Goal: Communication & Community: Answer question/provide support

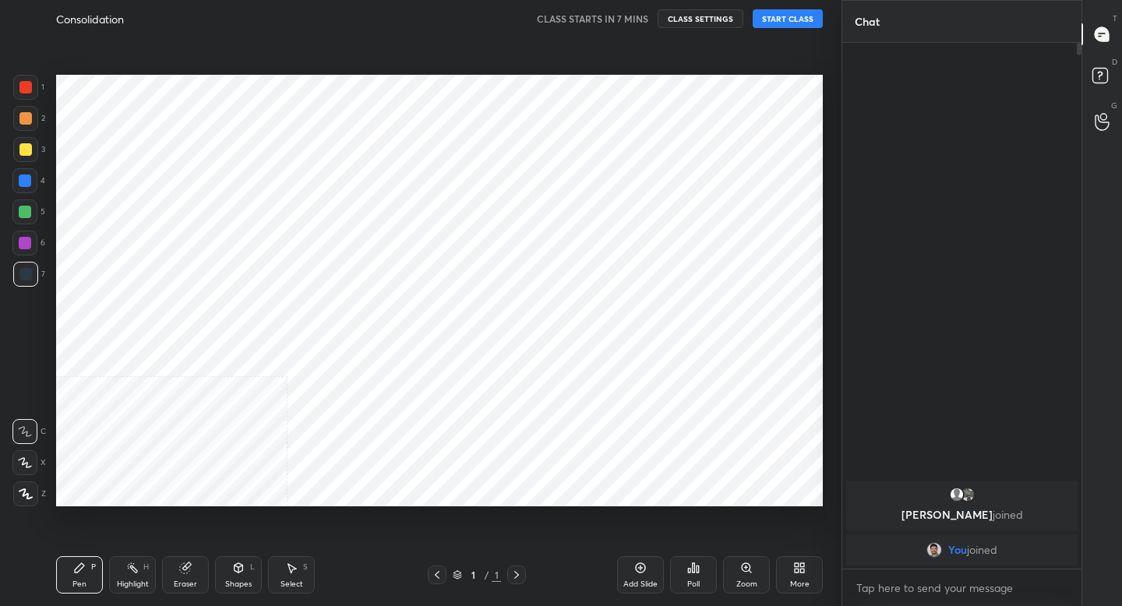
scroll to position [77376, 77103]
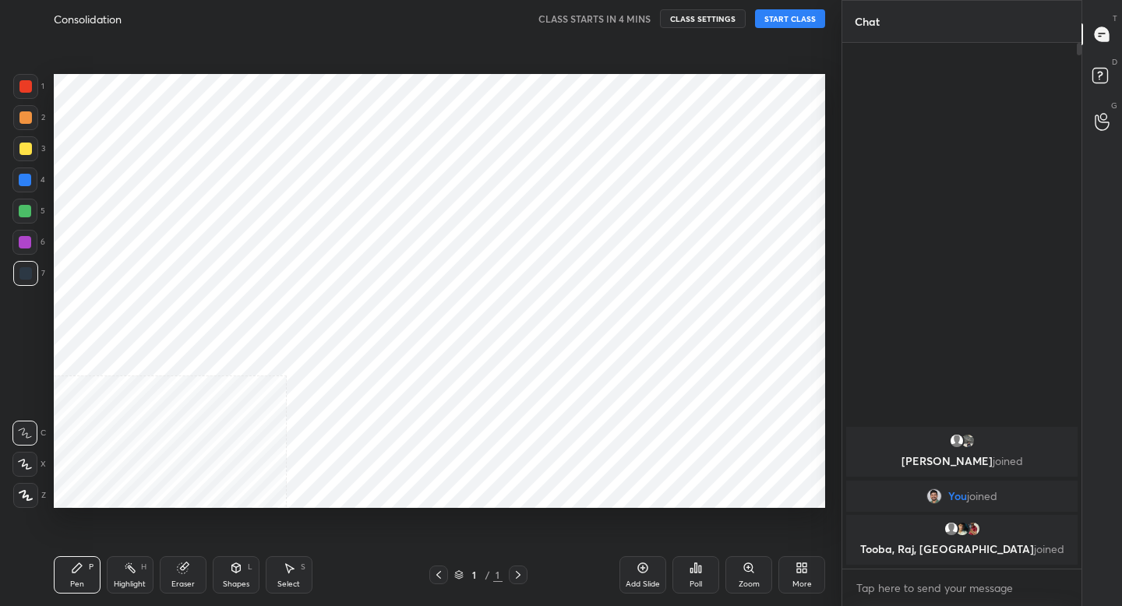
scroll to position [77376, 77103]
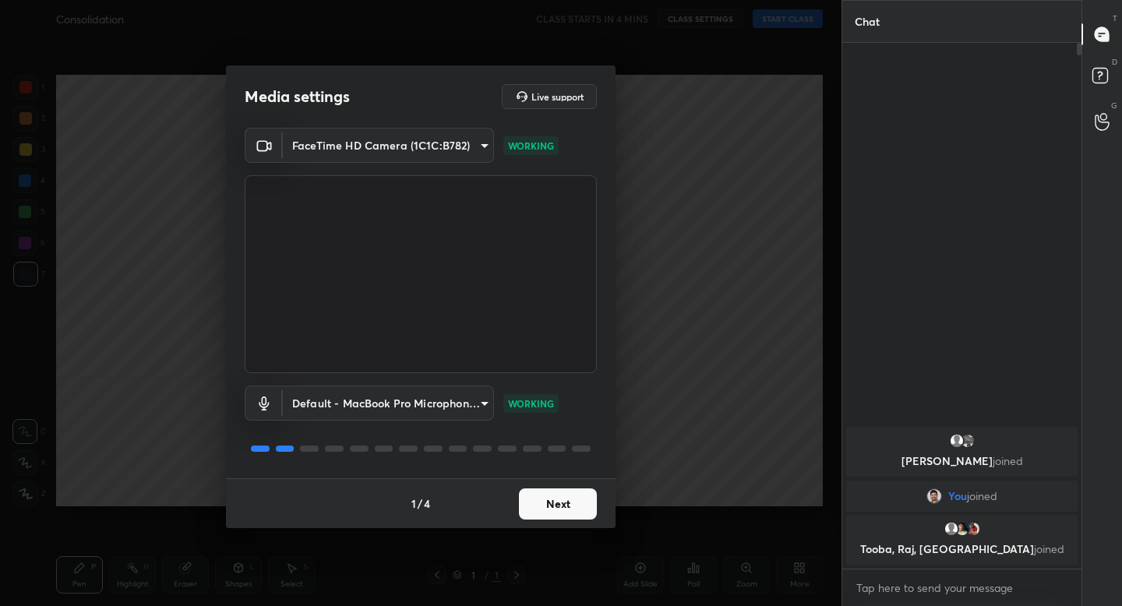
click at [569, 496] on button "Next" at bounding box center [558, 503] width 78 height 31
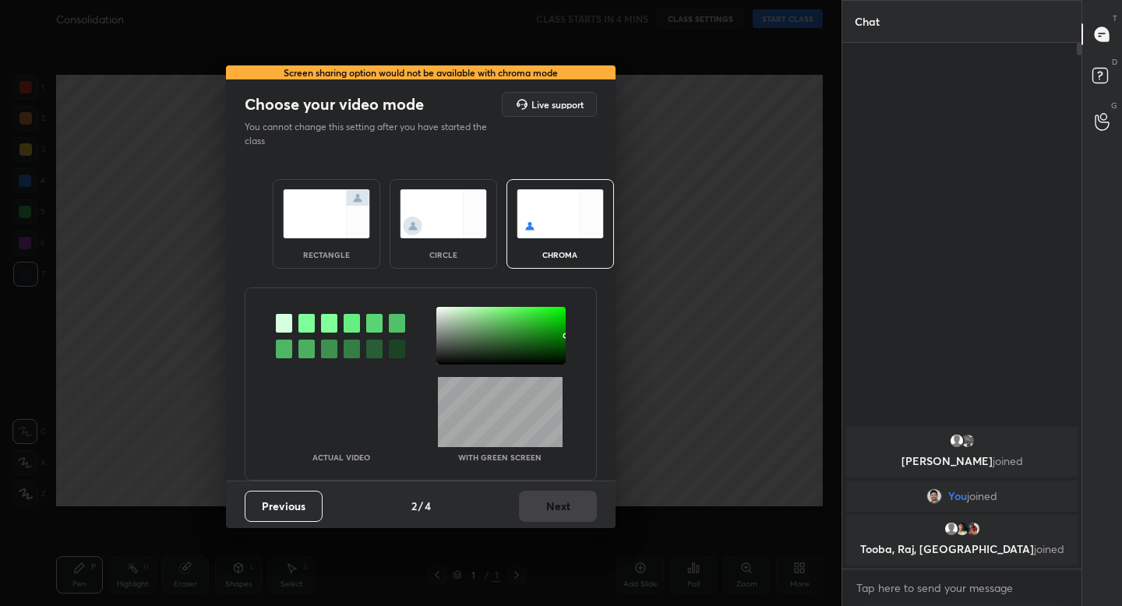
click at [332, 233] on img at bounding box center [326, 213] width 87 height 49
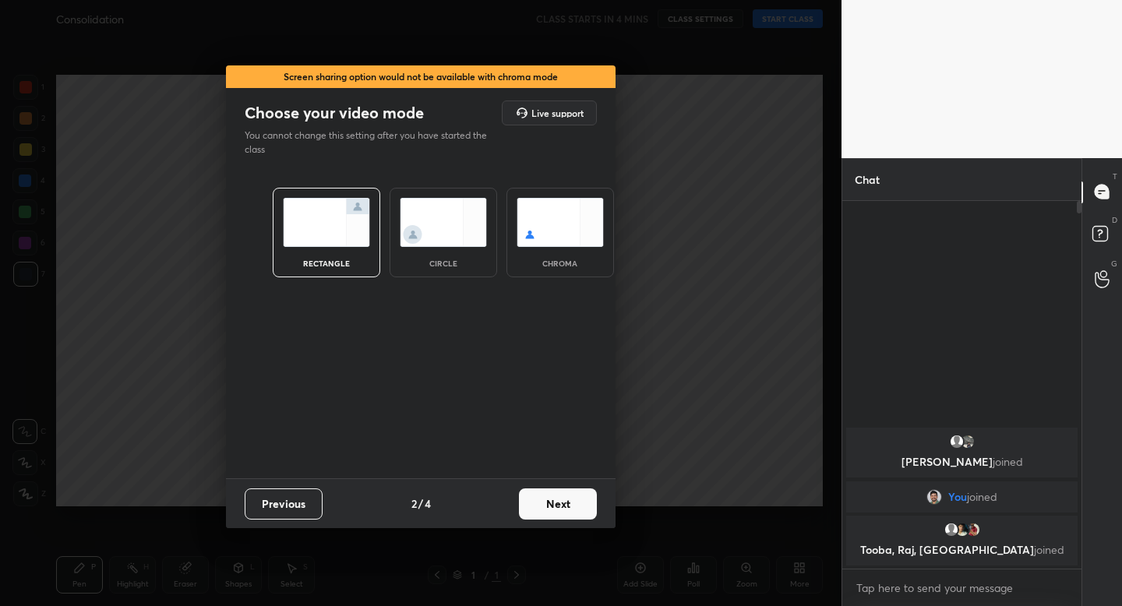
click at [541, 507] on button "Next" at bounding box center [558, 503] width 78 height 31
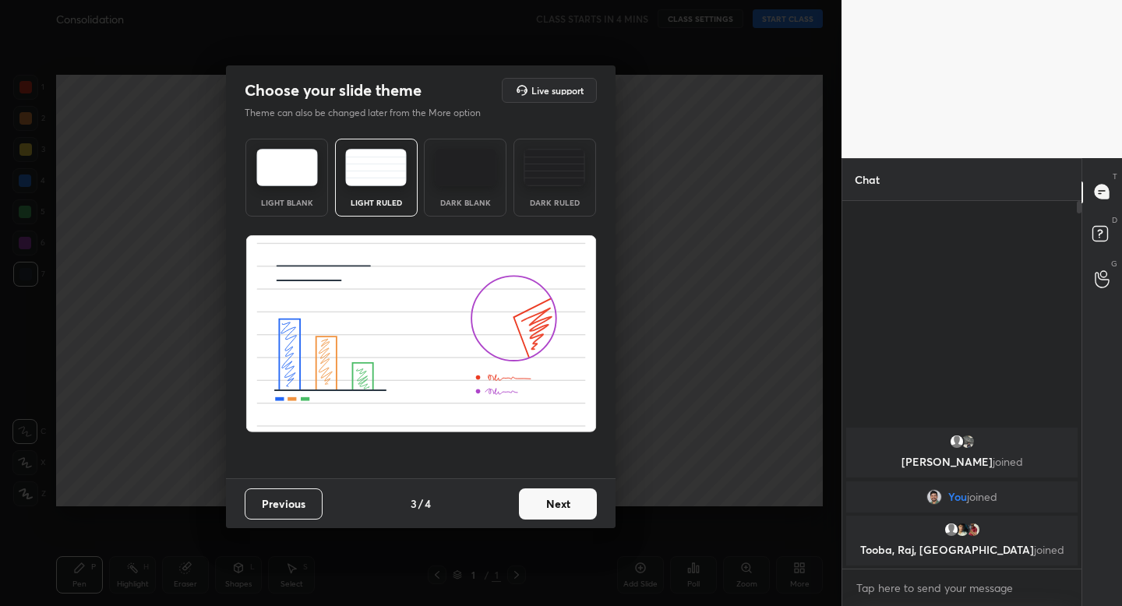
click at [566, 508] on button "Next" at bounding box center [558, 503] width 78 height 31
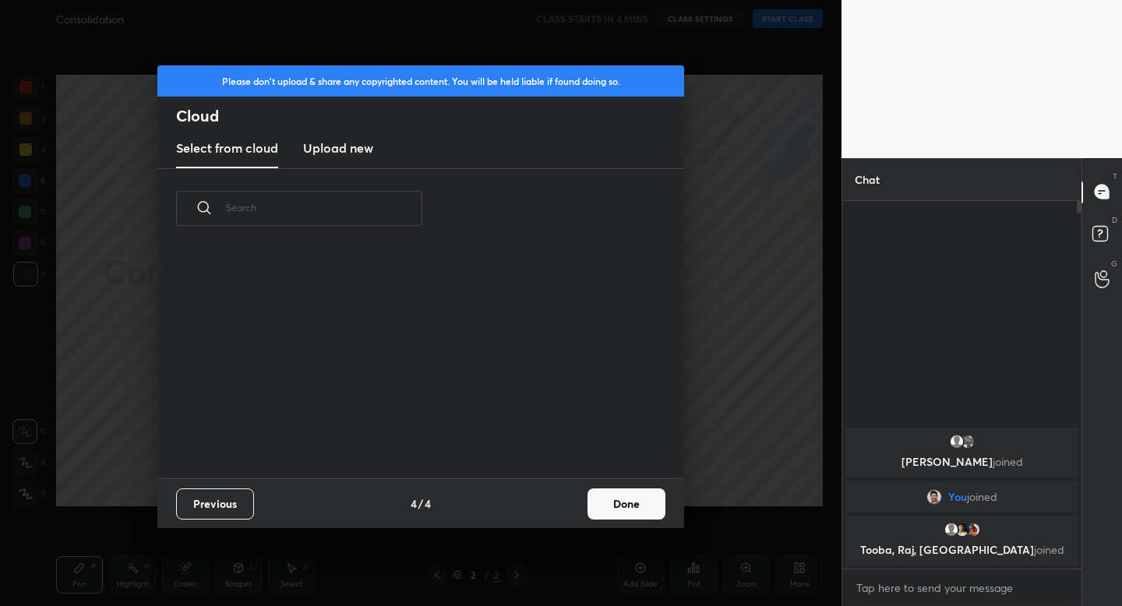
scroll to position [230, 500]
click at [636, 506] on button "Done" at bounding box center [626, 503] width 78 height 31
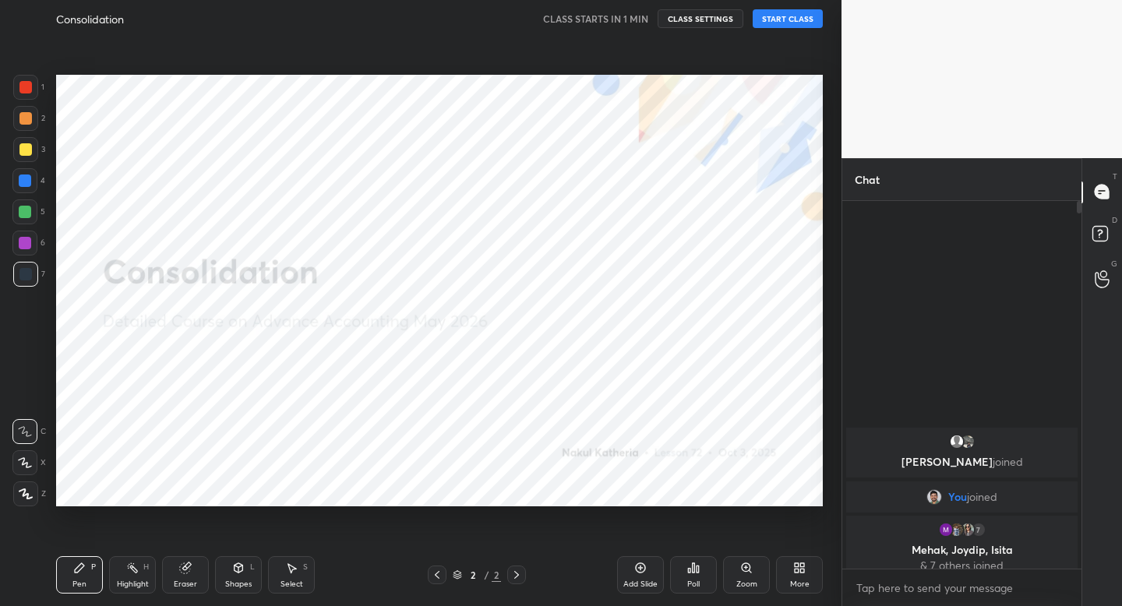
click at [780, 21] on button "START CLASS" at bounding box center [787, 18] width 70 height 19
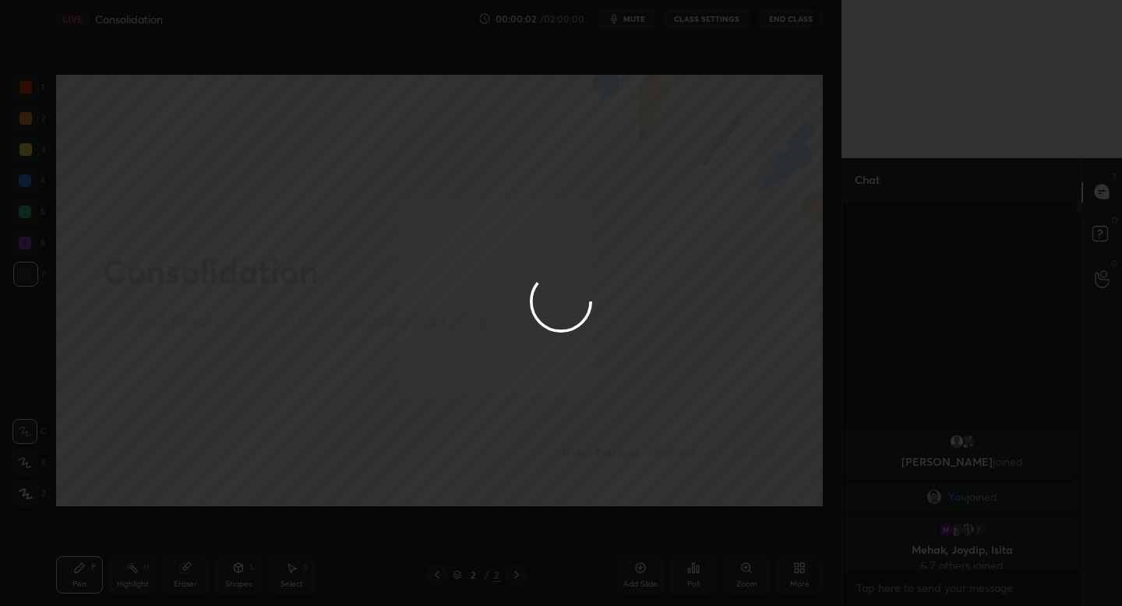
click at [26, 495] on div at bounding box center [561, 303] width 1122 height 606
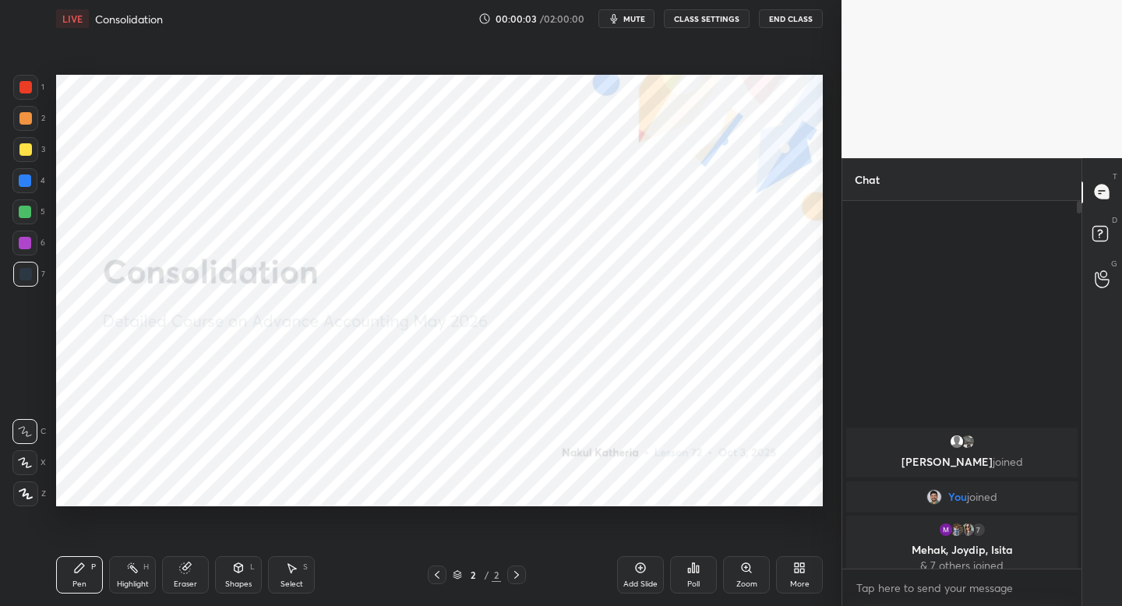
click at [26, 495] on icon at bounding box center [26, 493] width 14 height 11
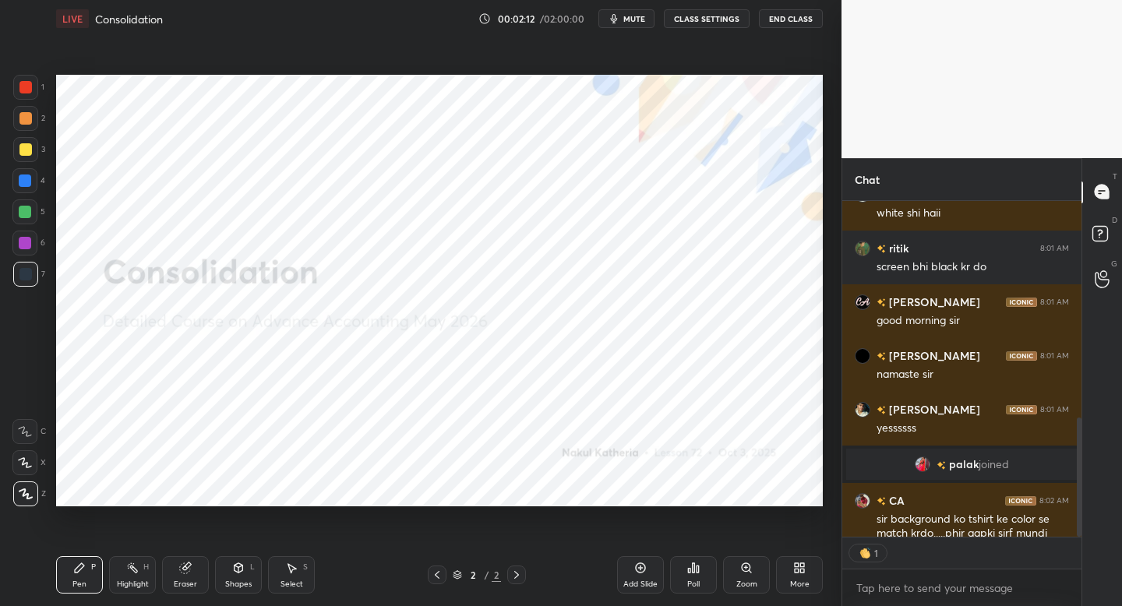
scroll to position [612, 0]
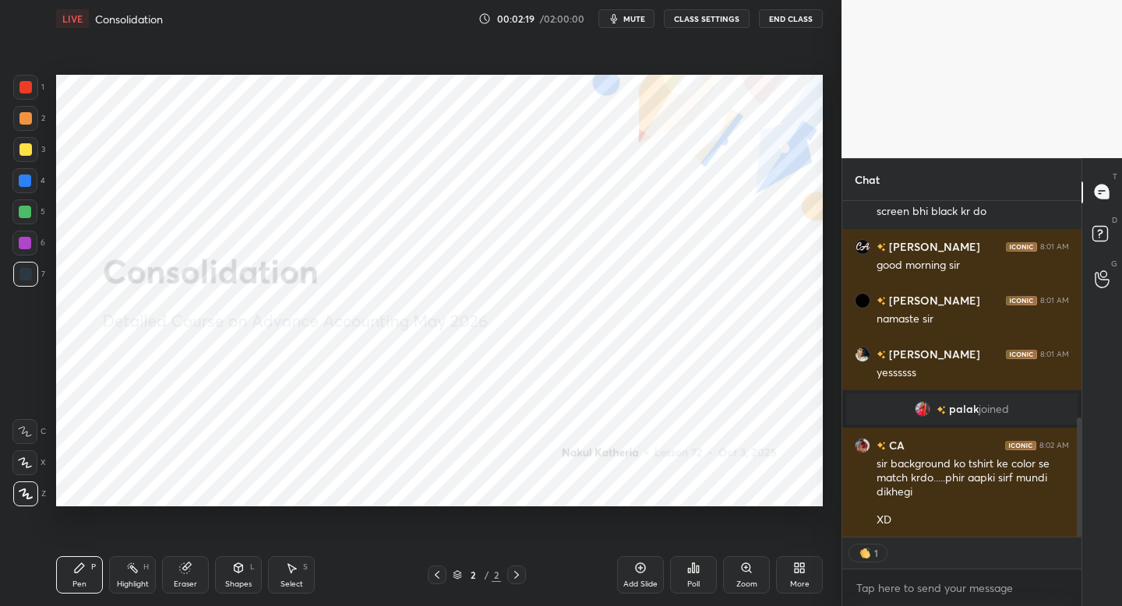
type textarea "x"
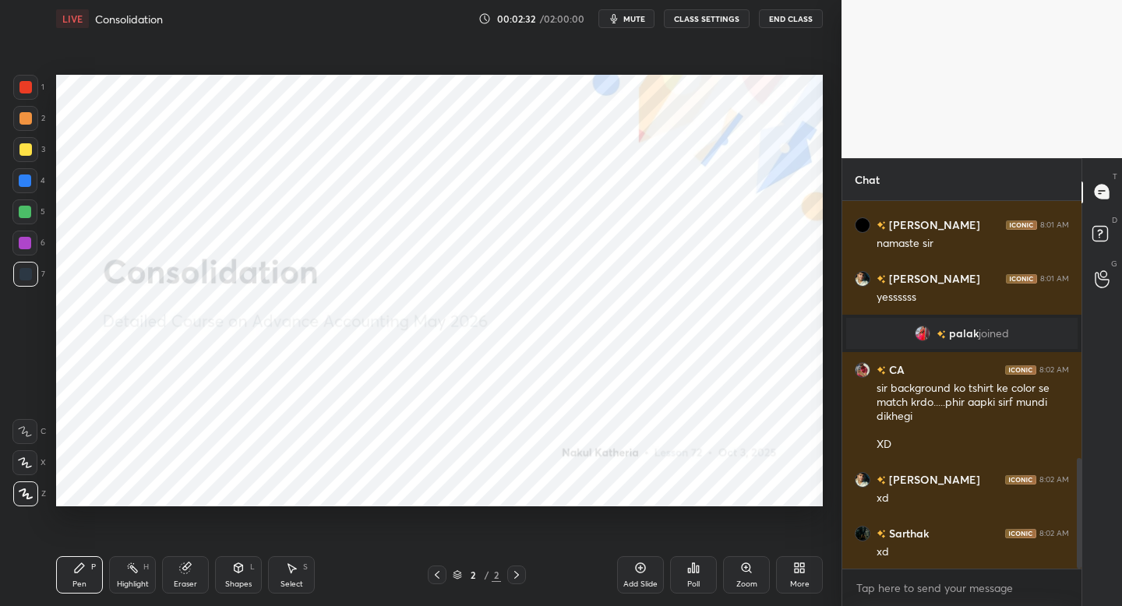
scroll to position [854, 0]
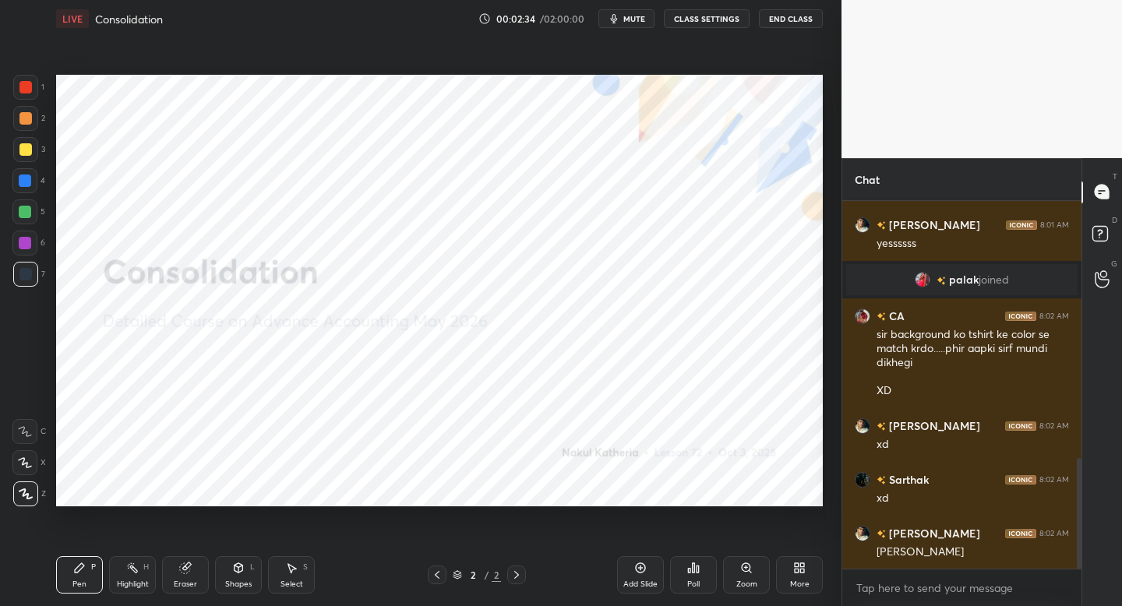
click at [636, 568] on icon at bounding box center [640, 568] width 12 height 12
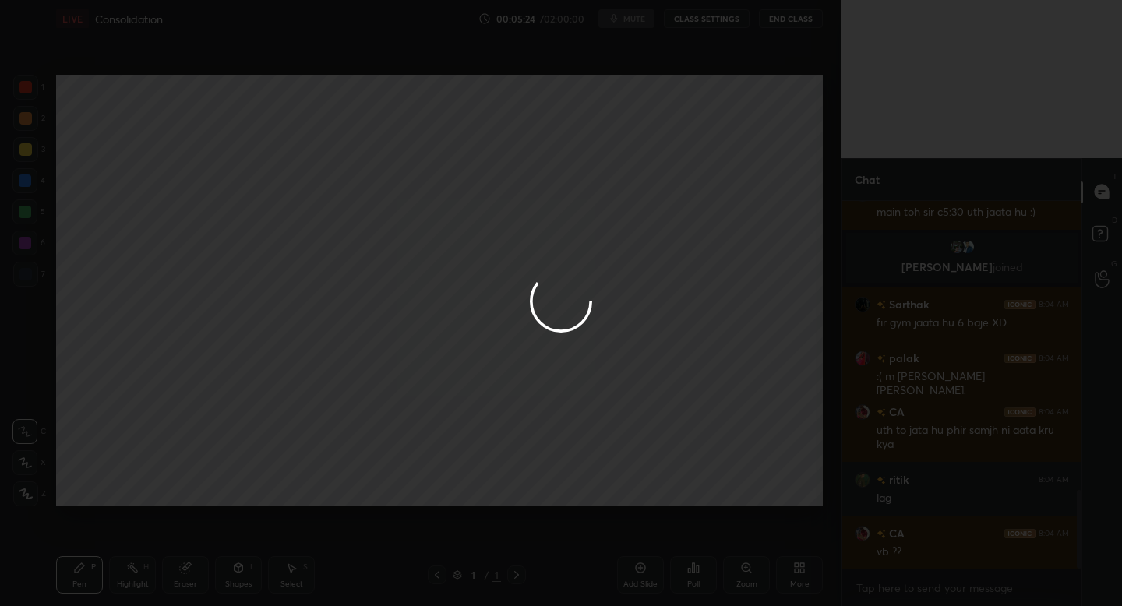
scroll to position [1363, 0]
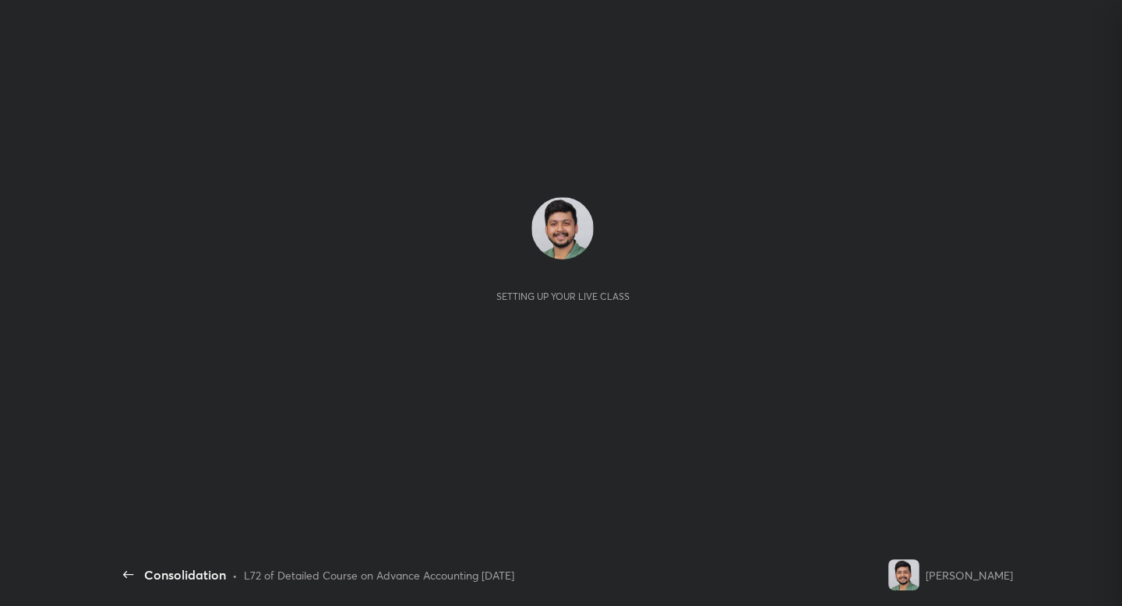
click at [839, 182] on div "Setting up your live class" at bounding box center [563, 290] width 900 height 506
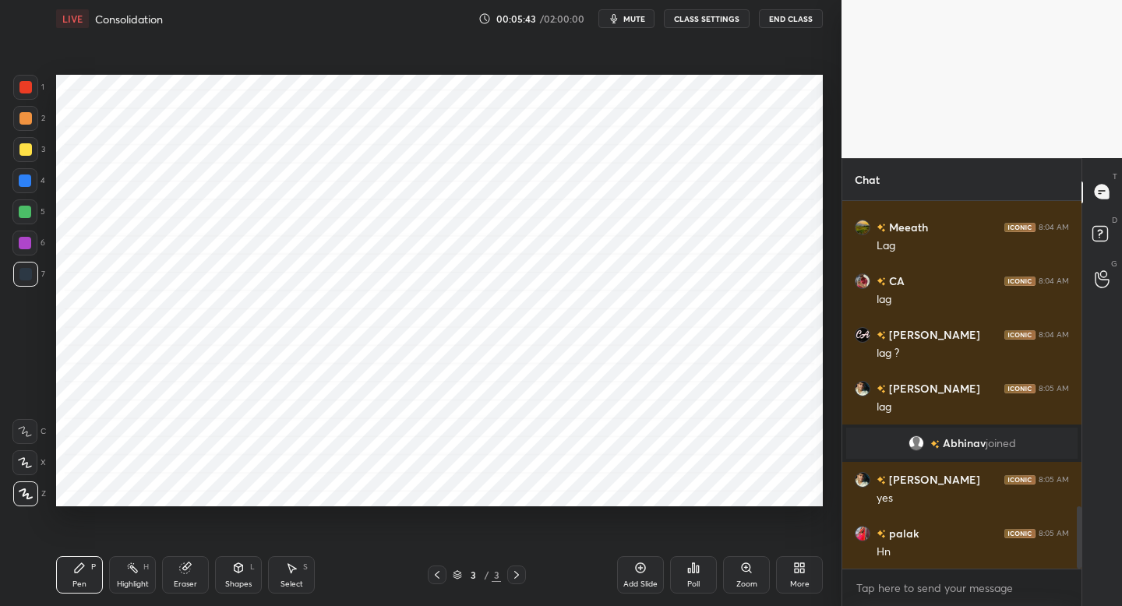
scroll to position [1802, 0]
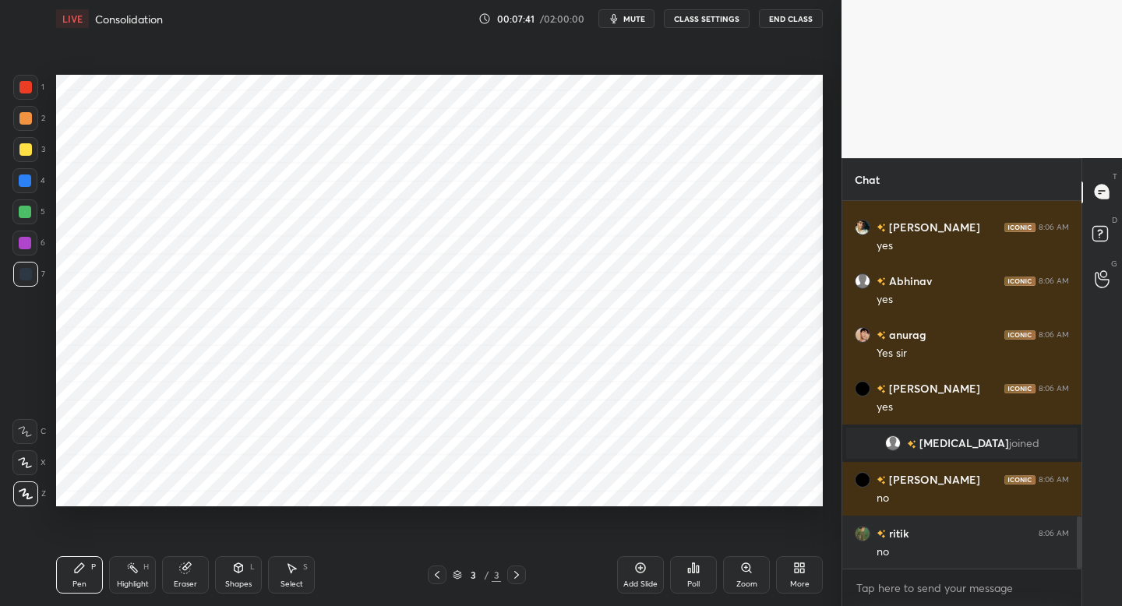
scroll to position [2220, 0]
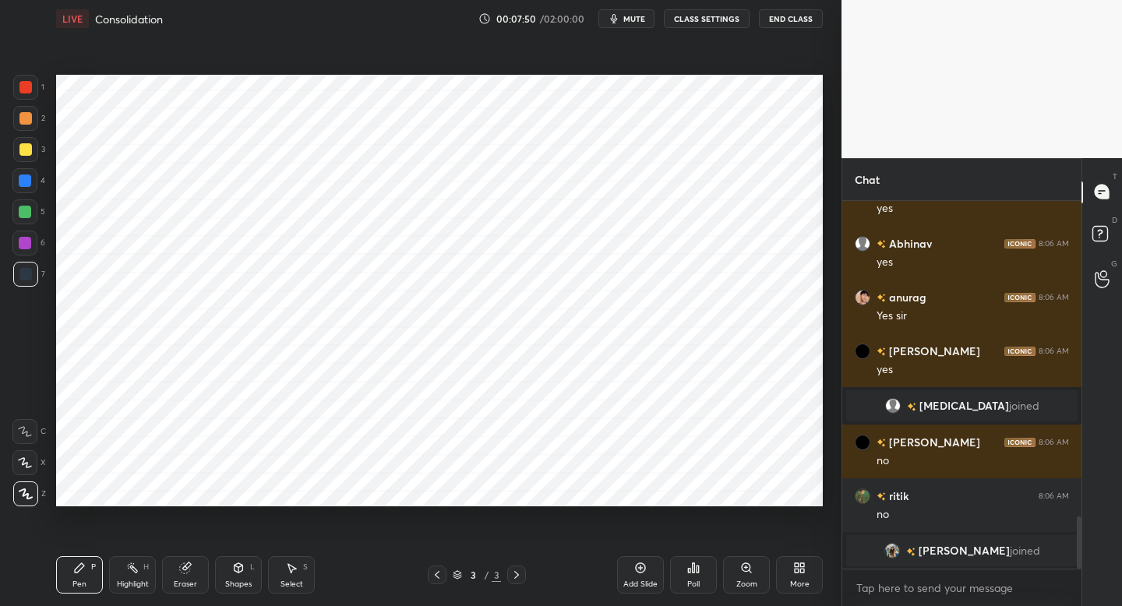
click at [234, 580] on div "Shapes" at bounding box center [238, 584] width 26 height 8
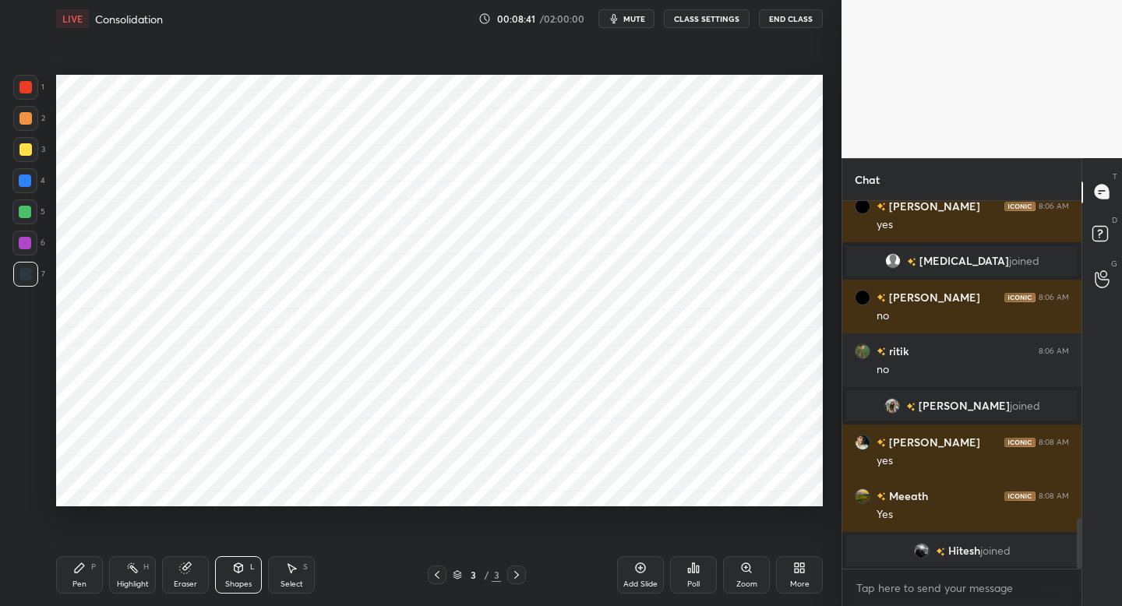
scroll to position [2361, 0]
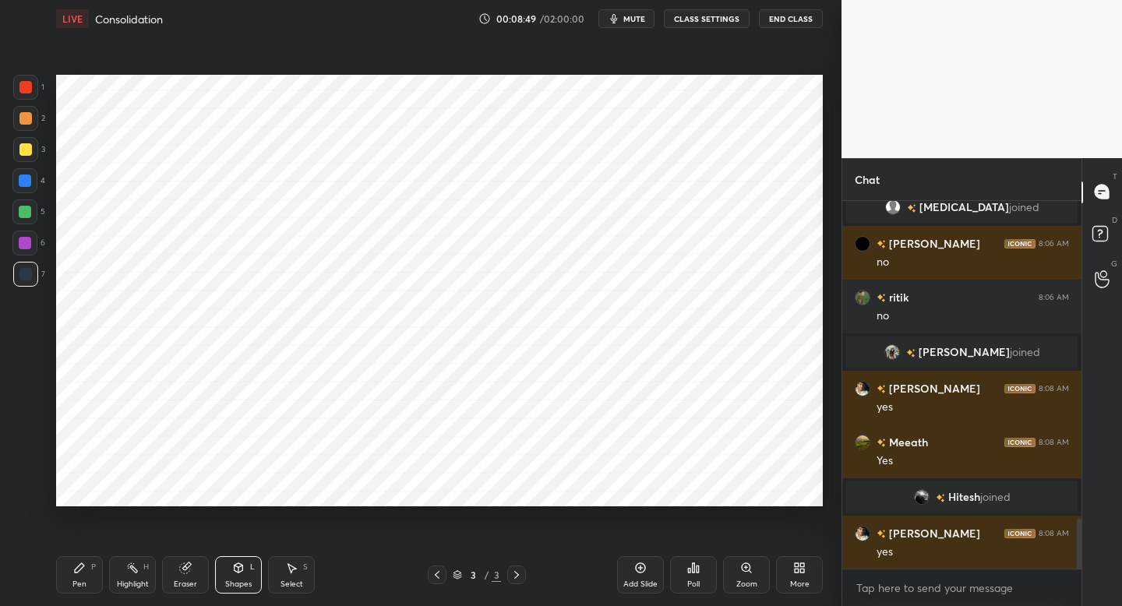
click at [37, 96] on div at bounding box center [25, 87] width 25 height 25
click at [82, 572] on icon at bounding box center [79, 568] width 12 height 12
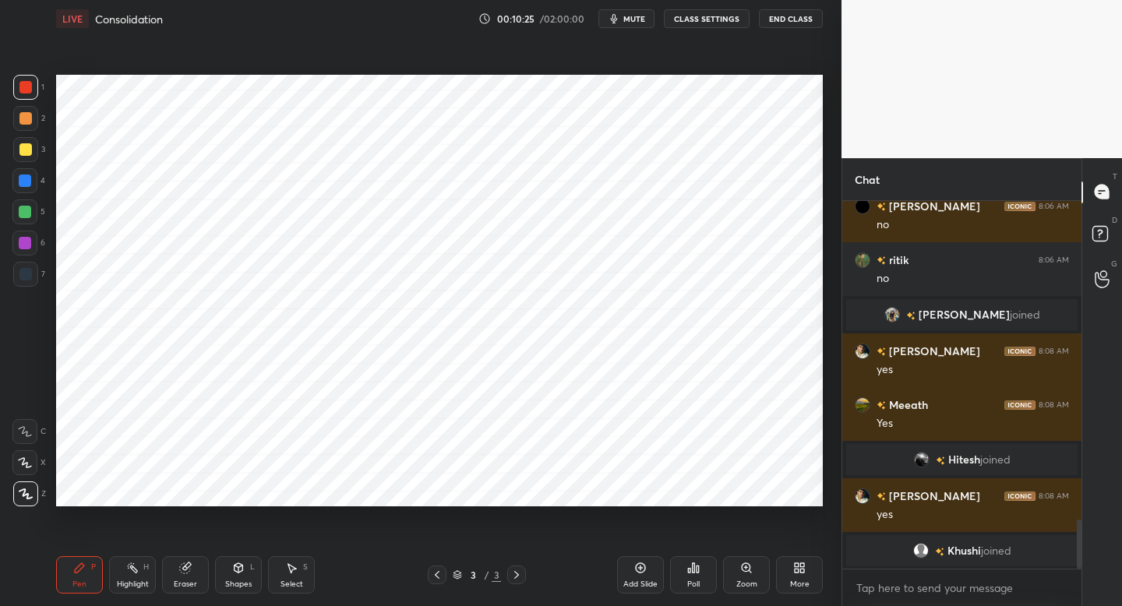
click at [634, 578] on div "Add Slide" at bounding box center [640, 574] width 47 height 37
click at [433, 582] on div at bounding box center [437, 574] width 19 height 19
click at [791, 573] on div "More" at bounding box center [799, 574] width 47 height 37
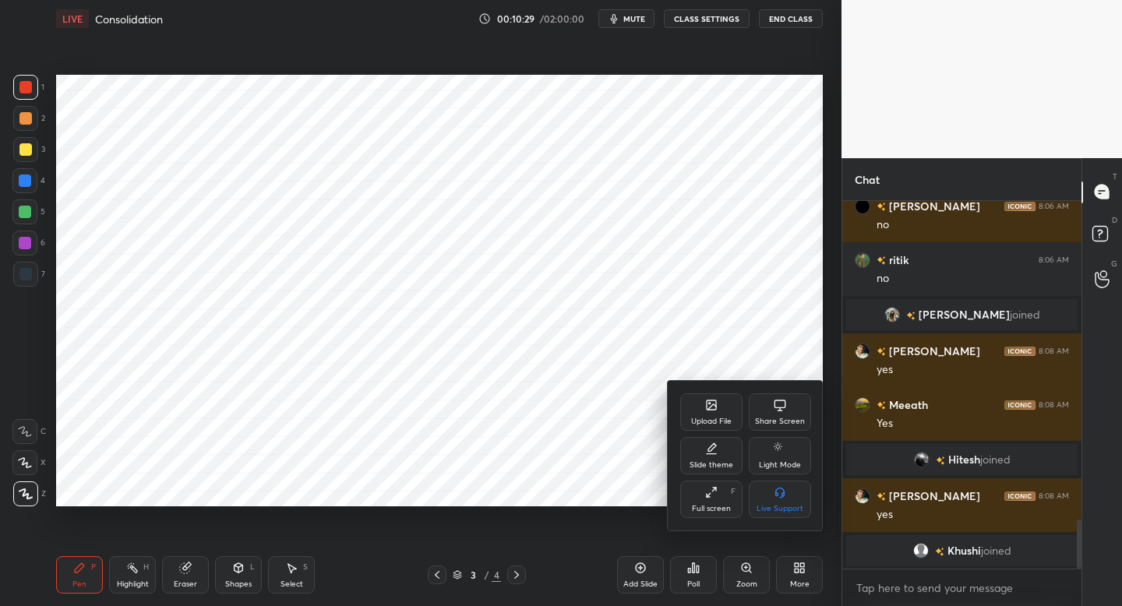
click at [712, 453] on div "Slide theme" at bounding box center [711, 455] width 62 height 37
click at [769, 461] on div "Light Ruled" at bounding box center [779, 465] width 41 height 8
click at [685, 398] on icon at bounding box center [686, 403] width 12 height 12
click at [720, 364] on div at bounding box center [561, 303] width 1122 height 606
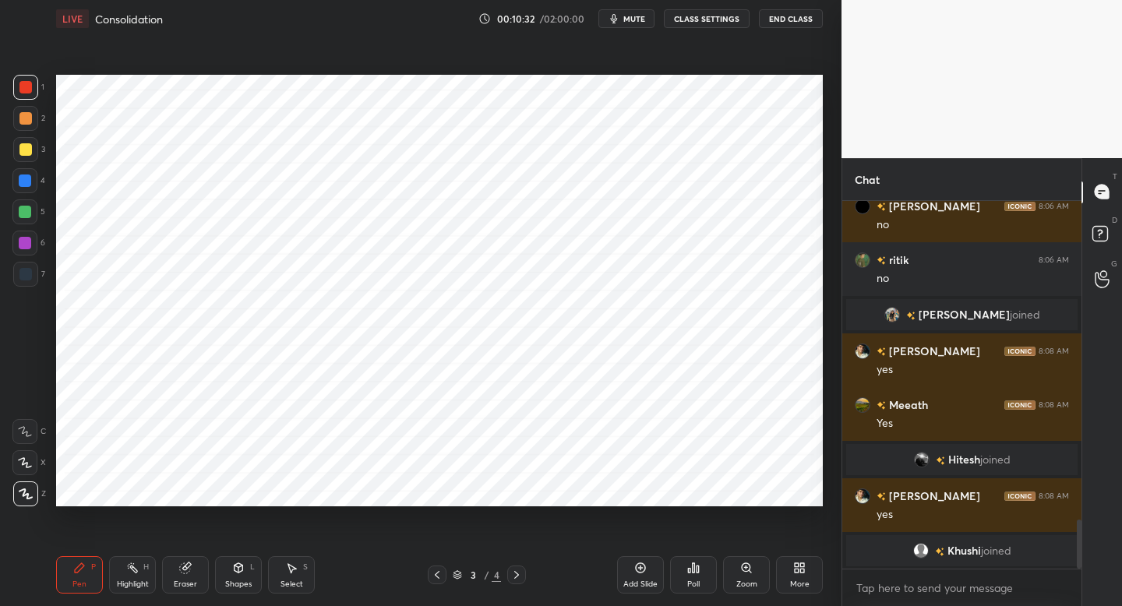
click at [631, 577] on div "Add Slide" at bounding box center [640, 574] width 47 height 37
click at [37, 278] on div at bounding box center [25, 274] width 25 height 25
click at [239, 558] on div "Shapes L" at bounding box center [238, 574] width 47 height 37
click at [89, 577] on div "Pen P" at bounding box center [79, 574] width 47 height 37
click at [33, 246] on div at bounding box center [24, 243] width 25 height 25
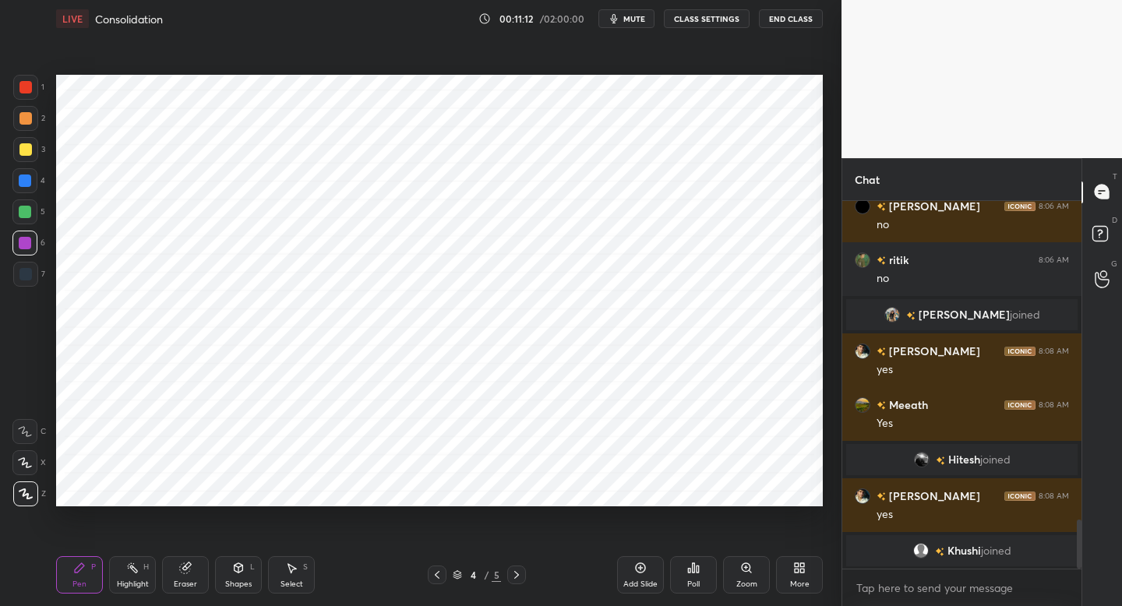
click at [29, 176] on div at bounding box center [25, 180] width 12 height 12
click at [23, 118] on div at bounding box center [25, 118] width 12 height 12
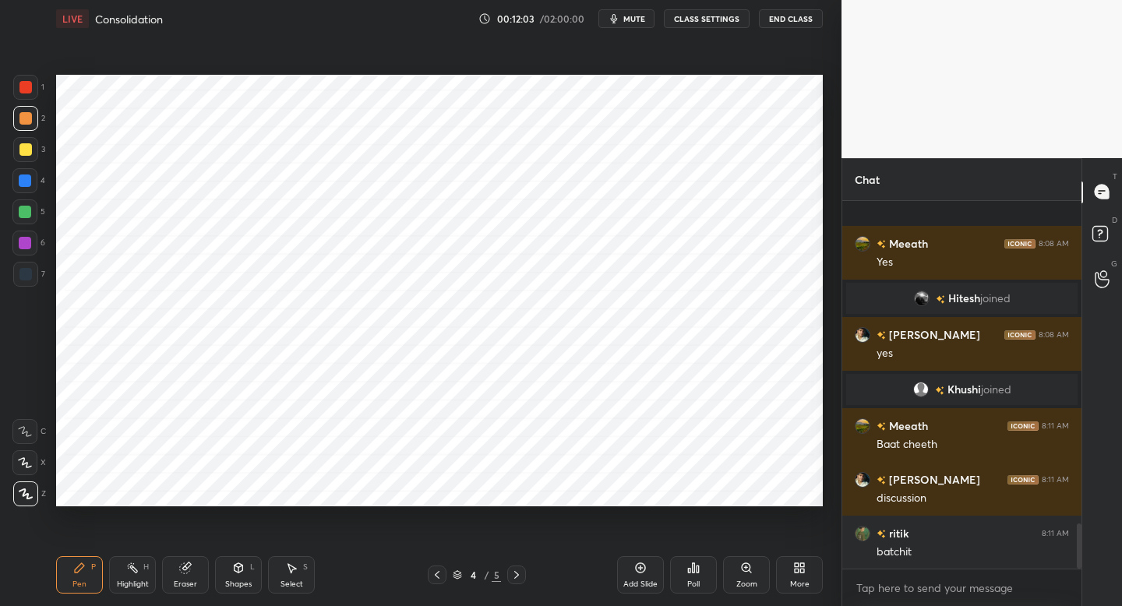
scroll to position [2652, 0]
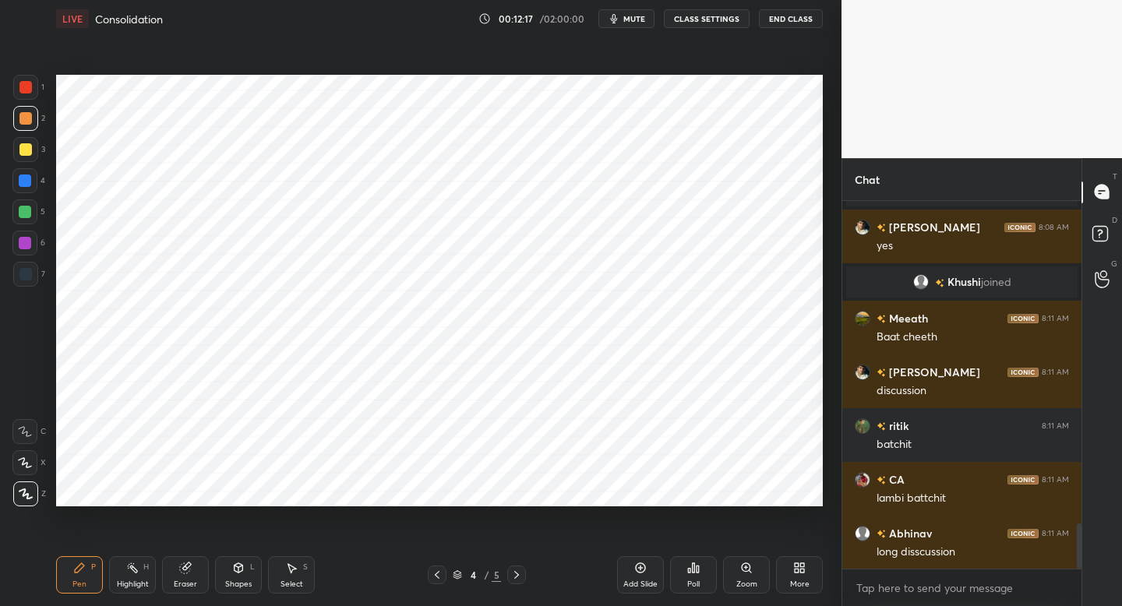
click at [33, 267] on div at bounding box center [25, 274] width 25 height 25
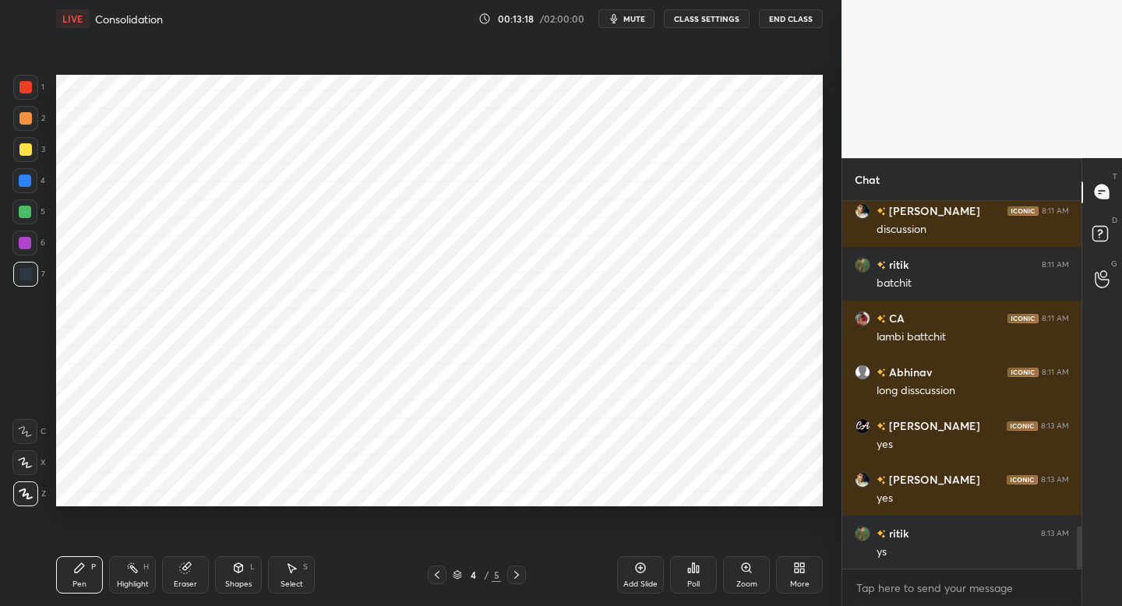
scroll to position [2867, 0]
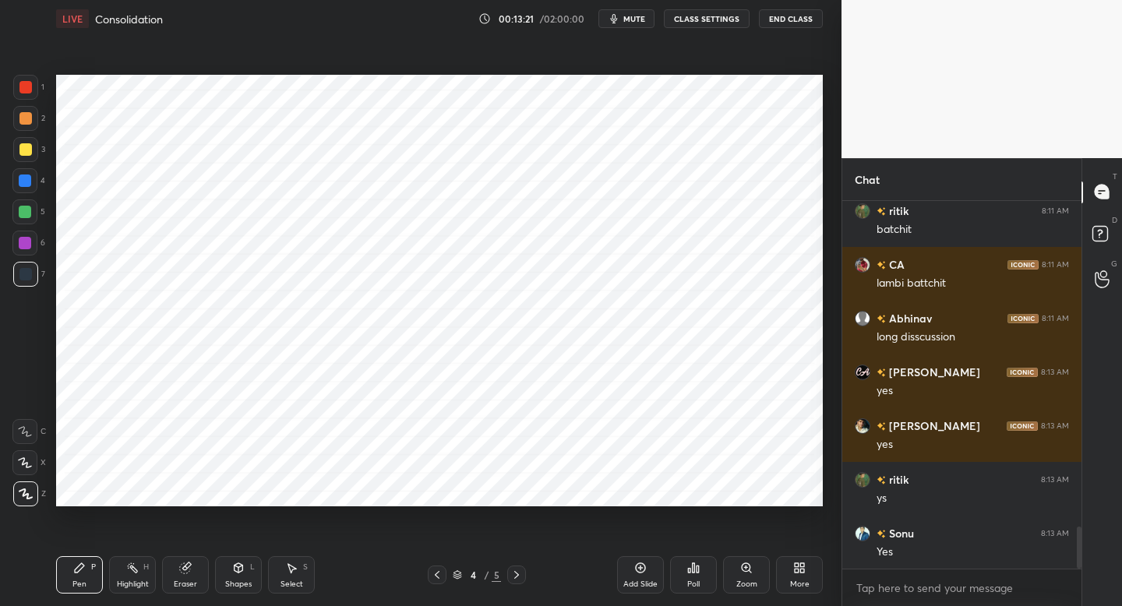
click at [32, 195] on div "4" at bounding box center [28, 183] width 33 height 31
click at [26, 223] on div at bounding box center [24, 211] width 25 height 25
click at [636, 573] on div "Add Slide" at bounding box center [640, 574] width 47 height 37
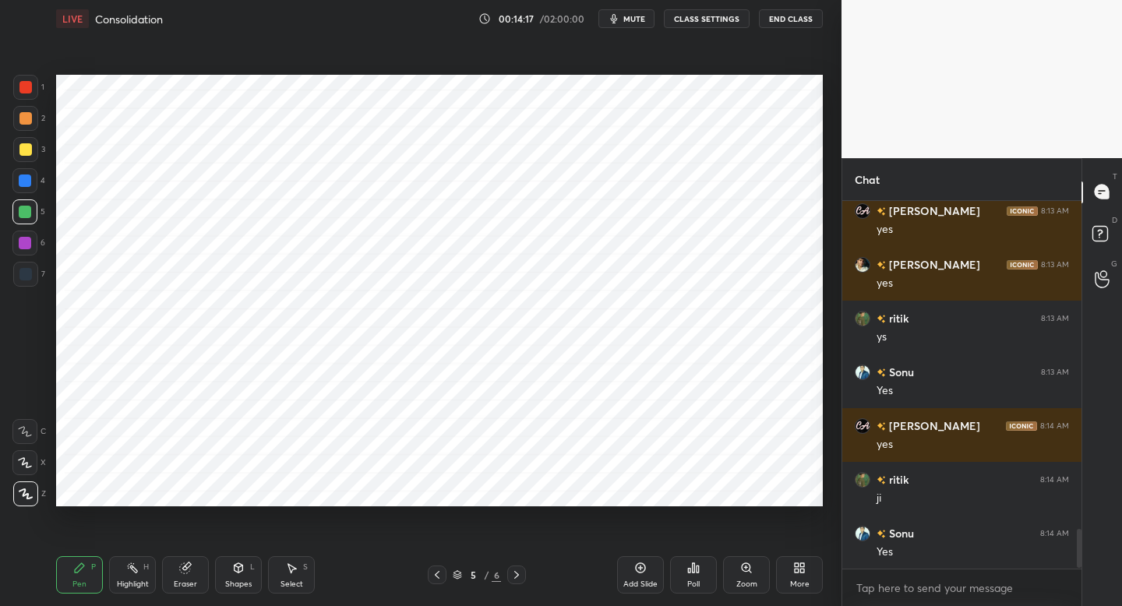
scroll to position [3082, 0]
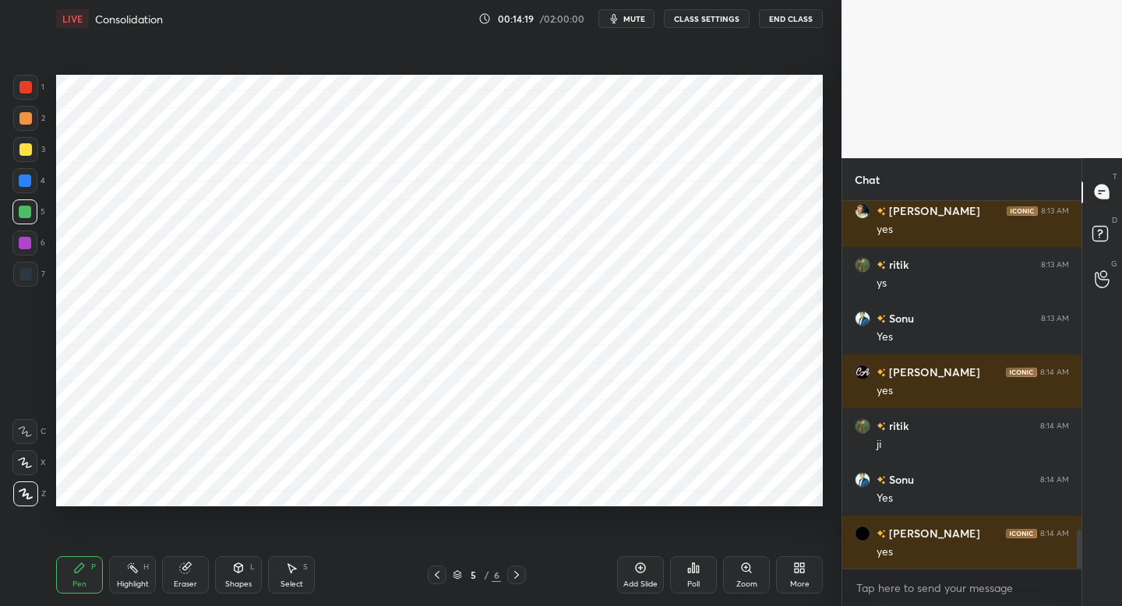
click at [30, 279] on div at bounding box center [25, 274] width 12 height 12
click at [32, 248] on div at bounding box center [24, 243] width 25 height 25
click at [37, 282] on div at bounding box center [25, 274] width 25 height 25
click at [636, 583] on div "Add Slide" at bounding box center [640, 584] width 34 height 8
click at [32, 93] on div at bounding box center [25, 87] width 25 height 25
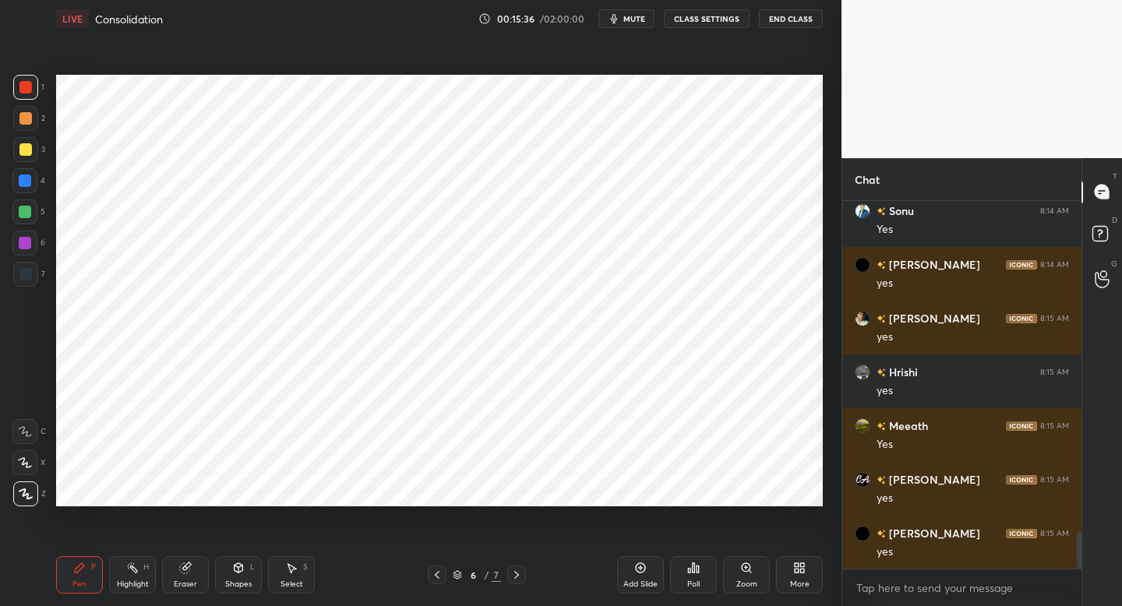
scroll to position [3404, 0]
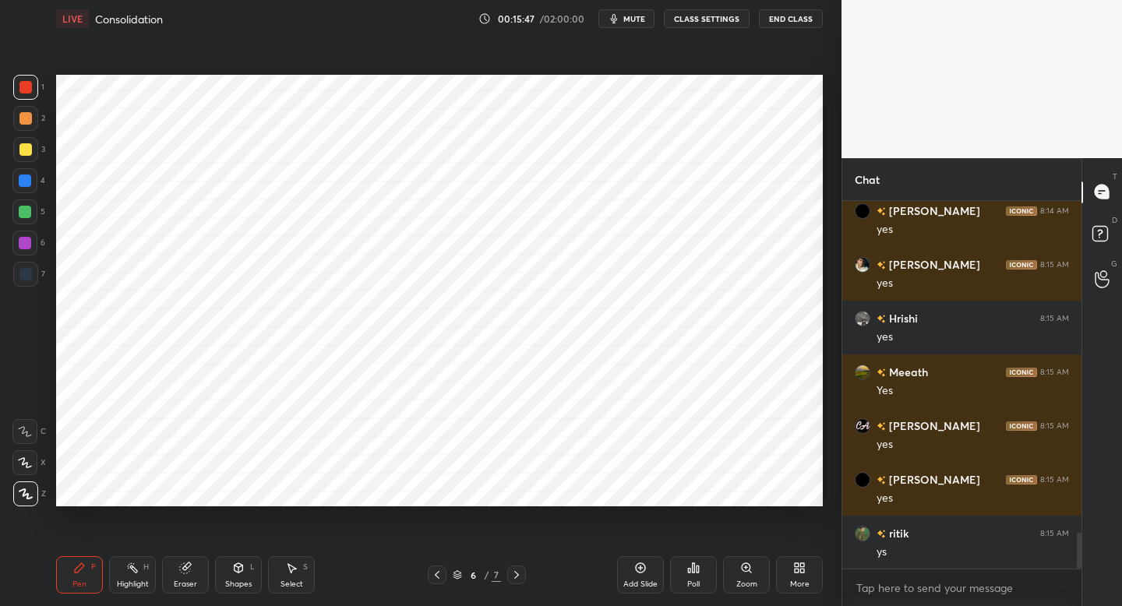
click at [232, 580] on div "Shapes" at bounding box center [238, 584] width 26 height 8
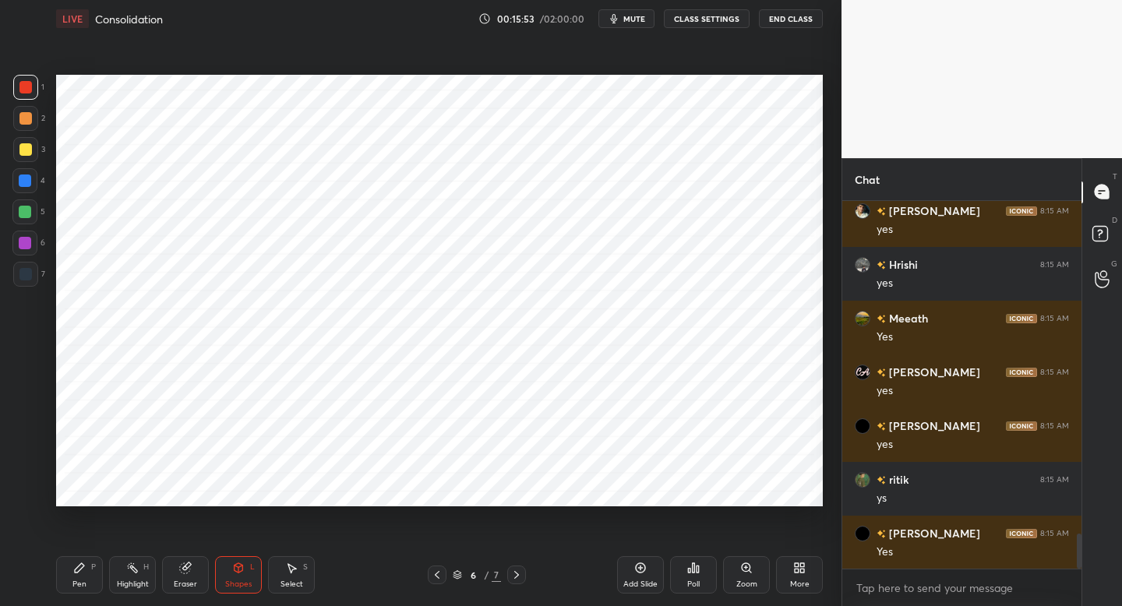
click at [99, 586] on div "Pen P" at bounding box center [79, 574] width 47 height 37
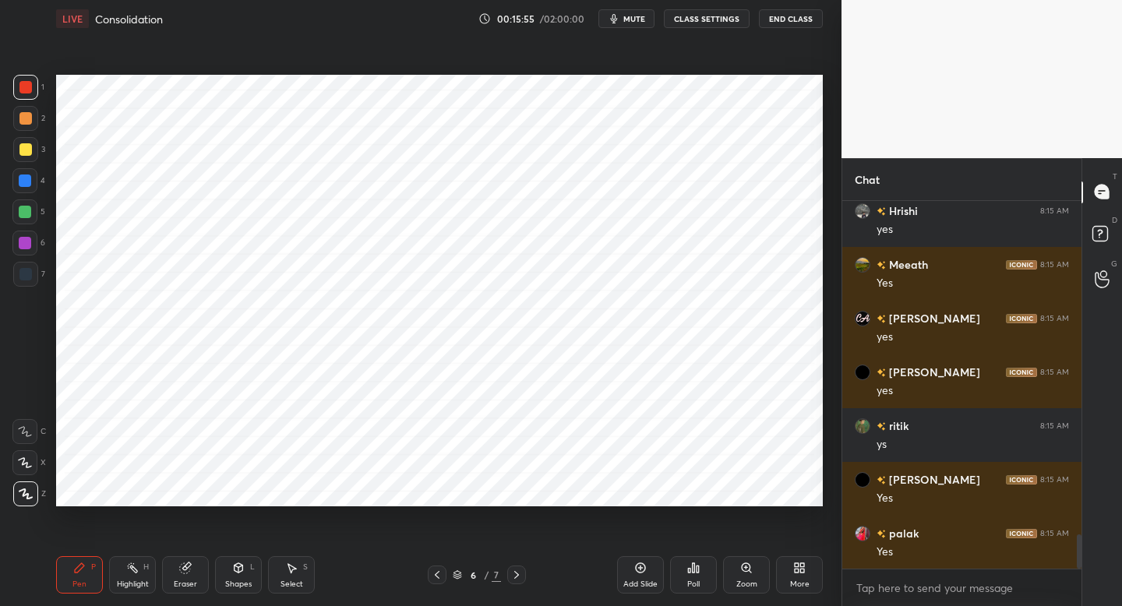
scroll to position [3565, 0]
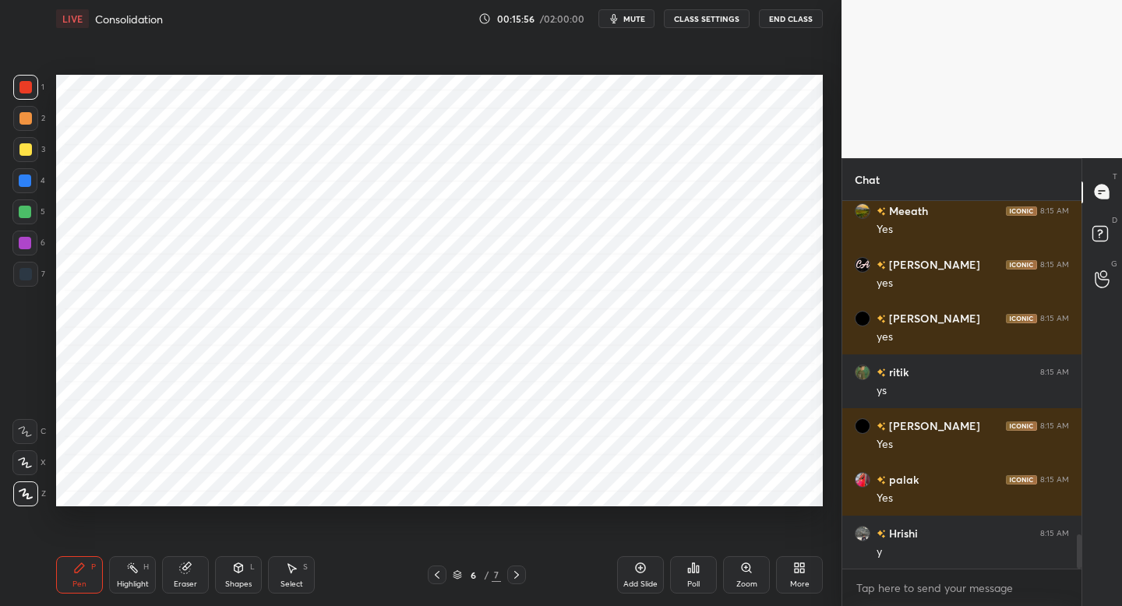
click at [23, 191] on div at bounding box center [24, 180] width 25 height 25
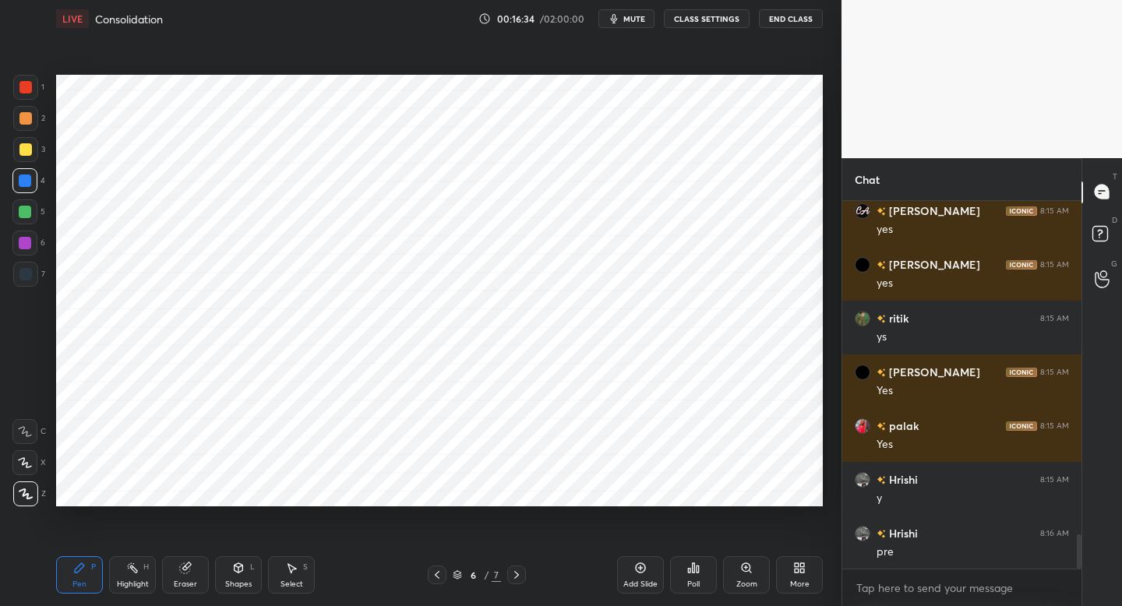
scroll to position [3673, 0]
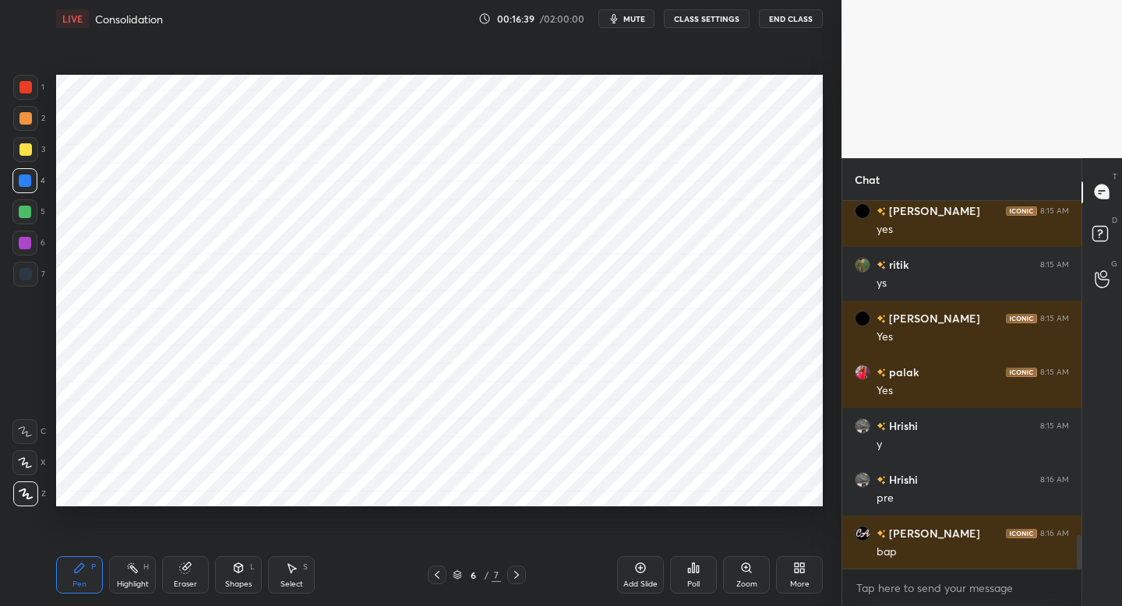
click at [252, 568] on div "L" at bounding box center [252, 567] width 5 height 8
click at [25, 279] on div at bounding box center [25, 274] width 12 height 12
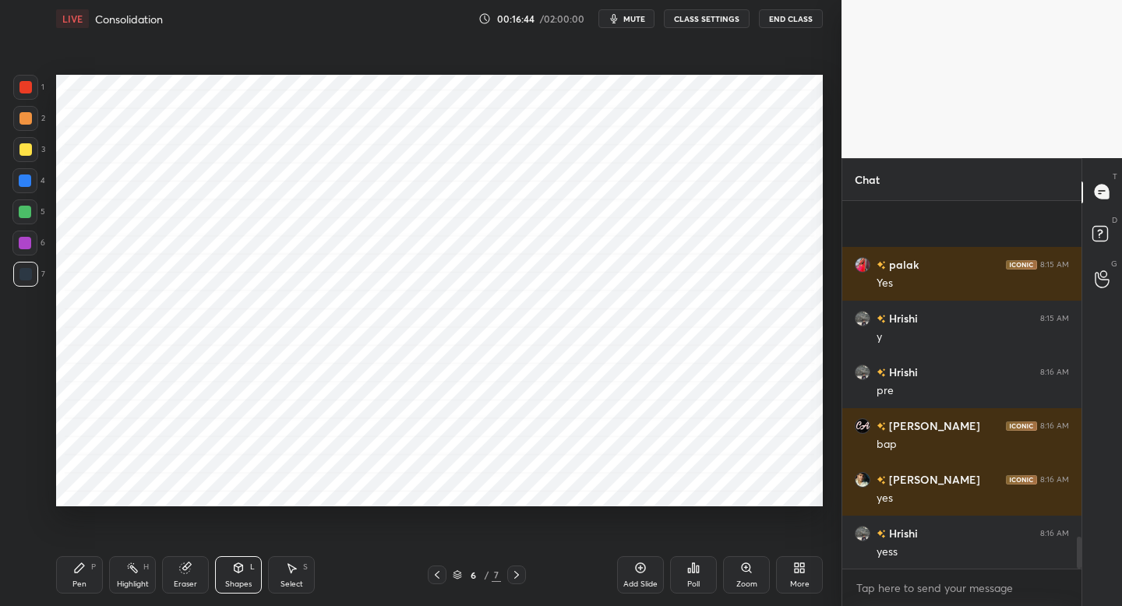
scroll to position [3888, 0]
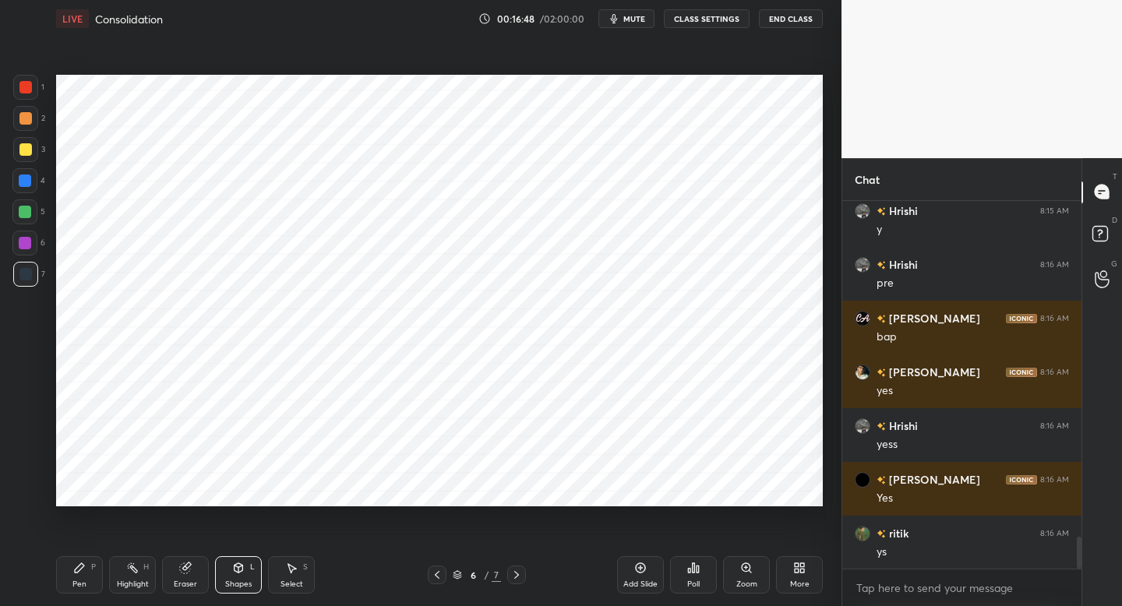
click at [82, 577] on div "Pen P" at bounding box center [79, 574] width 47 height 37
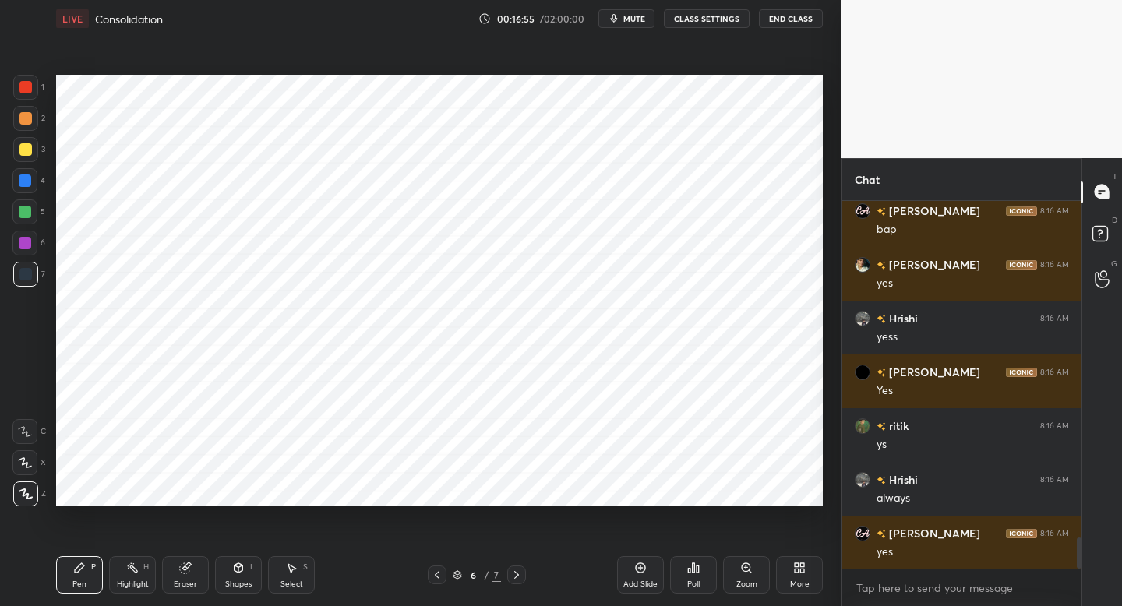
scroll to position [4049, 0]
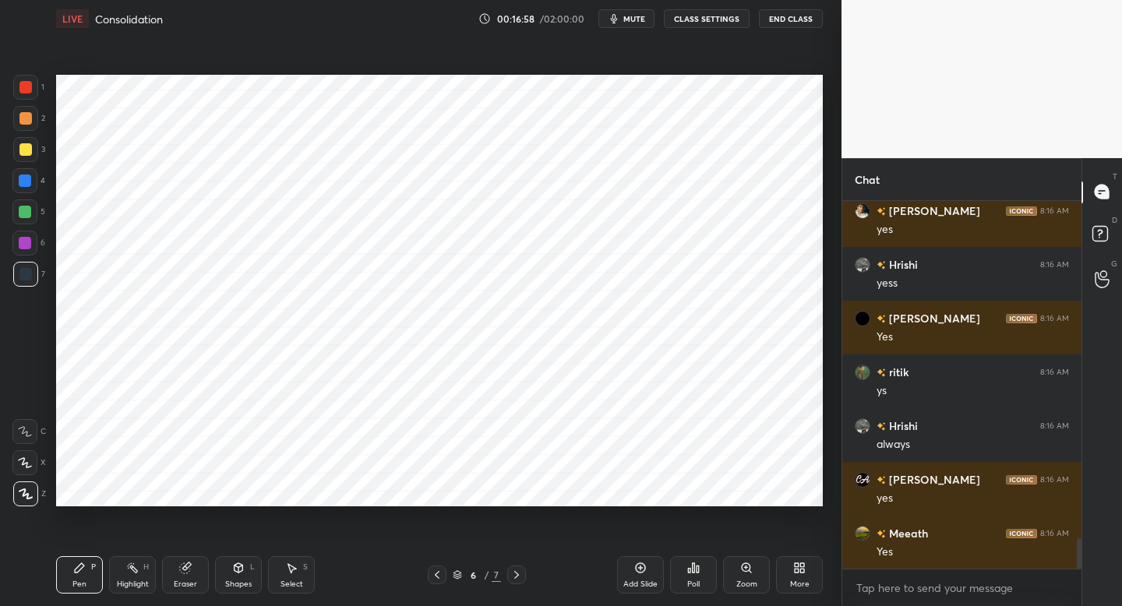
click at [638, 576] on div "Add Slide" at bounding box center [640, 574] width 47 height 37
click at [248, 568] on div "Shapes L" at bounding box center [238, 574] width 47 height 37
click at [97, 565] on div "Pen P" at bounding box center [79, 574] width 47 height 37
click at [29, 245] on div at bounding box center [24, 243] width 25 height 25
click at [28, 155] on div at bounding box center [25, 149] width 25 height 25
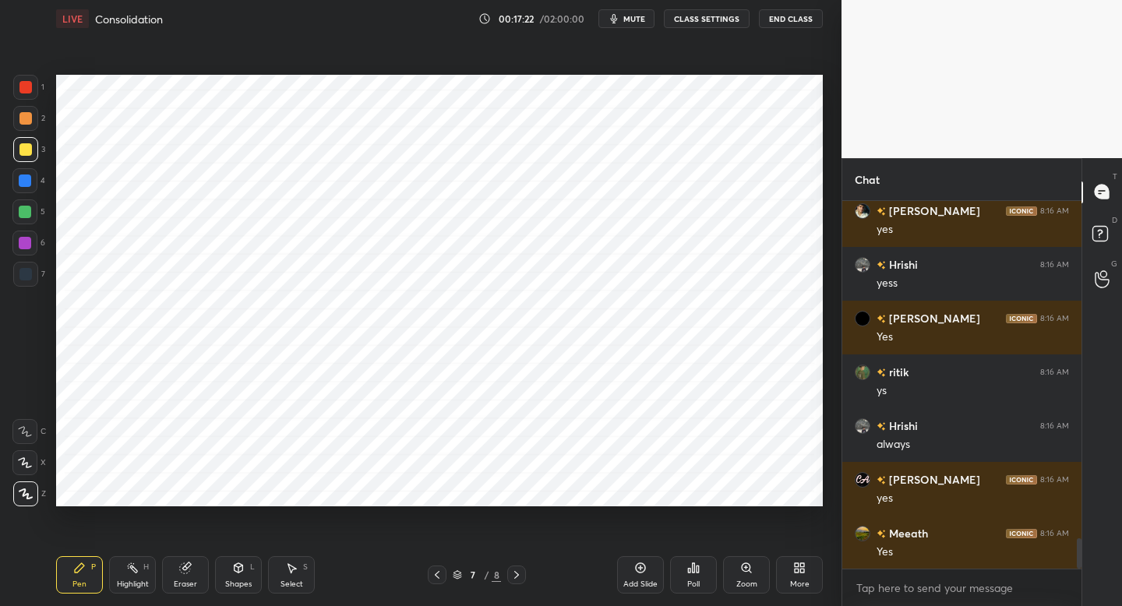
click at [37, 129] on div "2" at bounding box center [29, 118] width 32 height 25
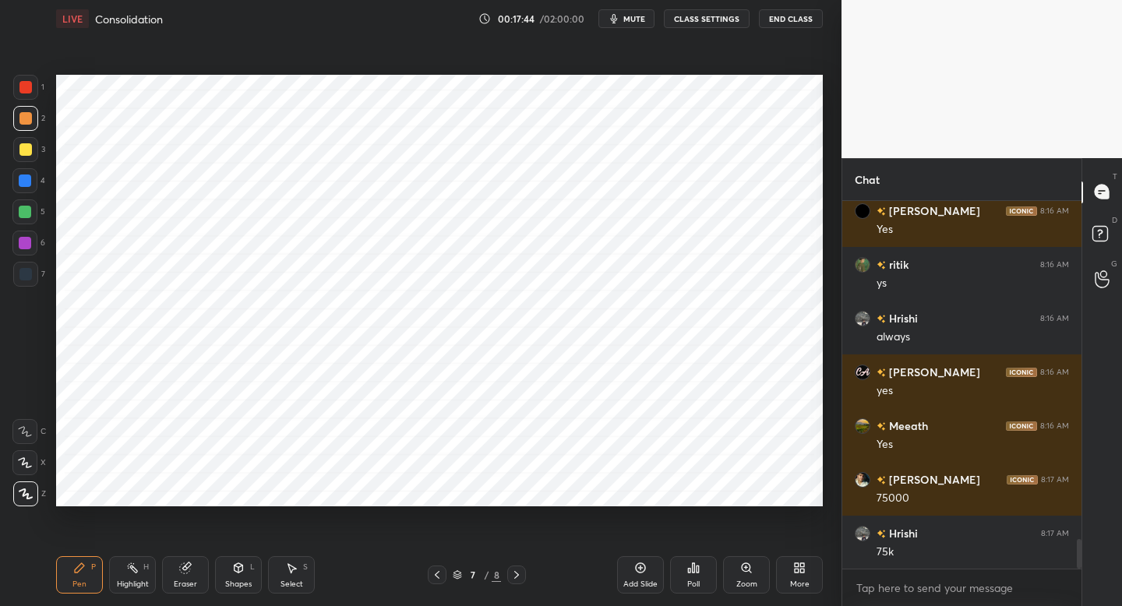
scroll to position [4210, 0]
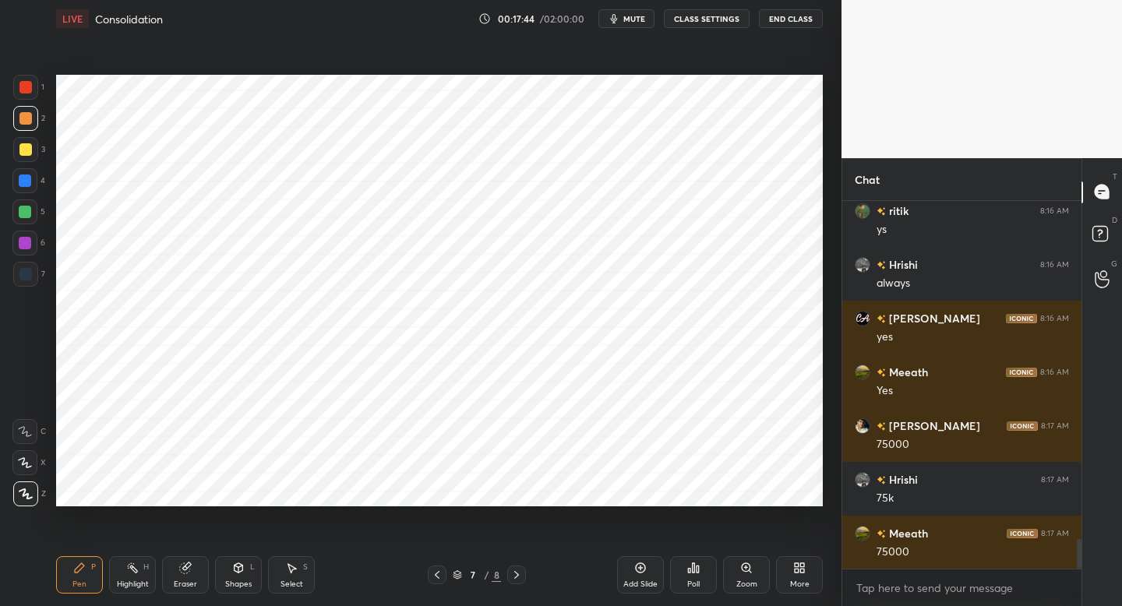
click at [30, 245] on div at bounding box center [25, 243] width 12 height 12
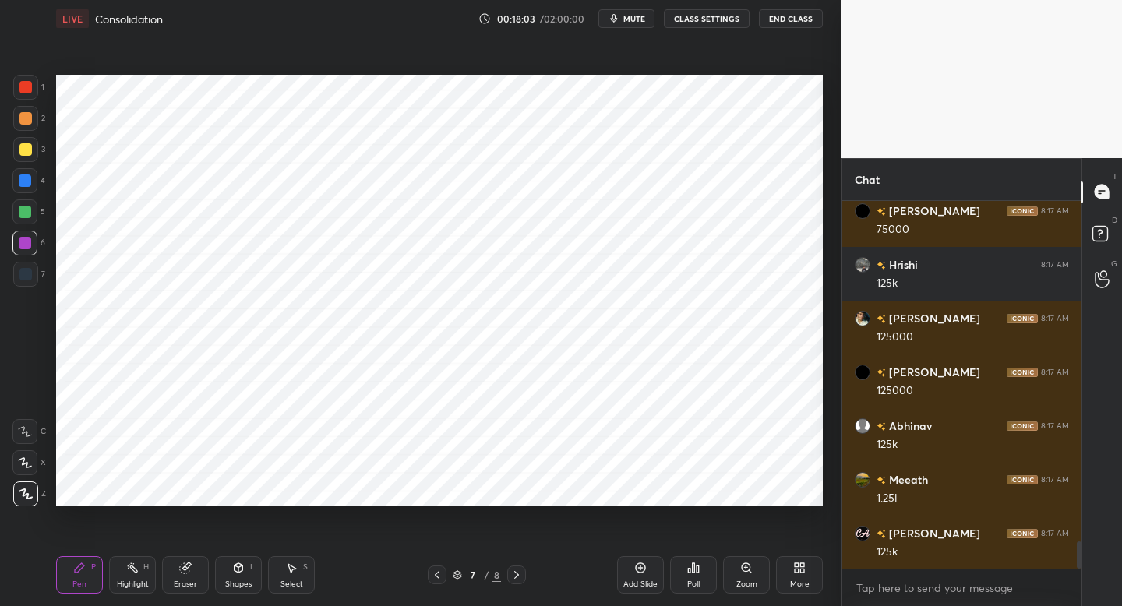
scroll to position [4694, 0]
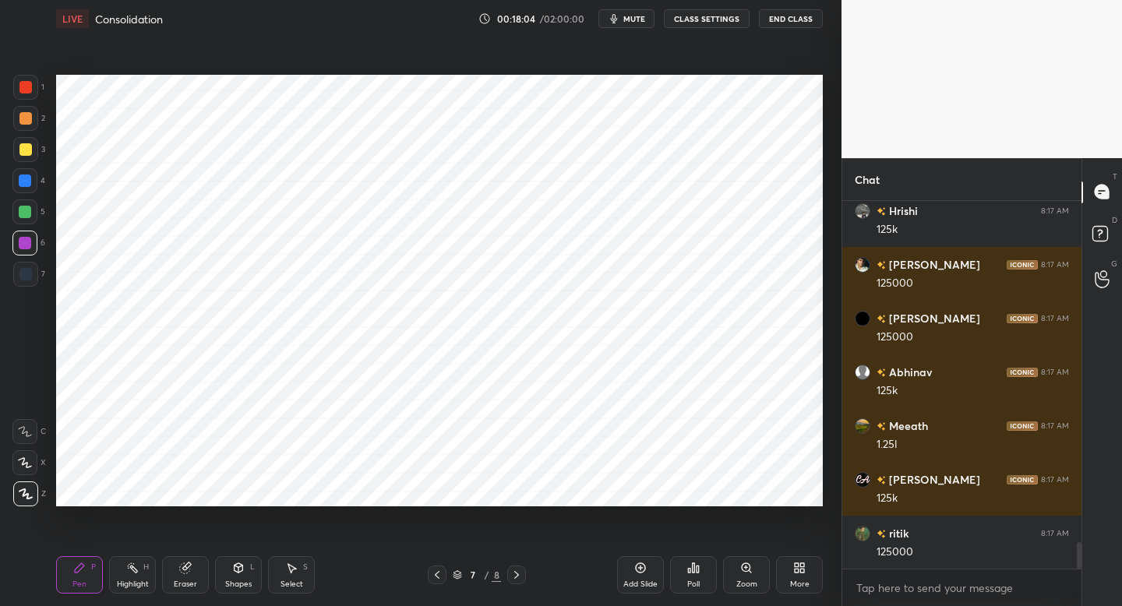
click at [34, 287] on div "7" at bounding box center [29, 277] width 32 height 31
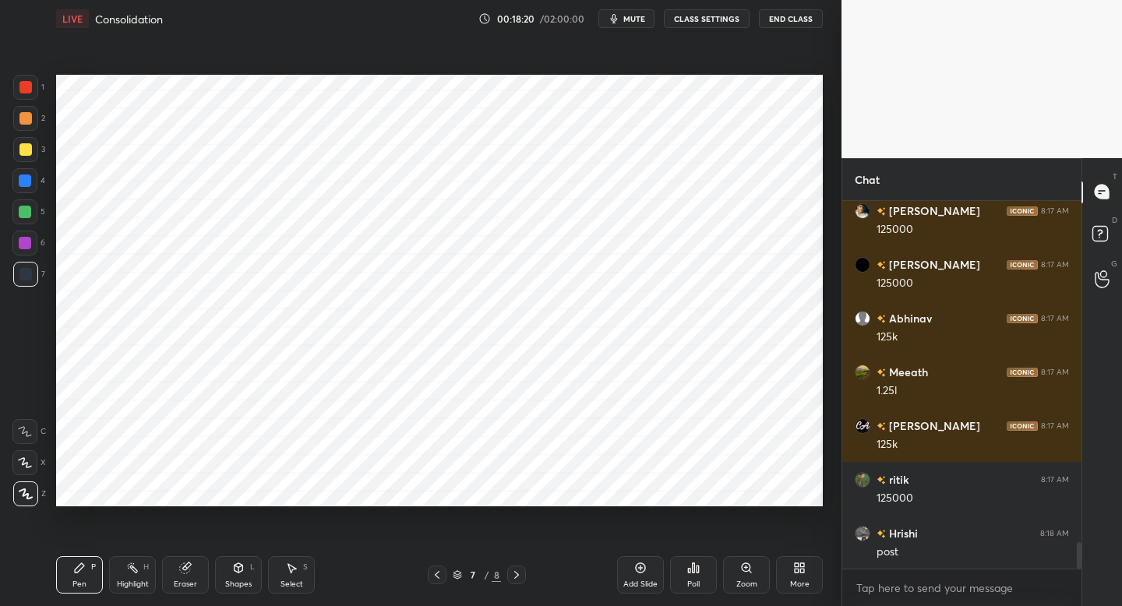
click at [26, 250] on div at bounding box center [24, 243] width 25 height 25
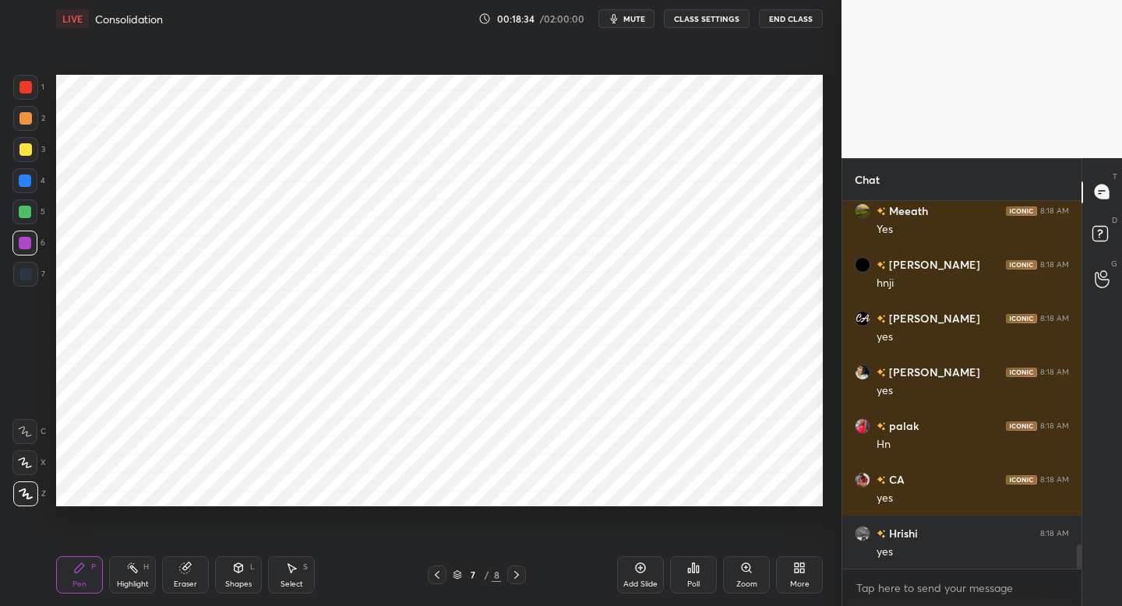
scroll to position [5231, 0]
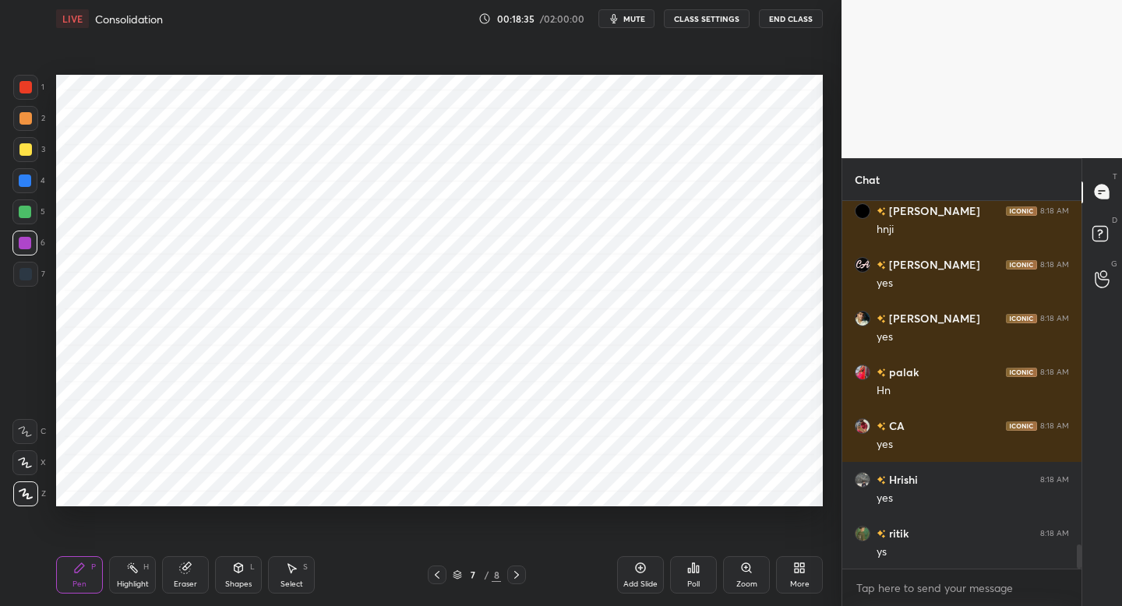
click at [647, 558] on div "Add Slide" at bounding box center [640, 574] width 47 height 37
click at [37, 280] on div "7" at bounding box center [29, 274] width 32 height 25
click at [30, 84] on div at bounding box center [25, 87] width 12 height 12
click at [36, 85] on div at bounding box center [25, 87] width 25 height 25
click at [240, 568] on icon at bounding box center [238, 568] width 12 height 12
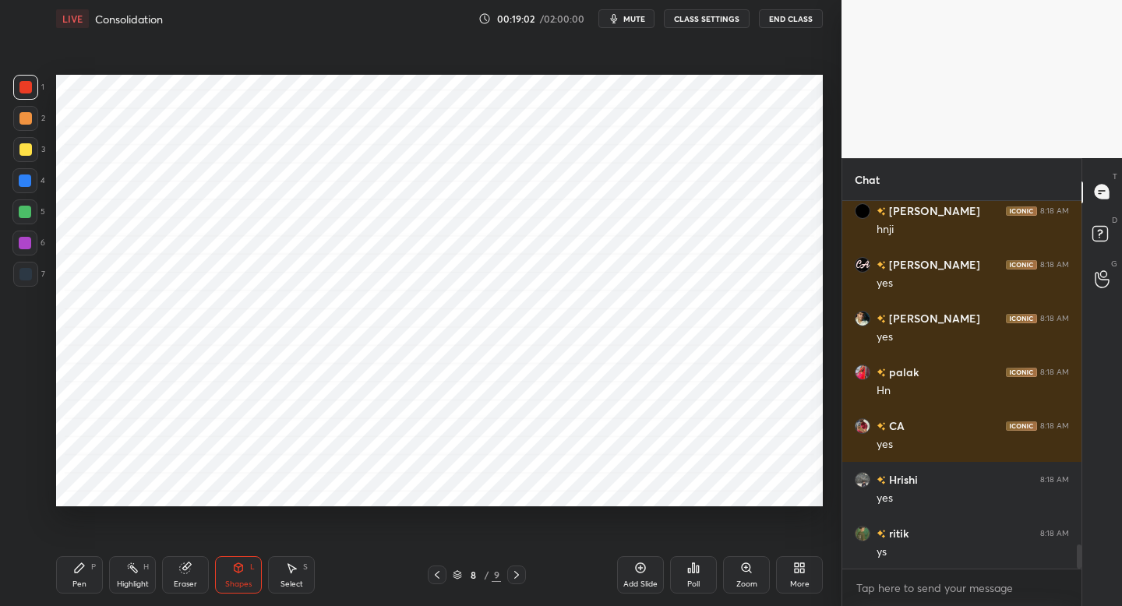
click at [79, 560] on div "Pen P" at bounding box center [79, 574] width 47 height 37
click at [29, 292] on div "1 2 3 4 5 6 7 C X Z C X Z E E Erase all H H" at bounding box center [25, 290] width 50 height 431
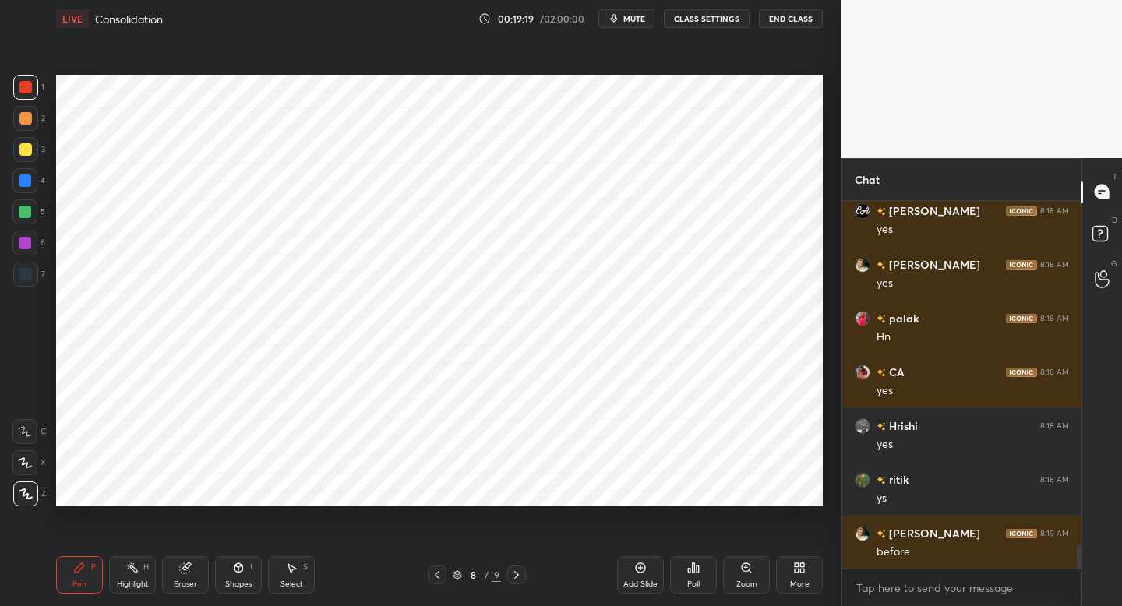
scroll to position [5339, 0]
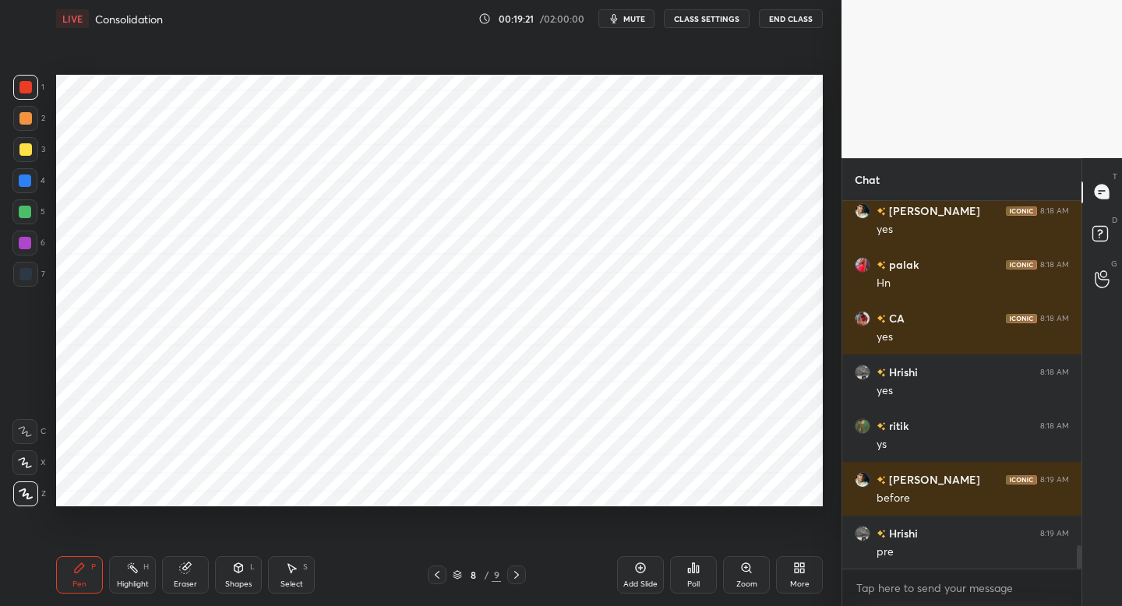
click at [242, 572] on div "Shapes L" at bounding box center [238, 574] width 47 height 37
click at [90, 557] on div "Pen P" at bounding box center [79, 574] width 47 height 37
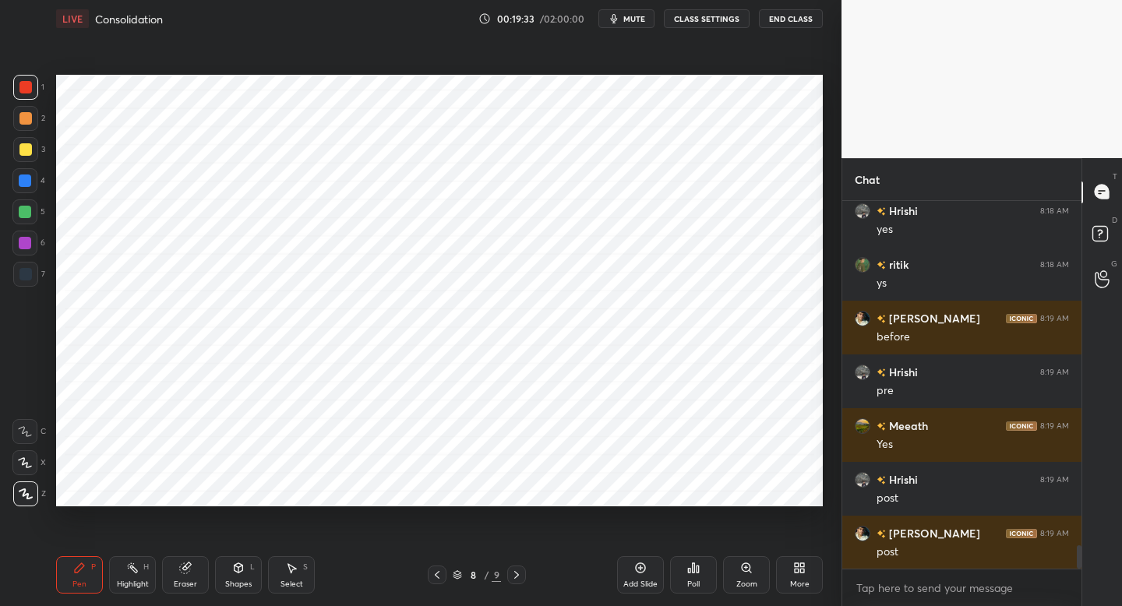
scroll to position [5554, 0]
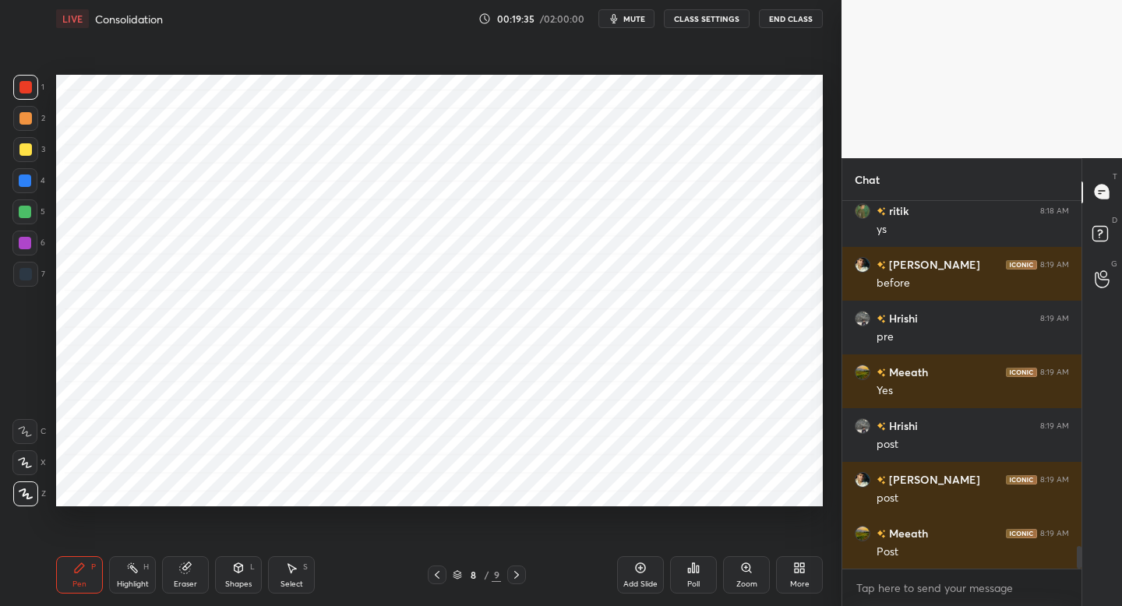
click at [33, 279] on div at bounding box center [25, 274] width 25 height 25
click at [24, 250] on div at bounding box center [24, 243] width 25 height 25
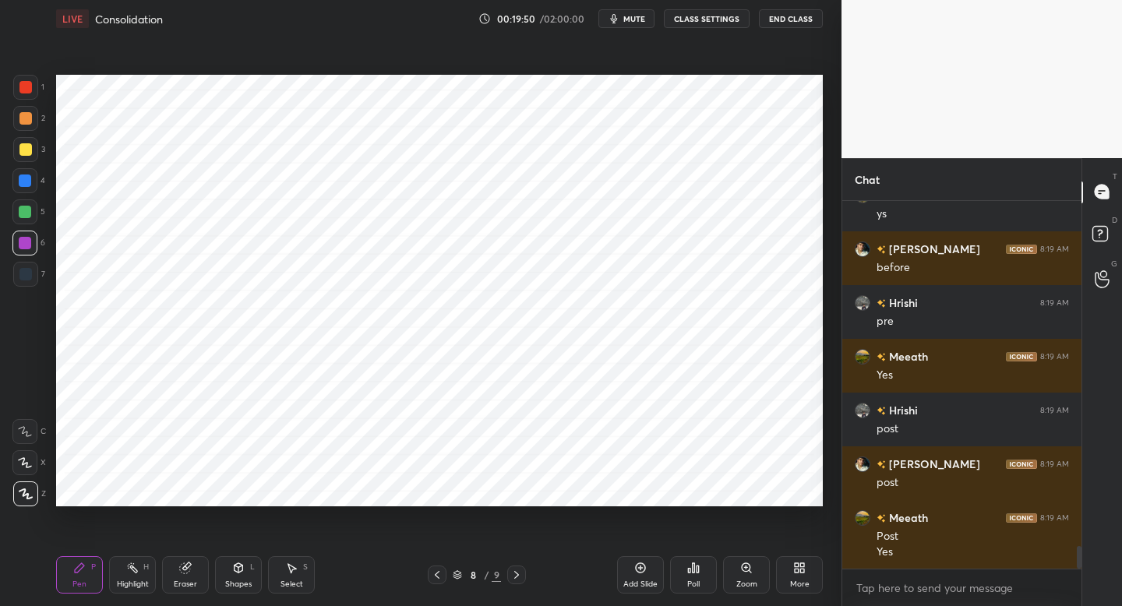
scroll to position [5623, 0]
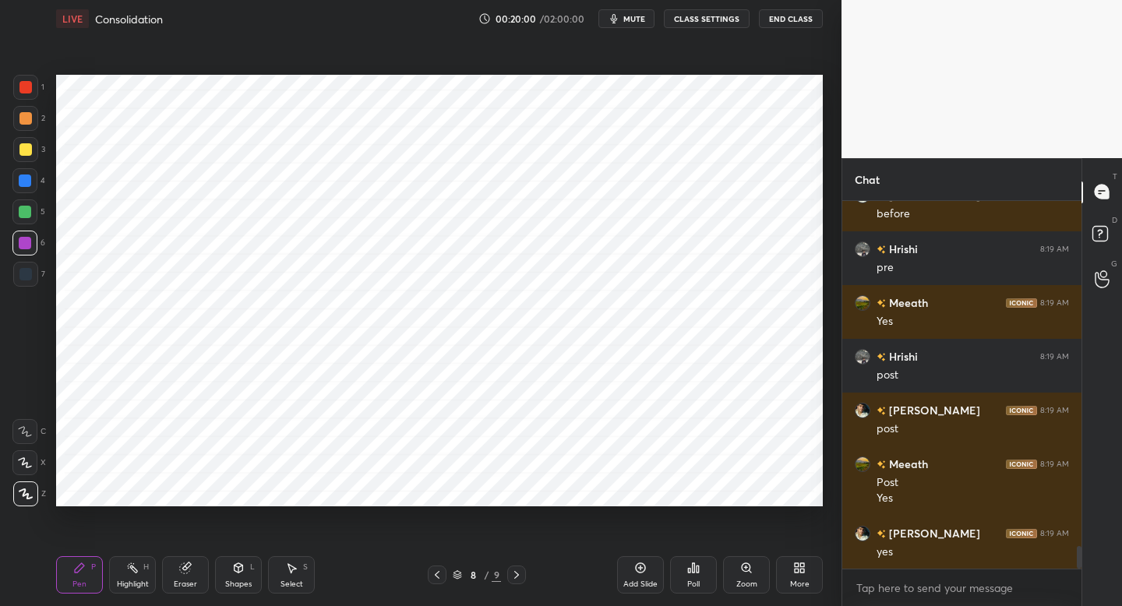
click at [26, 218] on div at bounding box center [24, 211] width 25 height 25
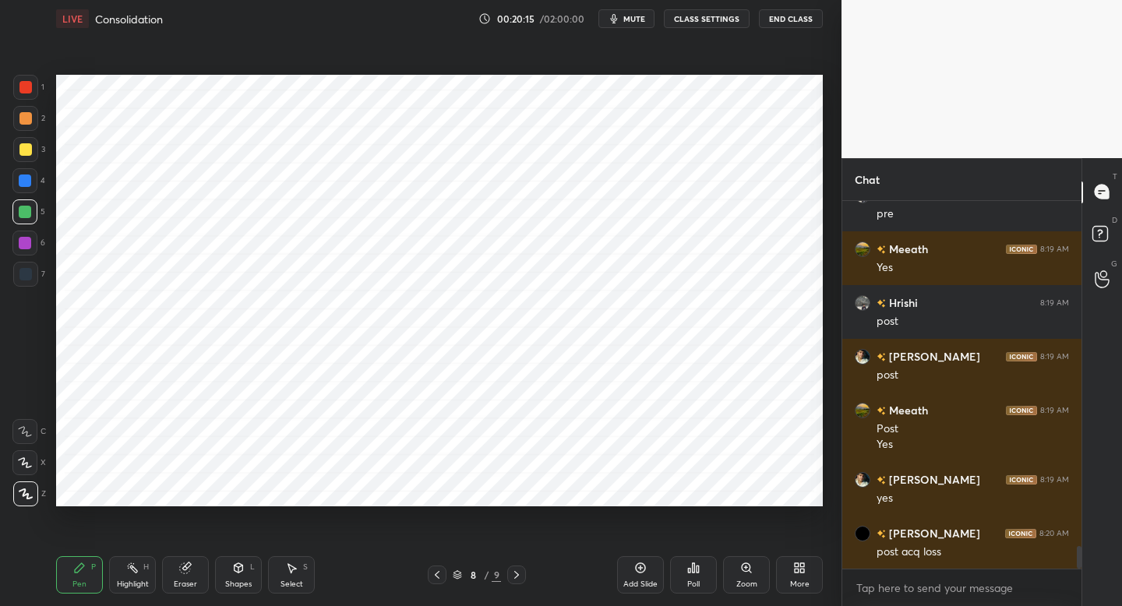
click at [625, 576] on div "Add Slide" at bounding box center [640, 574] width 47 height 37
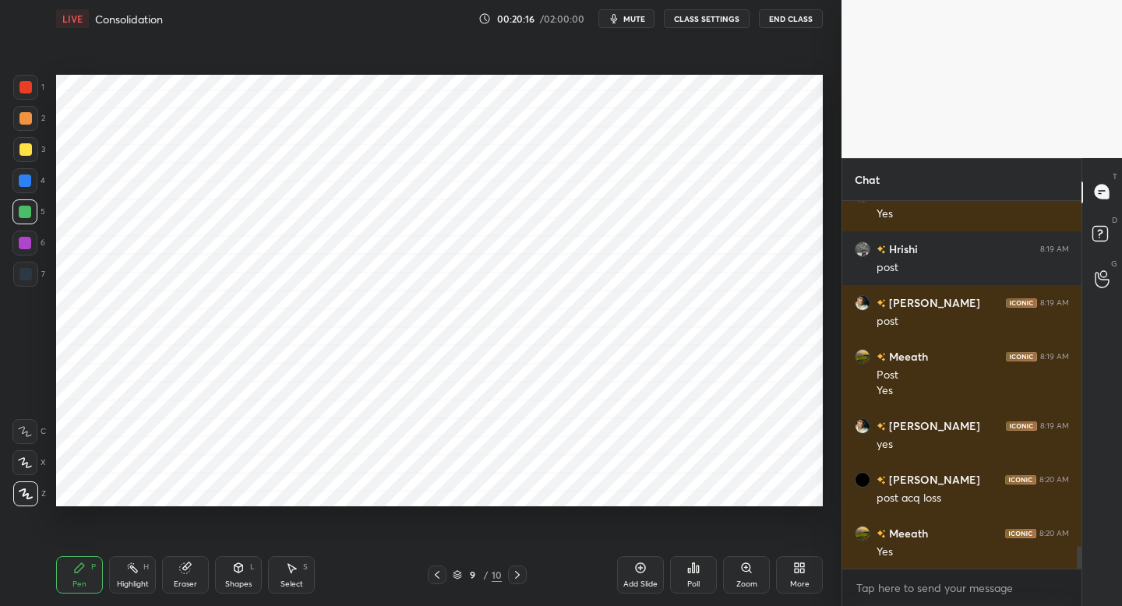
click at [29, 93] on div at bounding box center [25, 87] width 25 height 25
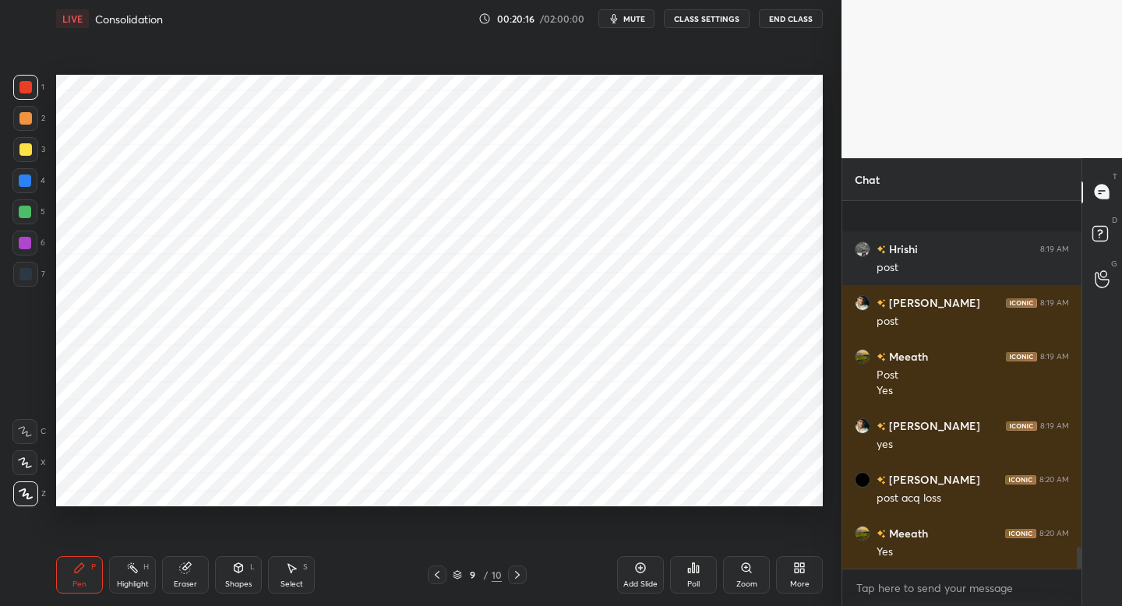
scroll to position [5838, 0]
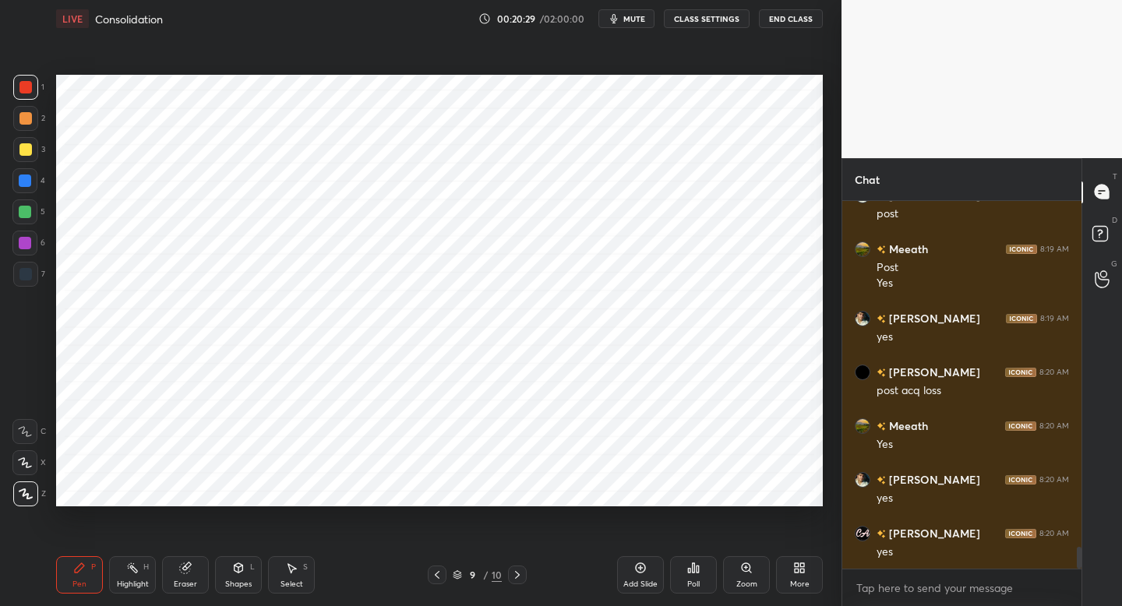
click at [31, 185] on div at bounding box center [24, 180] width 25 height 25
click at [30, 129] on div at bounding box center [25, 118] width 25 height 25
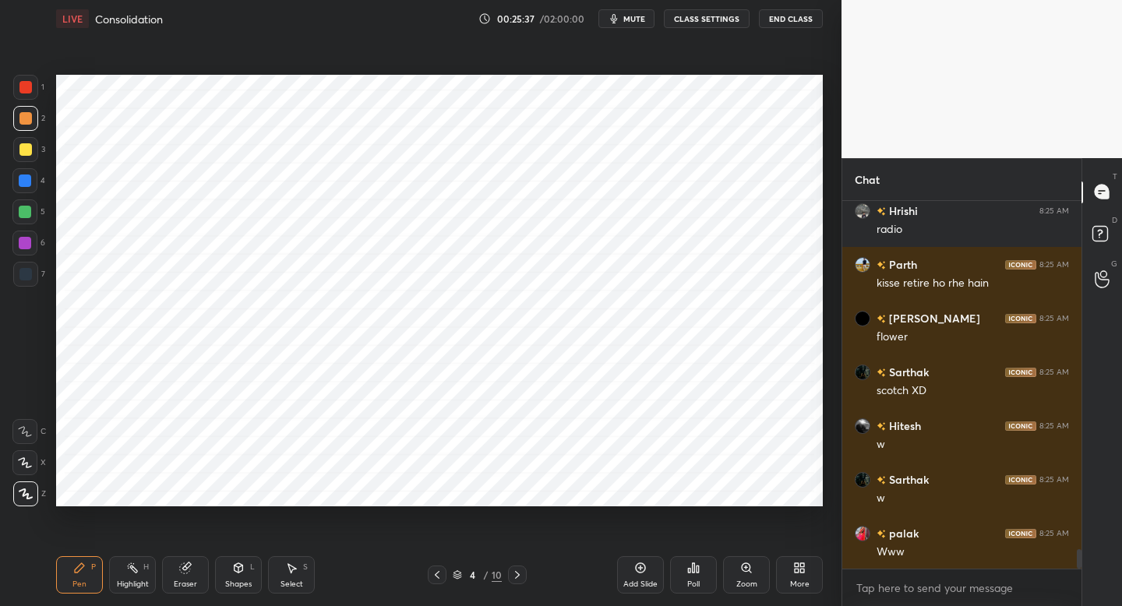
scroll to position [6632, 0]
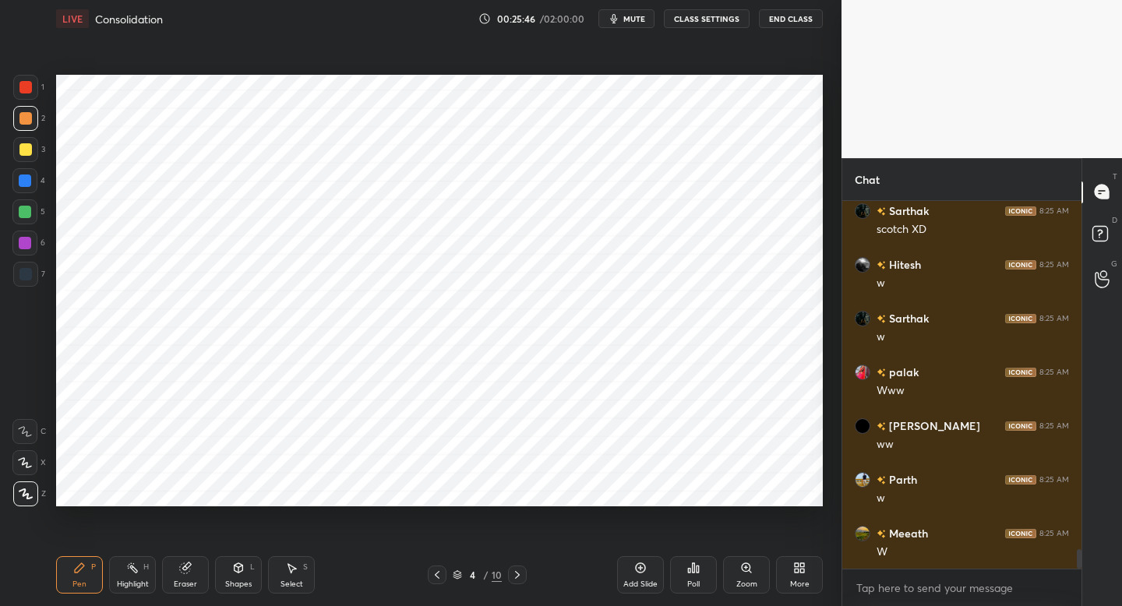
click at [625, 26] on button "mute" at bounding box center [626, 18] width 56 height 19
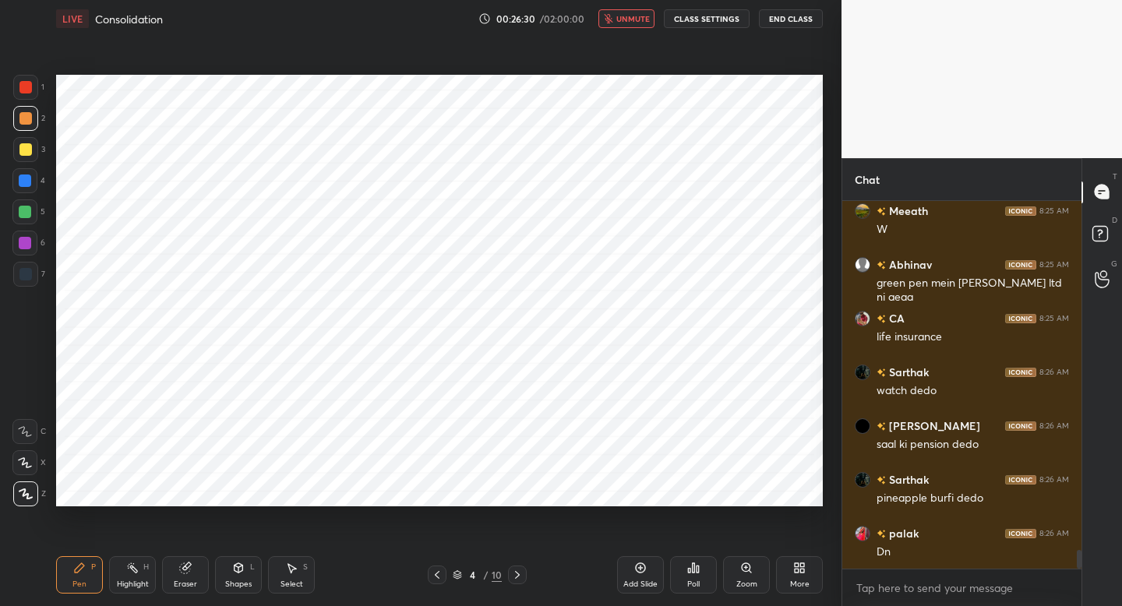
scroll to position [7008, 0]
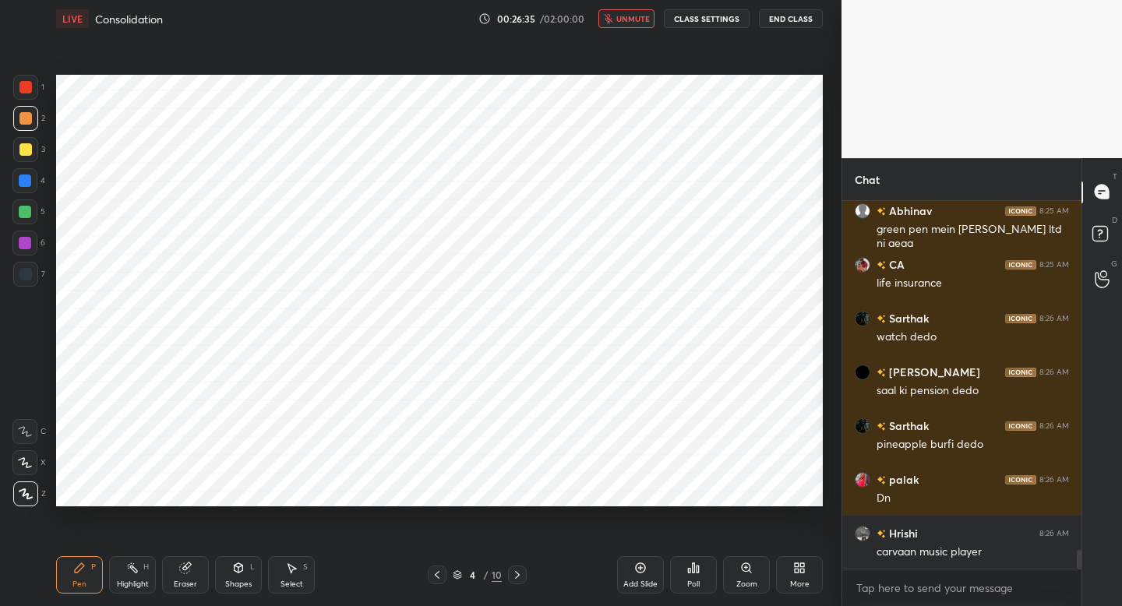
click at [625, 16] on span "unmute" at bounding box center [632, 18] width 33 height 11
click at [625, 16] on button "mute" at bounding box center [626, 18] width 56 height 19
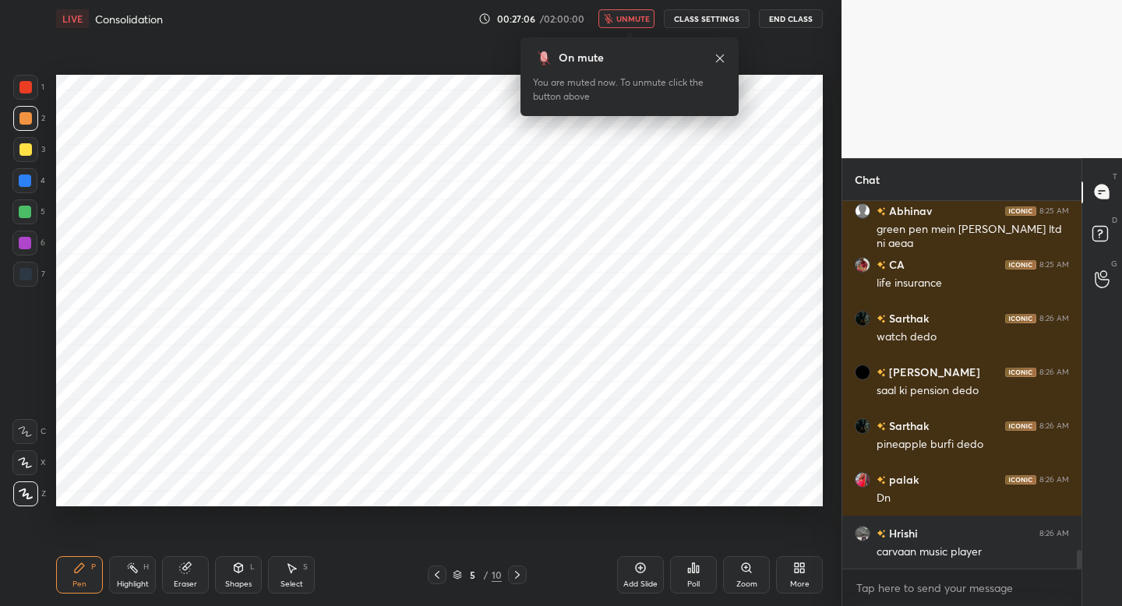
scroll to position [7076, 0]
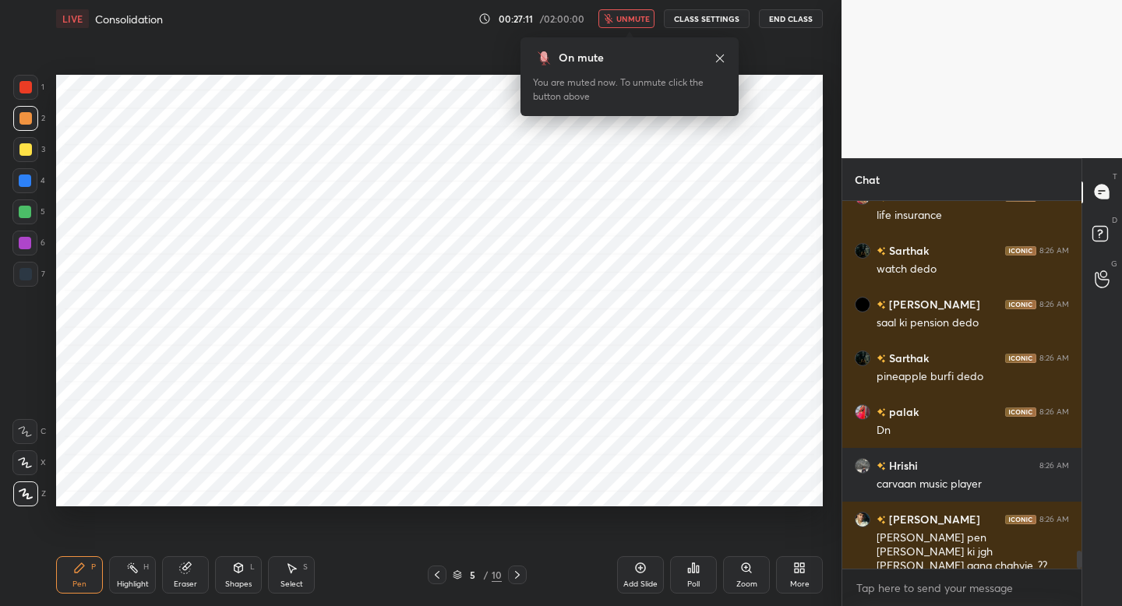
click at [625, 16] on span "unmute" at bounding box center [632, 18] width 33 height 11
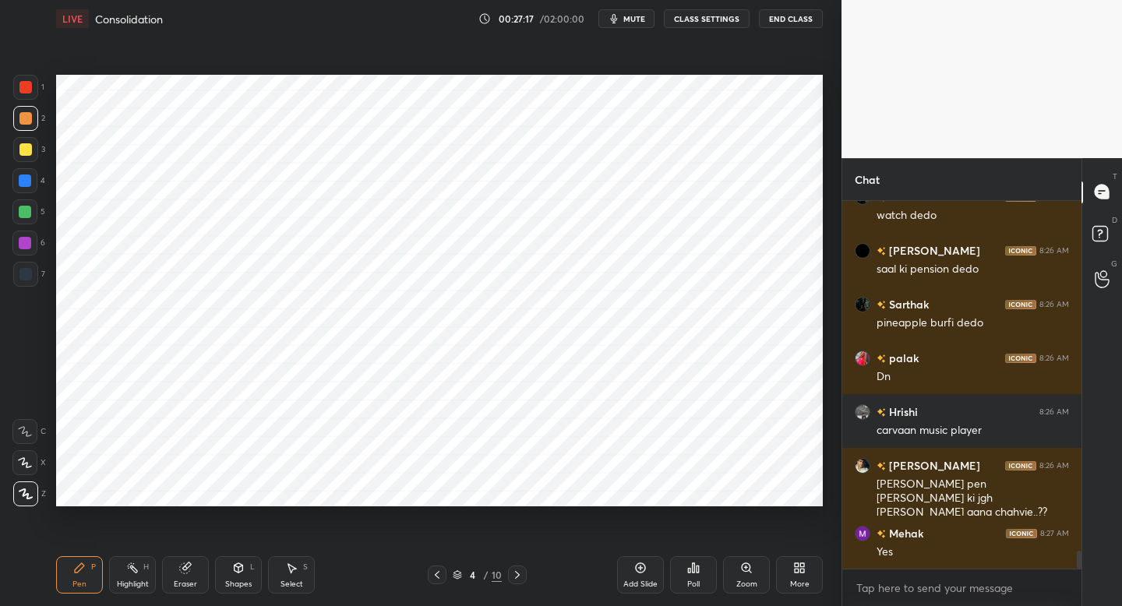
scroll to position [7183, 0]
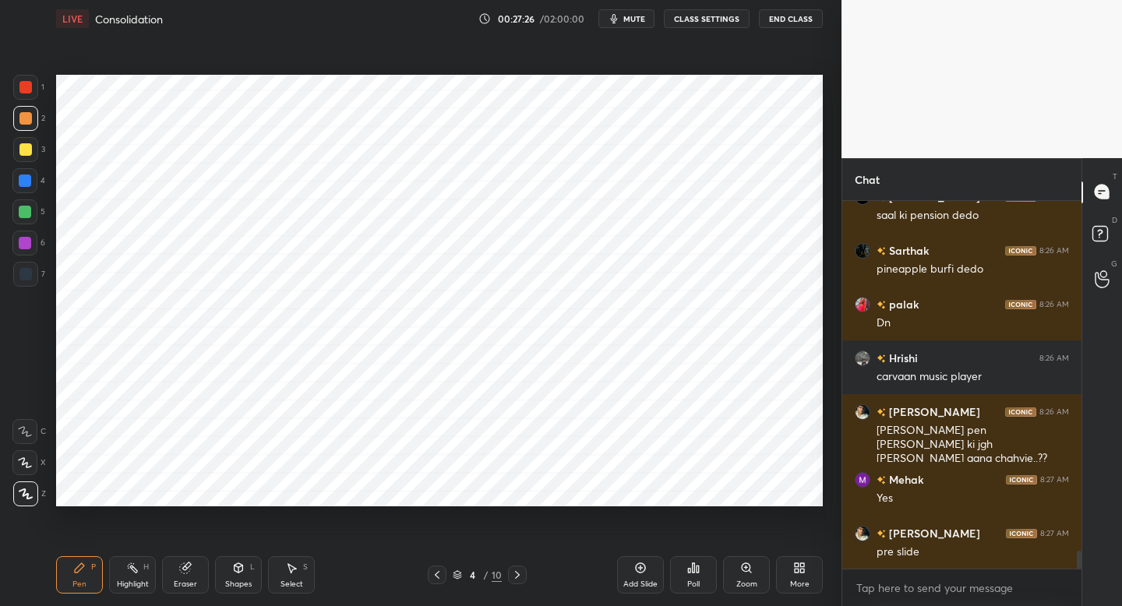
click at [181, 576] on div "Eraser" at bounding box center [185, 574] width 47 height 37
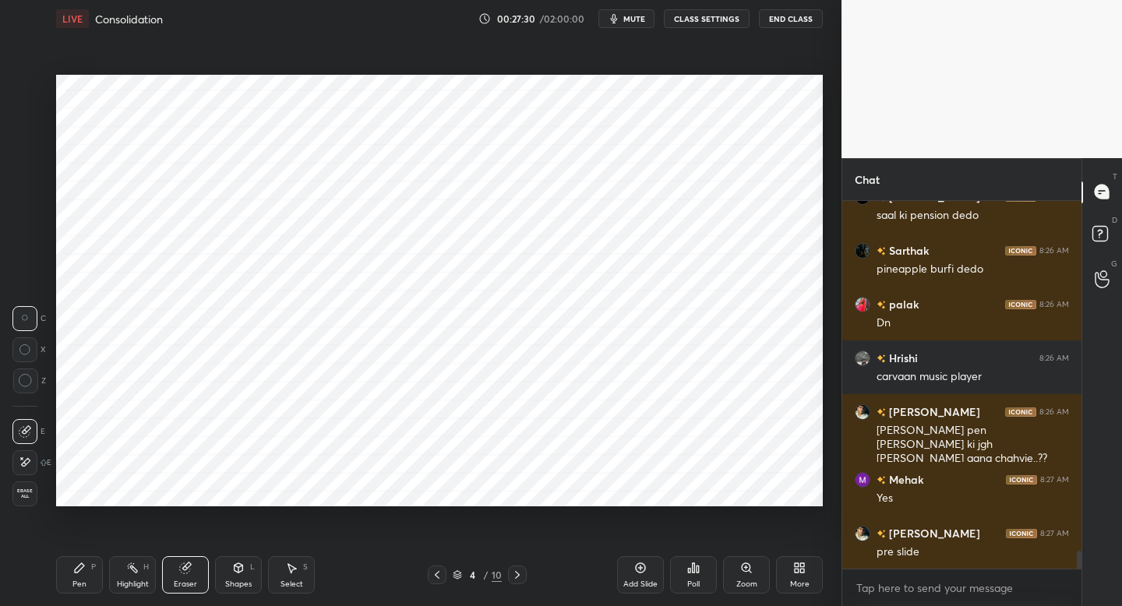
click at [90, 572] on div "Pen P" at bounding box center [79, 574] width 47 height 37
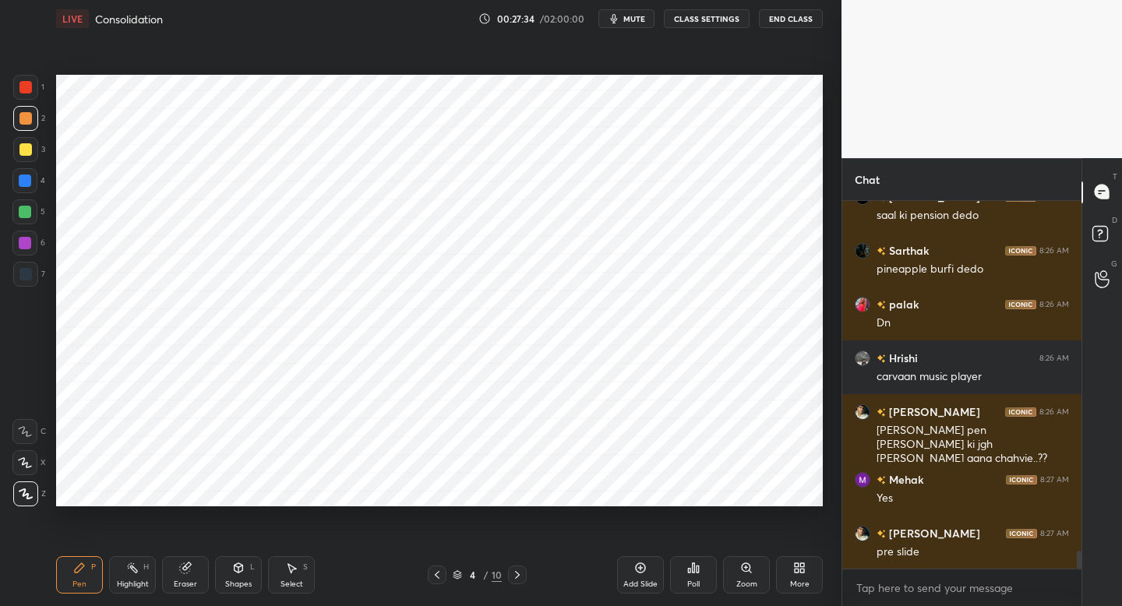
click at [511, 583] on div at bounding box center [517, 574] width 19 height 19
click at [515, 578] on icon at bounding box center [517, 575] width 12 height 12
click at [434, 579] on icon at bounding box center [437, 575] width 12 height 12
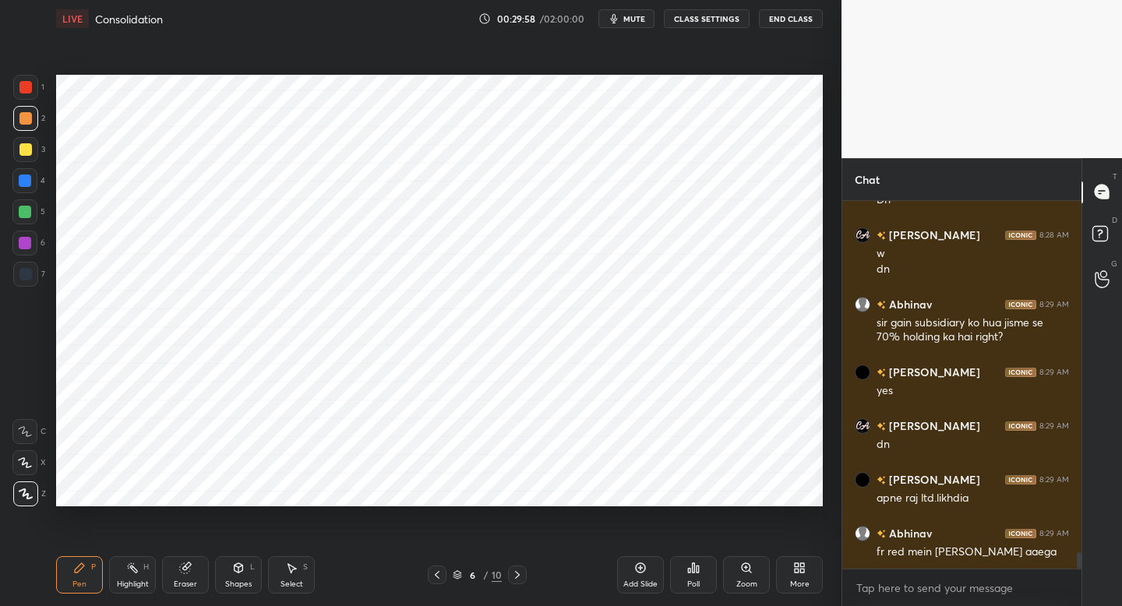
scroll to position [7804, 0]
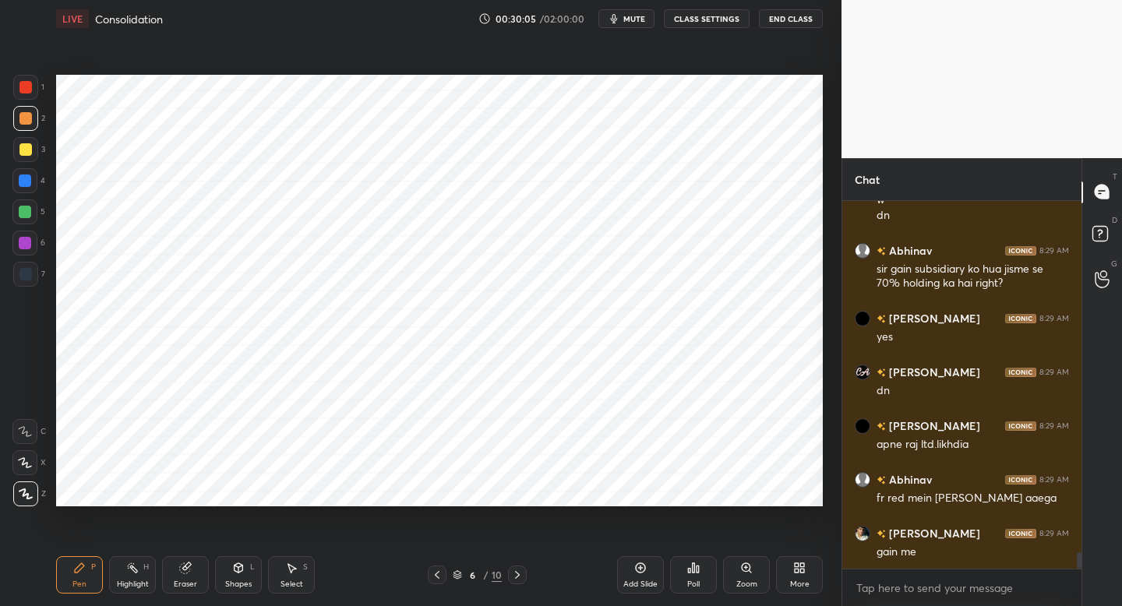
click at [186, 562] on icon at bounding box center [185, 568] width 12 height 12
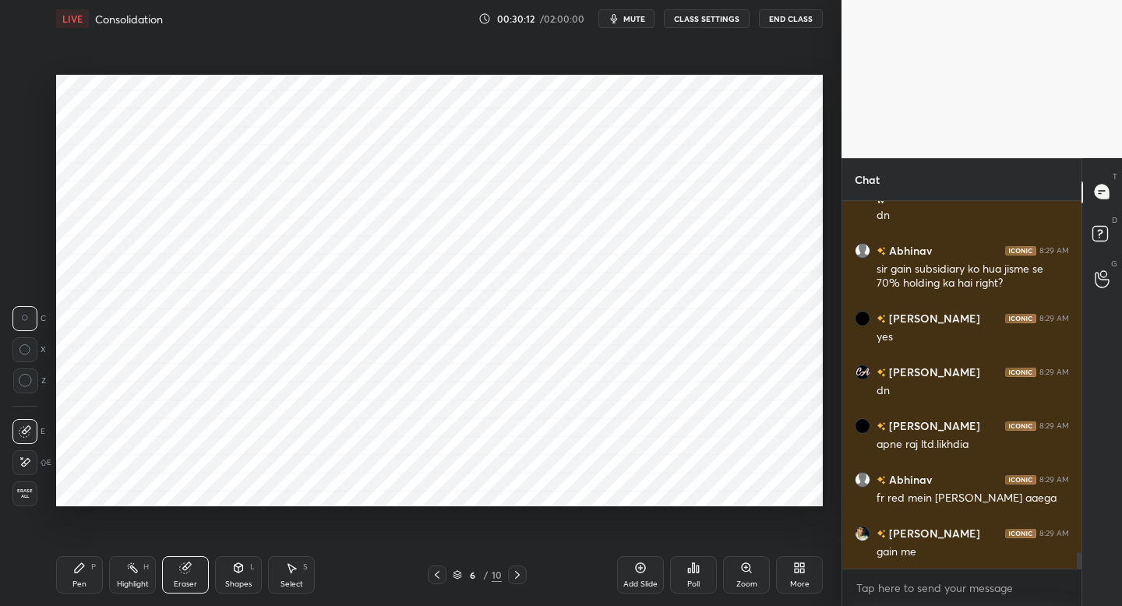
click at [79, 594] on div "Pen P Highlight H Eraser Shapes L Select S 6 / 10 Add Slide Poll Zoom More" at bounding box center [439, 575] width 766 height 62
click at [70, 577] on div "Pen P" at bounding box center [79, 574] width 47 height 37
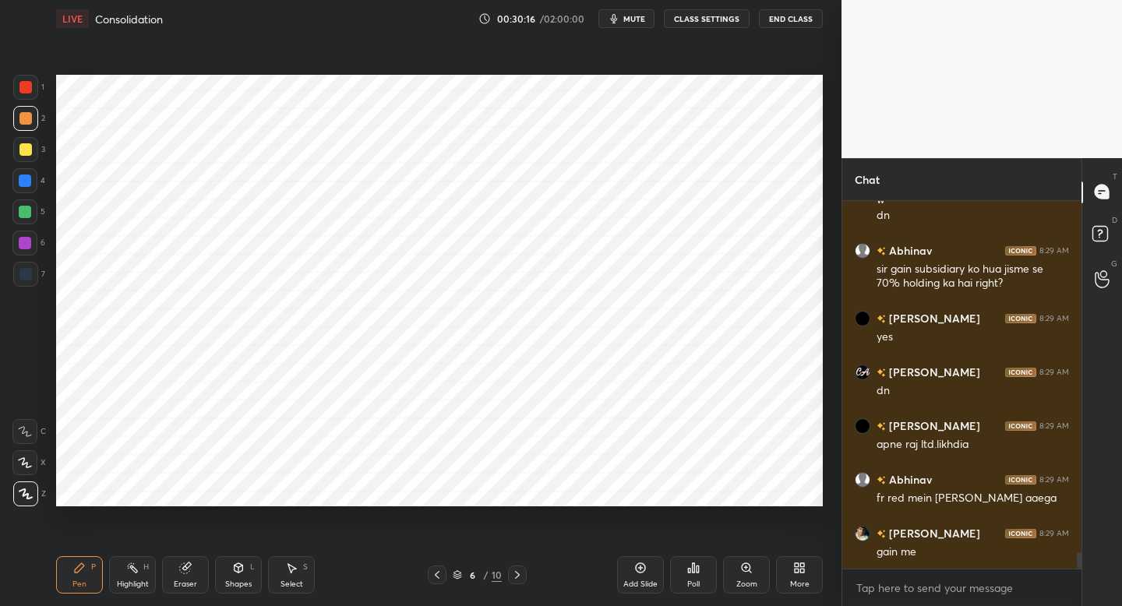
click at [73, 565] on icon at bounding box center [79, 568] width 12 height 12
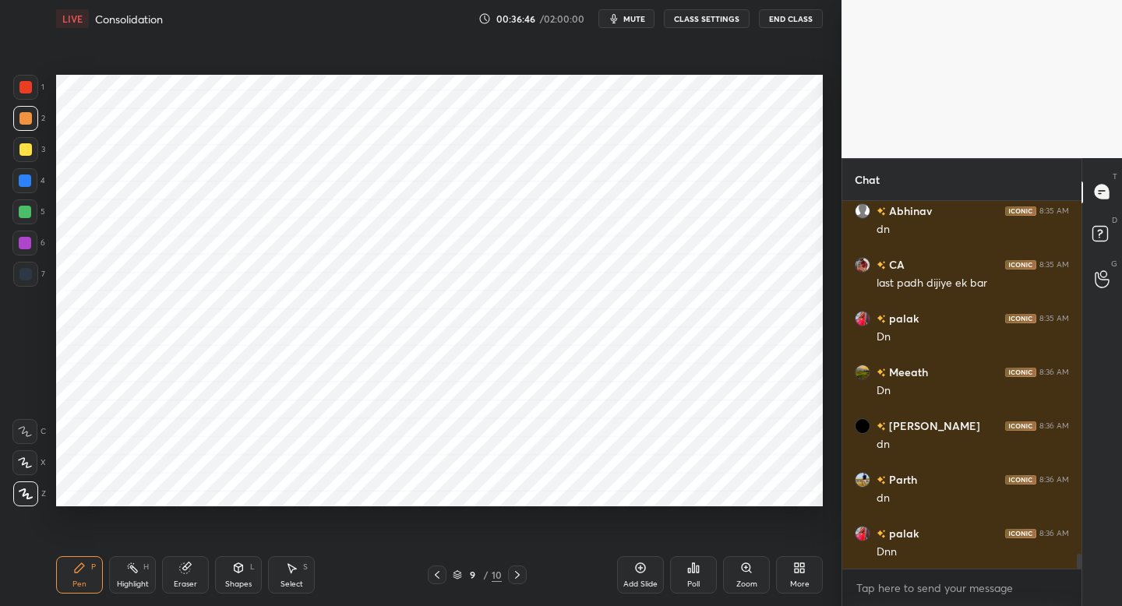
scroll to position [8634, 0]
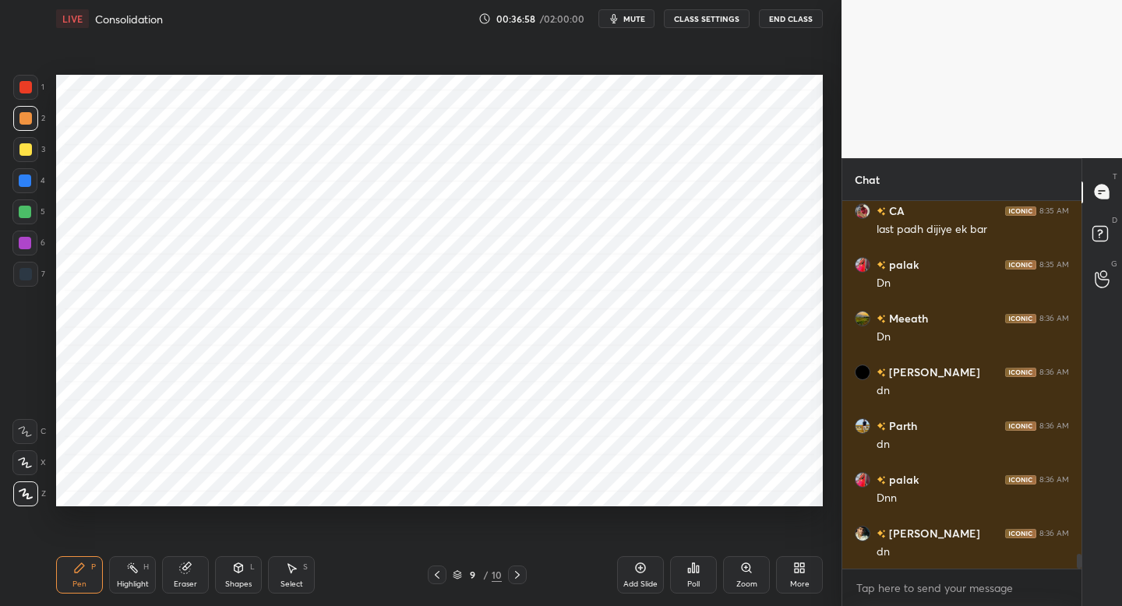
click at [802, 565] on icon at bounding box center [802, 565] width 4 height 4
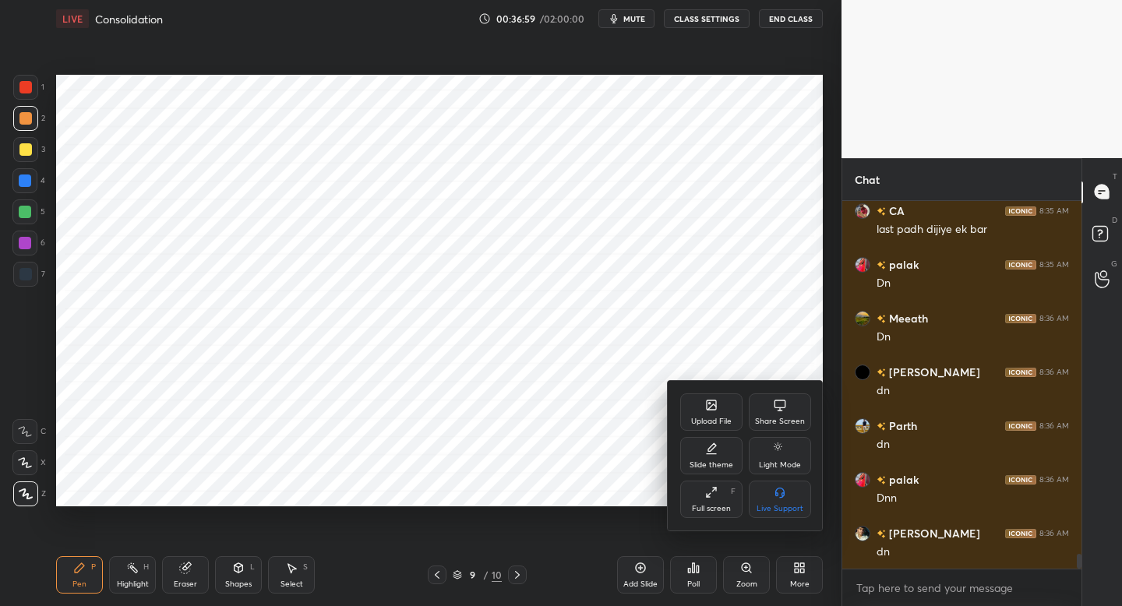
click at [704, 414] on div "Upload File" at bounding box center [711, 411] width 62 height 37
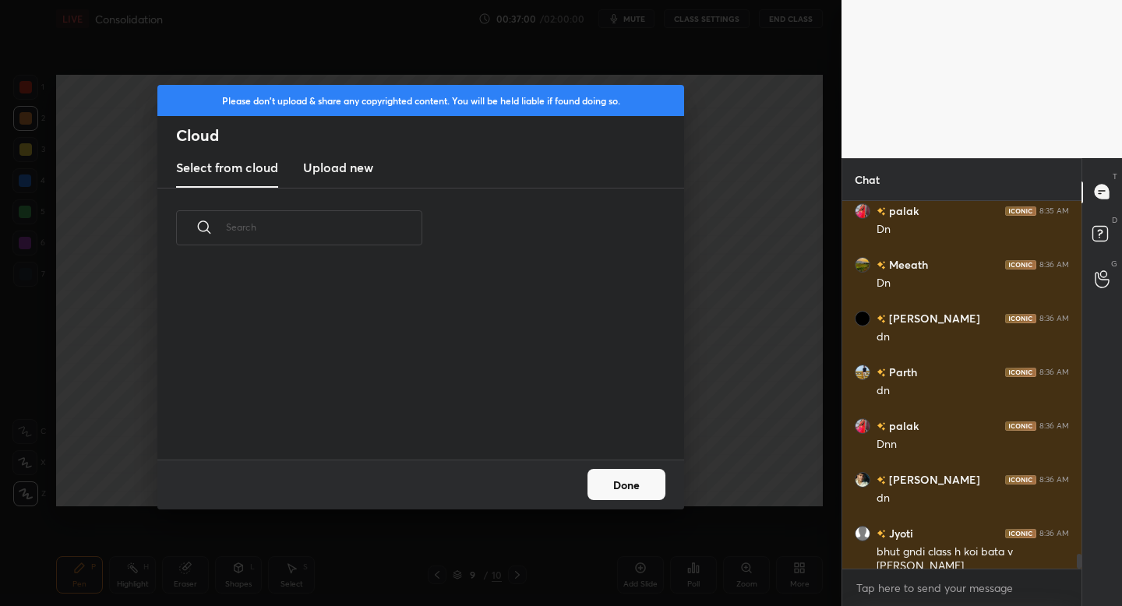
scroll to position [192, 500]
click at [355, 175] on h3 "Upload new" at bounding box center [338, 167] width 70 height 19
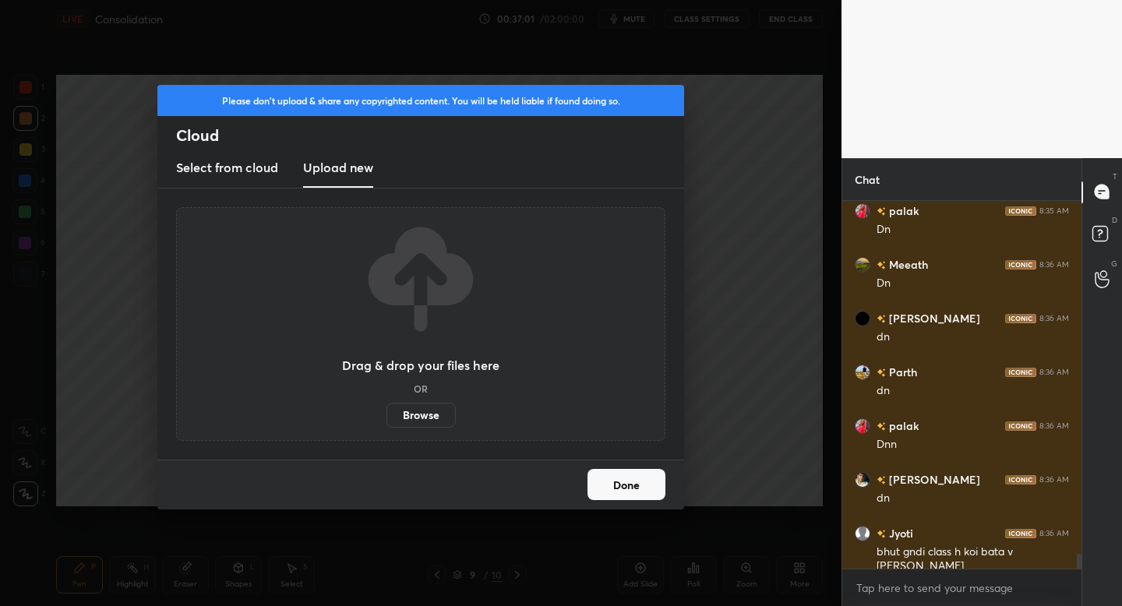
click at [418, 414] on label "Browse" at bounding box center [420, 415] width 69 height 25
click at [386, 414] on input "Browse" at bounding box center [386, 415] width 0 height 25
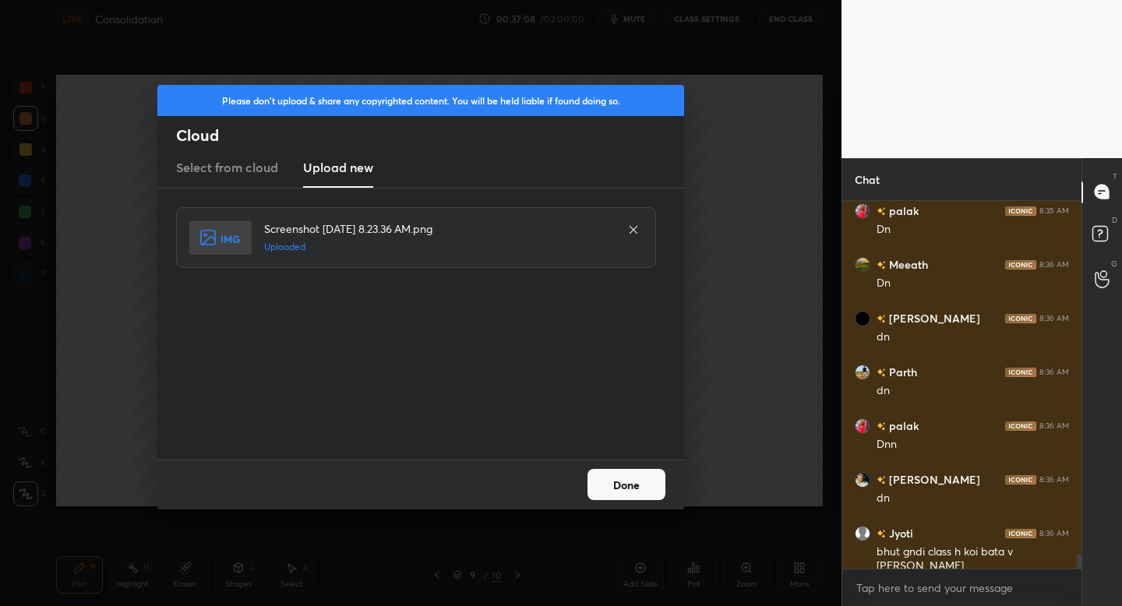
click at [614, 481] on button "Done" at bounding box center [626, 484] width 78 height 31
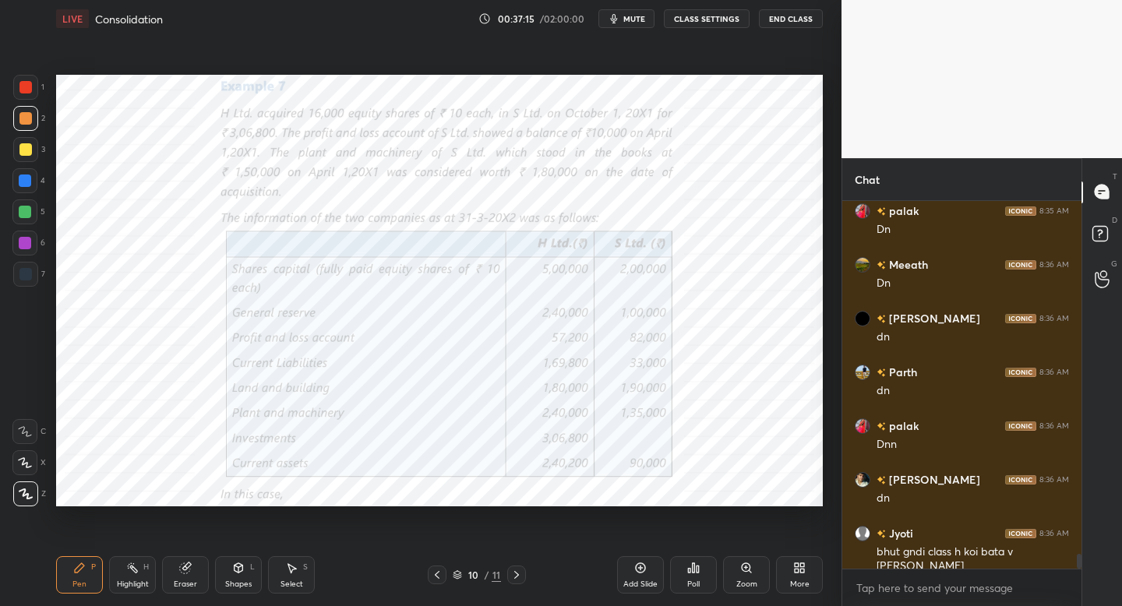
scroll to position [8741, 0]
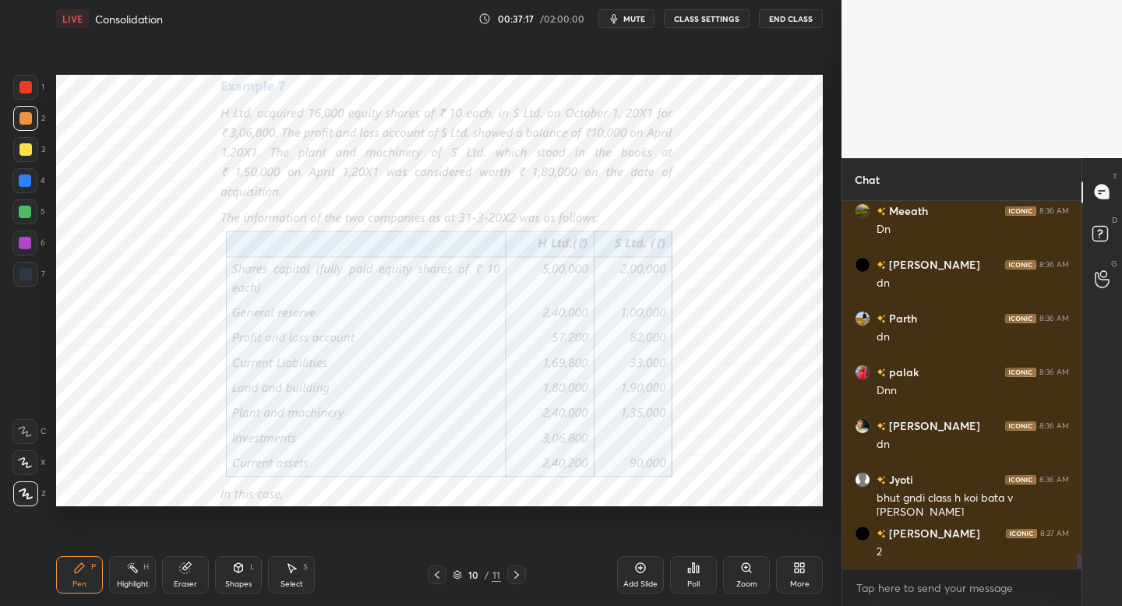
click at [35, 95] on div at bounding box center [25, 87] width 25 height 25
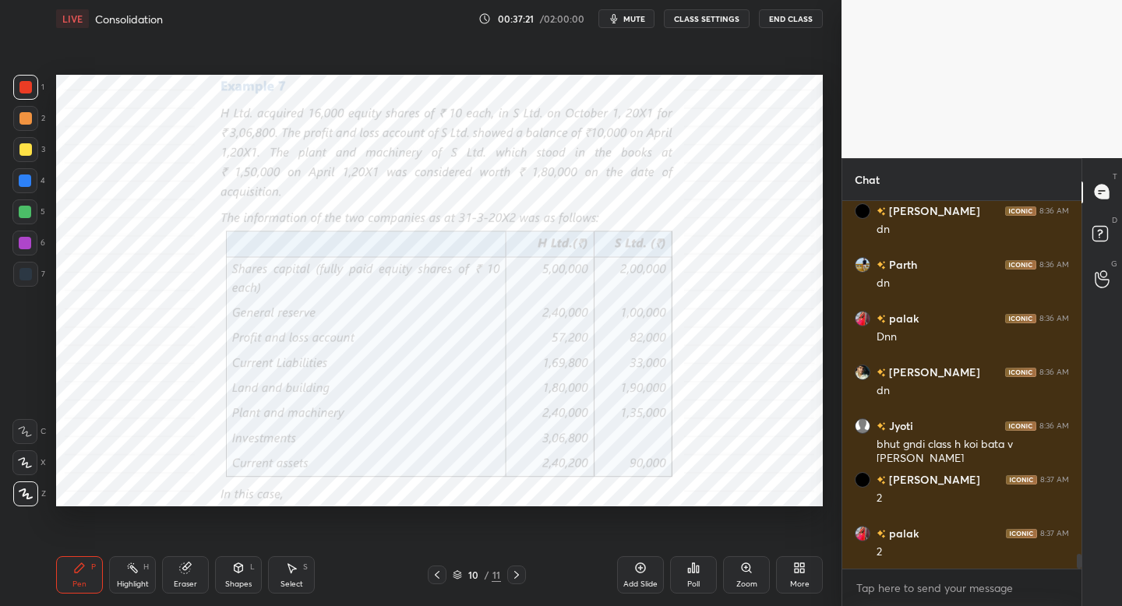
scroll to position [8903, 0]
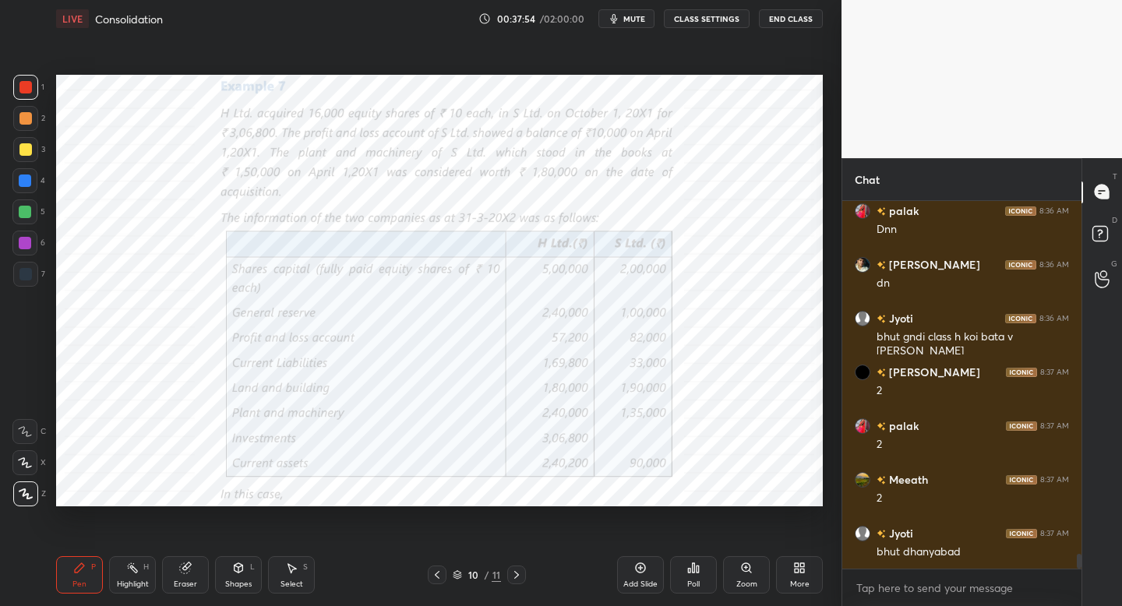
click at [653, 572] on div "Add Slide" at bounding box center [640, 574] width 47 height 37
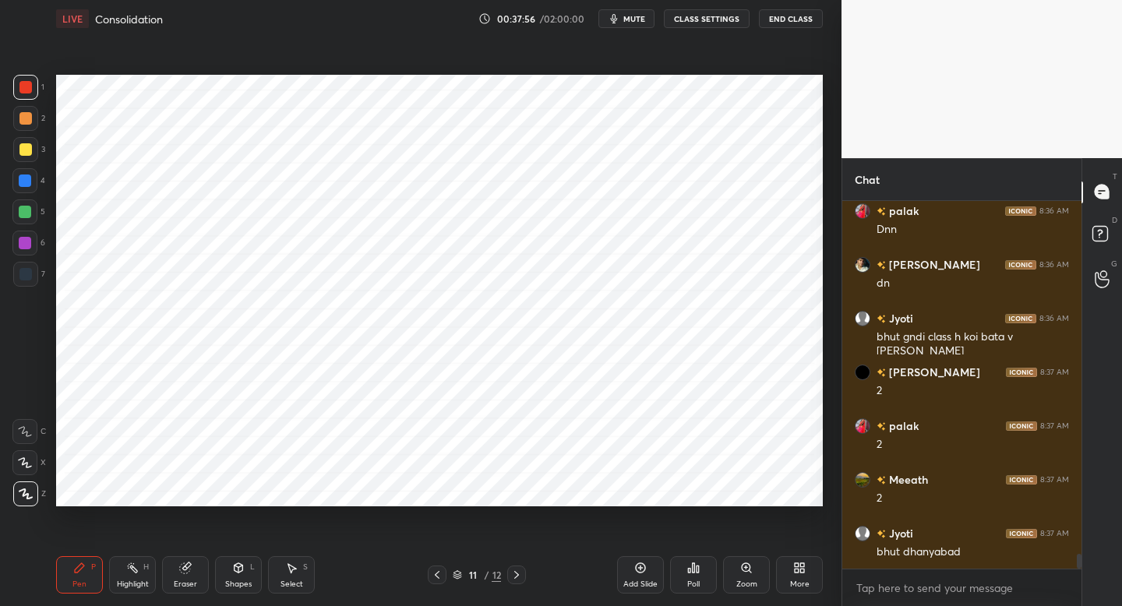
click at [37, 276] on div at bounding box center [25, 274] width 25 height 25
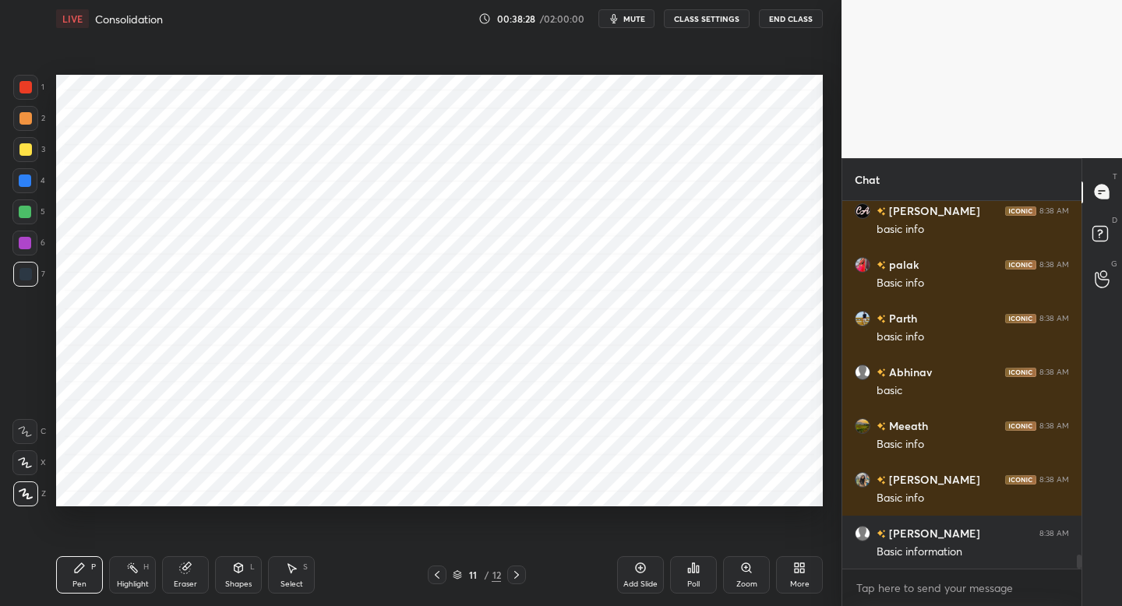
scroll to position [9494, 0]
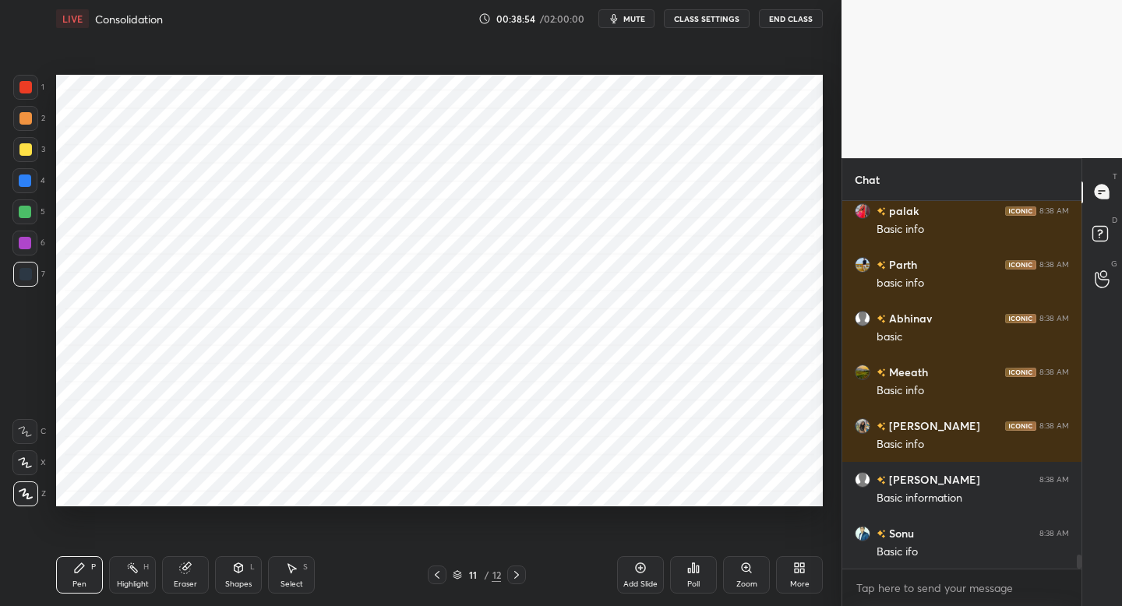
click at [246, 567] on div "Shapes L" at bounding box center [238, 574] width 47 height 37
click at [92, 578] on div "Pen P" at bounding box center [79, 574] width 47 height 37
click at [437, 573] on icon at bounding box center [437, 575] width 12 height 12
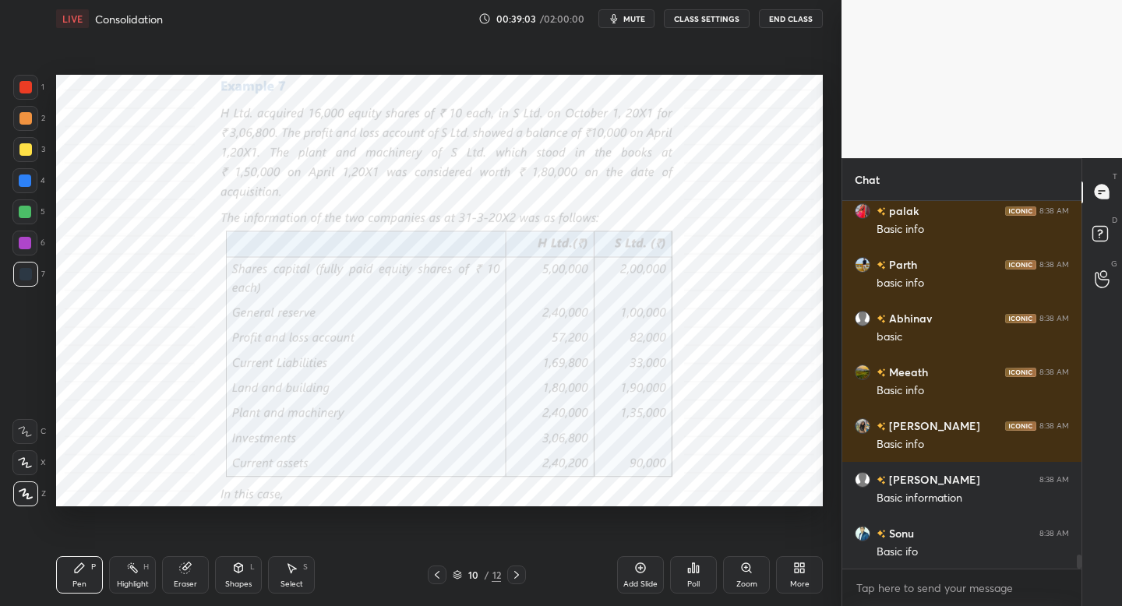
click at [515, 573] on icon at bounding box center [516, 575] width 12 height 12
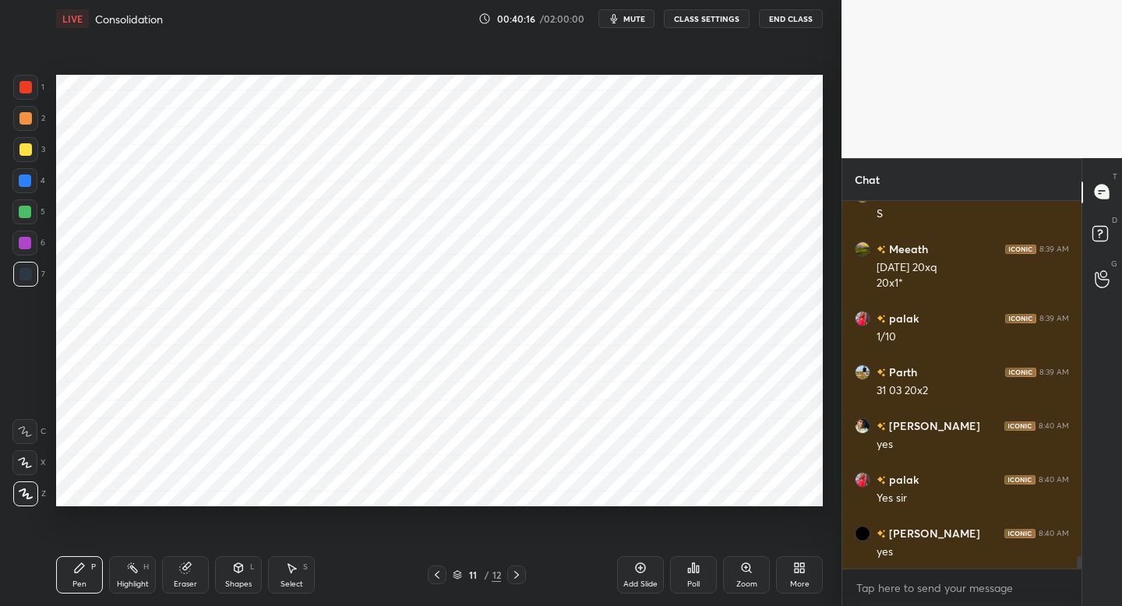
scroll to position [10477, 0]
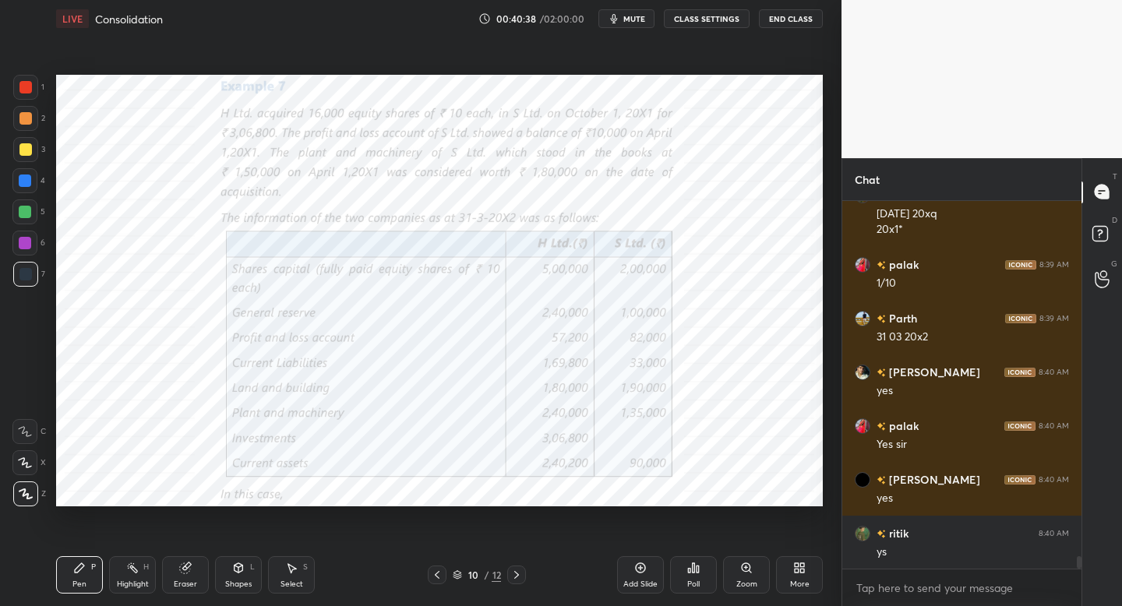
click at [520, 575] on icon at bounding box center [516, 575] width 12 height 12
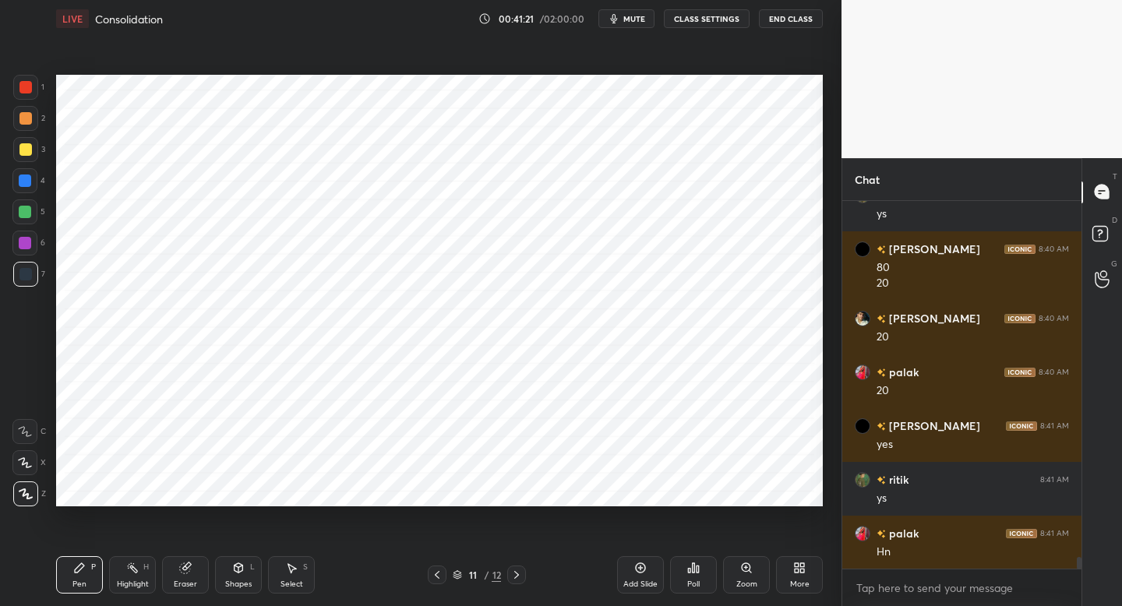
scroll to position [10868, 0]
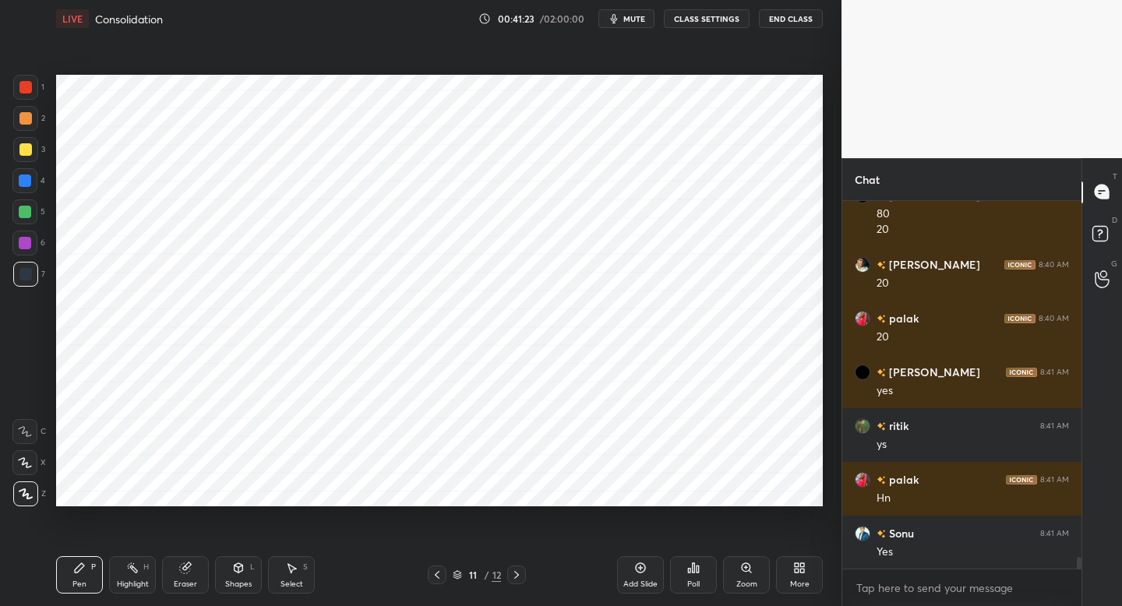
click at [435, 565] on div at bounding box center [437, 574] width 19 height 19
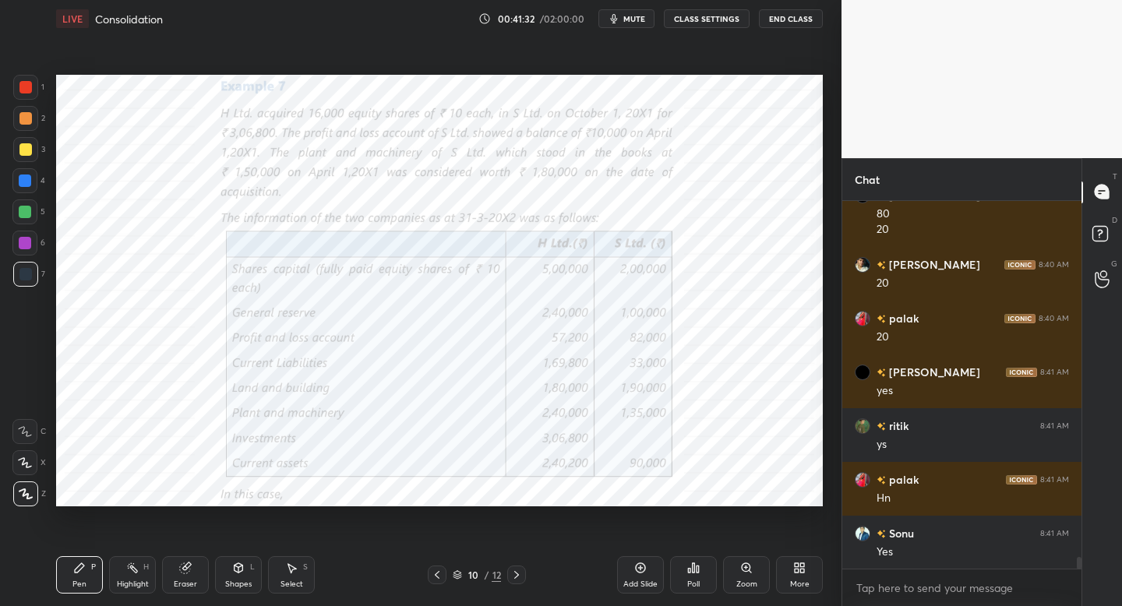
click at [512, 576] on icon at bounding box center [516, 575] width 12 height 12
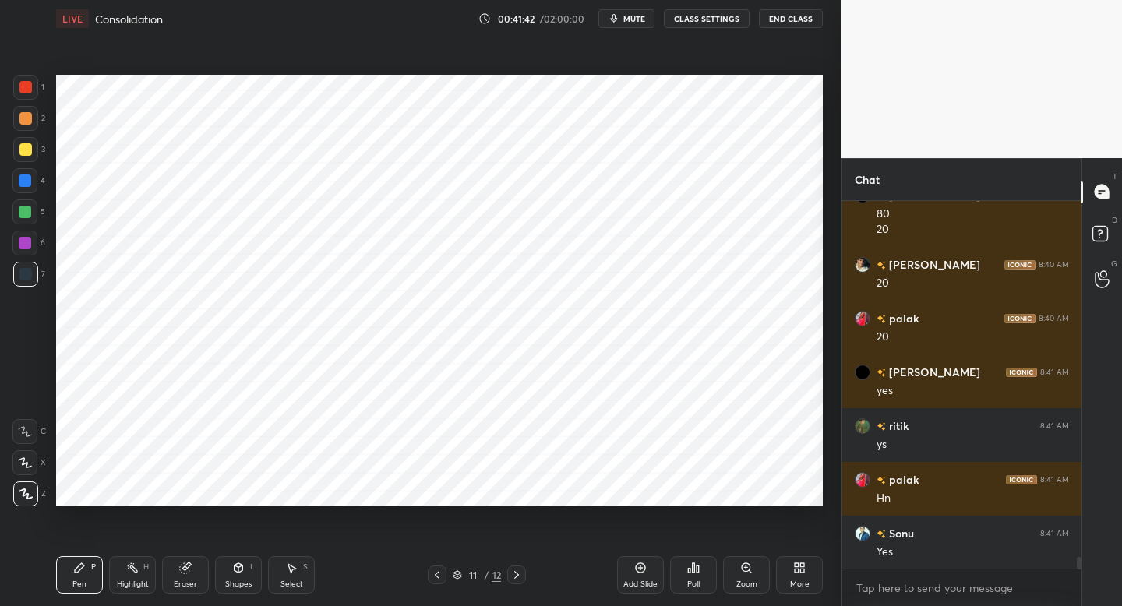
click at [437, 576] on icon at bounding box center [437, 575] width 12 height 12
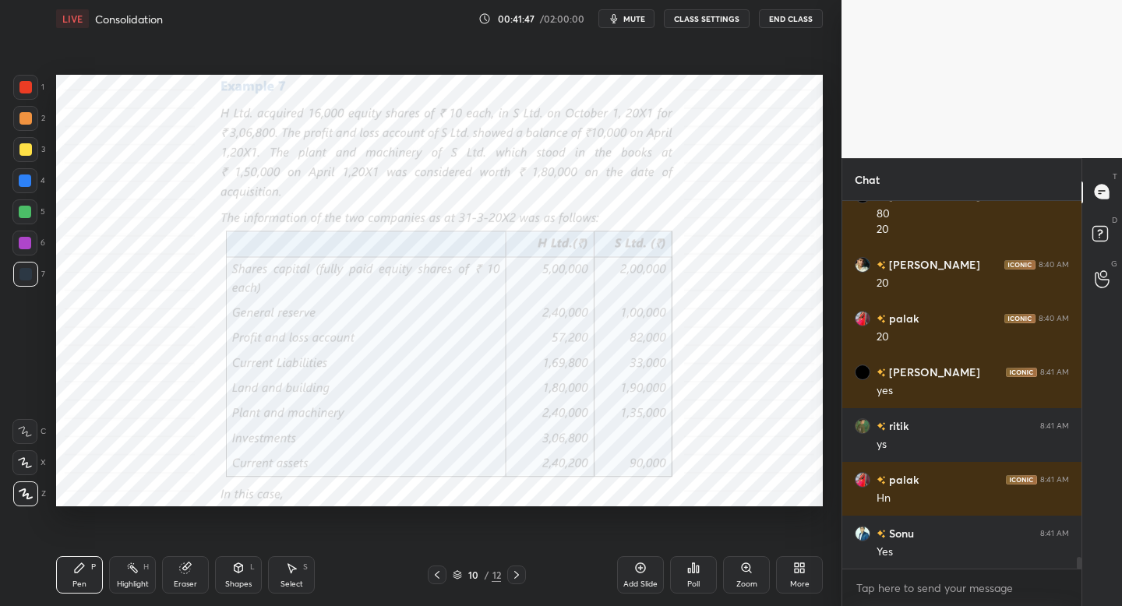
click at [520, 568] on div at bounding box center [516, 574] width 19 height 19
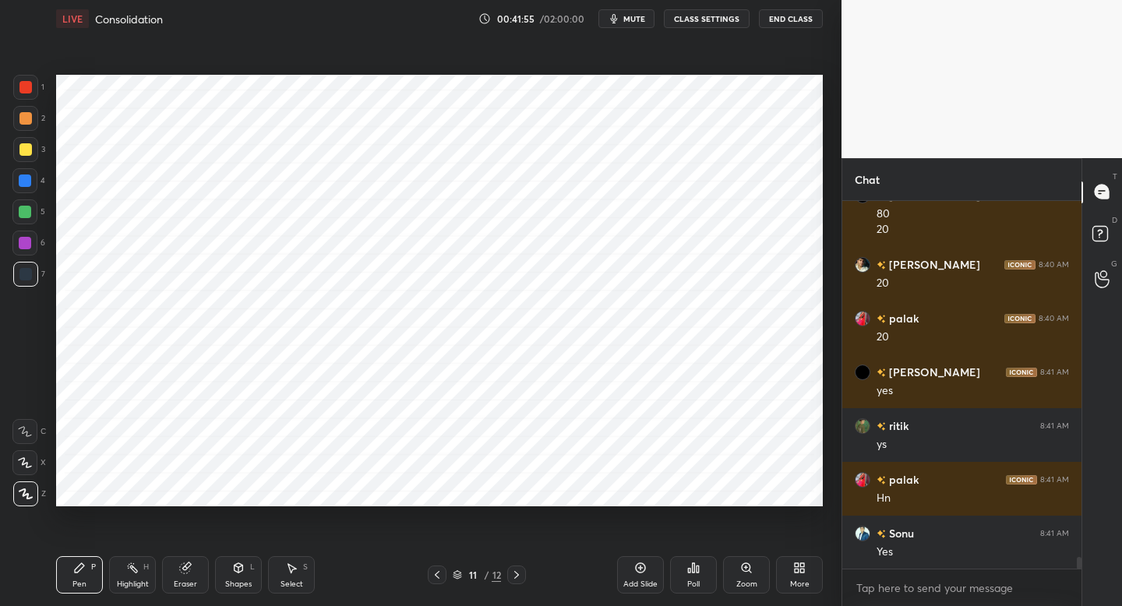
click at [634, 593] on div "Add Slide Poll Zoom More" at bounding box center [720, 574] width 206 height 87
click at [643, 583] on div "Add Slide" at bounding box center [640, 584] width 34 height 8
click at [435, 579] on icon at bounding box center [437, 575] width 12 height 12
click at [516, 577] on icon at bounding box center [516, 575] width 12 height 12
click at [32, 107] on div at bounding box center [25, 118] width 25 height 25
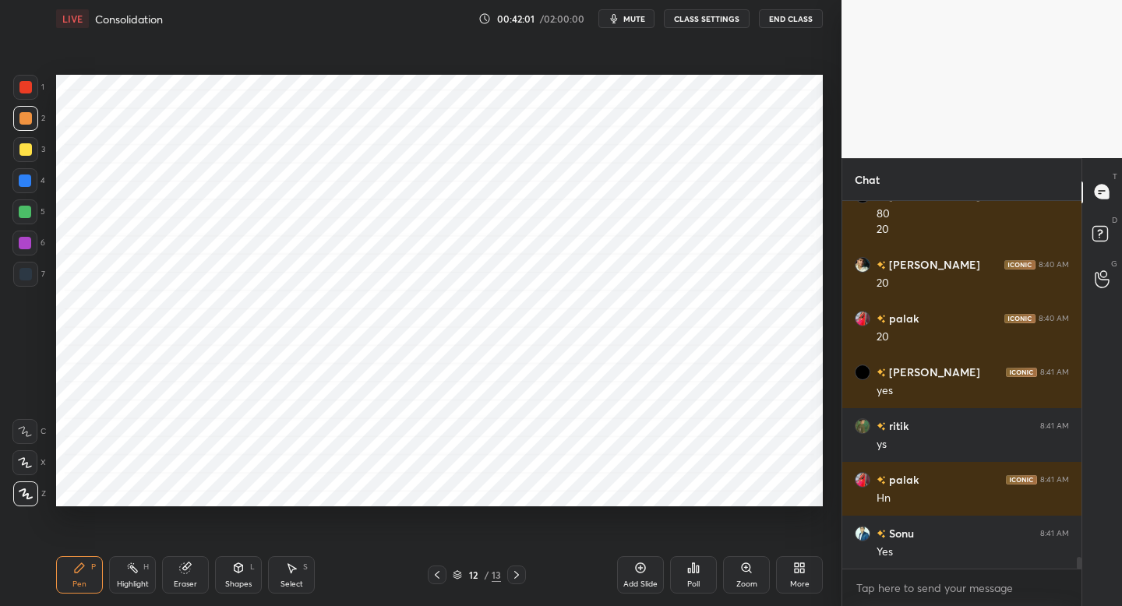
click at [35, 97] on div at bounding box center [25, 87] width 25 height 25
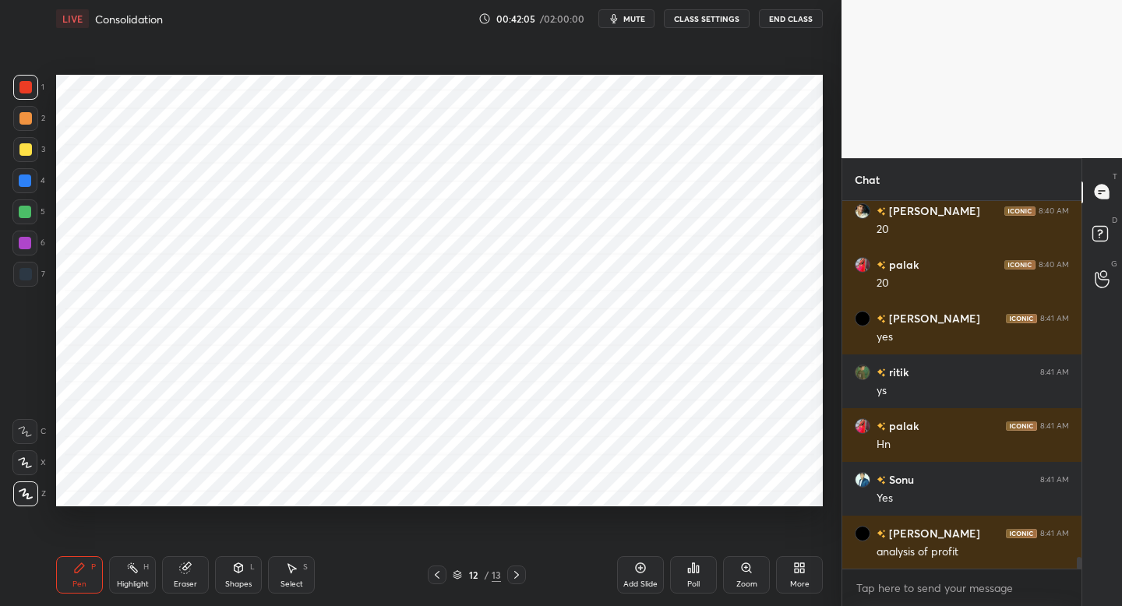
scroll to position [10976, 0]
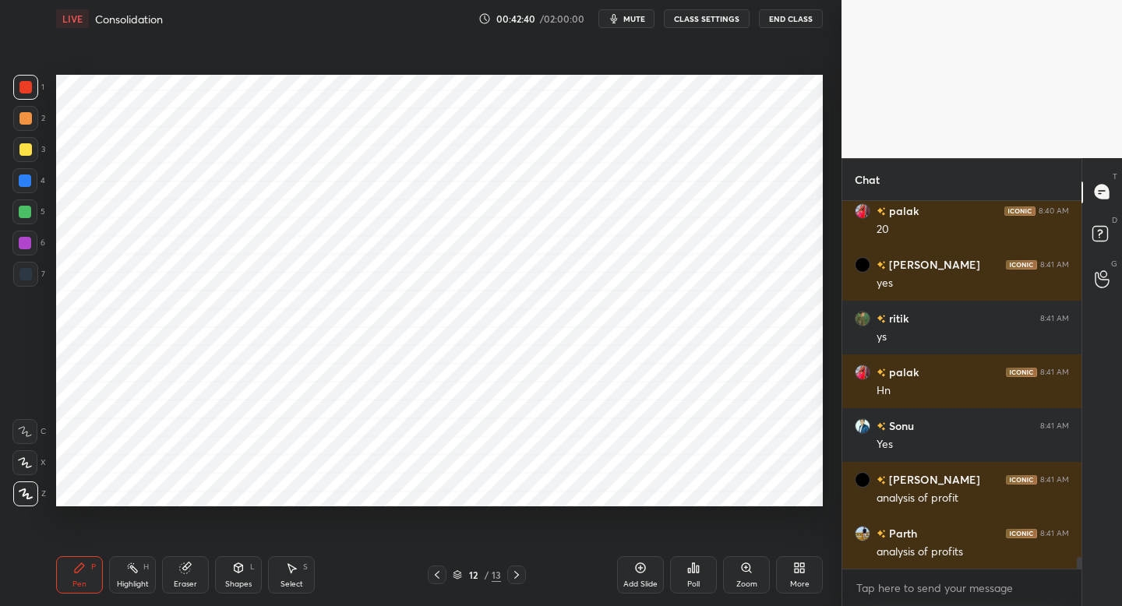
click at [252, 572] on div "Shapes L" at bounding box center [238, 574] width 47 height 37
click at [93, 573] on div "Pen P" at bounding box center [79, 574] width 47 height 37
click at [256, 573] on div "Shapes L" at bounding box center [238, 574] width 47 height 37
click at [76, 582] on div "Pen" at bounding box center [79, 584] width 14 height 8
click at [29, 277] on div at bounding box center [25, 274] width 12 height 12
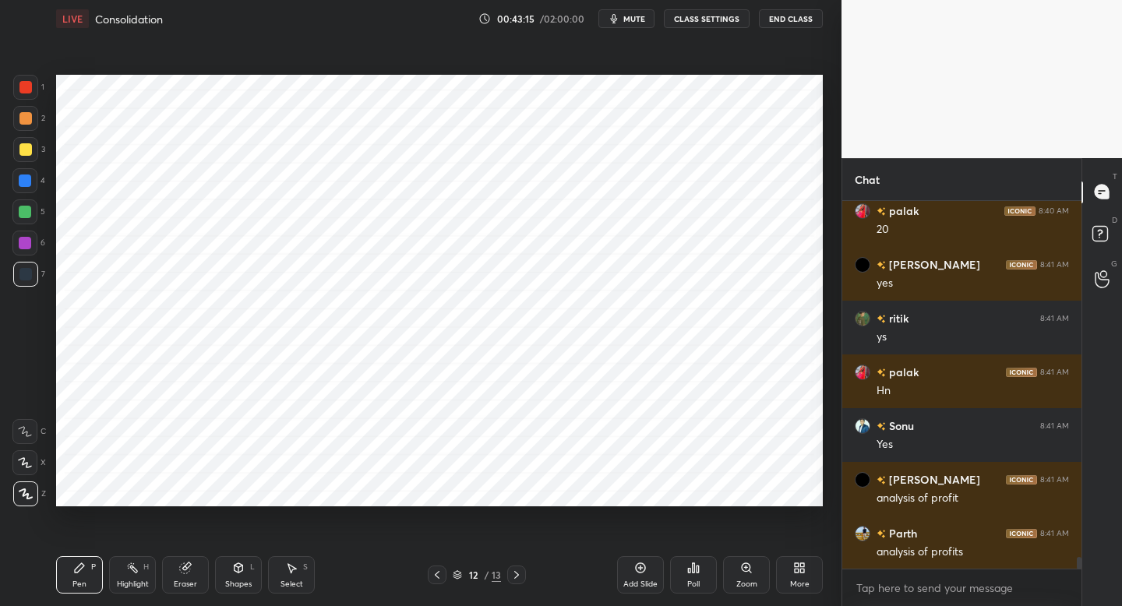
click at [434, 579] on div at bounding box center [437, 574] width 19 height 19
click at [433, 571] on icon at bounding box center [437, 575] width 12 height 12
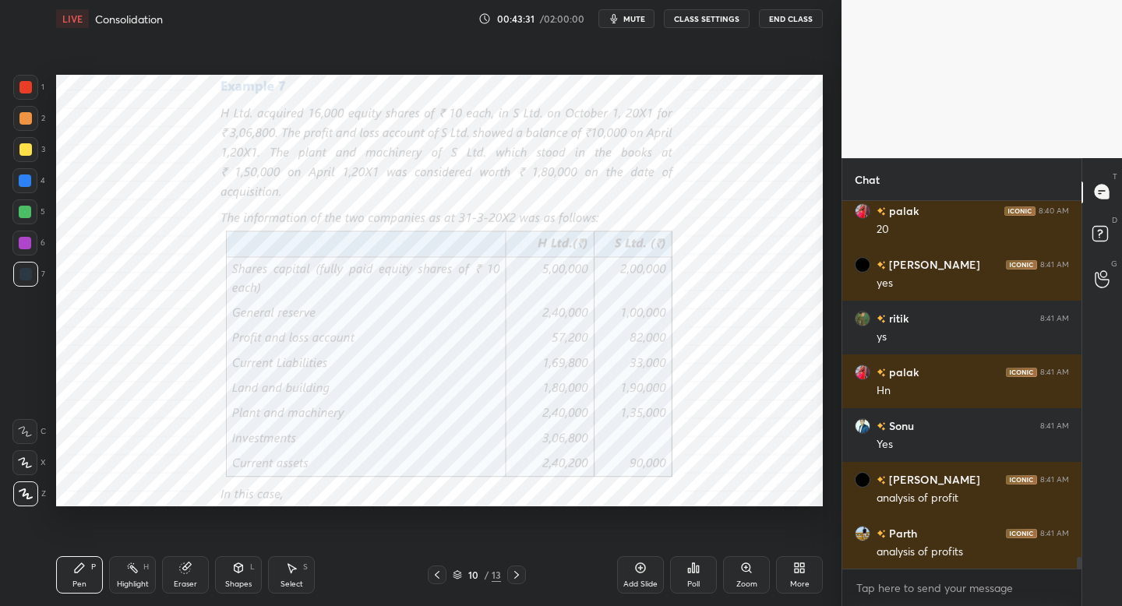
click at [515, 575] on icon at bounding box center [516, 575] width 12 height 12
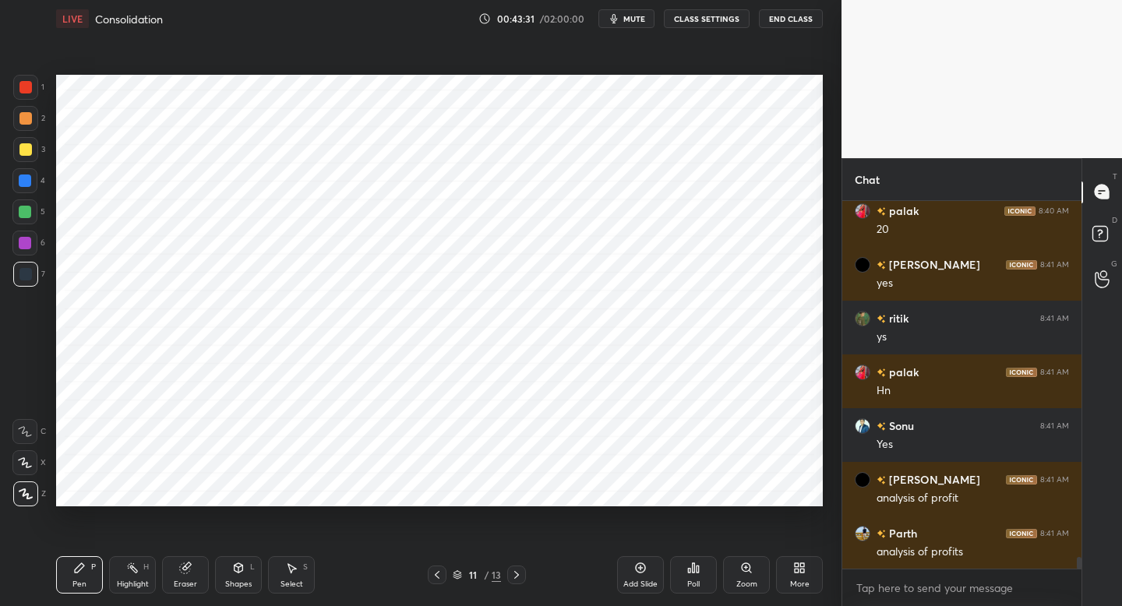
click at [516, 572] on icon at bounding box center [516, 575] width 12 height 12
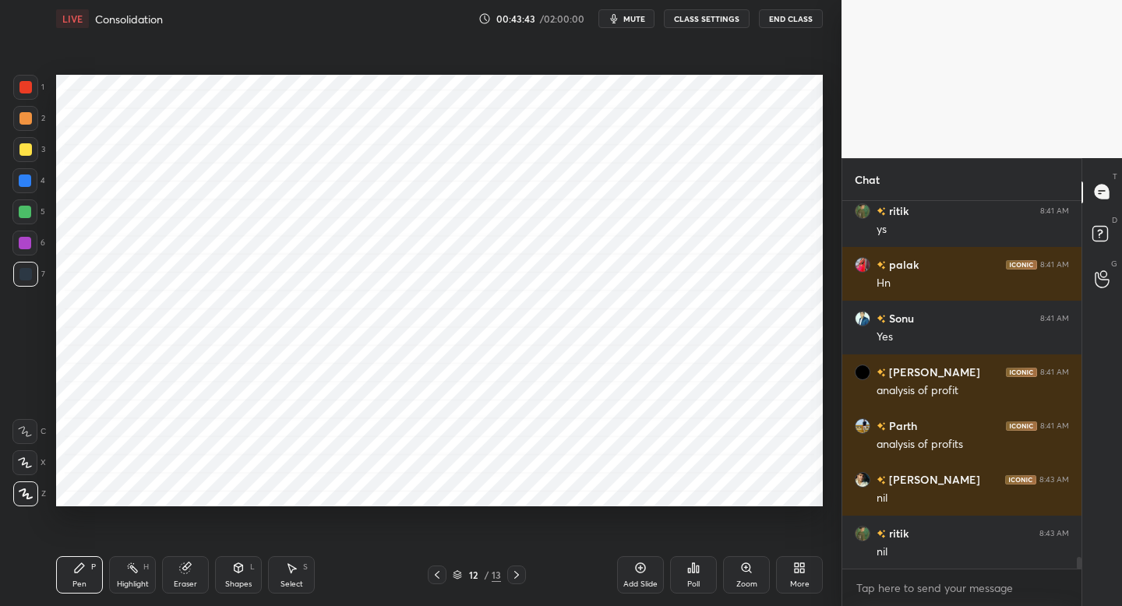
scroll to position [11137, 0]
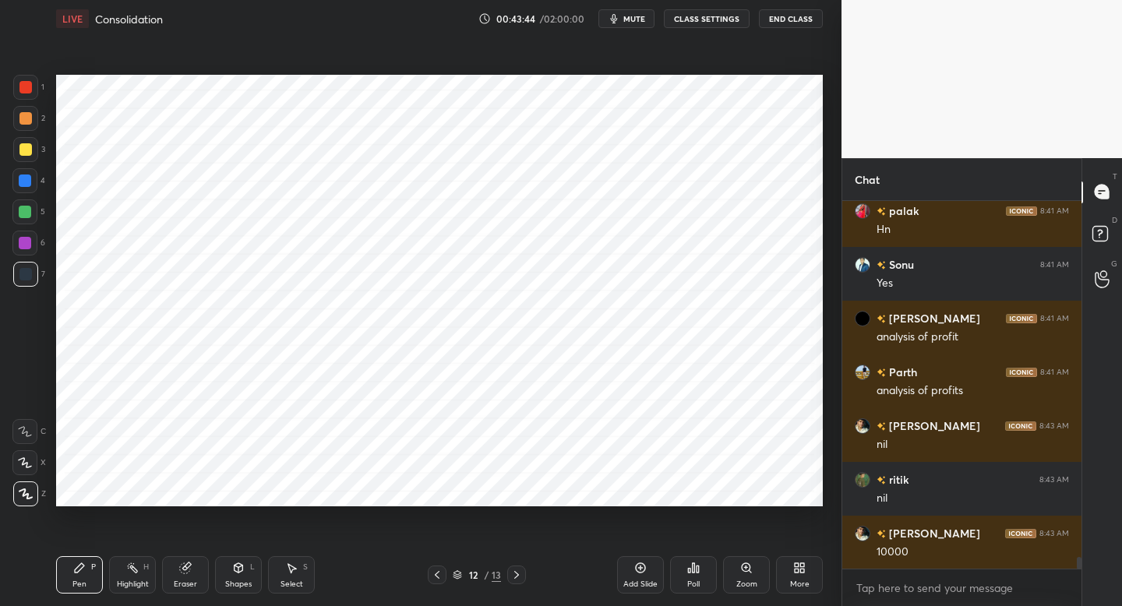
click at [438, 578] on icon at bounding box center [437, 575] width 12 height 12
click at [435, 578] on icon at bounding box center [437, 575] width 12 height 12
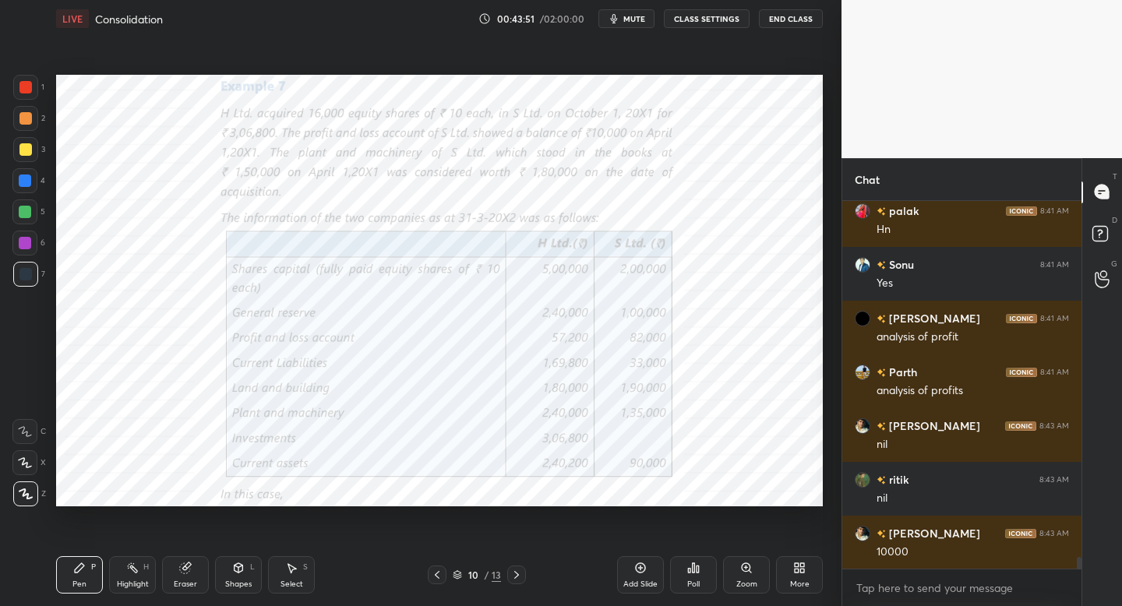
click at [515, 577] on icon at bounding box center [516, 575] width 12 height 12
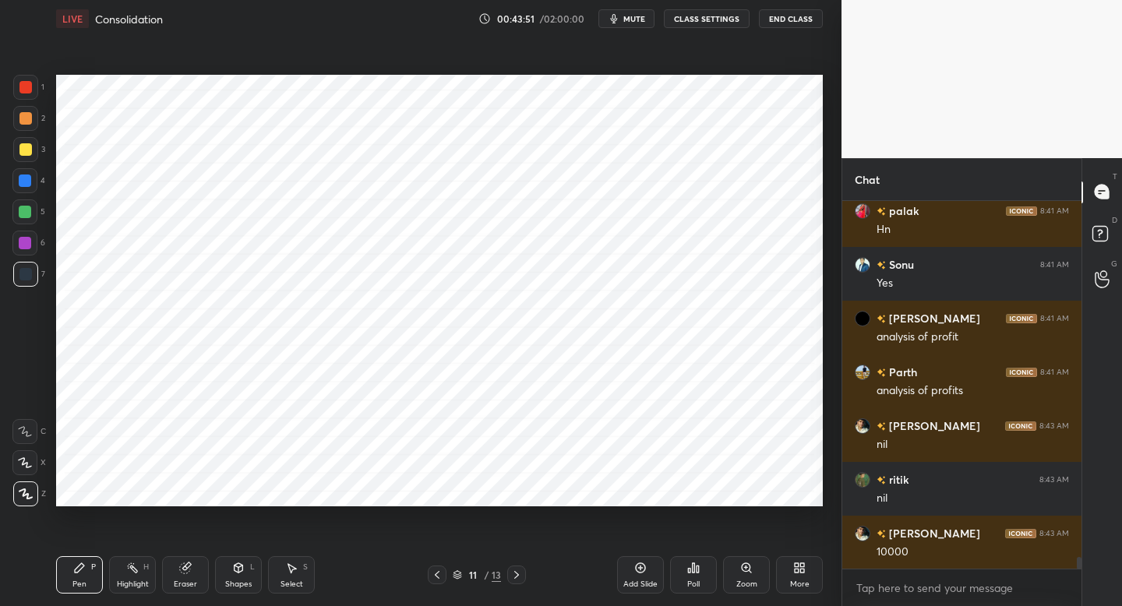
click at [518, 581] on div at bounding box center [516, 574] width 19 height 19
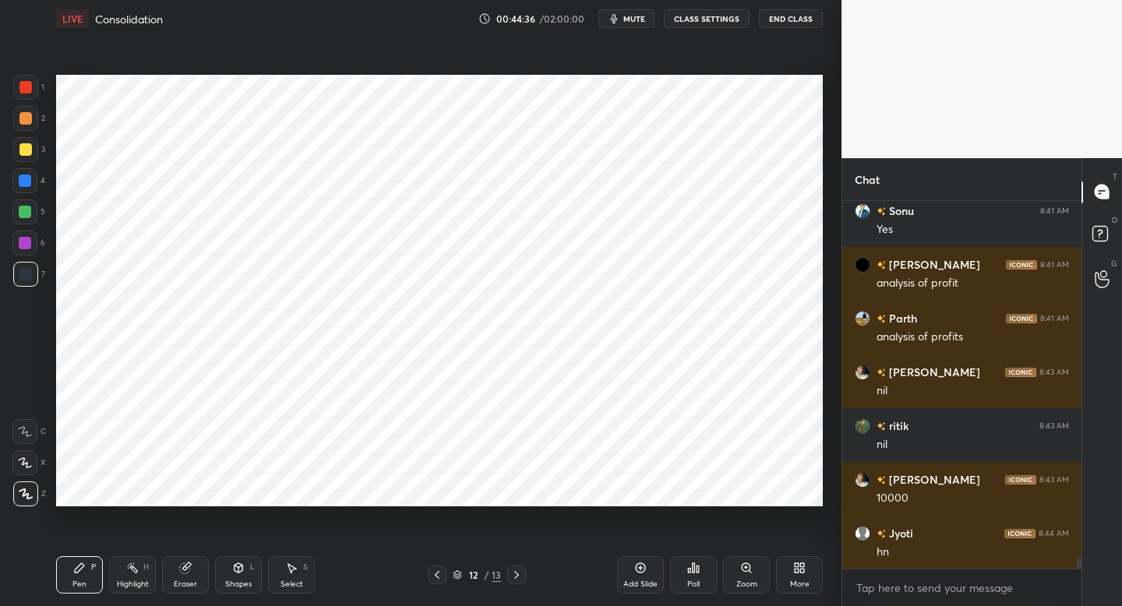
click at [33, 217] on div at bounding box center [24, 211] width 25 height 25
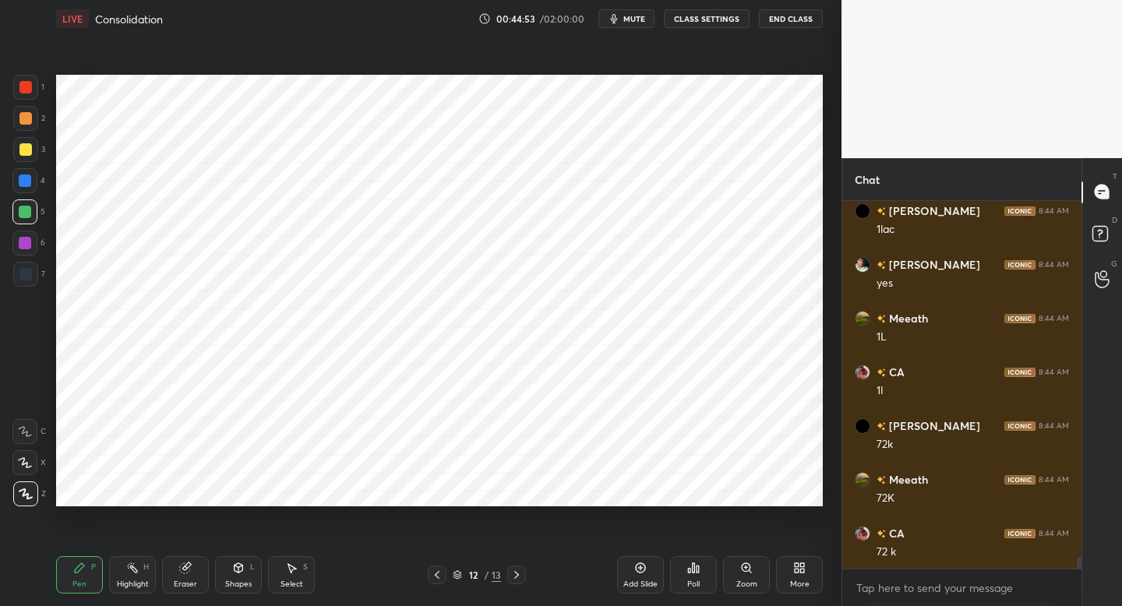
scroll to position [11621, 0]
click at [639, 572] on div "Add Slide" at bounding box center [640, 574] width 47 height 37
click at [29, 90] on div at bounding box center [25, 87] width 12 height 12
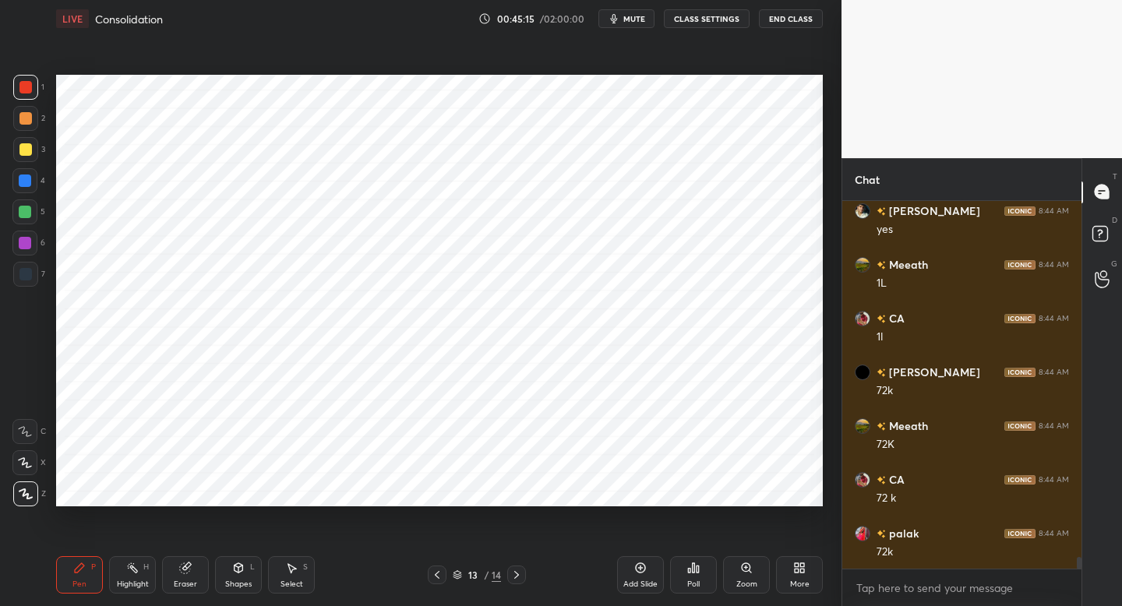
click at [29, 125] on div at bounding box center [25, 118] width 25 height 25
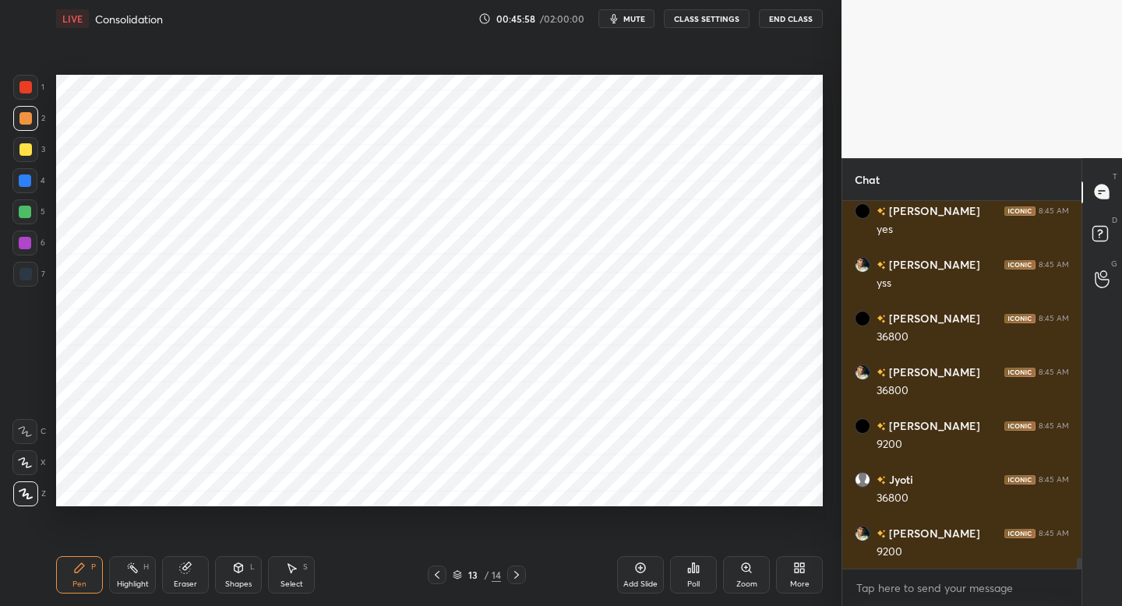
scroll to position [12158, 0]
click at [30, 241] on div at bounding box center [25, 243] width 12 height 12
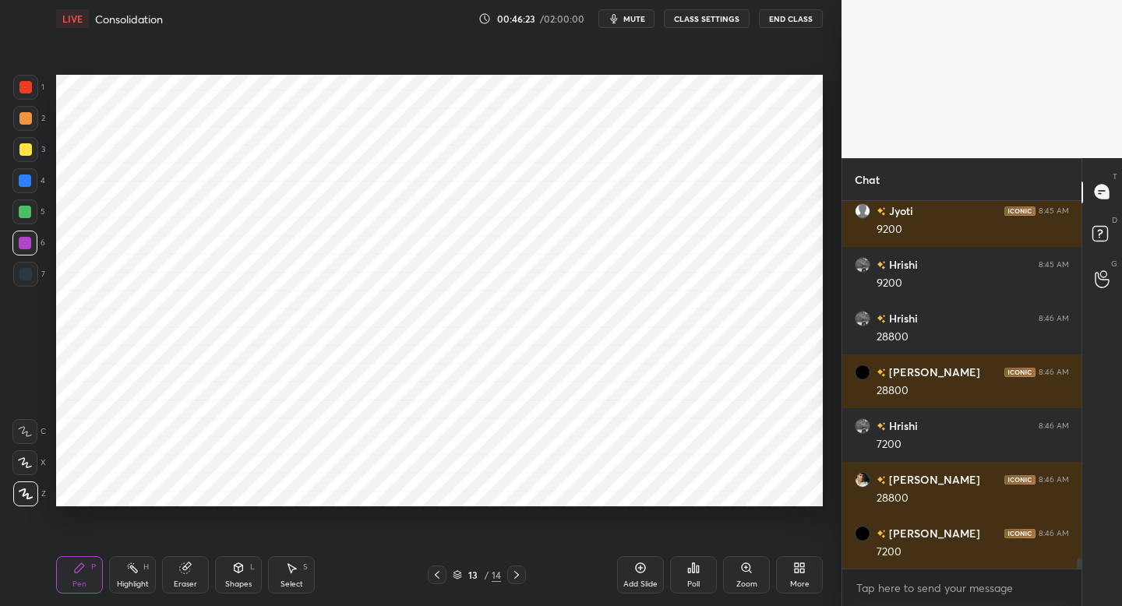
scroll to position [12534, 0]
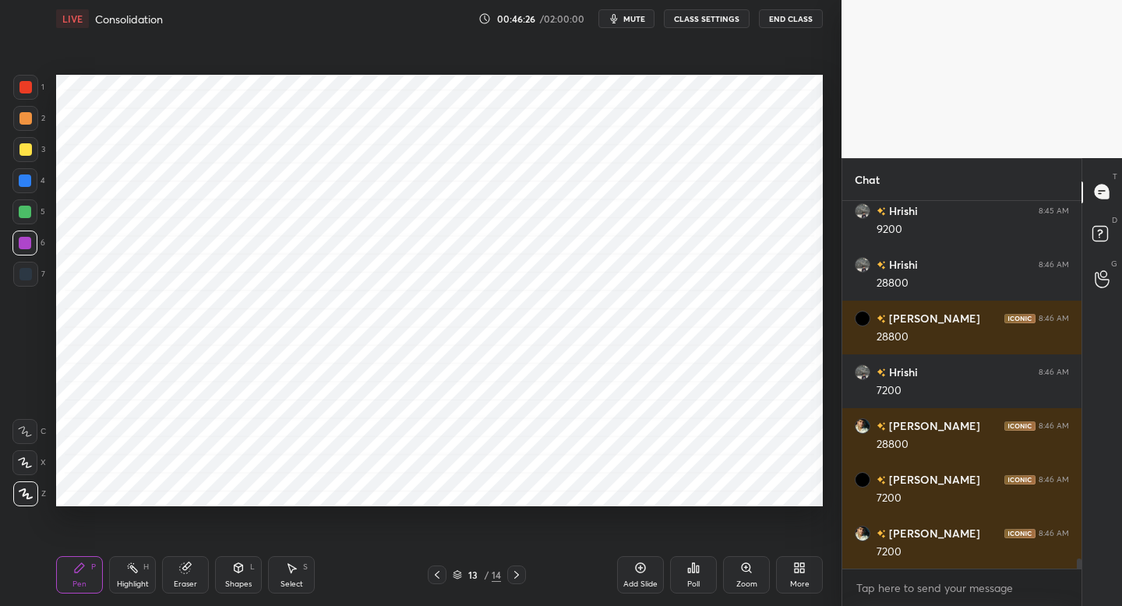
click at [233, 572] on div "Shapes L" at bounding box center [238, 574] width 47 height 37
click at [77, 573] on div "Pen P" at bounding box center [79, 574] width 47 height 37
click at [24, 273] on div at bounding box center [25, 274] width 12 height 12
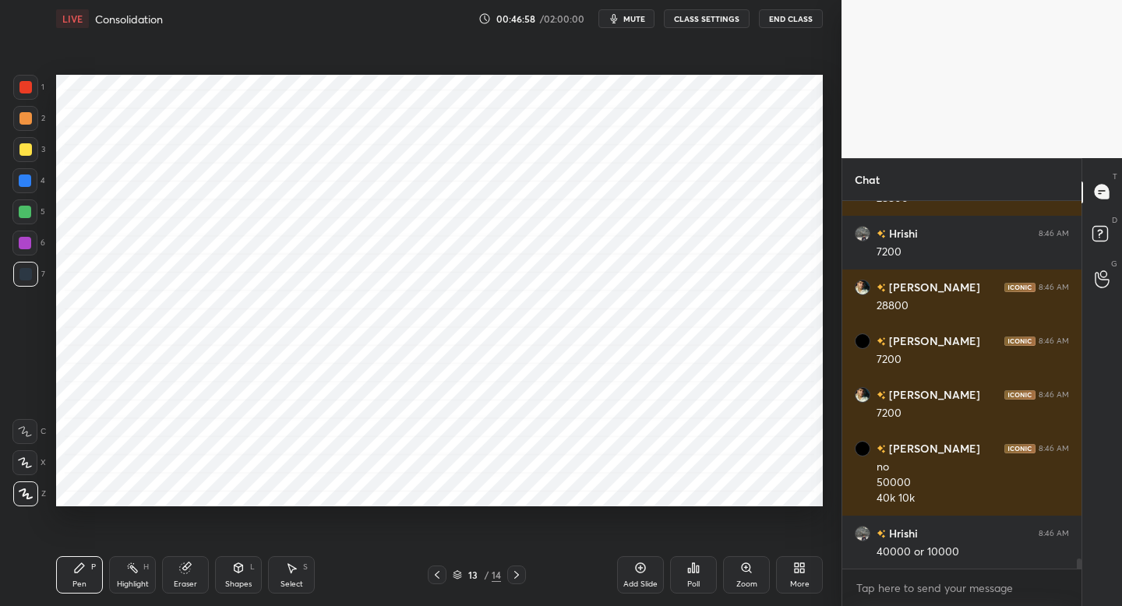
scroll to position [12727, 0]
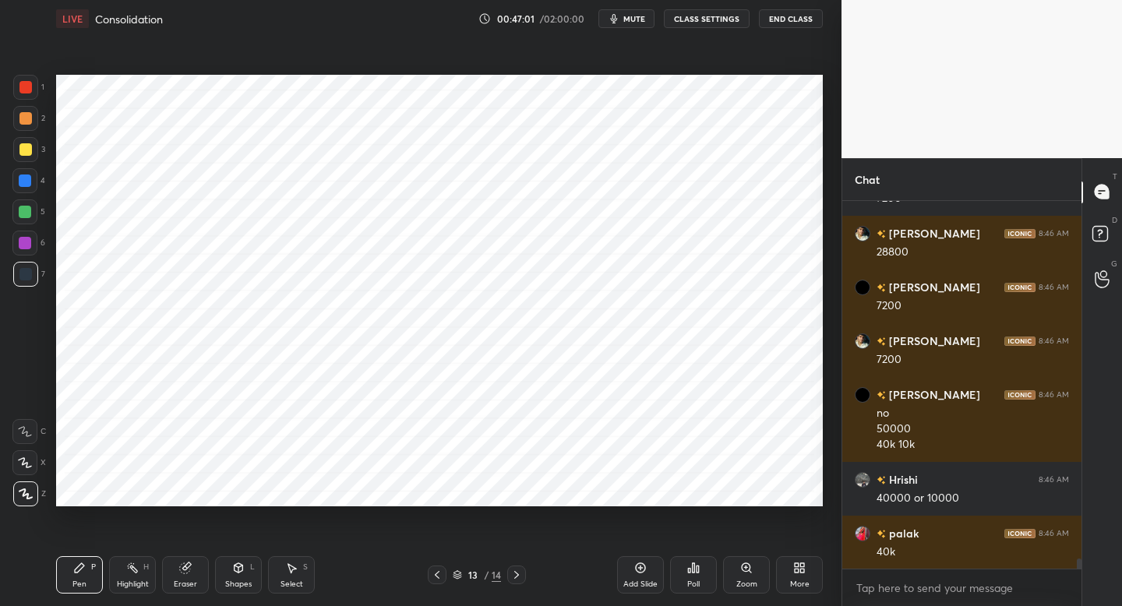
click at [26, 248] on div at bounding box center [25, 243] width 12 height 12
click at [28, 194] on div "4" at bounding box center [28, 183] width 33 height 31
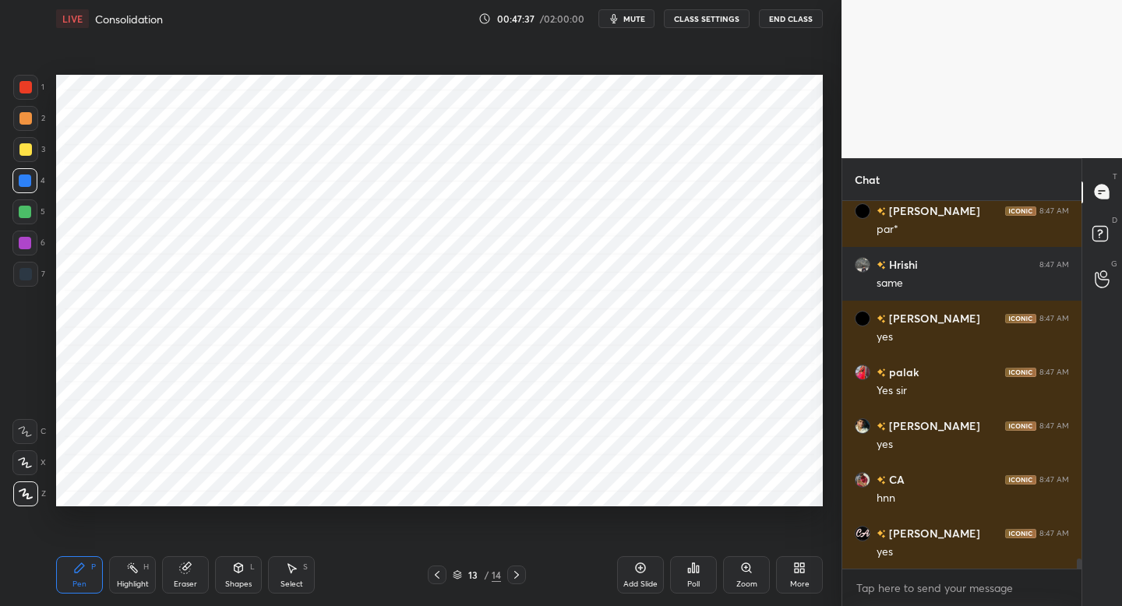
scroll to position [13210, 0]
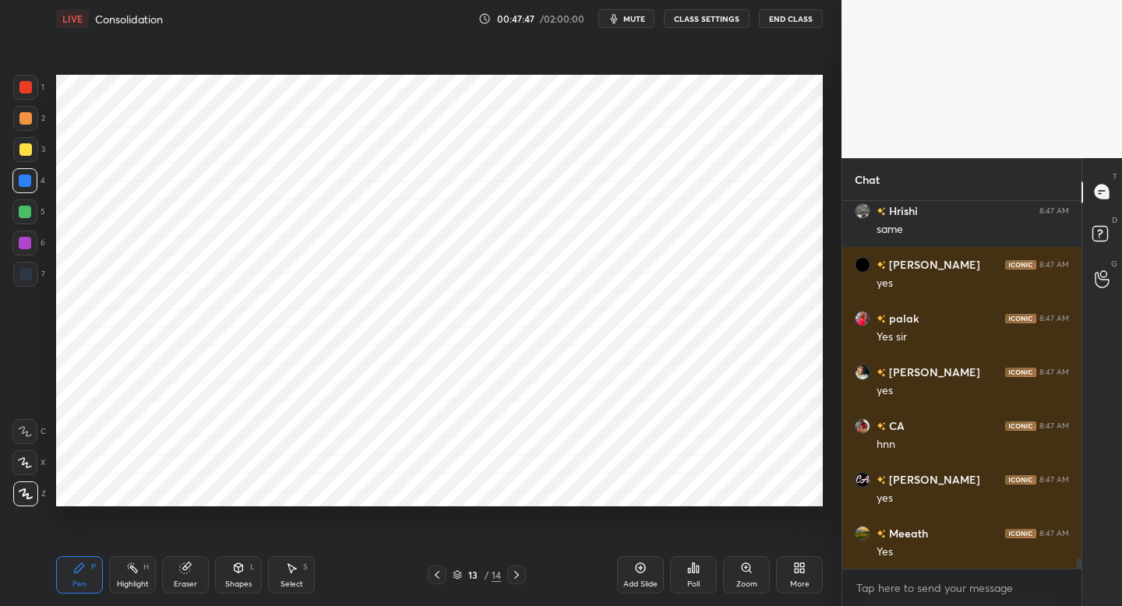
click at [638, 568] on icon at bounding box center [640, 568] width 12 height 12
click at [32, 245] on div at bounding box center [24, 243] width 25 height 25
click at [238, 576] on div "Shapes L" at bounding box center [238, 574] width 47 height 37
click at [86, 562] on div "Pen P" at bounding box center [79, 574] width 47 height 37
click at [436, 579] on div at bounding box center [437, 574] width 19 height 19
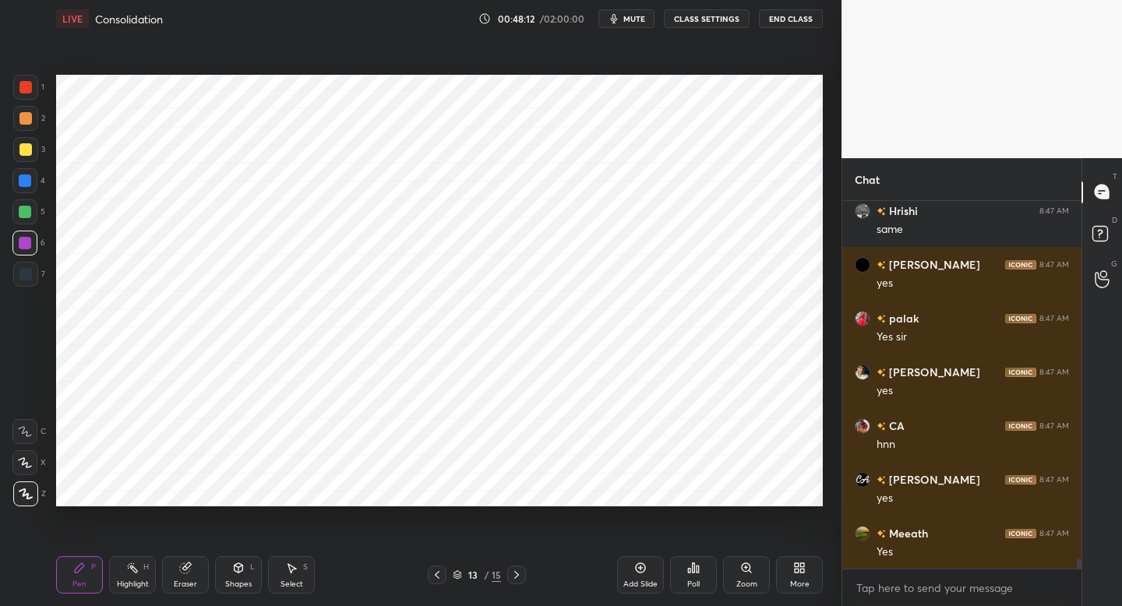
click at [433, 576] on icon at bounding box center [437, 575] width 12 height 12
click at [432, 577] on icon at bounding box center [437, 575] width 12 height 12
click at [428, 579] on div at bounding box center [437, 574] width 19 height 19
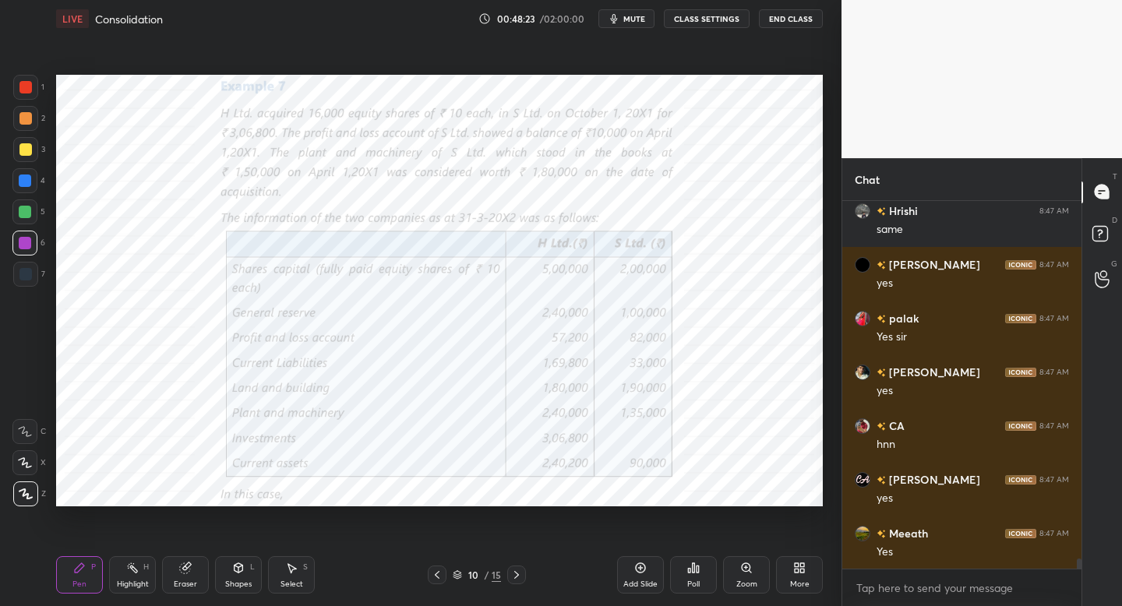
click at [523, 572] on div at bounding box center [516, 574] width 19 height 19
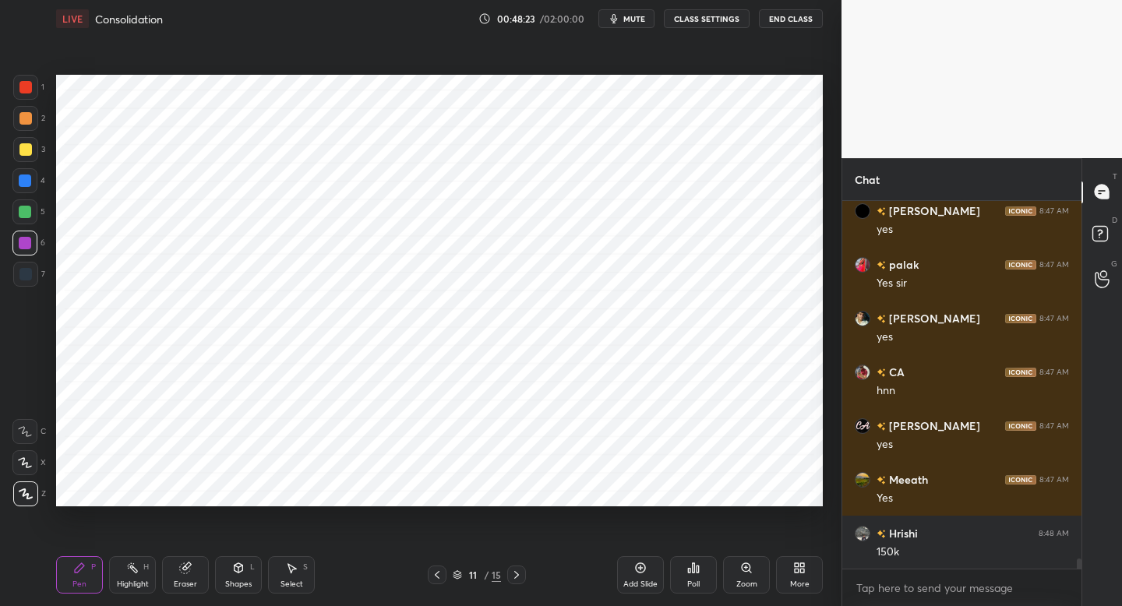
click at [518, 576] on icon at bounding box center [516, 575] width 12 height 12
click at [519, 576] on icon at bounding box center [516, 575] width 12 height 12
click at [36, 188] on div at bounding box center [24, 180] width 25 height 25
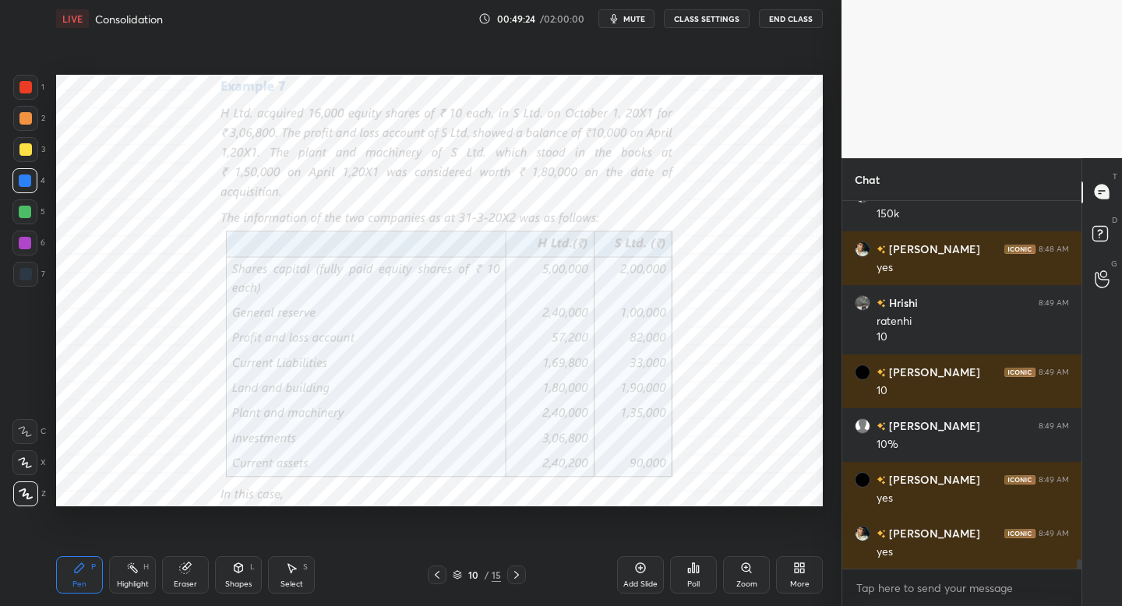
scroll to position [13656, 0]
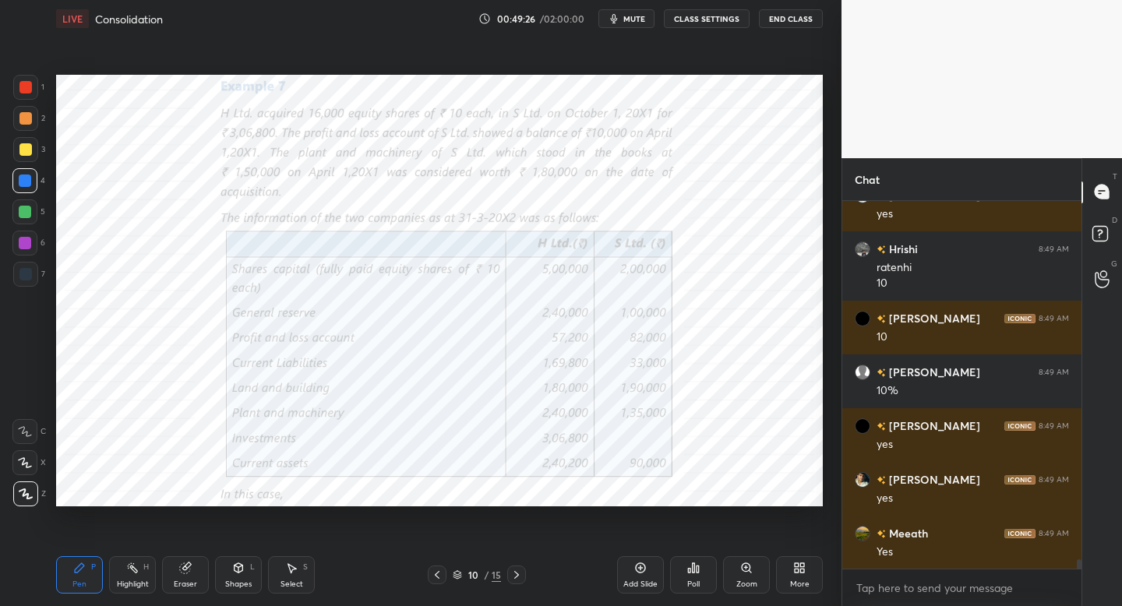
click at [515, 579] on div at bounding box center [516, 574] width 19 height 19
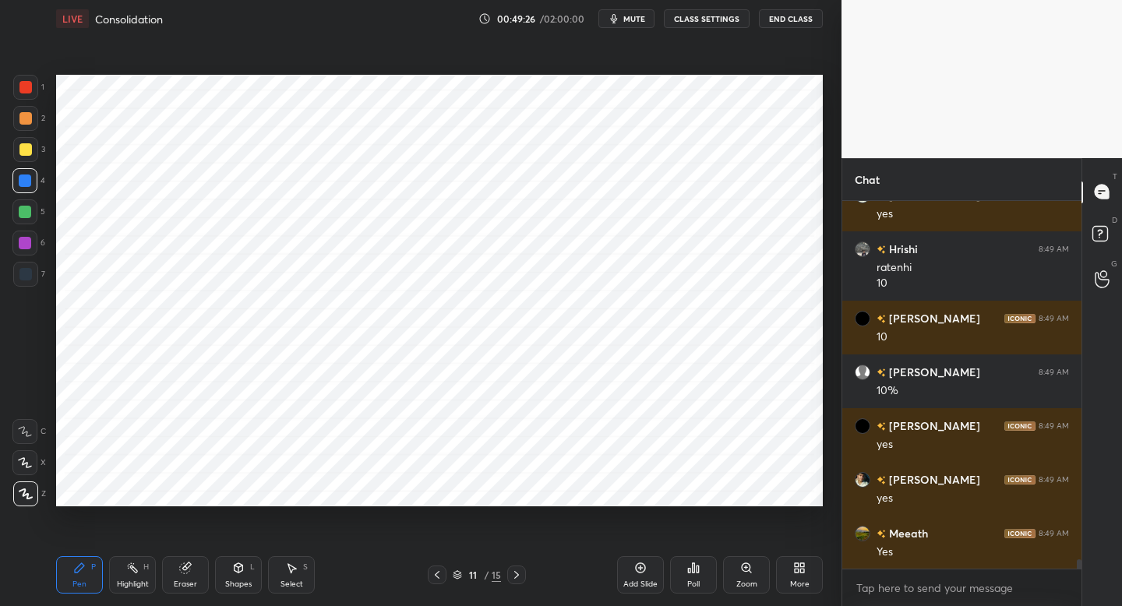
click at [515, 575] on icon at bounding box center [516, 575] width 12 height 12
click at [513, 578] on icon at bounding box center [516, 575] width 12 height 12
click at [509, 577] on div at bounding box center [516, 574] width 19 height 19
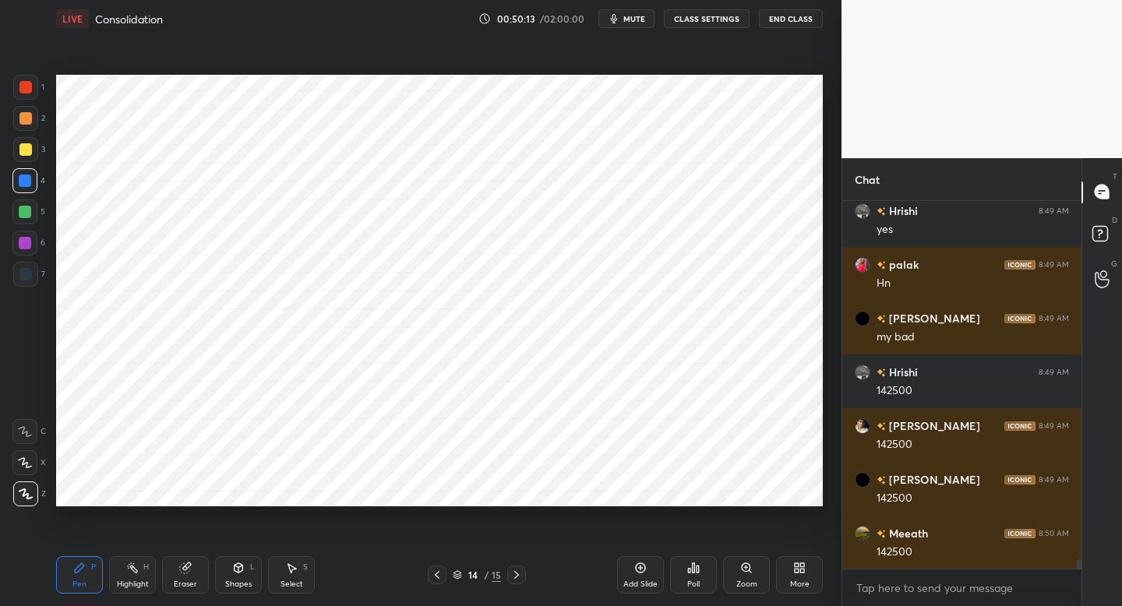
scroll to position [14301, 0]
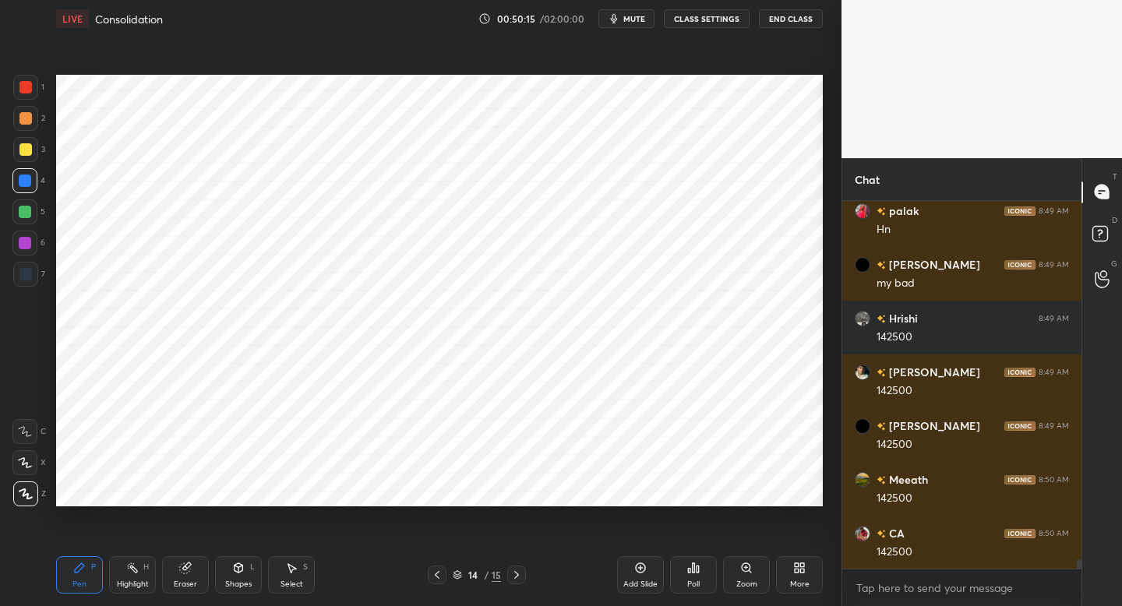
drag, startPoint x: 32, startPoint y: 273, endPoint x: 40, endPoint y: 271, distance: 7.9
click at [42, 271] on div "7" at bounding box center [29, 274] width 32 height 25
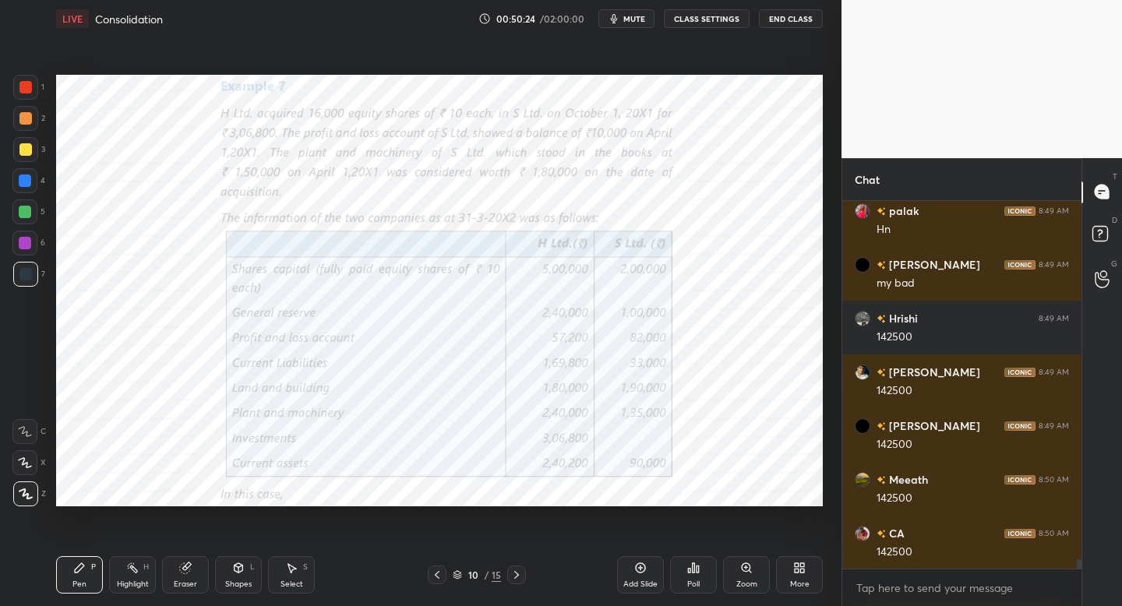
click at [504, 572] on div "10 / 15" at bounding box center [477, 574] width 98 height 19
click at [518, 575] on icon at bounding box center [516, 575] width 12 height 12
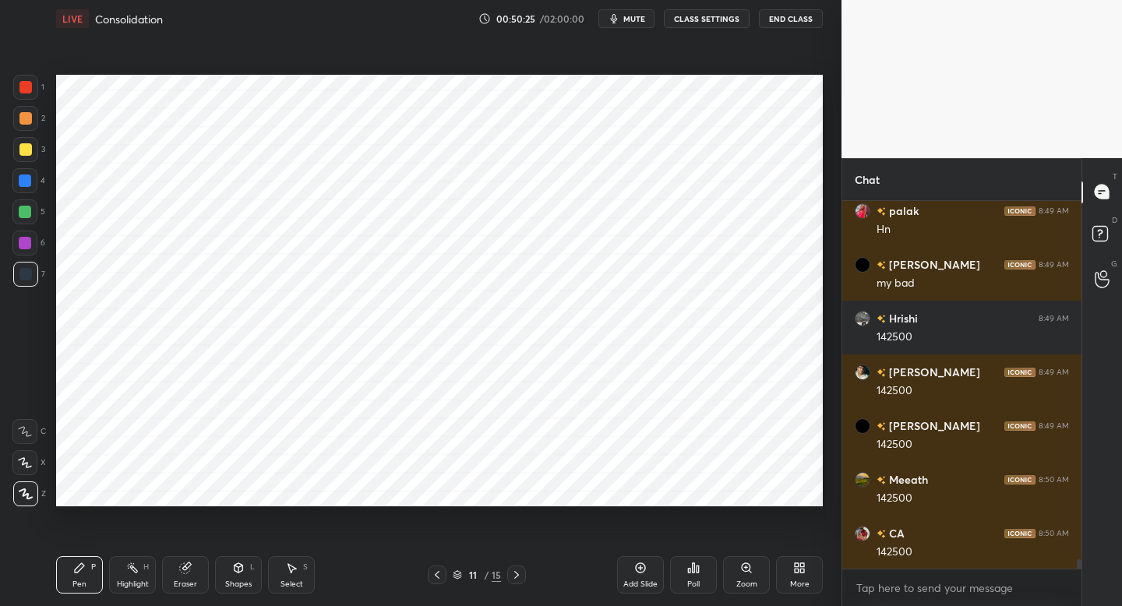
click at [516, 573] on icon at bounding box center [516, 575] width 12 height 12
click at [515, 573] on icon at bounding box center [516, 575] width 12 height 12
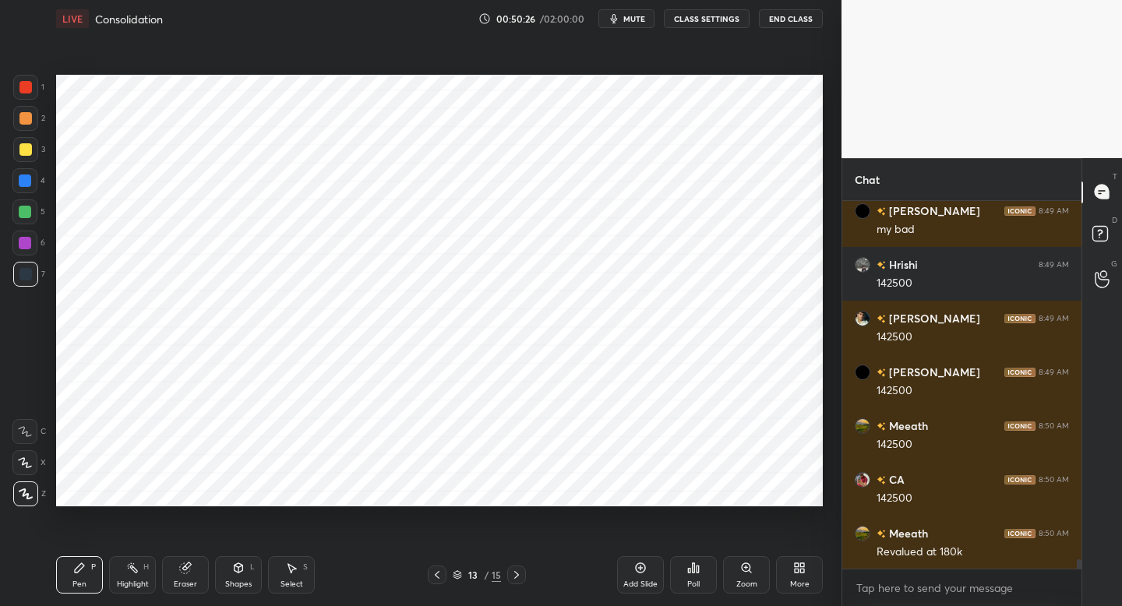
click at [516, 575] on icon at bounding box center [516, 575] width 12 height 12
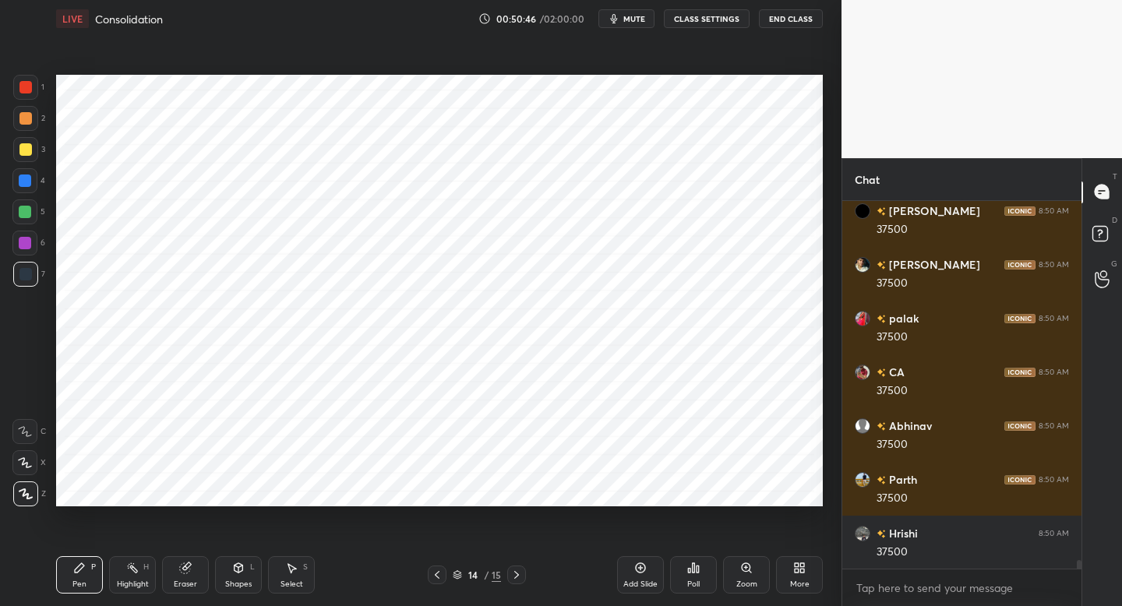
scroll to position [14784, 0]
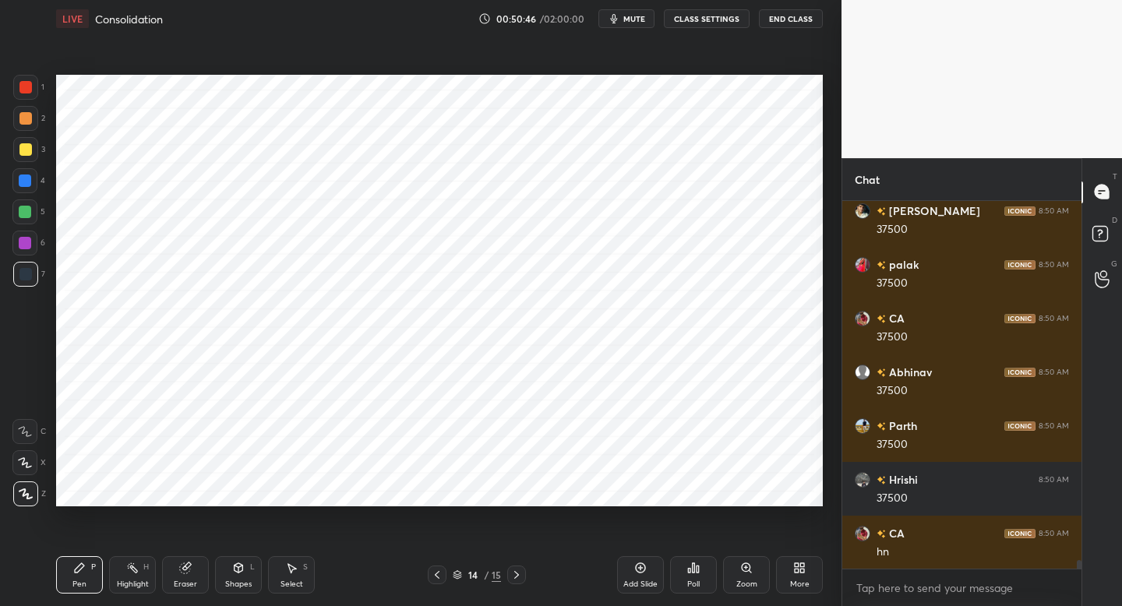
click at [36, 100] on div "1" at bounding box center [28, 90] width 31 height 31
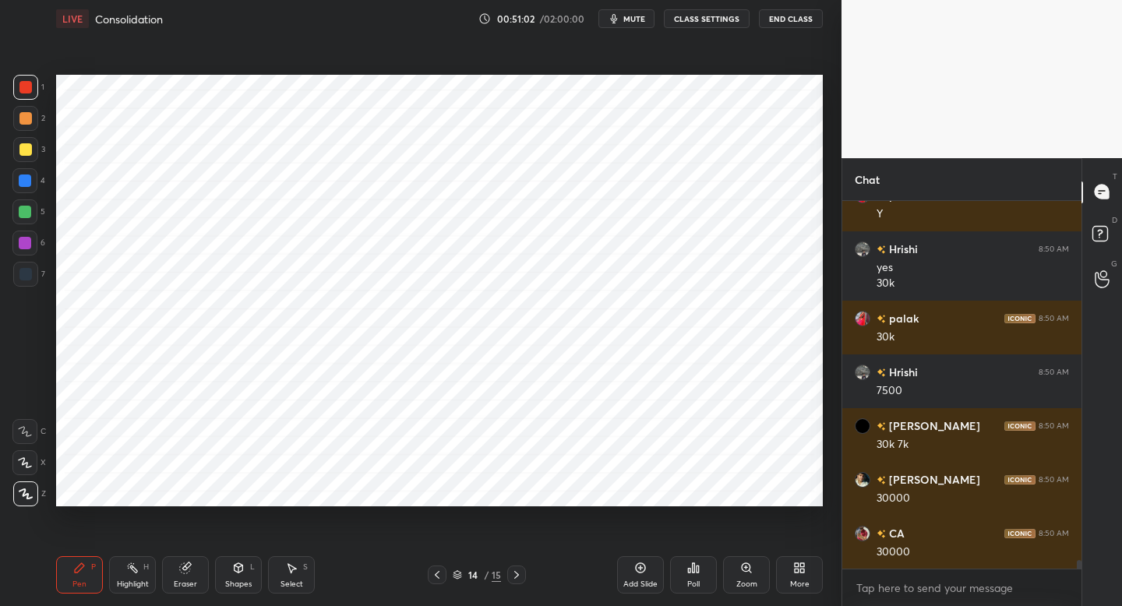
scroll to position [15230, 0]
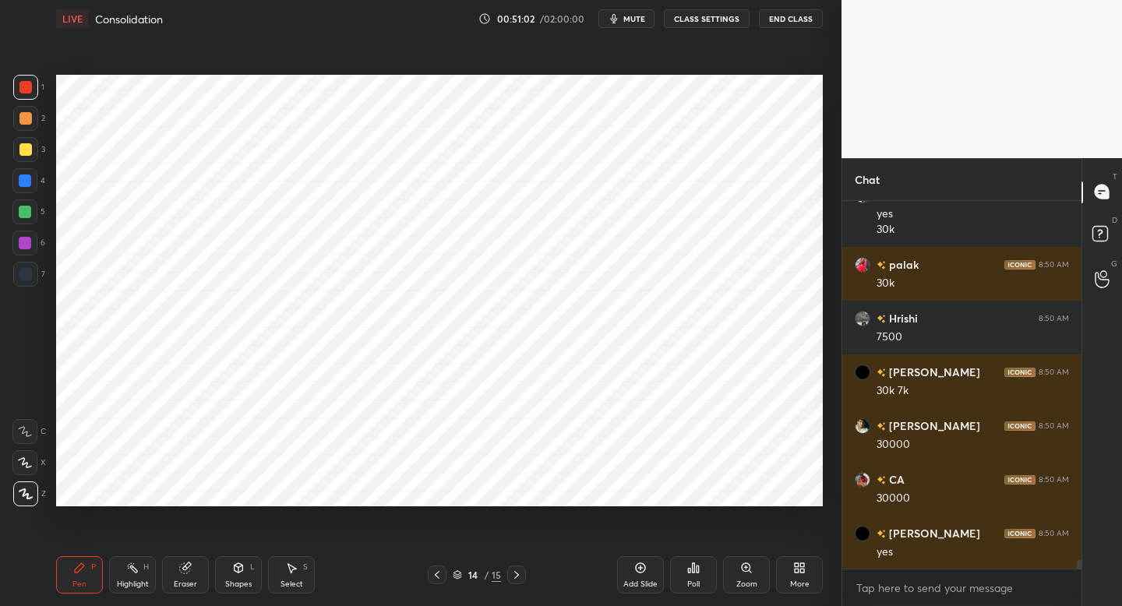
click at [643, 572] on div "Add Slide" at bounding box center [640, 574] width 47 height 37
click at [28, 266] on div at bounding box center [25, 274] width 25 height 25
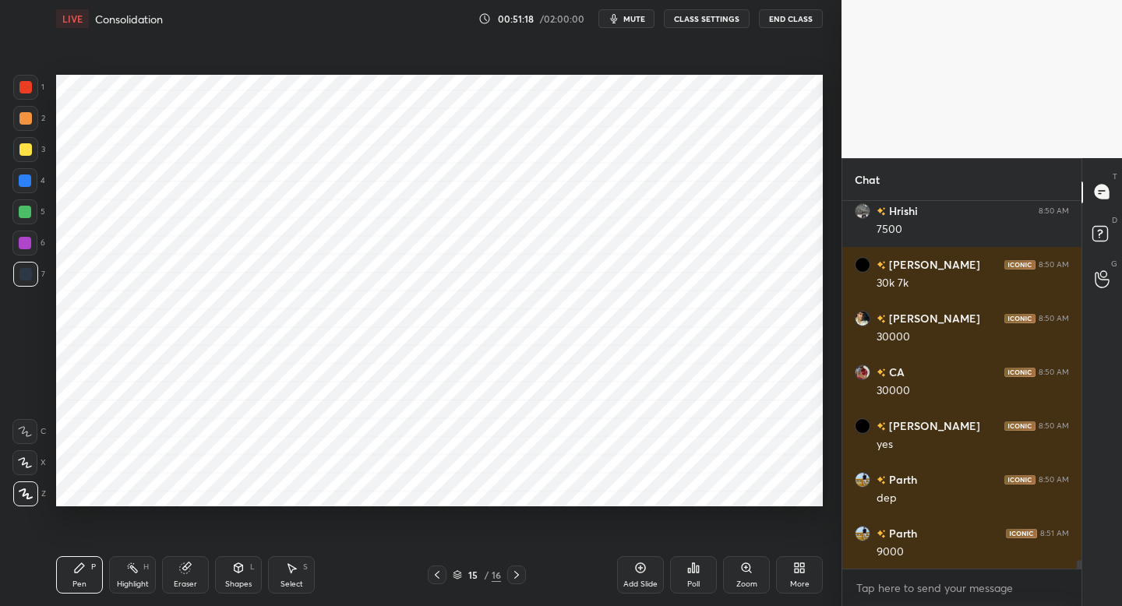
scroll to position [15391, 0]
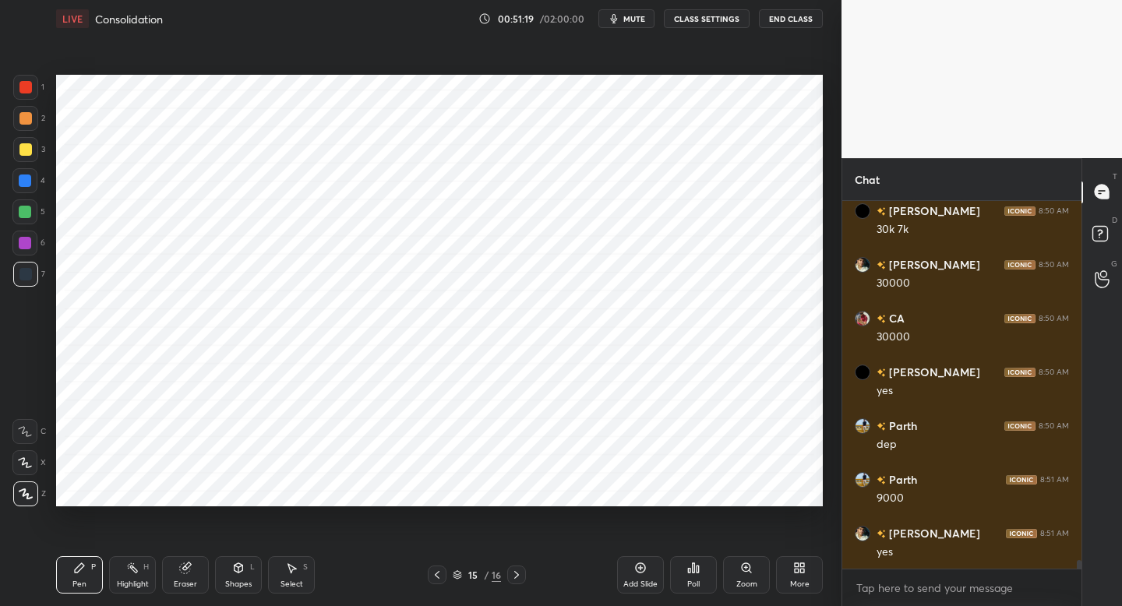
click at [43, 85] on div "1" at bounding box center [28, 87] width 31 height 25
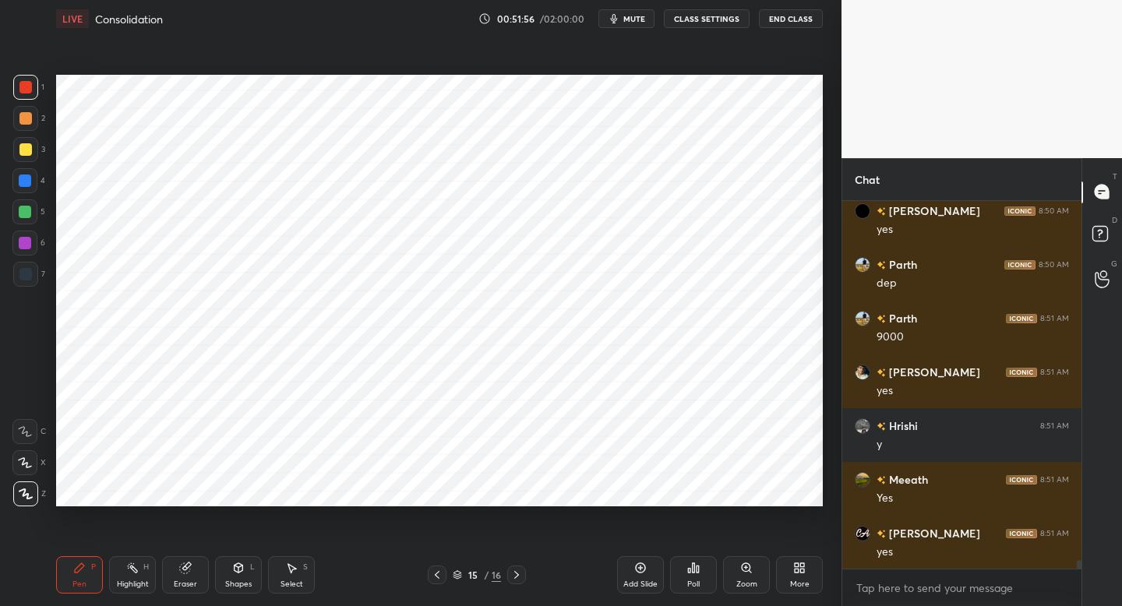
scroll to position [15821, 0]
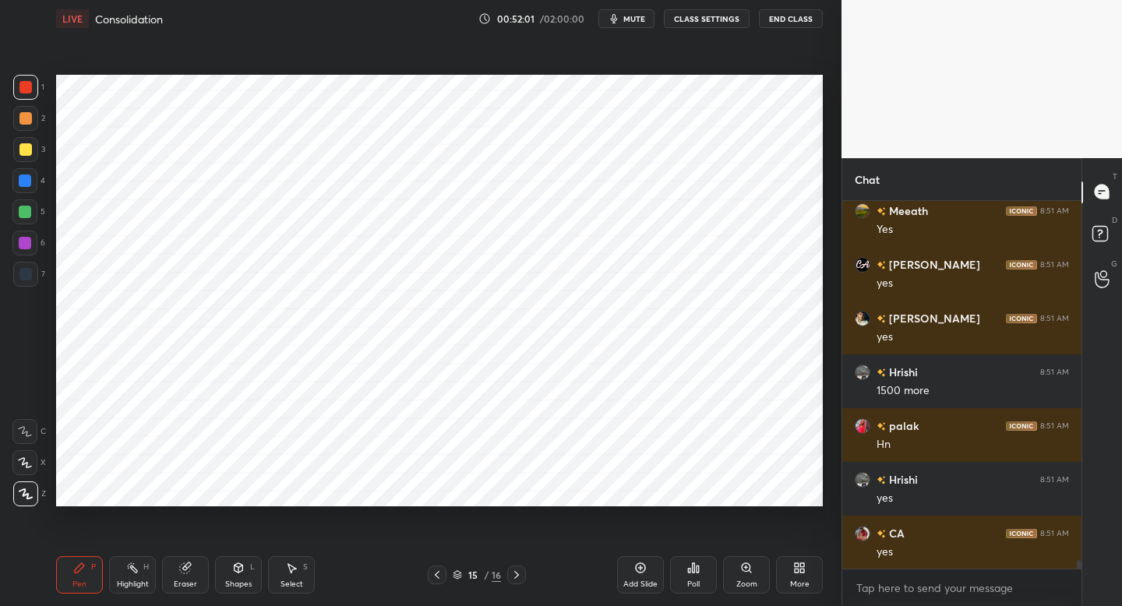
click at [36, 207] on div at bounding box center [24, 211] width 25 height 25
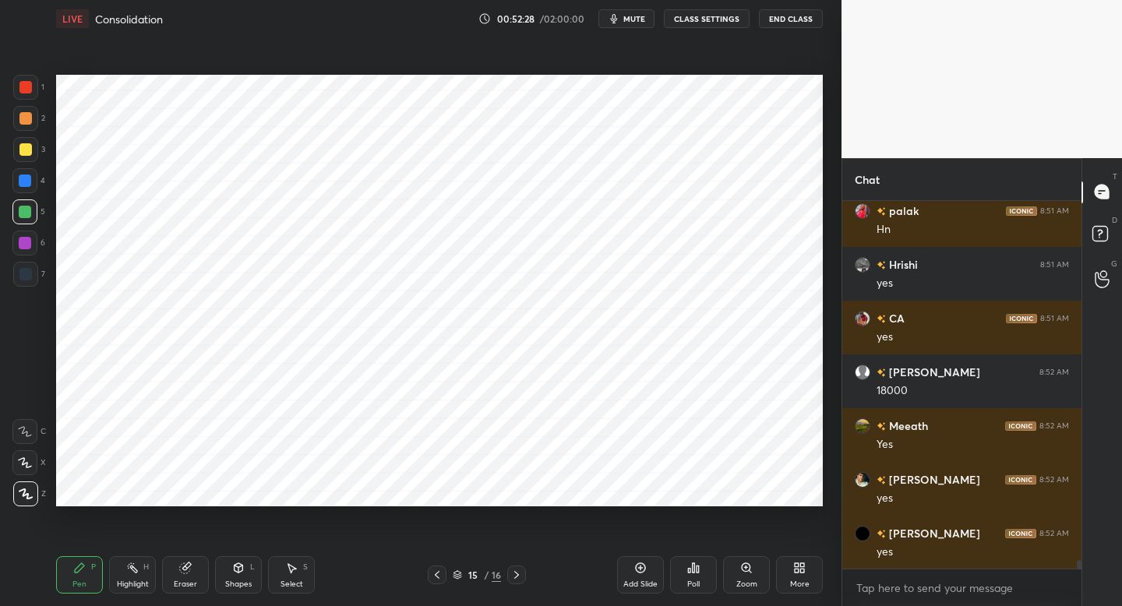
scroll to position [16090, 0]
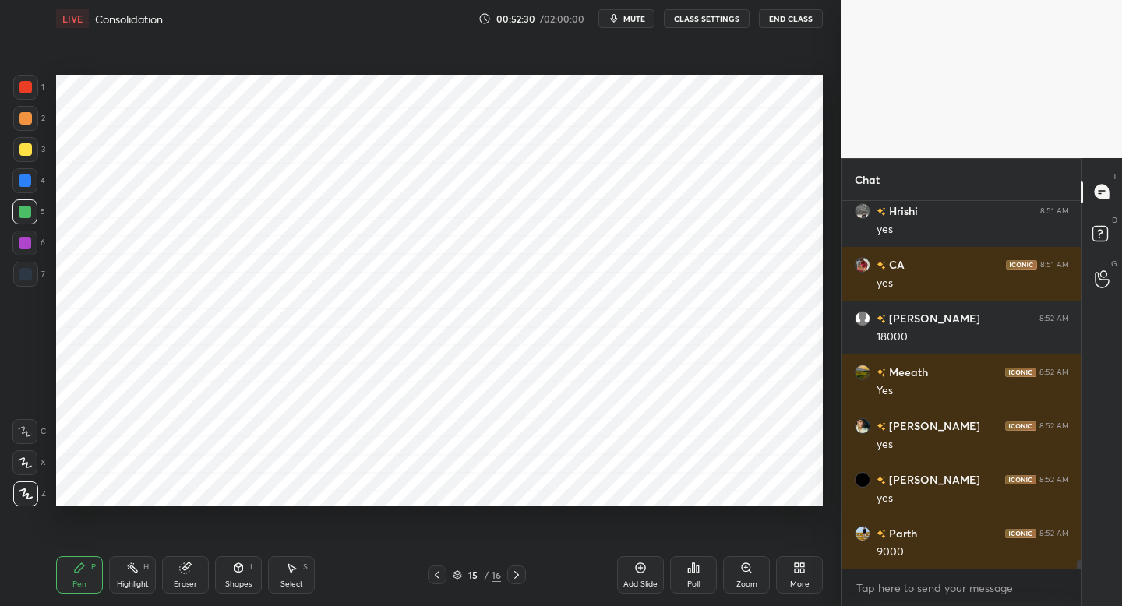
click at [38, 284] on div "7" at bounding box center [29, 274] width 32 height 25
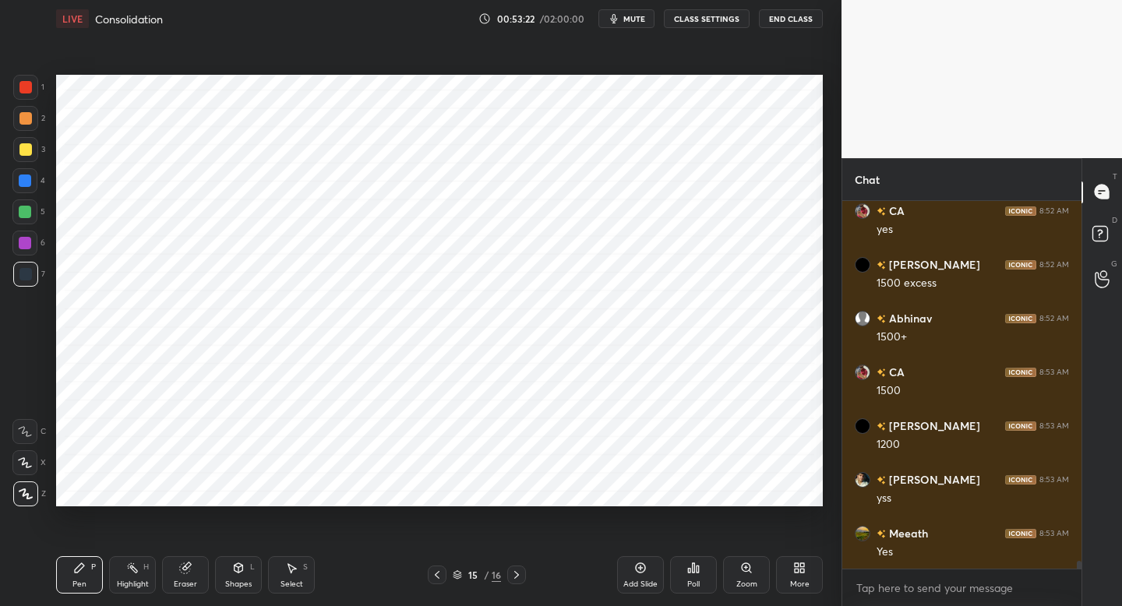
scroll to position [16949, 0]
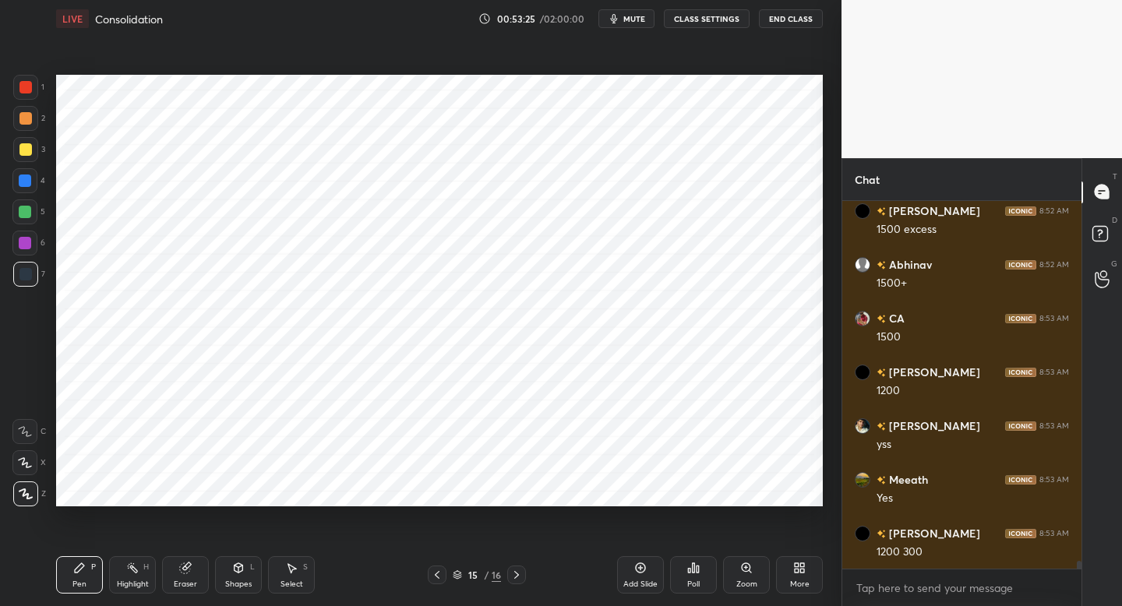
click at [29, 115] on div at bounding box center [25, 118] width 12 height 12
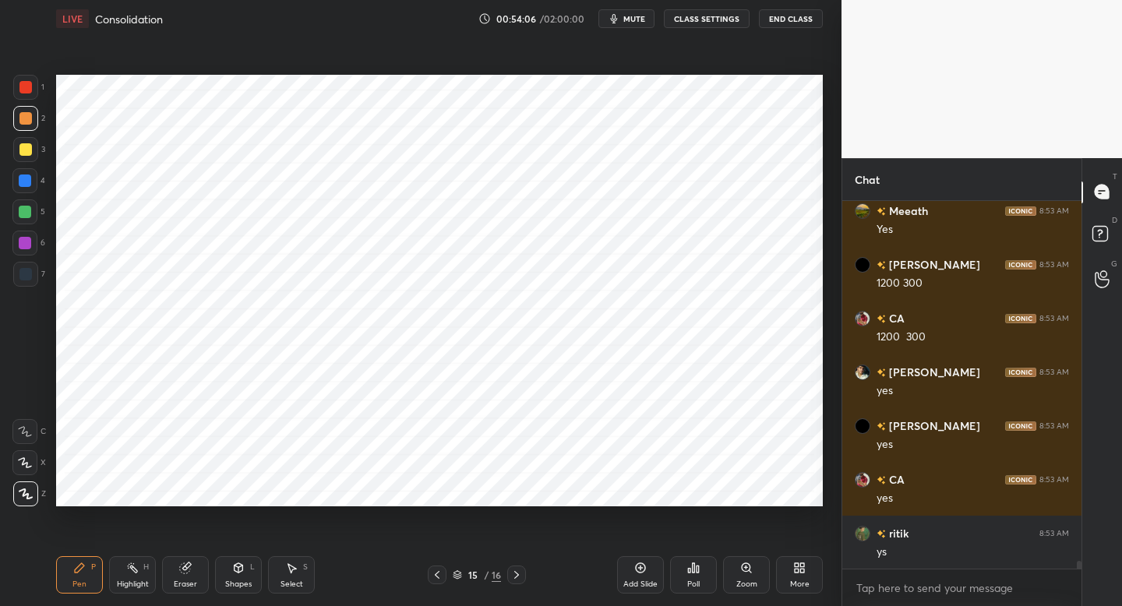
scroll to position [17272, 0]
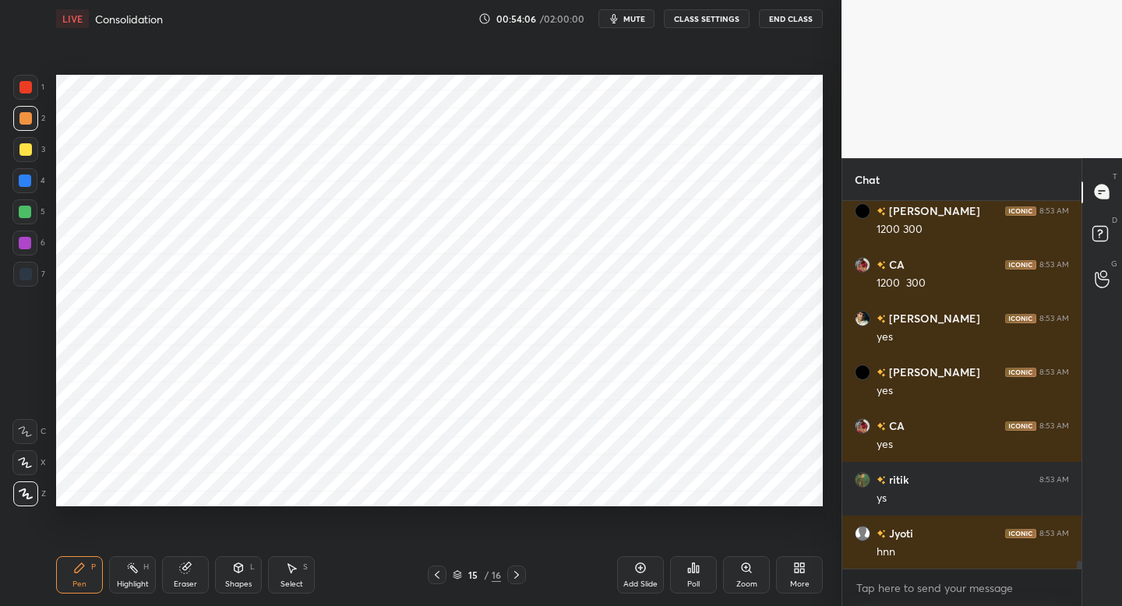
click at [637, 582] on div "Add Slide" at bounding box center [640, 584] width 34 height 8
click at [35, 283] on div at bounding box center [25, 274] width 25 height 25
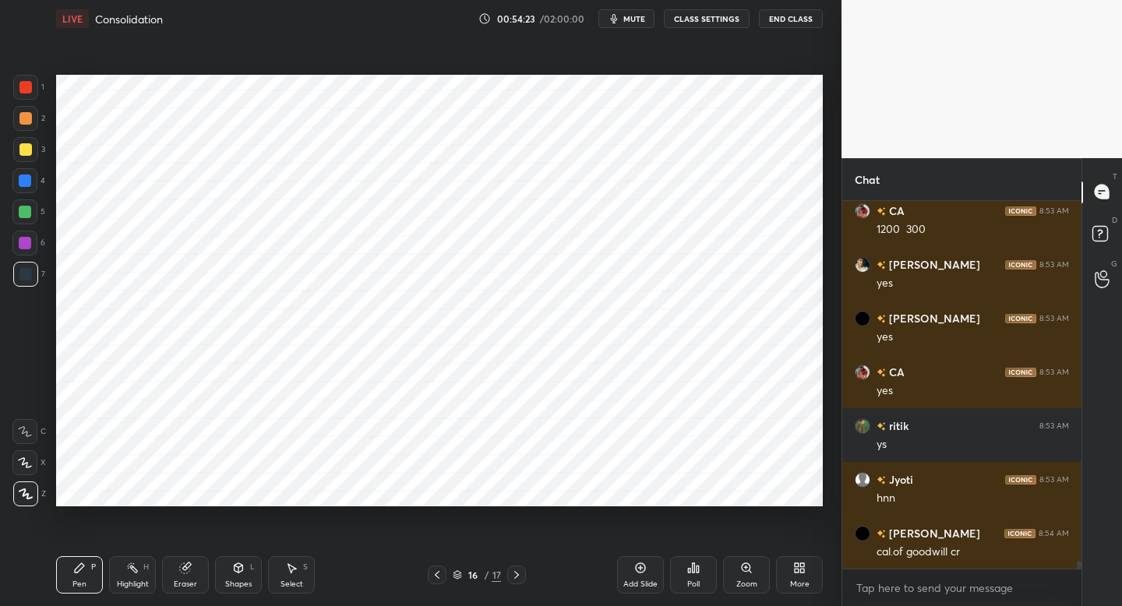
click at [242, 572] on div "Shapes L" at bounding box center [238, 574] width 47 height 37
drag, startPoint x: 37, startPoint y: 91, endPoint x: 49, endPoint y: 92, distance: 12.5
click at [51, 93] on div "1 2 3 4 5 6 7 C X Z C X Z E E Erase all H H LIVE Consolidation 00:54:27 / 02:00…" at bounding box center [414, 303] width 829 height 606
click at [93, 569] on div "P" at bounding box center [93, 567] width 5 height 8
click at [20, 90] on div at bounding box center [25, 87] width 25 height 25
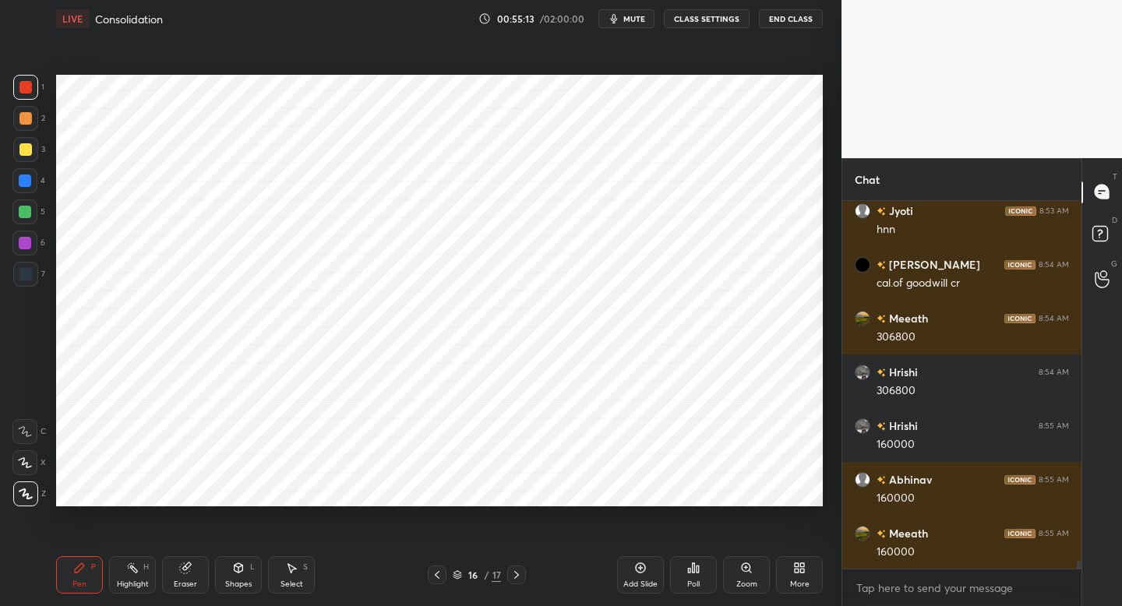
scroll to position [17648, 0]
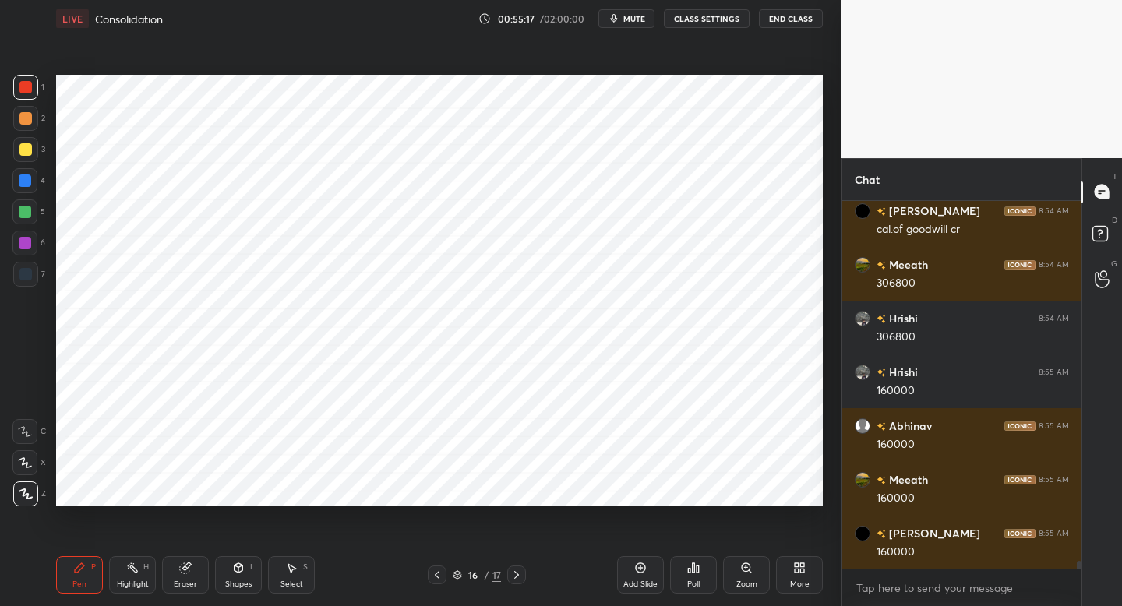
click at [440, 572] on icon at bounding box center [437, 575] width 12 height 12
click at [440, 575] on icon at bounding box center [437, 575] width 12 height 12
click at [439, 575] on icon at bounding box center [437, 575] width 12 height 12
click at [440, 574] on icon at bounding box center [437, 575] width 12 height 12
click at [437, 574] on icon at bounding box center [437, 575] width 12 height 12
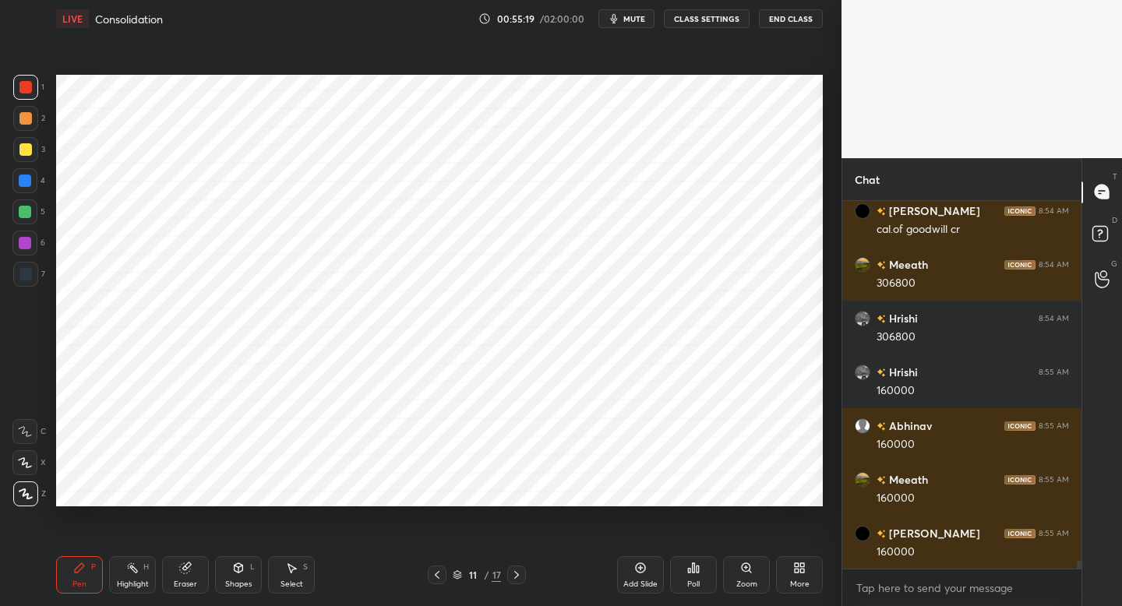
click at [437, 572] on icon at bounding box center [437, 575] width 12 height 12
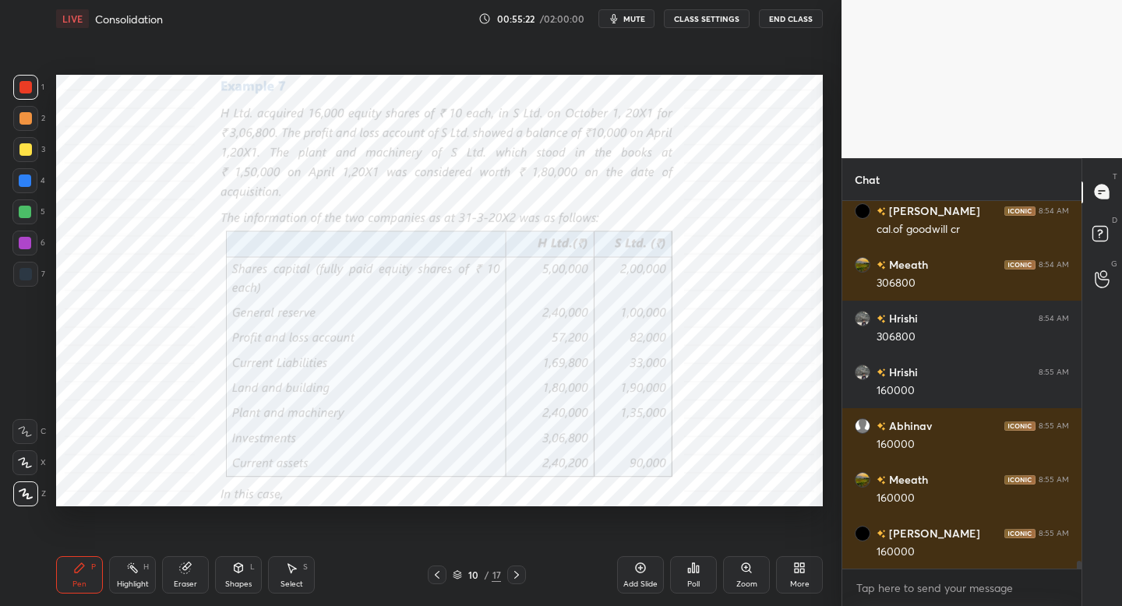
click at [505, 570] on div "10 / 17" at bounding box center [477, 574] width 98 height 19
click at [514, 570] on icon at bounding box center [516, 575] width 12 height 12
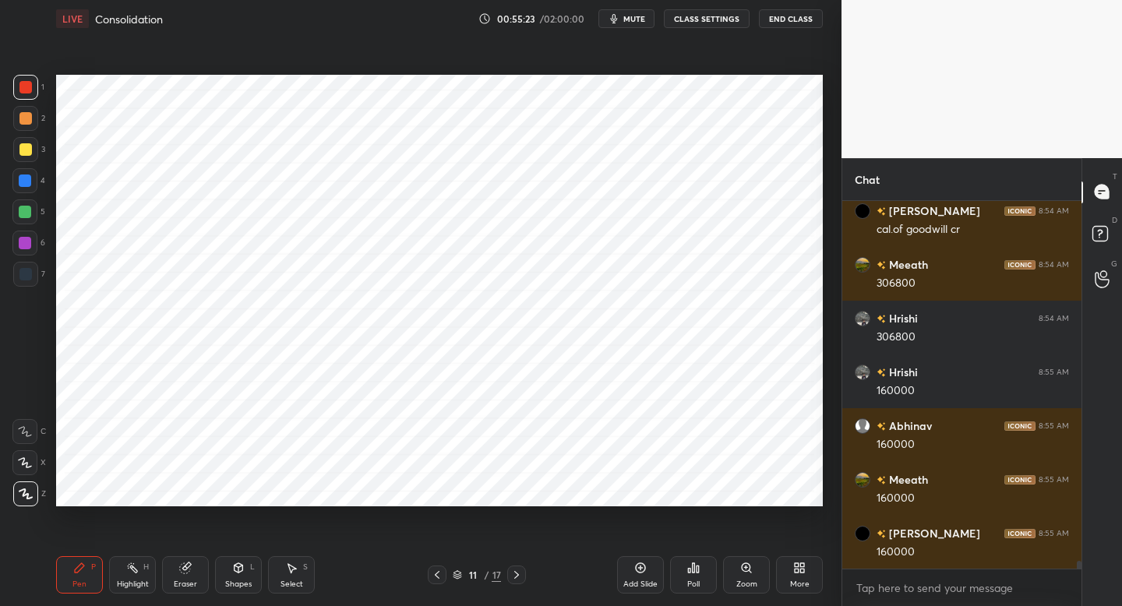
click at [518, 572] on icon at bounding box center [516, 575] width 12 height 12
click at [519, 571] on icon at bounding box center [516, 575] width 12 height 12
click at [521, 570] on icon at bounding box center [516, 575] width 12 height 12
click at [519, 572] on icon at bounding box center [516, 575] width 12 height 12
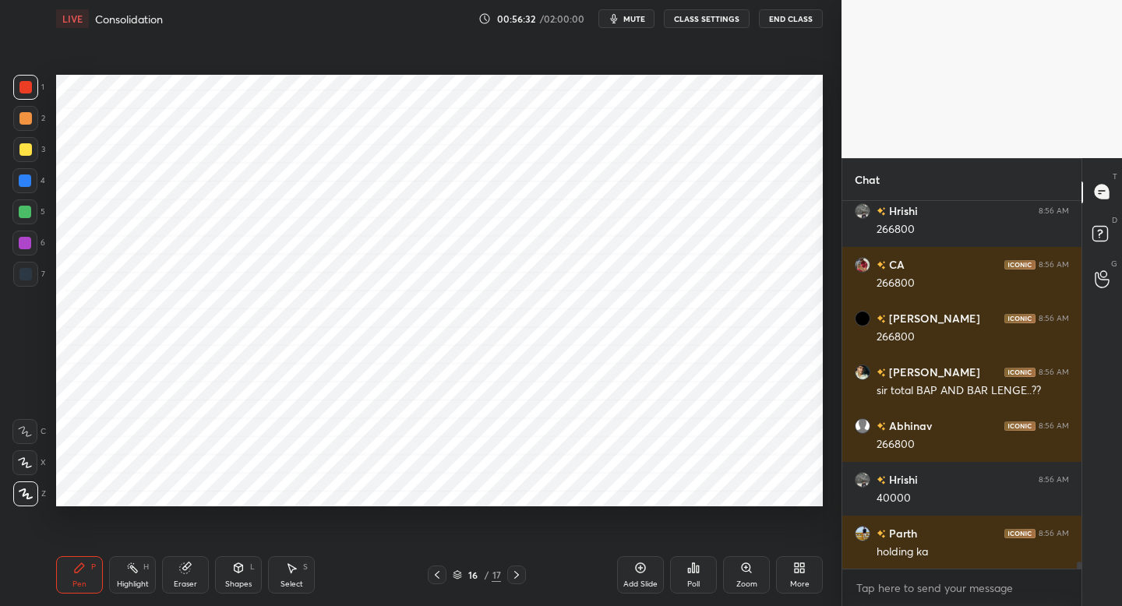
scroll to position [18591, 0]
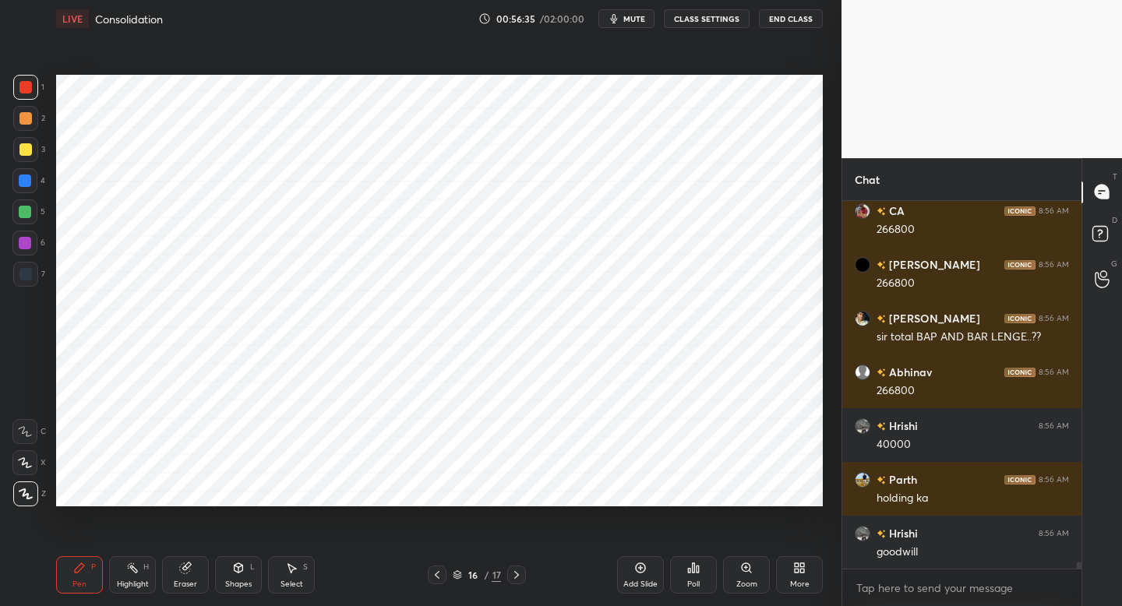
click at [24, 241] on div at bounding box center [25, 243] width 12 height 12
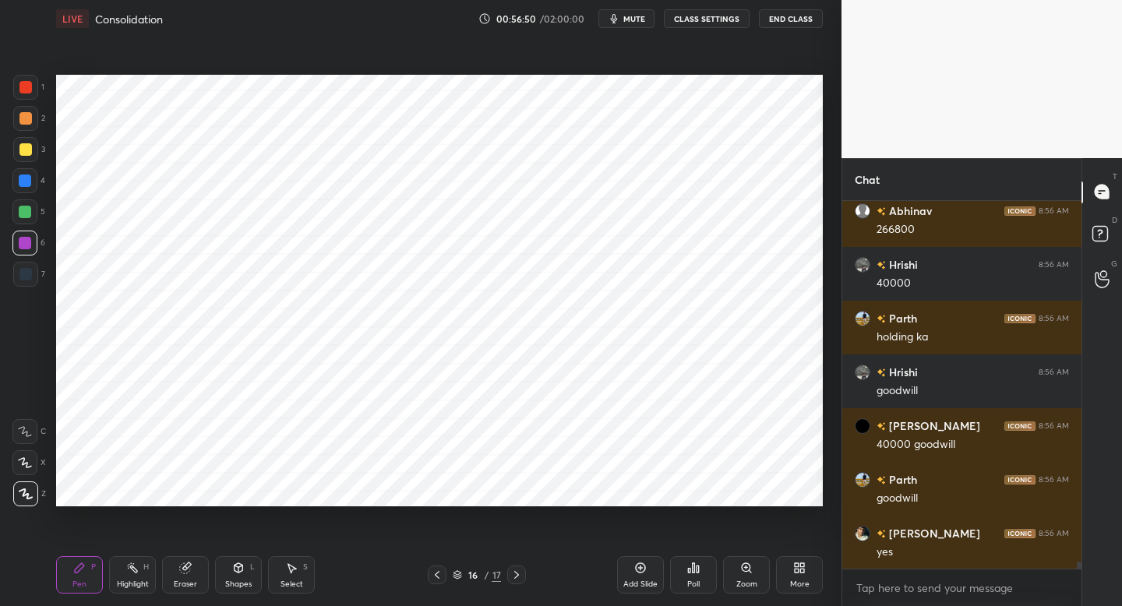
scroll to position [18806, 0]
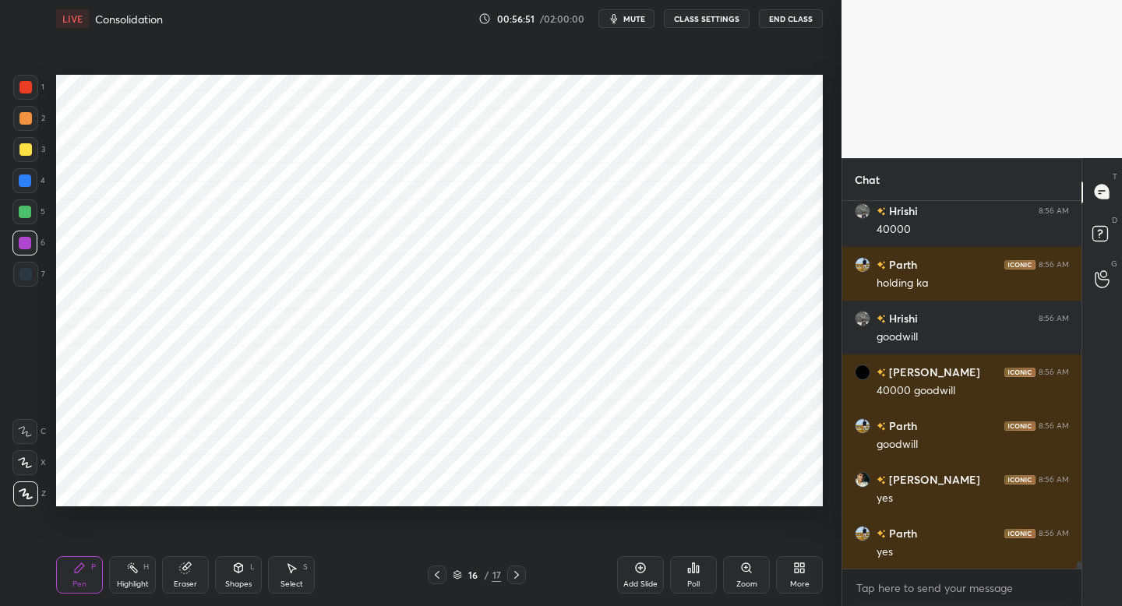
click at [638, 564] on icon at bounding box center [640, 568] width 12 height 12
click at [29, 276] on div at bounding box center [25, 274] width 12 height 12
click at [33, 87] on div at bounding box center [25, 87] width 25 height 25
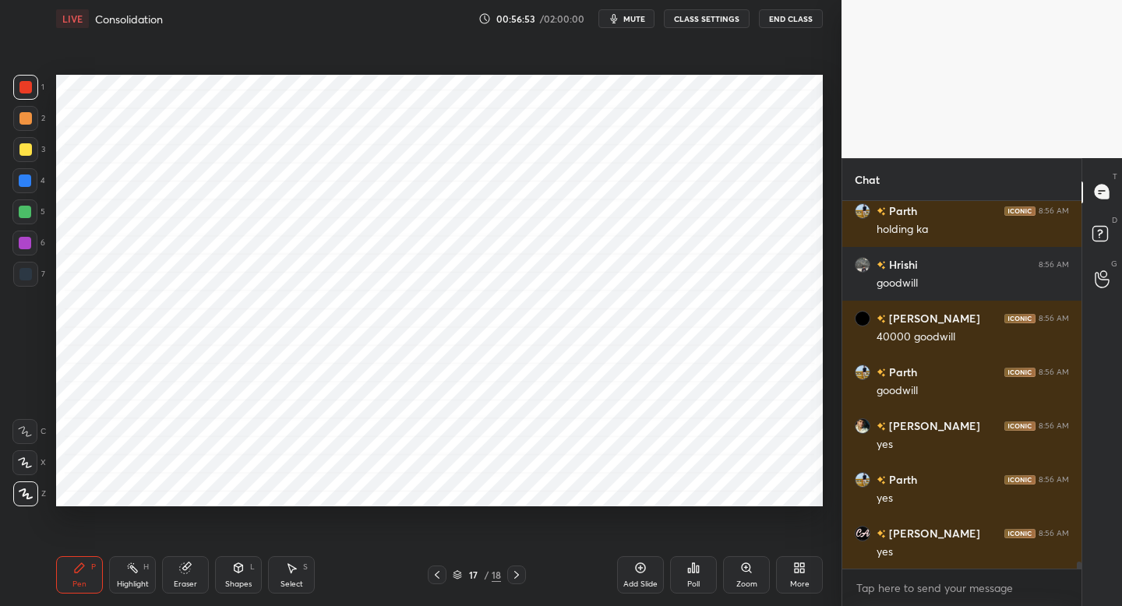
click at [27, 278] on div at bounding box center [25, 274] width 12 height 12
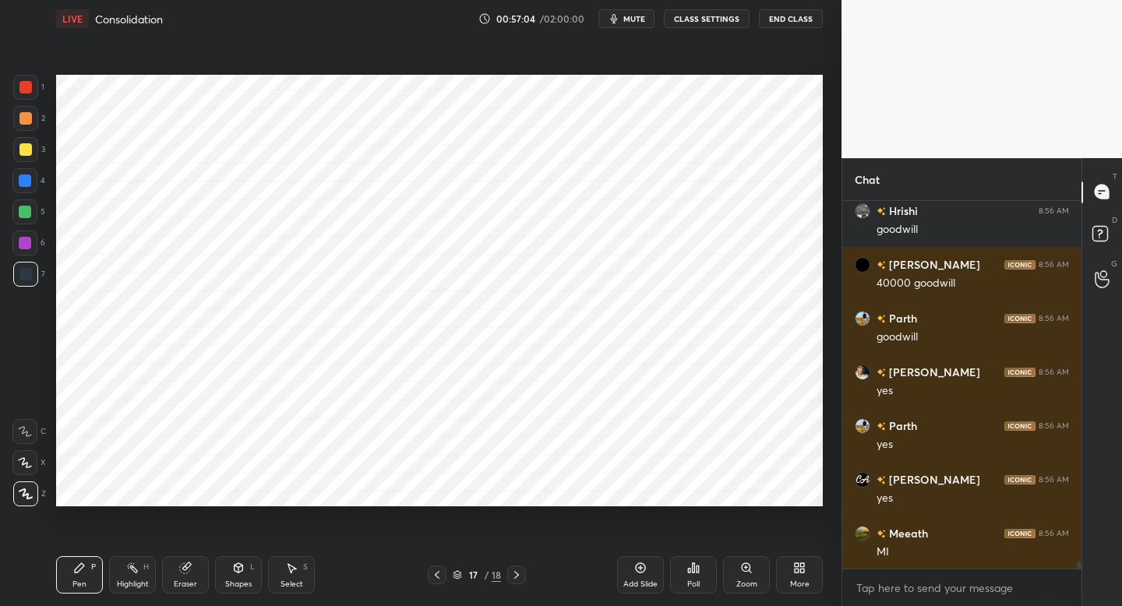
scroll to position [18967, 0]
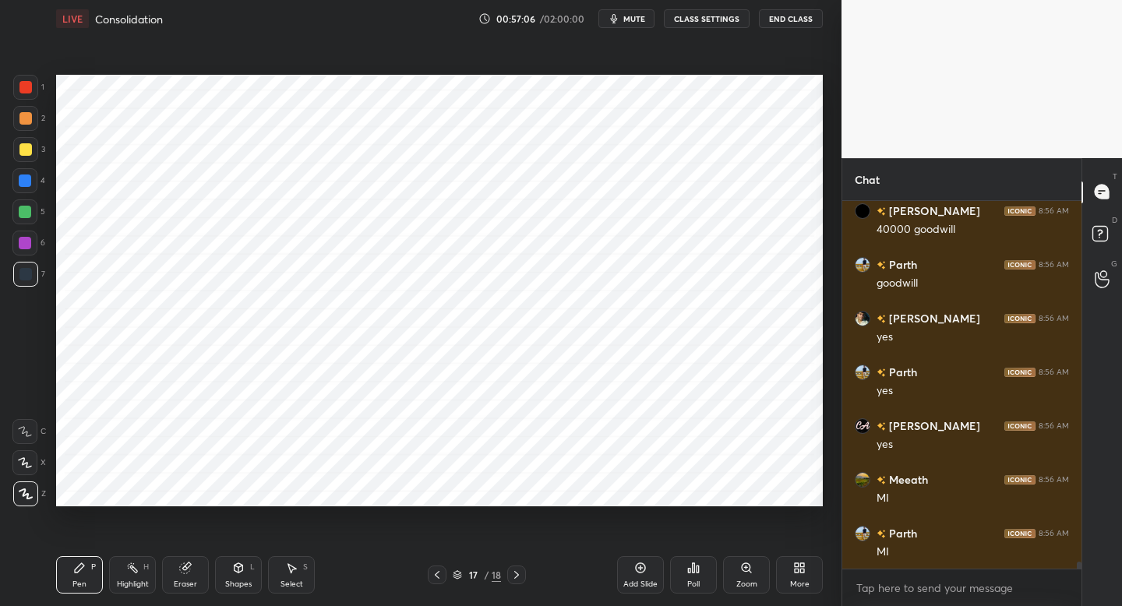
click at [237, 569] on icon at bounding box center [238, 567] width 9 height 9
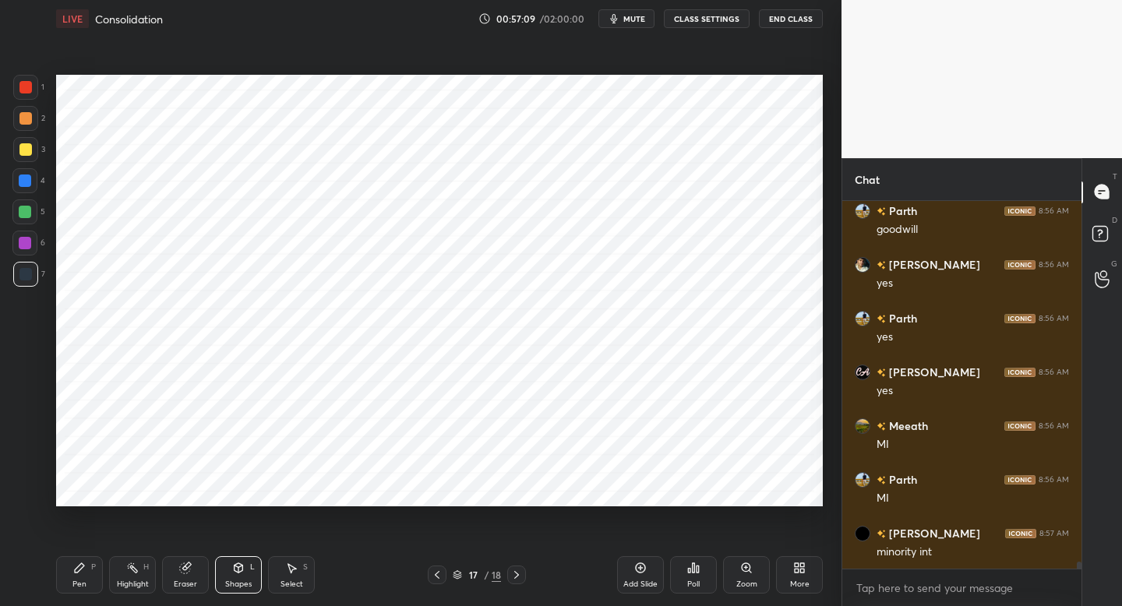
scroll to position [19075, 0]
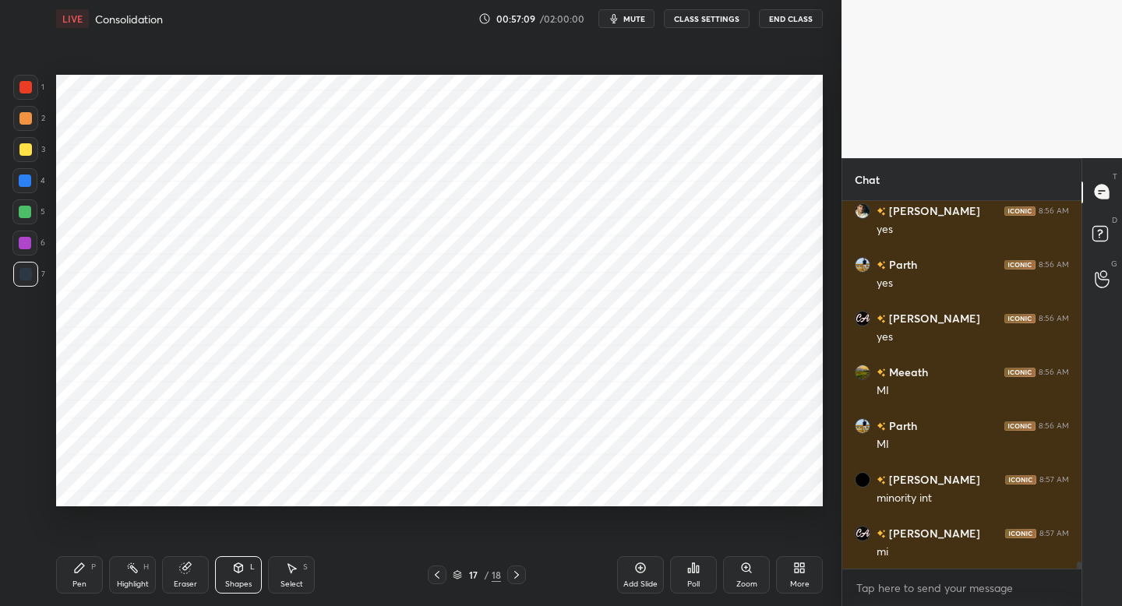
click at [95, 571] on div "Pen P" at bounding box center [79, 574] width 47 height 37
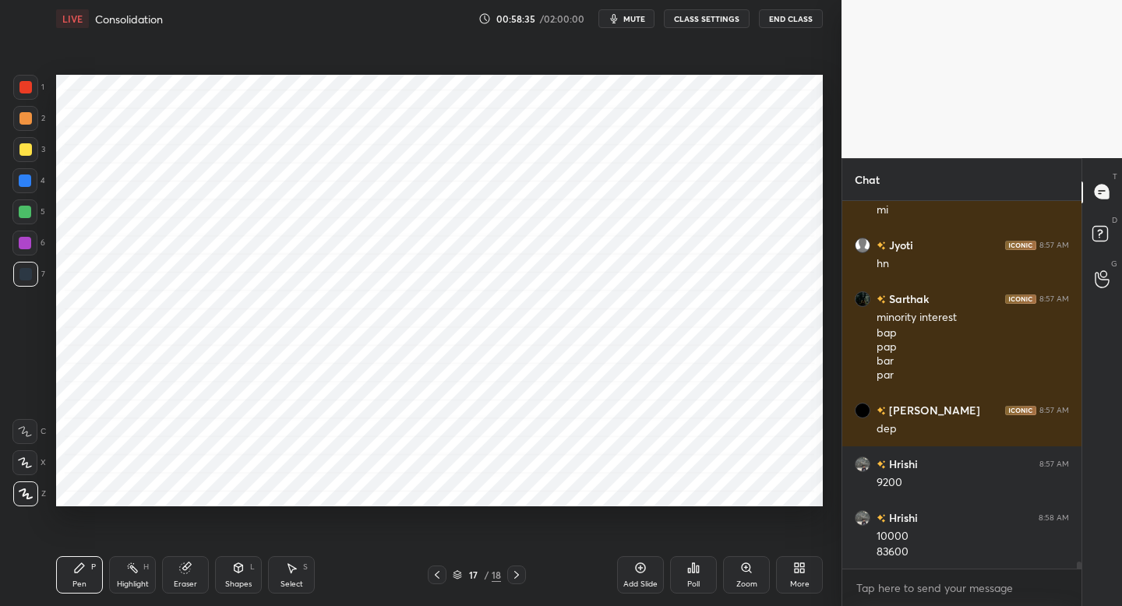
scroll to position [19471, 0]
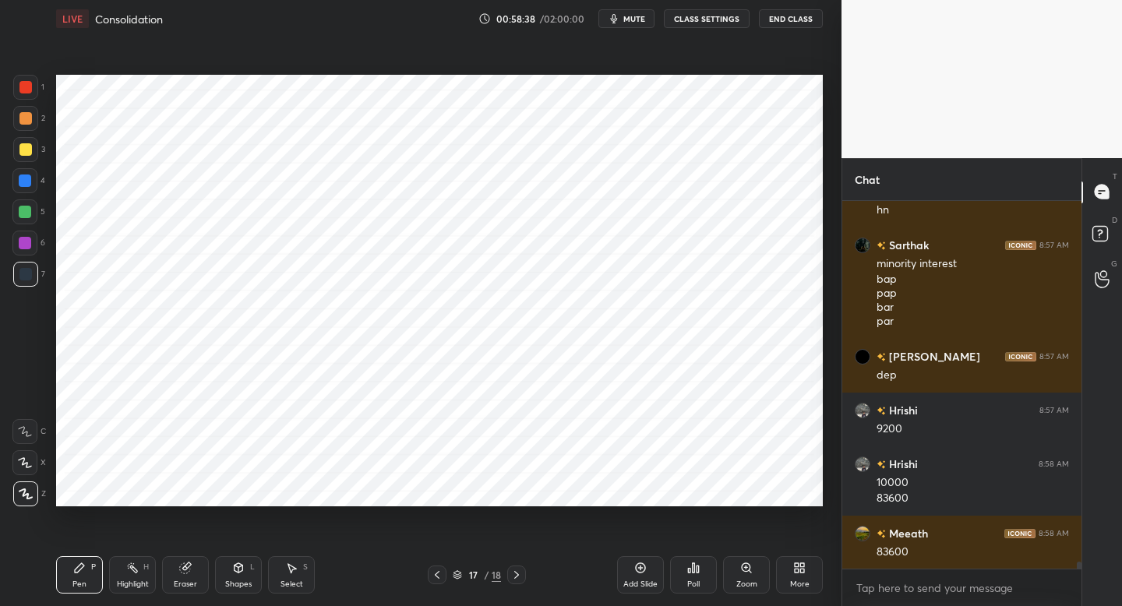
click at [629, 575] on div "Add Slide" at bounding box center [640, 574] width 47 height 37
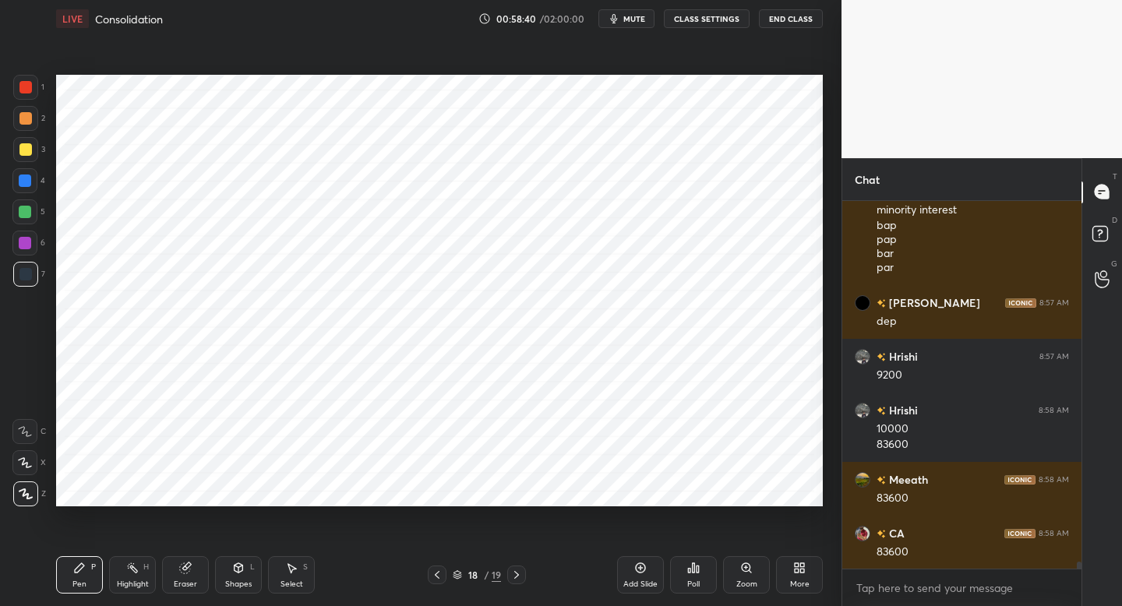
click at [30, 245] on div at bounding box center [25, 243] width 12 height 12
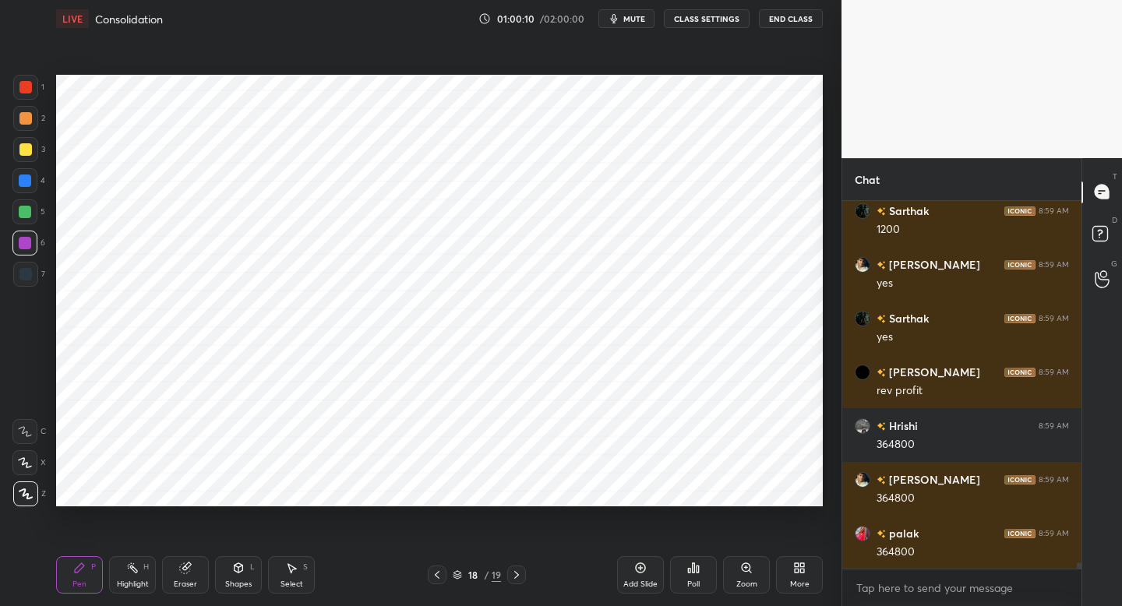
scroll to position [20698, 0]
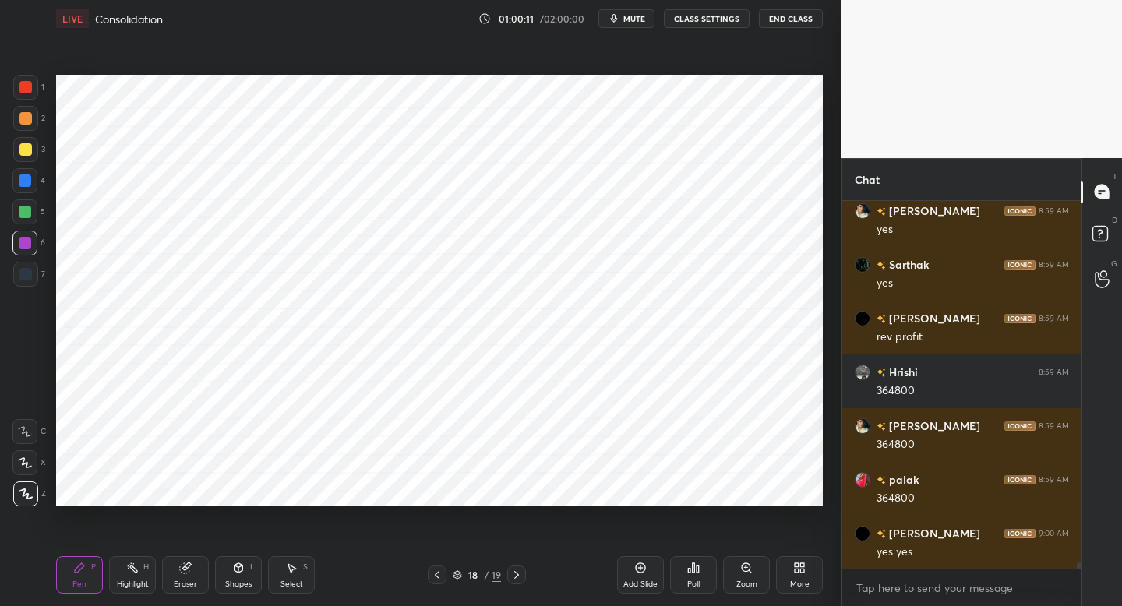
click at [33, 98] on div "1" at bounding box center [28, 87] width 31 height 25
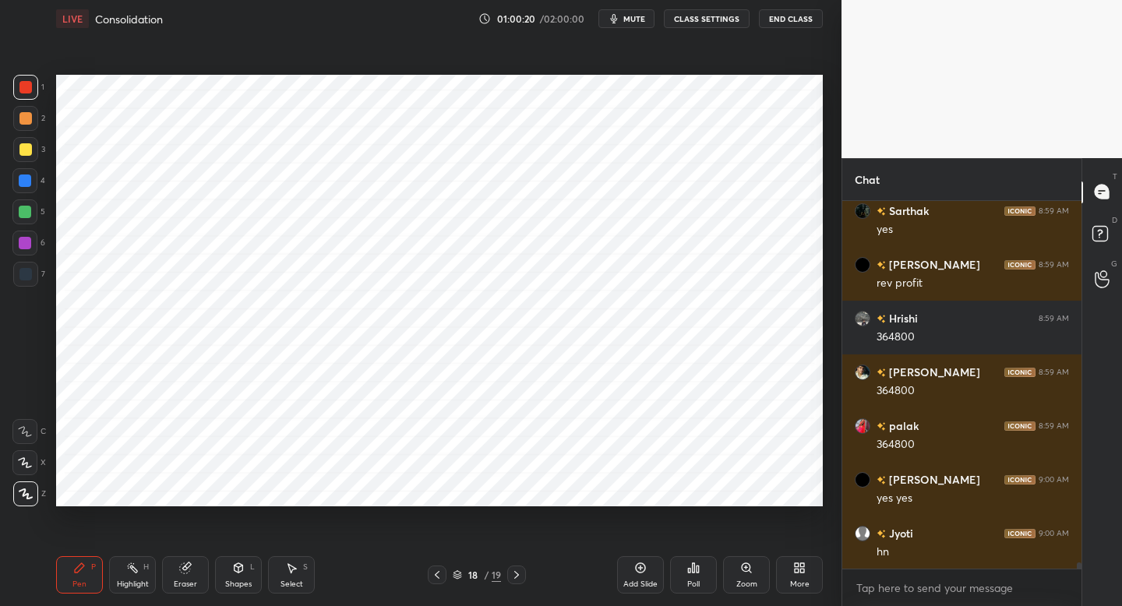
scroll to position [20805, 0]
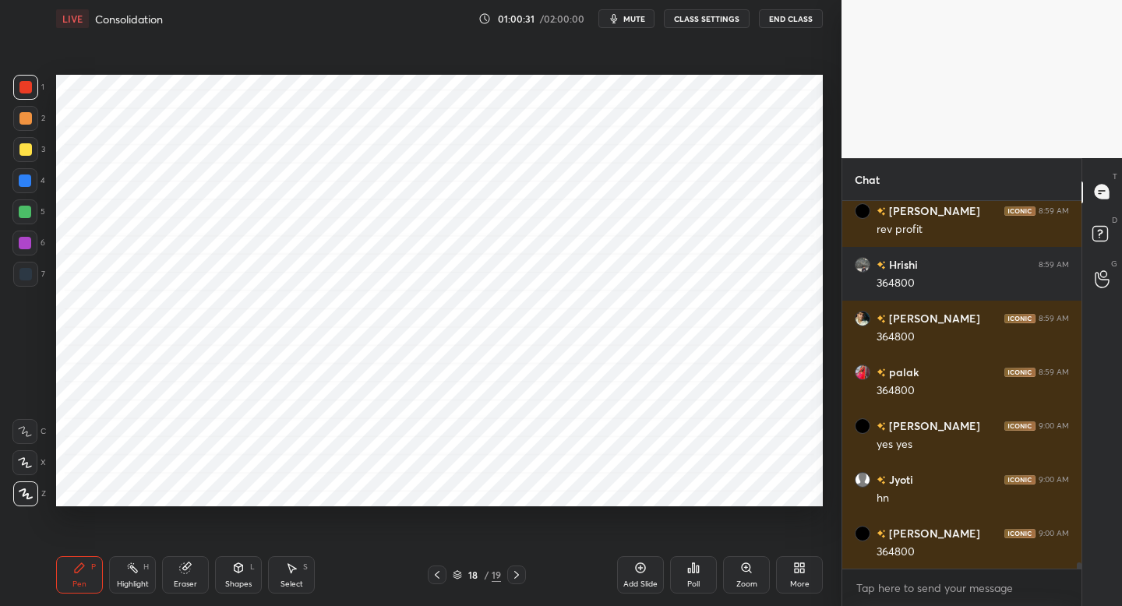
click at [631, 580] on div "Add Slide" at bounding box center [640, 584] width 34 height 8
click at [39, 280] on div "7" at bounding box center [29, 274] width 32 height 25
click at [824, 133] on div "Setting up your live class Poll for secs No correct answer Start poll" at bounding box center [439, 290] width 779 height 506
click at [234, 573] on div "Shapes L" at bounding box center [238, 574] width 47 height 37
click at [79, 572] on icon at bounding box center [79, 568] width 12 height 12
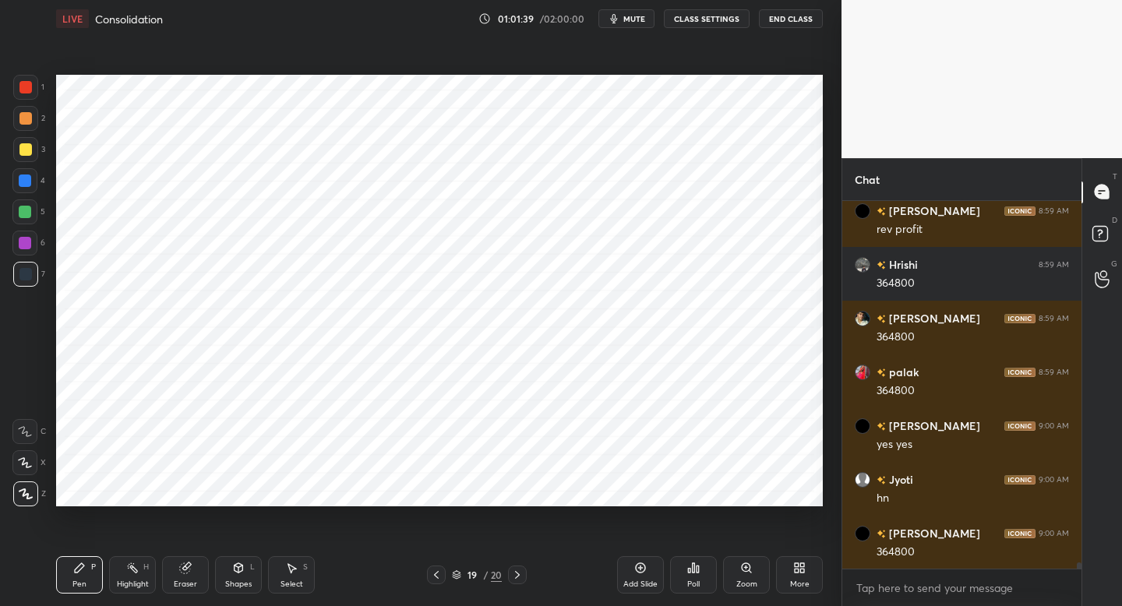
click at [236, 565] on icon at bounding box center [238, 568] width 12 height 12
click at [86, 558] on div "Pen P" at bounding box center [79, 574] width 47 height 37
click at [223, 578] on div "Shapes L" at bounding box center [238, 574] width 47 height 37
click at [88, 573] on div "Pen P" at bounding box center [79, 574] width 47 height 37
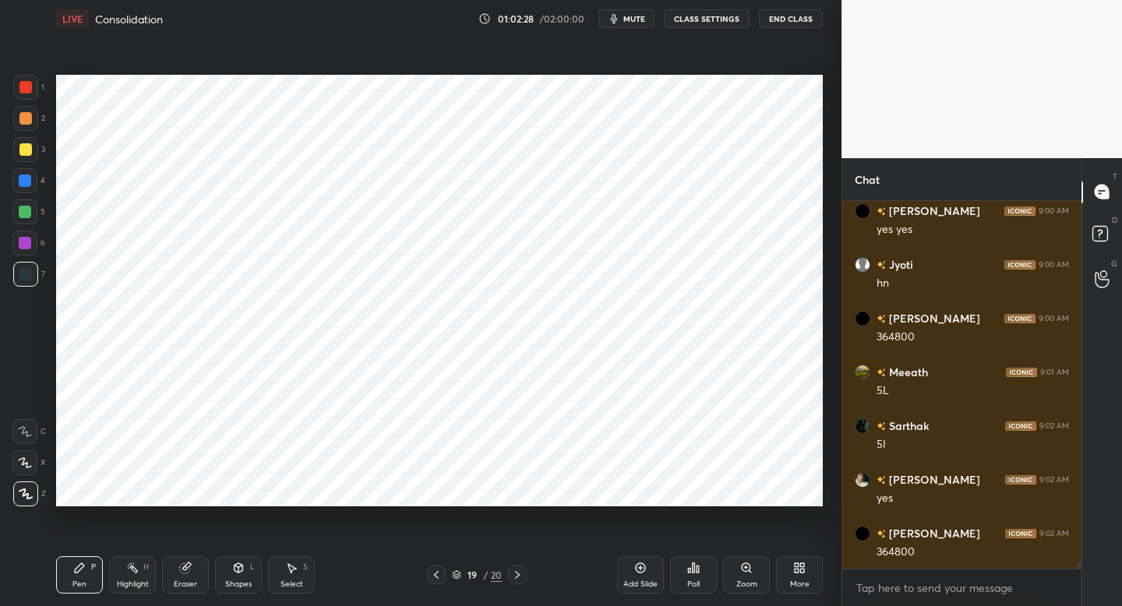
scroll to position [21074, 0]
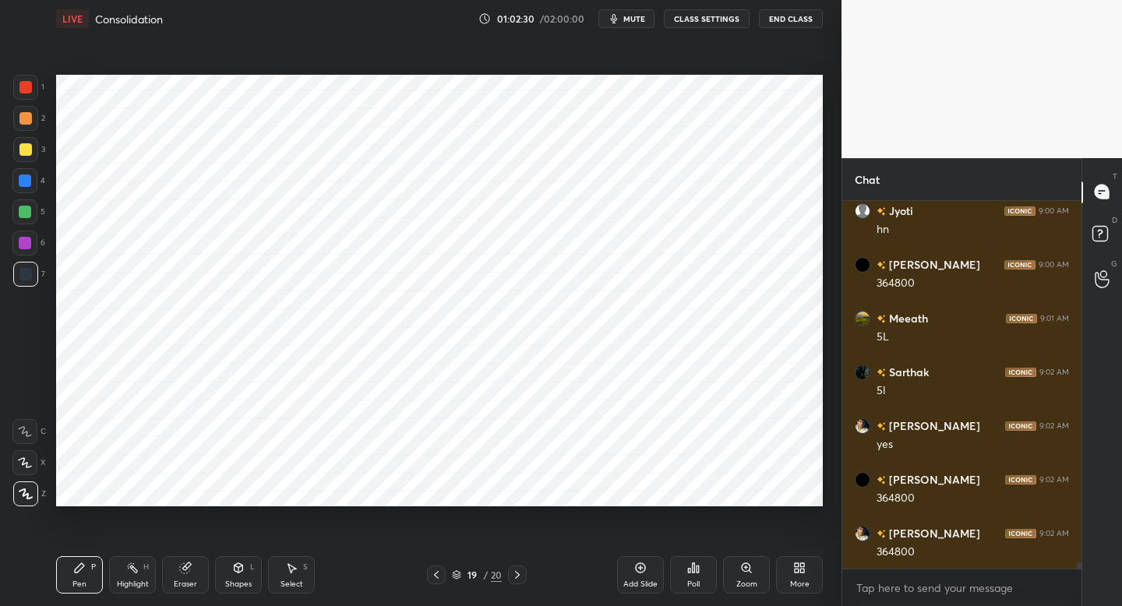
click at [32, 259] on div "6" at bounding box center [28, 246] width 33 height 31
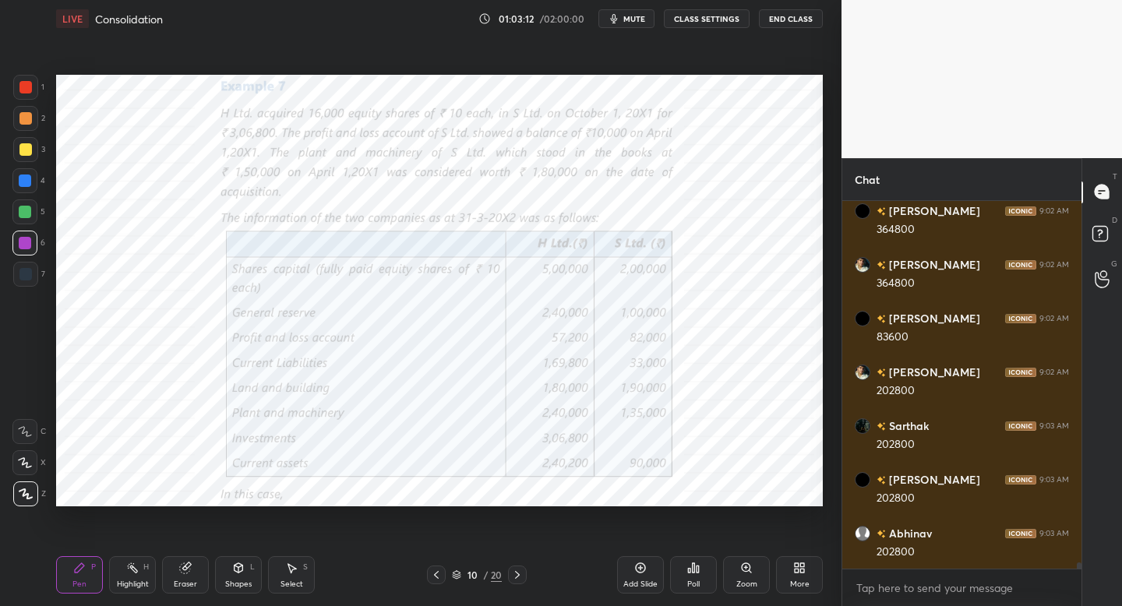
scroll to position [21397, 0]
click at [520, 583] on div "Pen P Highlight H Eraser Shapes L Select S 10 / 20 Add Slide Poll Zoom More" at bounding box center [439, 575] width 766 height 62
click at [518, 579] on icon at bounding box center [517, 575] width 12 height 12
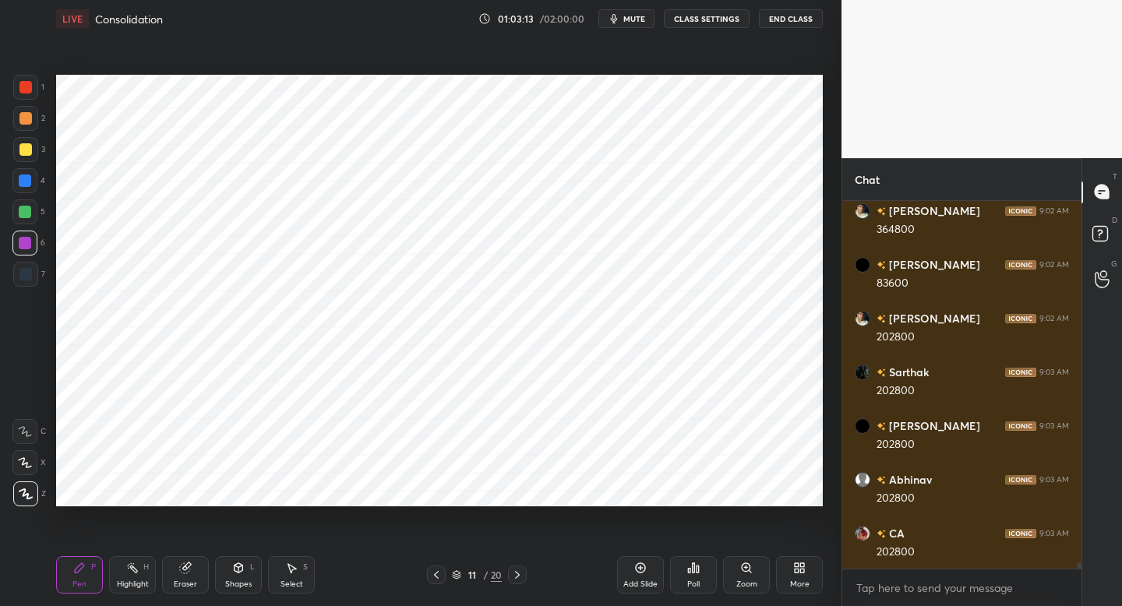
click at [518, 579] on div at bounding box center [517, 574] width 19 height 19
click at [519, 579] on div at bounding box center [517, 574] width 19 height 19
click at [515, 583] on div at bounding box center [517, 574] width 19 height 19
click at [516, 582] on div at bounding box center [517, 574] width 19 height 19
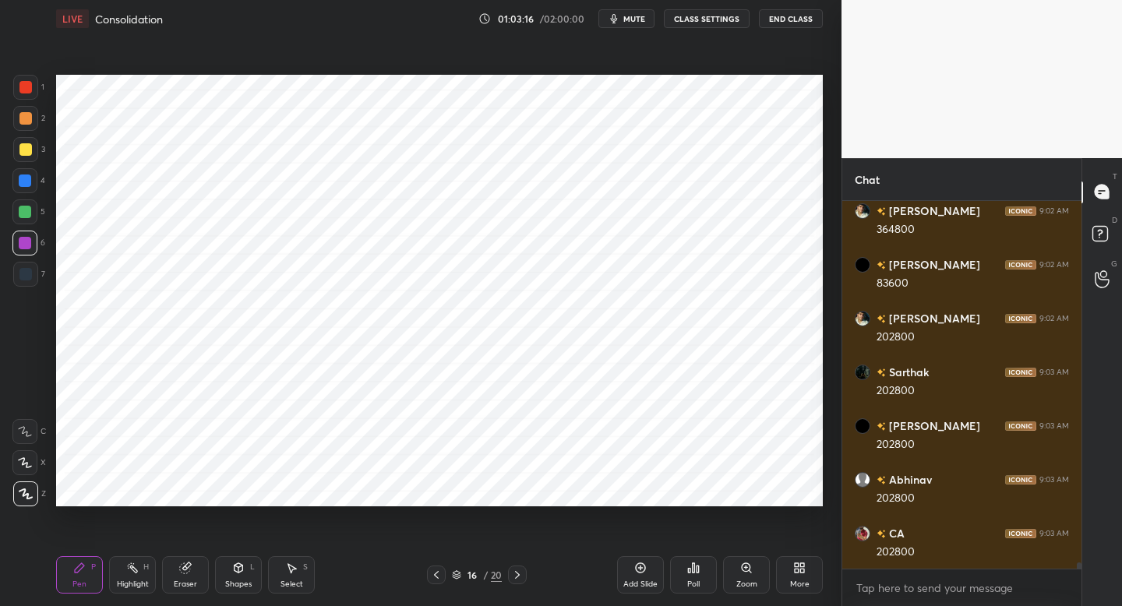
click at [517, 583] on div "Pen P Highlight H Eraser Shapes L Select S 16 / 20 Add Slide Poll Zoom More" at bounding box center [439, 575] width 766 height 62
click at [517, 582] on div "Pen P Highlight H Eraser Shapes L Select S 16 / 20 Add Slide Poll Zoom More" at bounding box center [439, 575] width 766 height 62
click at [519, 575] on icon at bounding box center [517, 575] width 12 height 12
click at [516, 574] on icon at bounding box center [517, 575] width 12 height 12
click at [518, 572] on icon at bounding box center [517, 575] width 12 height 12
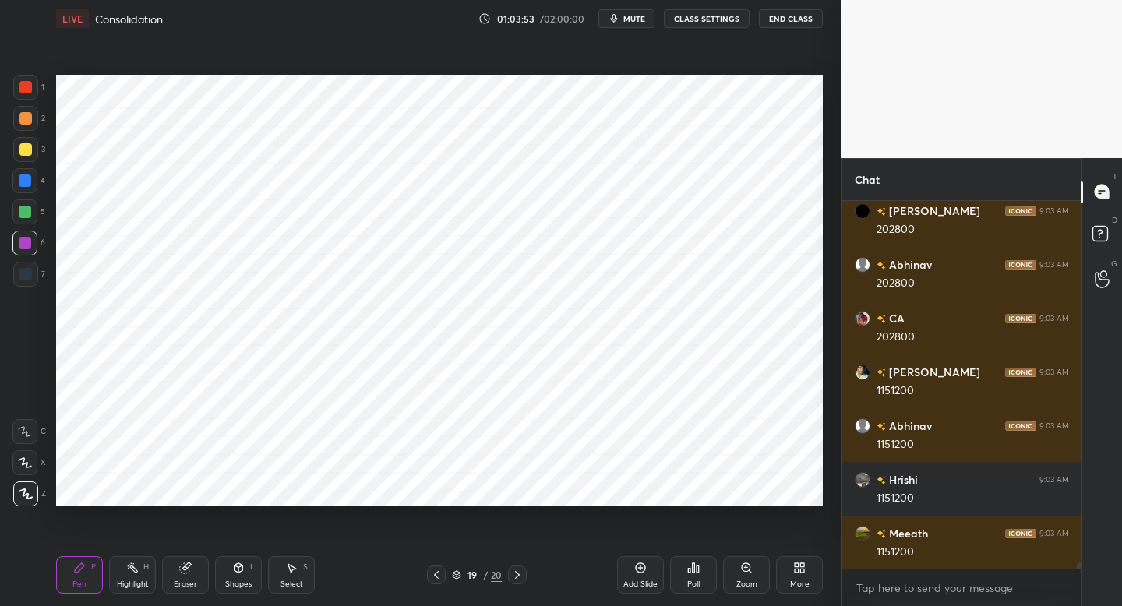
scroll to position [21665, 0]
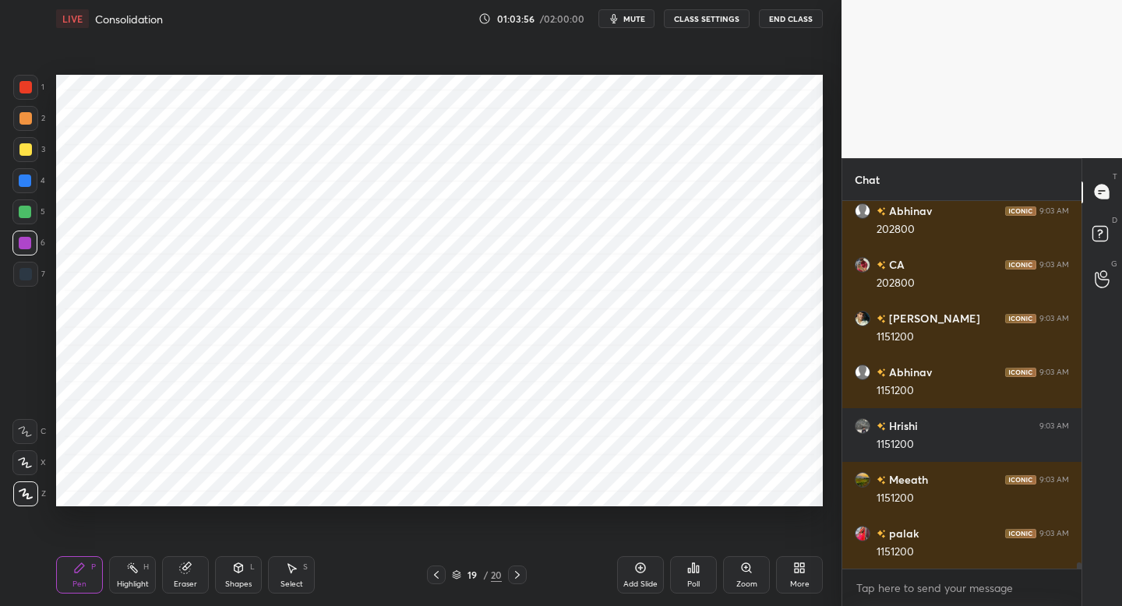
click at [33, 284] on div at bounding box center [25, 274] width 25 height 25
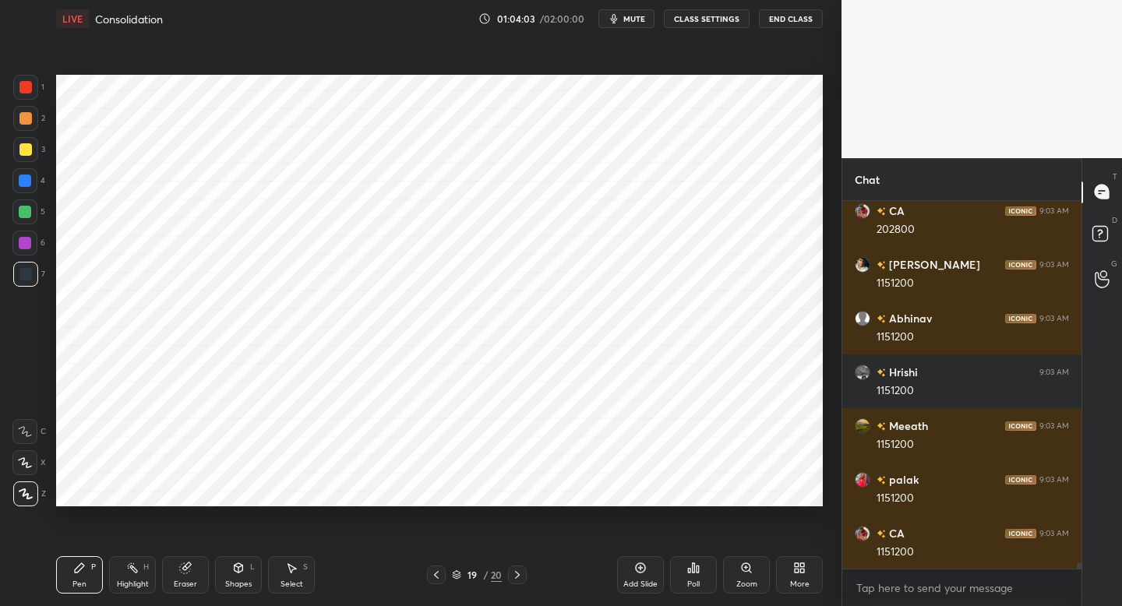
click at [434, 576] on icon at bounding box center [436, 575] width 12 height 12
click at [437, 574] on icon at bounding box center [436, 575] width 12 height 12
click at [439, 572] on icon at bounding box center [436, 575] width 12 height 12
click at [438, 572] on icon at bounding box center [436, 575] width 12 height 12
click at [439, 573] on icon at bounding box center [436, 575] width 12 height 12
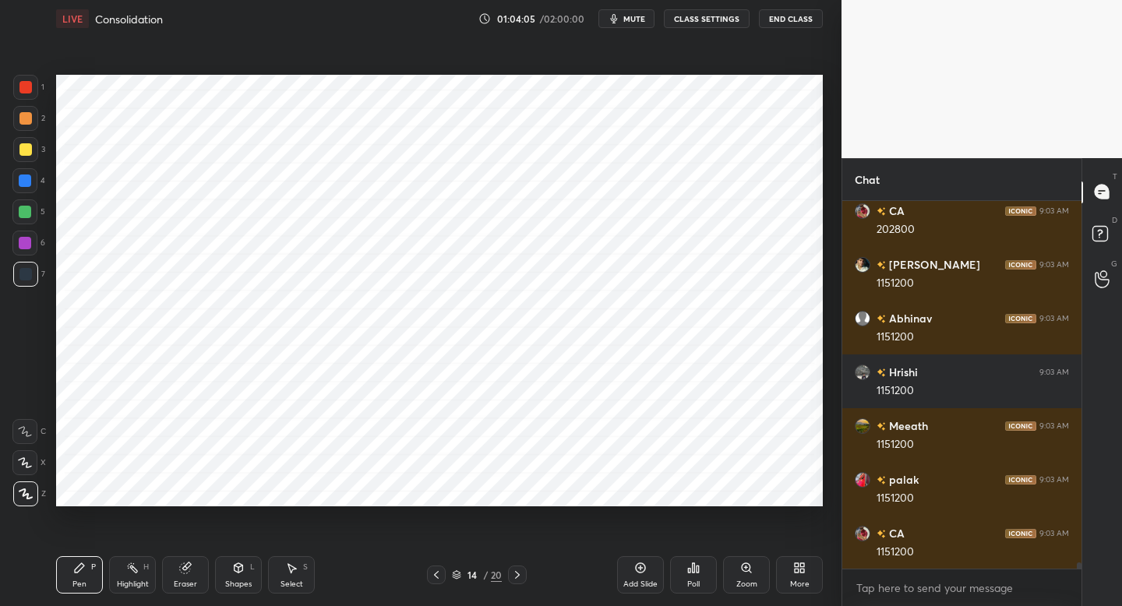
click at [436, 576] on icon at bounding box center [436, 575] width 12 height 12
click at [435, 577] on icon at bounding box center [436, 575] width 12 height 12
click at [432, 578] on icon at bounding box center [436, 575] width 12 height 12
click at [433, 576] on icon at bounding box center [436, 575] width 12 height 12
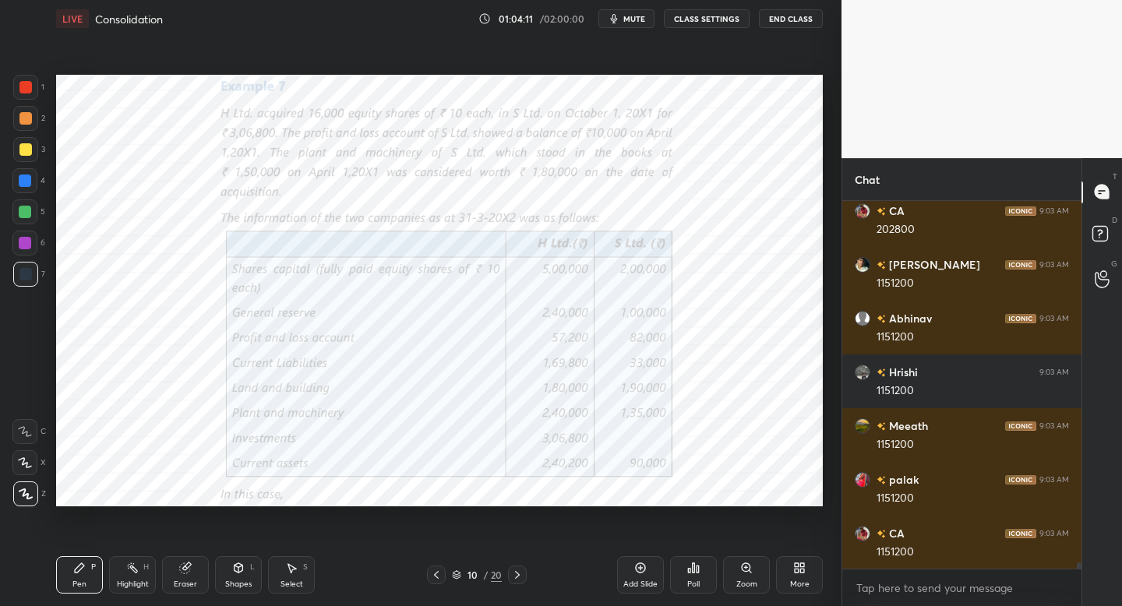
click at [515, 575] on icon at bounding box center [517, 575] width 12 height 12
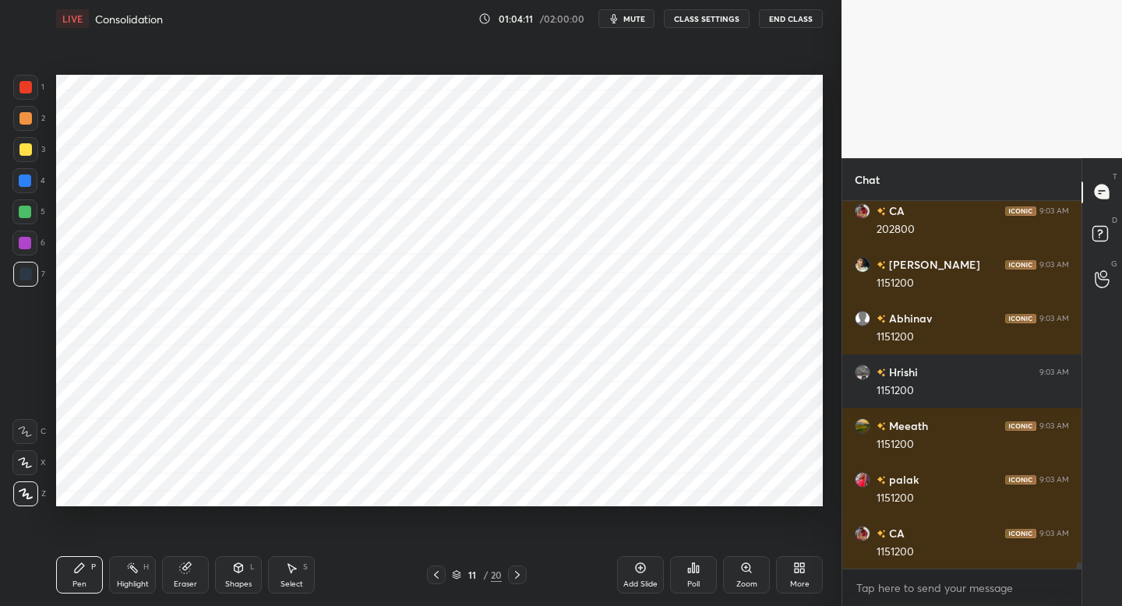
click at [513, 573] on icon at bounding box center [517, 575] width 12 height 12
click at [514, 573] on icon at bounding box center [517, 575] width 12 height 12
click at [515, 573] on icon at bounding box center [517, 575] width 12 height 12
click at [514, 576] on icon at bounding box center [517, 575] width 12 height 12
click at [516, 576] on icon at bounding box center [517, 575] width 12 height 12
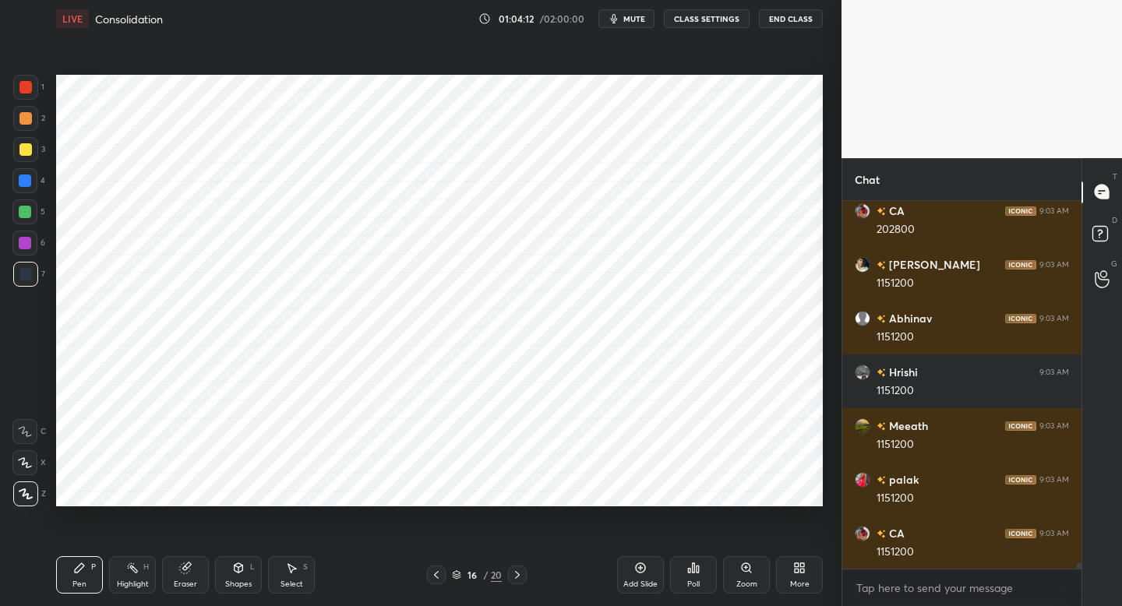
click at [516, 576] on icon at bounding box center [517, 575] width 12 height 12
click at [517, 576] on icon at bounding box center [517, 575] width 12 height 12
click at [518, 576] on icon at bounding box center [517, 575] width 12 height 12
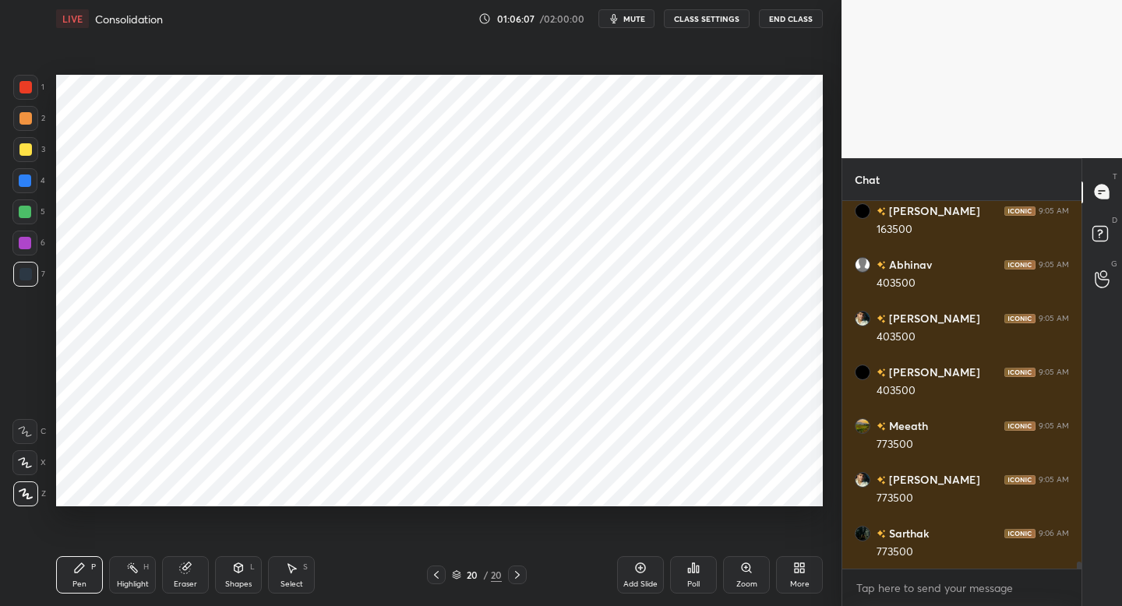
scroll to position [18400, 0]
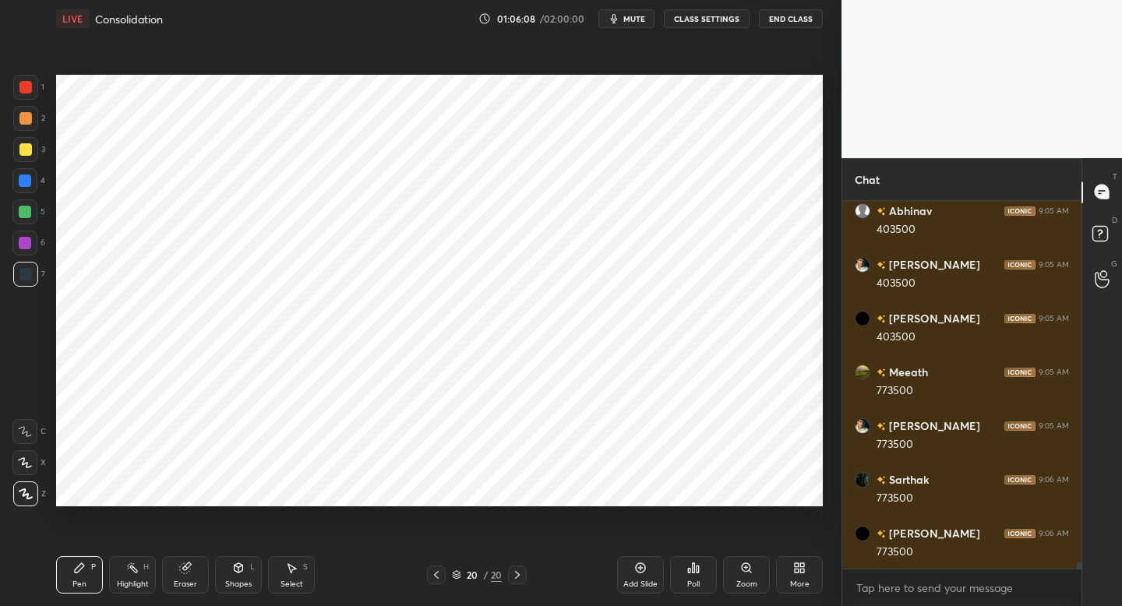
click at [436, 576] on icon at bounding box center [436, 575] width 5 height 8
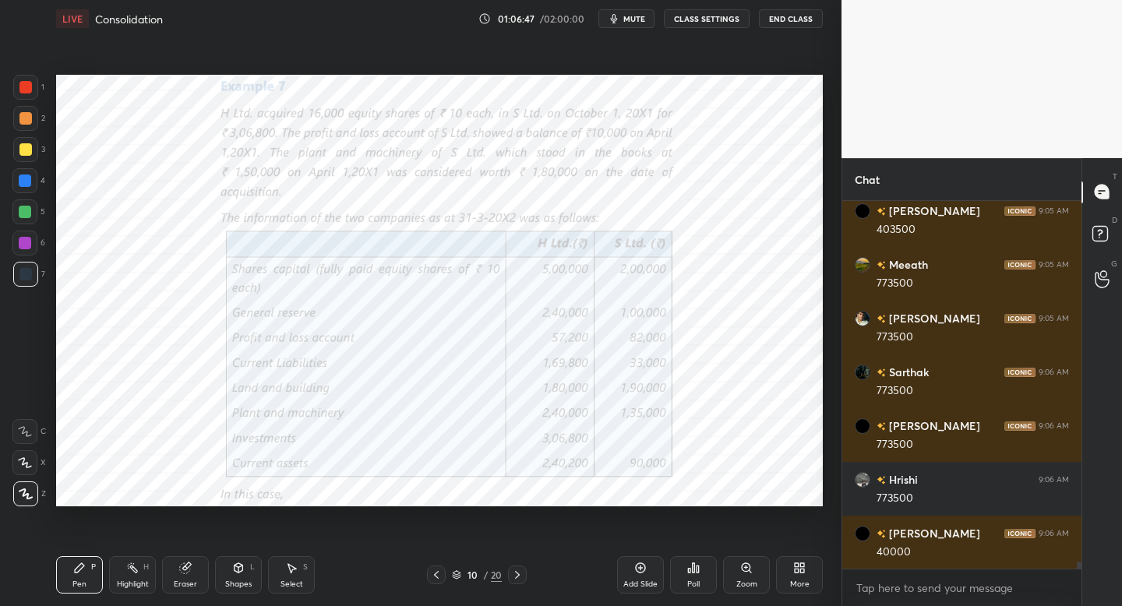
scroll to position [18562, 0]
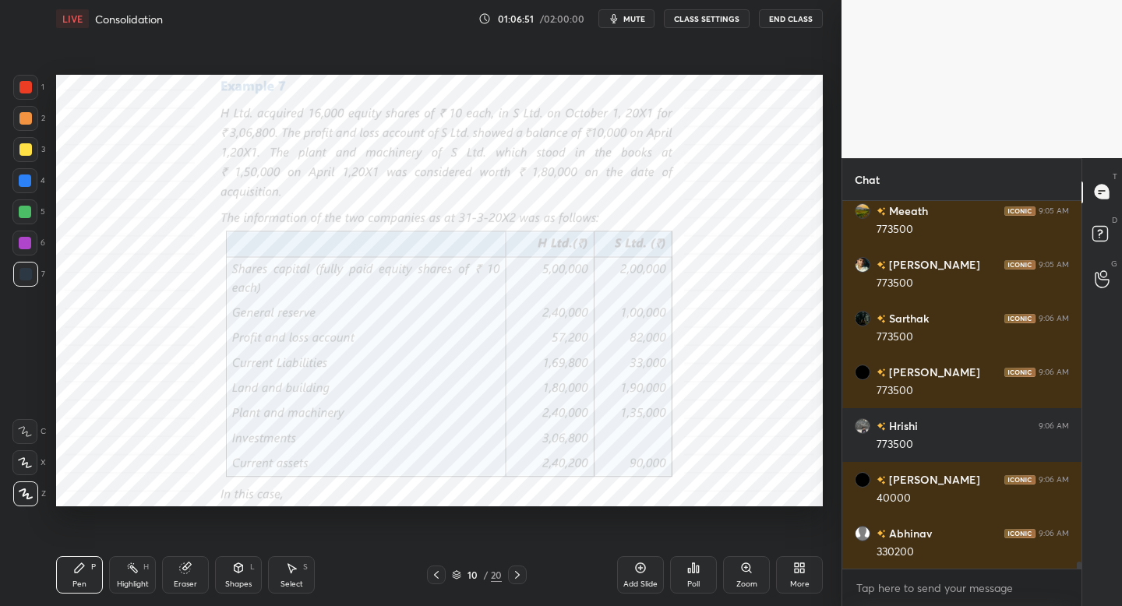
click at [523, 573] on icon at bounding box center [517, 575] width 12 height 12
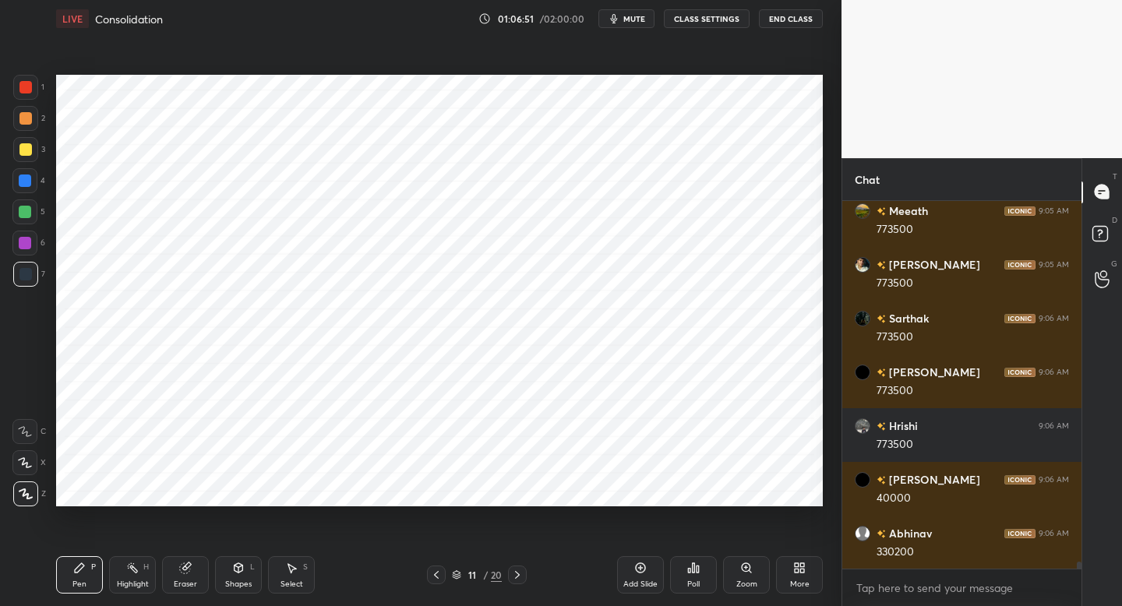
click at [520, 574] on icon at bounding box center [517, 575] width 12 height 12
click at [520, 575] on icon at bounding box center [517, 575] width 12 height 12
click at [519, 576] on icon at bounding box center [517, 575] width 12 height 12
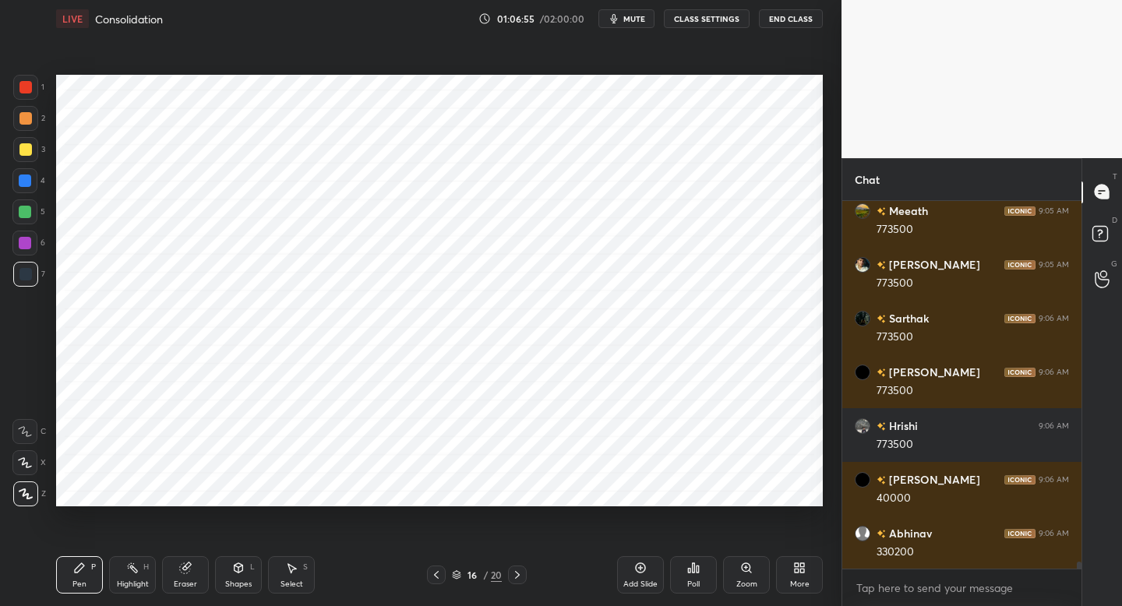
click at [519, 581] on div at bounding box center [517, 574] width 19 height 19
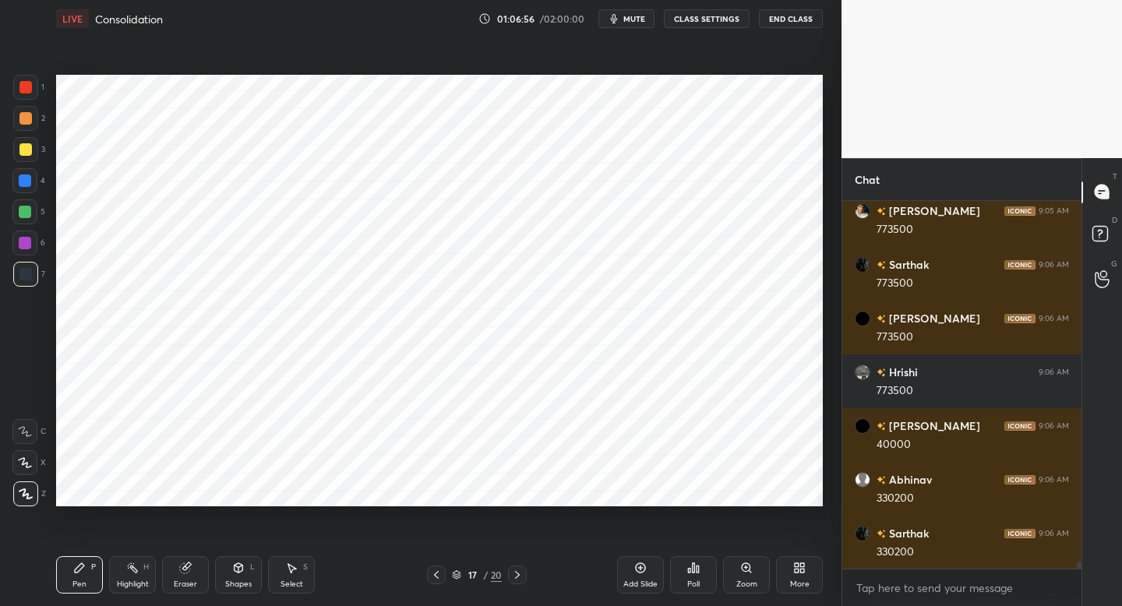
click at [521, 582] on div at bounding box center [517, 574] width 19 height 19
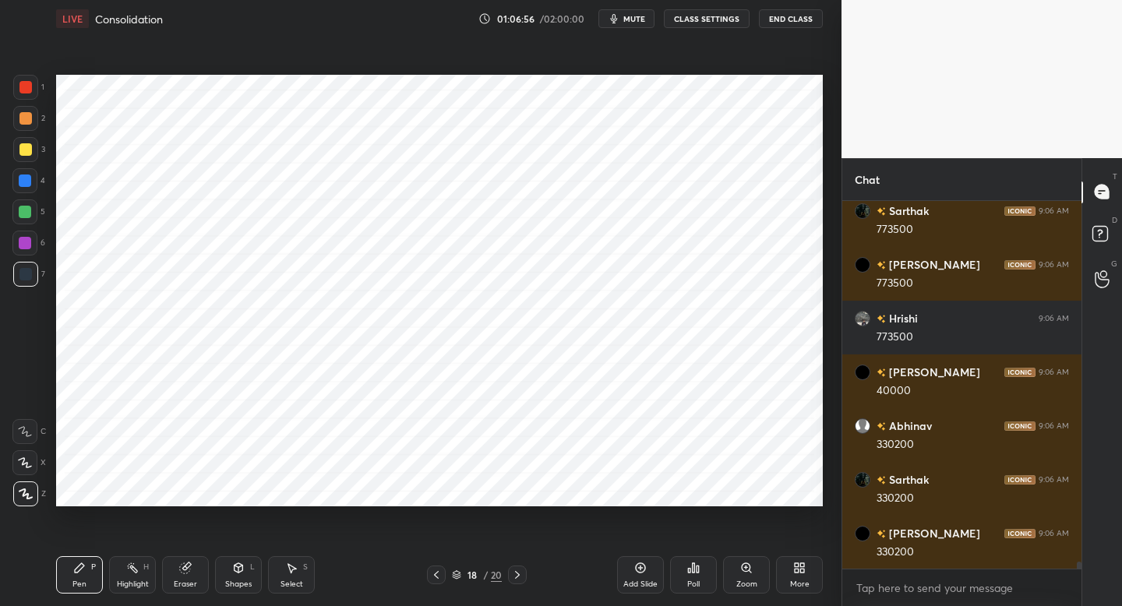
click at [519, 581] on div at bounding box center [517, 574] width 19 height 19
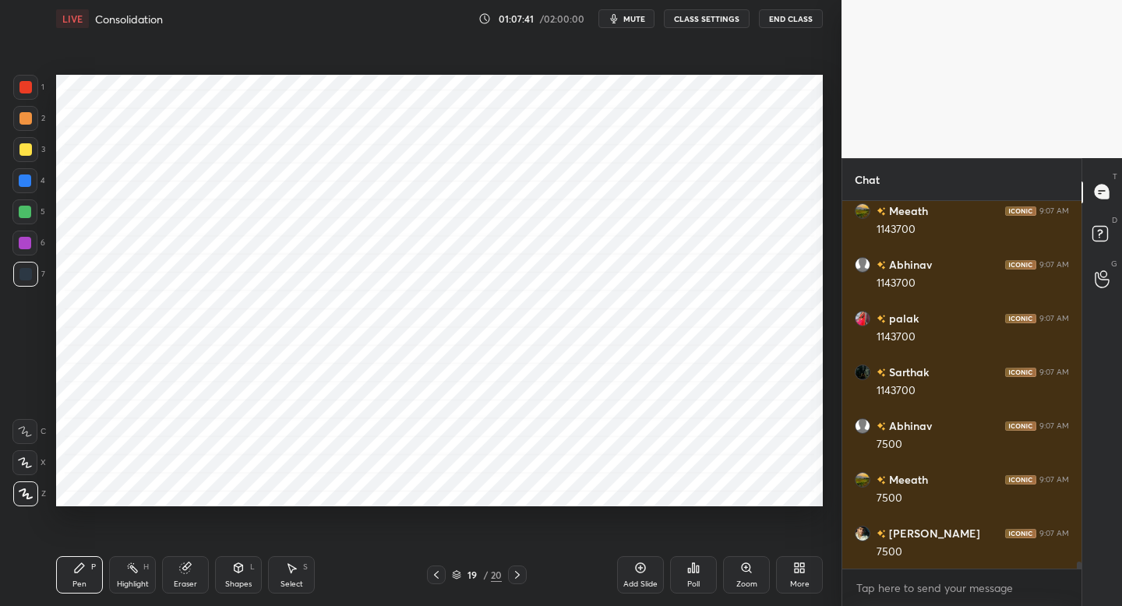
scroll to position [19206, 0]
click at [514, 580] on icon at bounding box center [517, 575] width 12 height 12
click at [431, 574] on icon at bounding box center [436, 575] width 12 height 12
click at [440, 576] on icon at bounding box center [436, 575] width 12 height 12
click at [442, 575] on icon at bounding box center [436, 575] width 12 height 12
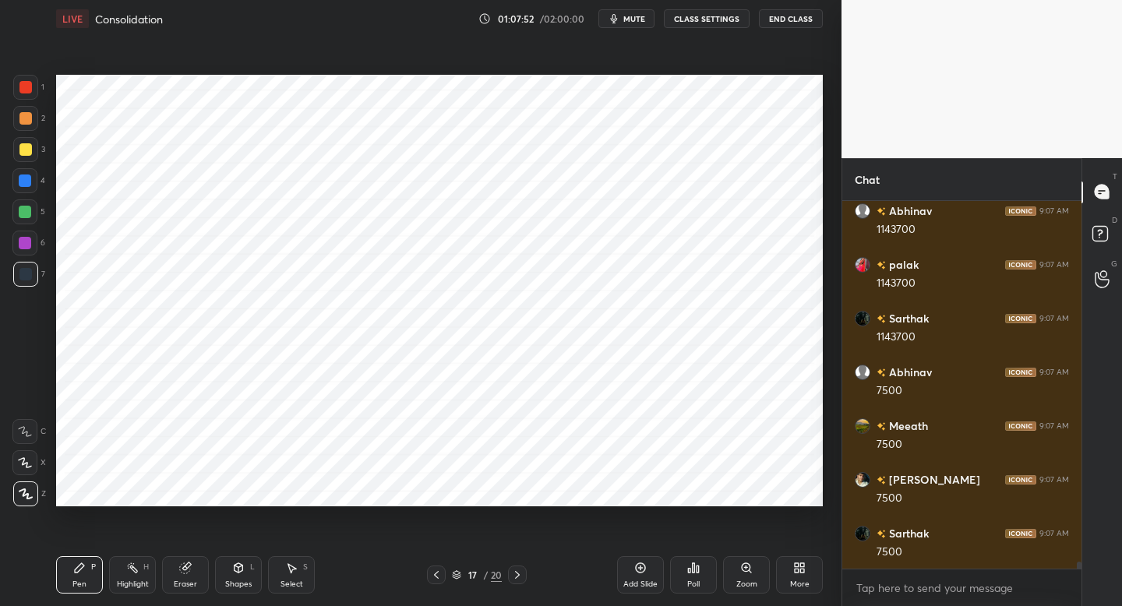
click at [440, 576] on icon at bounding box center [436, 575] width 12 height 12
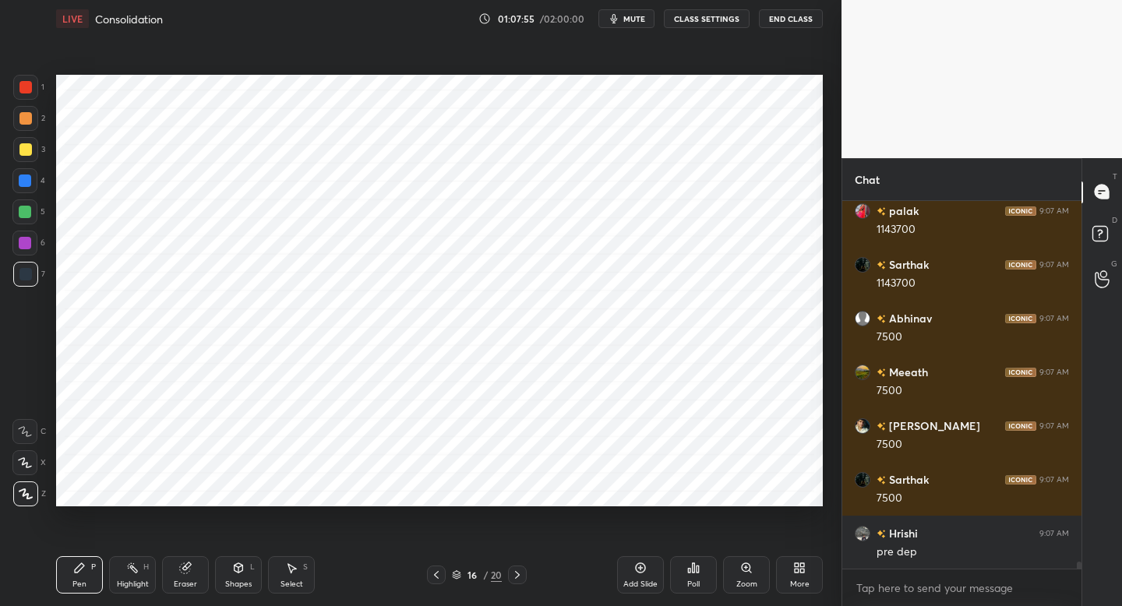
click at [433, 574] on icon at bounding box center [436, 575] width 12 height 12
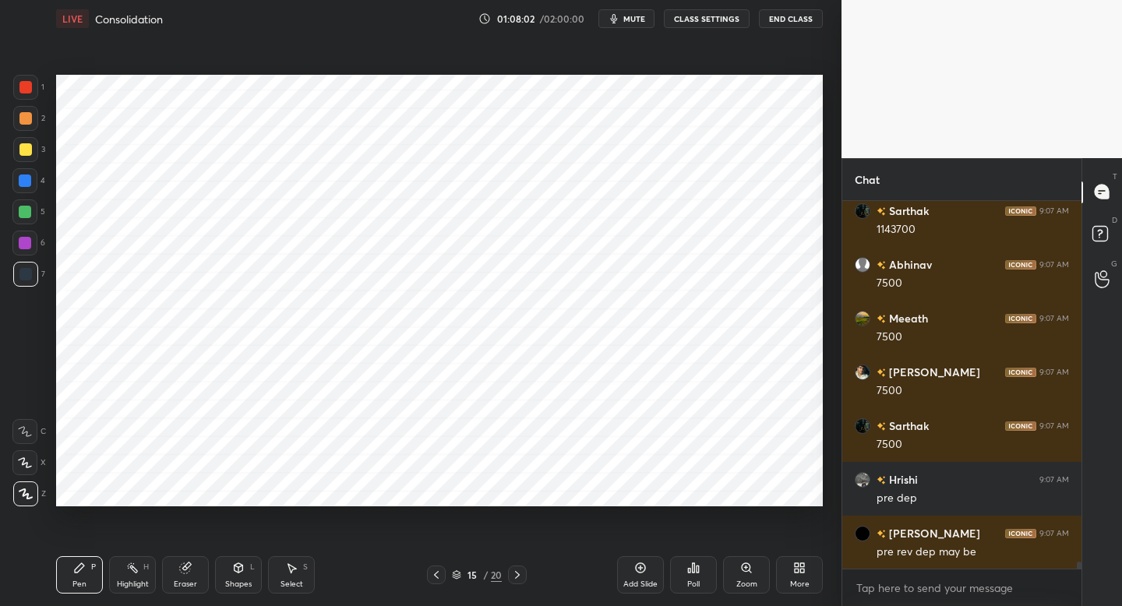
click at [517, 578] on icon at bounding box center [517, 575] width 12 height 12
click at [518, 576] on icon at bounding box center [517, 575] width 12 height 12
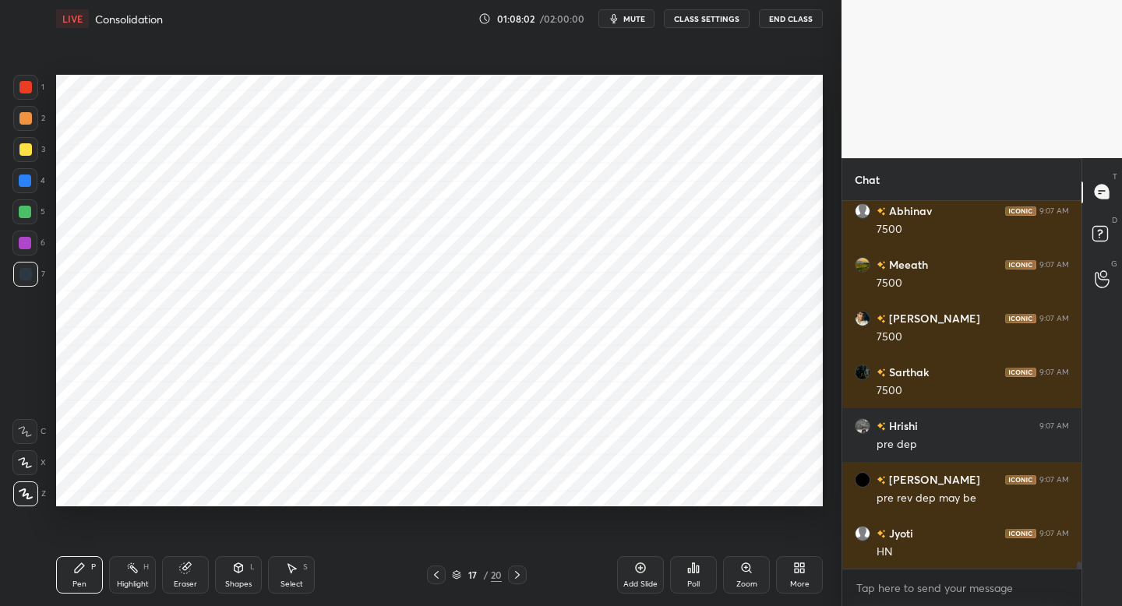
click at [518, 575] on icon at bounding box center [517, 575] width 12 height 12
click at [516, 574] on icon at bounding box center [517, 575] width 12 height 12
click at [637, 578] on div "Add Slide" at bounding box center [640, 574] width 47 height 37
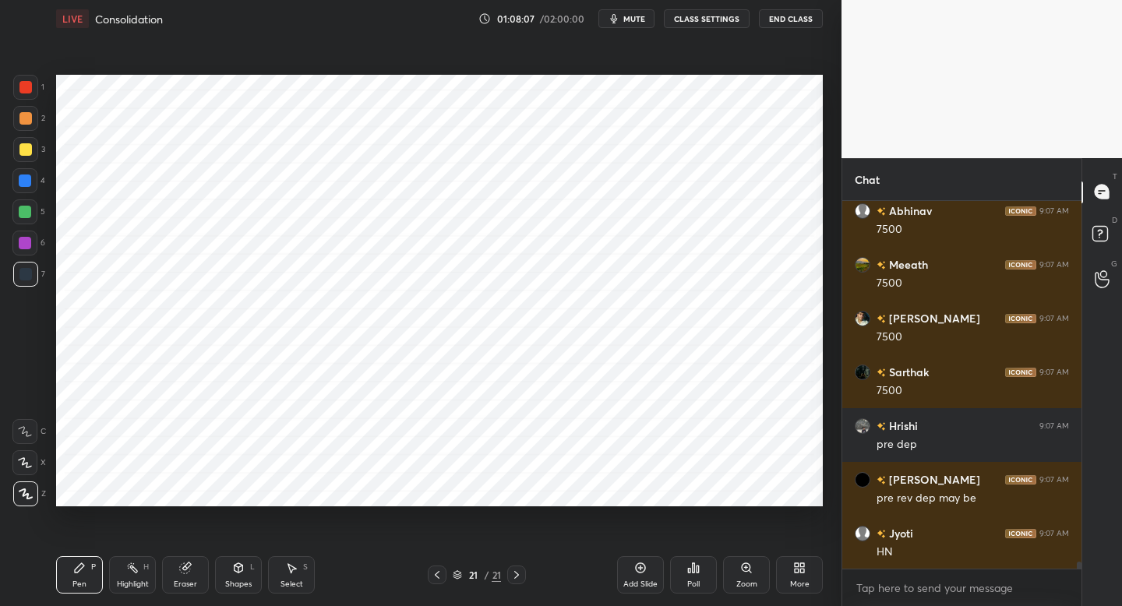
click at [37, 93] on div at bounding box center [25, 87] width 25 height 25
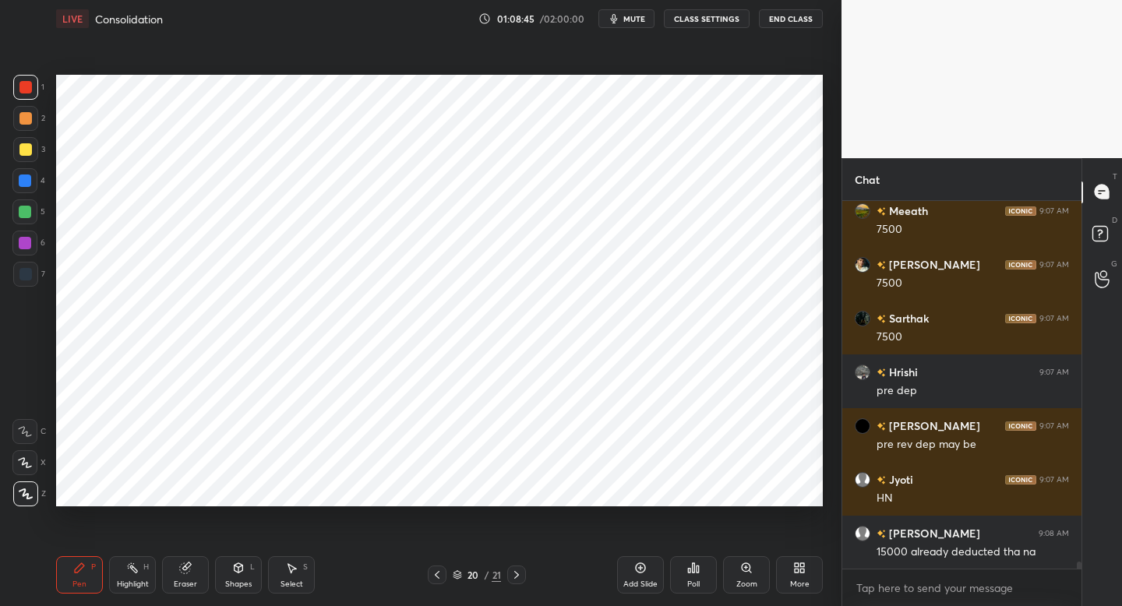
click at [510, 577] on icon at bounding box center [516, 575] width 12 height 12
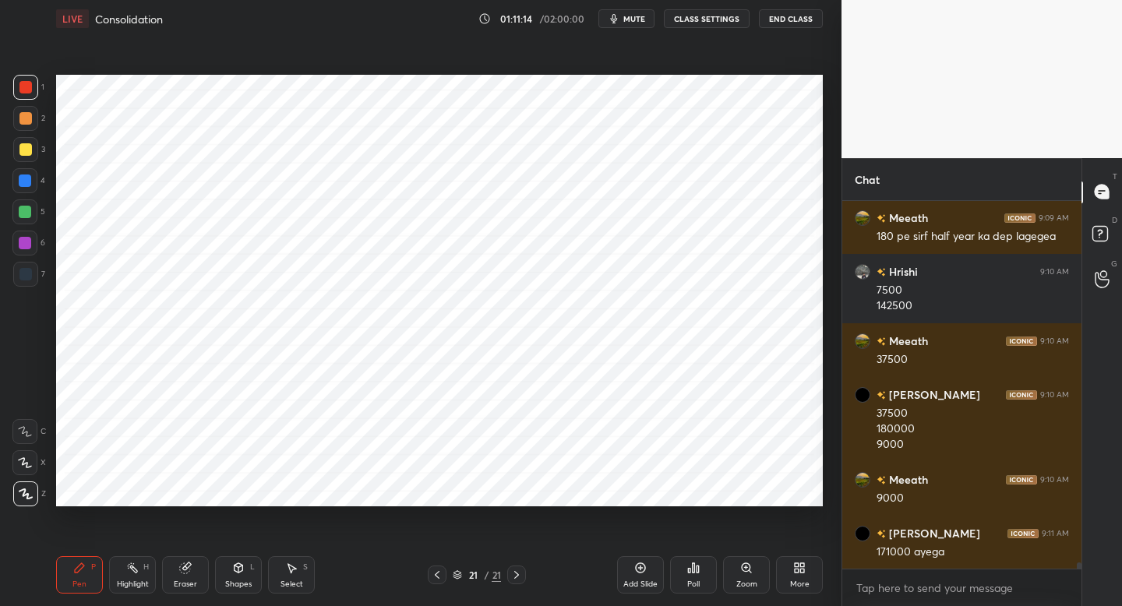
scroll to position [20236, 0]
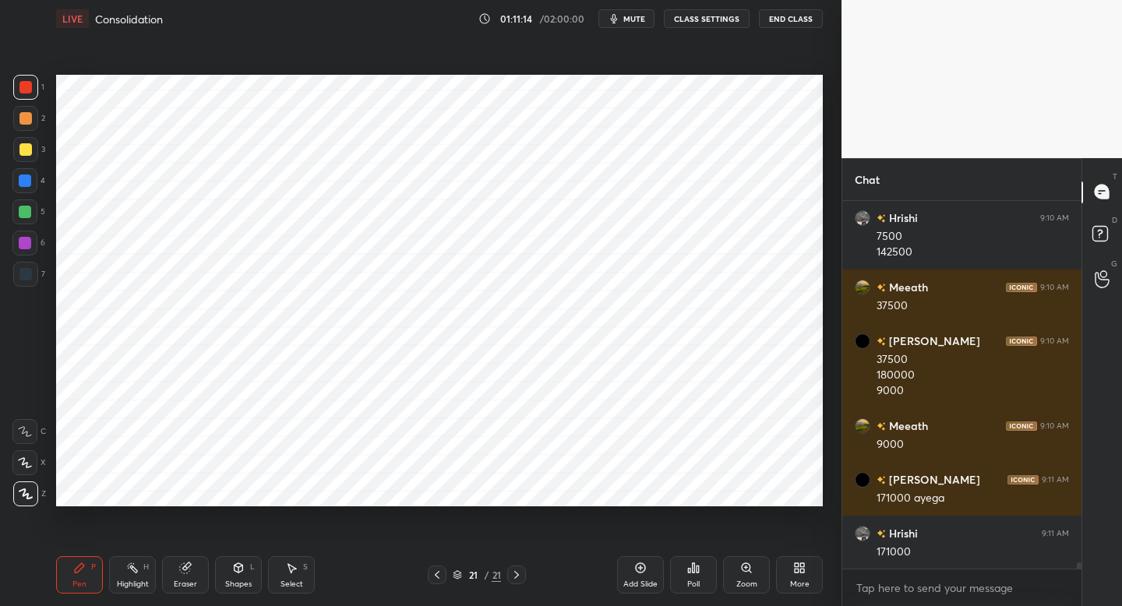
click at [437, 574] on icon at bounding box center [437, 575] width 12 height 12
click at [439, 578] on icon at bounding box center [437, 575] width 12 height 12
click at [516, 576] on icon at bounding box center [516, 575] width 12 height 12
click at [233, 567] on icon at bounding box center [238, 568] width 12 height 12
click at [187, 581] on div "Eraser" at bounding box center [185, 584] width 23 height 8
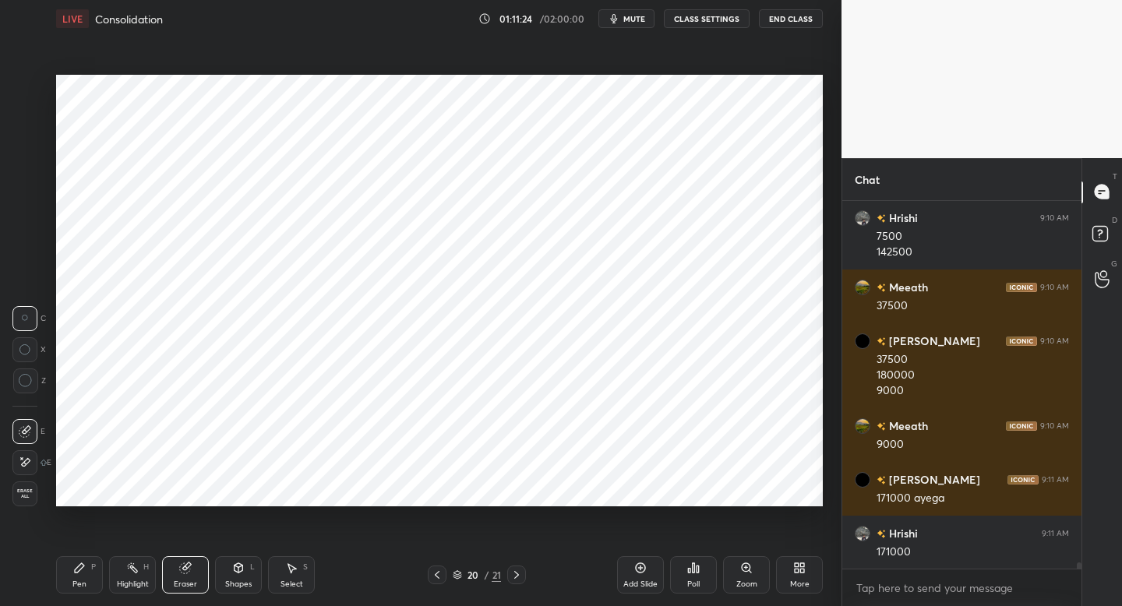
scroll to position [20290, 0]
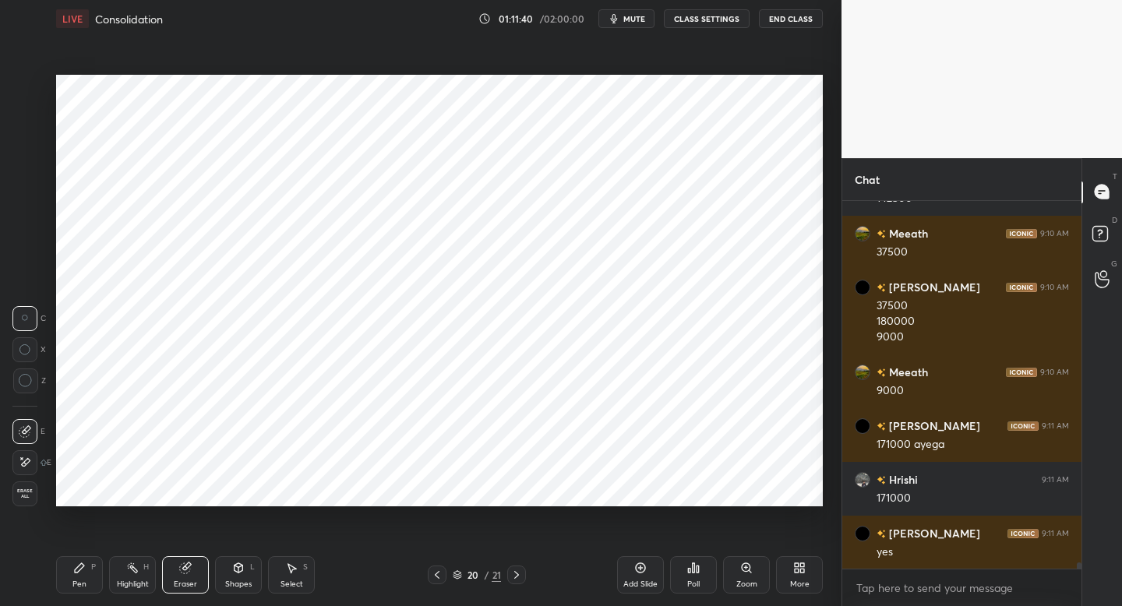
click at [78, 575] on div "Pen P" at bounding box center [79, 574] width 47 height 37
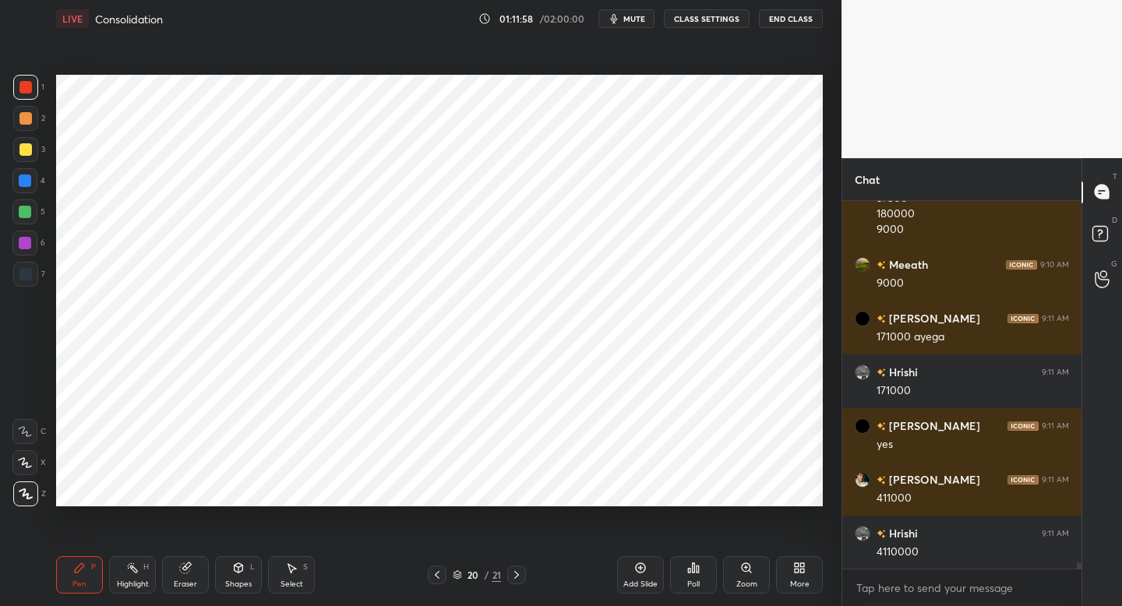
scroll to position [20451, 0]
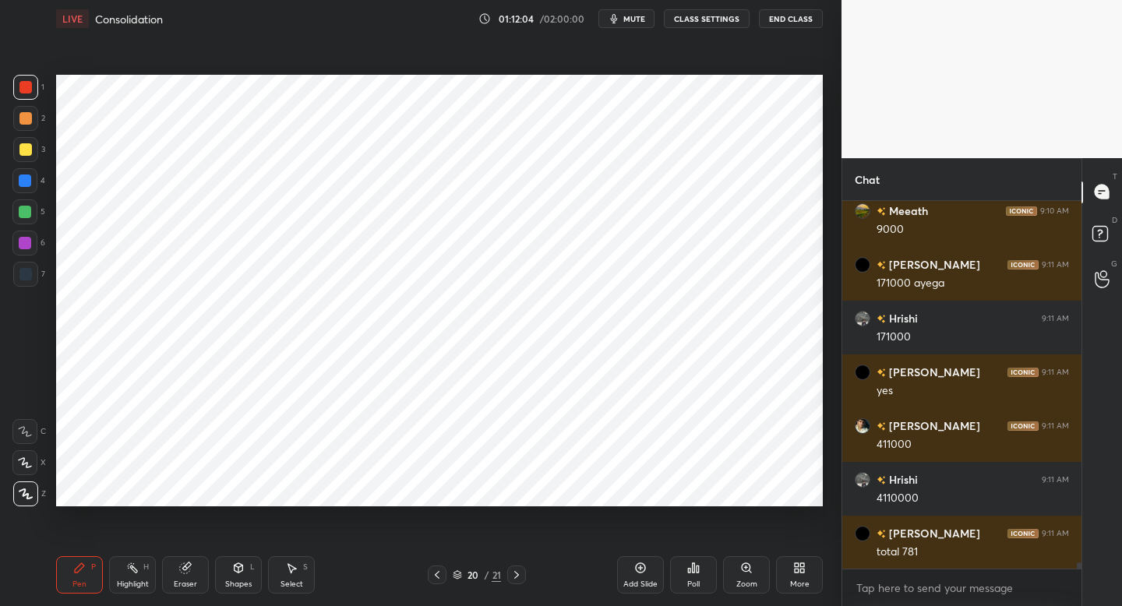
click at [440, 575] on icon at bounding box center [437, 575] width 12 height 12
click at [186, 575] on div "Eraser" at bounding box center [185, 574] width 47 height 37
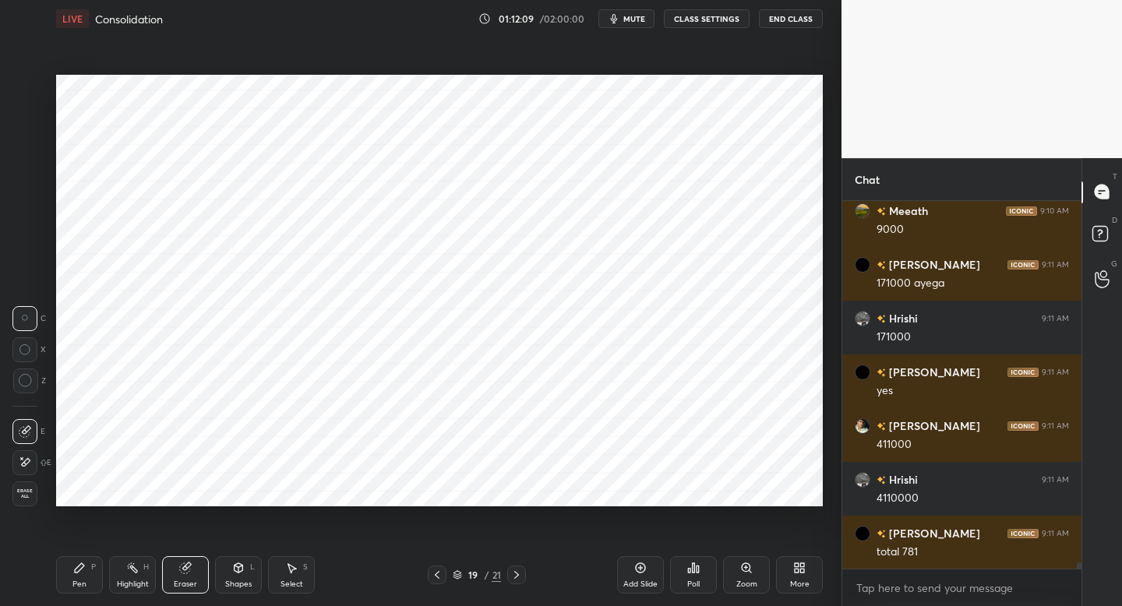
click at [79, 572] on div "Pen P" at bounding box center [79, 574] width 47 height 37
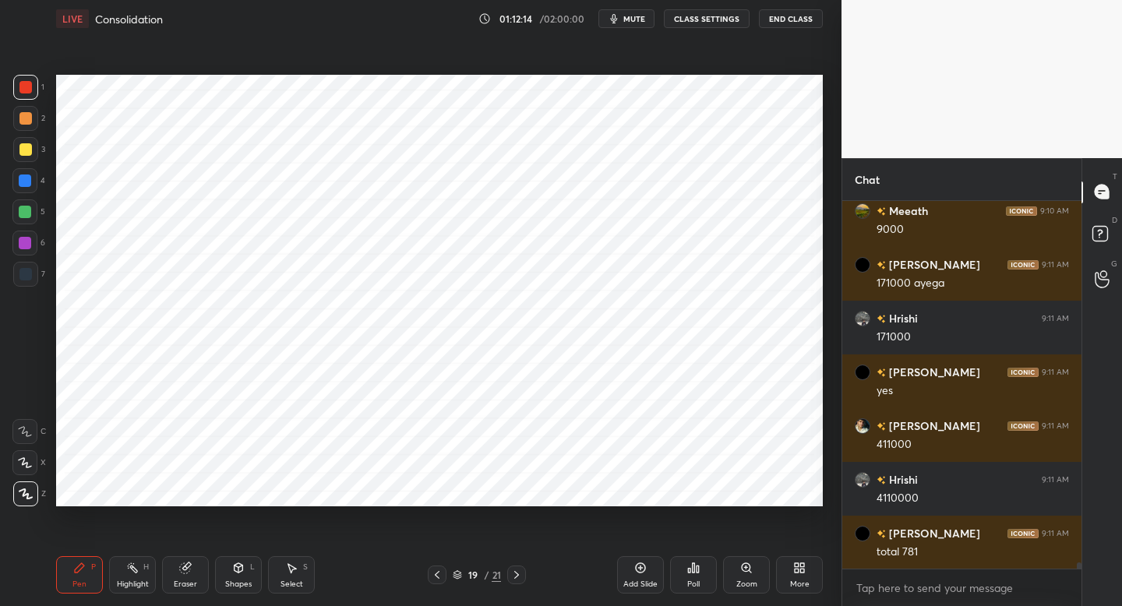
click at [189, 583] on div "Eraser" at bounding box center [185, 584] width 23 height 8
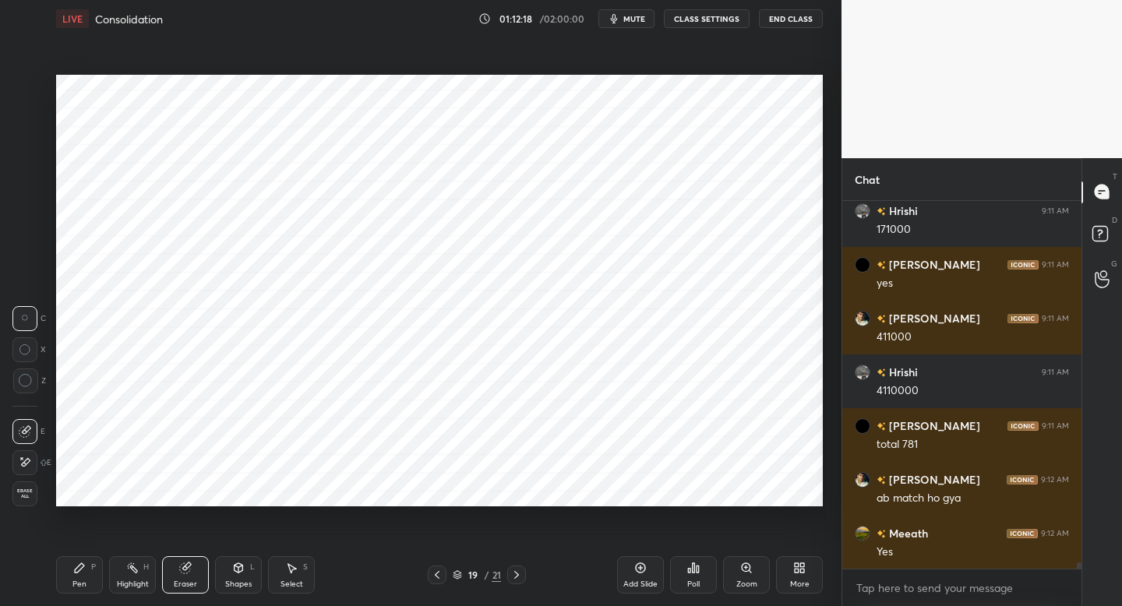
scroll to position [20666, 0]
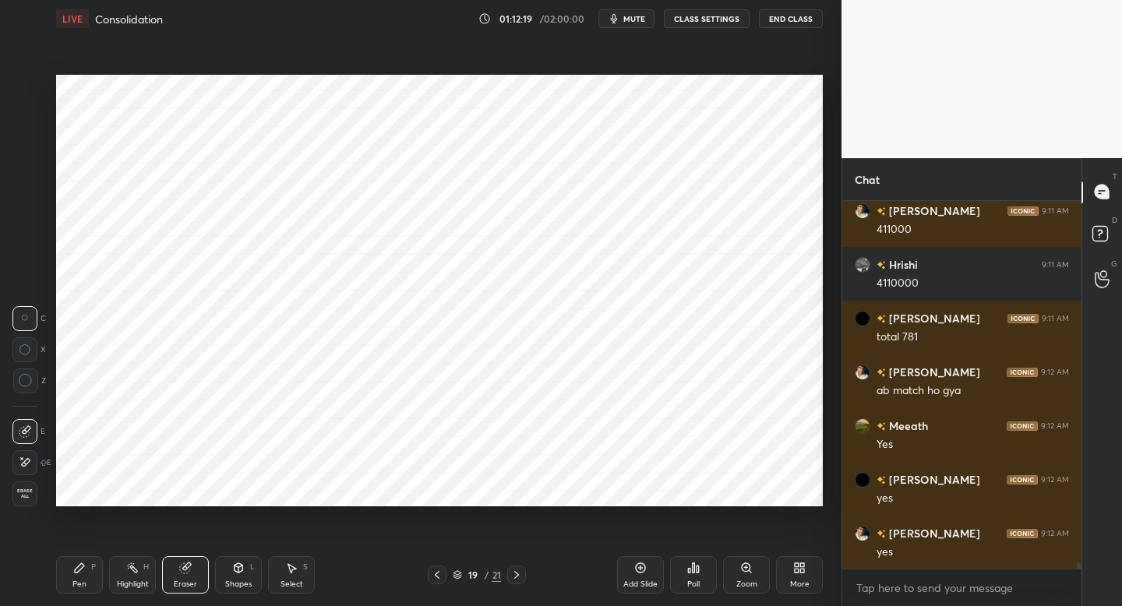
click at [79, 580] on div "Pen" at bounding box center [79, 584] width 14 height 8
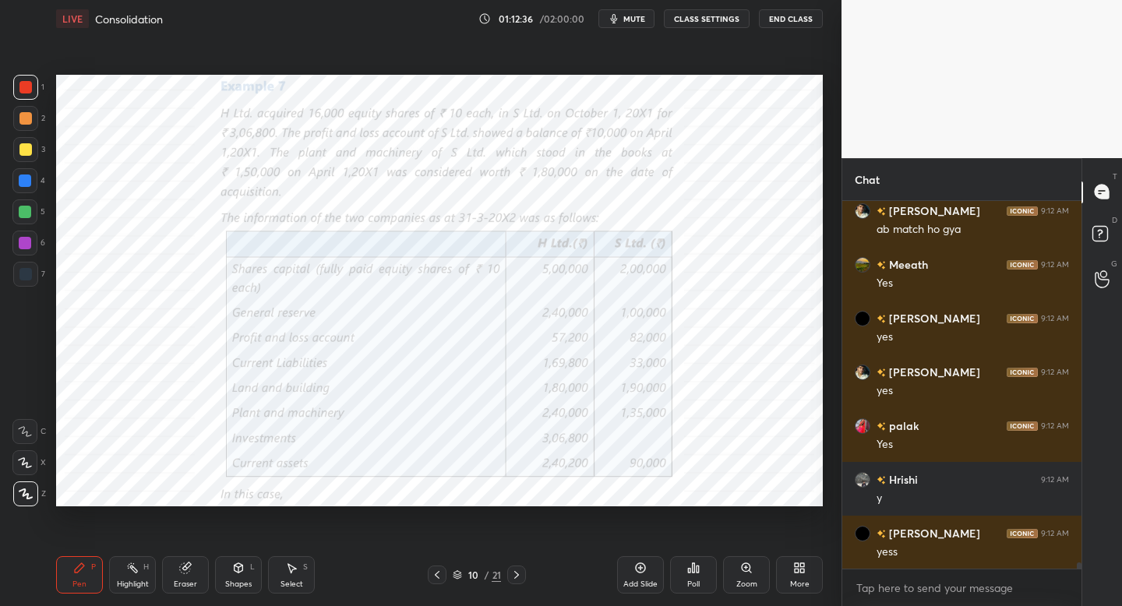
scroll to position [20881, 0]
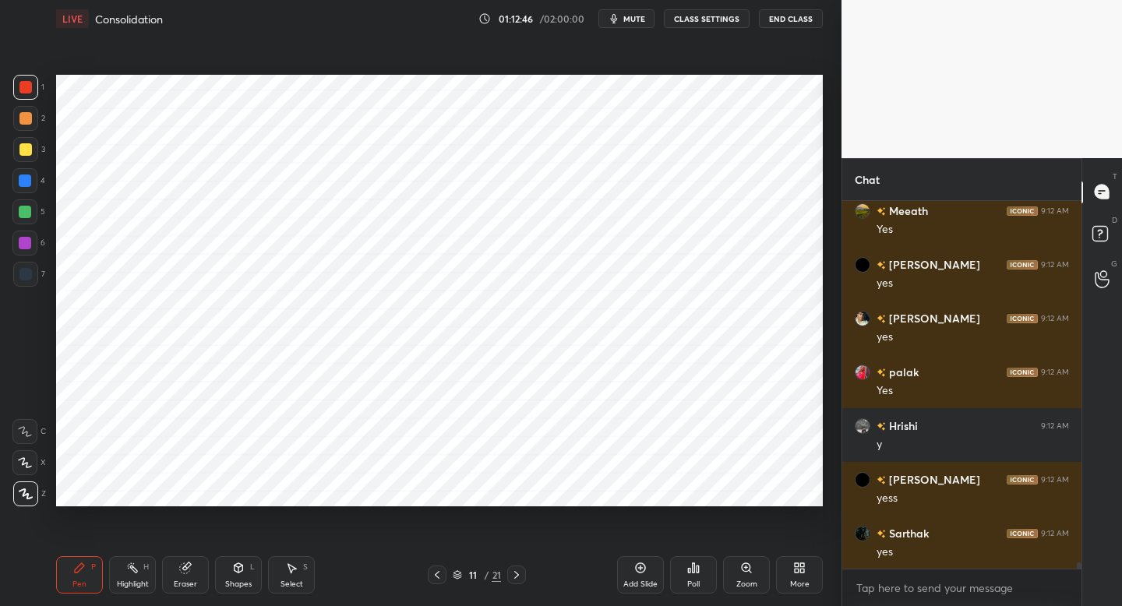
click at [618, 17] on icon "button" at bounding box center [614, 18] width 7 height 9
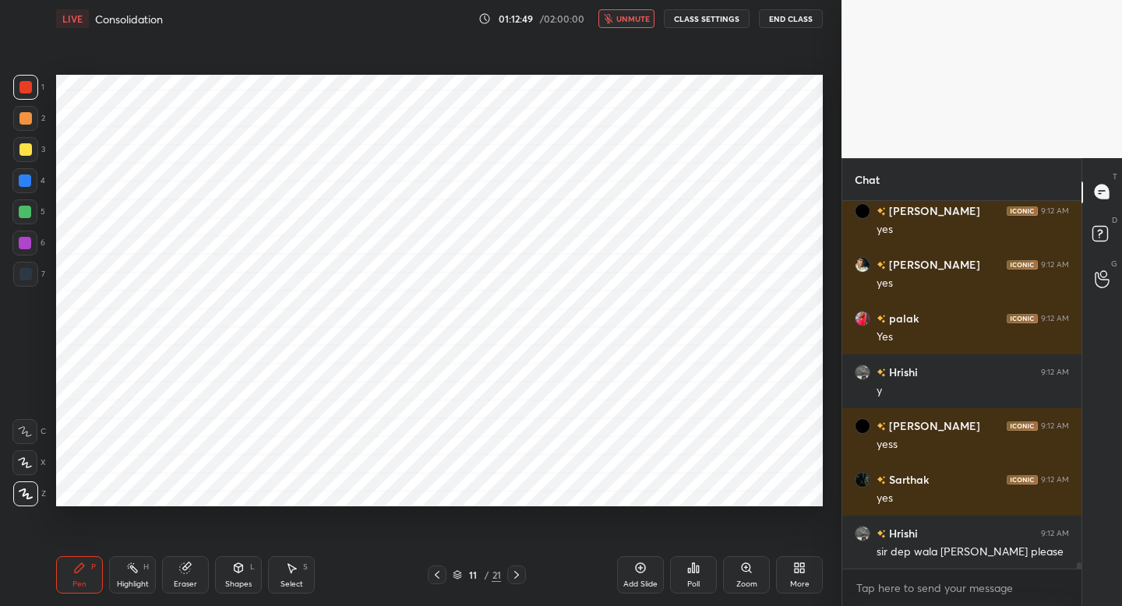
click at [618, 17] on button "unmute" at bounding box center [626, 18] width 56 height 19
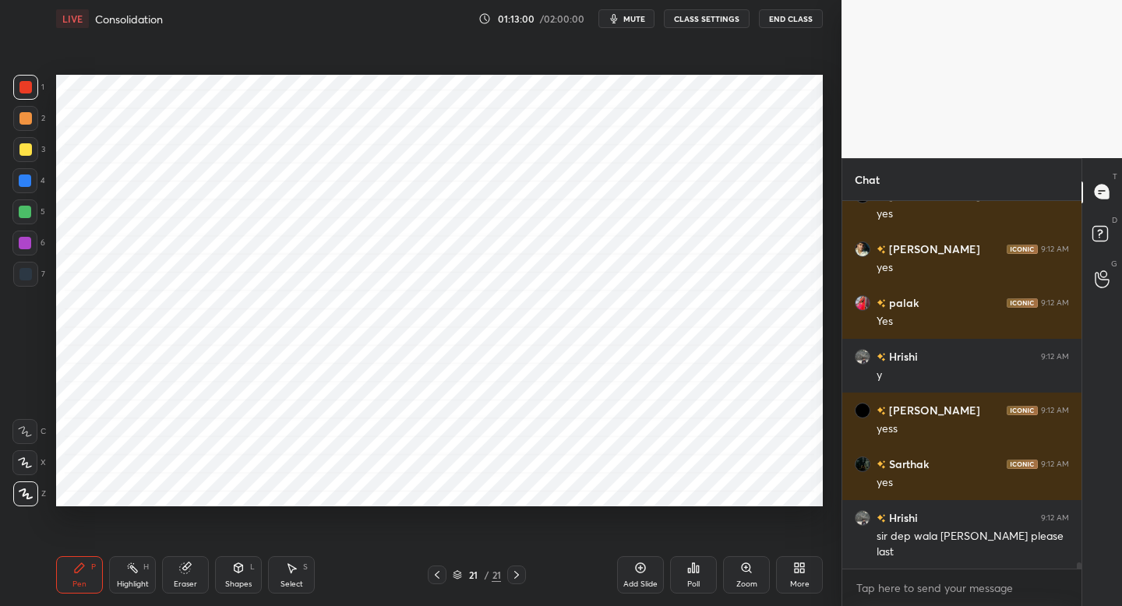
scroll to position [21004, 0]
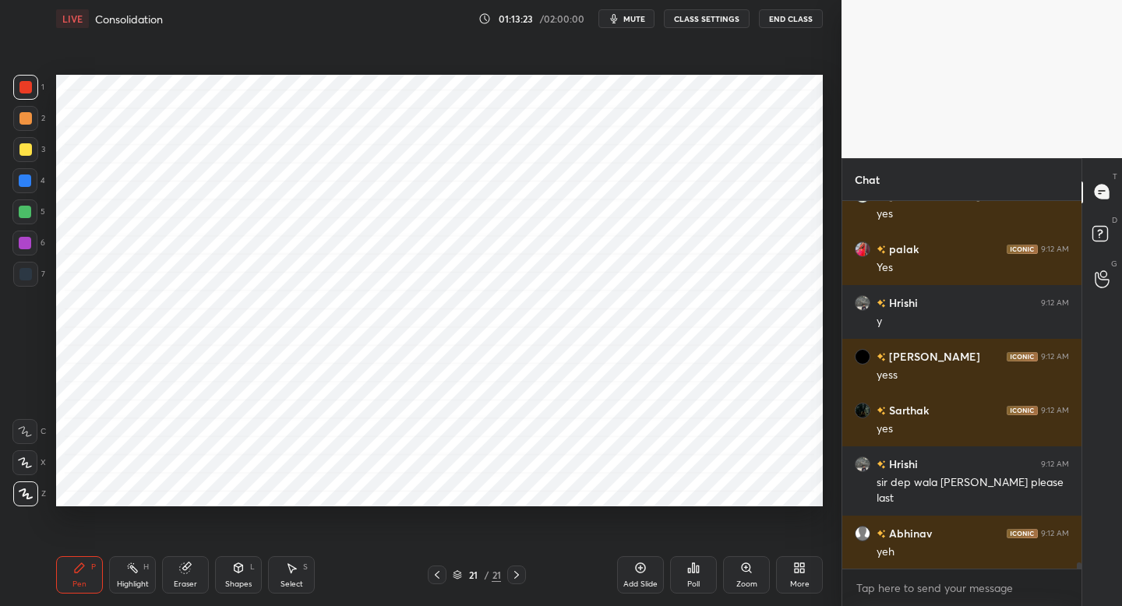
click at [23, 198] on div "4" at bounding box center [28, 183] width 33 height 31
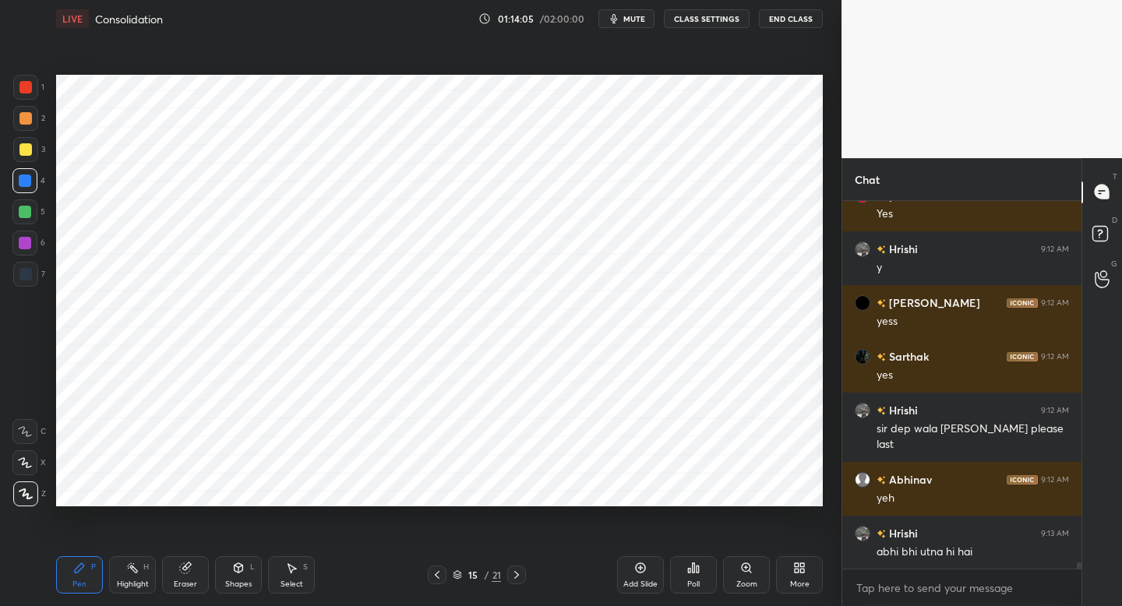
scroll to position [21073, 0]
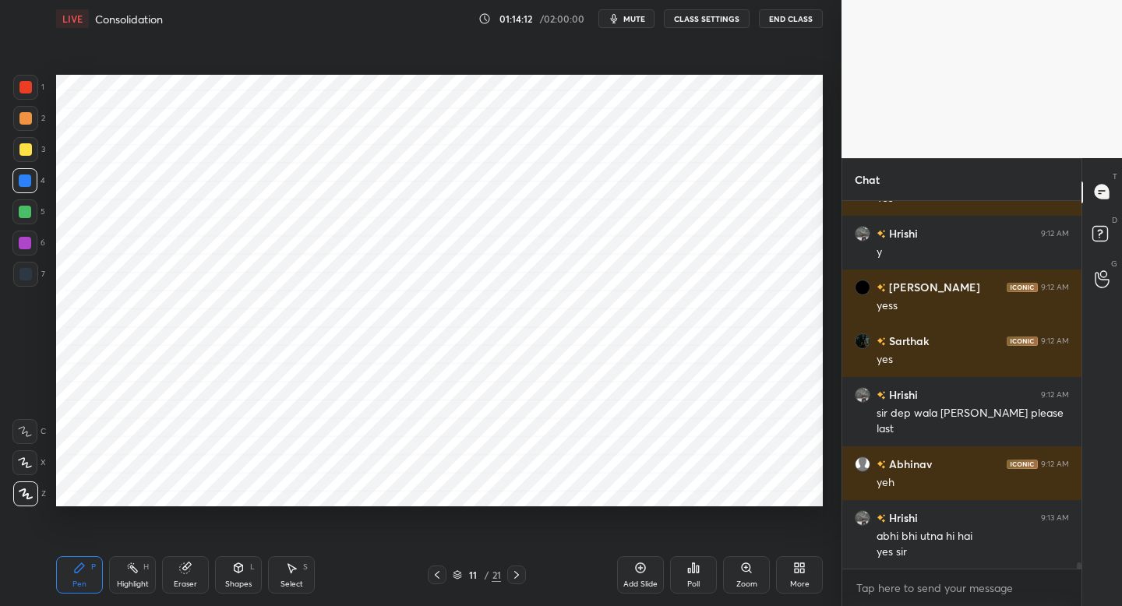
click at [626, 17] on span "mute" at bounding box center [634, 18] width 22 height 11
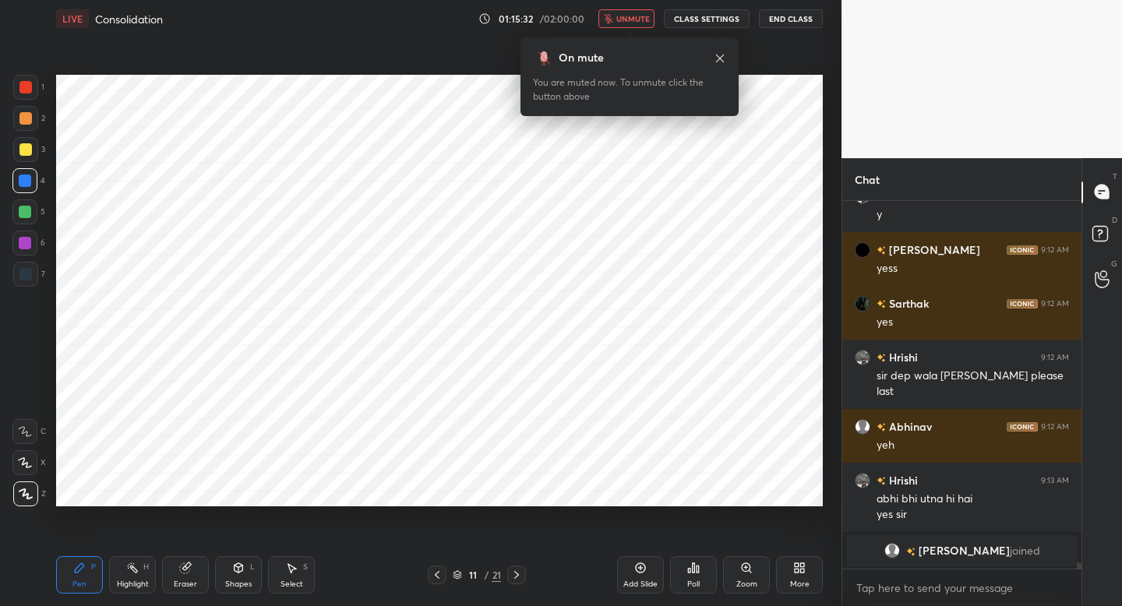
scroll to position [20231, 0]
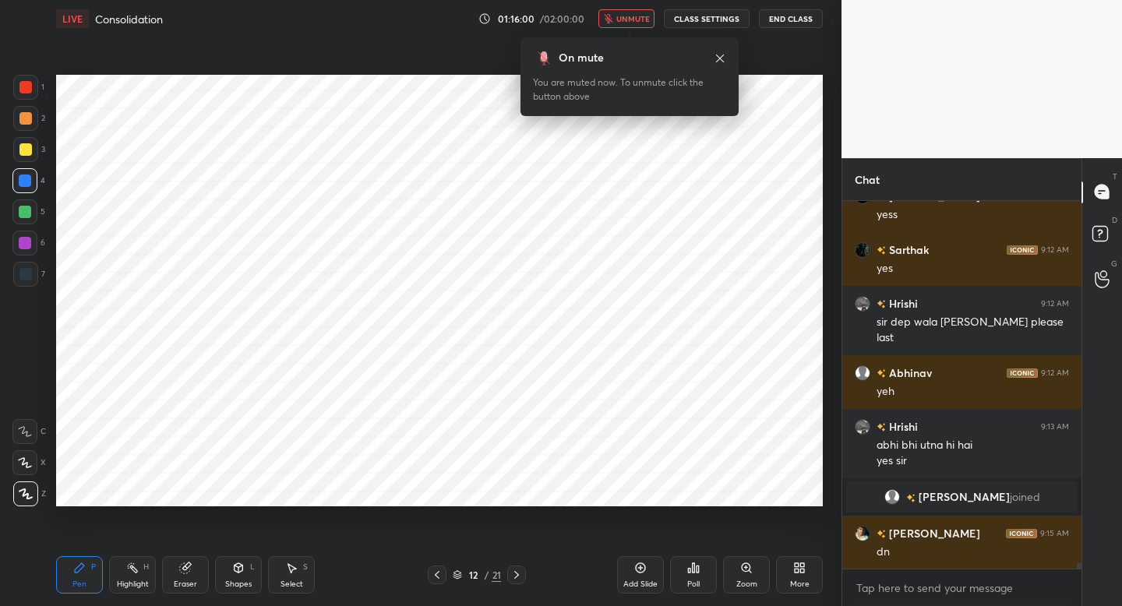
click at [519, 580] on icon at bounding box center [516, 575] width 12 height 12
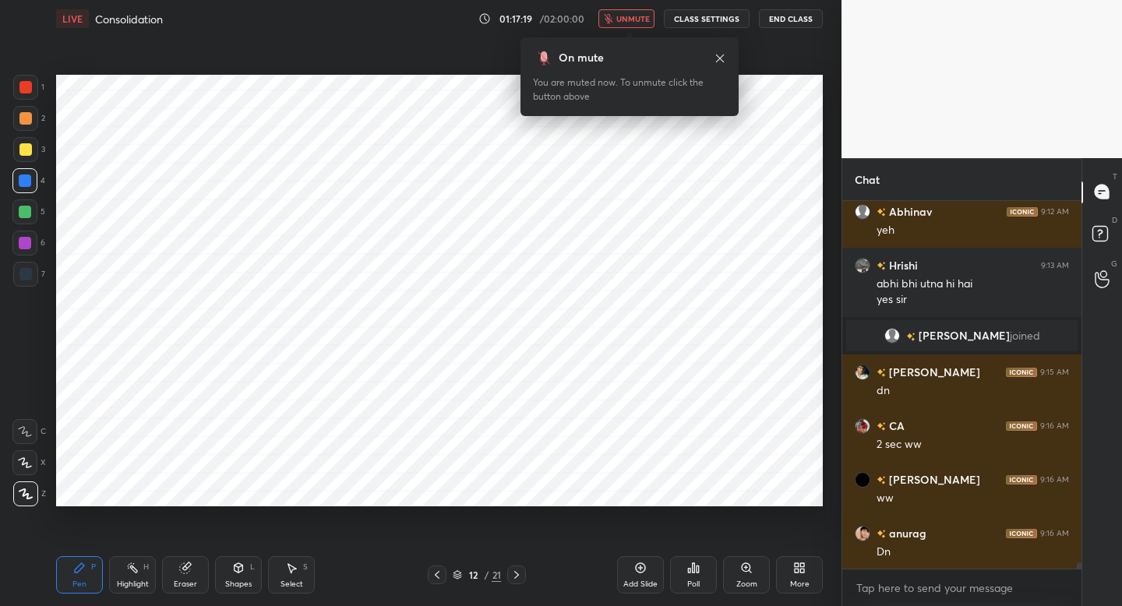
scroll to position [20429, 0]
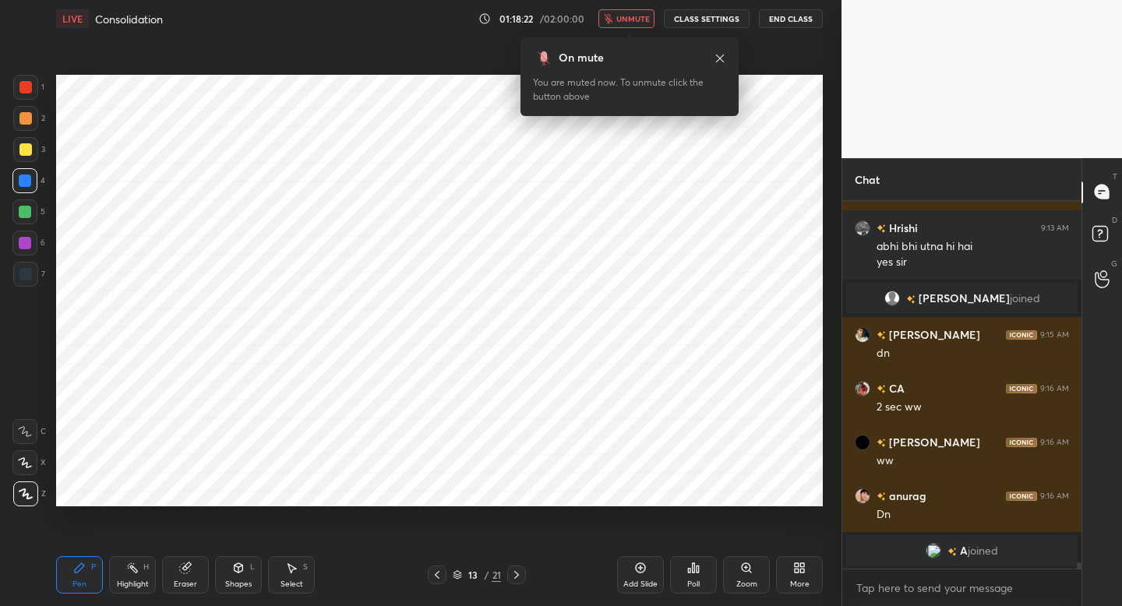
click at [622, 18] on span "unmute" at bounding box center [632, 18] width 33 height 11
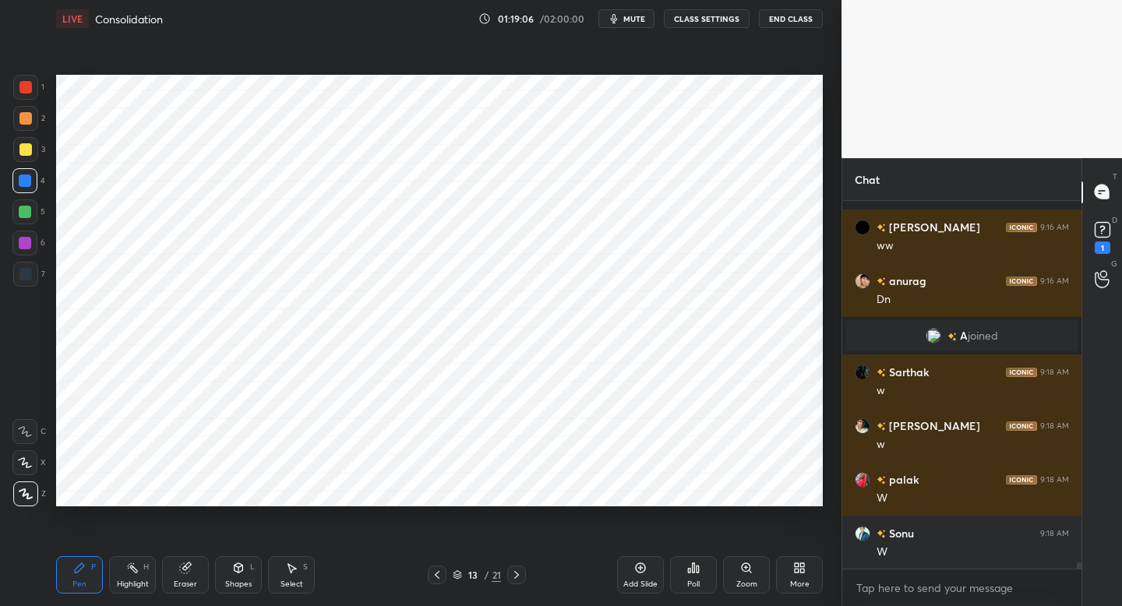
scroll to position [20637, 0]
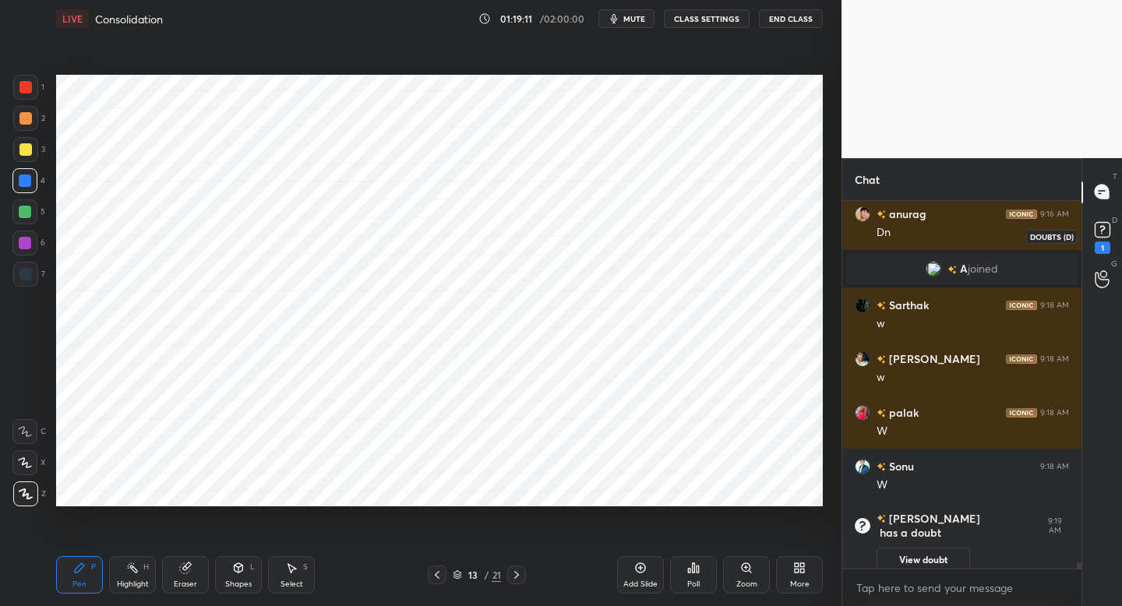
click at [1103, 238] on icon at bounding box center [1101, 229] width 23 height 23
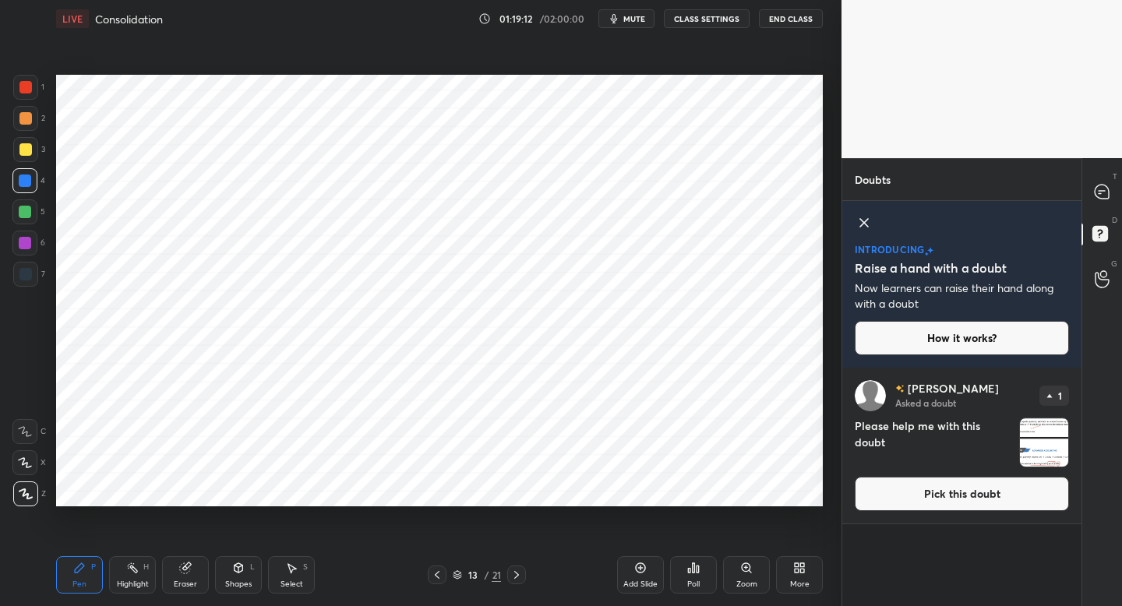
click at [966, 497] on button "Pick this doubt" at bounding box center [961, 494] width 214 height 34
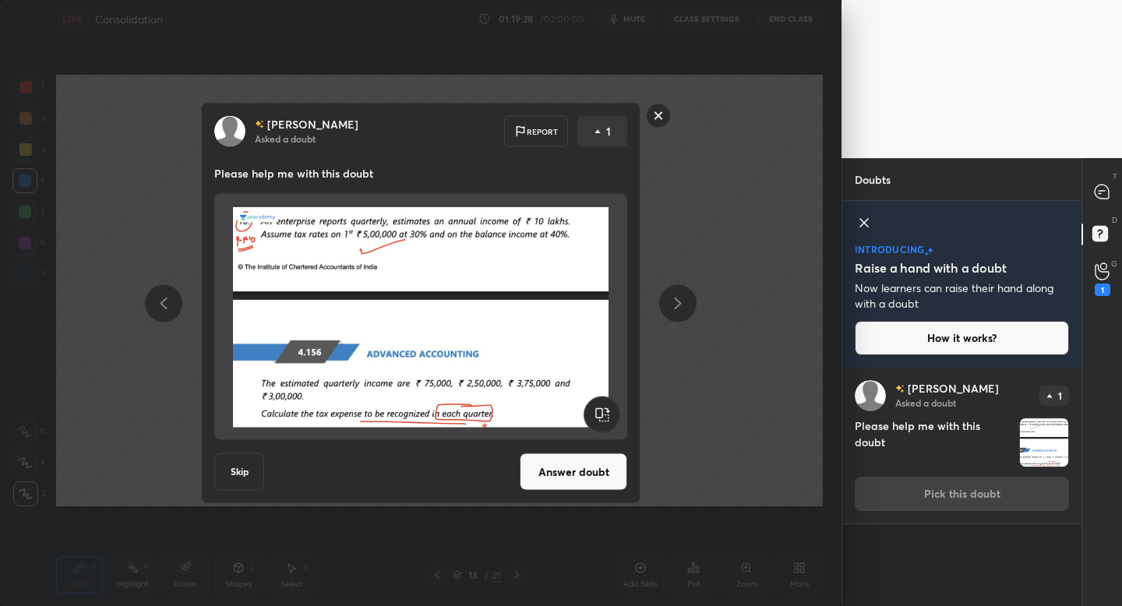
click at [663, 116] on rect at bounding box center [658, 116] width 24 height 24
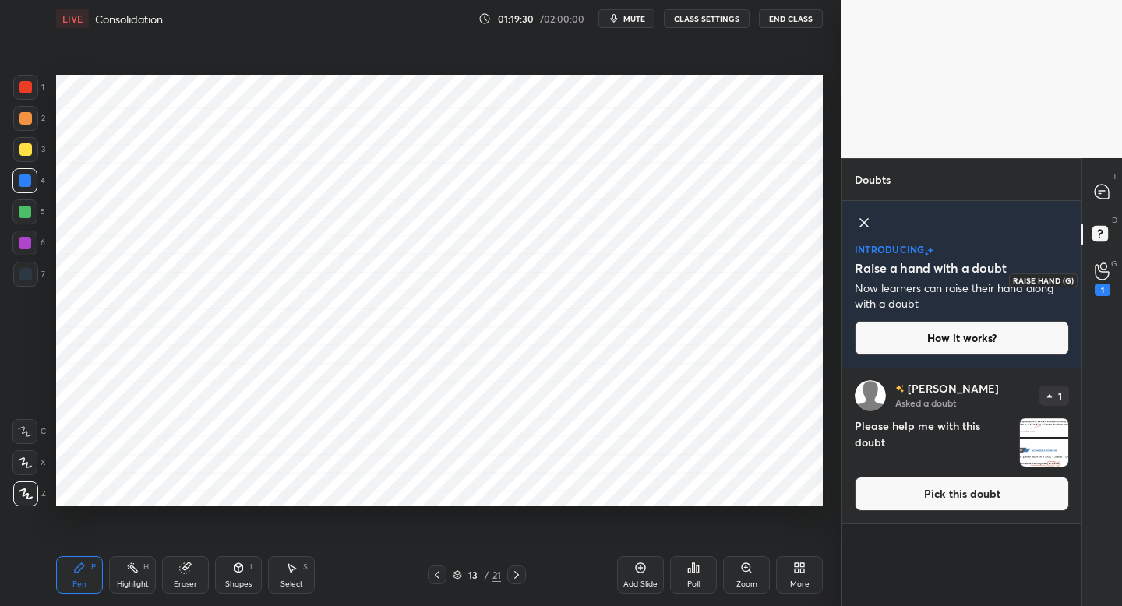
click at [1101, 281] on div "1" at bounding box center [1102, 278] width 16 height 33
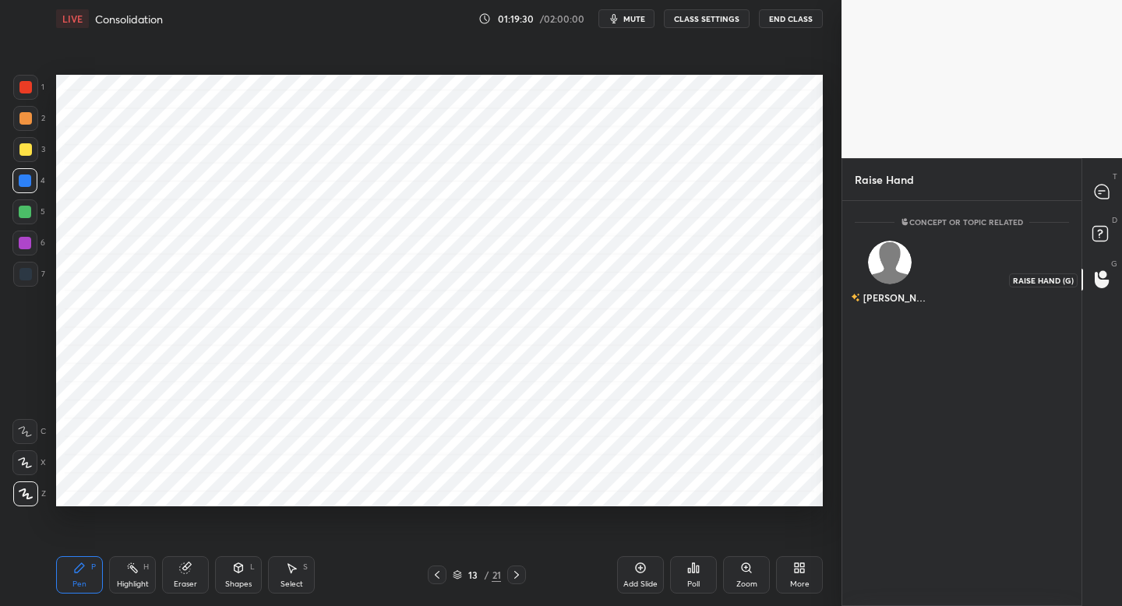
scroll to position [5, 5]
click at [903, 280] on div "Hansika" at bounding box center [889, 276] width 71 height 90
click at [896, 307] on button "INVITE" at bounding box center [889, 308] width 57 height 20
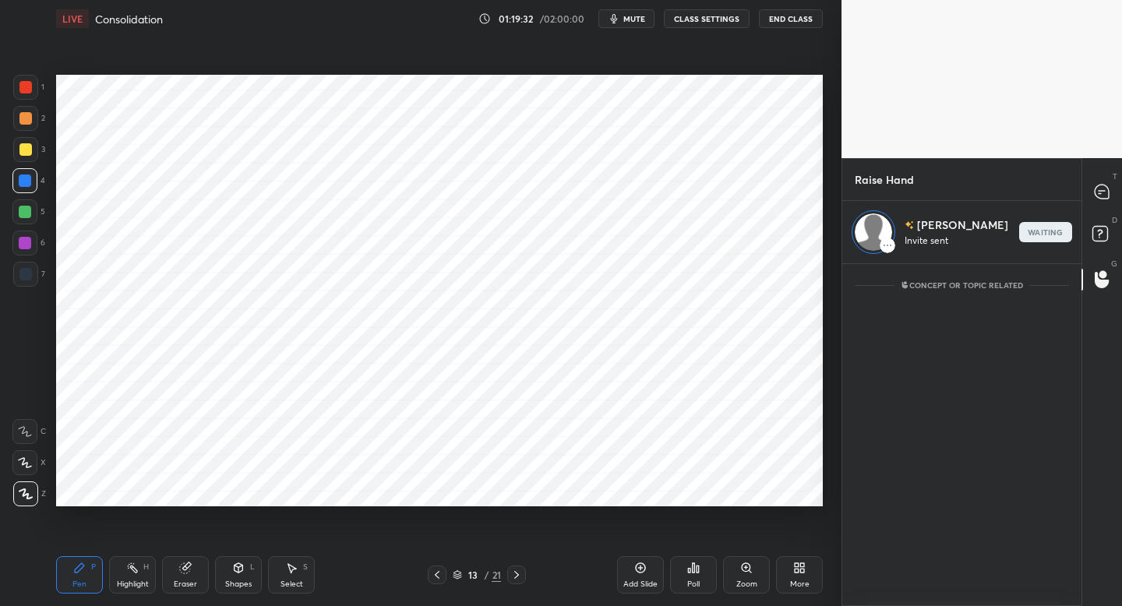
scroll to position [337, 234]
click at [1104, 193] on icon at bounding box center [1101, 192] width 14 height 14
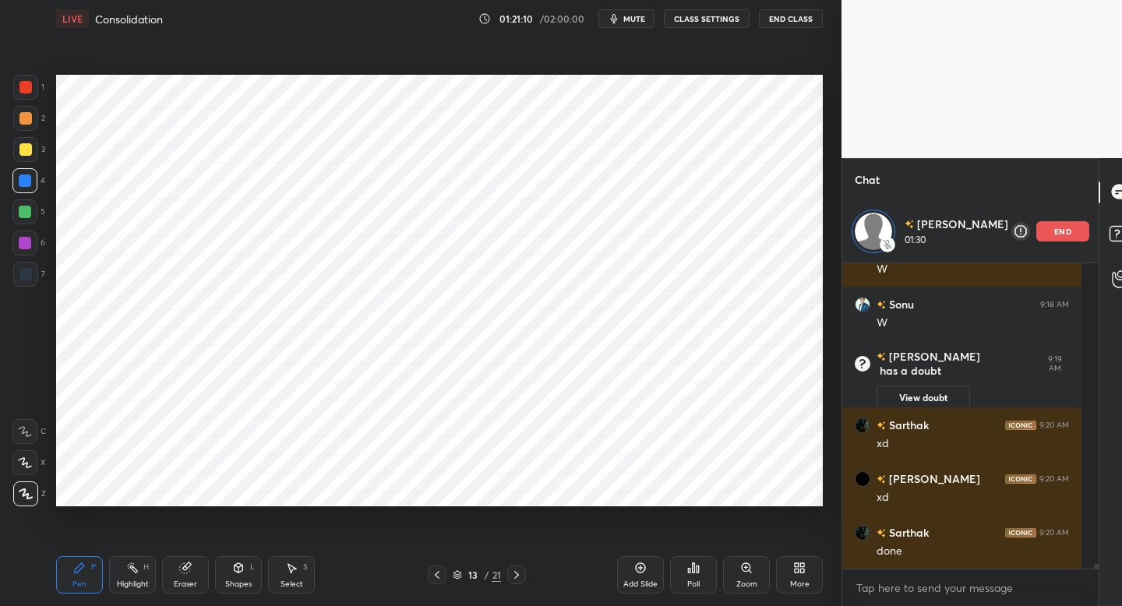
scroll to position [20996, 0]
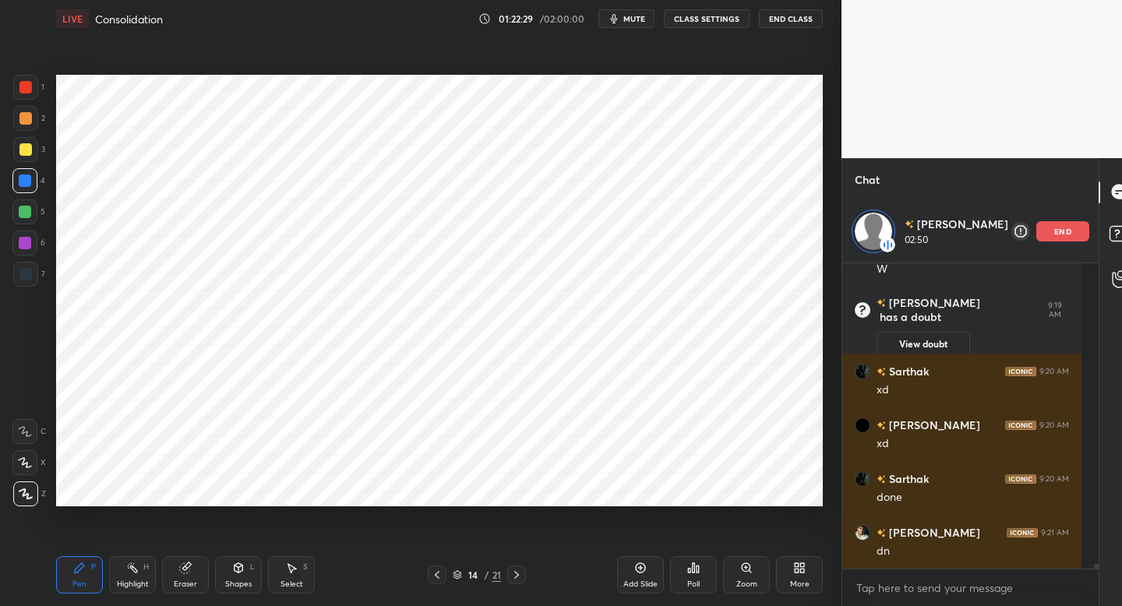
click at [1036, 228] on div "end" at bounding box center [1062, 231] width 53 height 20
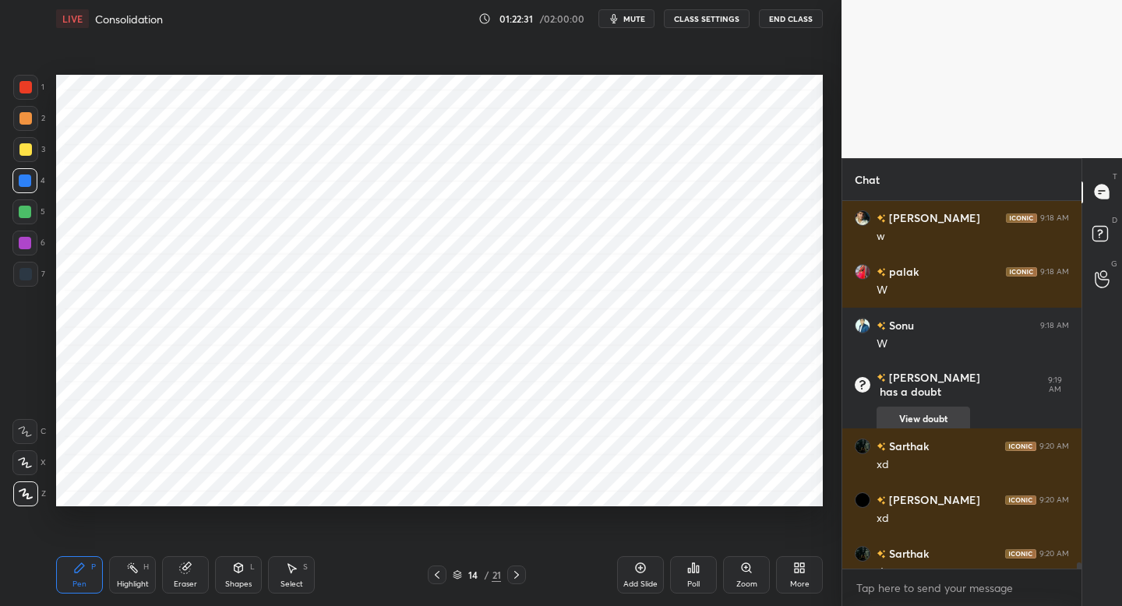
scroll to position [21007, 0]
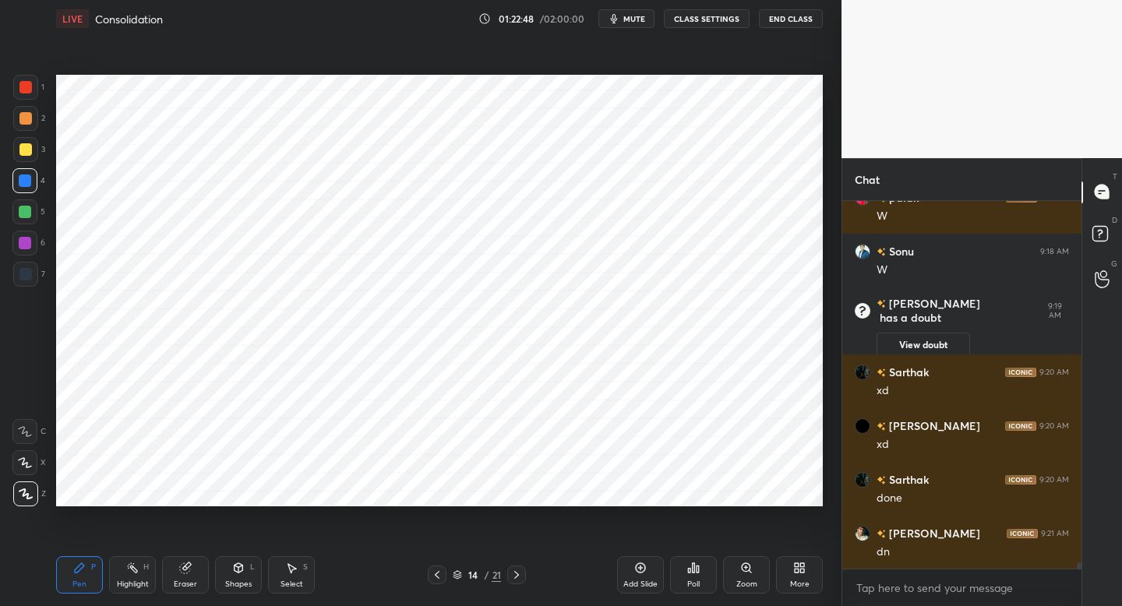
click at [636, 29] on div "LIVE Consolidation 01:22:48 / 02:00:00 mute CLASS SETTINGS End Class" at bounding box center [439, 18] width 766 height 37
click at [628, 18] on span "mute" at bounding box center [634, 18] width 22 height 11
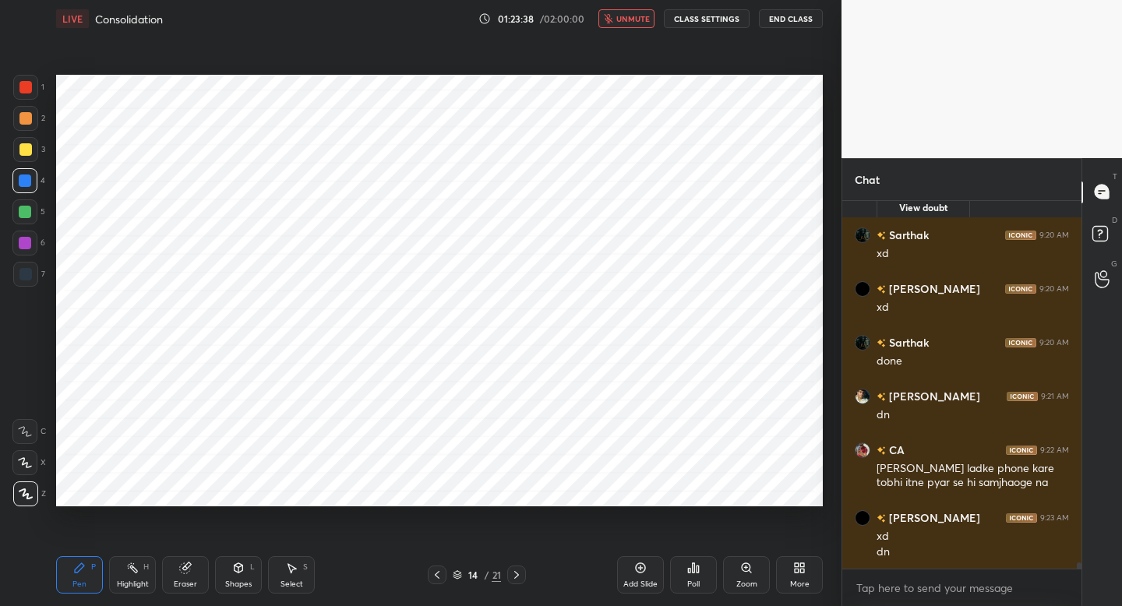
scroll to position [21212, 0]
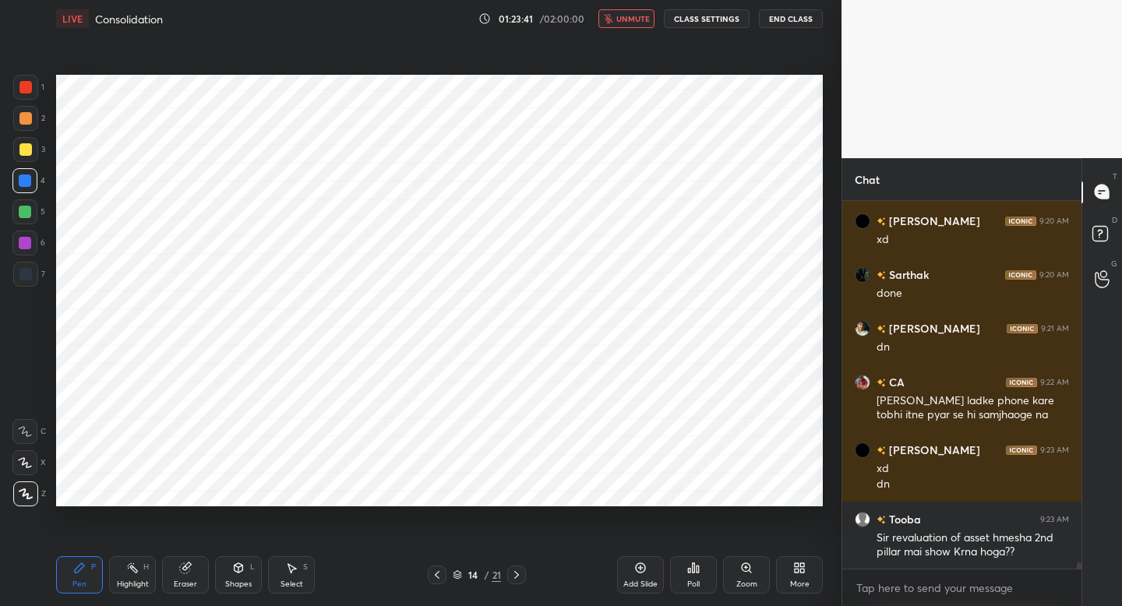
click at [628, 18] on span "unmute" at bounding box center [632, 18] width 33 height 11
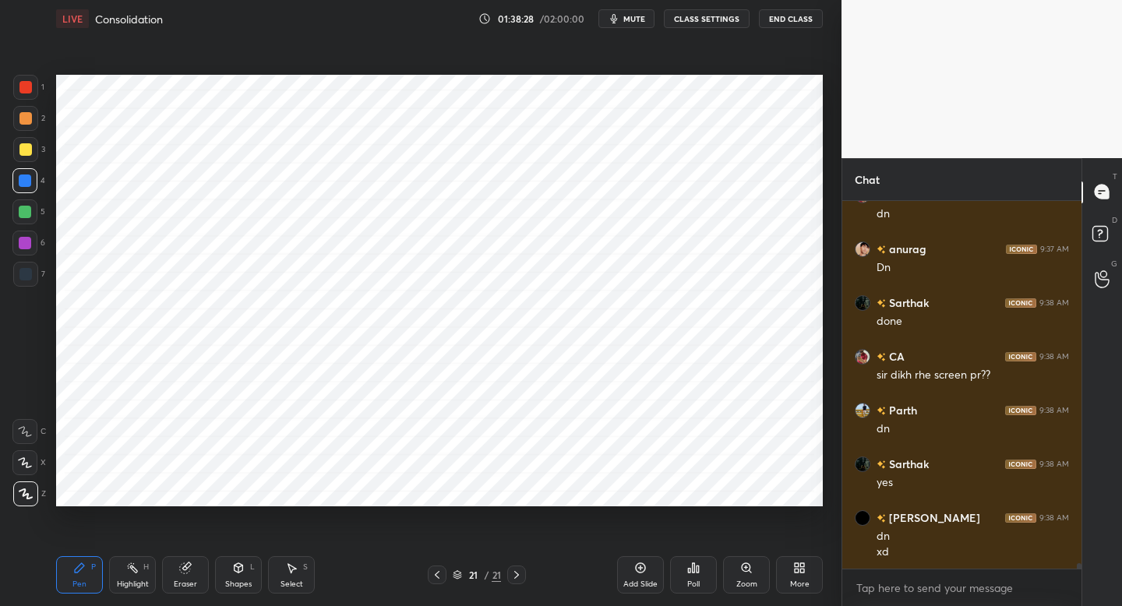
scroll to position [25136, 0]
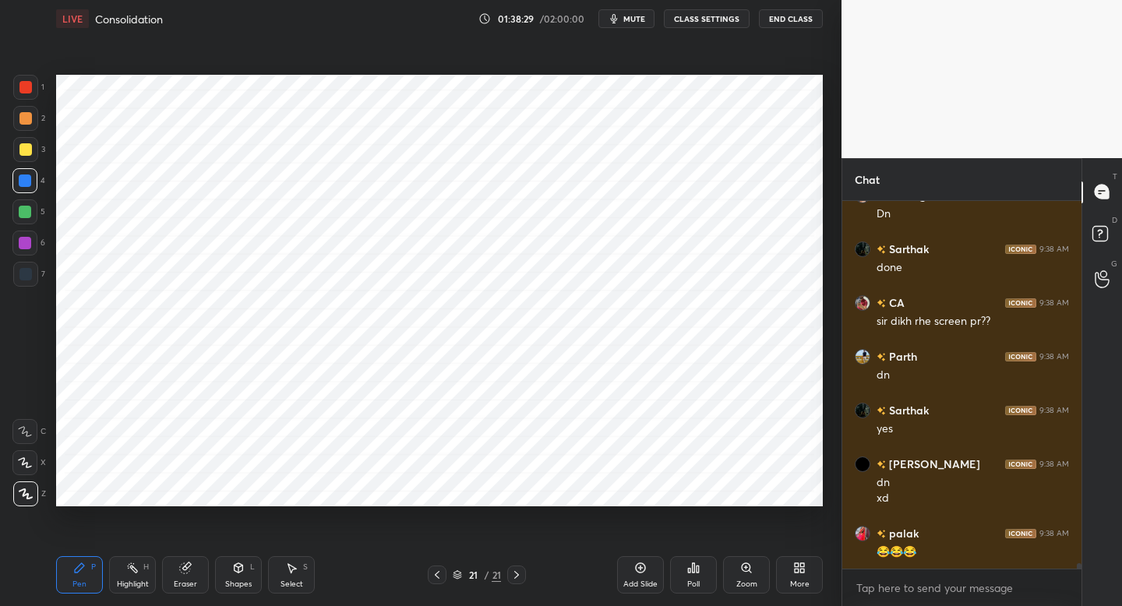
click at [792, 577] on div "More" at bounding box center [799, 574] width 47 height 37
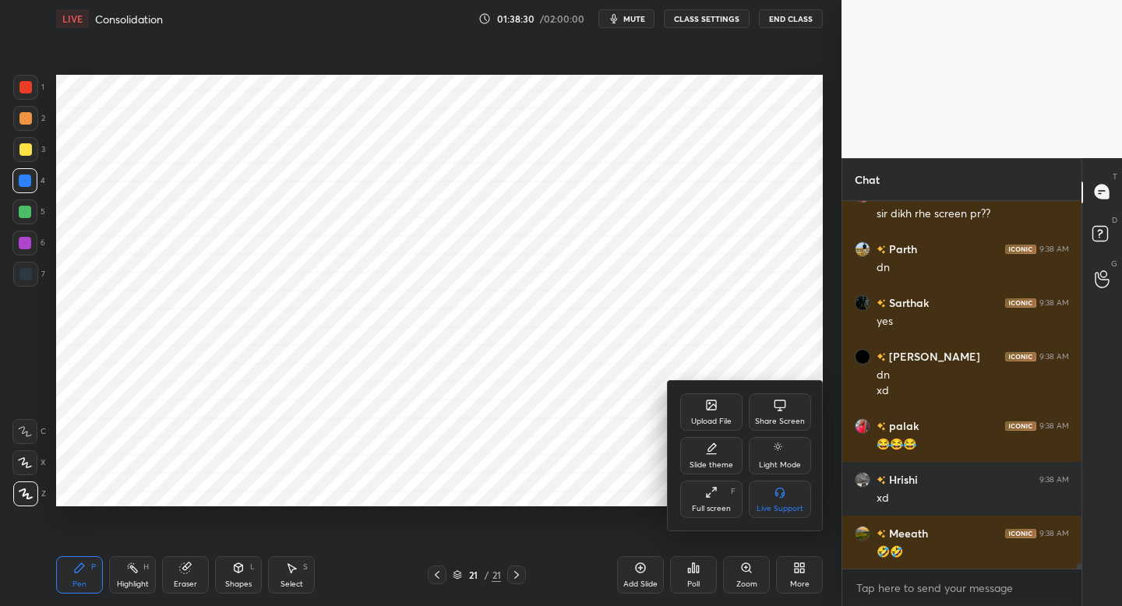
scroll to position [25298, 0]
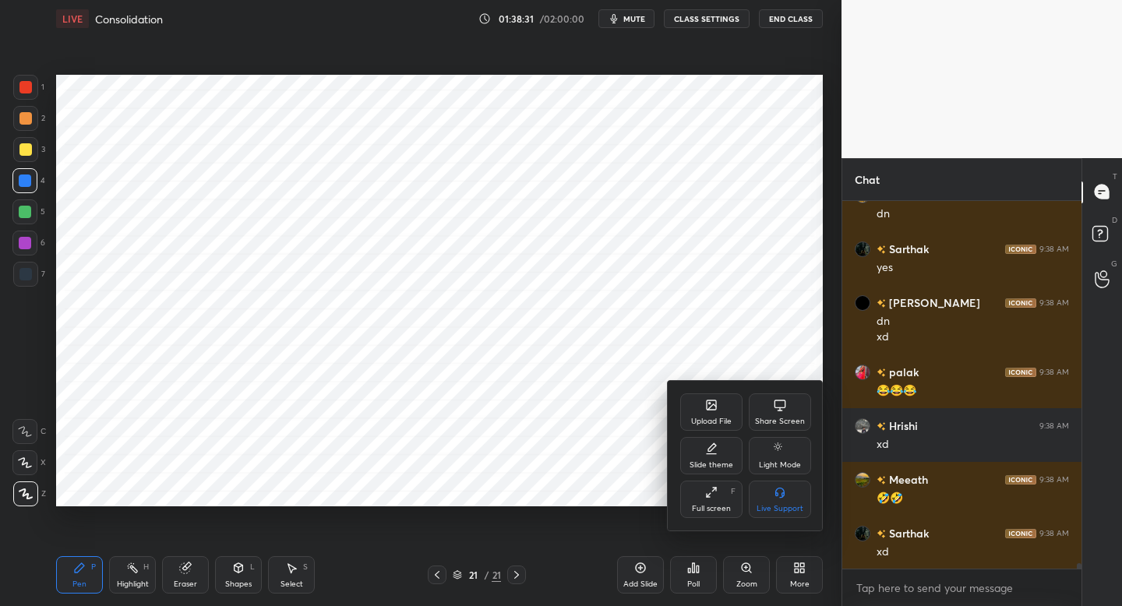
click at [717, 422] on div "Upload File" at bounding box center [711, 421] width 40 height 8
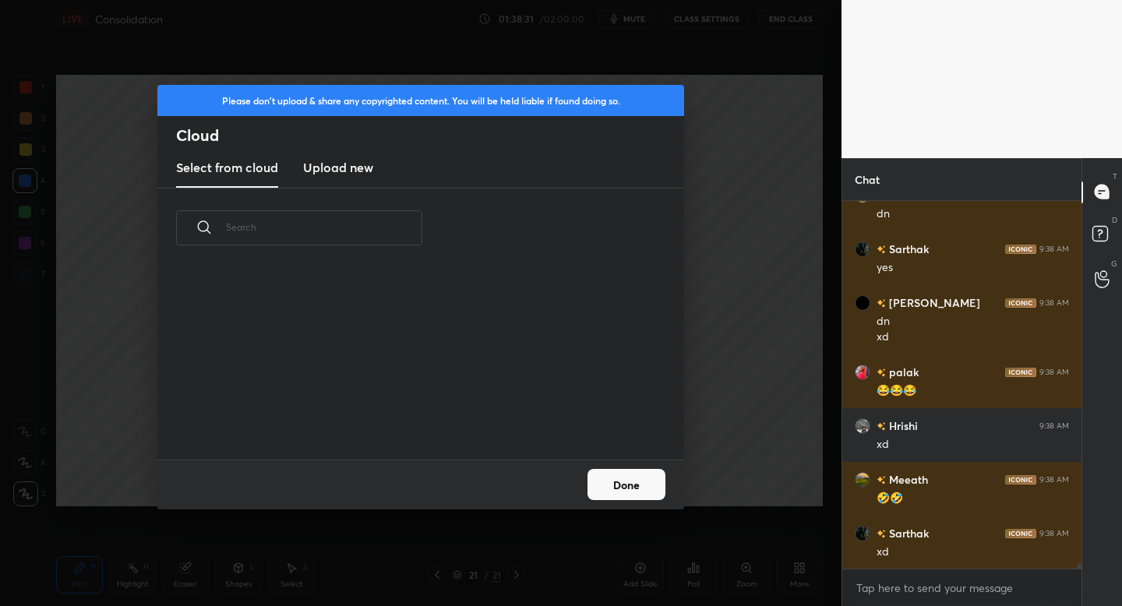
scroll to position [192, 500]
click at [357, 164] on h3 "Upload new" at bounding box center [338, 167] width 70 height 19
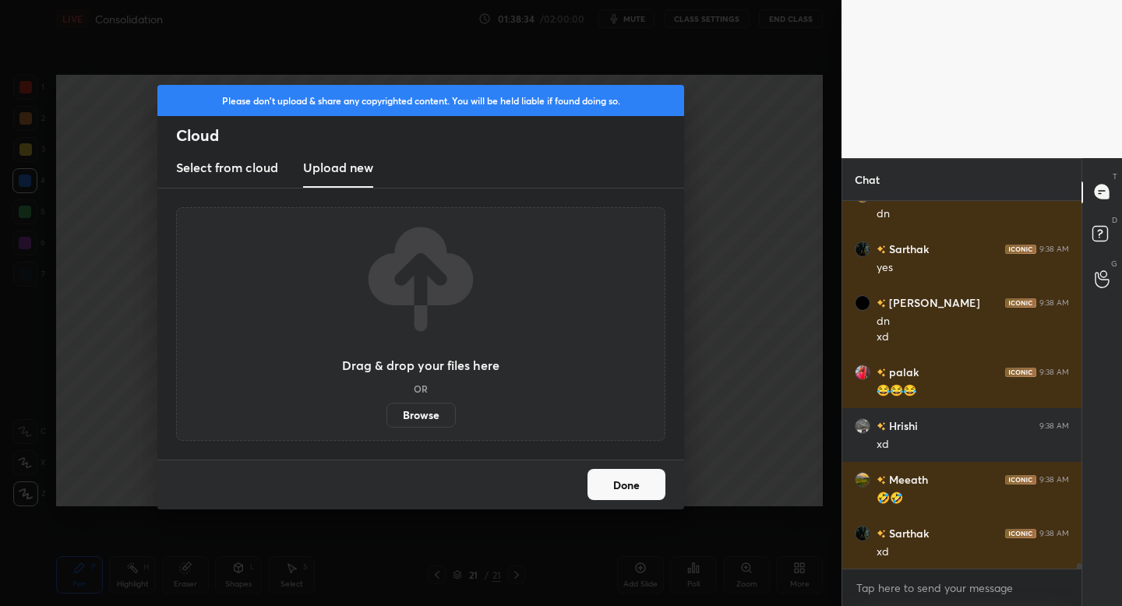
click at [414, 411] on label "Browse" at bounding box center [420, 415] width 69 height 25
click at [386, 411] on input "Browse" at bounding box center [386, 415] width 0 height 25
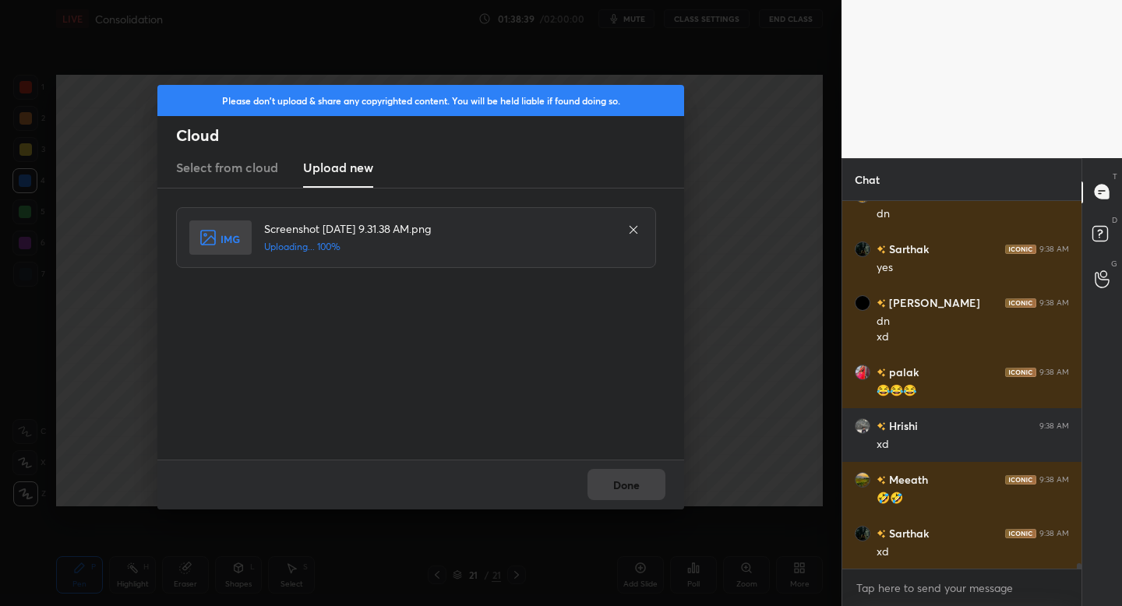
scroll to position [25313, 0]
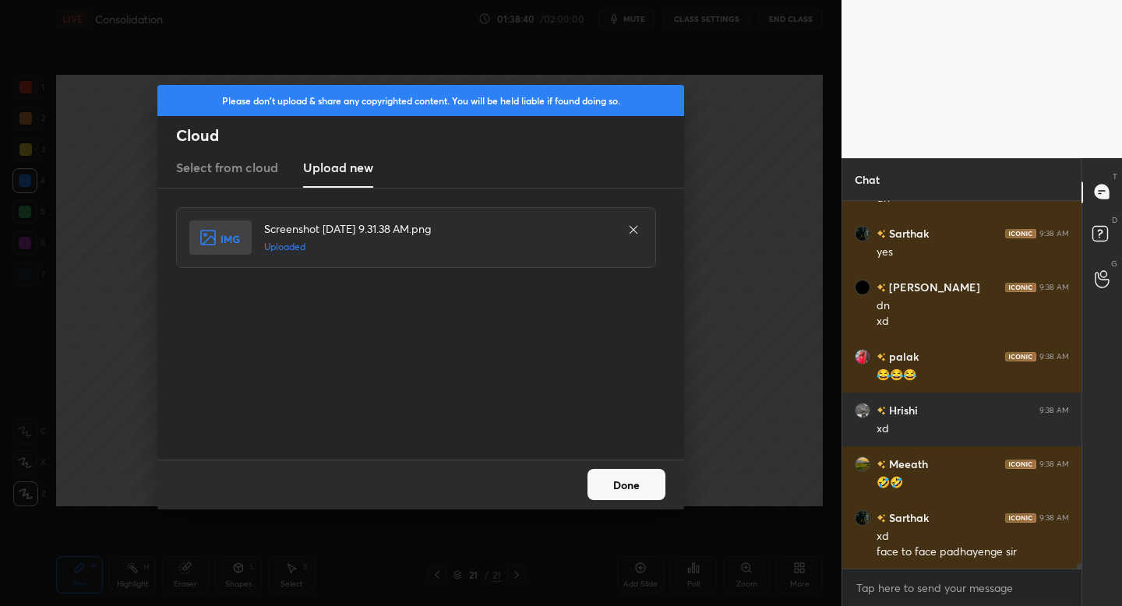
click at [623, 490] on button "Done" at bounding box center [626, 484] width 78 height 31
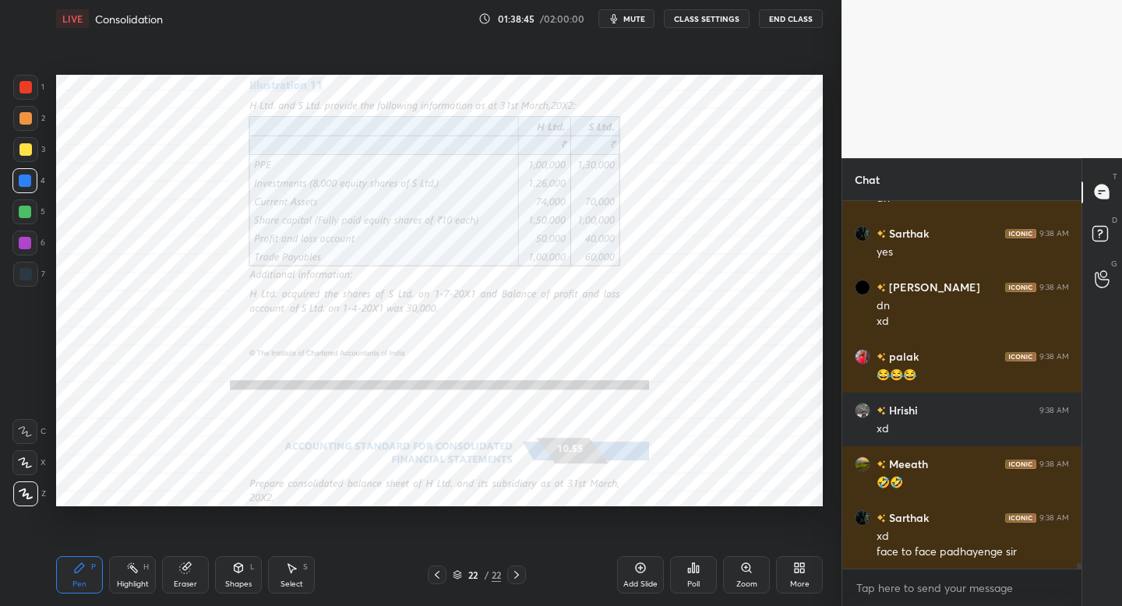
click at [8, 97] on div "1 2 3 4 5 6 7 C X Z C X Z E E Erase all H H" at bounding box center [25, 290] width 50 height 431
click at [23, 91] on div at bounding box center [25, 87] width 12 height 12
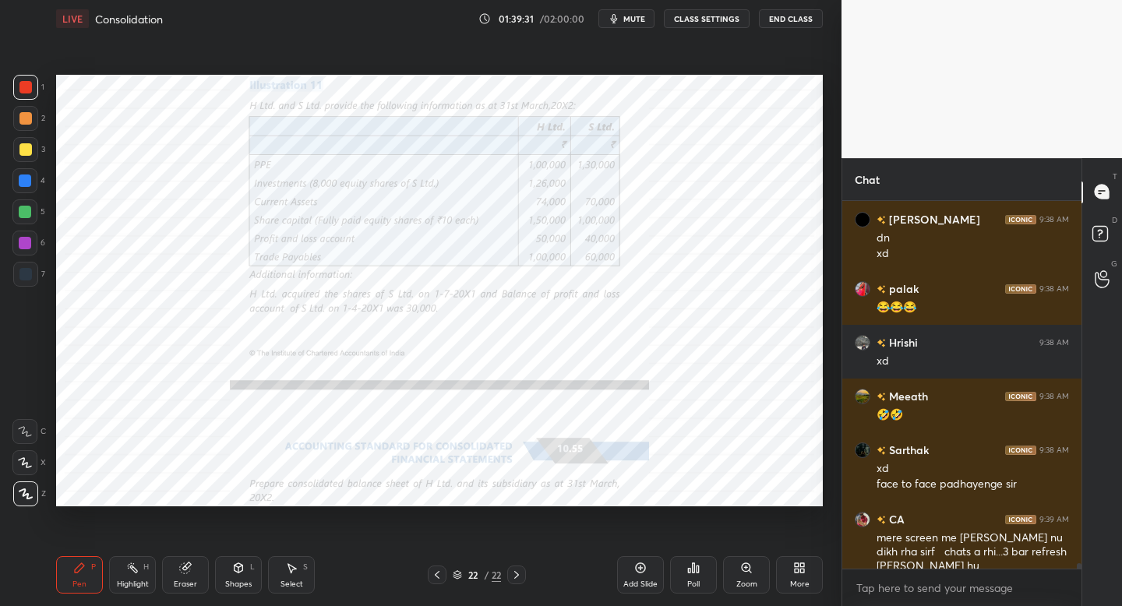
click at [619, 16] on icon "button" at bounding box center [613, 18] width 12 height 12
click at [635, 24] on button "unmute" at bounding box center [626, 18] width 56 height 19
click at [620, 22] on icon "button" at bounding box center [613, 18] width 12 height 12
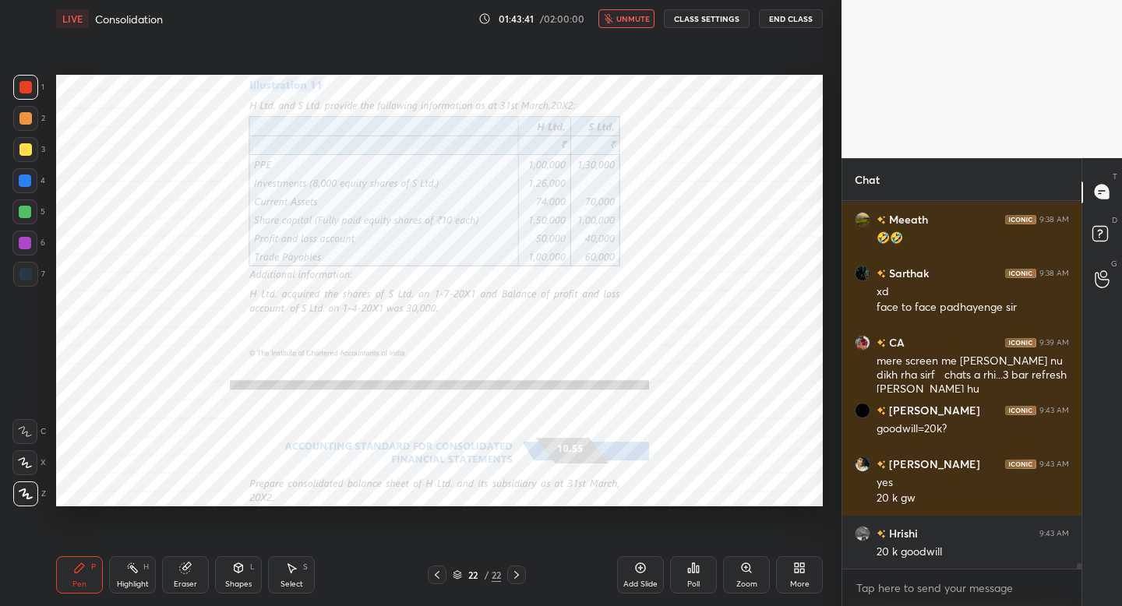
scroll to position [25626, 0]
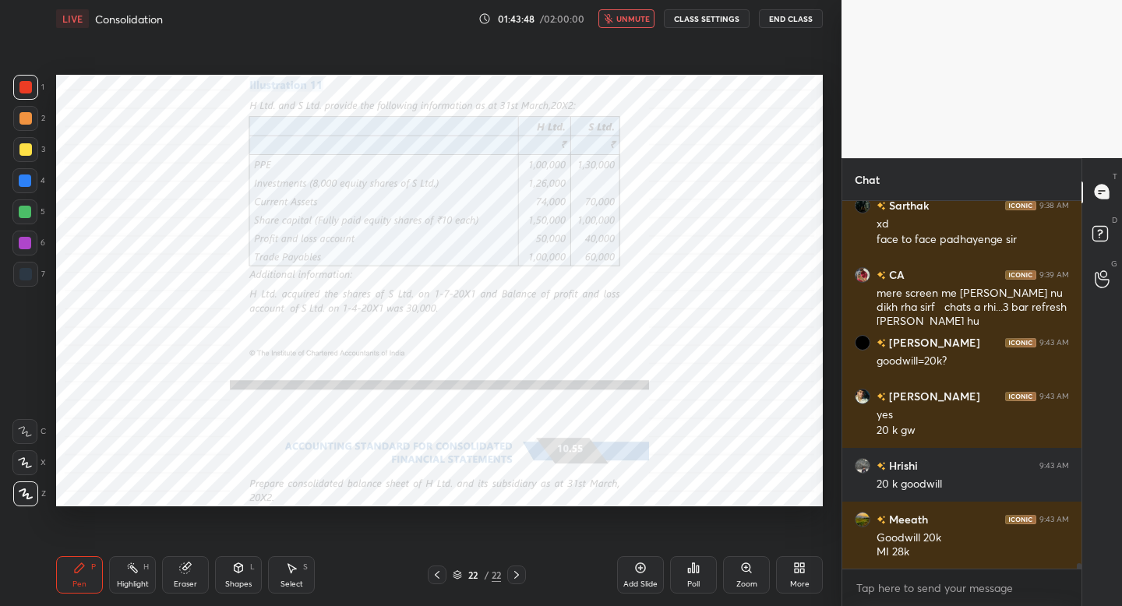
click at [621, 22] on span "unmute" at bounding box center [632, 18] width 33 height 11
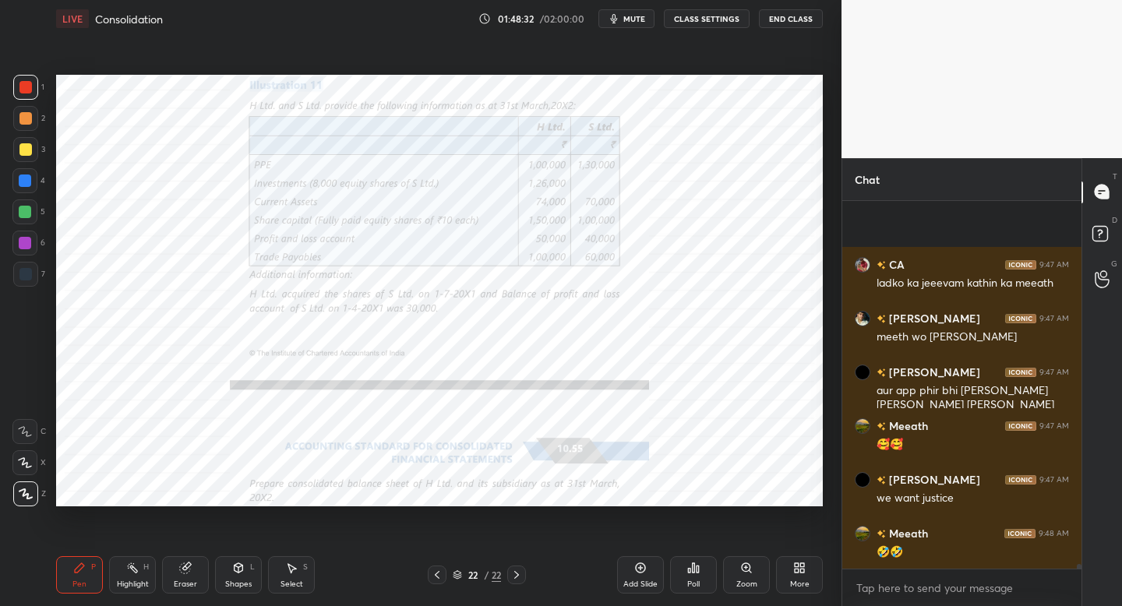
scroll to position [27136, 0]
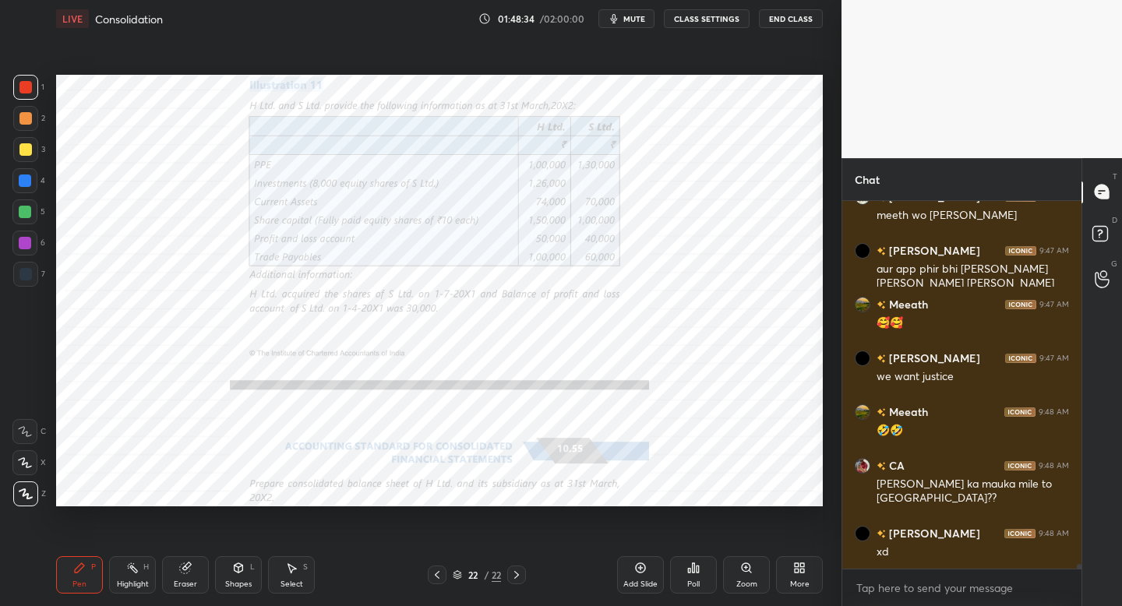
click at [796, 573] on icon at bounding box center [799, 568] width 12 height 12
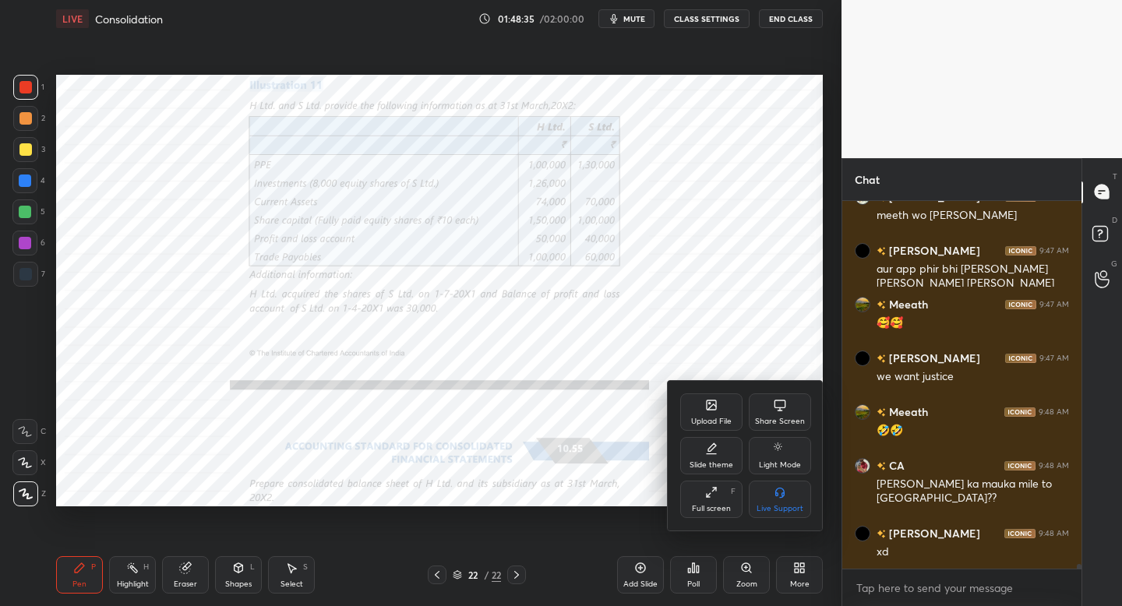
click at [710, 421] on div "Upload File" at bounding box center [711, 421] width 40 height 8
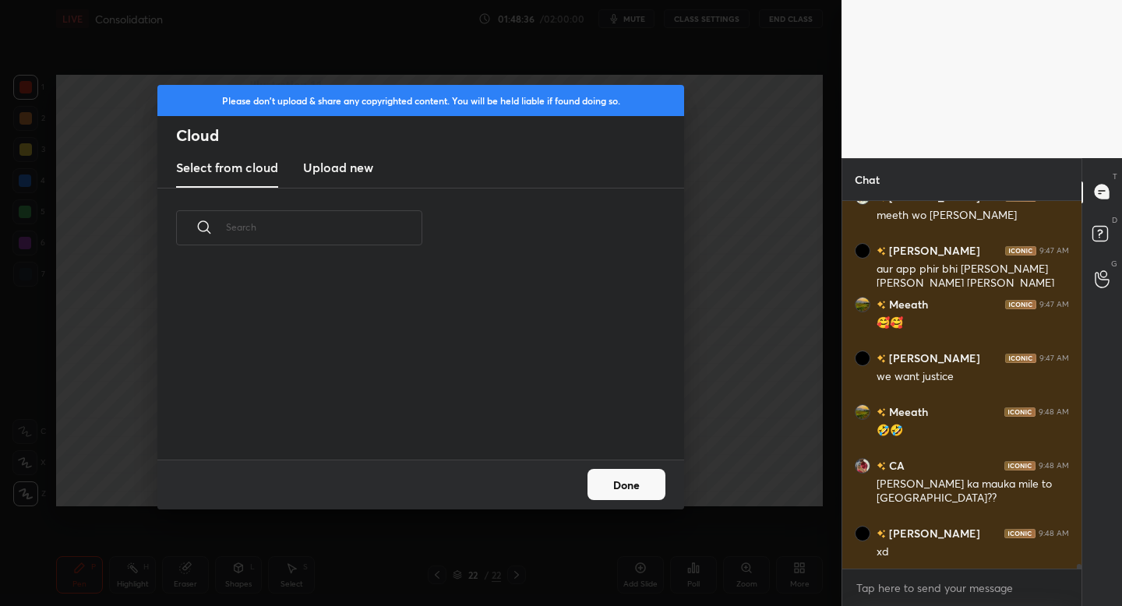
scroll to position [192, 500]
click at [356, 167] on h3 "Upload new" at bounding box center [338, 167] width 70 height 19
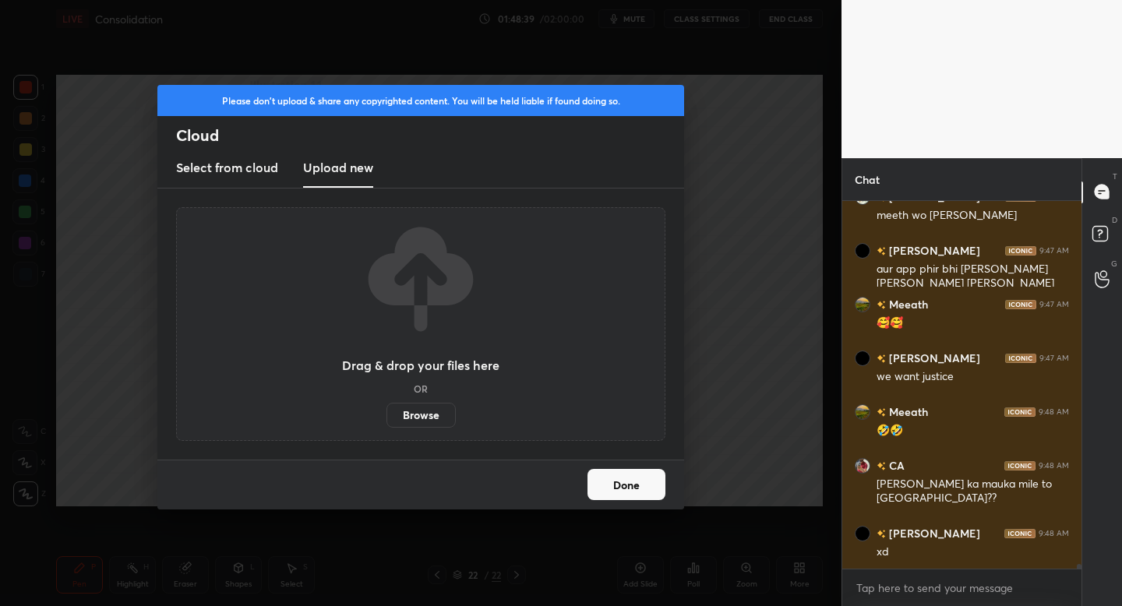
click at [412, 410] on label "Browse" at bounding box center [420, 415] width 69 height 25
click at [386, 410] on input "Browse" at bounding box center [386, 415] width 0 height 25
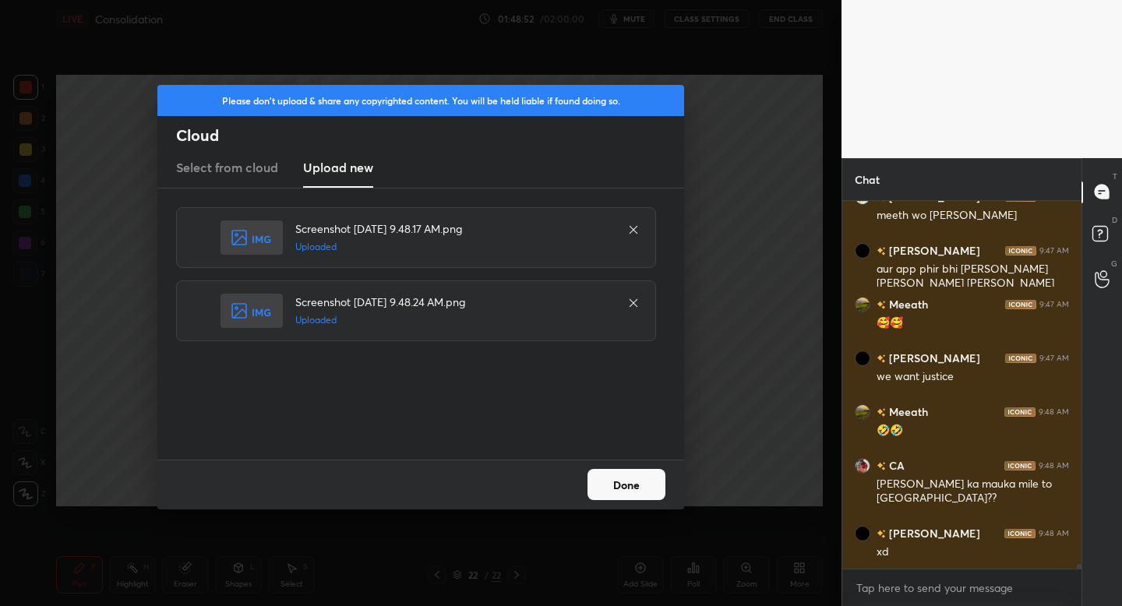
click at [614, 486] on button "Done" at bounding box center [626, 484] width 78 height 31
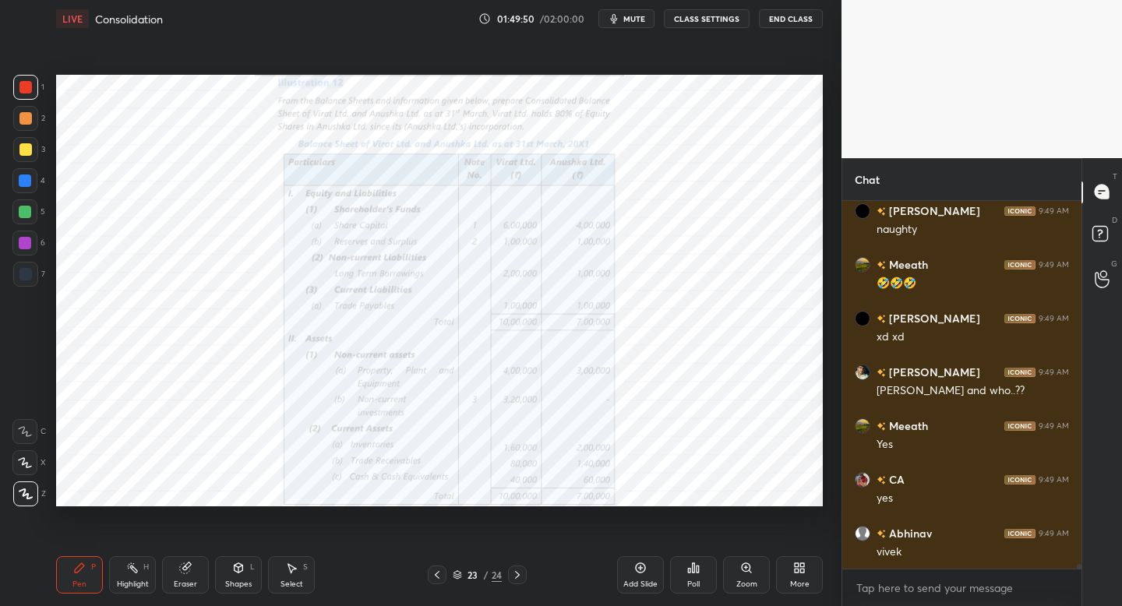
scroll to position [27619, 0]
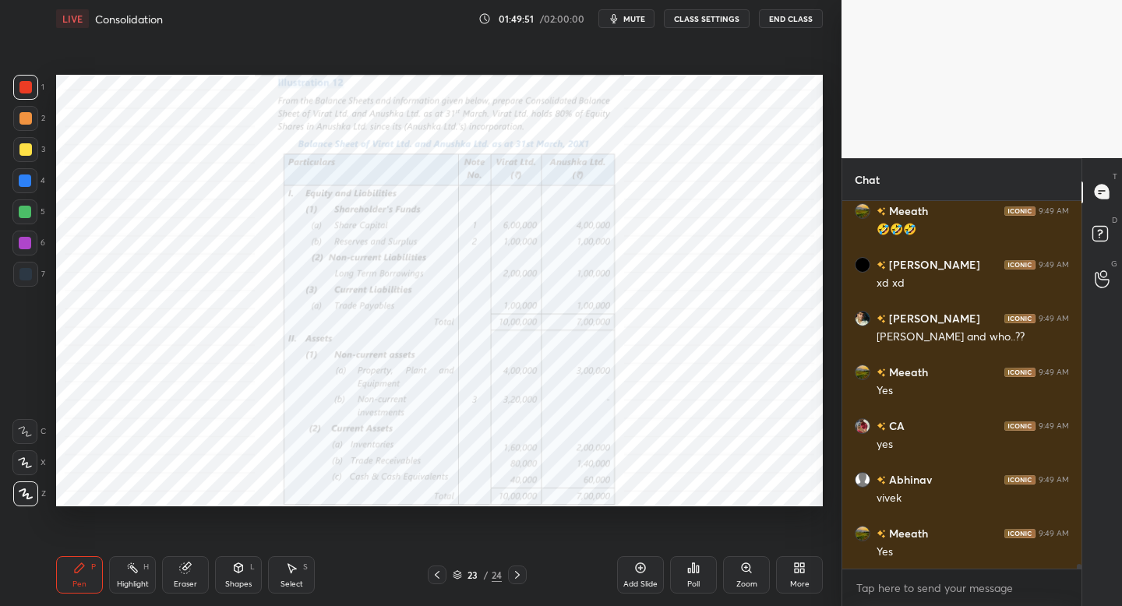
click at [626, 18] on span "mute" at bounding box center [634, 18] width 22 height 11
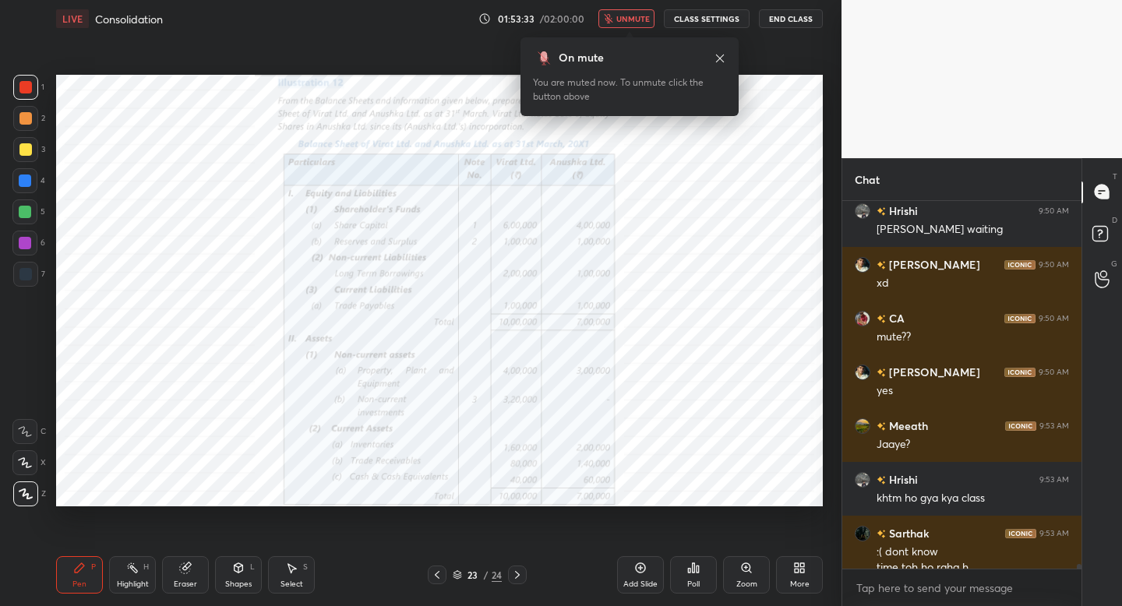
scroll to position [28011, 0]
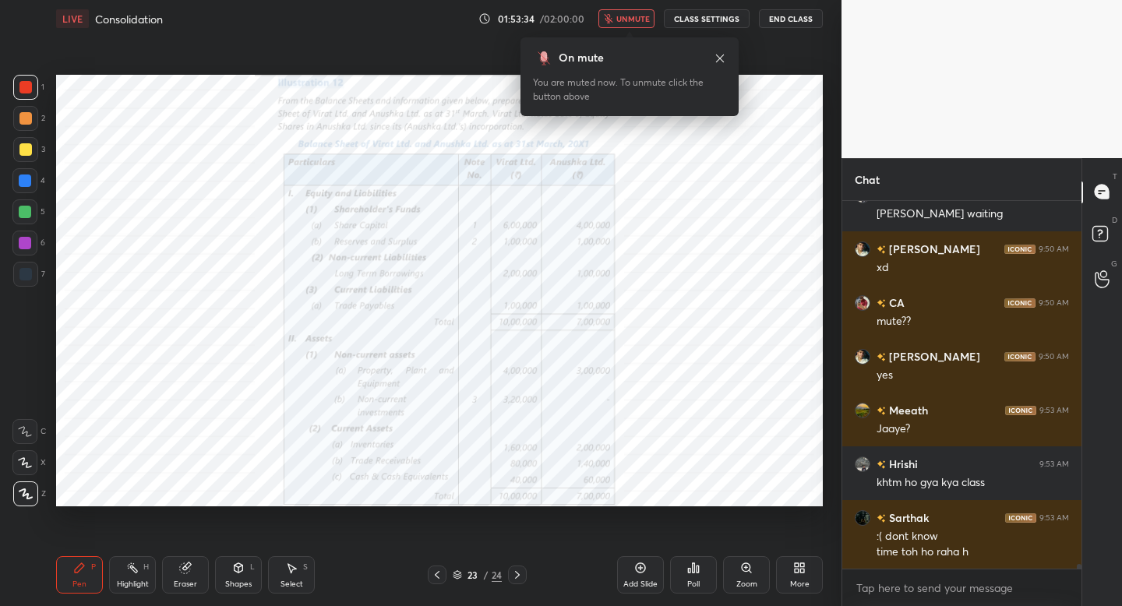
click at [622, 20] on span "unmute" at bounding box center [632, 18] width 33 height 11
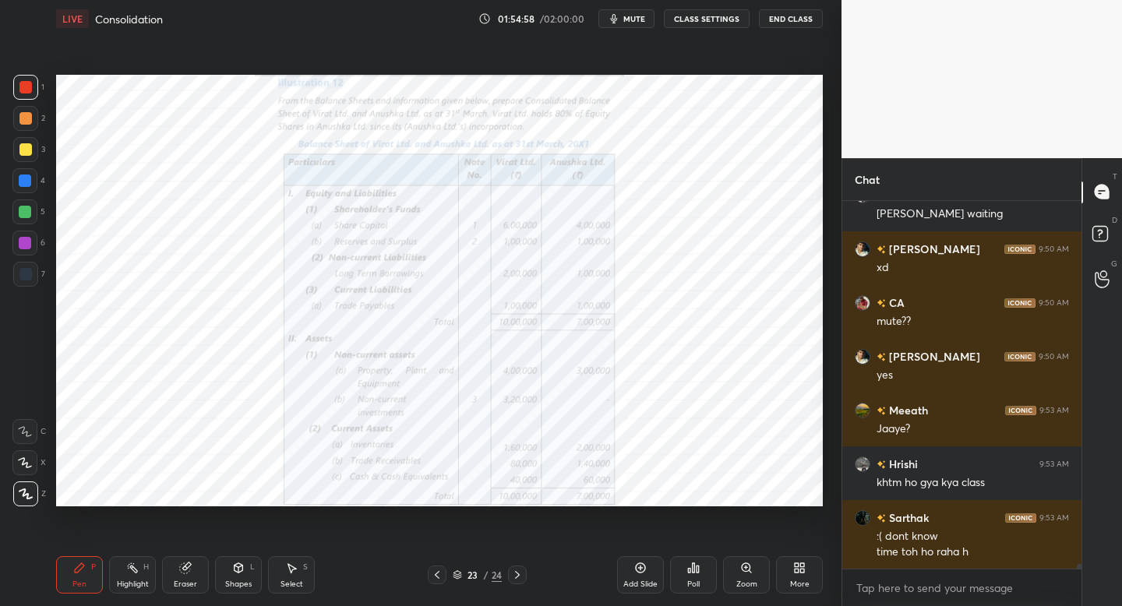
click at [19, 286] on div "7" at bounding box center [29, 277] width 32 height 31
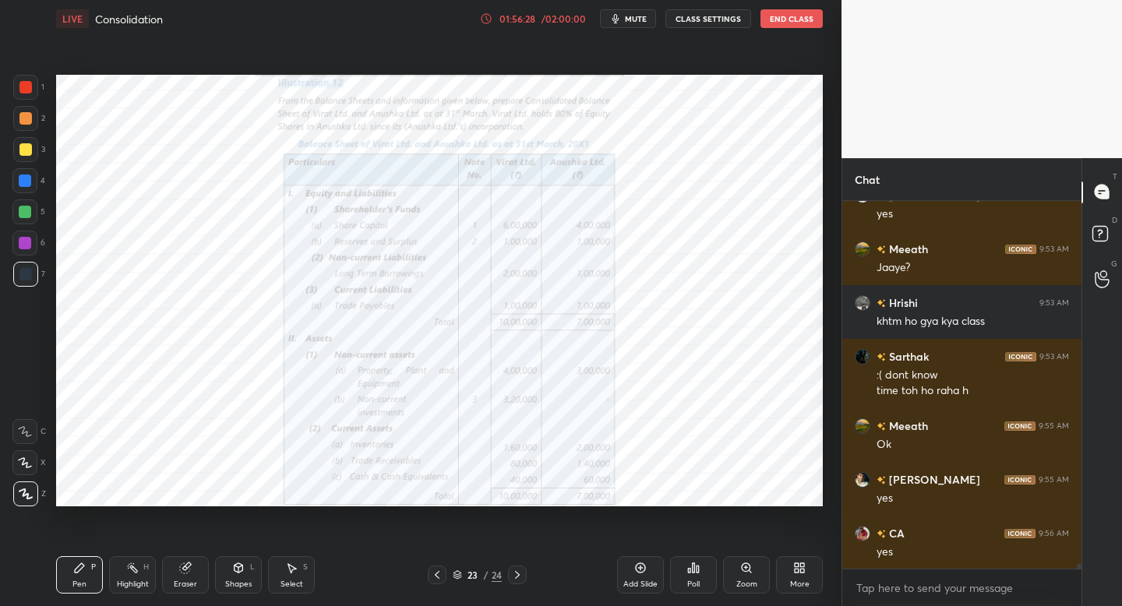
scroll to position [28226, 0]
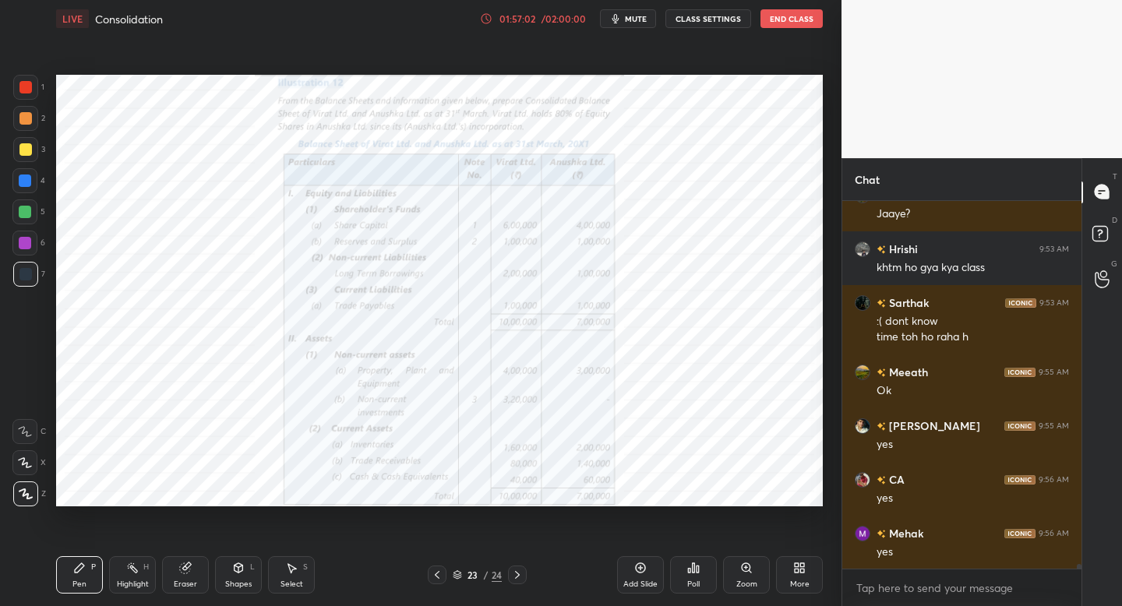
click at [783, 20] on button "End Class" at bounding box center [791, 18] width 62 height 19
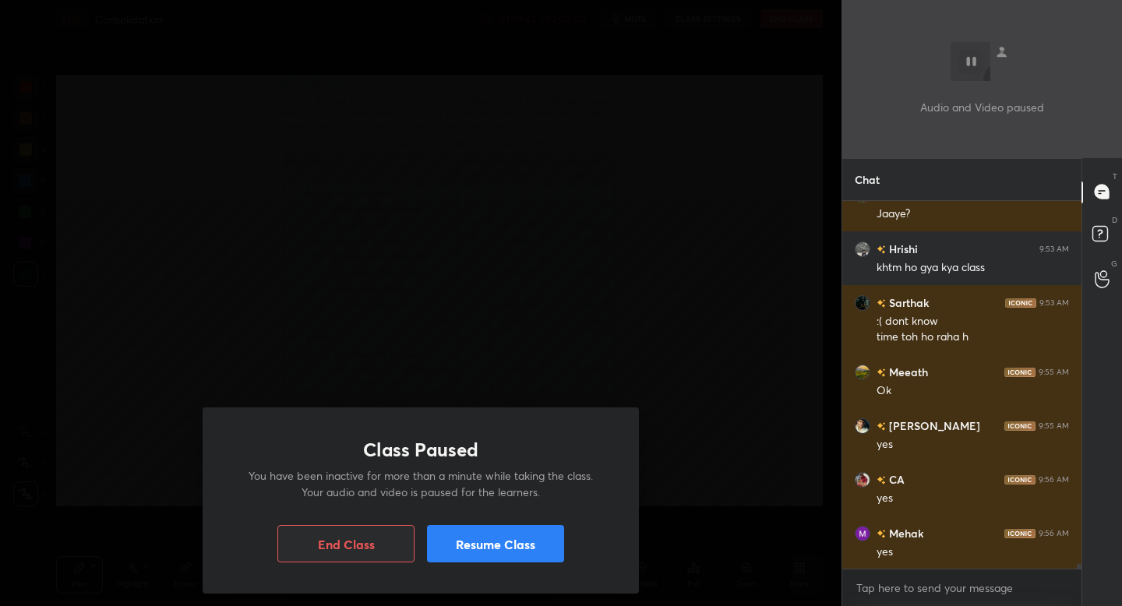
click at [352, 537] on button "End Class" at bounding box center [345, 543] width 137 height 37
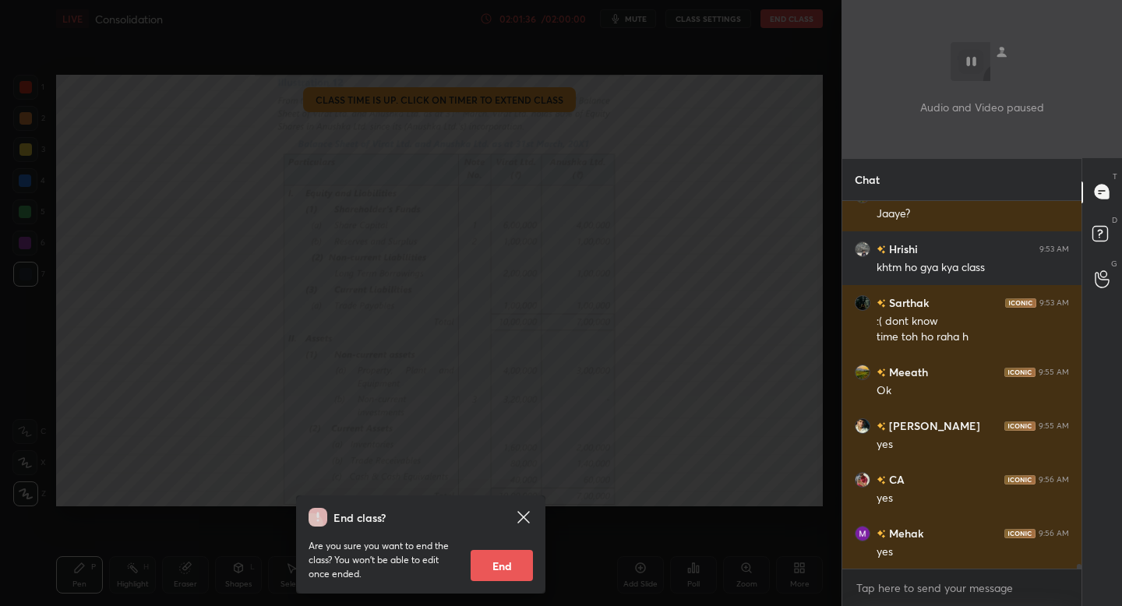
click at [507, 562] on button "End" at bounding box center [501, 565] width 62 height 31
type textarea "x"
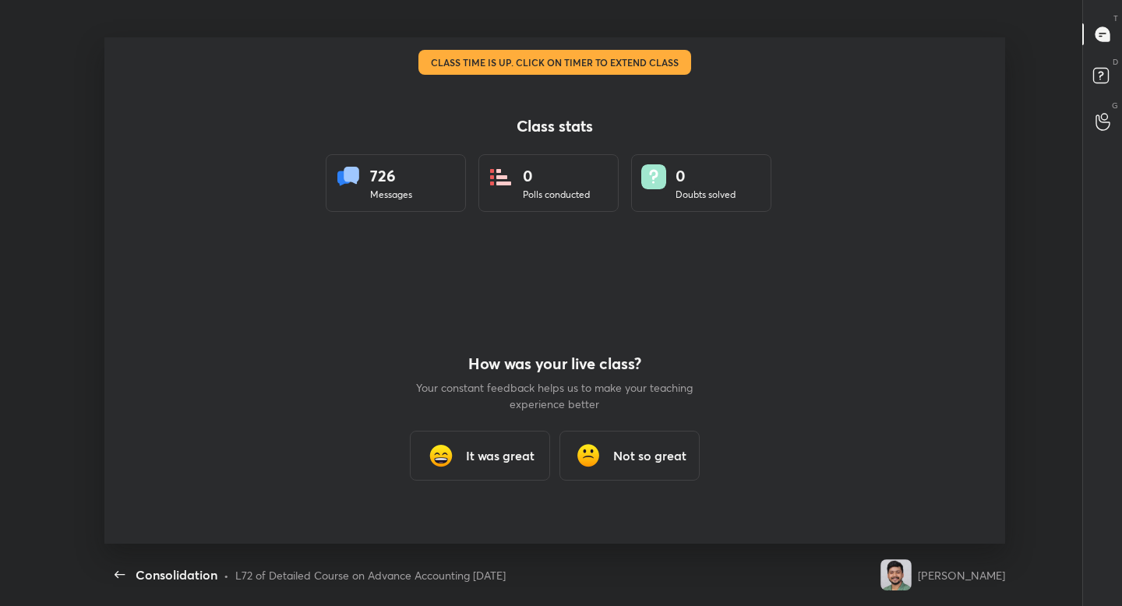
scroll to position [0, 0]
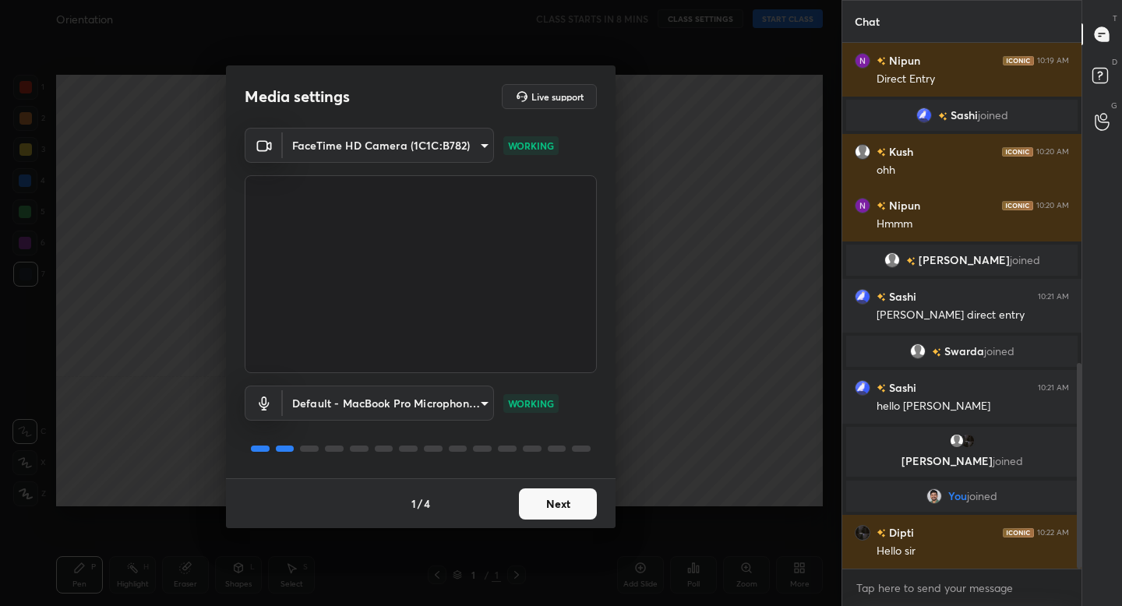
scroll to position [818, 0]
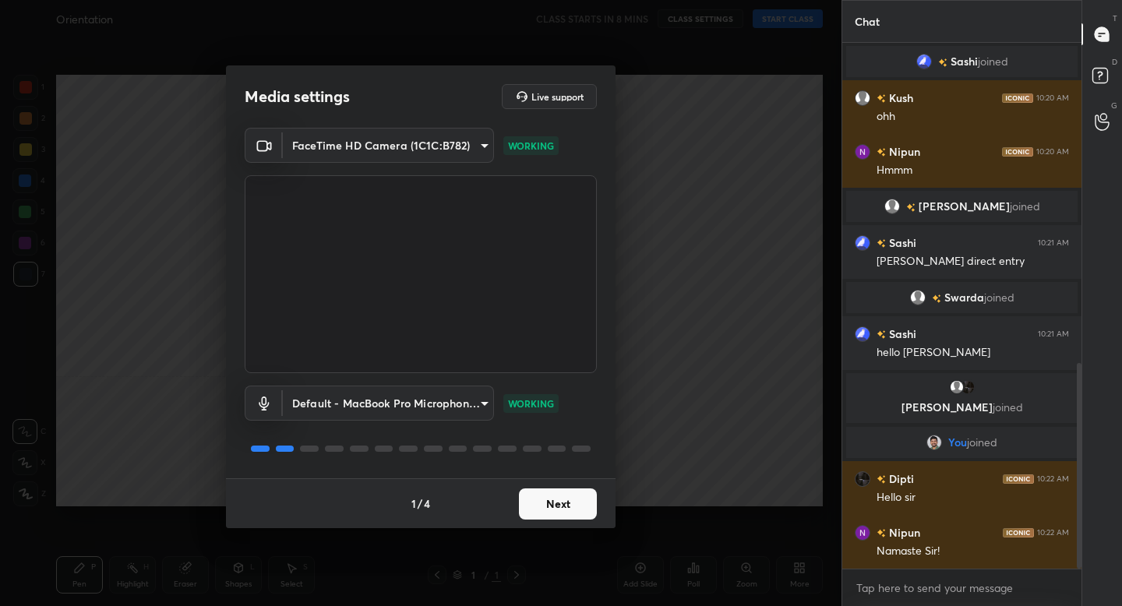
click at [566, 508] on button "Next" at bounding box center [558, 503] width 78 height 31
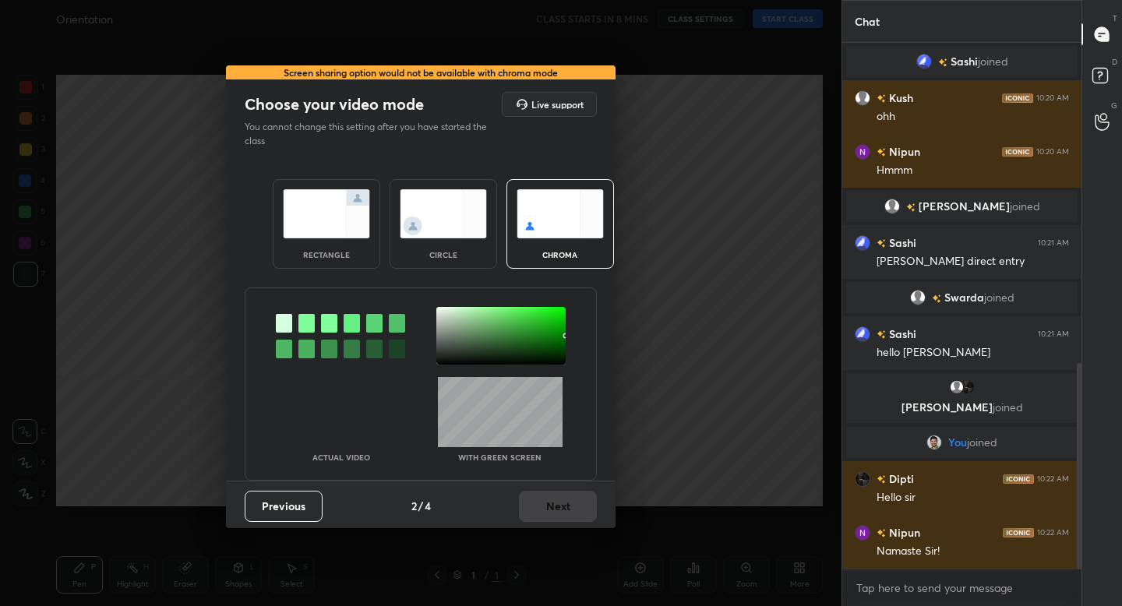
click at [337, 228] on img at bounding box center [326, 213] width 87 height 49
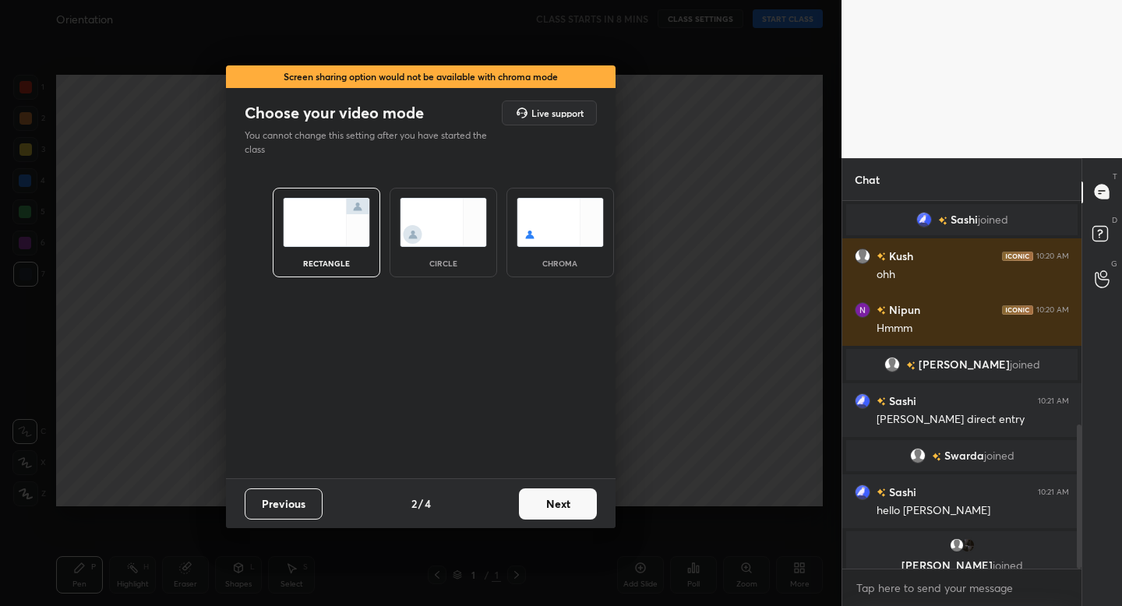
scroll to position [5, 5]
click at [551, 502] on button "Next" at bounding box center [558, 503] width 78 height 31
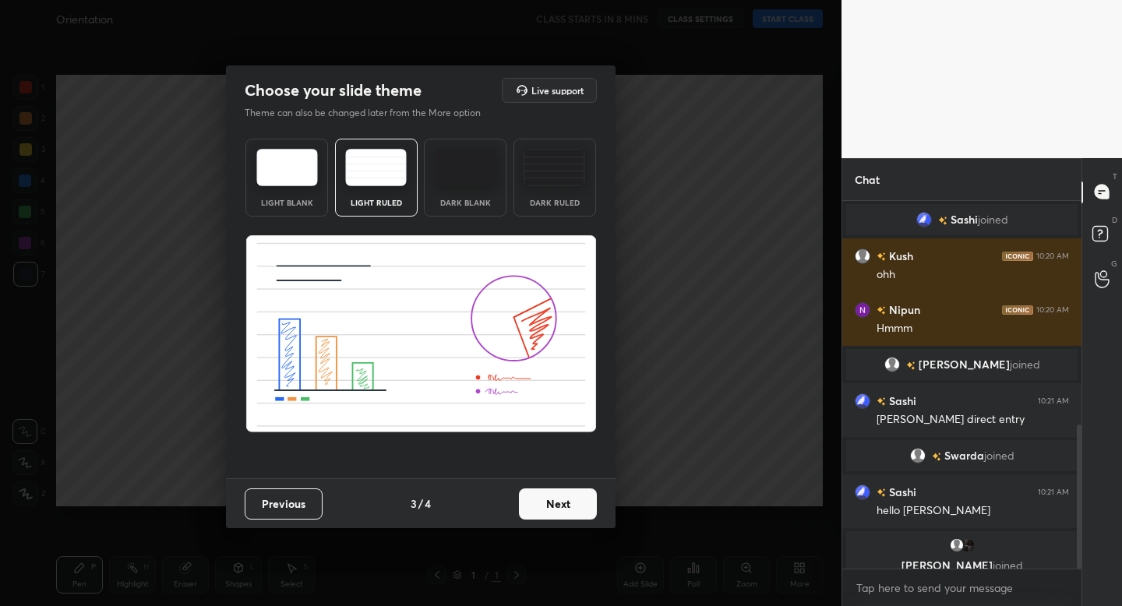
click at [548, 493] on button "Next" at bounding box center [558, 503] width 78 height 31
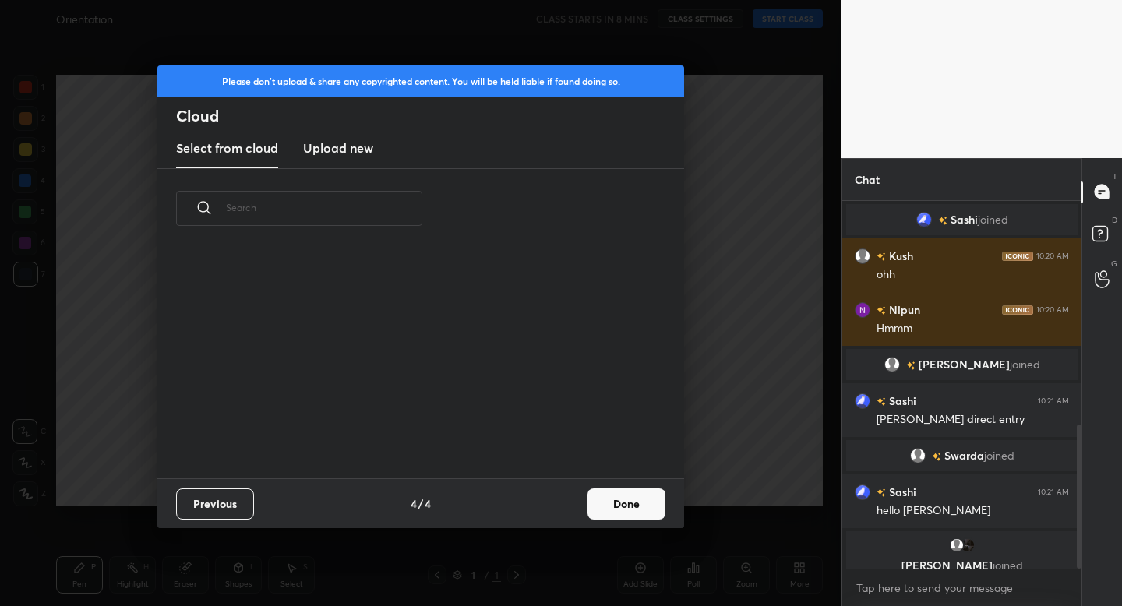
scroll to position [230, 500]
click at [612, 510] on button "Done" at bounding box center [626, 503] width 78 height 31
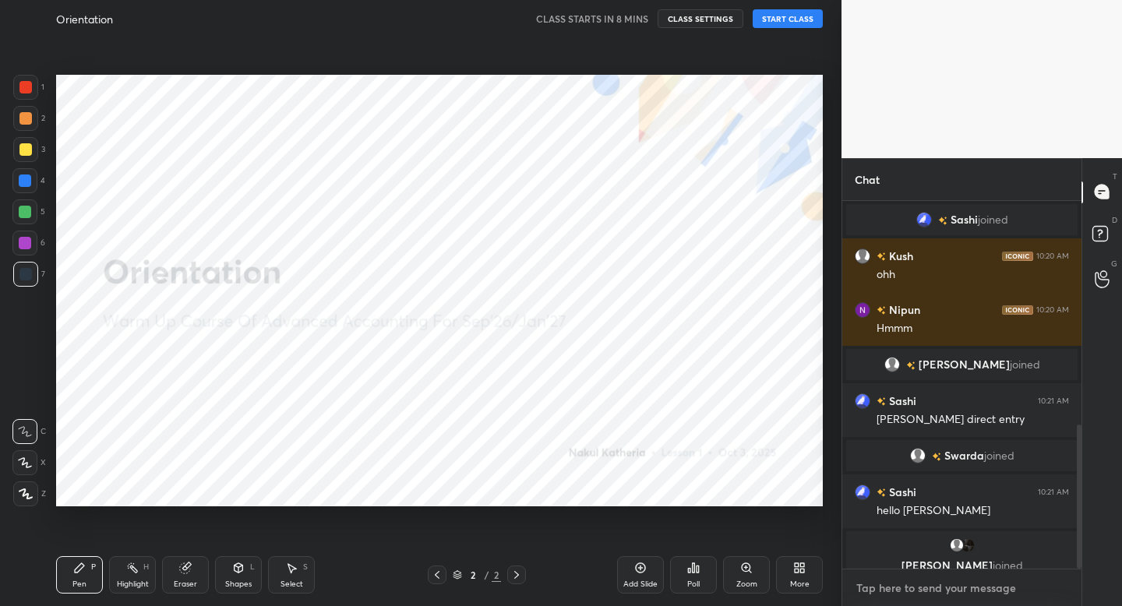
click at [916, 582] on textarea at bounding box center [961, 588] width 214 height 25
type textarea "x"
paste textarea "[URL][DOMAIN_NAME]"
type textarea "[URL][DOMAIN_NAME]"
type textarea "x"
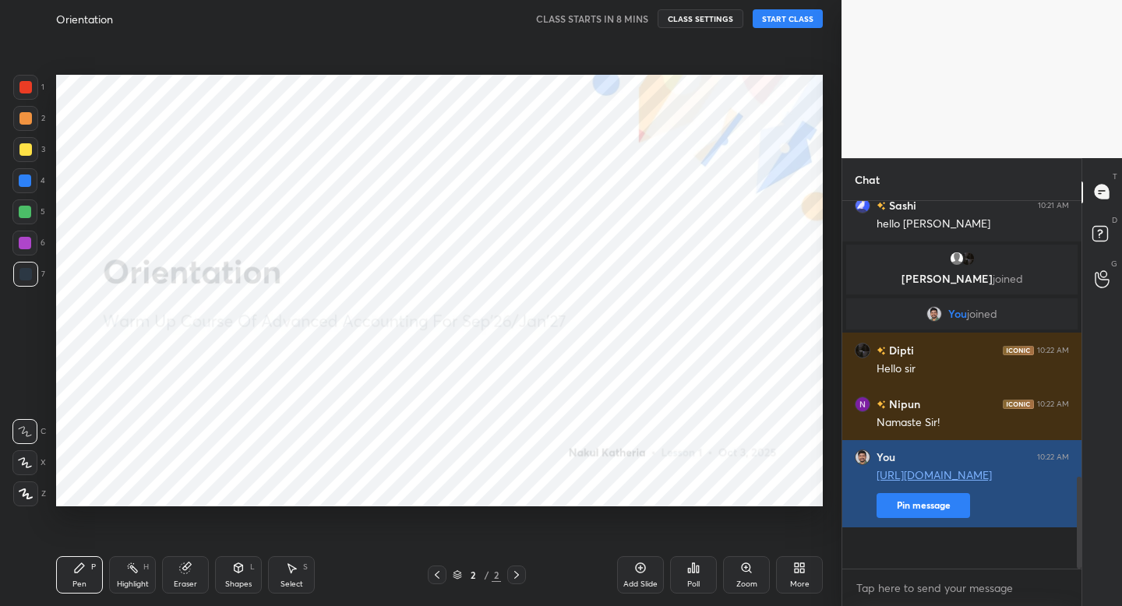
click at [935, 518] on button "Pin message" at bounding box center [922, 505] width 93 height 25
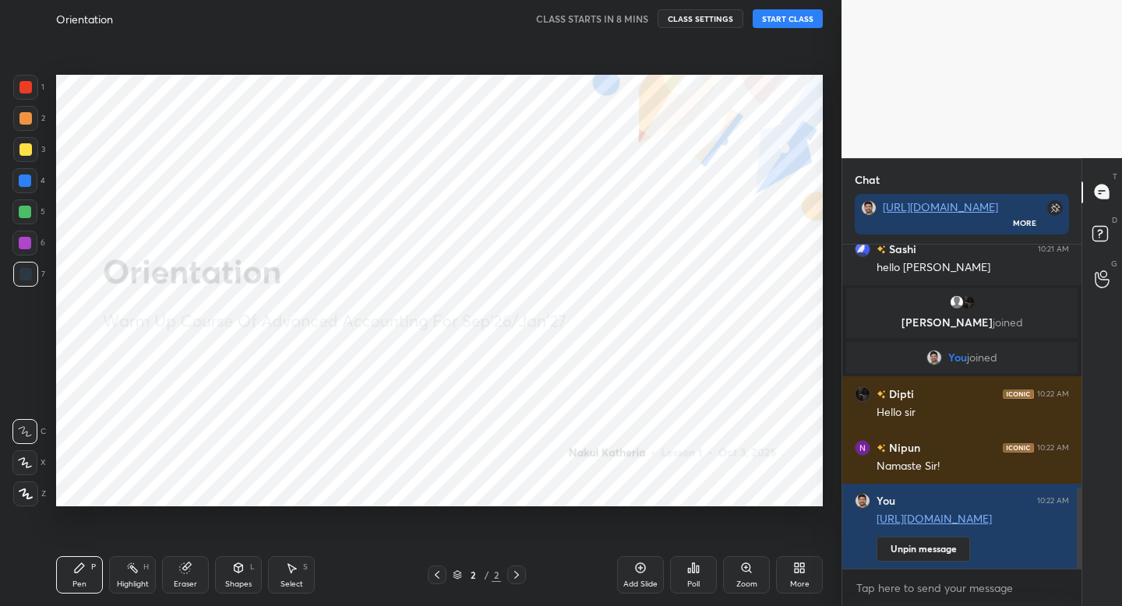
click at [796, 574] on div "More" at bounding box center [799, 574] width 47 height 37
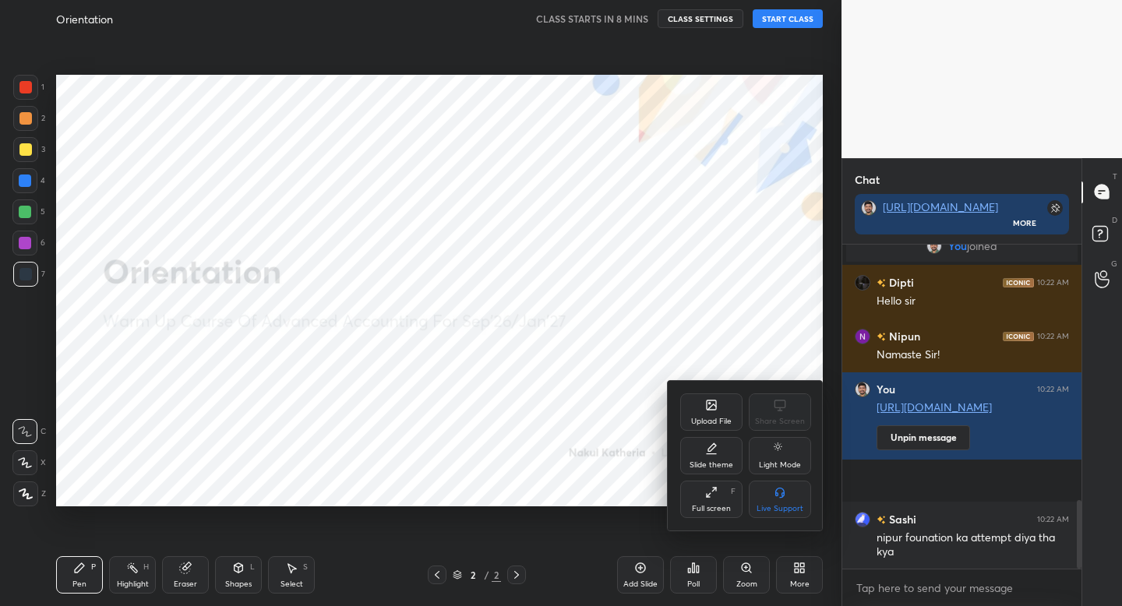
click at [716, 420] on div "Upload File" at bounding box center [711, 421] width 40 height 8
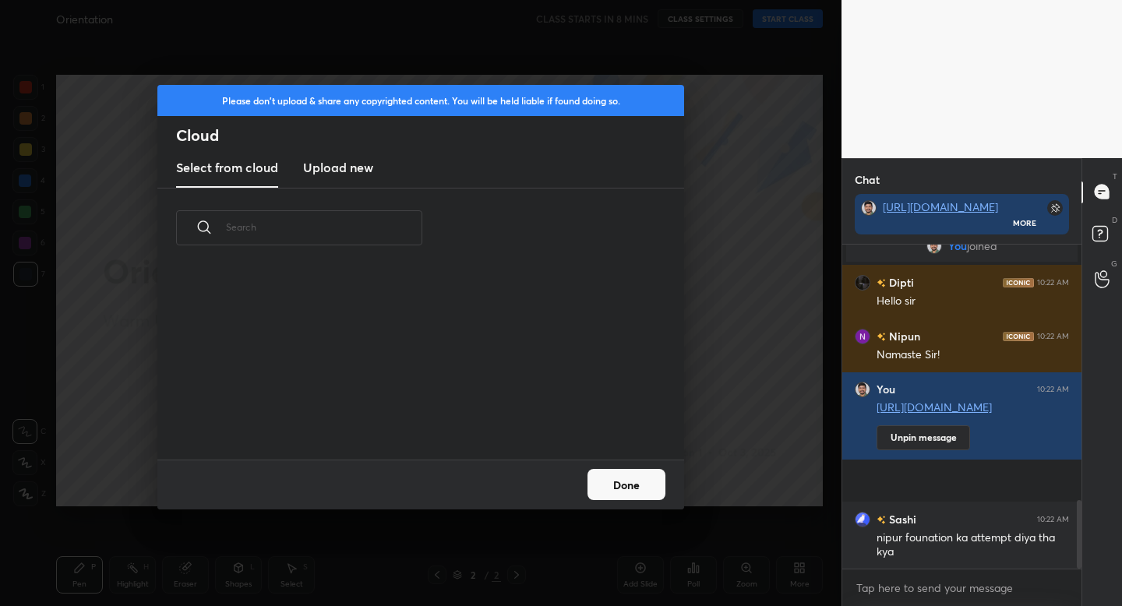
click at [371, 174] on h3 "Upload new" at bounding box center [338, 167] width 70 height 19
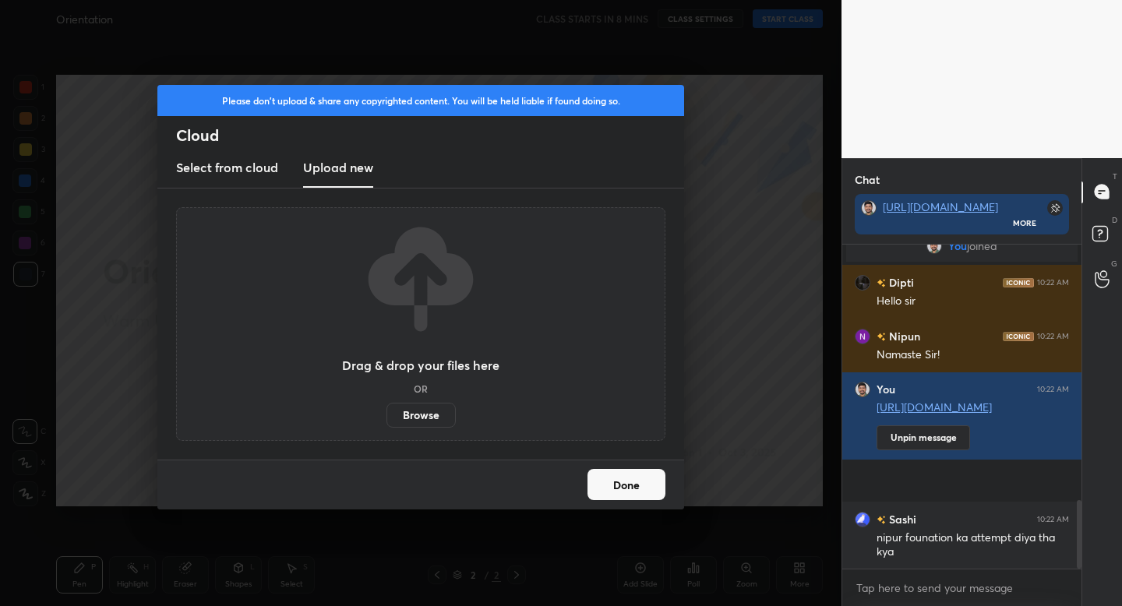
click at [425, 417] on label "Browse" at bounding box center [420, 415] width 69 height 25
click at [386, 417] on input "Browse" at bounding box center [386, 415] width 0 height 25
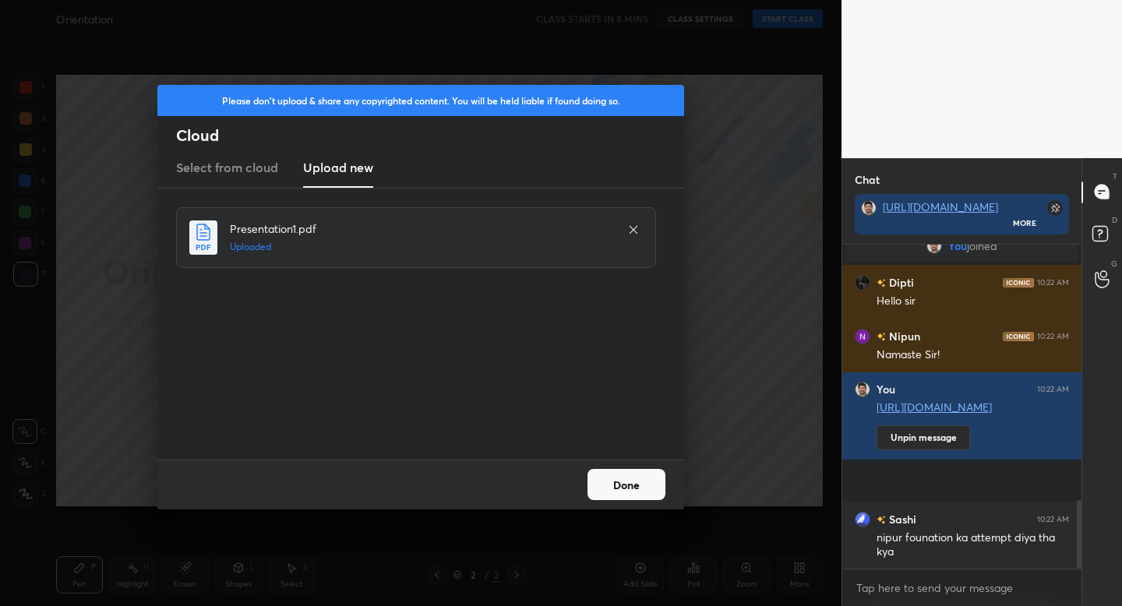
click at [626, 483] on button "Done" at bounding box center [626, 484] width 78 height 31
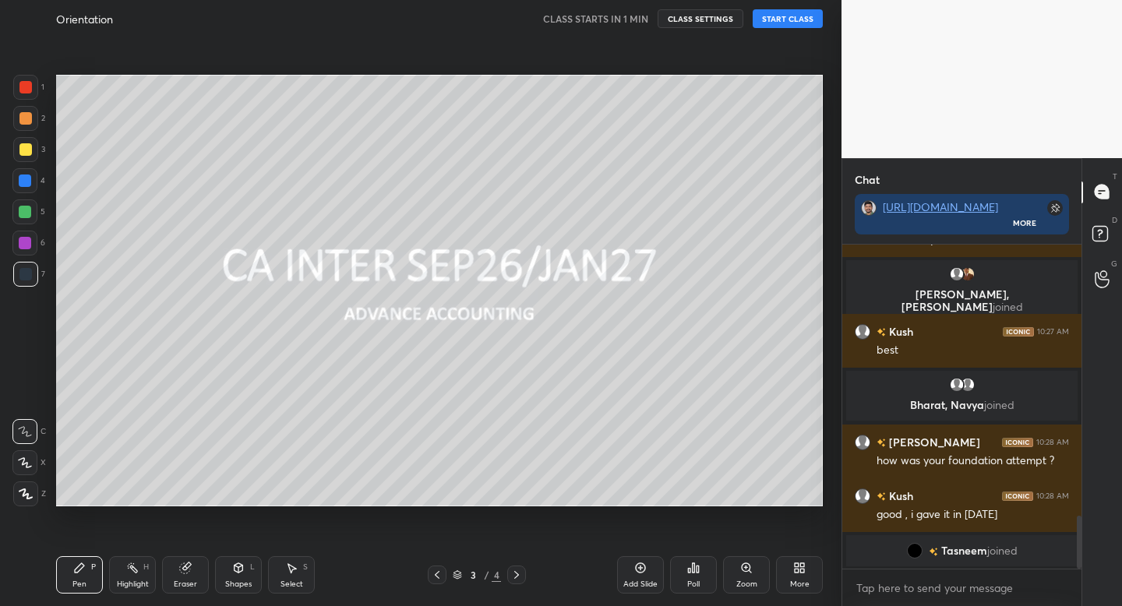
scroll to position [1679, 0]
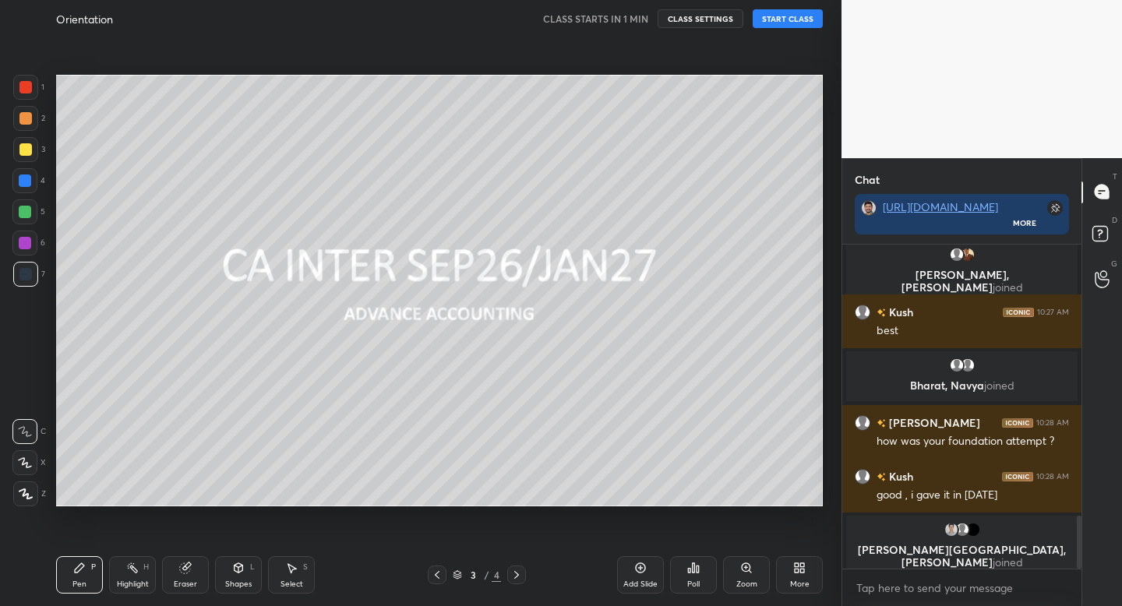
click at [28, 493] on icon at bounding box center [25, 493] width 12 height 9
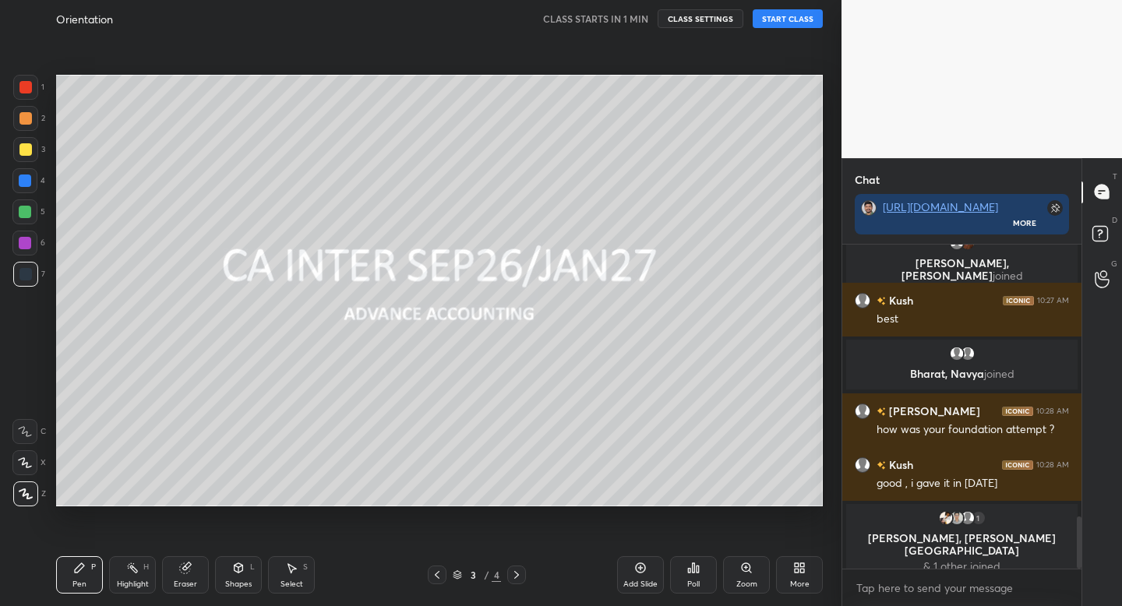
click at [795, 20] on button "START CLASS" at bounding box center [787, 18] width 70 height 19
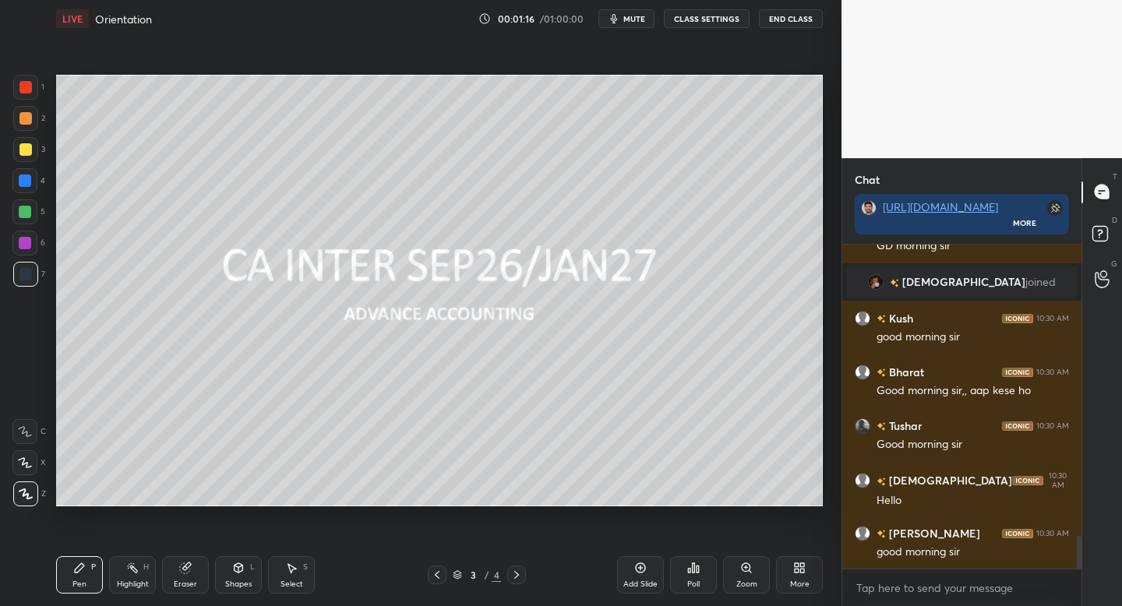
scroll to position [5, 5]
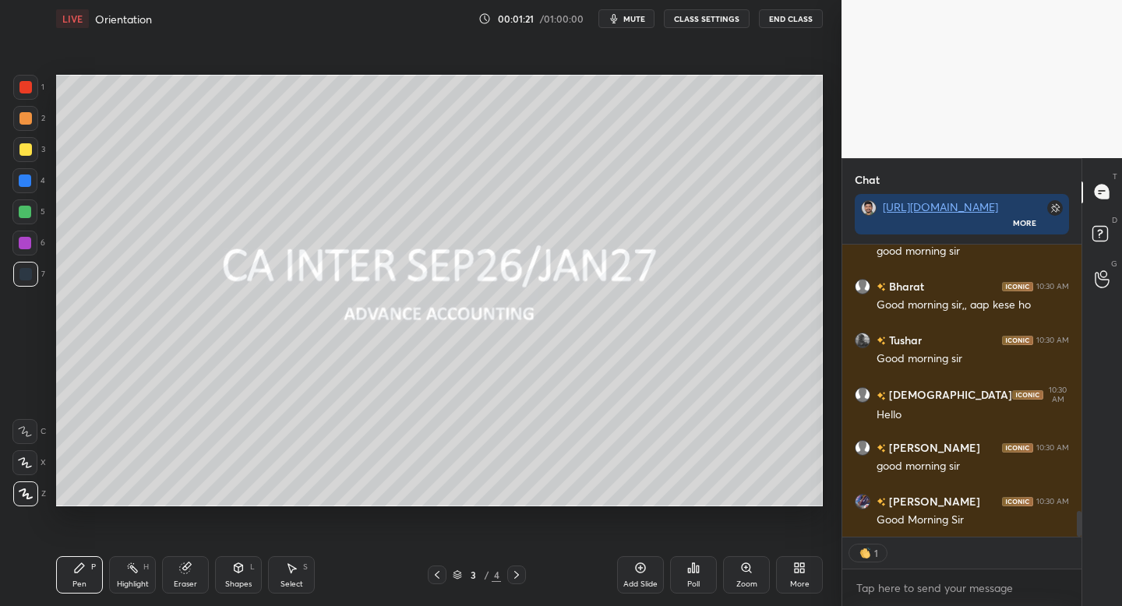
click at [27, 129] on div "2" at bounding box center [29, 121] width 32 height 31
click at [27, 130] on div at bounding box center [25, 118] width 25 height 25
click at [238, 584] on div "Shapes" at bounding box center [238, 584] width 26 height 8
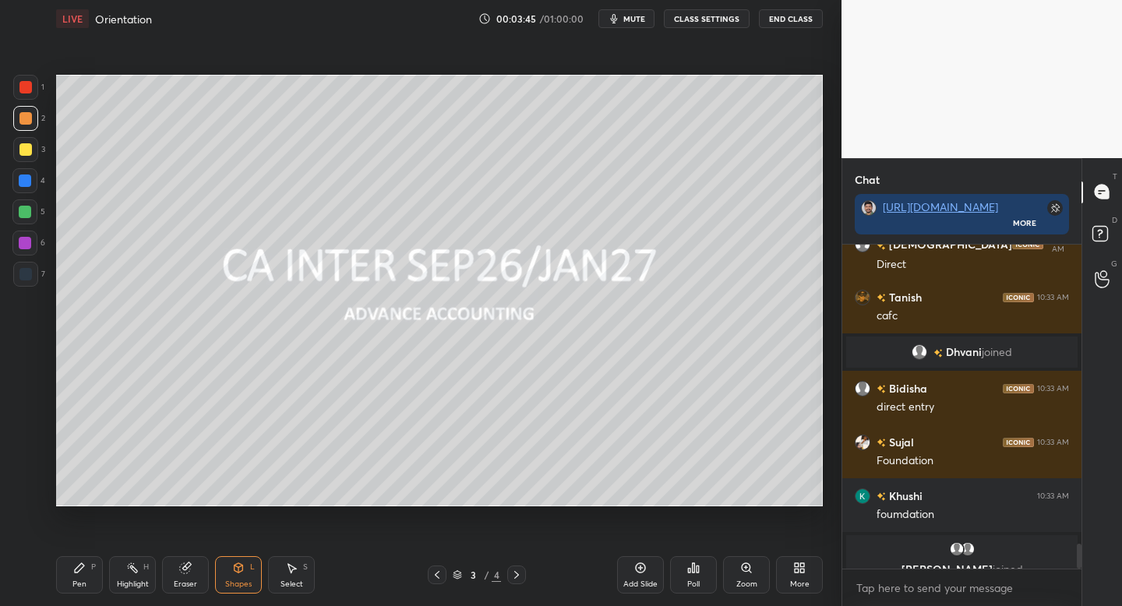
scroll to position [3857, 0]
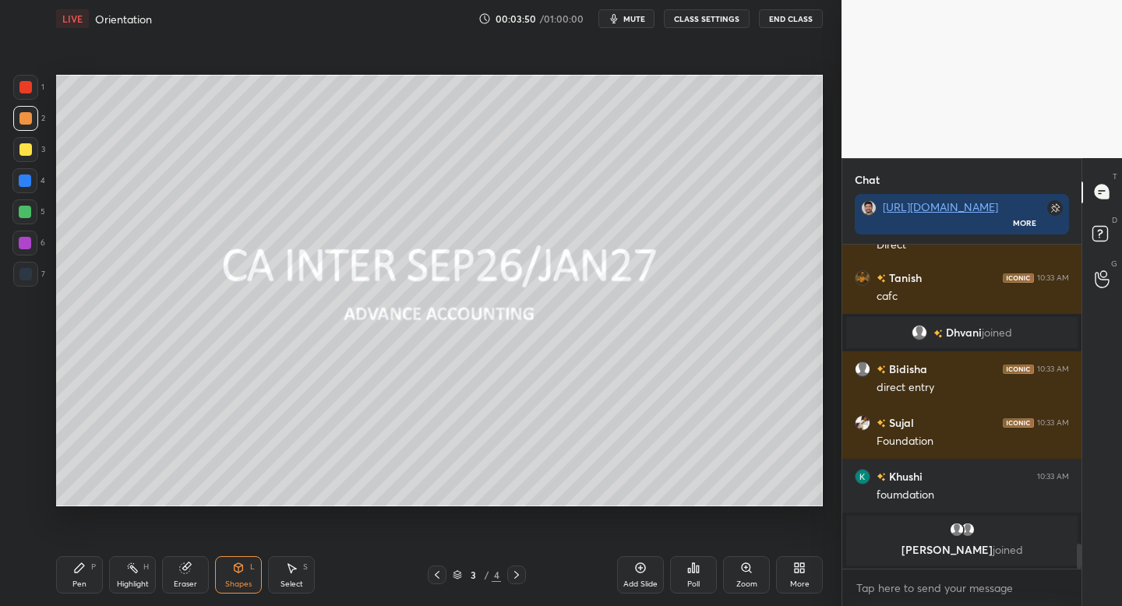
click at [520, 576] on icon at bounding box center [516, 575] width 12 height 12
click at [521, 576] on icon at bounding box center [516, 575] width 12 height 12
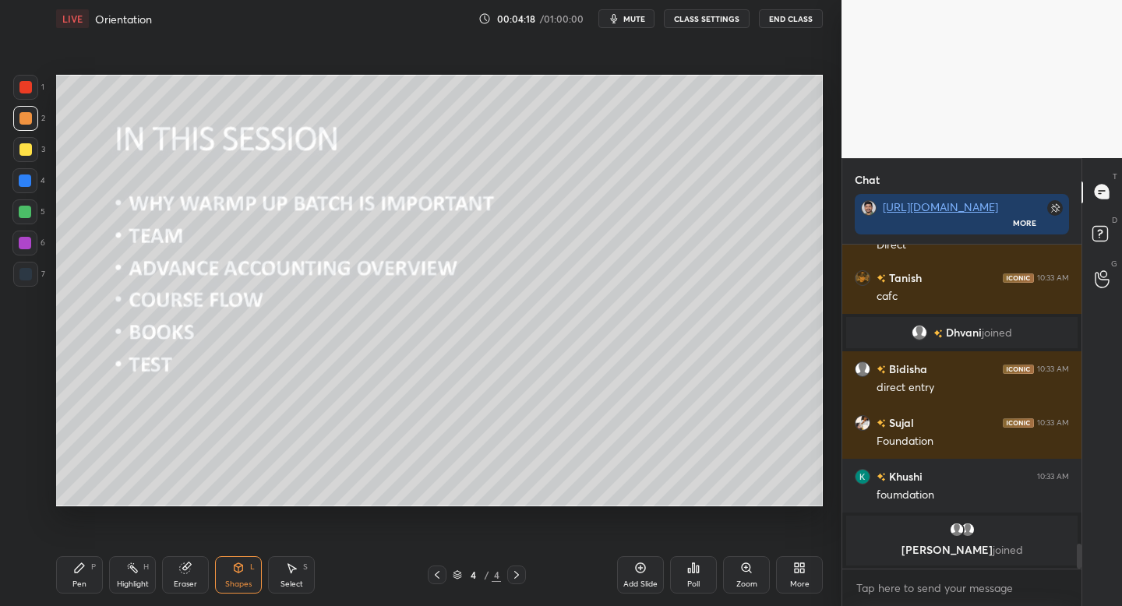
click at [81, 568] on icon at bounding box center [79, 568] width 12 height 12
click at [635, 572] on icon at bounding box center [640, 568] width 12 height 12
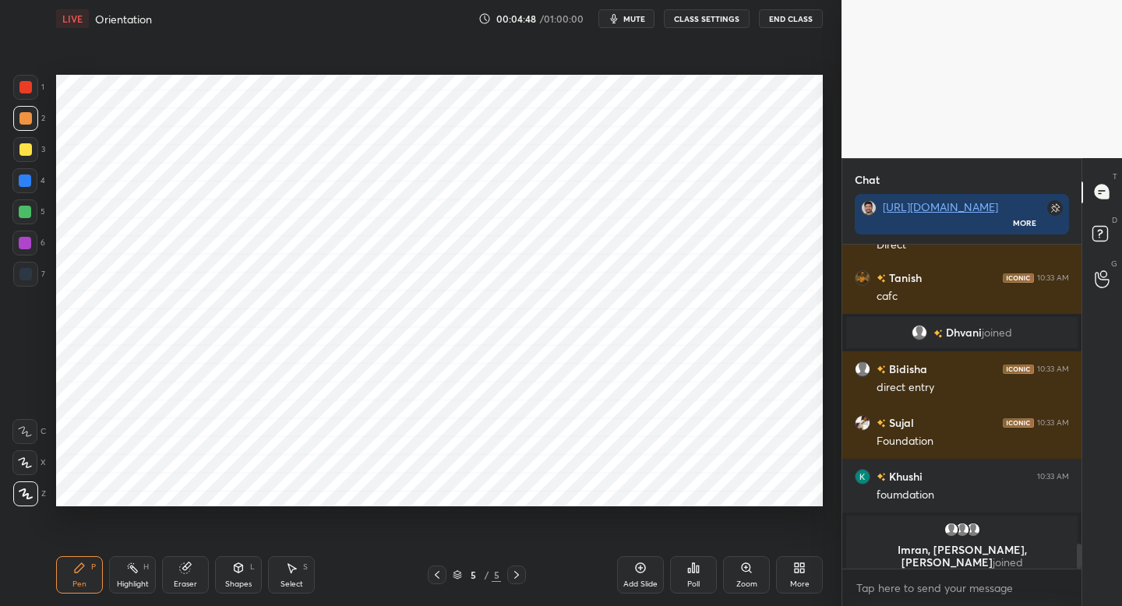
click at [636, 574] on div "Add Slide" at bounding box center [640, 574] width 47 height 37
click at [29, 285] on div at bounding box center [25, 274] width 25 height 25
click at [243, 566] on icon at bounding box center [238, 568] width 12 height 12
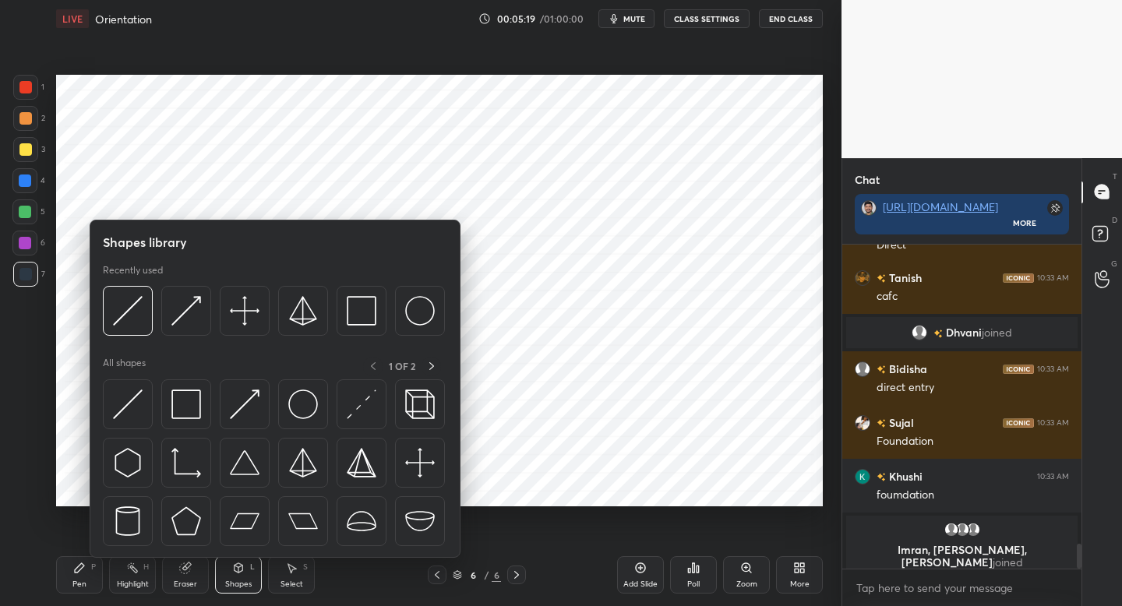
click at [33, 91] on div at bounding box center [25, 87] width 25 height 25
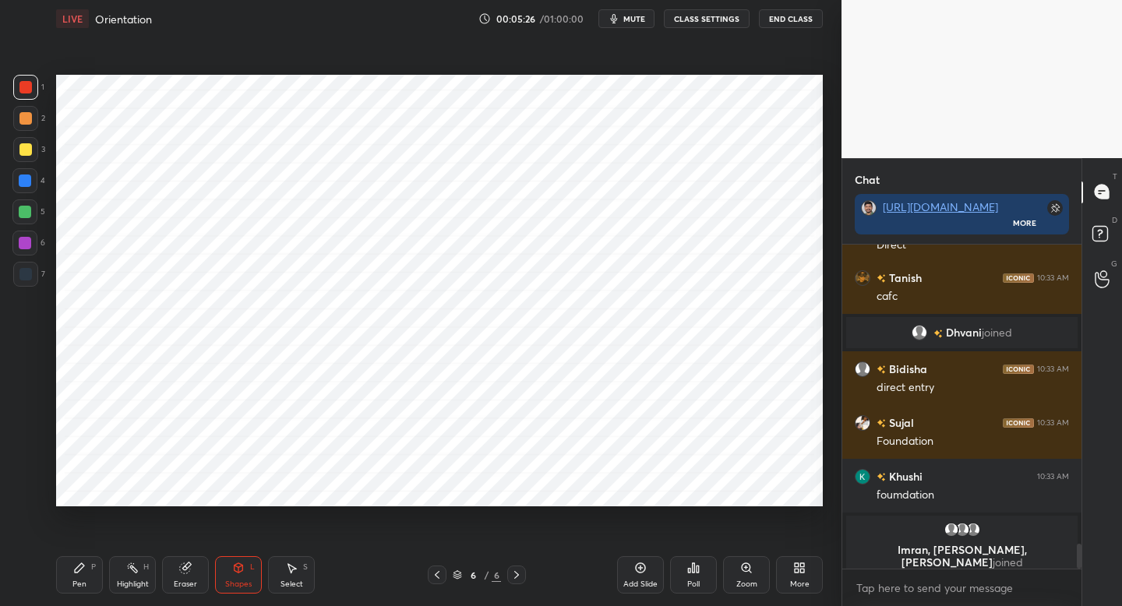
click at [72, 579] on div "Pen P" at bounding box center [79, 574] width 47 height 37
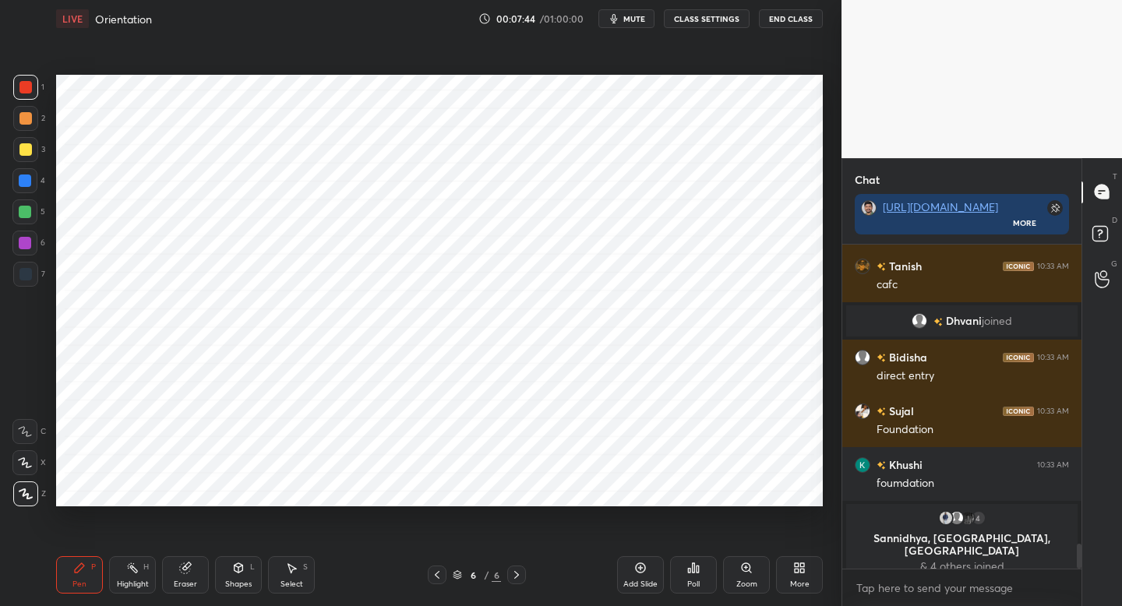
click at [30, 274] on div at bounding box center [25, 274] width 12 height 12
click at [231, 575] on div "Shapes L" at bounding box center [238, 574] width 47 height 37
click at [90, 566] on div "Pen P" at bounding box center [79, 574] width 47 height 37
click at [37, 94] on div at bounding box center [25, 87] width 25 height 25
click at [240, 580] on div "Shapes" at bounding box center [238, 584] width 26 height 8
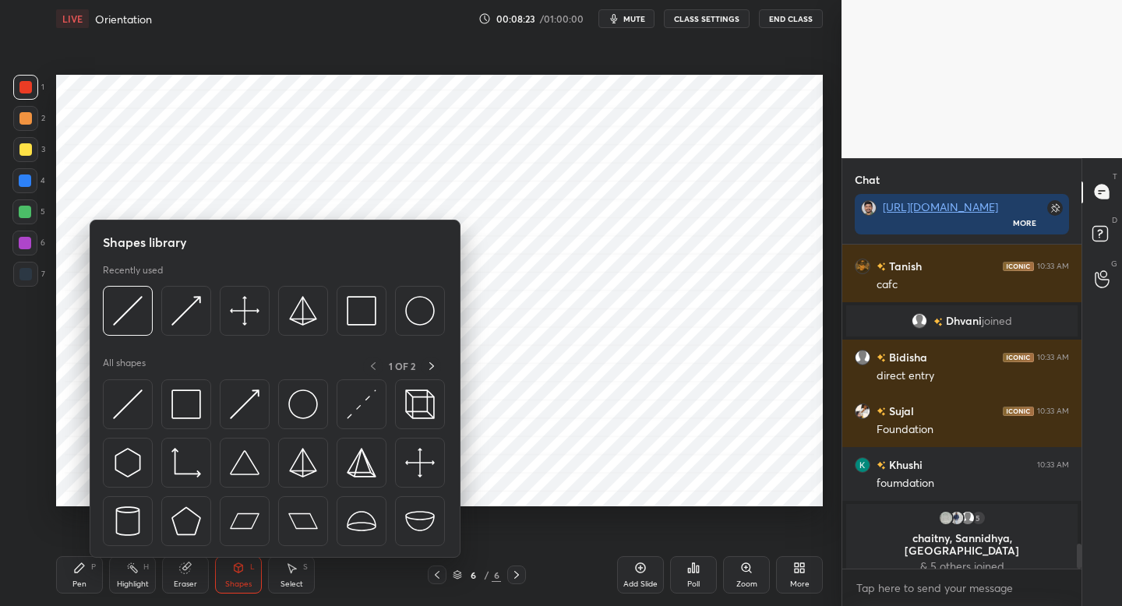
click at [239, 576] on div "Shapes L" at bounding box center [238, 574] width 47 height 37
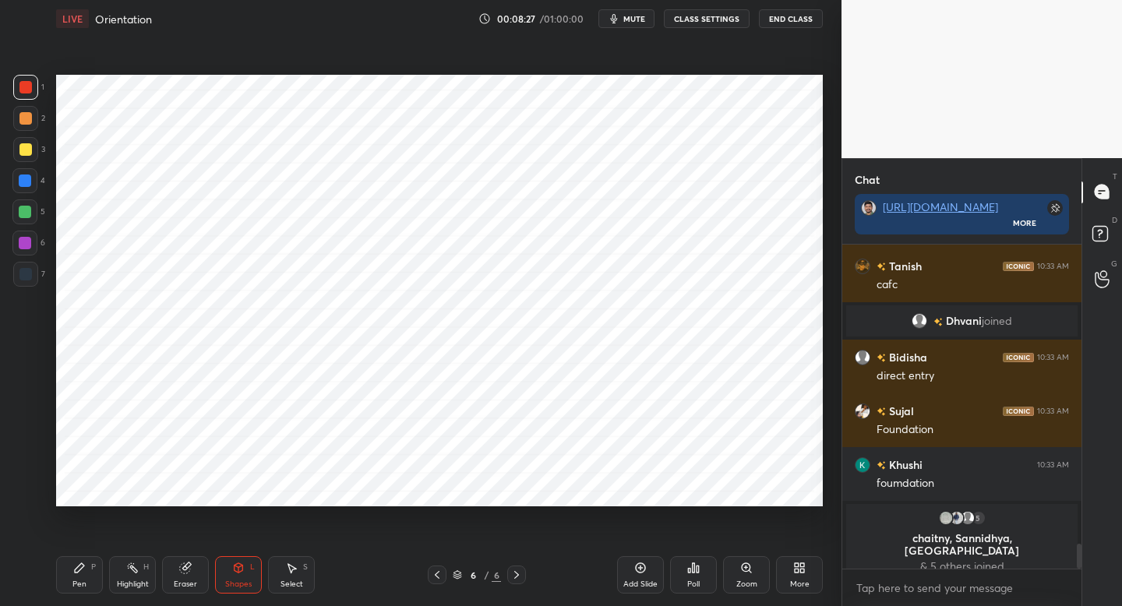
click at [86, 569] on div "Pen P" at bounding box center [79, 574] width 47 height 37
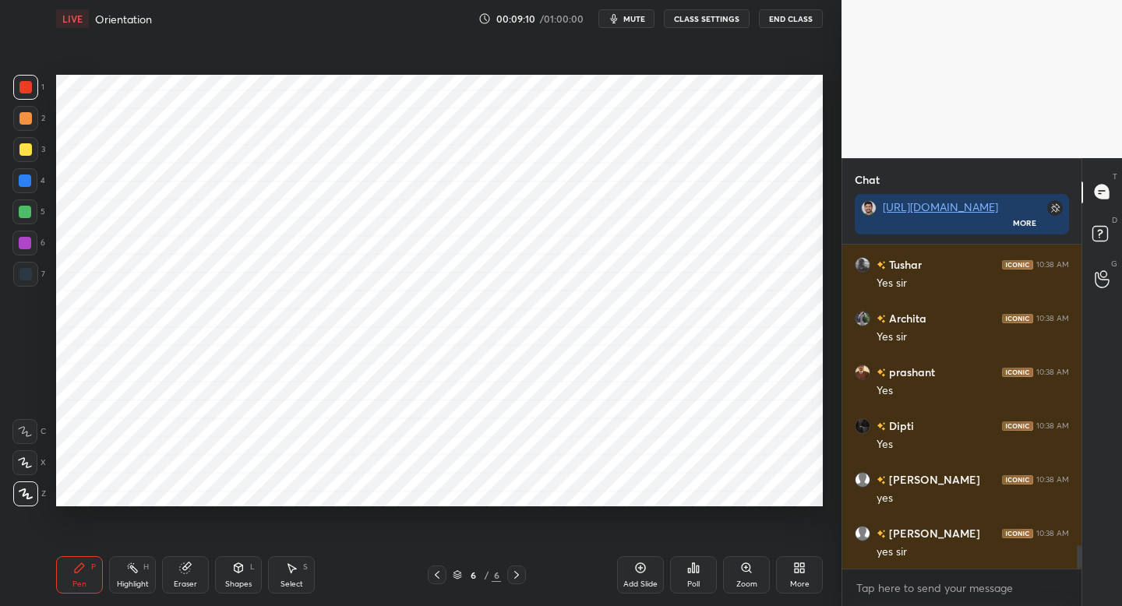
scroll to position [4239, 0]
click at [254, 575] on div "Shapes L" at bounding box center [238, 574] width 47 height 37
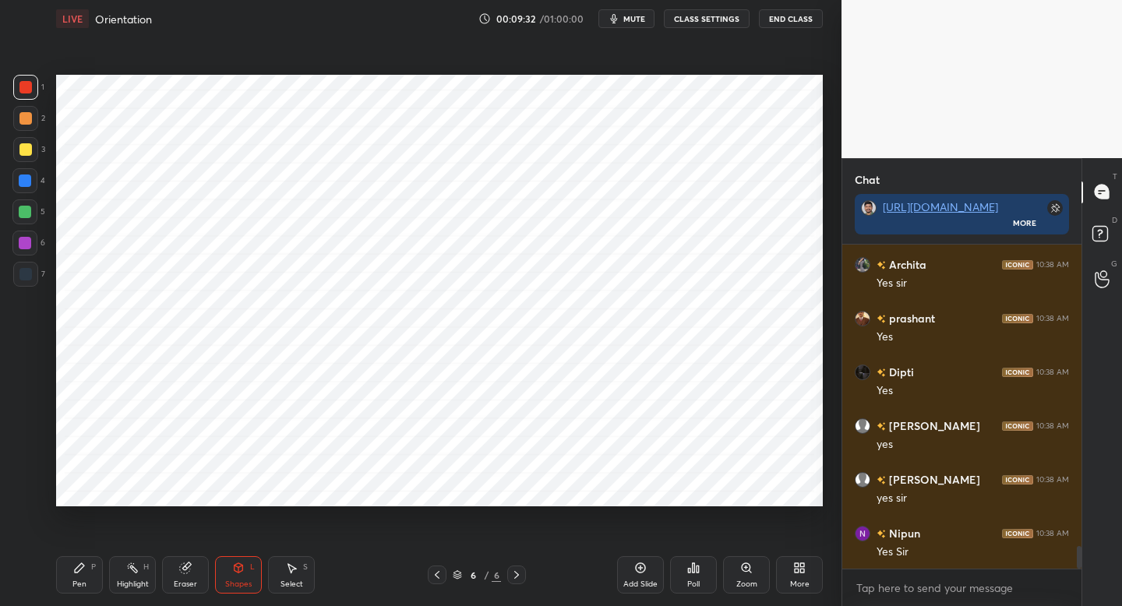
scroll to position [4277, 0]
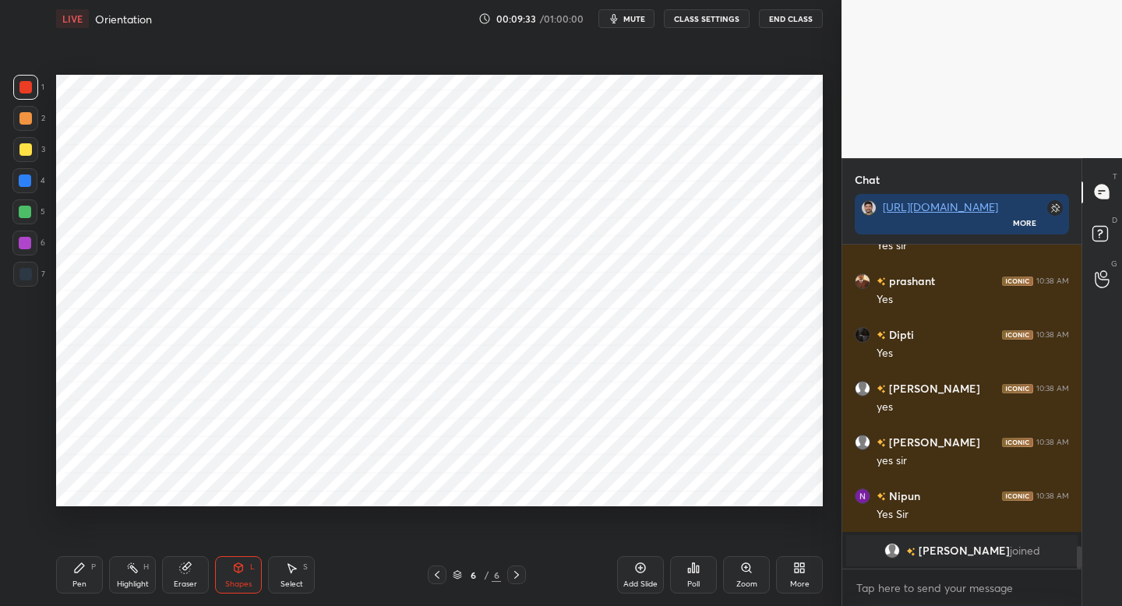
click at [79, 570] on icon at bounding box center [79, 567] width 9 height 9
click at [629, 29] on div "LIVE Orientation 00:09:41 / 01:00:00 mute CLASS SETTINGS End Class" at bounding box center [439, 18] width 766 height 37
click at [633, 24] on button "mute" at bounding box center [626, 18] width 56 height 19
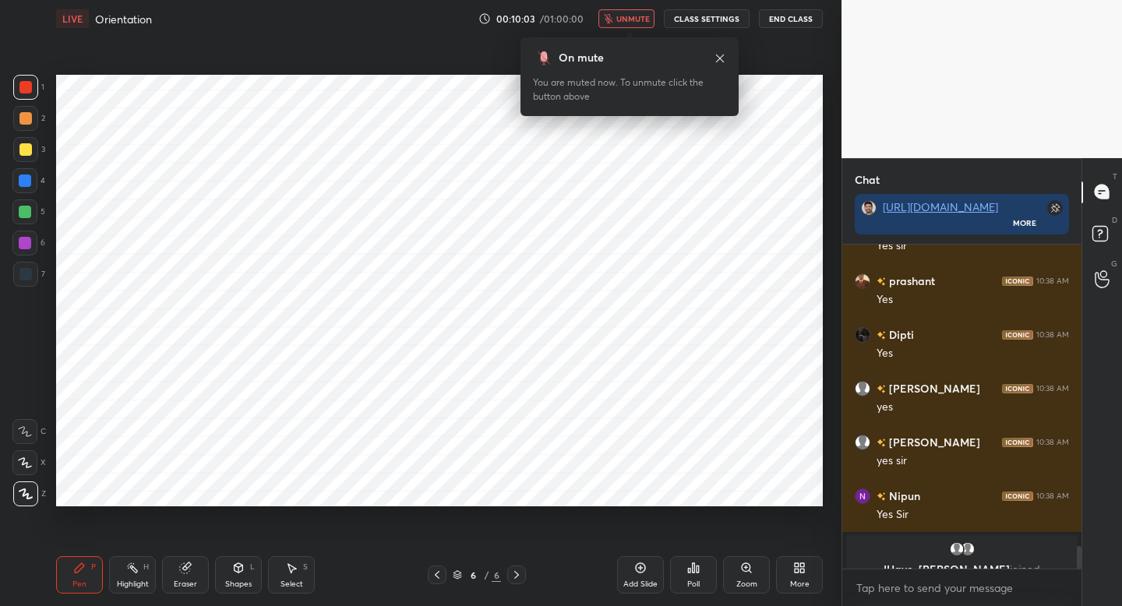
scroll to position [4296, 0]
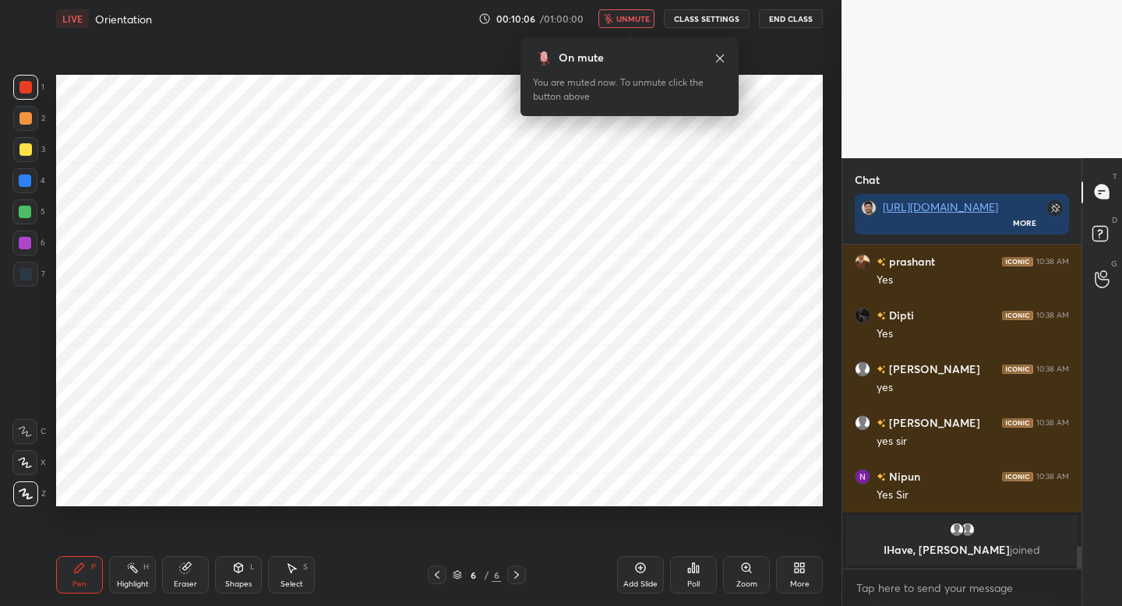
click at [636, 24] on button "unmute" at bounding box center [626, 18] width 56 height 19
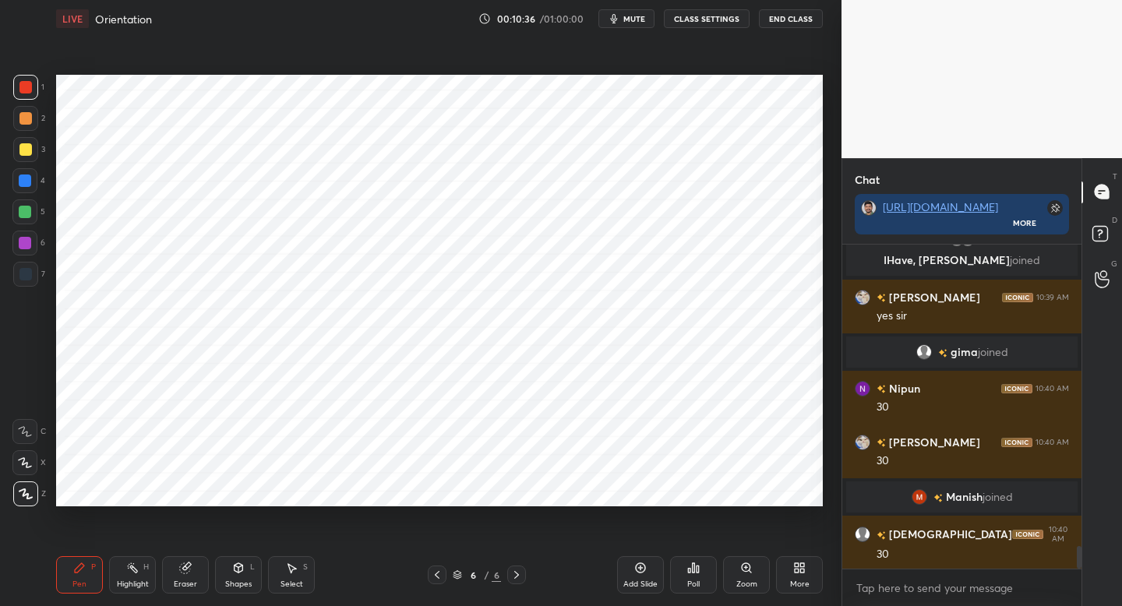
scroll to position [4379, 0]
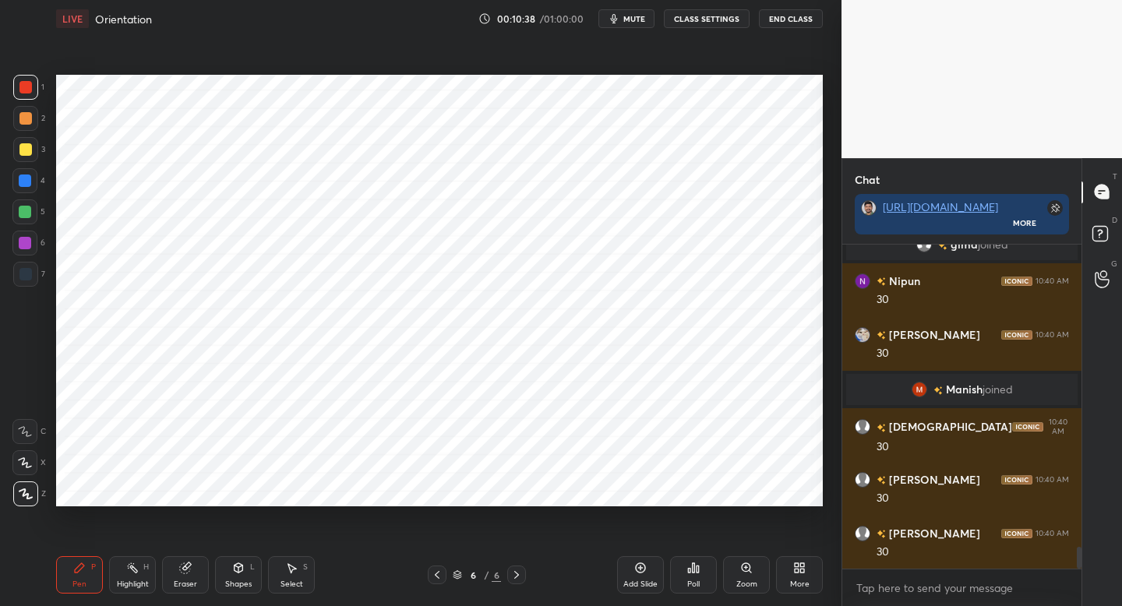
click at [235, 576] on div "Shapes L" at bounding box center [238, 574] width 47 height 37
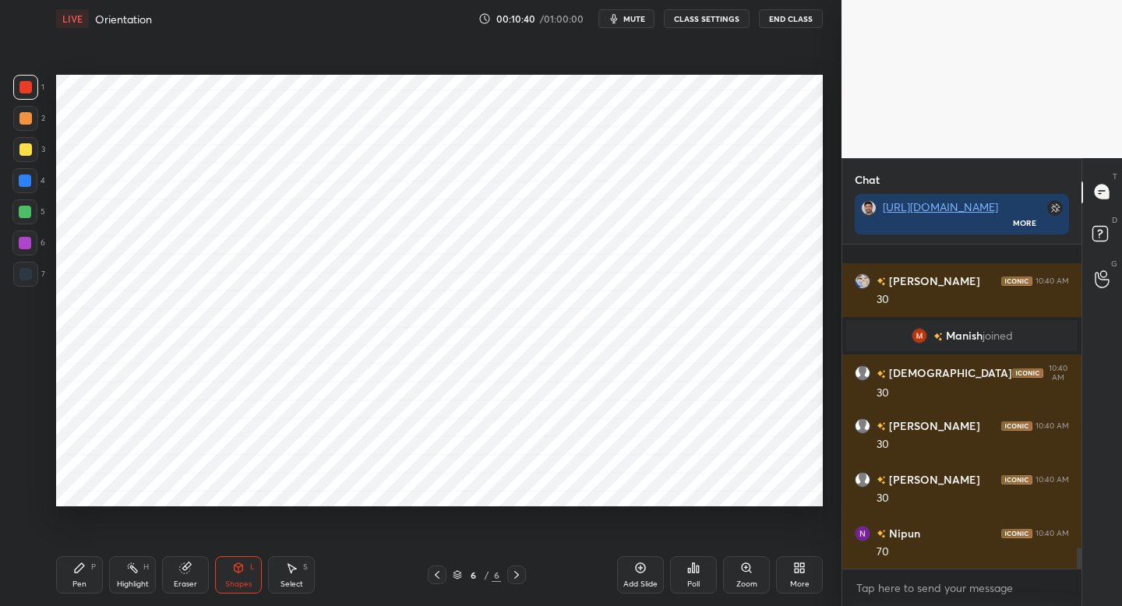
scroll to position [4648, 0]
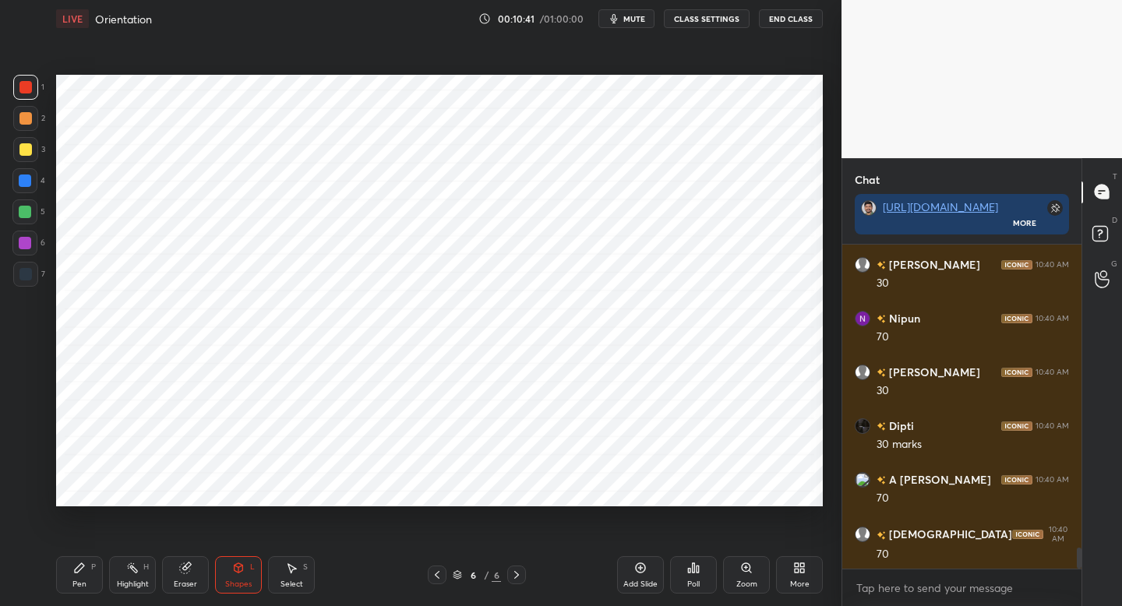
click at [90, 576] on div "Pen P" at bounding box center [79, 574] width 47 height 37
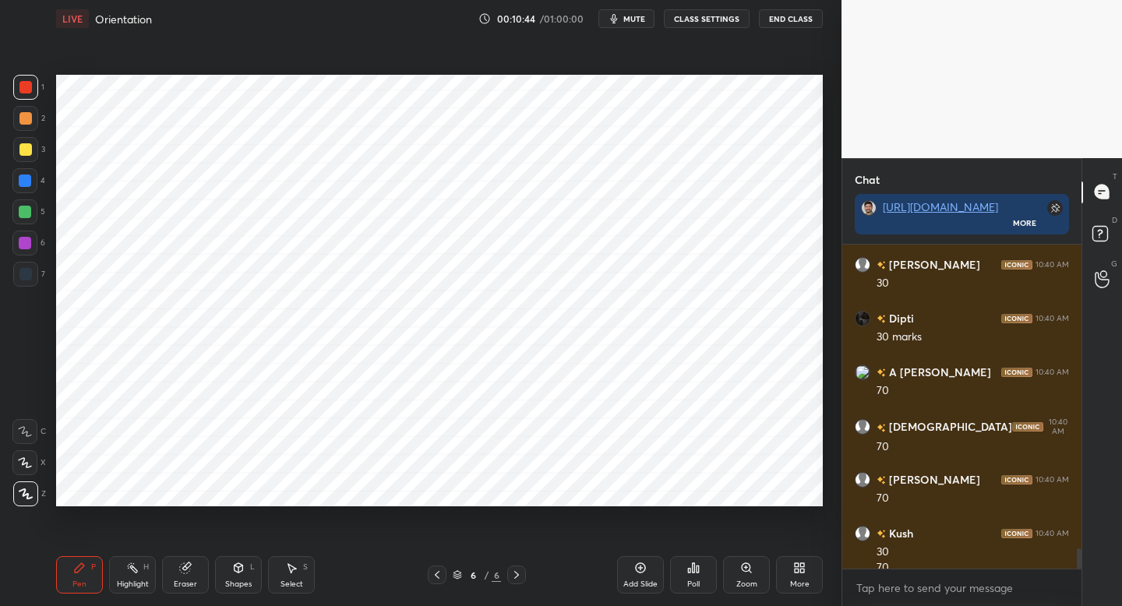
scroll to position [4879, 0]
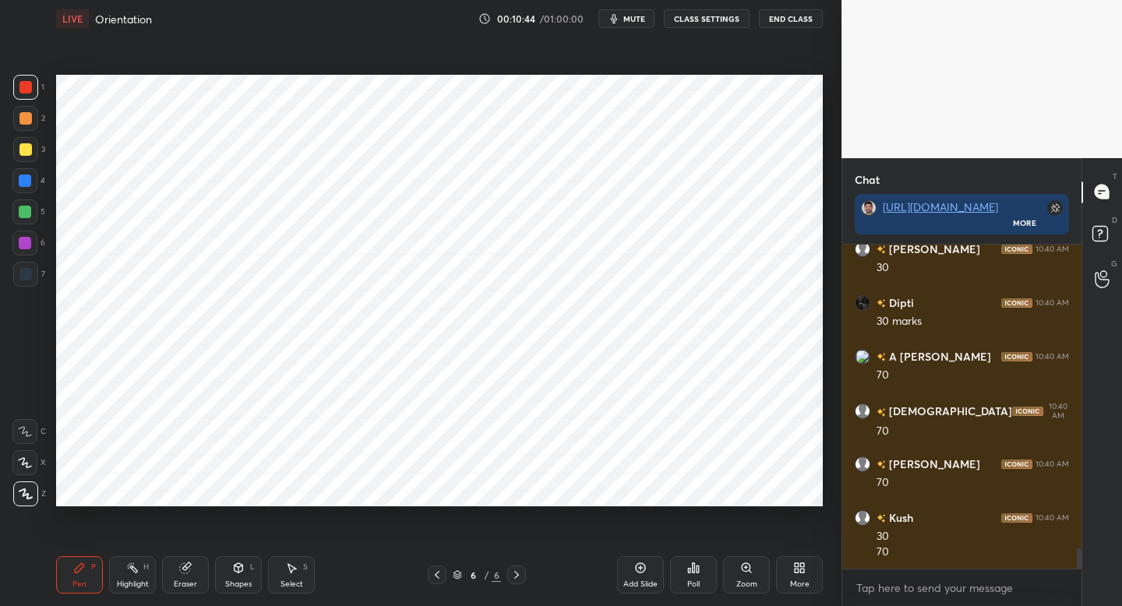
click at [30, 283] on div at bounding box center [25, 274] width 25 height 25
click at [27, 126] on div at bounding box center [25, 118] width 25 height 25
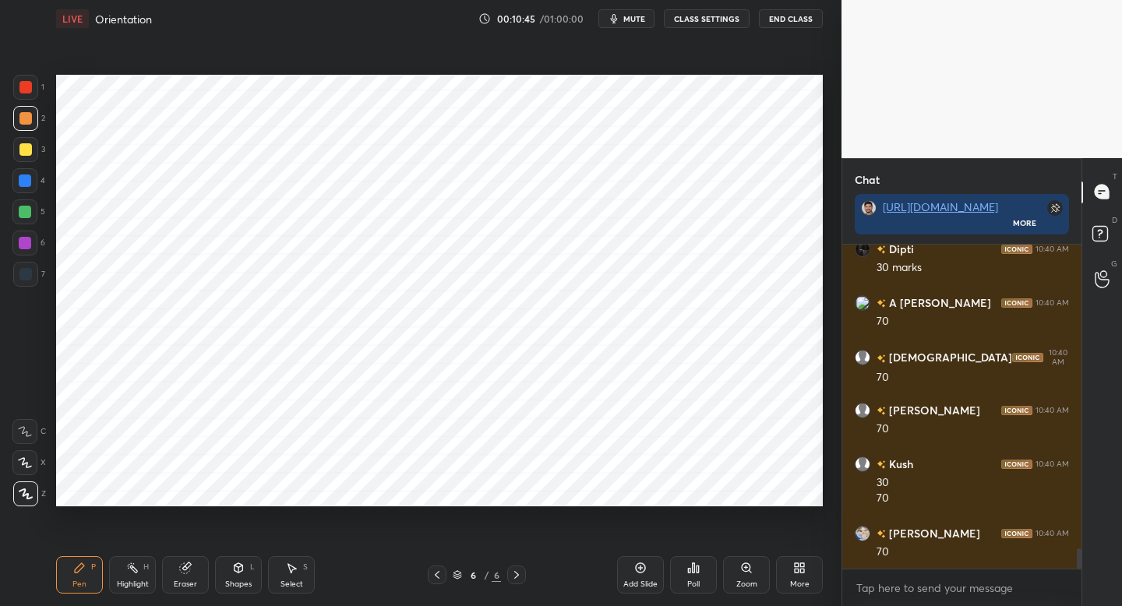
click at [29, 192] on div at bounding box center [24, 180] width 25 height 25
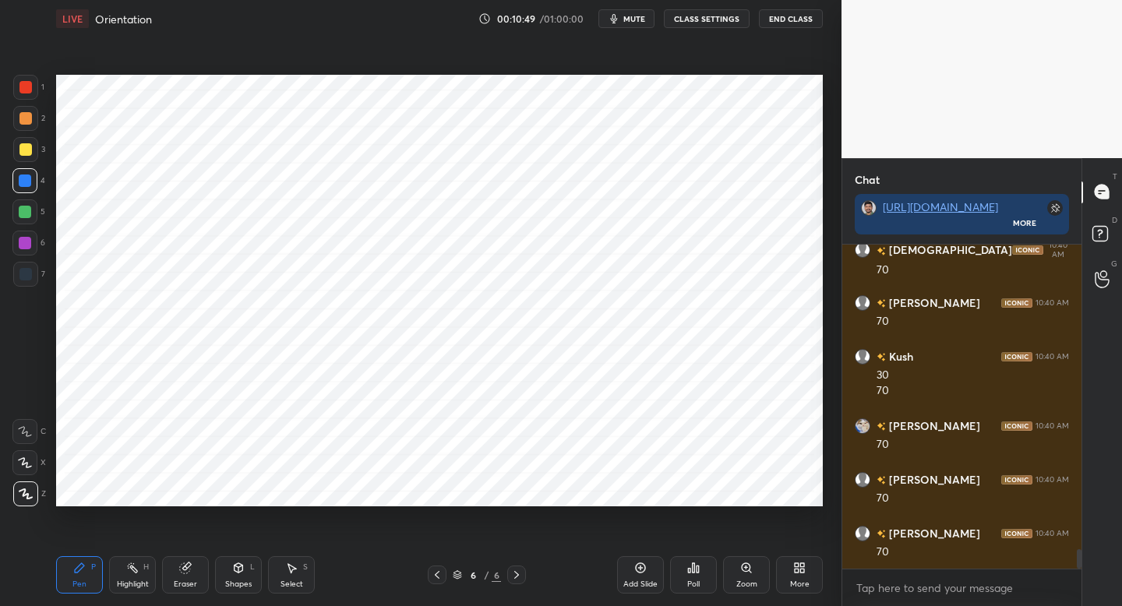
scroll to position [5093, 0]
click at [186, 575] on div "Eraser" at bounding box center [185, 574] width 47 height 37
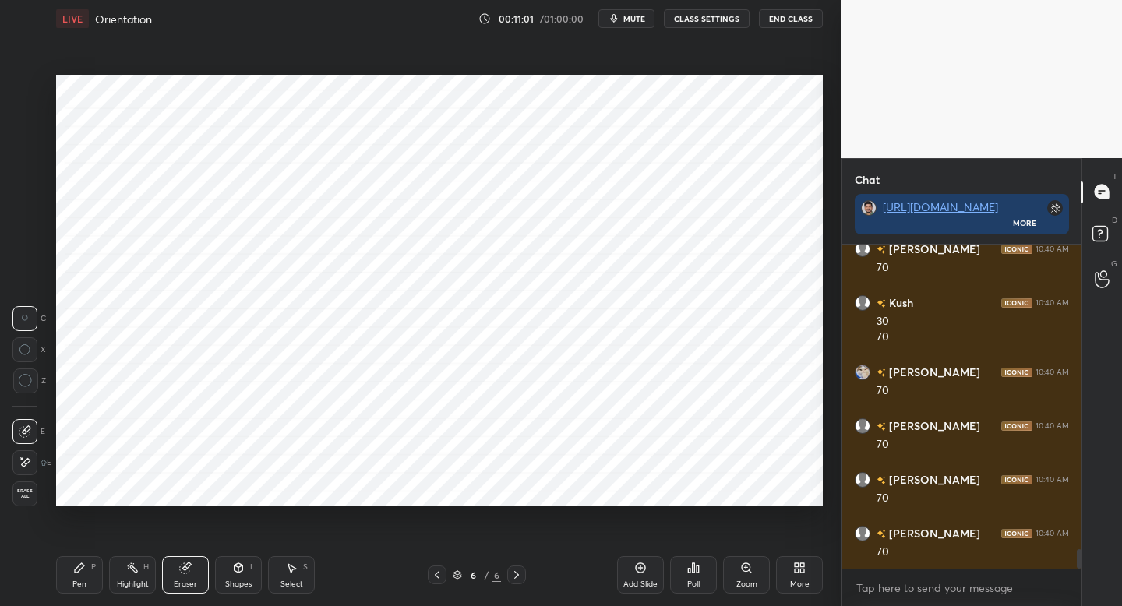
click at [75, 578] on div "Pen P" at bounding box center [79, 574] width 47 height 37
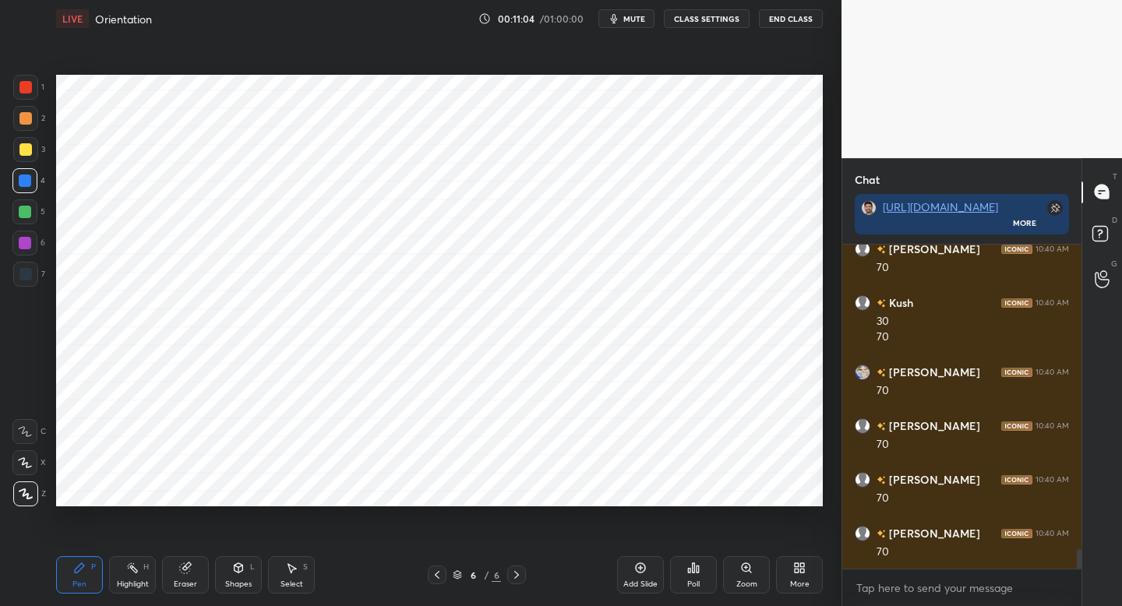
click at [167, 573] on div "Eraser" at bounding box center [185, 574] width 47 height 37
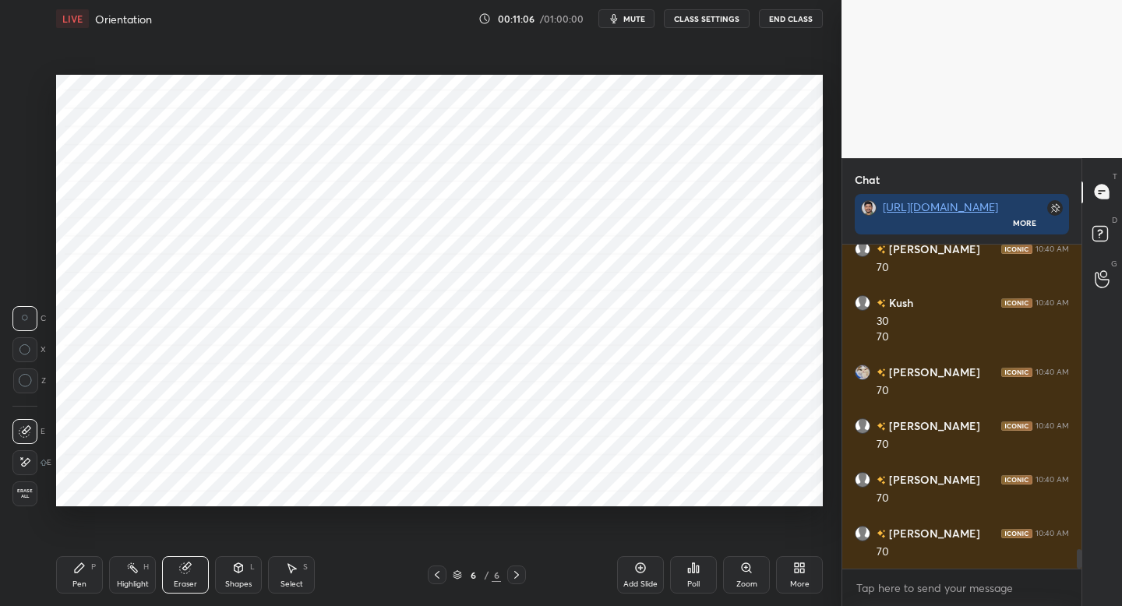
click at [90, 560] on div "Pen P" at bounding box center [79, 574] width 47 height 37
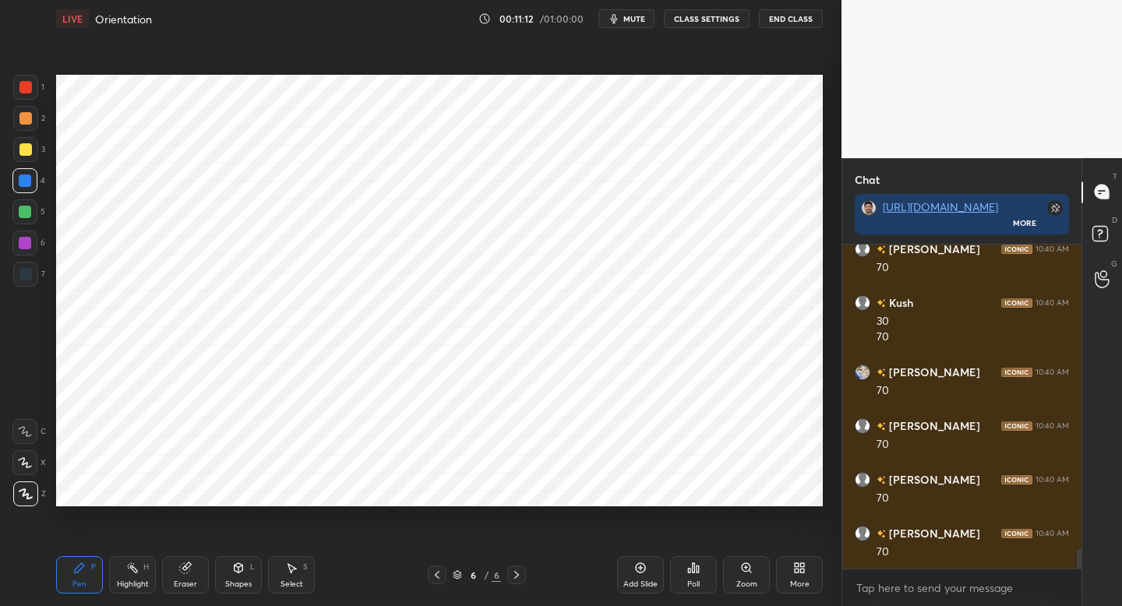
scroll to position [5131, 0]
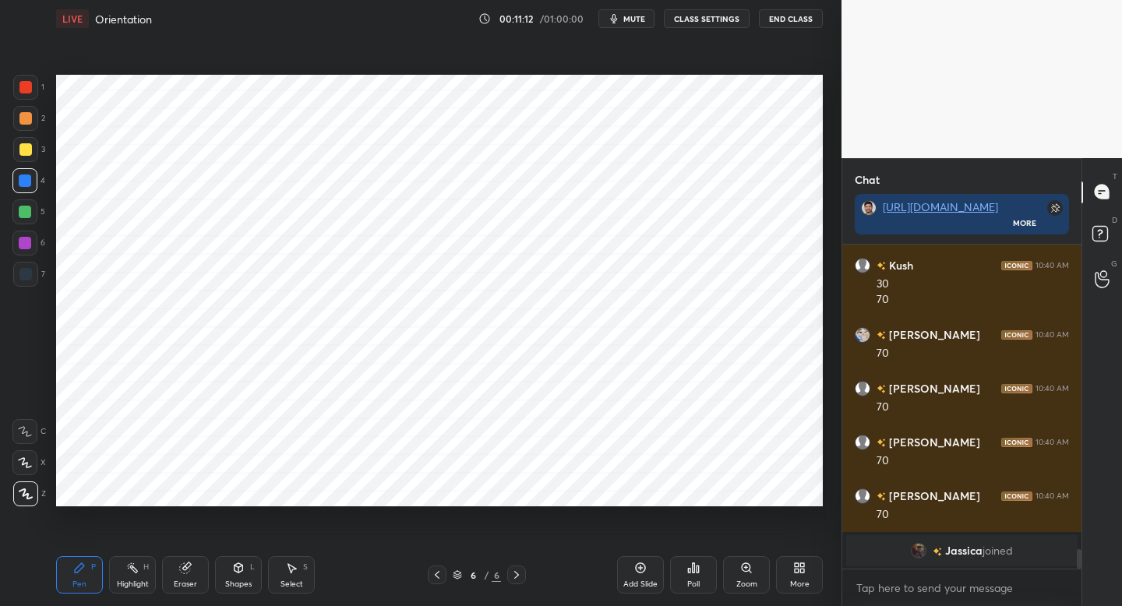
click at [43, 286] on div "7" at bounding box center [29, 274] width 32 height 25
click at [30, 93] on div at bounding box center [25, 87] width 25 height 25
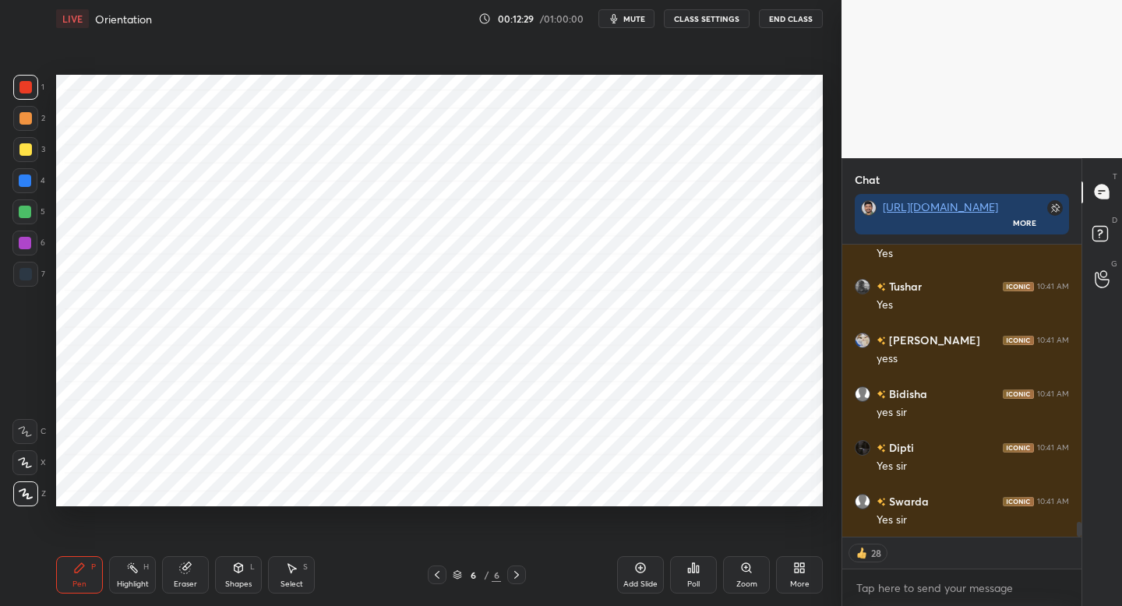
scroll to position [5601, 0]
click at [634, 569] on icon at bounding box center [640, 568] width 12 height 12
click at [27, 178] on div at bounding box center [25, 180] width 12 height 12
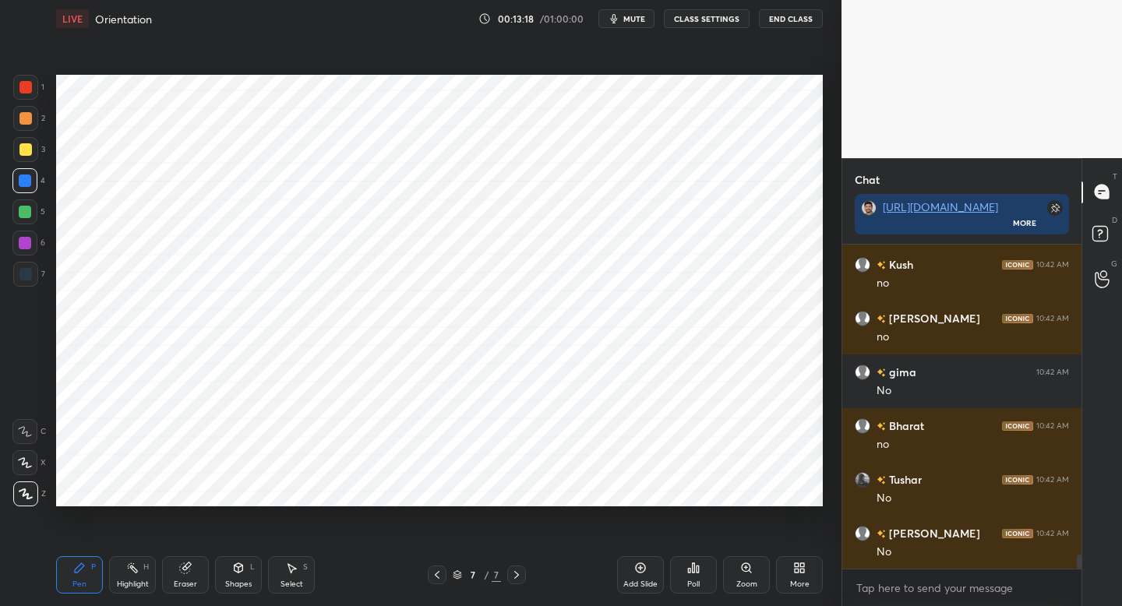
scroll to position [7260, 0]
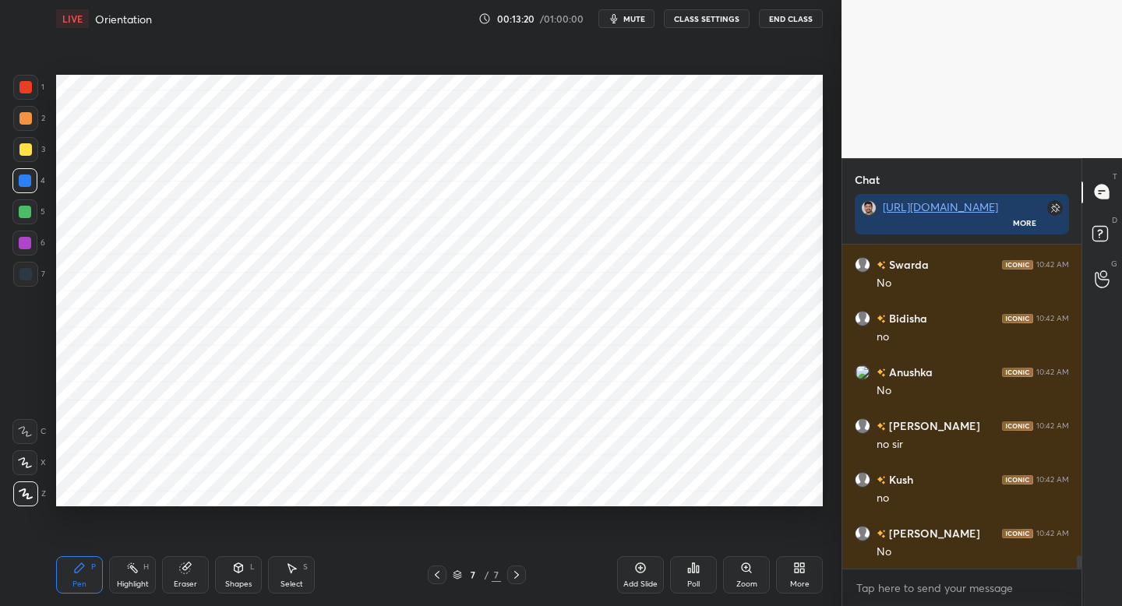
click at [450, 576] on div "7 / 7" at bounding box center [477, 574] width 98 height 19
click at [438, 572] on icon at bounding box center [437, 575] width 12 height 12
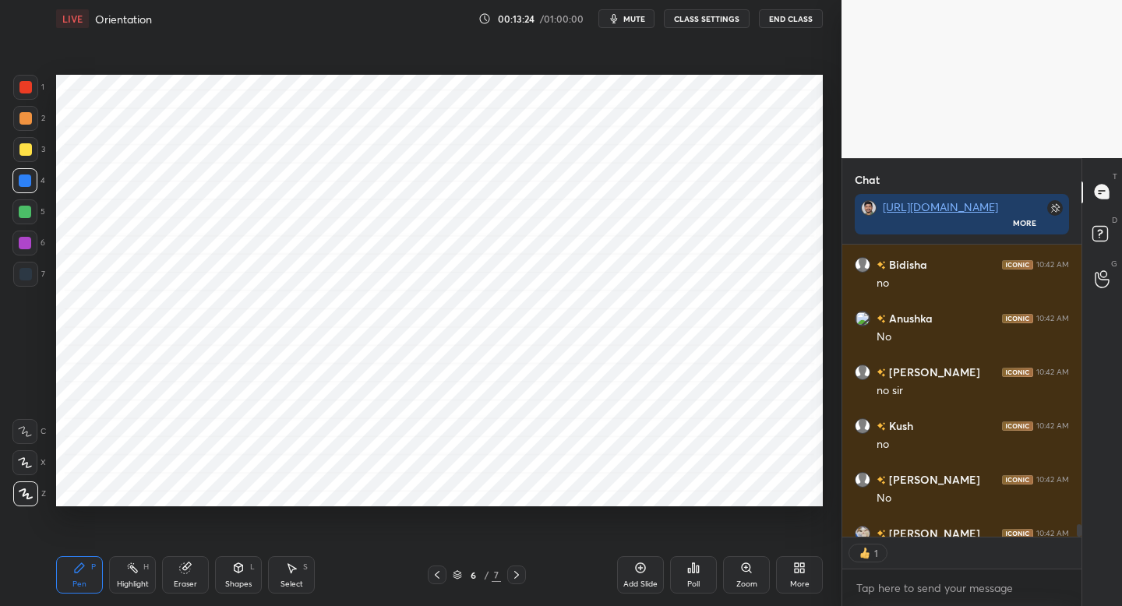
click at [32, 280] on div at bounding box center [25, 274] width 25 height 25
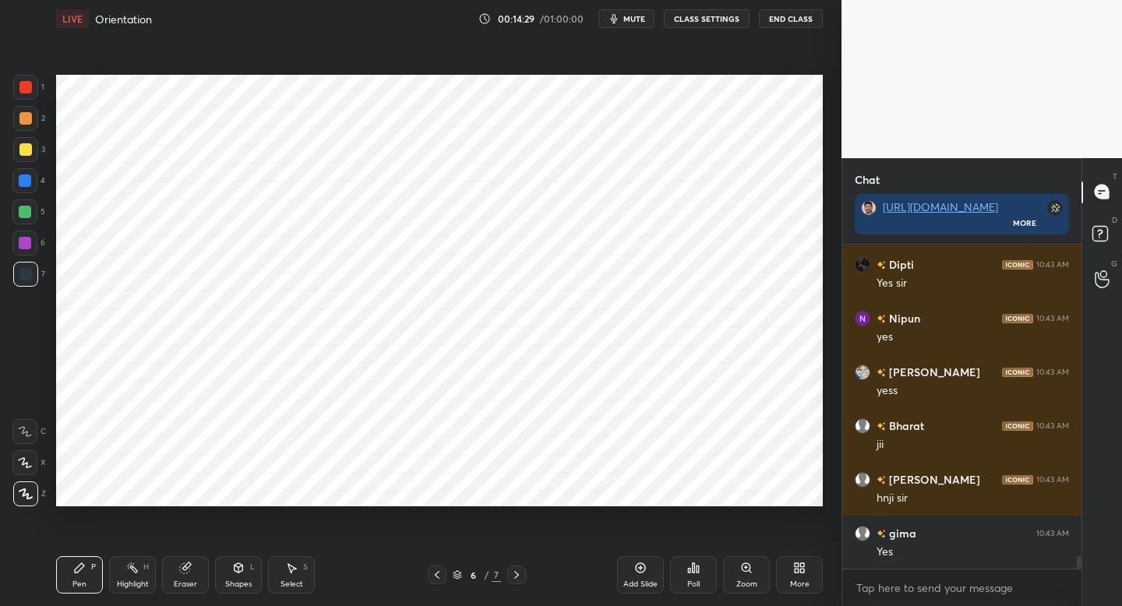
scroll to position [8174, 0]
click at [641, 572] on icon at bounding box center [640, 568] width 12 height 12
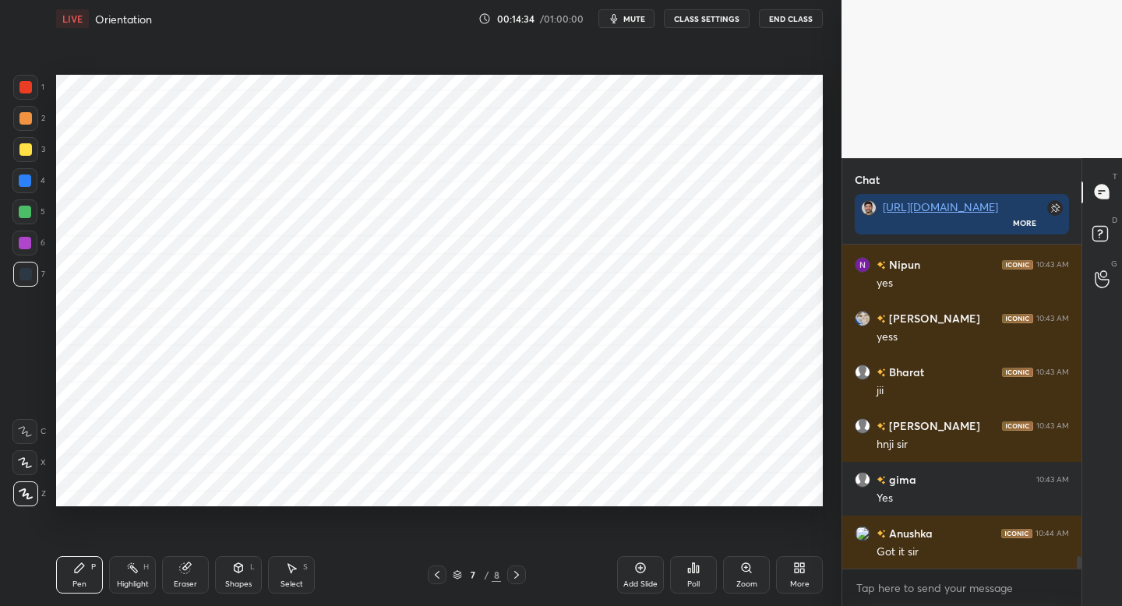
click at [31, 243] on div at bounding box center [24, 243] width 25 height 25
click at [251, 578] on div "Shapes L" at bounding box center [238, 574] width 47 height 37
click at [44, 102] on div "1 2 3 4 5 6 7" at bounding box center [28, 184] width 33 height 218
click at [72, 579] on div "Pen P" at bounding box center [79, 574] width 47 height 37
click at [23, 90] on div at bounding box center [25, 87] width 12 height 12
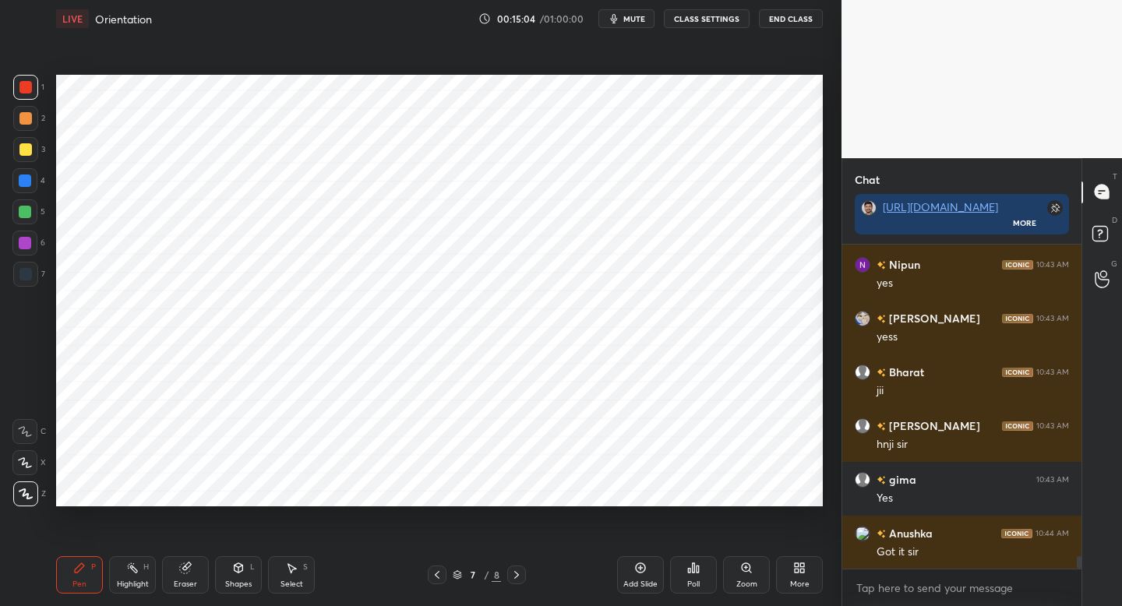
click at [35, 269] on div at bounding box center [25, 274] width 25 height 25
click at [38, 267] on div "7" at bounding box center [29, 274] width 32 height 25
click at [277, 572] on div "Select S" at bounding box center [291, 574] width 47 height 37
click at [239, 576] on div "Shapes L" at bounding box center [238, 574] width 47 height 37
click at [88, 574] on div "Pen P" at bounding box center [79, 574] width 47 height 37
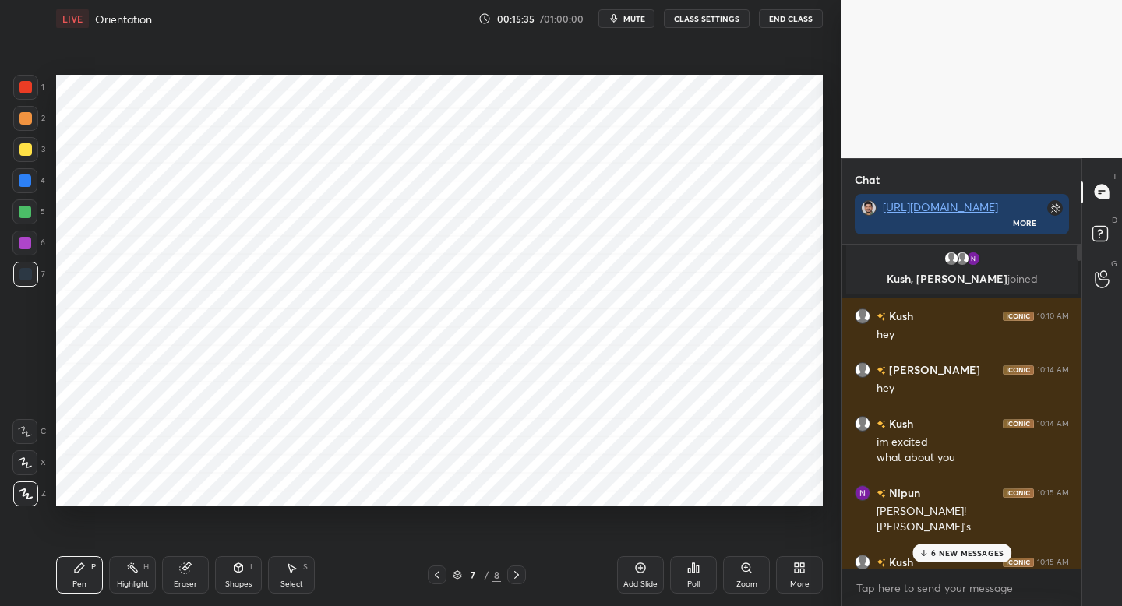
scroll to position [0, 0]
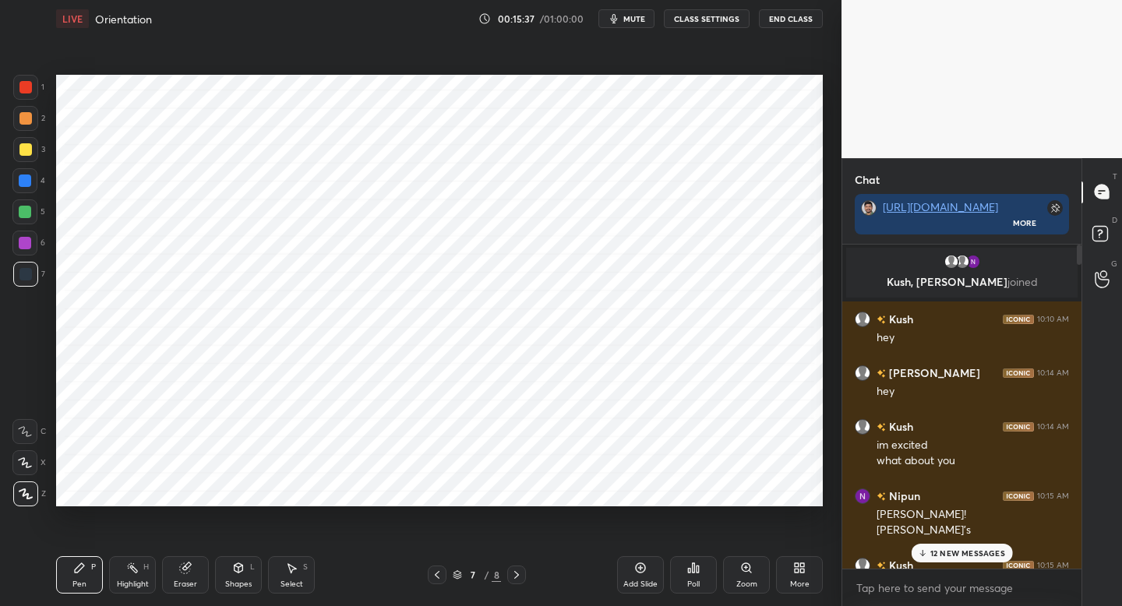
click at [953, 551] on p "12 NEW MESSAGES" at bounding box center [967, 552] width 75 height 9
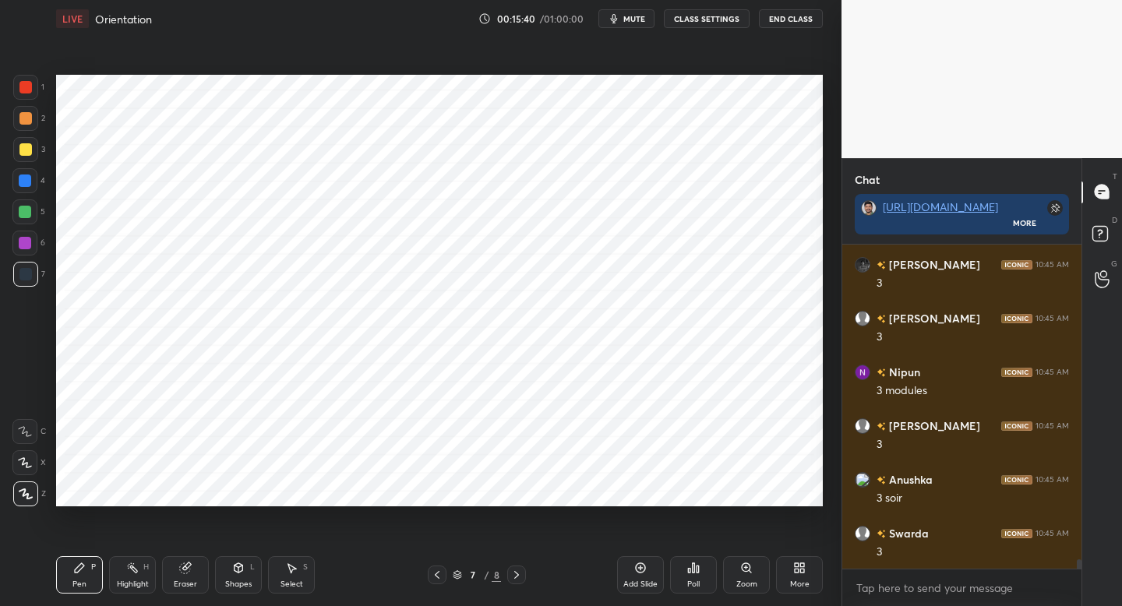
scroll to position [11257, 0]
click at [30, 96] on div at bounding box center [25, 87] width 25 height 25
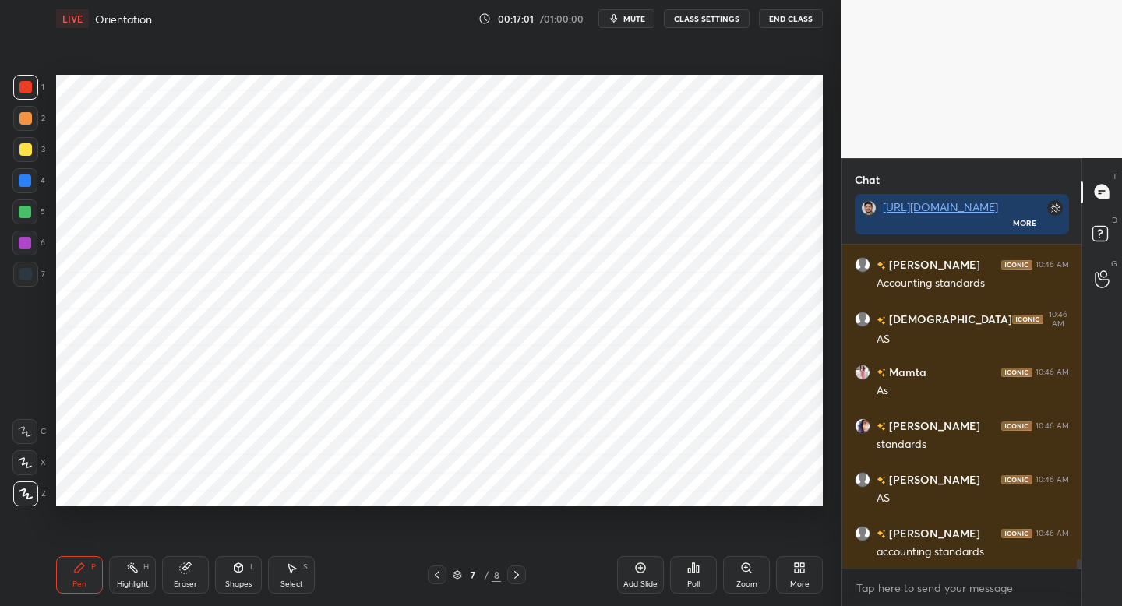
scroll to position [11271, 0]
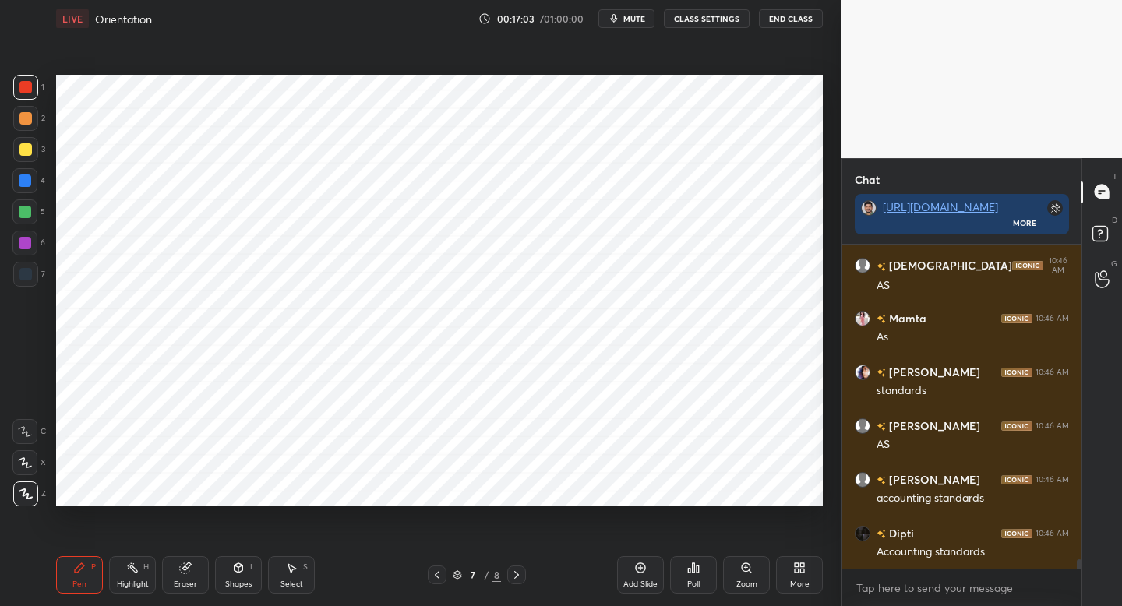
click at [637, 570] on icon at bounding box center [640, 568] width 12 height 12
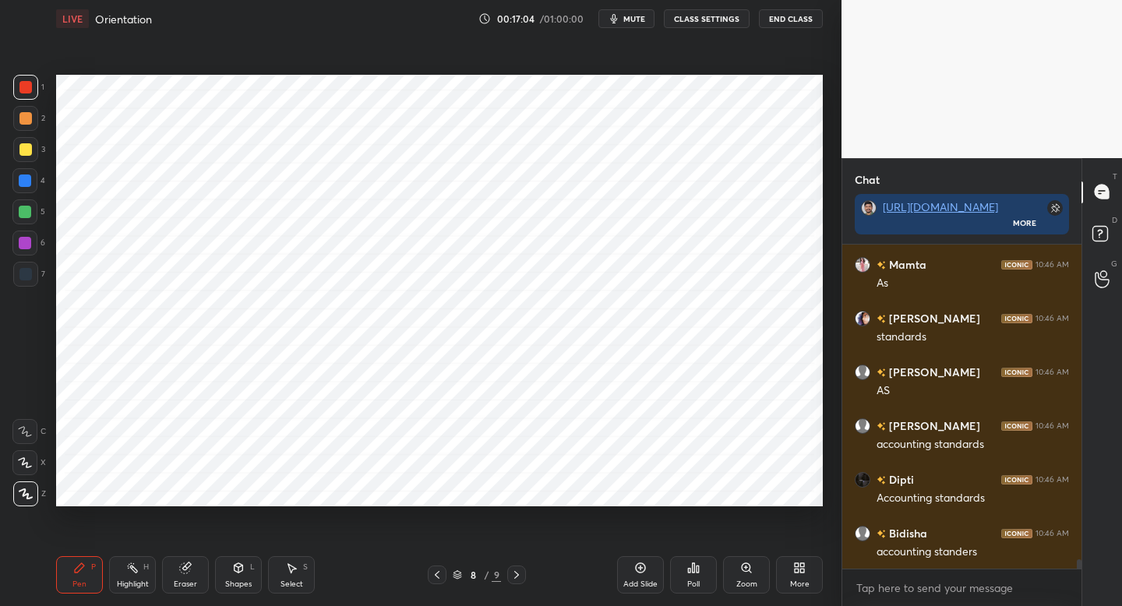
click at [28, 271] on div at bounding box center [25, 274] width 12 height 12
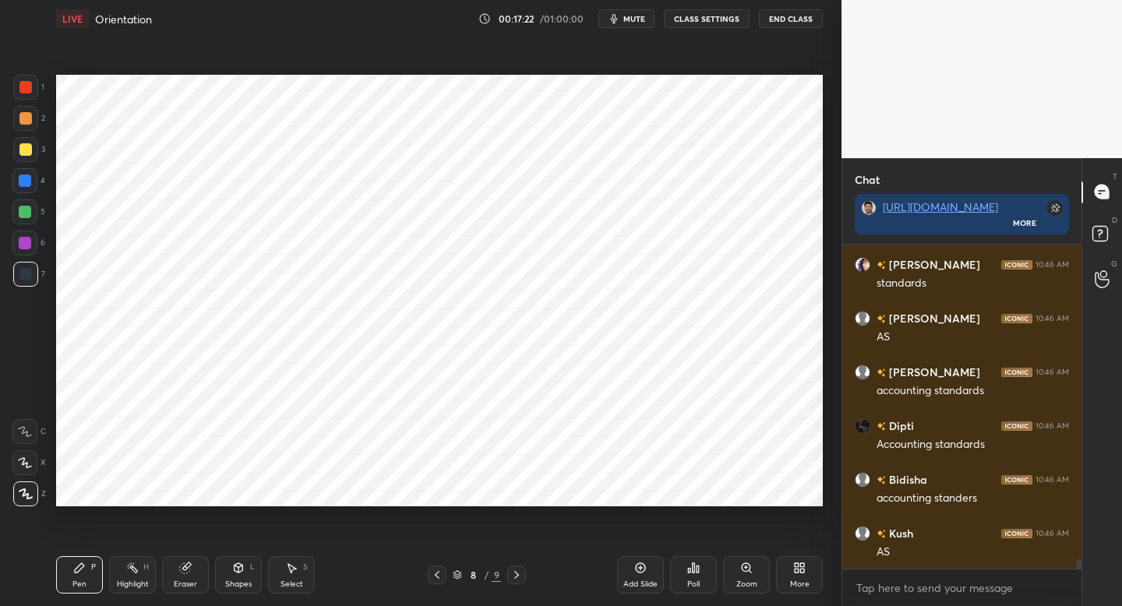
scroll to position [11432, 0]
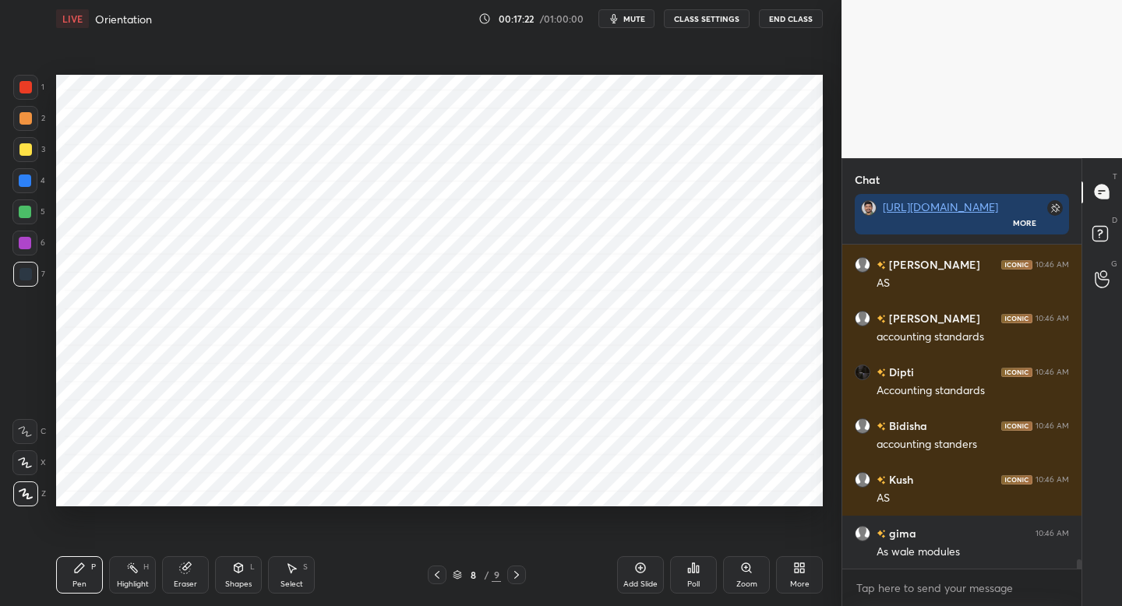
click at [30, 85] on div at bounding box center [25, 87] width 12 height 12
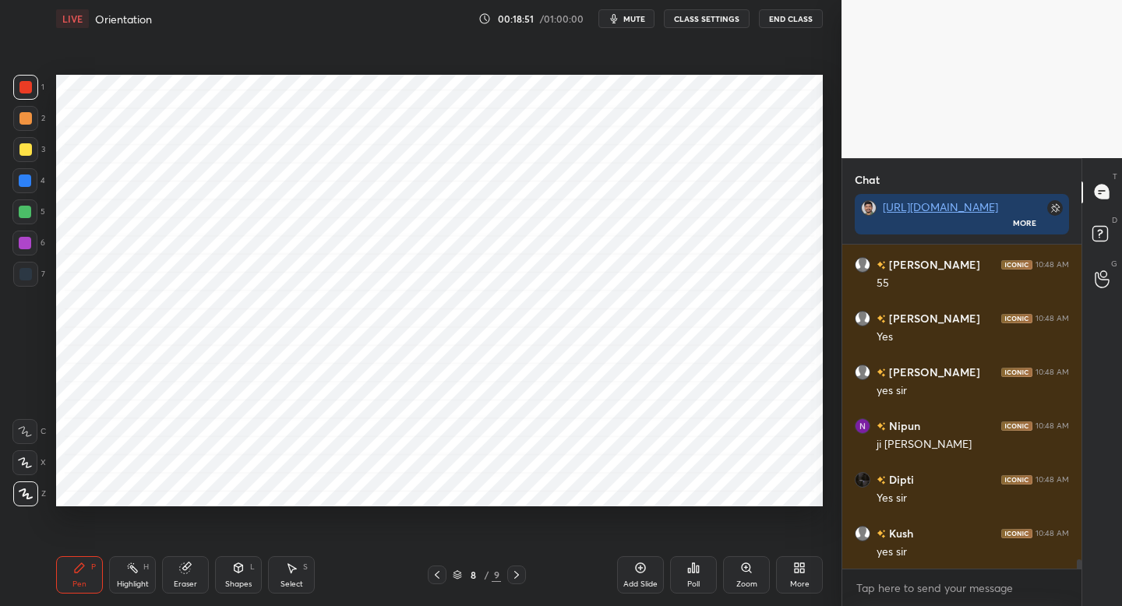
scroll to position [11280, 0]
click at [29, 273] on div at bounding box center [25, 274] width 12 height 12
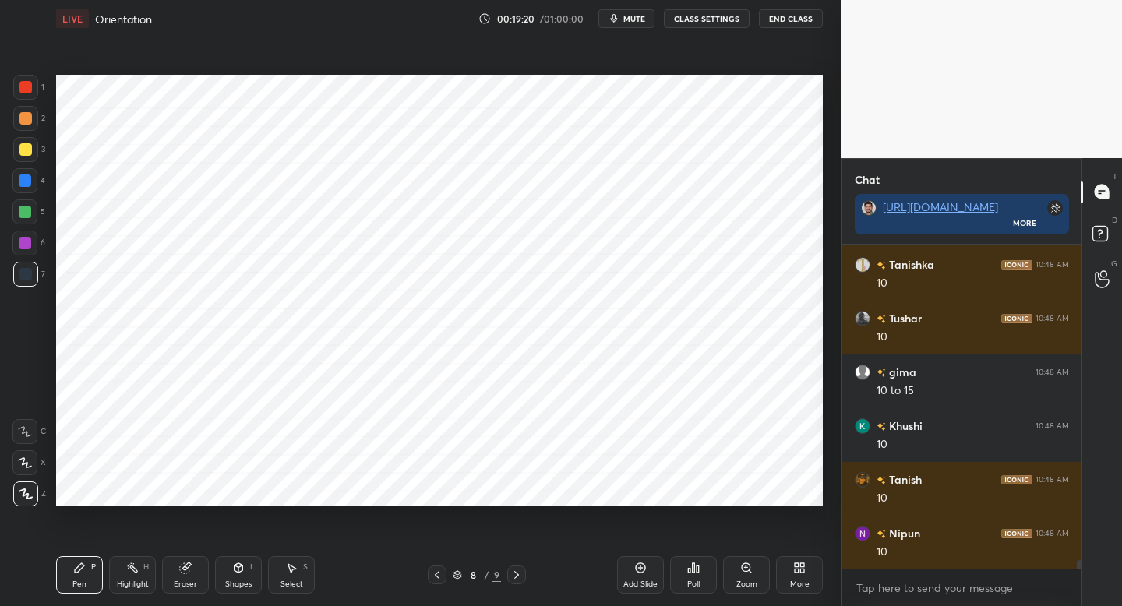
scroll to position [11984, 0]
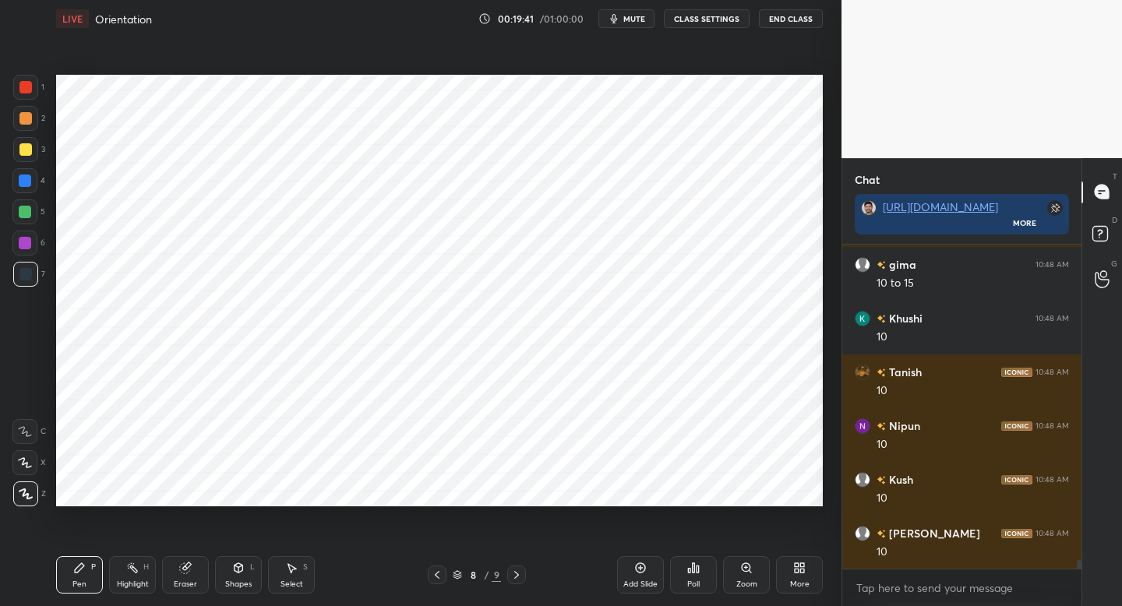
click at [34, 246] on div at bounding box center [24, 243] width 25 height 25
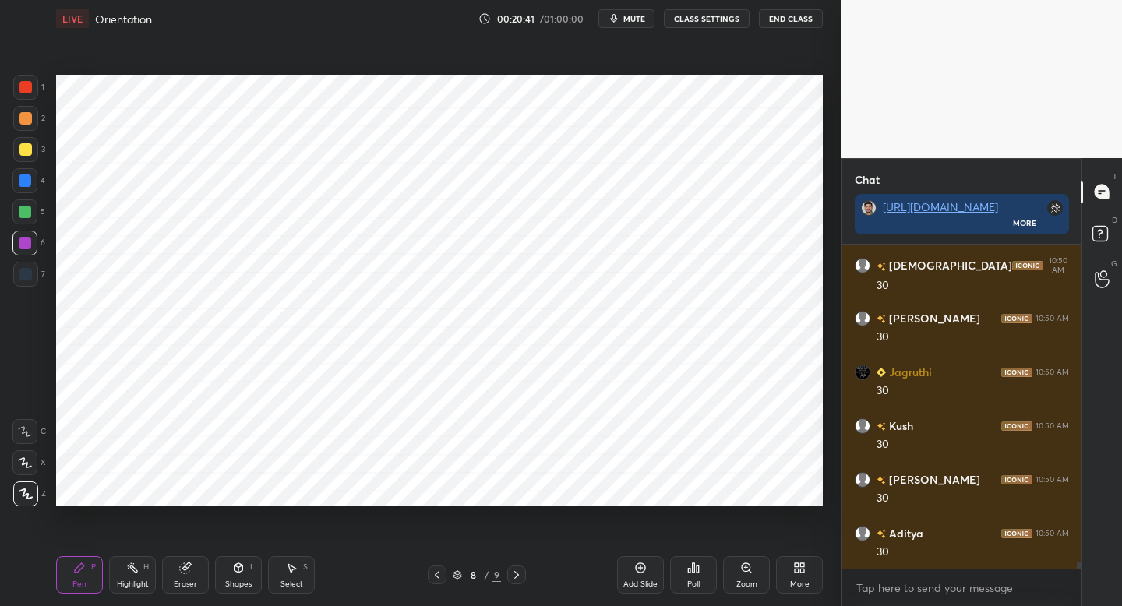
scroll to position [15424, 0]
click at [188, 584] on div "Eraser" at bounding box center [185, 584] width 23 height 8
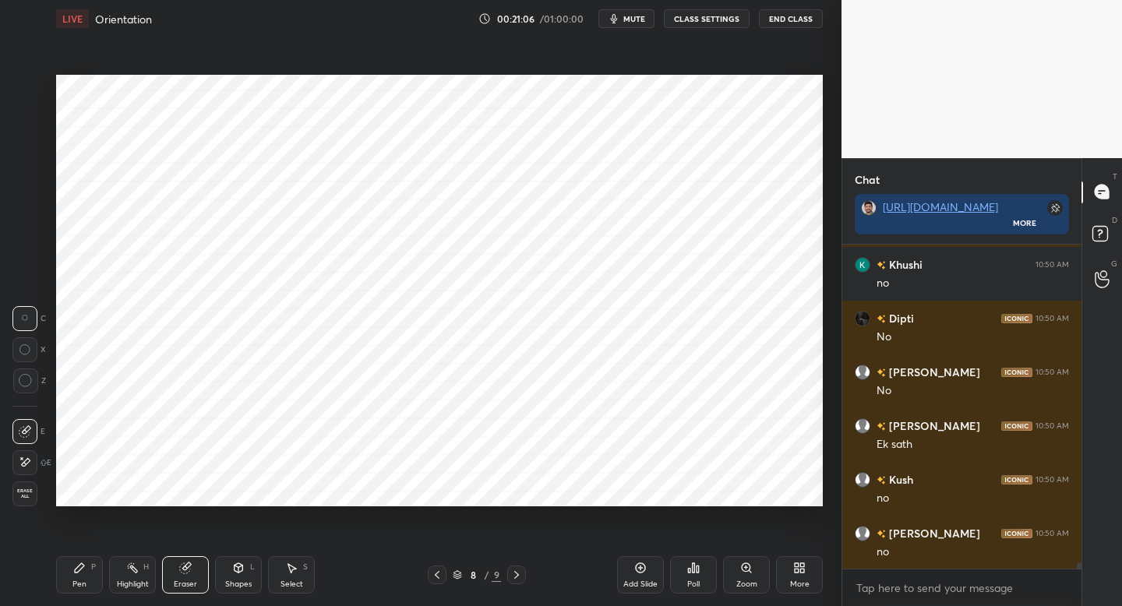
click at [19, 385] on icon at bounding box center [26, 381] width 14 height 14
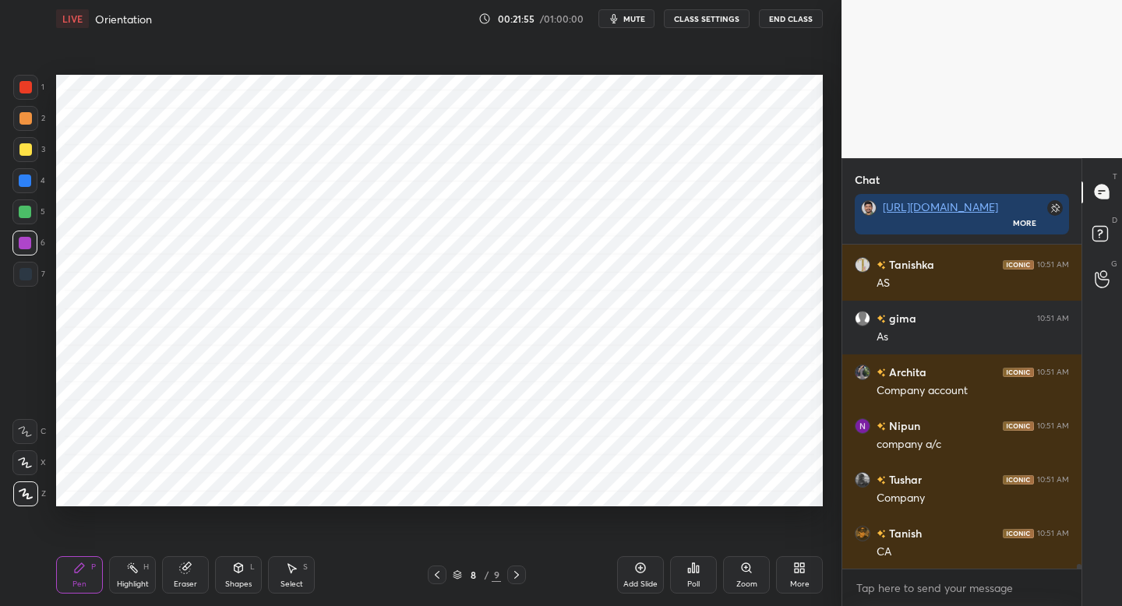
click at [32, 277] on div at bounding box center [25, 274] width 25 height 25
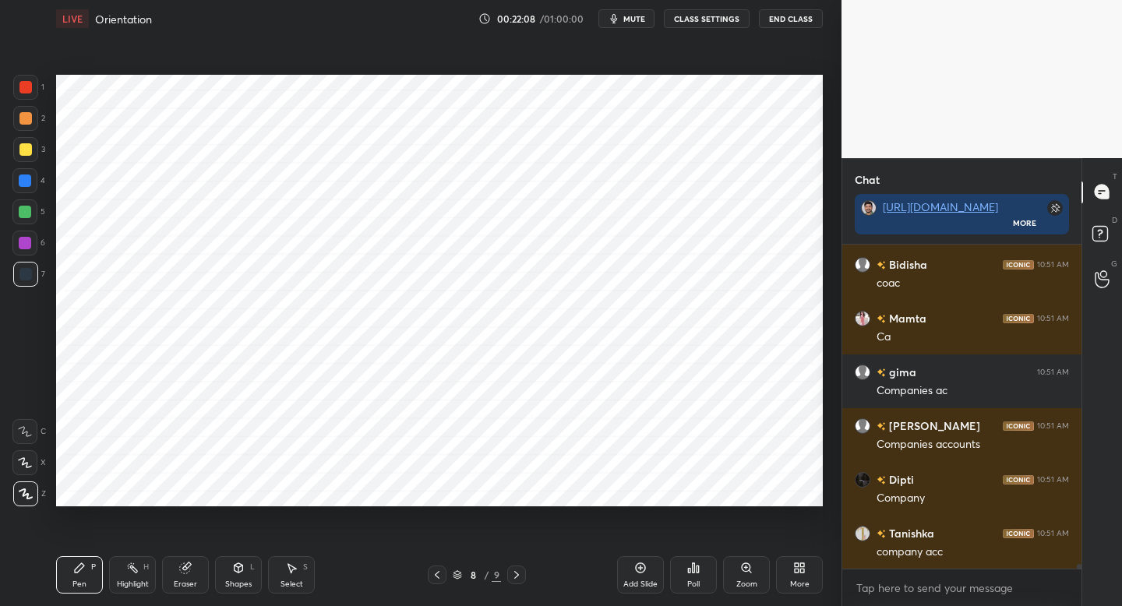
click at [231, 572] on div "Shapes L" at bounding box center [238, 574] width 47 height 37
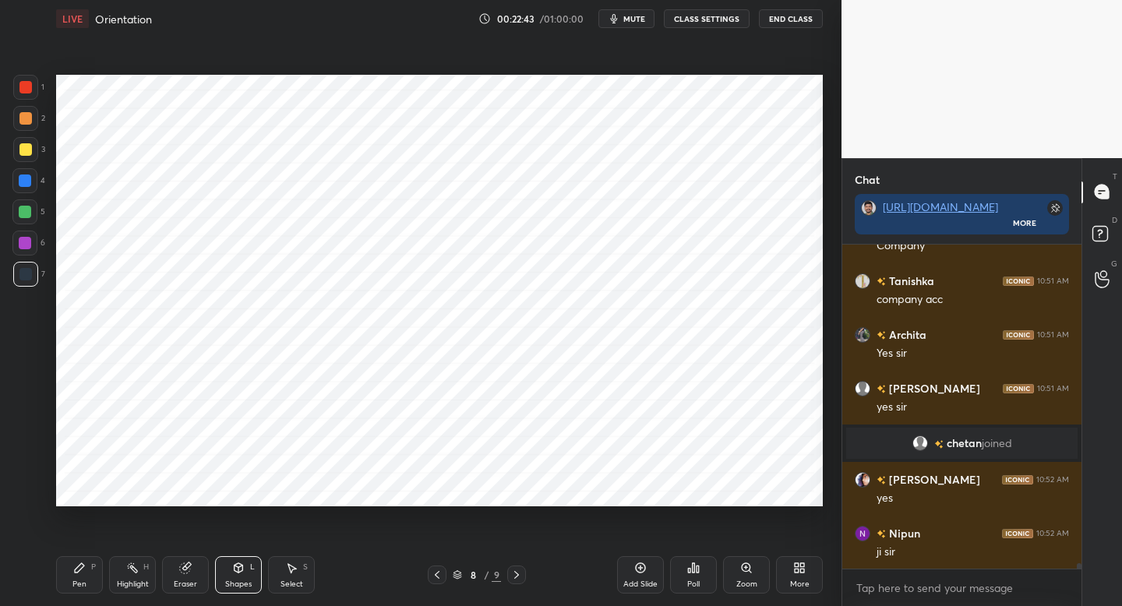
scroll to position [19548, 0]
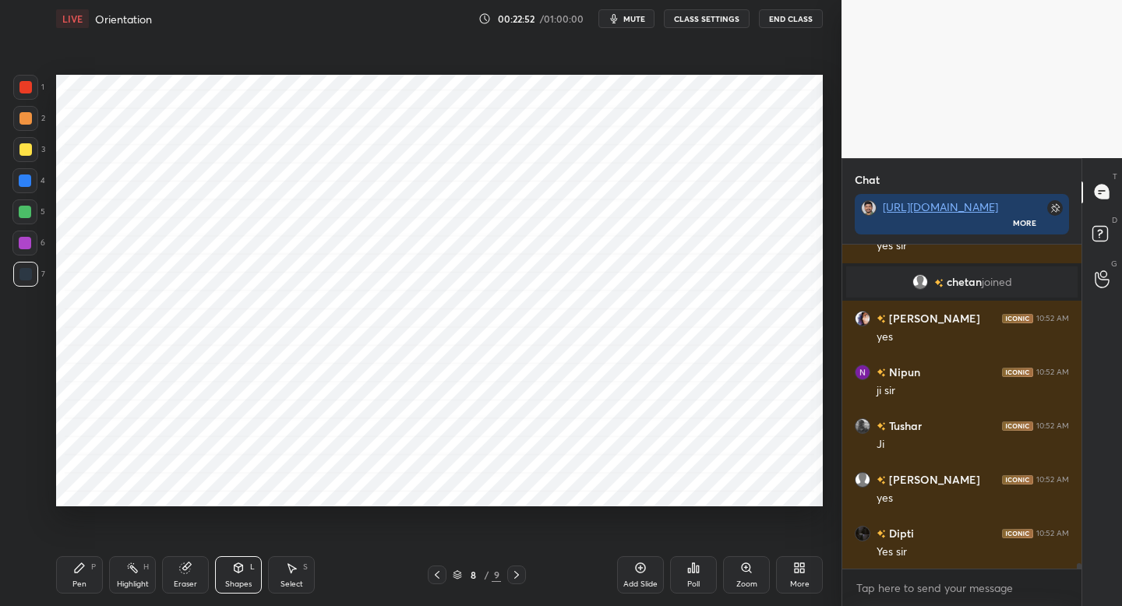
click at [797, 572] on icon at bounding box center [796, 571] width 4 height 4
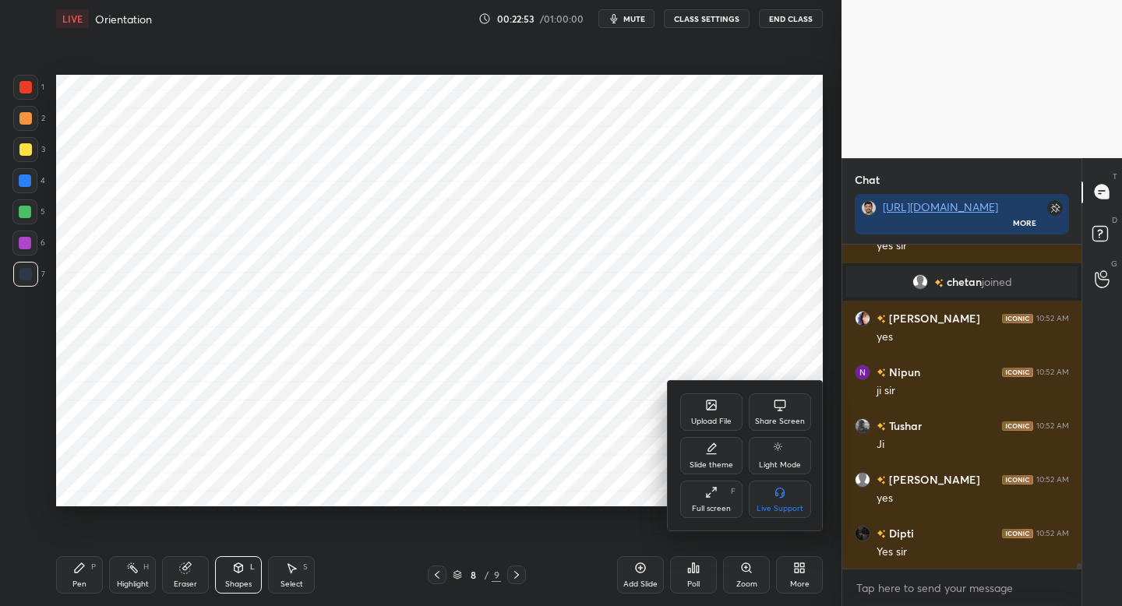
click at [717, 411] on div "Upload File" at bounding box center [711, 411] width 62 height 37
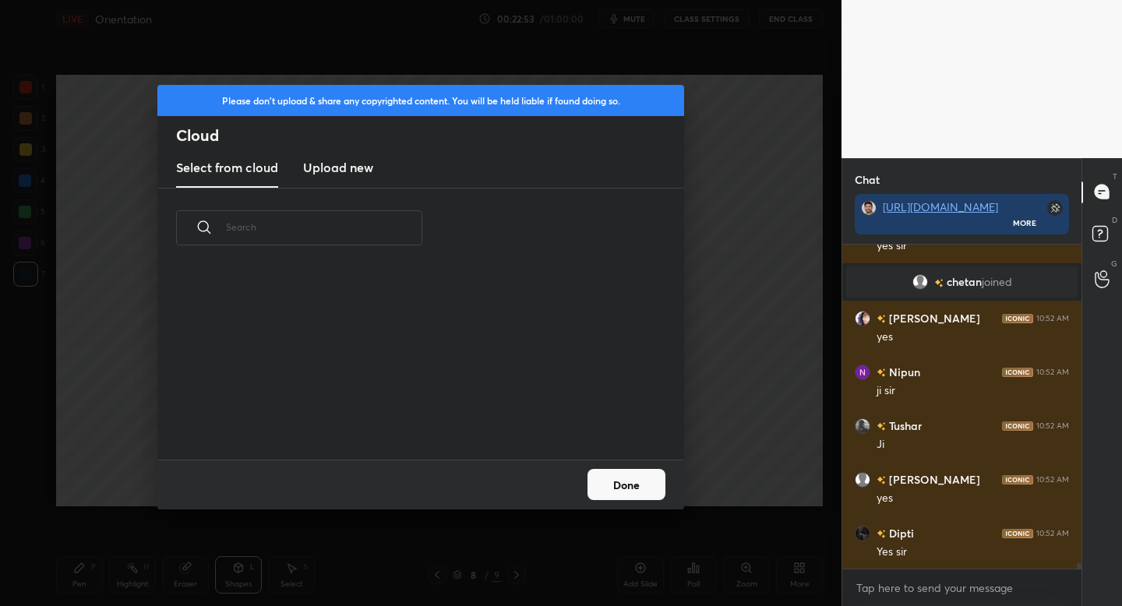
scroll to position [192, 500]
click at [339, 171] on h3 "Upload new" at bounding box center [338, 167] width 70 height 19
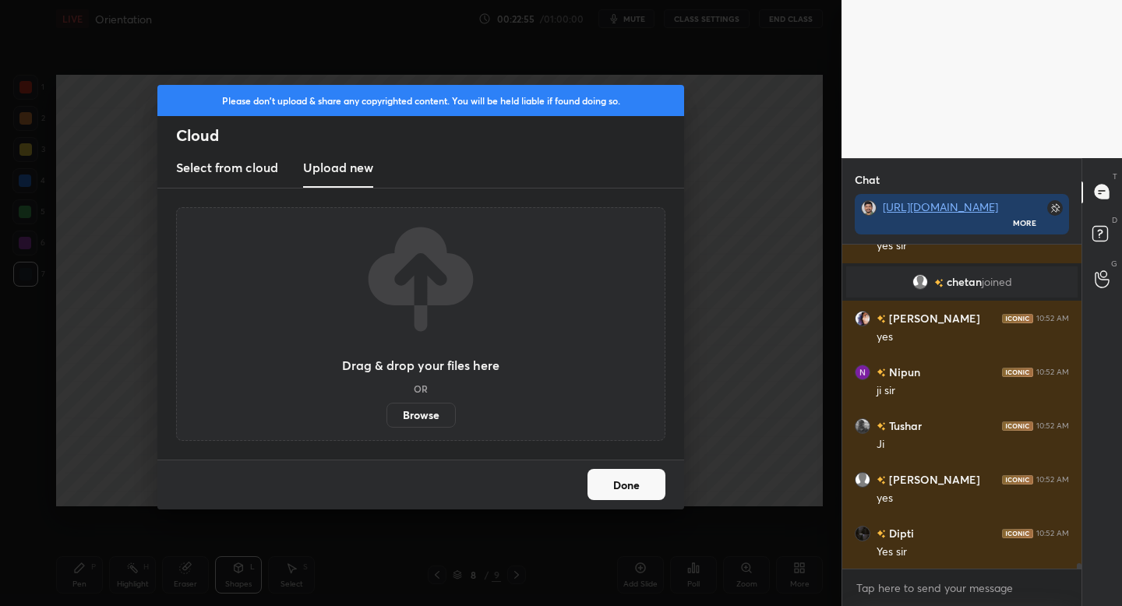
click at [415, 410] on label "Browse" at bounding box center [420, 415] width 69 height 25
click at [386, 410] on input "Browse" at bounding box center [386, 415] width 0 height 25
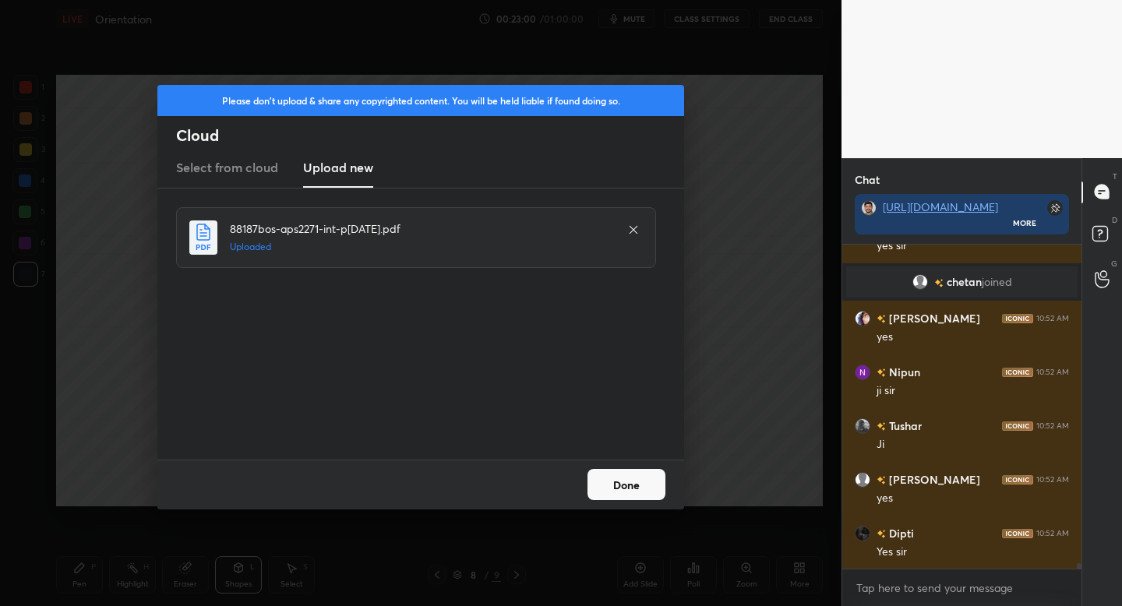
click at [645, 485] on button "Done" at bounding box center [626, 484] width 78 height 31
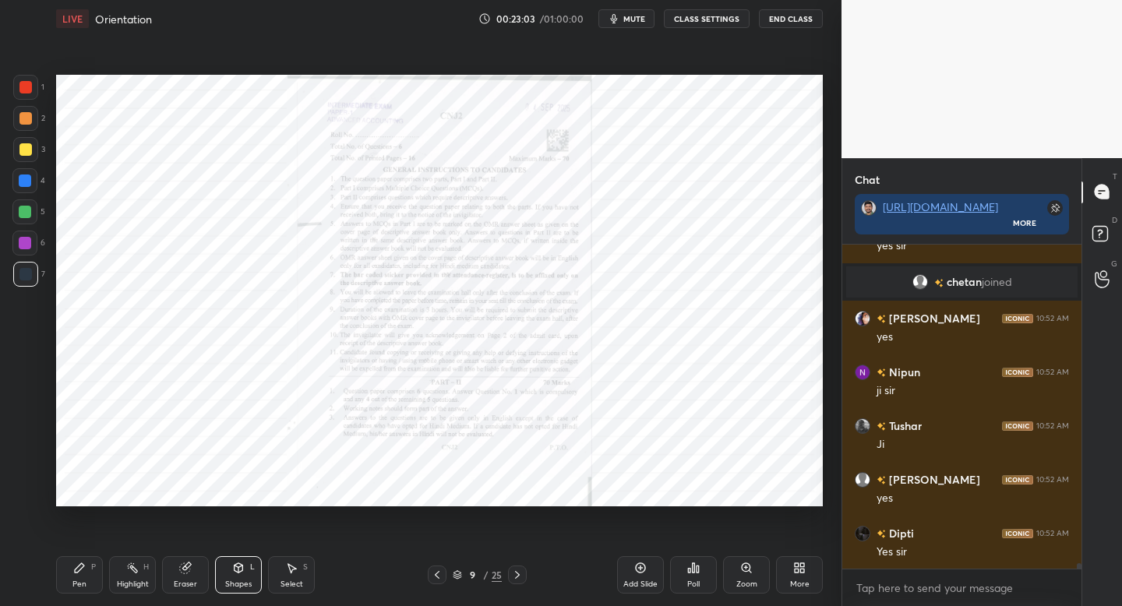
click at [748, 568] on icon at bounding box center [746, 568] width 12 height 12
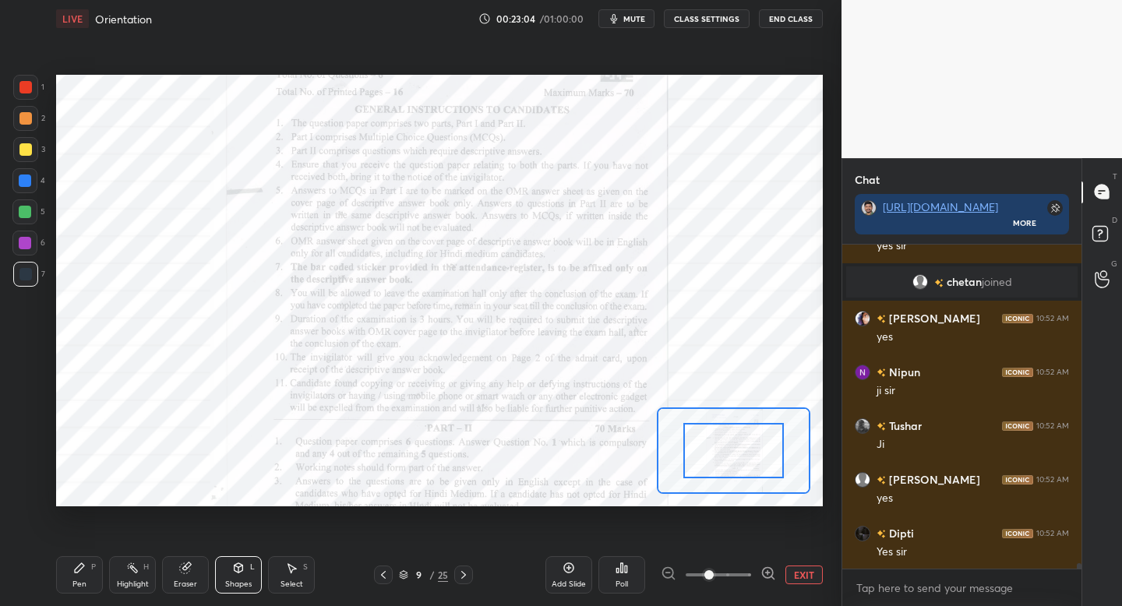
click at [755, 428] on div at bounding box center [733, 450] width 100 height 55
drag, startPoint x: 749, startPoint y: 449, endPoint x: 754, endPoint y: 424, distance: 26.1
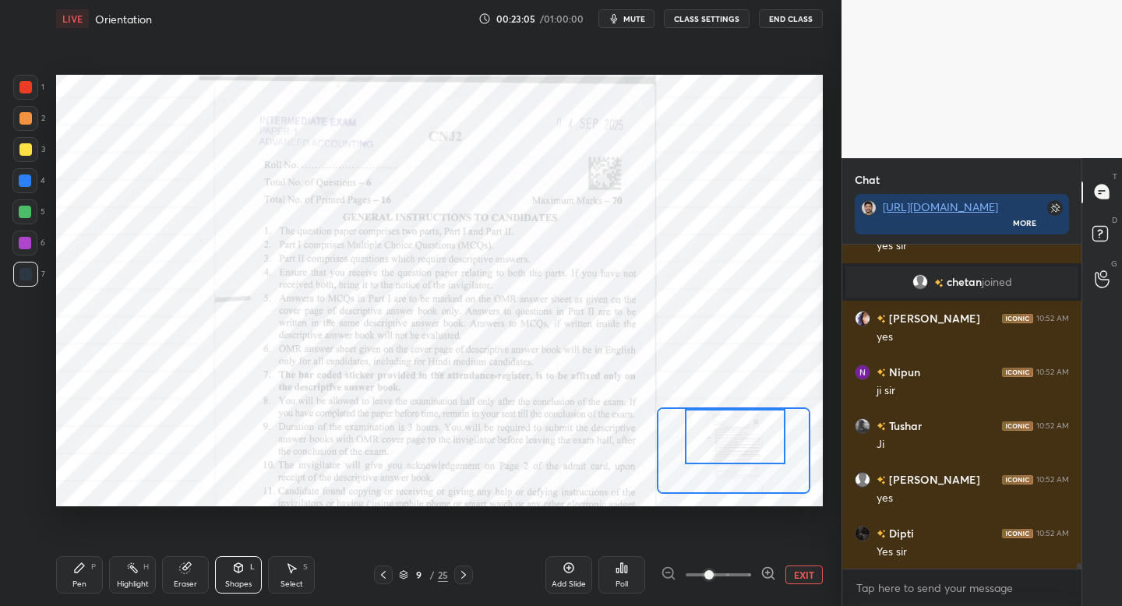
drag, startPoint x: 749, startPoint y: 435, endPoint x: 749, endPoint y: 421, distance: 14.8
click at [749, 420] on div at bounding box center [735, 436] width 100 height 55
click at [74, 566] on div "Pen P" at bounding box center [79, 574] width 47 height 37
click at [759, 575] on div at bounding box center [717, 574] width 115 height 19
click at [766, 569] on icon at bounding box center [768, 573] width 16 height 16
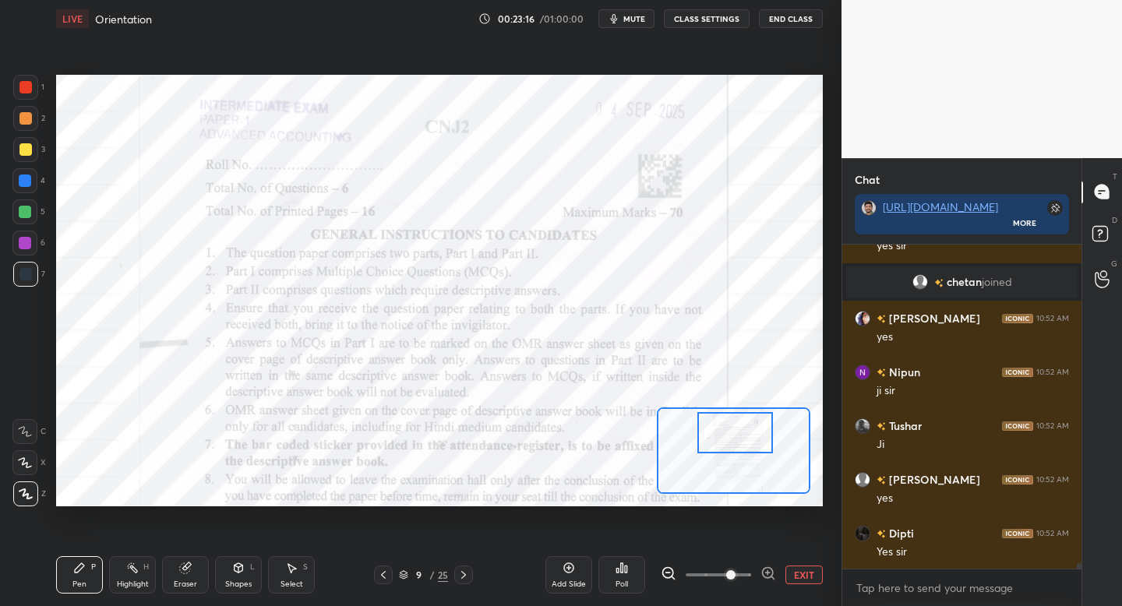
click at [727, 448] on div at bounding box center [734, 432] width 75 height 41
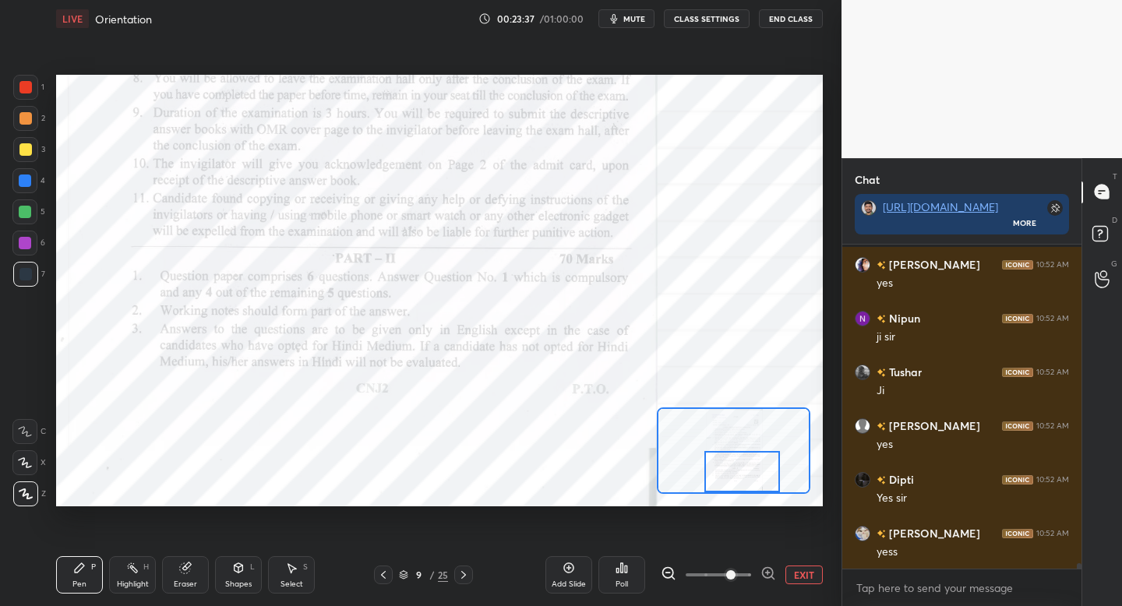
drag, startPoint x: 731, startPoint y: 422, endPoint x: 738, endPoint y: 462, distance: 40.3
click at [738, 462] on div at bounding box center [741, 471] width 75 height 41
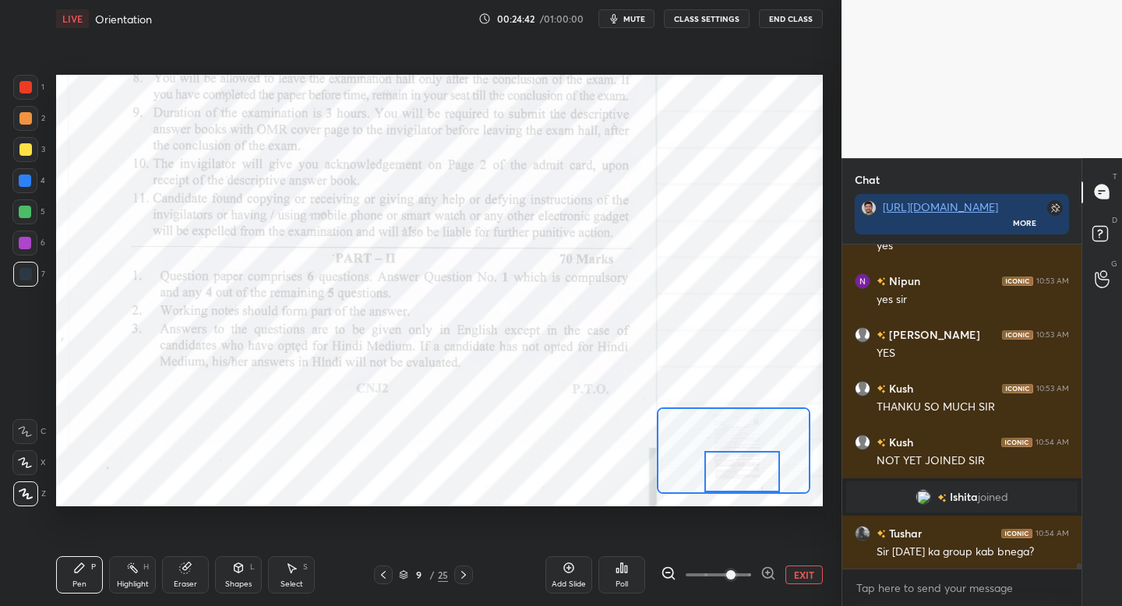
scroll to position [20165, 0]
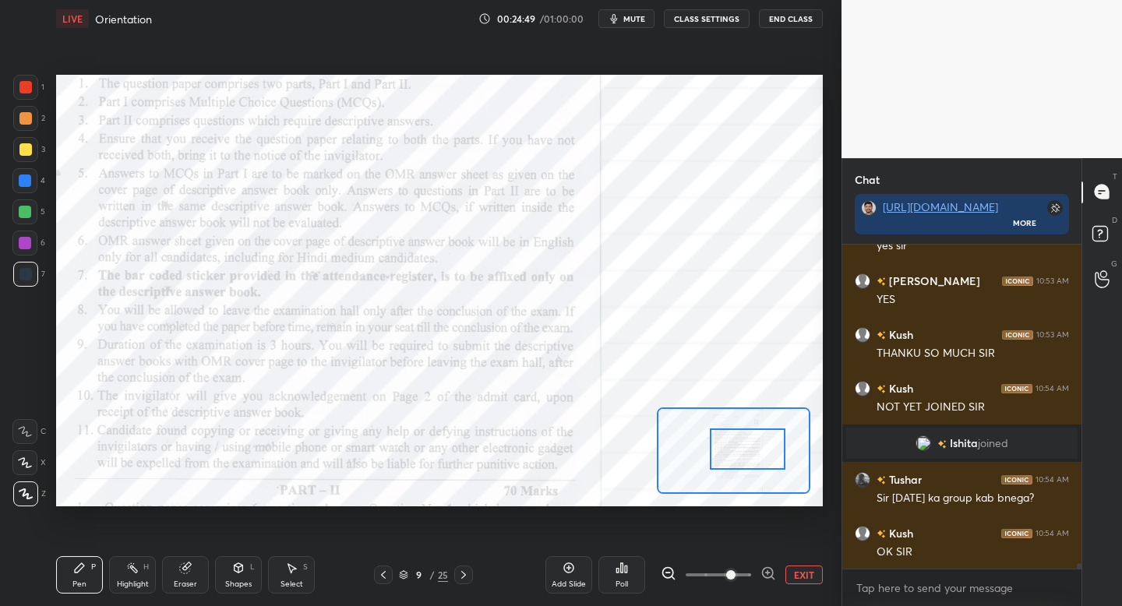
drag, startPoint x: 747, startPoint y: 463, endPoint x: 752, endPoint y: 444, distance: 20.0
click at [752, 444] on div at bounding box center [747, 448] width 75 height 41
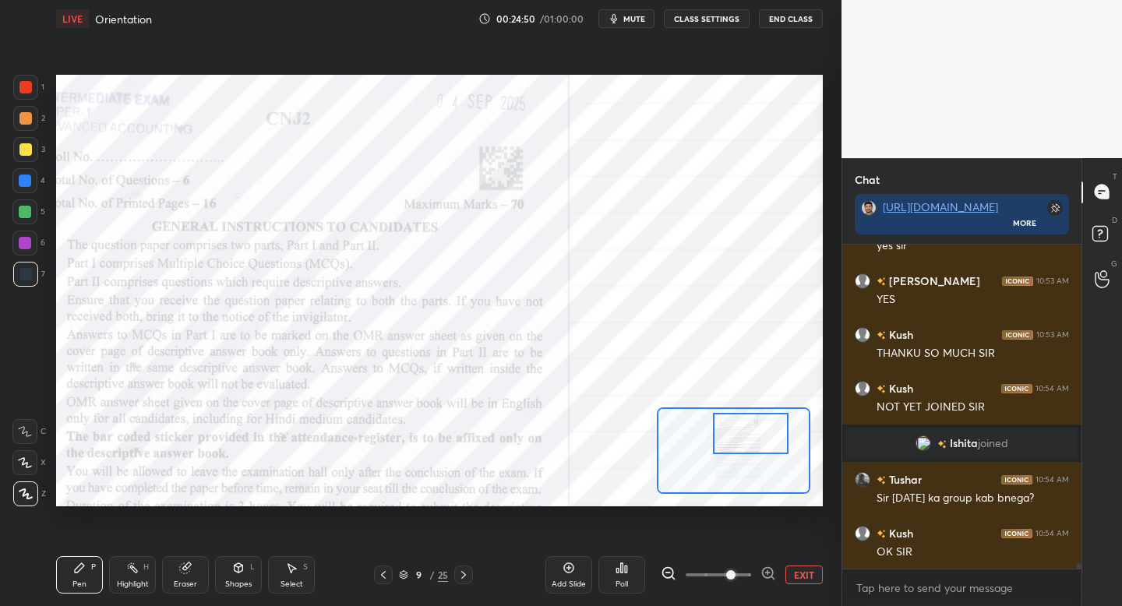
click at [756, 437] on div at bounding box center [750, 433] width 75 height 41
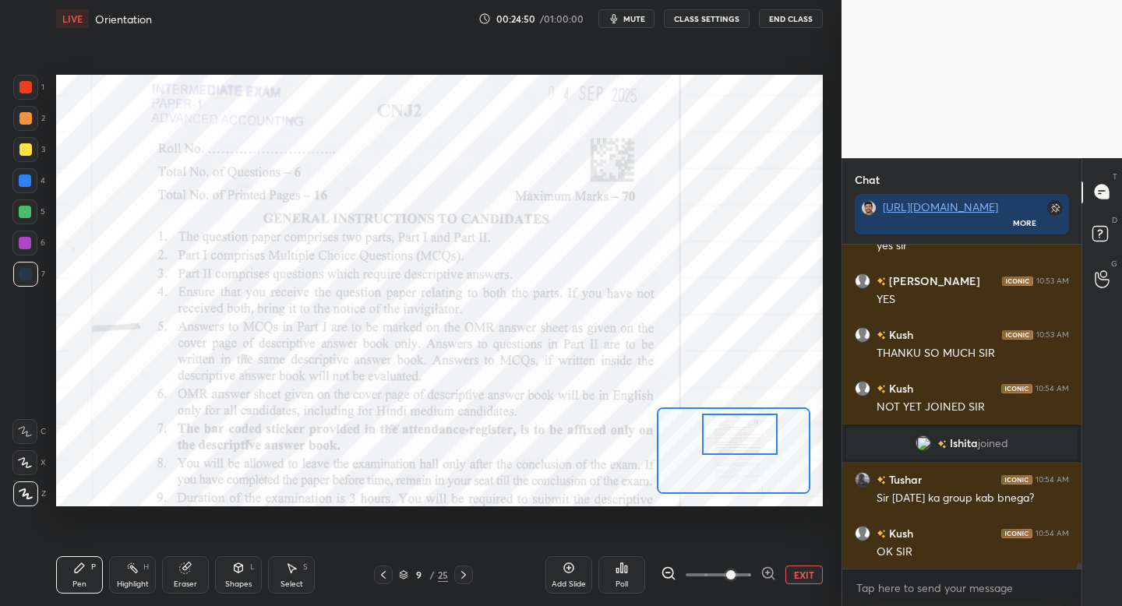
drag, startPoint x: 762, startPoint y: 441, endPoint x: 752, endPoint y: 443, distance: 9.6
click at [752, 443] on div at bounding box center [739, 434] width 75 height 41
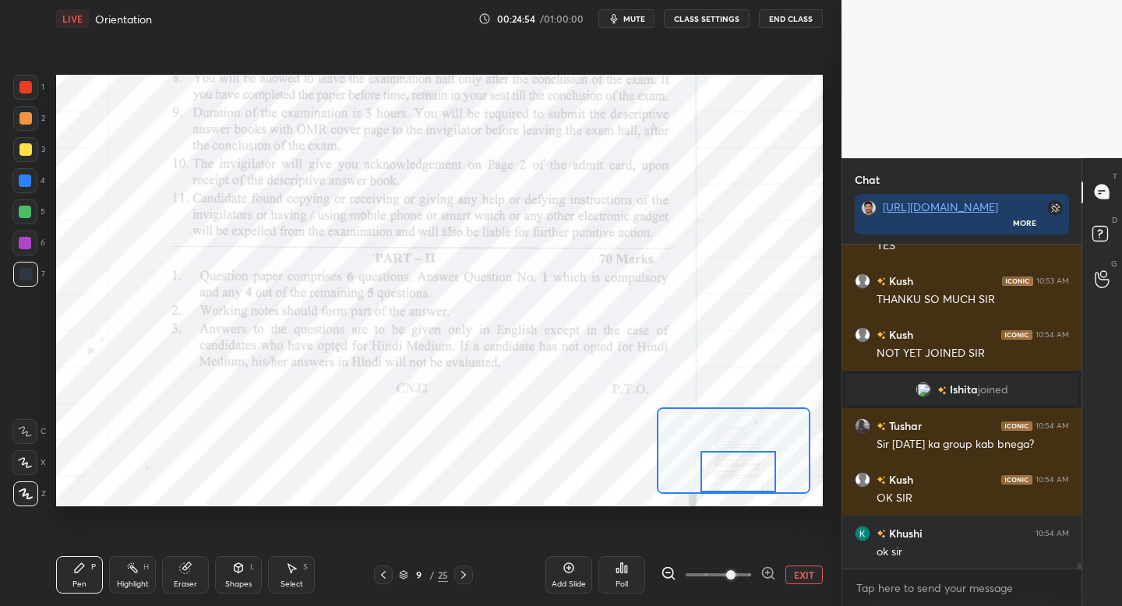
drag, startPoint x: 744, startPoint y: 438, endPoint x: 744, endPoint y: 487, distance: 48.3
click at [743, 487] on div at bounding box center [737, 471] width 75 height 41
click at [458, 569] on icon at bounding box center [463, 575] width 12 height 12
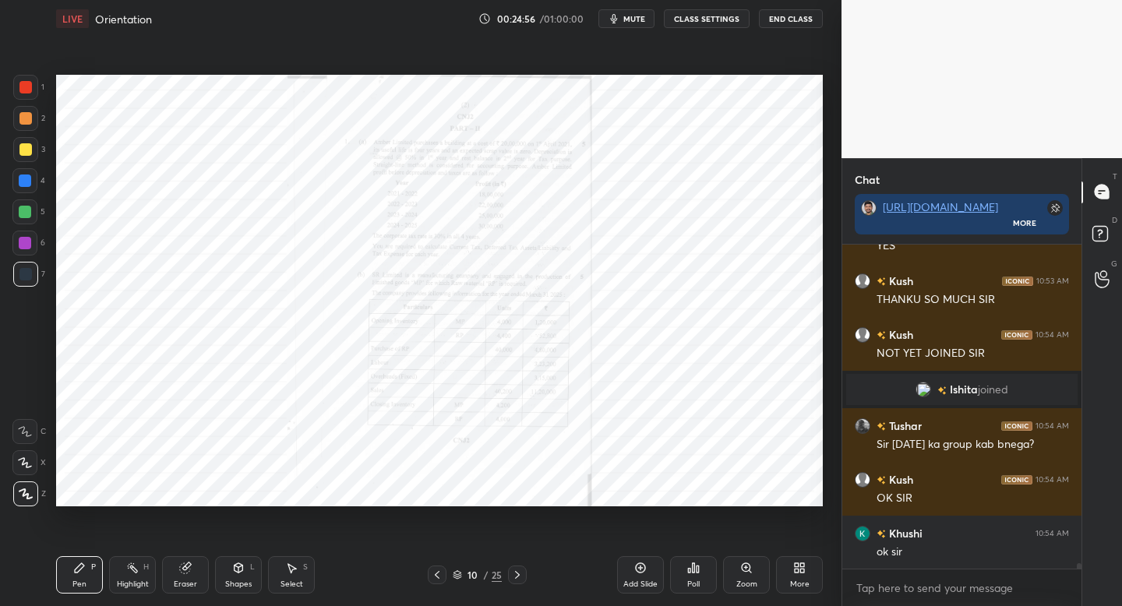
click at [742, 575] on div "Zoom" at bounding box center [746, 574] width 47 height 37
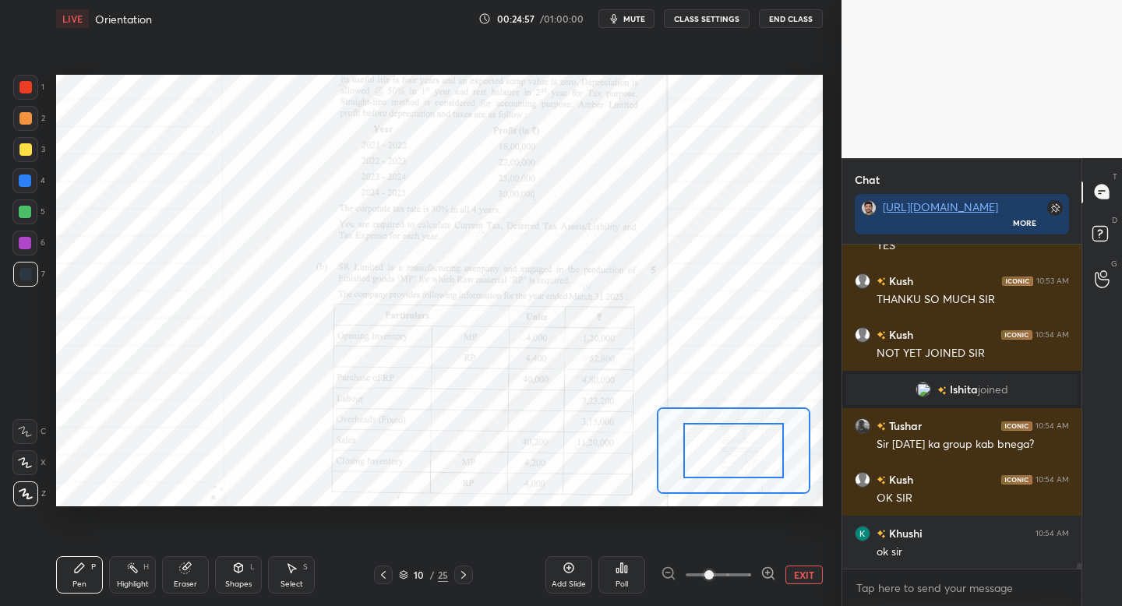
click at [751, 575] on div at bounding box center [717, 574] width 115 height 19
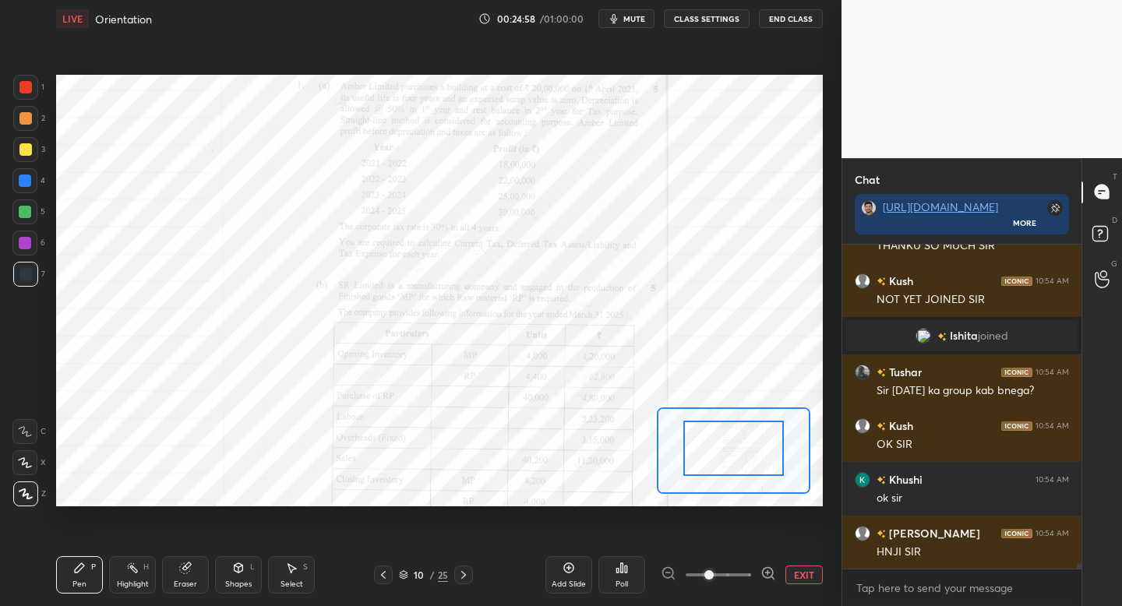
drag, startPoint x: 747, startPoint y: 455, endPoint x: 749, endPoint y: 436, distance: 18.8
click at [745, 437] on div at bounding box center [733, 438] width 100 height 55
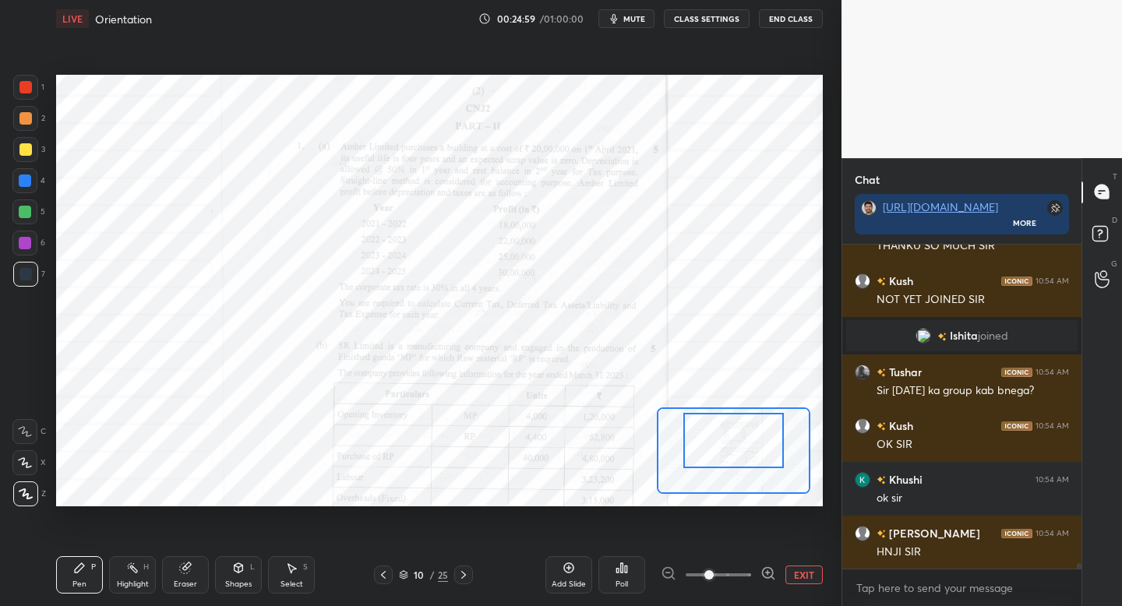
click at [763, 572] on icon at bounding box center [768, 573] width 16 height 16
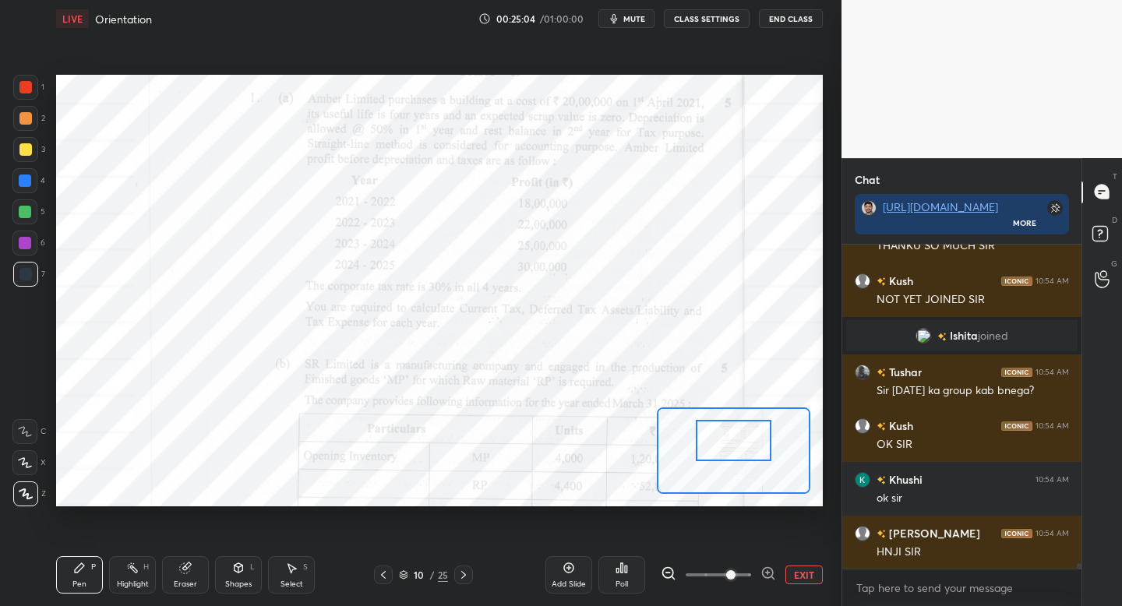
scroll to position [20340, 0]
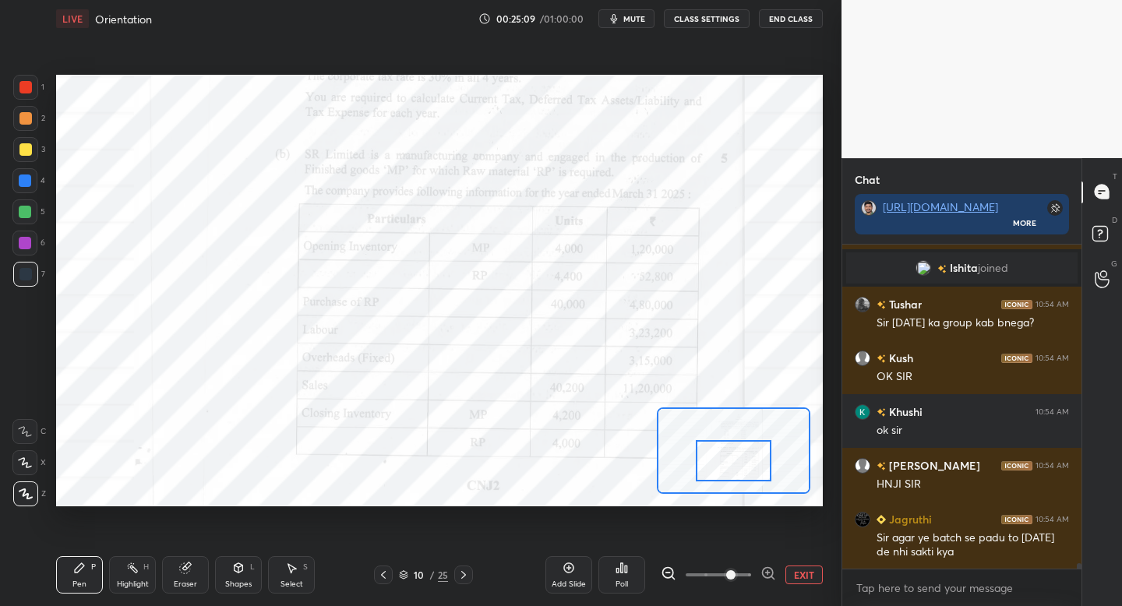
drag, startPoint x: 739, startPoint y: 439, endPoint x: 739, endPoint y: 458, distance: 18.7
click at [739, 458] on div at bounding box center [732, 460] width 75 height 41
click at [456, 569] on div at bounding box center [463, 574] width 19 height 19
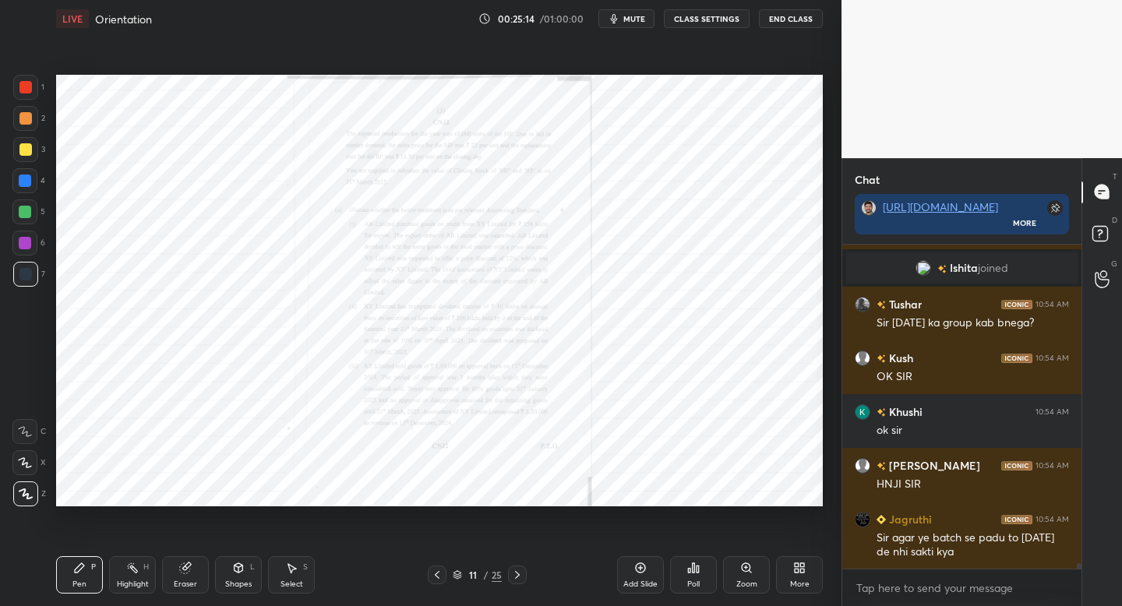
click at [755, 573] on div "Zoom" at bounding box center [746, 574] width 47 height 37
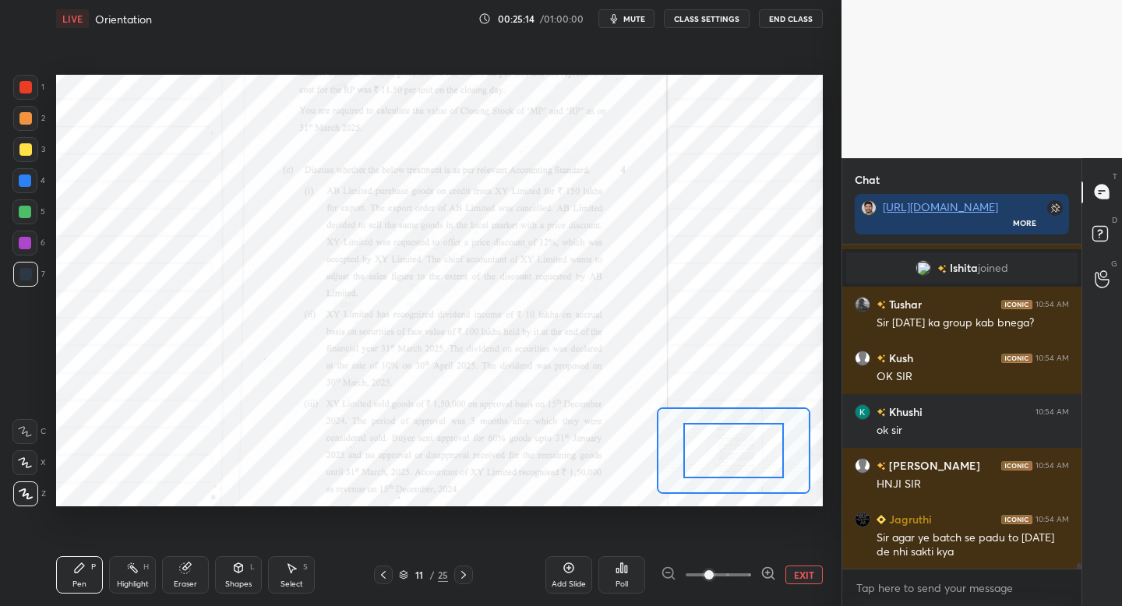
click at [768, 573] on icon at bounding box center [768, 573] width 16 height 16
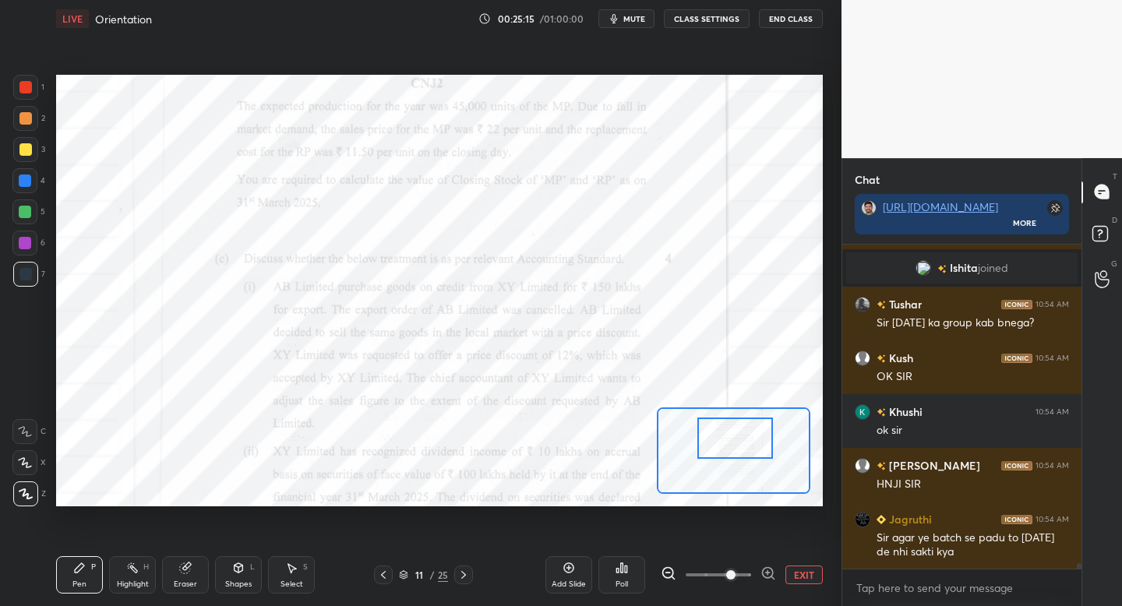
click at [744, 456] on div at bounding box center [734, 437] width 75 height 41
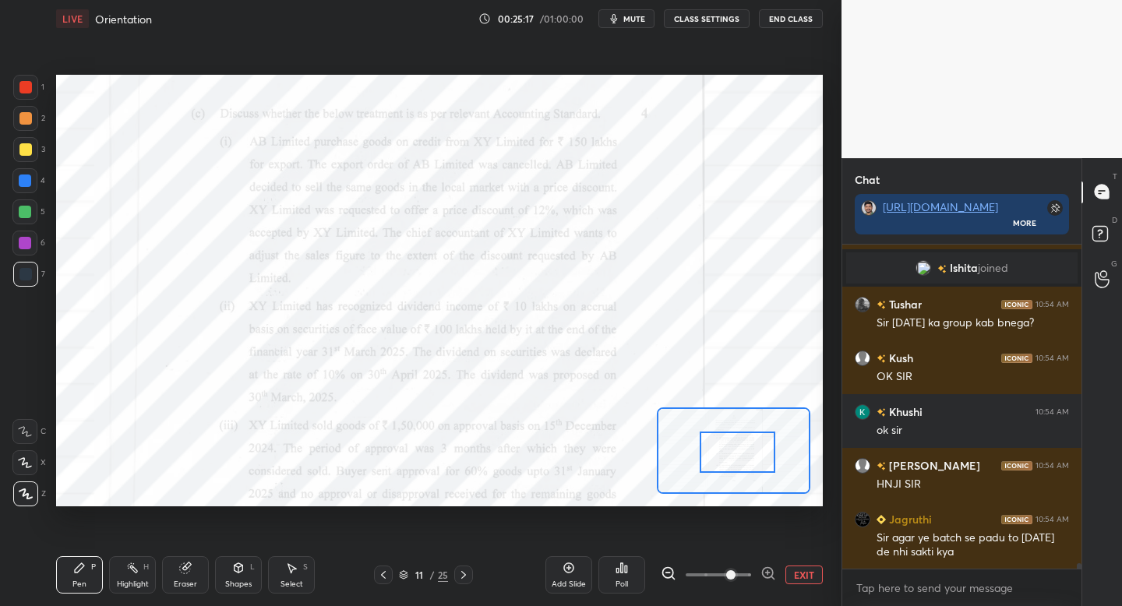
drag, startPoint x: 735, startPoint y: 448, endPoint x: 739, endPoint y: 465, distance: 17.6
click at [739, 465] on div at bounding box center [736, 451] width 75 height 41
click at [730, 454] on div at bounding box center [737, 451] width 75 height 41
click at [804, 569] on button "EXIT" at bounding box center [803, 574] width 37 height 19
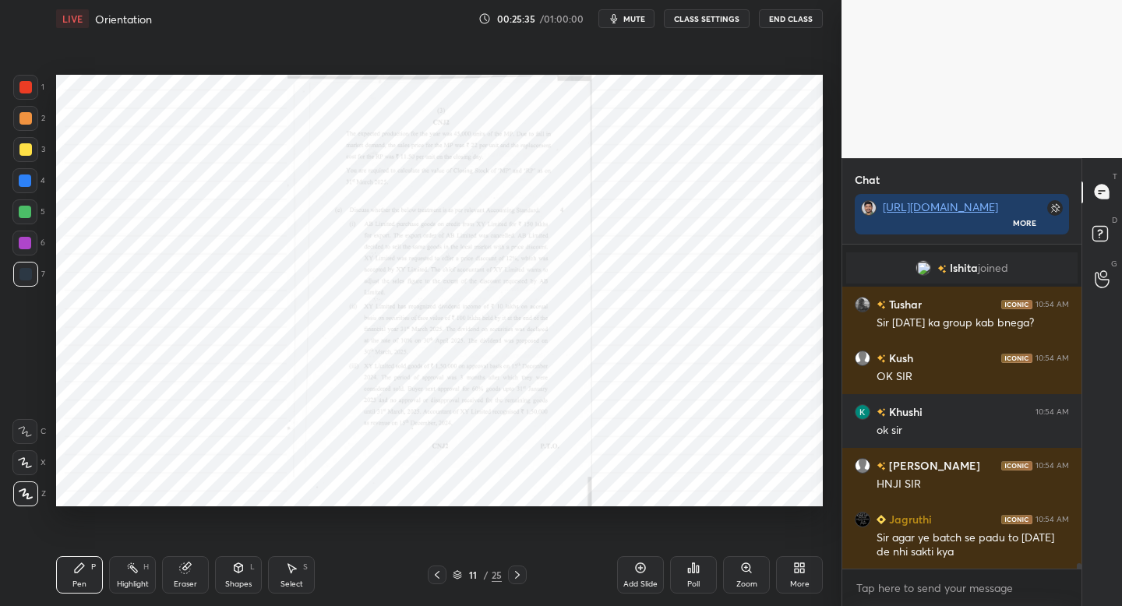
scroll to position [20394, 0]
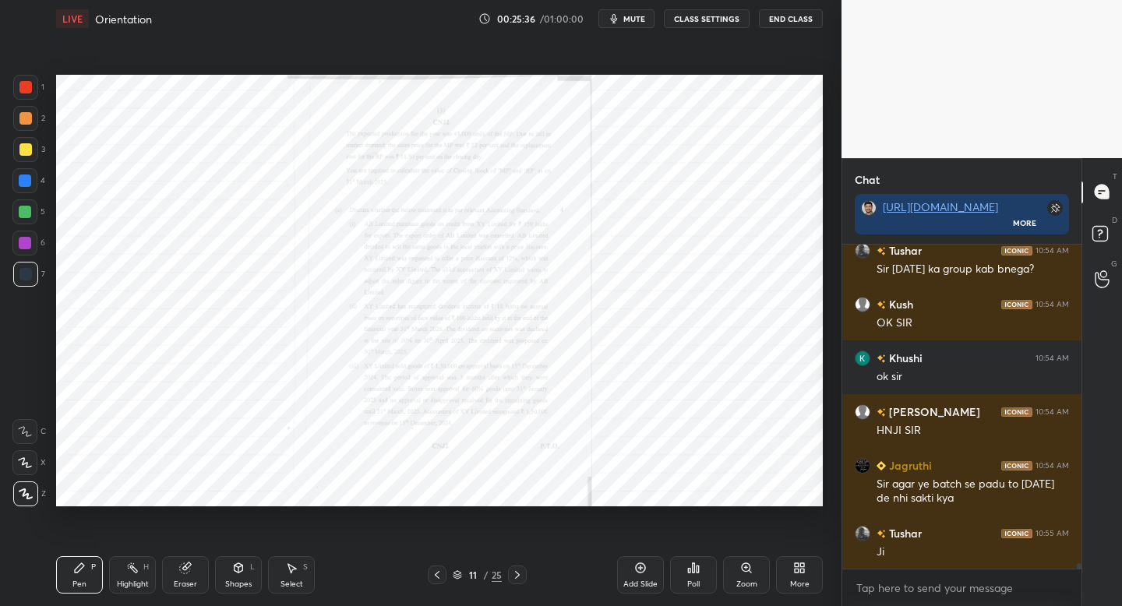
click at [526, 574] on div "11 / 25" at bounding box center [476, 574] width 280 height 19
click at [518, 576] on icon at bounding box center [517, 575] width 12 height 12
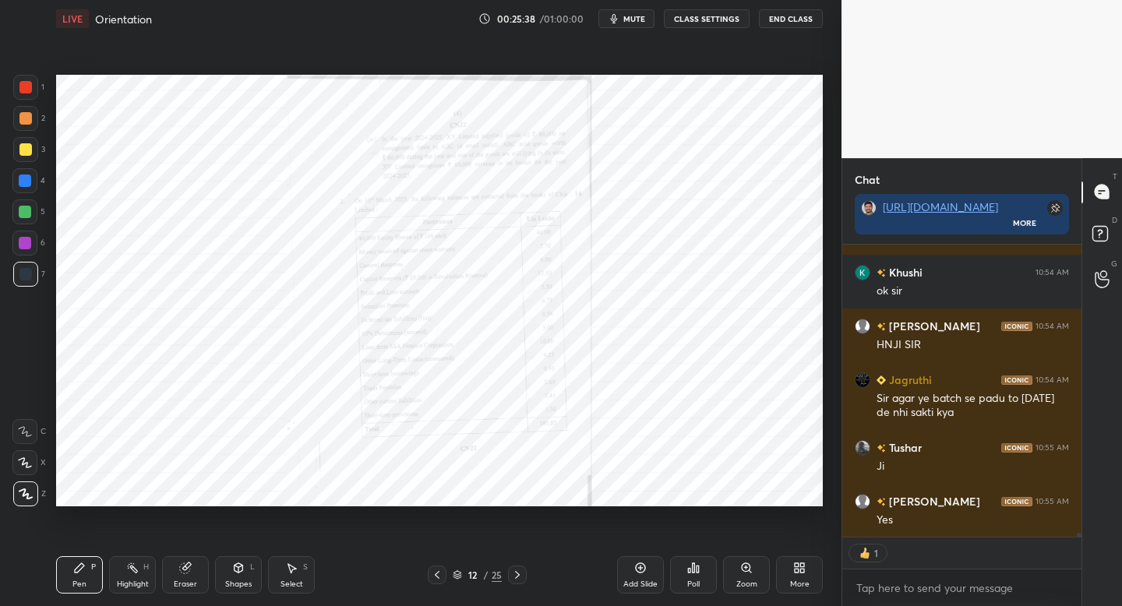
scroll to position [20534, 0]
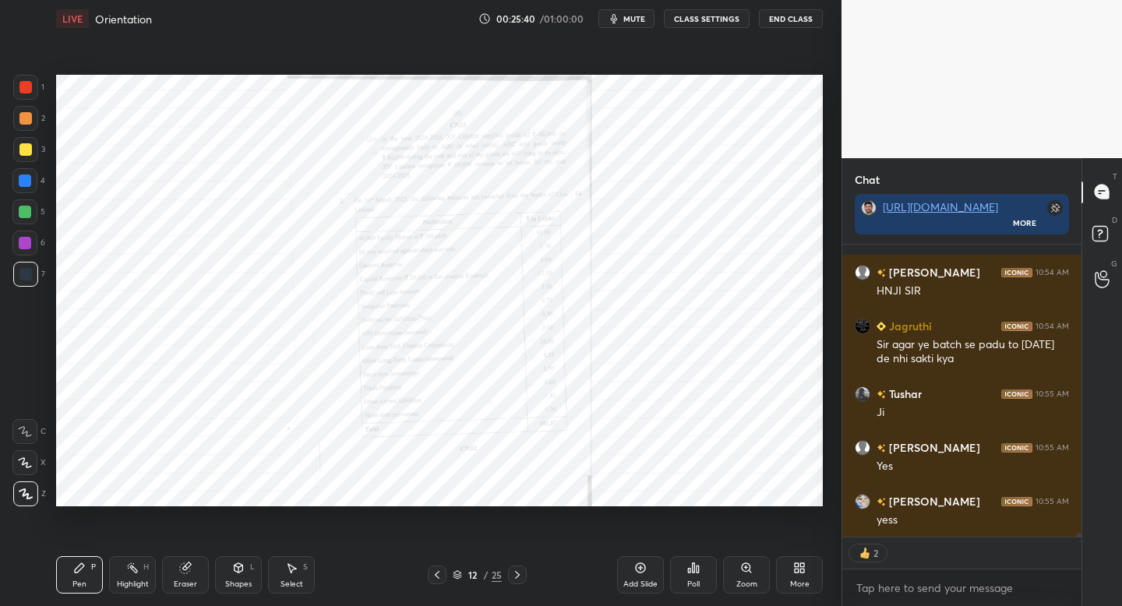
click at [512, 576] on icon at bounding box center [517, 575] width 12 height 12
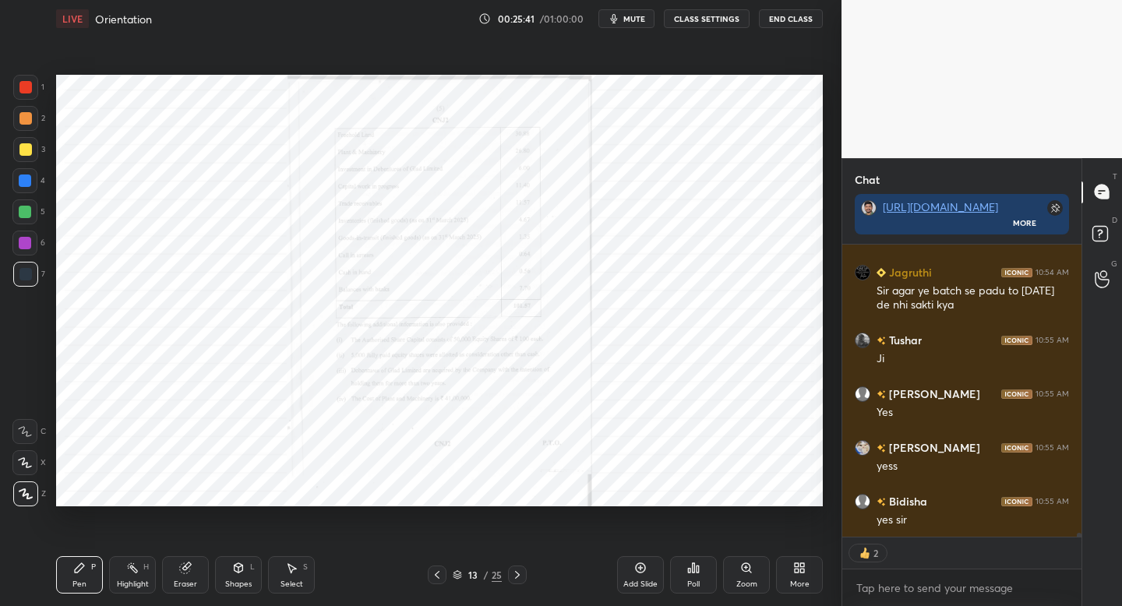
click at [516, 573] on icon at bounding box center [517, 575] width 12 height 12
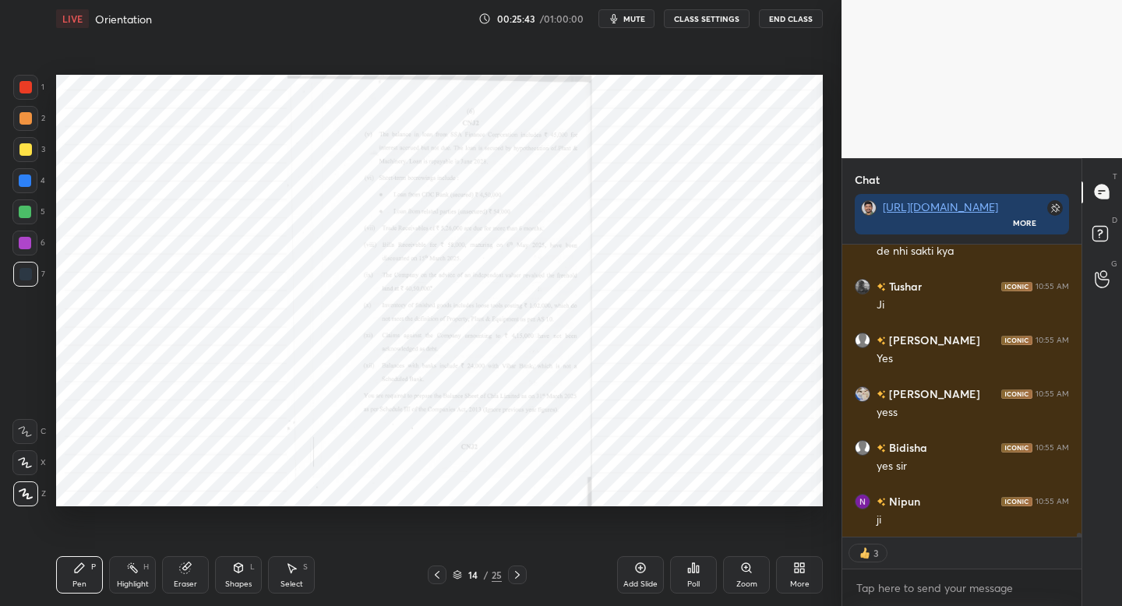
click at [516, 578] on icon at bounding box center [517, 575] width 12 height 12
click at [516, 572] on icon at bounding box center [517, 575] width 12 height 12
click at [794, 576] on div "More" at bounding box center [799, 574] width 47 height 37
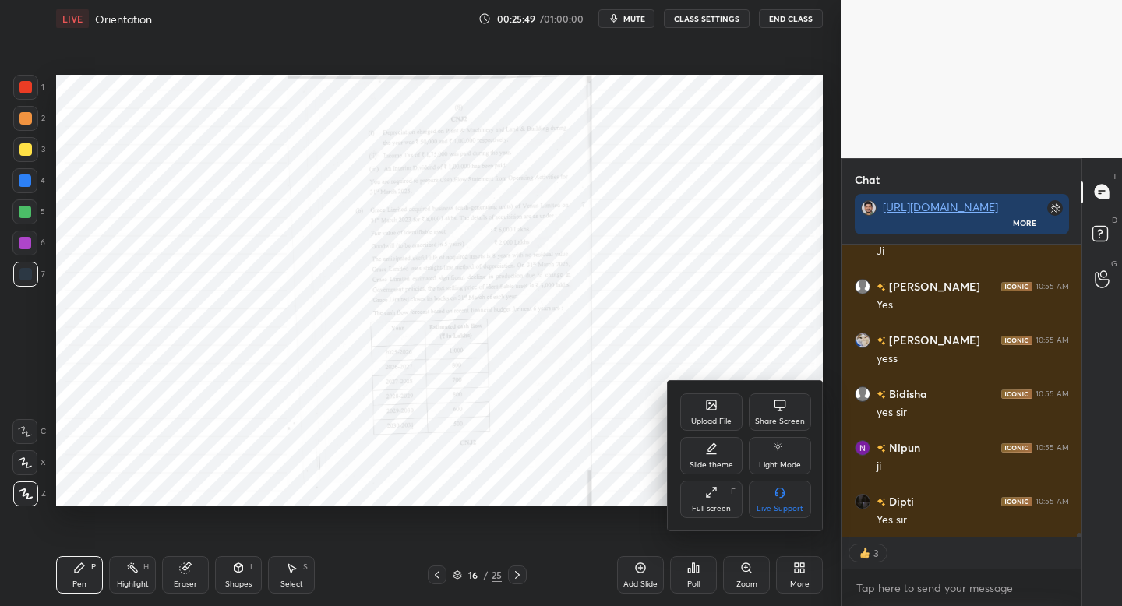
click at [731, 317] on div at bounding box center [561, 303] width 1122 height 606
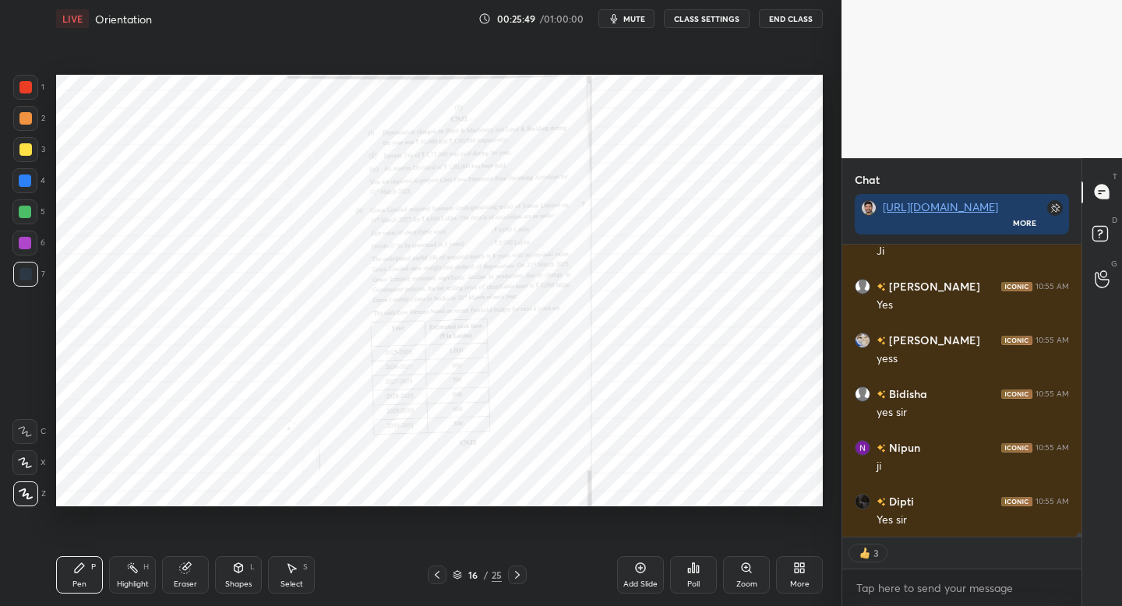
scroll to position [20732, 0]
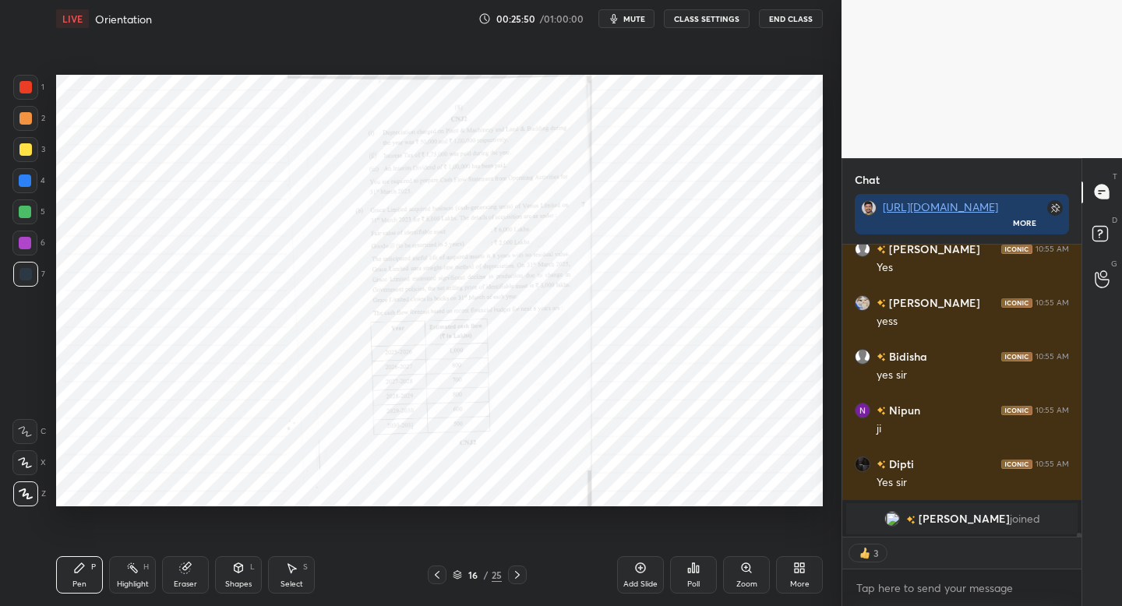
click at [744, 575] on div "Zoom" at bounding box center [746, 574] width 47 height 37
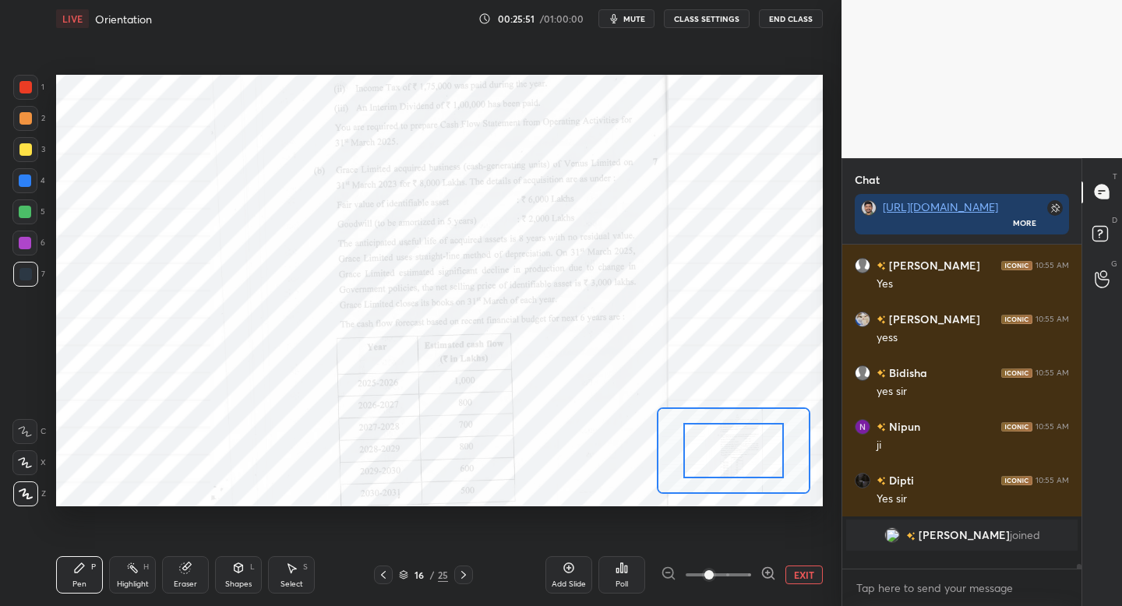
scroll to position [20700, 0]
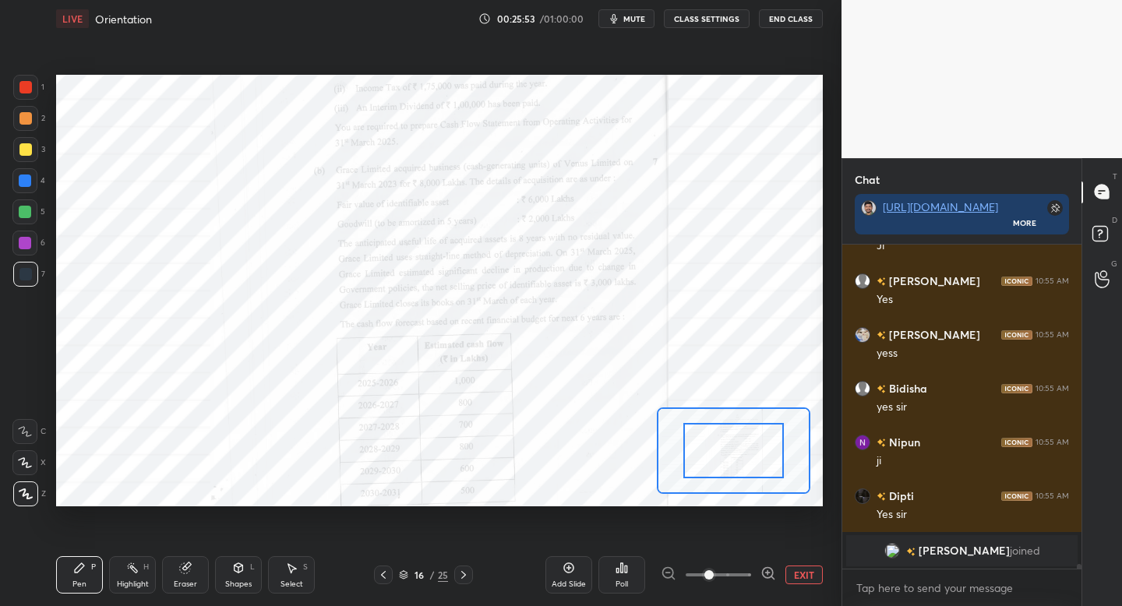
click at [460, 574] on icon at bounding box center [463, 575] width 12 height 12
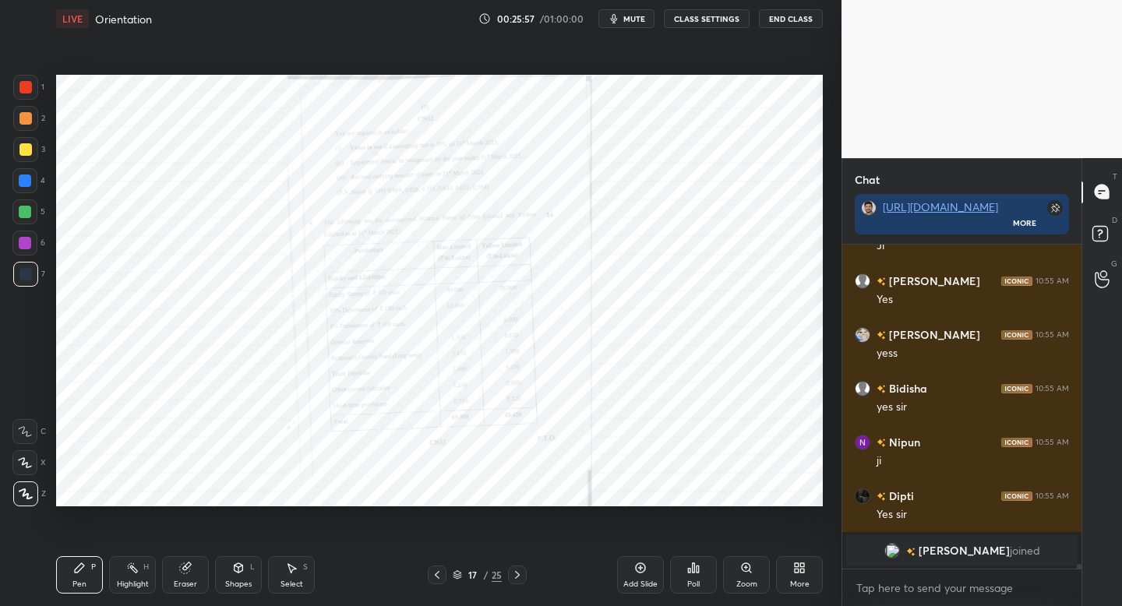
click at [435, 575] on icon at bounding box center [437, 575] width 12 height 12
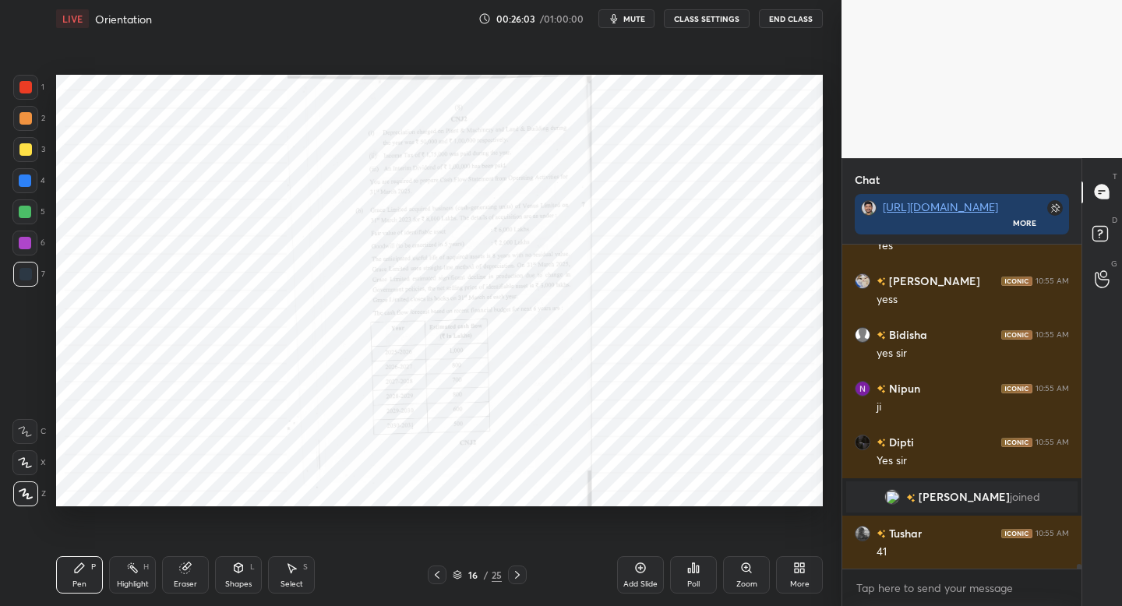
scroll to position [20562, 0]
click at [519, 577] on icon at bounding box center [517, 575] width 12 height 12
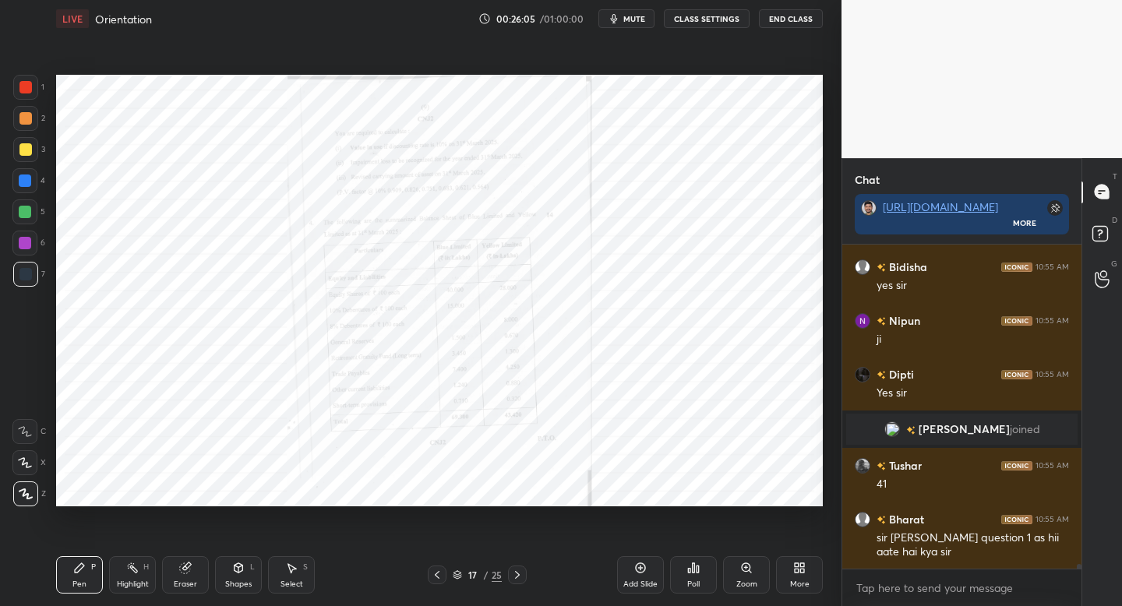
click at [518, 579] on icon at bounding box center [517, 575] width 12 height 12
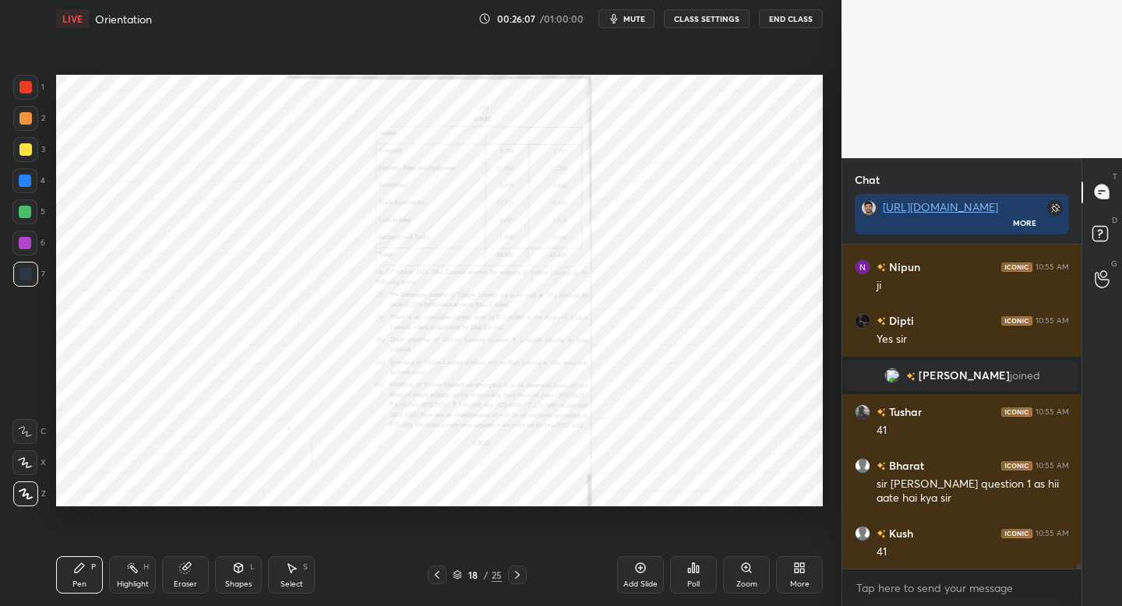
scroll to position [20737, 0]
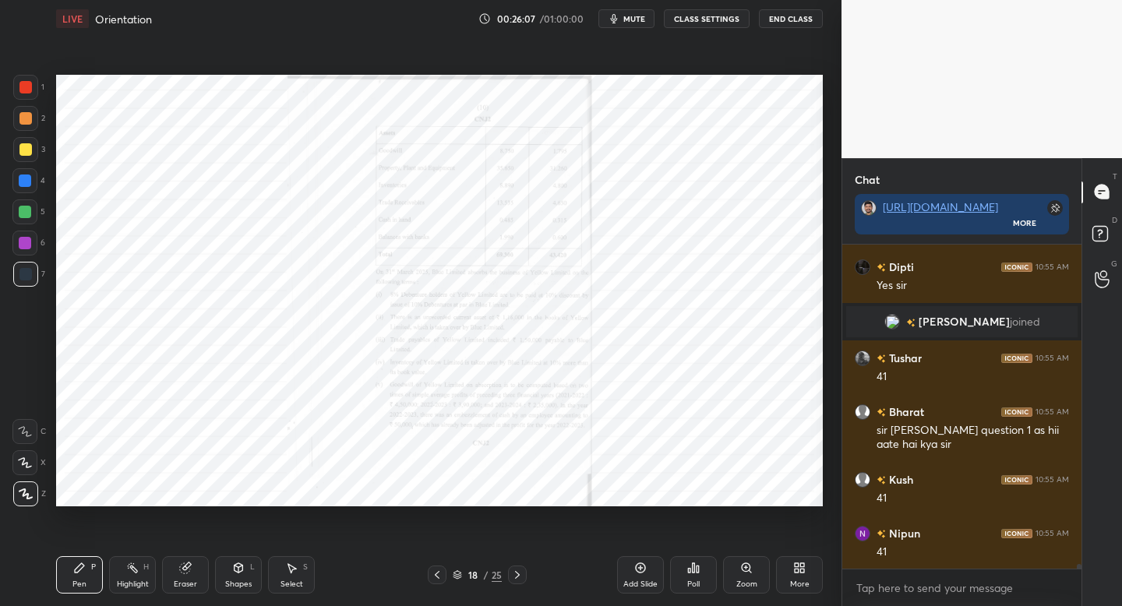
click at [516, 578] on icon at bounding box center [517, 575] width 12 height 12
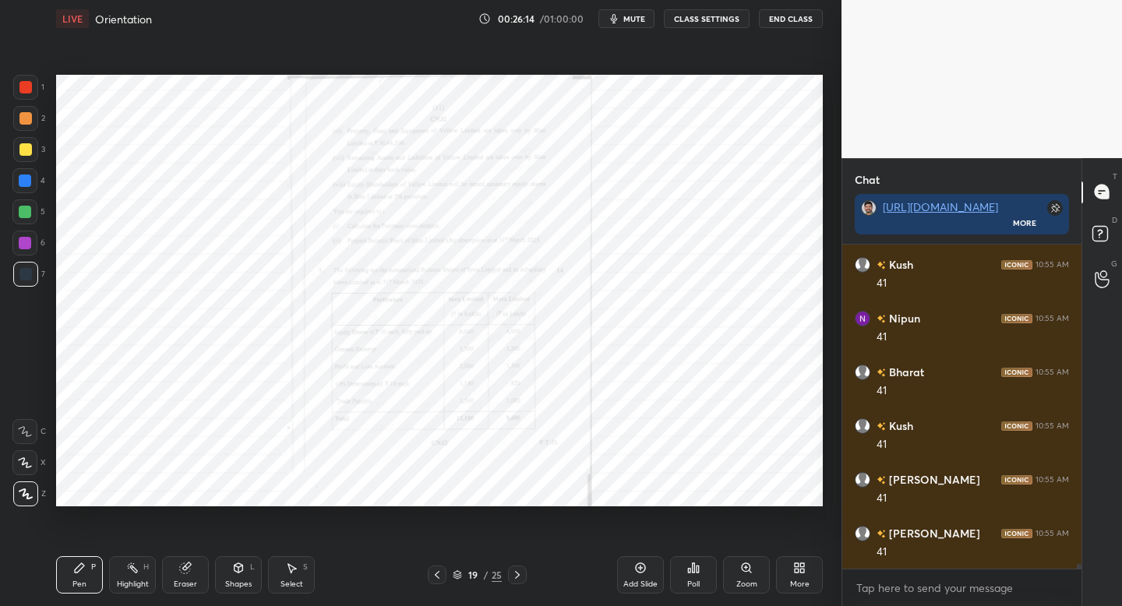
scroll to position [21006, 0]
click at [519, 574] on icon at bounding box center [517, 575] width 12 height 12
click at [516, 575] on icon at bounding box center [517, 575] width 12 height 12
click at [744, 580] on div "Zoom" at bounding box center [746, 584] width 21 height 8
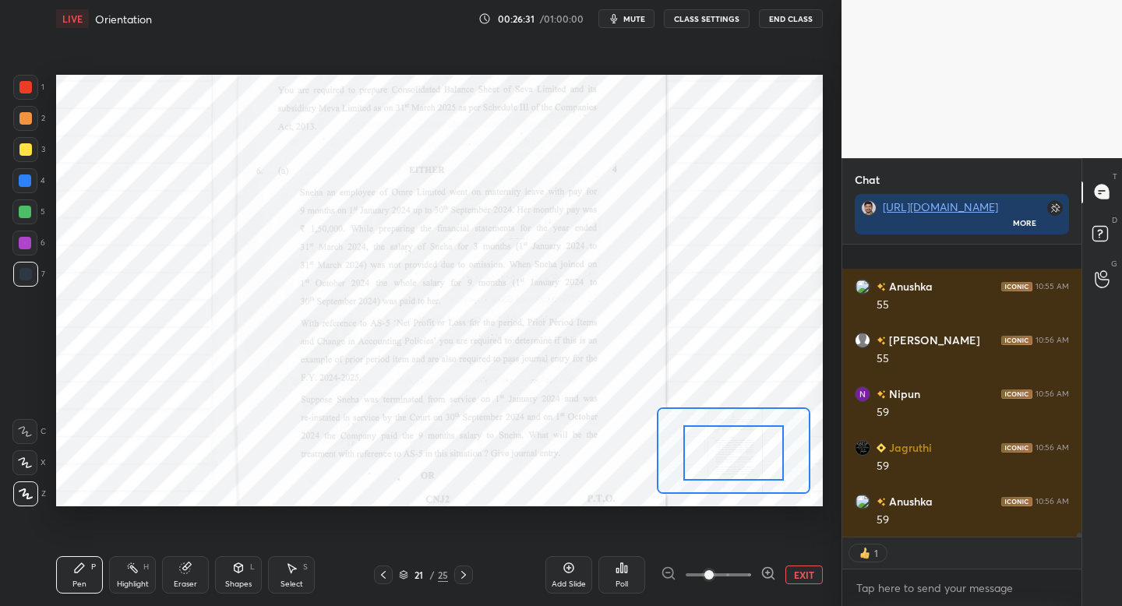
scroll to position [21790, 0]
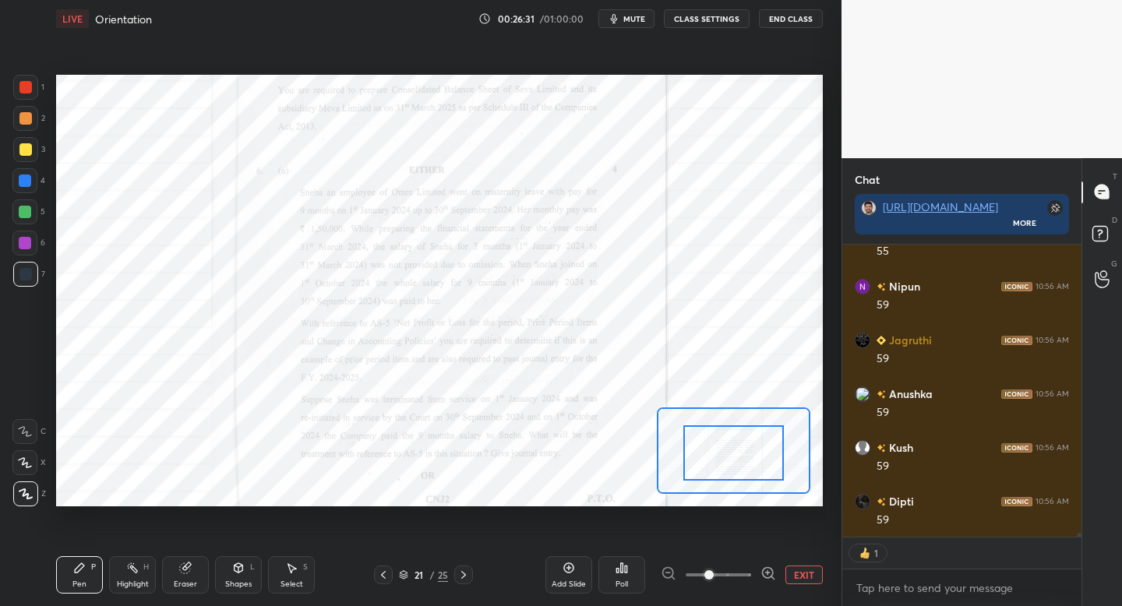
click at [467, 576] on icon at bounding box center [463, 575] width 12 height 12
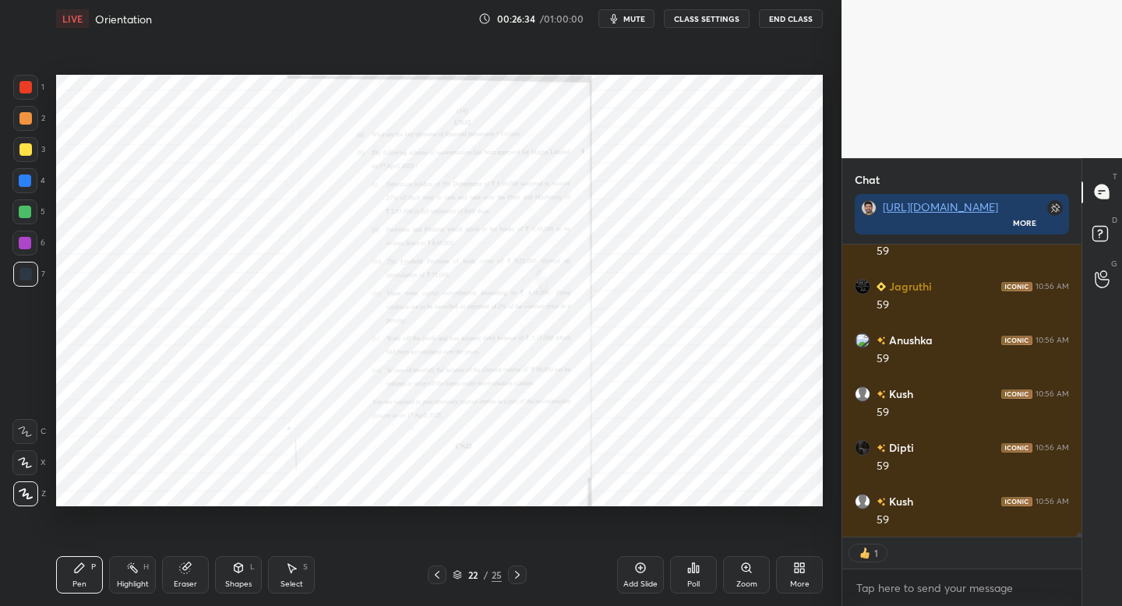
click at [740, 572] on icon at bounding box center [746, 568] width 12 height 12
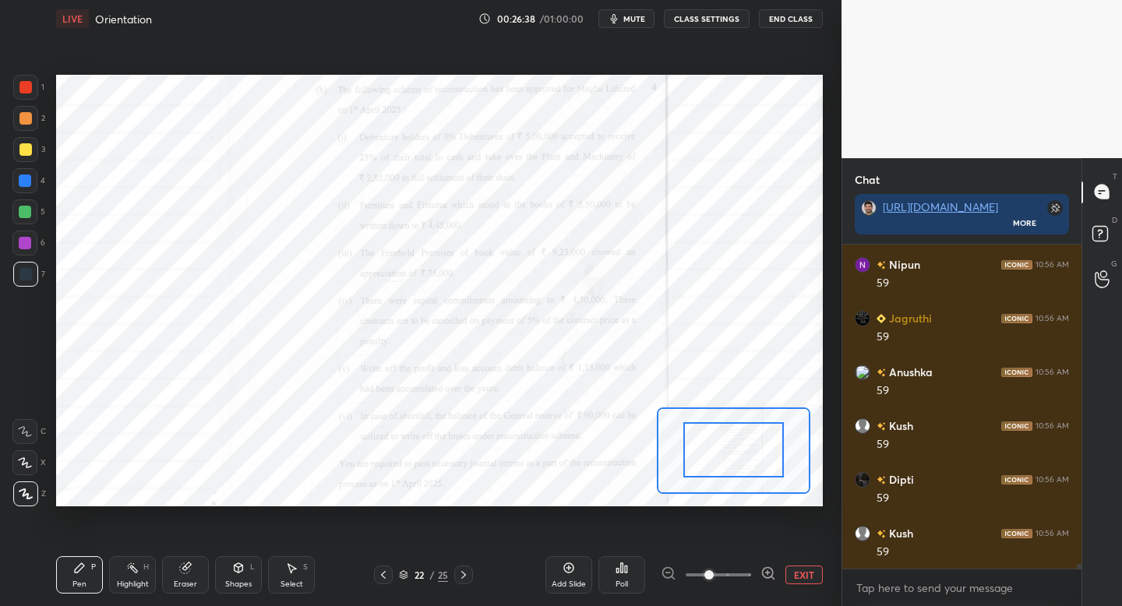
click at [460, 574] on icon at bounding box center [463, 575] width 12 height 12
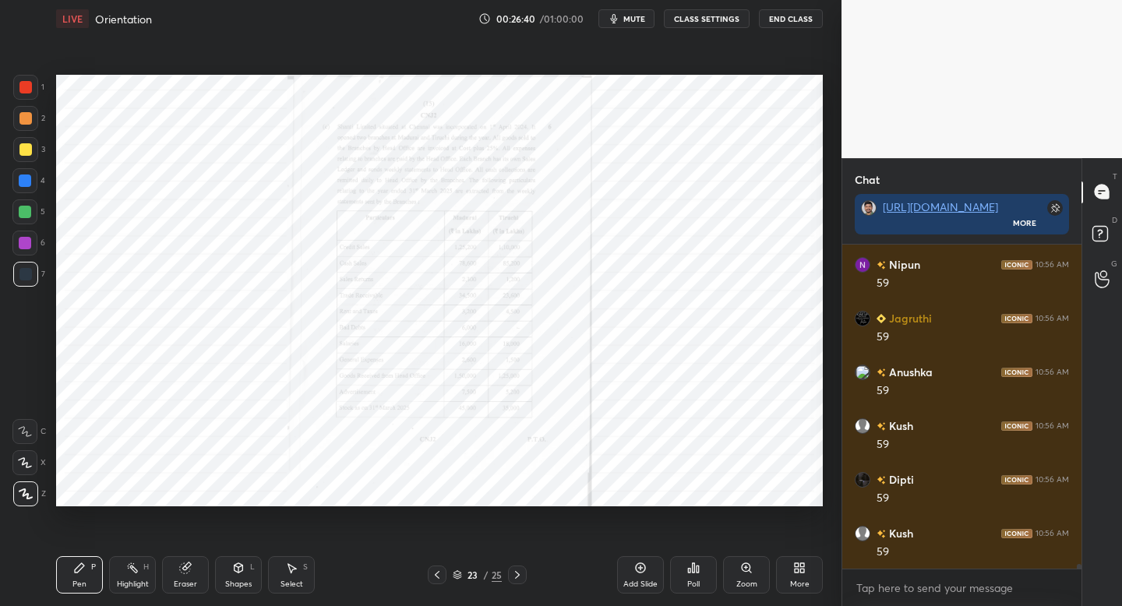
click at [516, 569] on icon at bounding box center [517, 575] width 12 height 12
click at [433, 568] on div at bounding box center [437, 574] width 19 height 19
click at [431, 571] on icon at bounding box center [437, 575] width 12 height 12
click at [431, 572] on icon at bounding box center [437, 575] width 12 height 12
click at [432, 575] on icon at bounding box center [437, 575] width 12 height 12
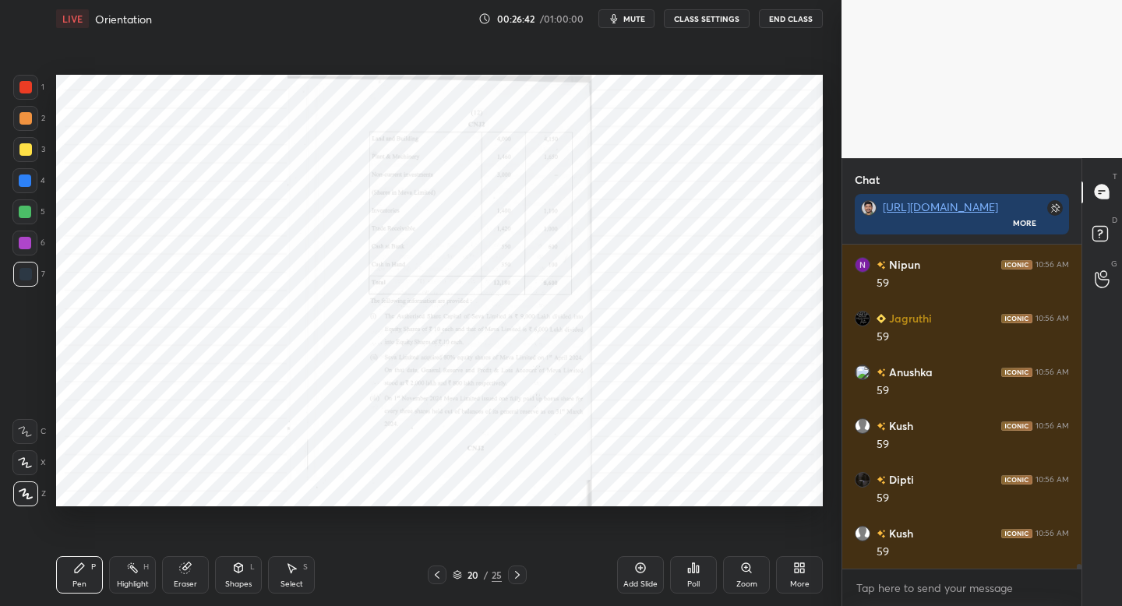
click at [433, 573] on icon at bounding box center [437, 575] width 12 height 12
click at [435, 570] on icon at bounding box center [437, 575] width 12 height 12
click at [432, 573] on icon at bounding box center [437, 575] width 12 height 12
click at [434, 569] on icon at bounding box center [437, 575] width 12 height 12
click at [435, 575] on icon at bounding box center [437, 575] width 12 height 12
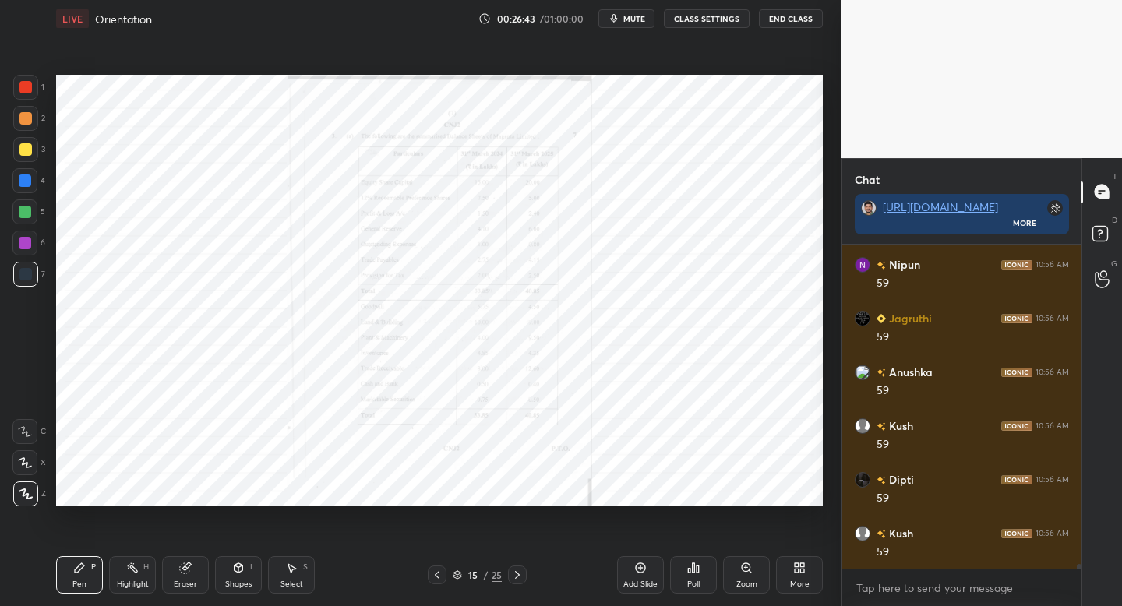
click at [437, 573] on icon at bounding box center [437, 575] width 12 height 12
click at [442, 575] on icon at bounding box center [437, 575] width 12 height 12
click at [443, 572] on div at bounding box center [437, 574] width 19 height 19
click at [444, 572] on div at bounding box center [437, 574] width 19 height 19
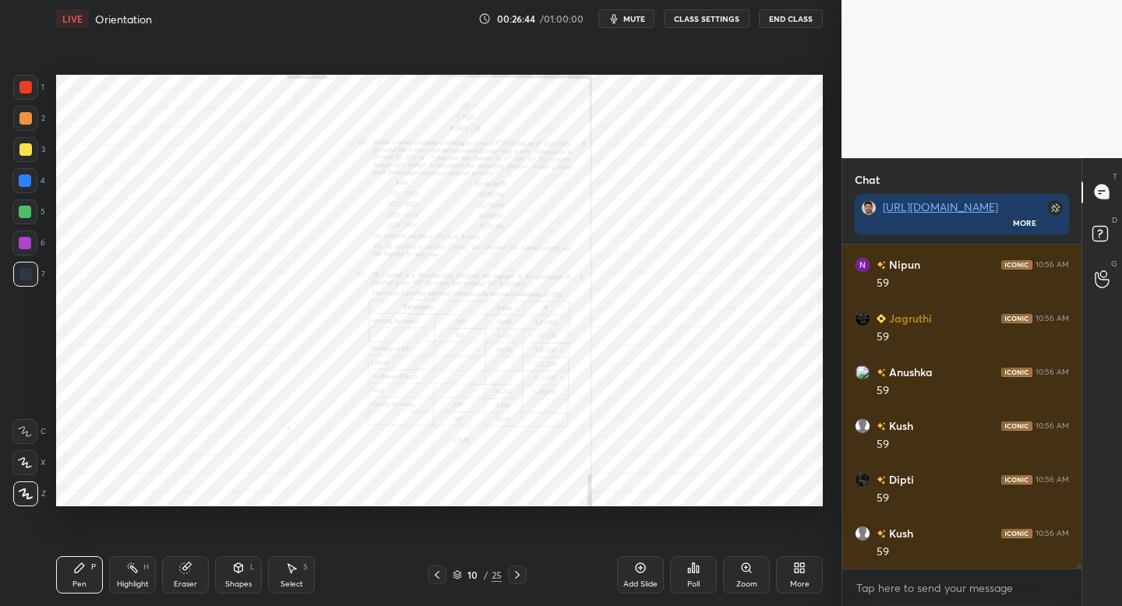
click at [445, 572] on div "10 / 25" at bounding box center [477, 574] width 99 height 19
click at [445, 571] on div at bounding box center [437, 574] width 19 height 19
click at [443, 568] on div "9 / 25" at bounding box center [477, 574] width 99 height 19
click at [438, 571] on icon at bounding box center [437, 575] width 12 height 12
click at [436, 572] on icon at bounding box center [437, 575] width 5 height 8
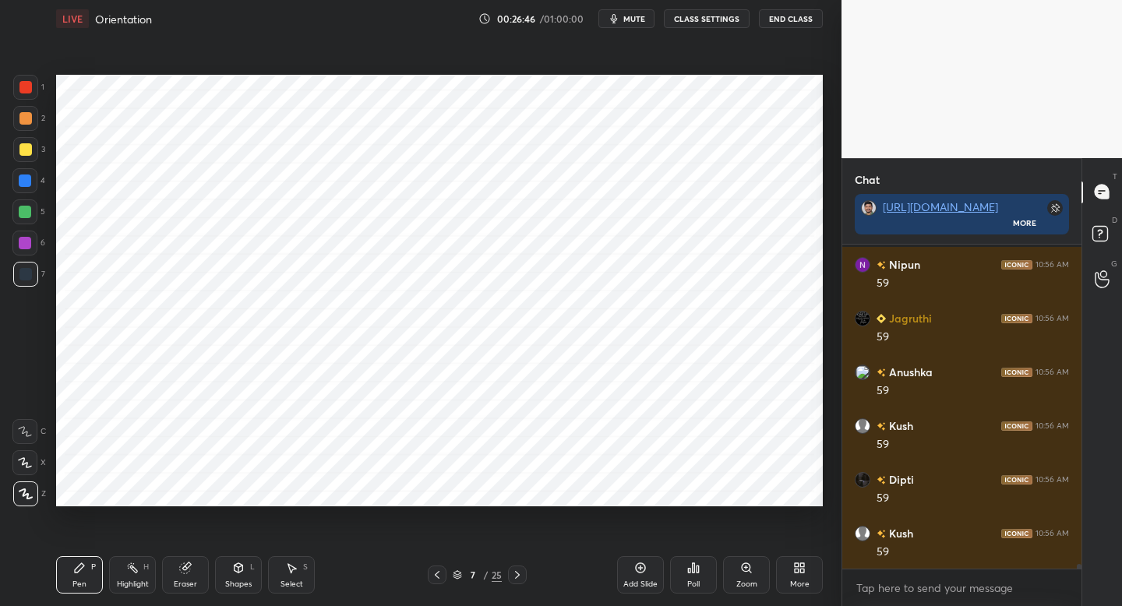
scroll to position [21879, 0]
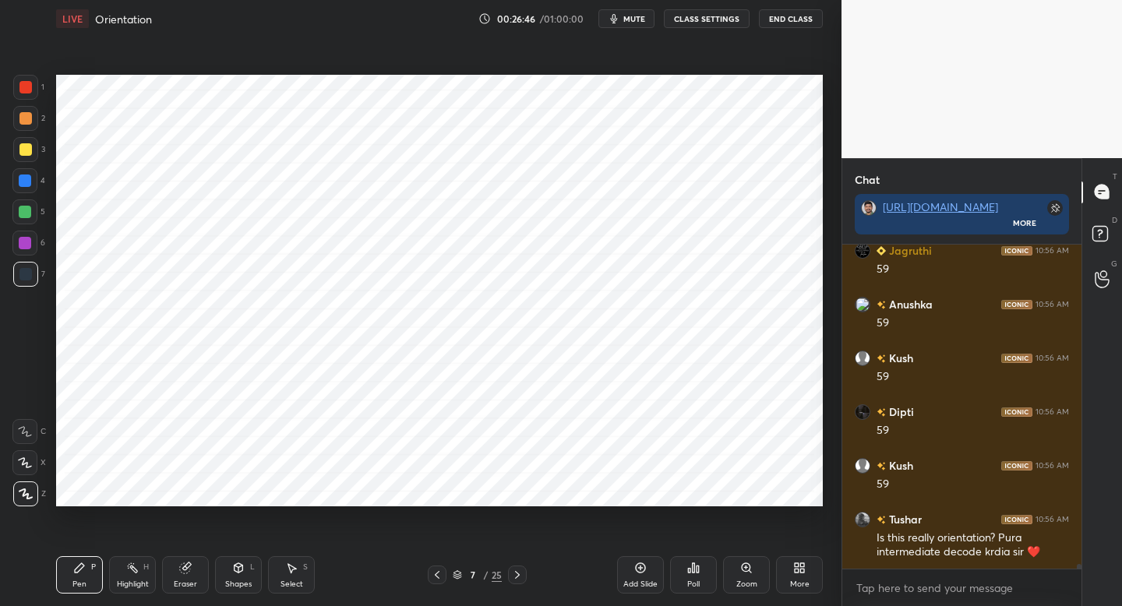
click at [438, 573] on icon at bounding box center [437, 575] width 12 height 12
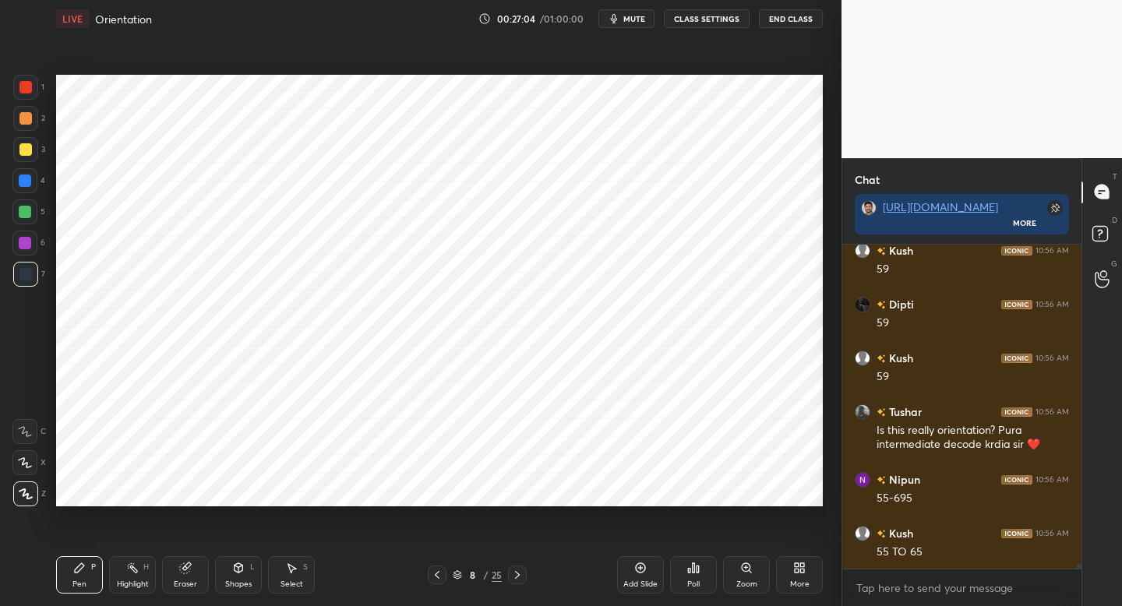
scroll to position [22041, 0]
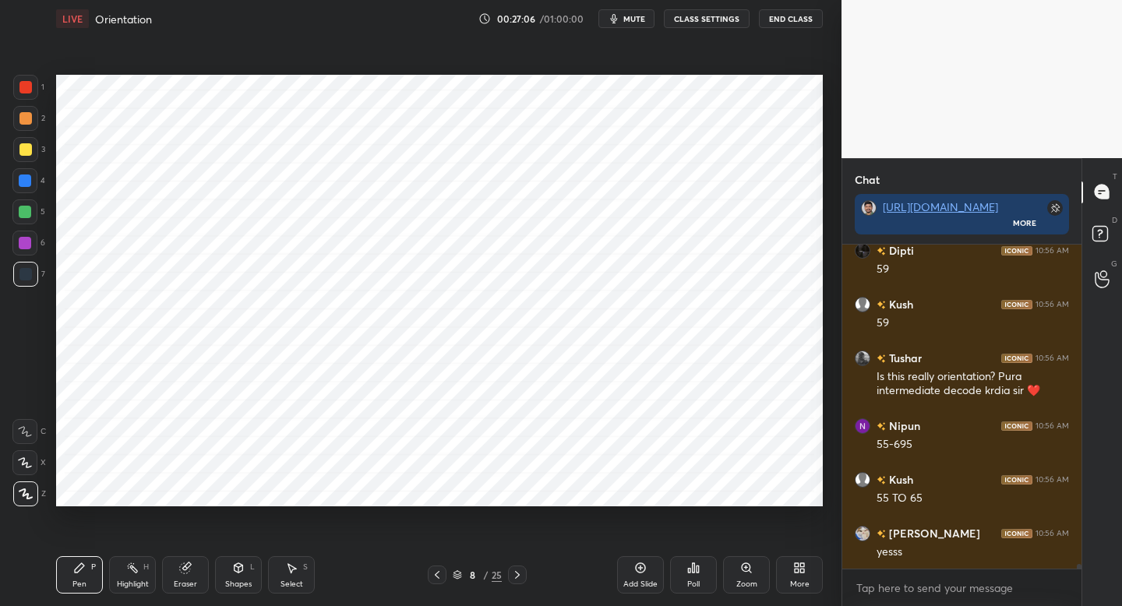
click at [19, 247] on div at bounding box center [24, 243] width 25 height 25
click at [441, 573] on icon at bounding box center [437, 575] width 12 height 12
click at [442, 576] on icon at bounding box center [437, 575] width 12 height 12
click at [439, 574] on icon at bounding box center [437, 575] width 12 height 12
click at [518, 576] on icon at bounding box center [517, 575] width 12 height 12
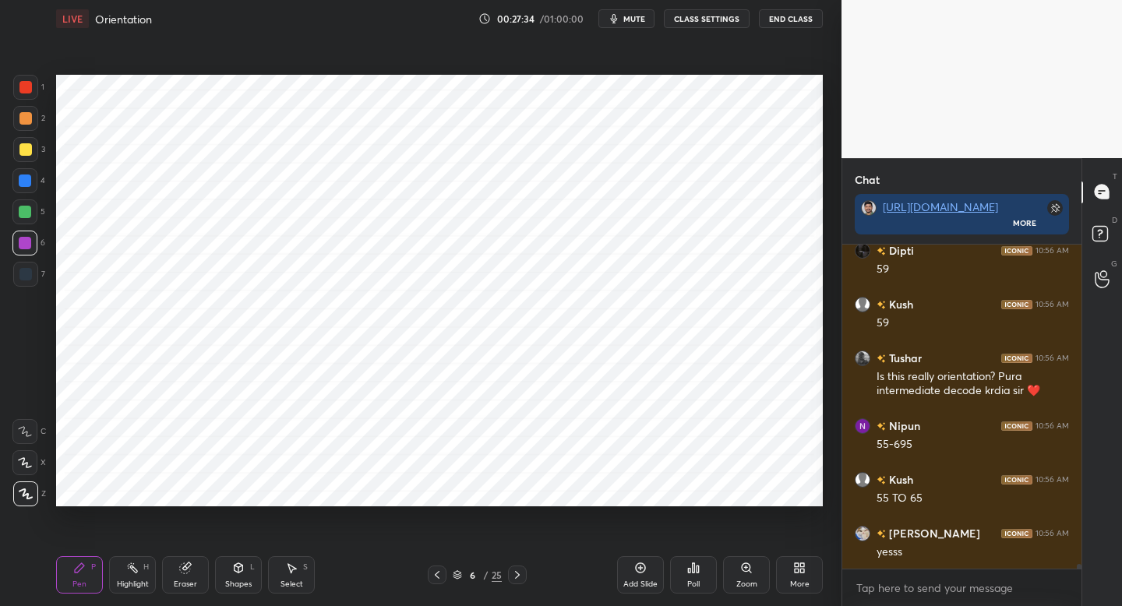
click at [516, 569] on icon at bounding box center [517, 575] width 12 height 12
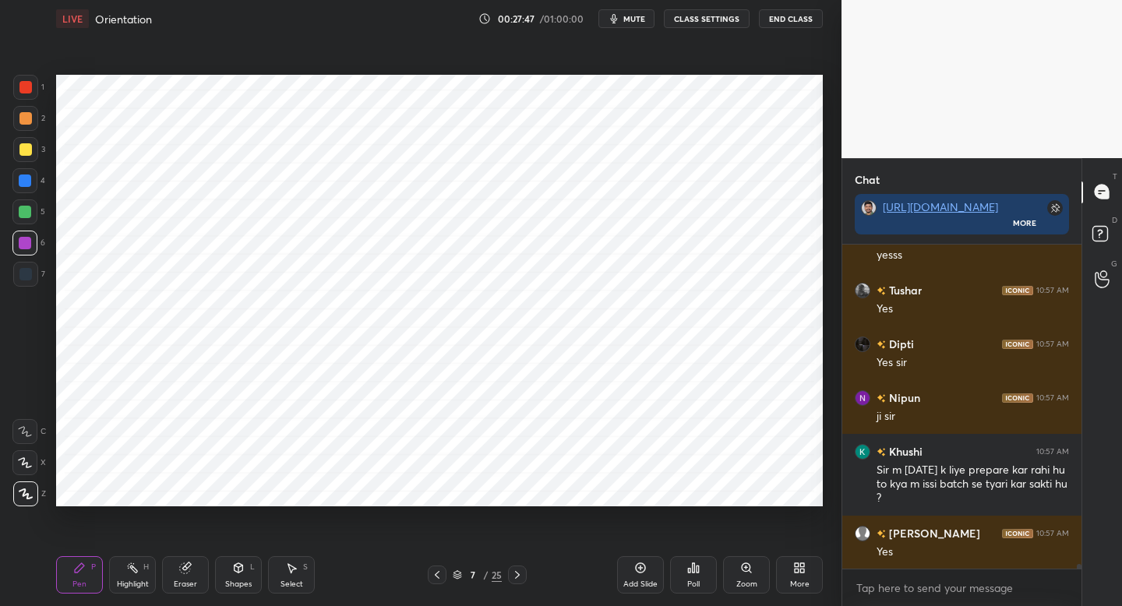
scroll to position [22391, 0]
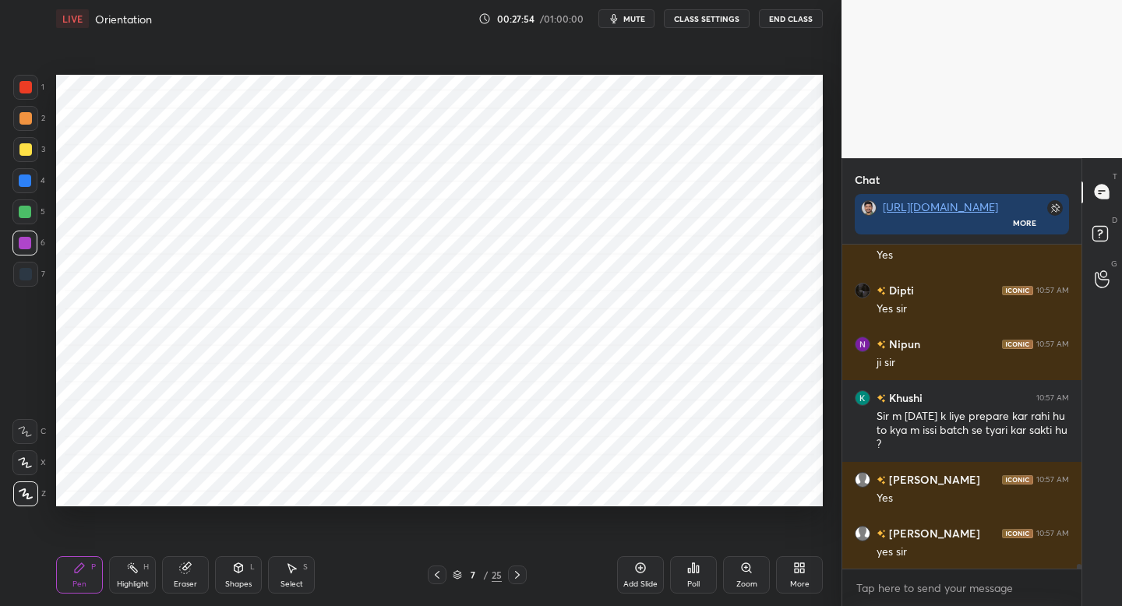
click at [522, 572] on div at bounding box center [517, 574] width 19 height 19
click at [636, 572] on icon at bounding box center [640, 568] width 12 height 12
click at [26, 271] on div at bounding box center [25, 274] width 12 height 12
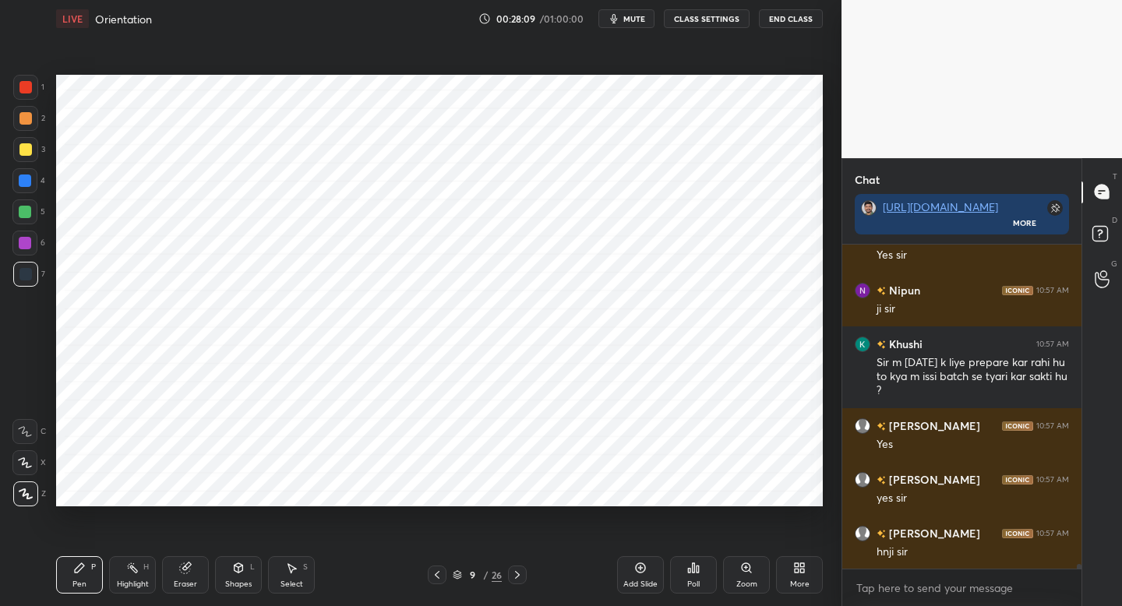
click at [248, 572] on div "Shapes L" at bounding box center [238, 574] width 47 height 37
click at [98, 566] on div "Pen P" at bounding box center [79, 574] width 47 height 37
click at [24, 90] on div at bounding box center [25, 87] width 12 height 12
drag, startPoint x: 233, startPoint y: 581, endPoint x: 243, endPoint y: 579, distance: 10.4
click at [244, 580] on div "Shapes" at bounding box center [238, 584] width 26 height 8
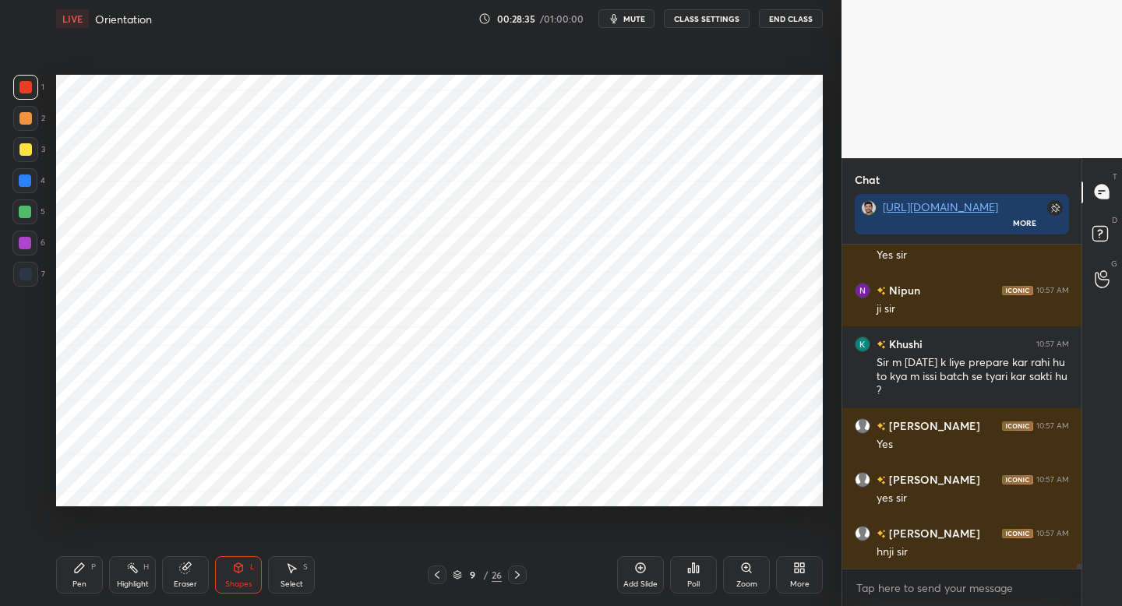
click at [72, 575] on div "Pen P" at bounding box center [79, 574] width 47 height 37
click at [30, 241] on div at bounding box center [25, 243] width 12 height 12
click at [37, 282] on div at bounding box center [25, 274] width 25 height 25
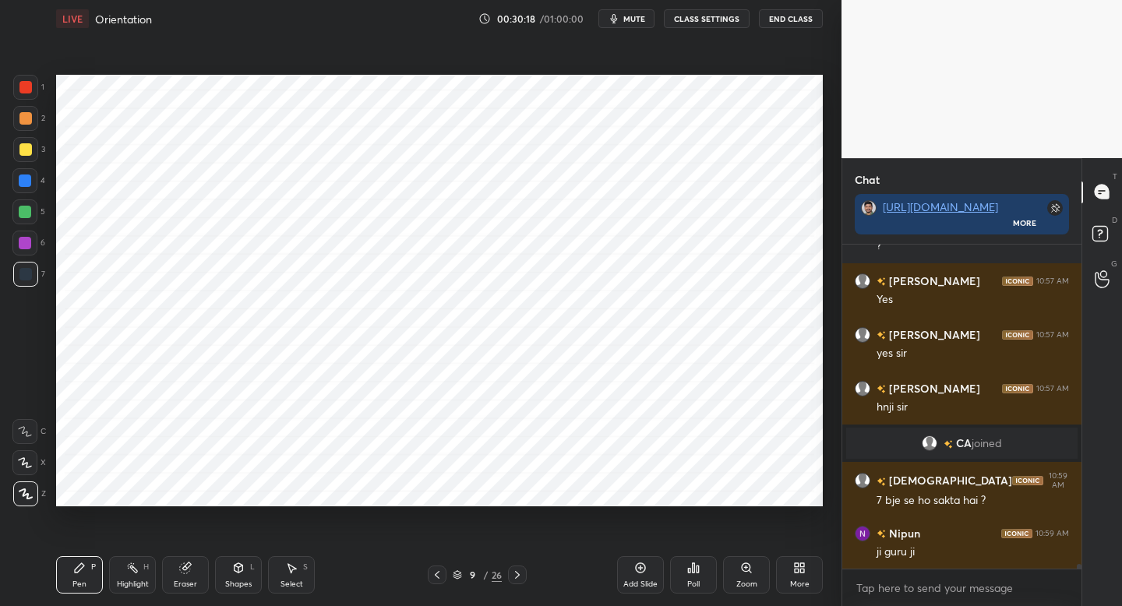
scroll to position [22130, 0]
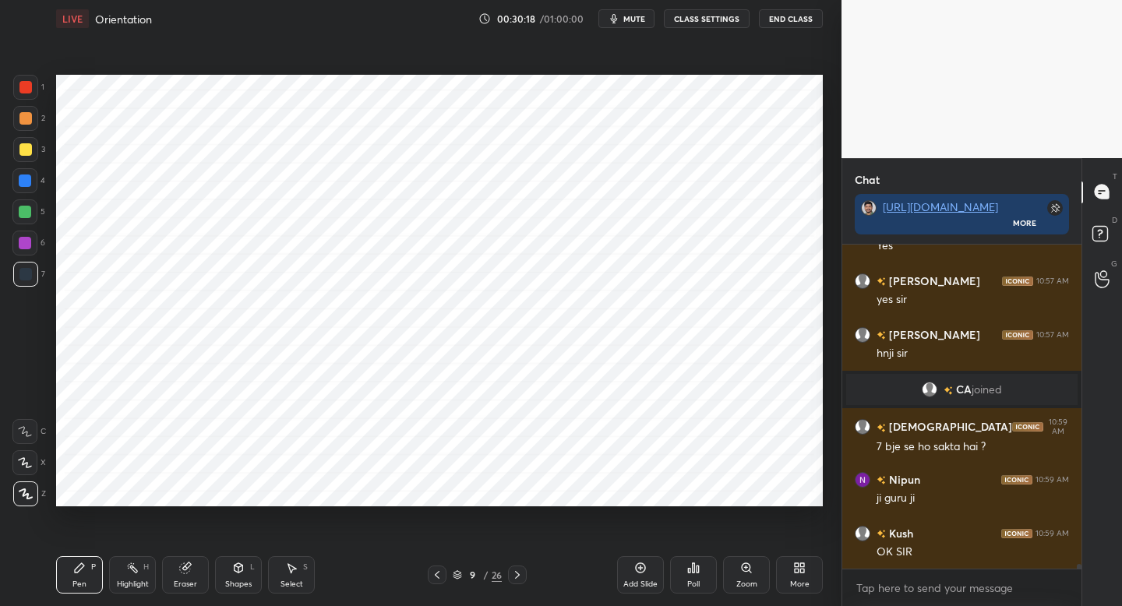
click at [646, 572] on icon at bounding box center [640, 568] width 12 height 12
click at [647, 572] on div "Add Slide" at bounding box center [640, 574] width 47 height 37
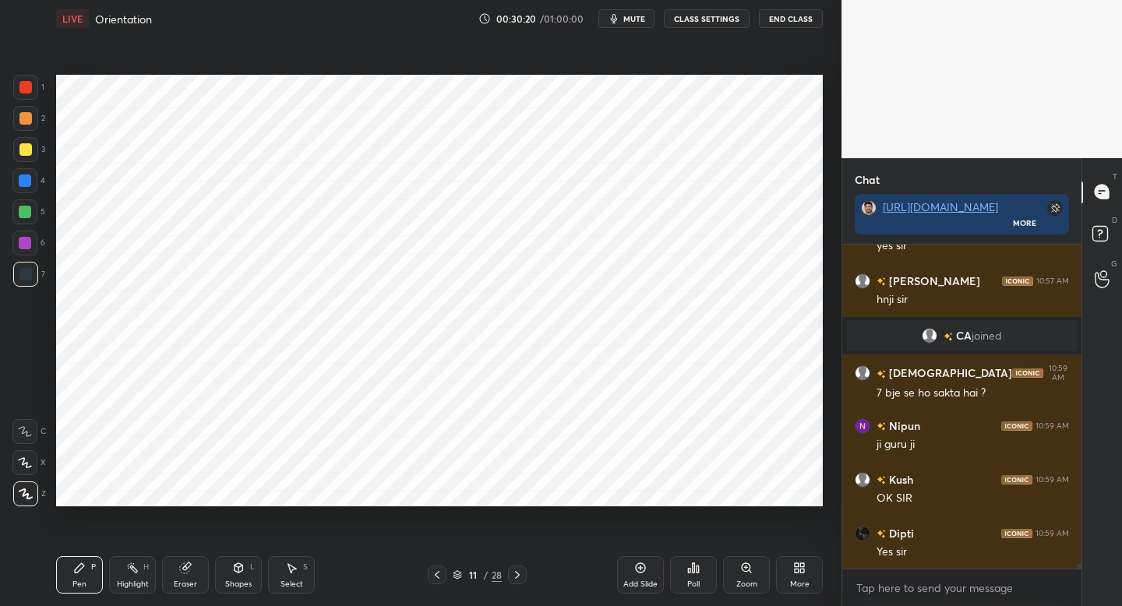
click at [29, 90] on div at bounding box center [25, 87] width 12 height 12
click at [33, 92] on div at bounding box center [25, 87] width 25 height 25
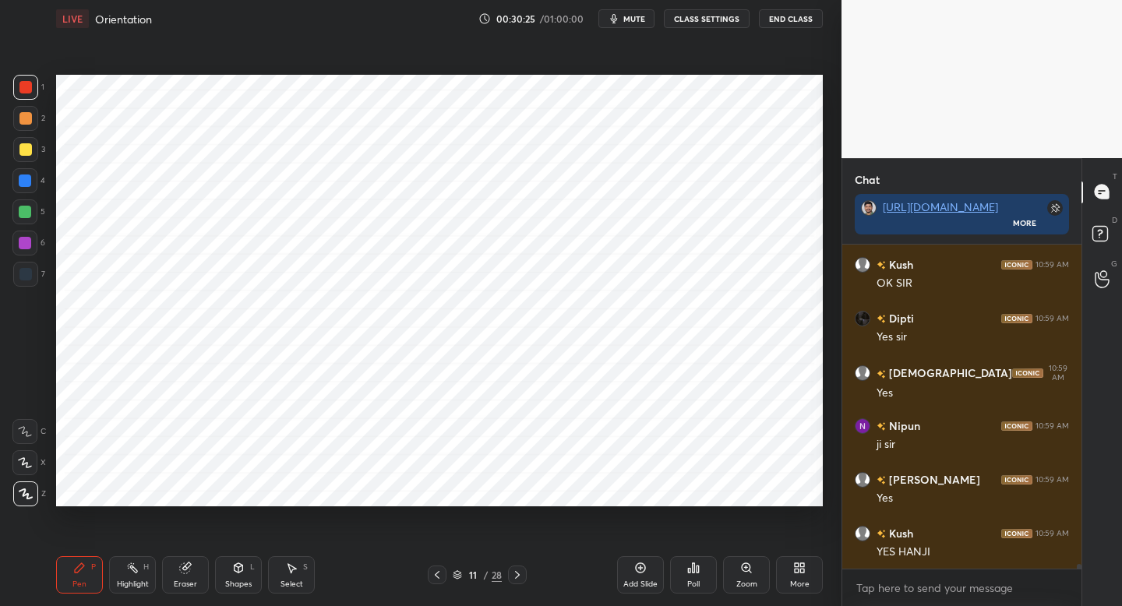
scroll to position [22453, 0]
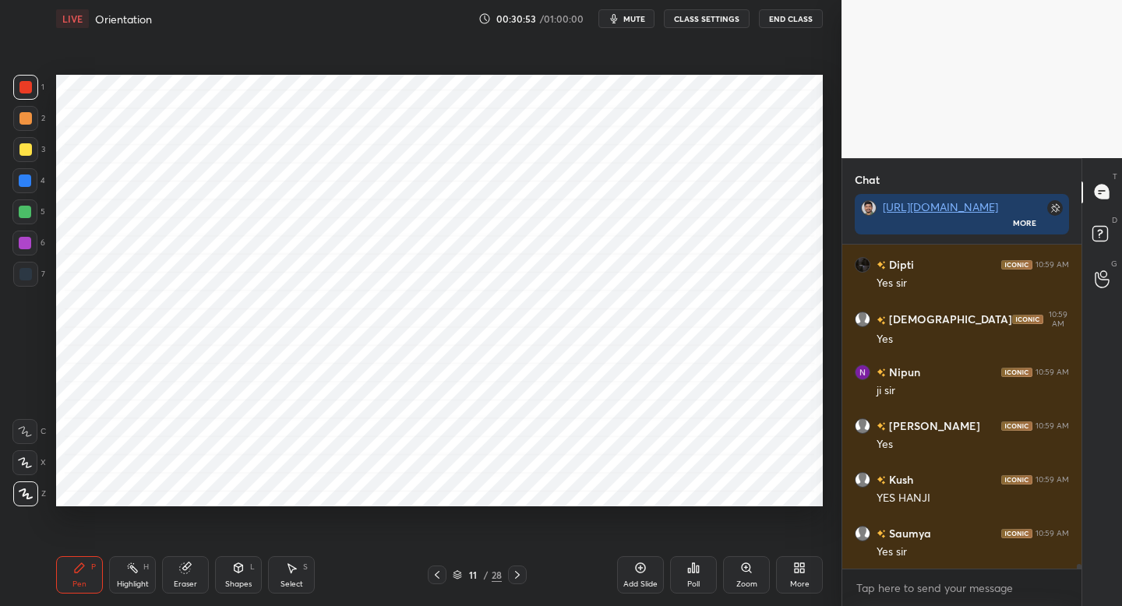
click at [38, 179] on div "4" at bounding box center [28, 180] width 33 height 25
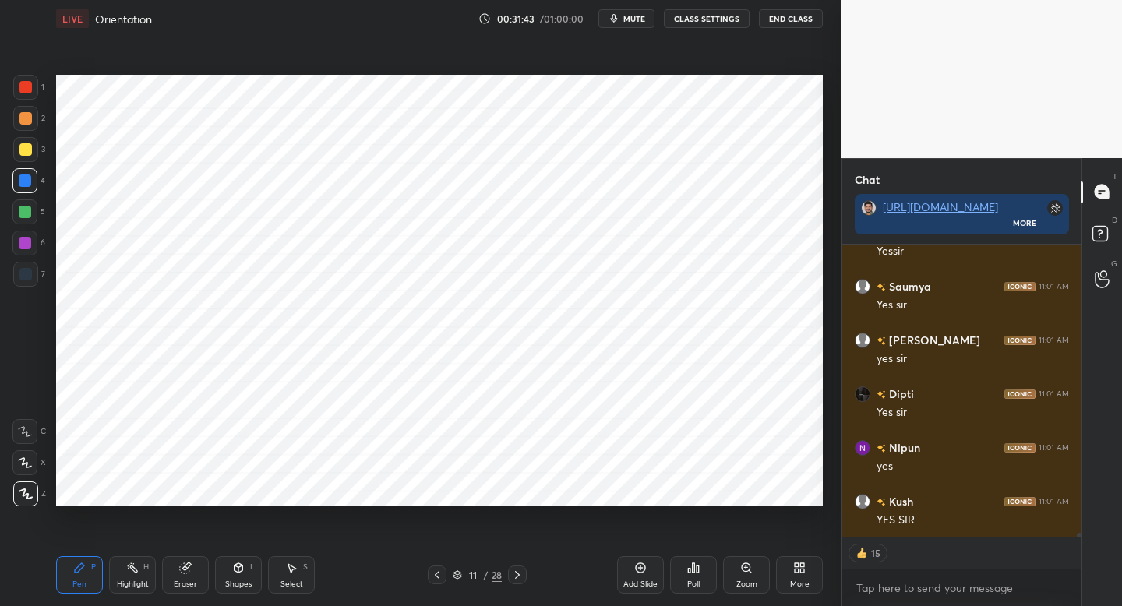
scroll to position [23199, 0]
click at [30, 269] on div at bounding box center [25, 274] width 12 height 12
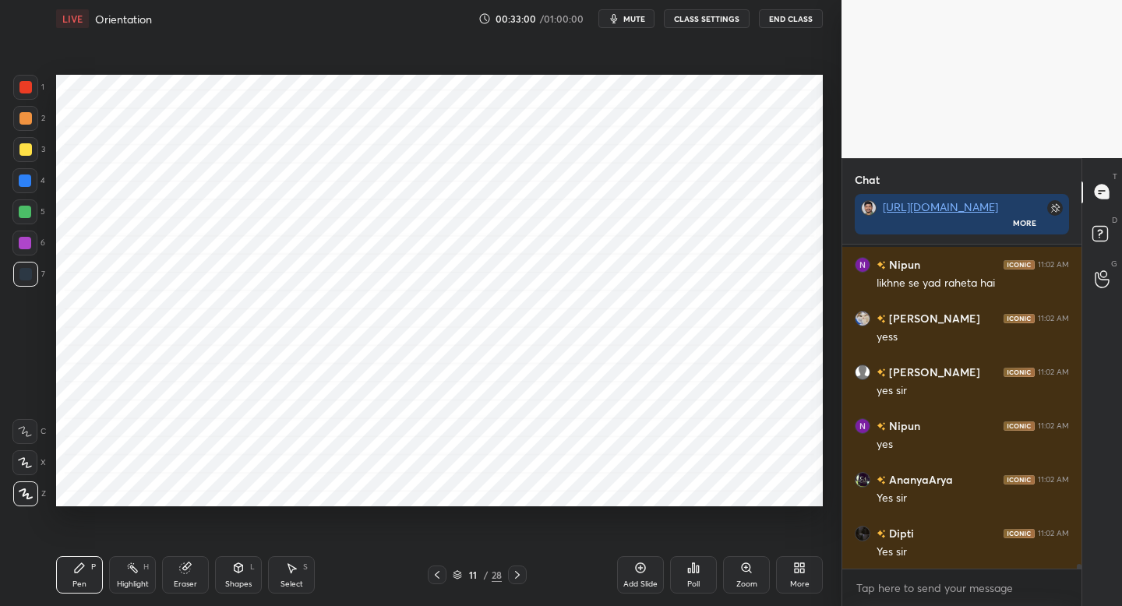
scroll to position [23263, 0]
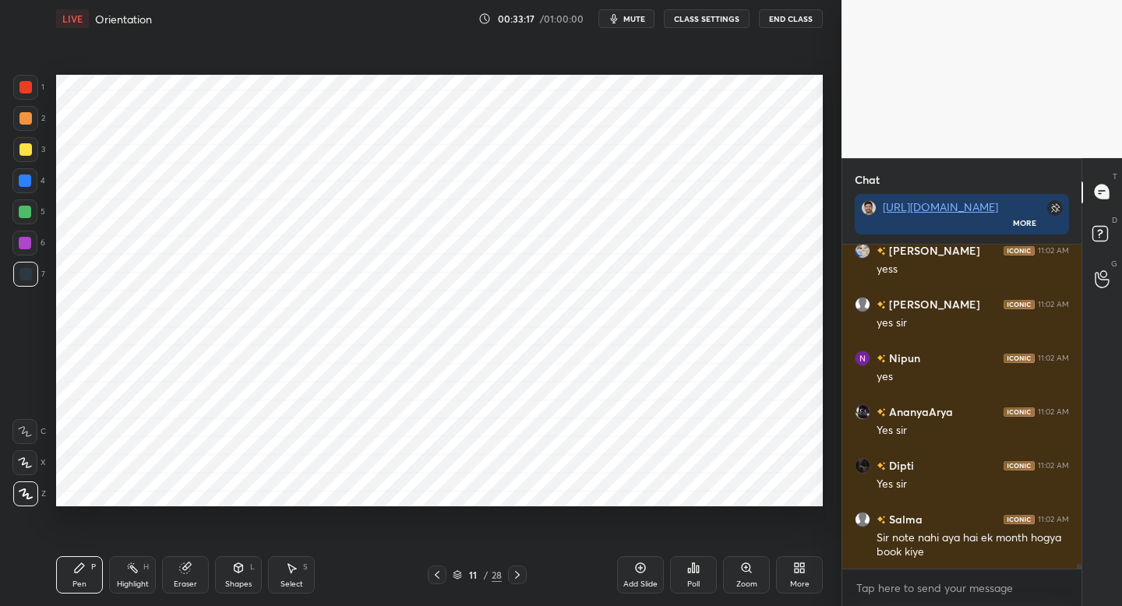
click at [641, 569] on icon at bounding box center [640, 568] width 12 height 12
click at [26, 88] on div at bounding box center [25, 87] width 12 height 12
click at [26, 179] on div at bounding box center [25, 180] width 12 height 12
click at [368, 508] on div "Setting up your live class Poll for secs No correct answer Start poll" at bounding box center [439, 290] width 779 height 506
click at [29, 280] on div at bounding box center [25, 274] width 25 height 25
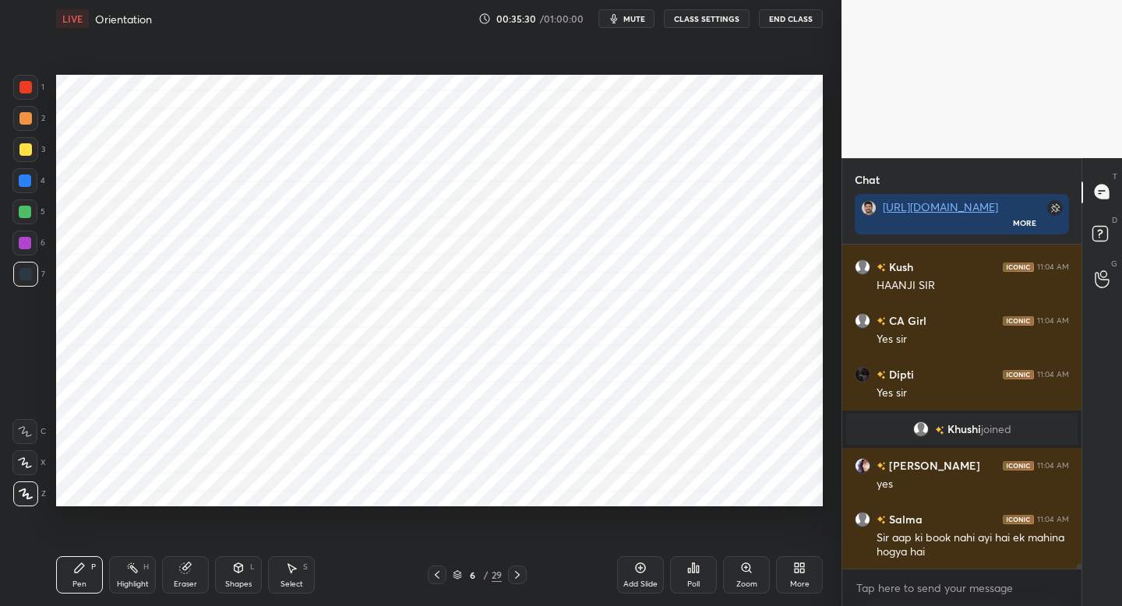
scroll to position [24224, 0]
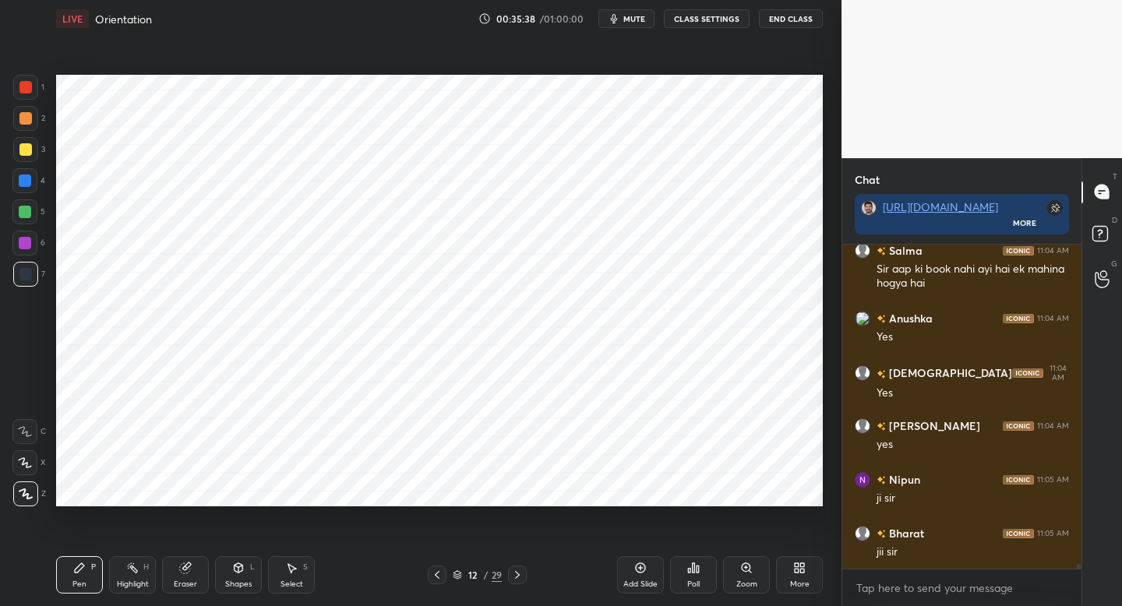
click at [801, 576] on div "More" at bounding box center [799, 574] width 47 height 37
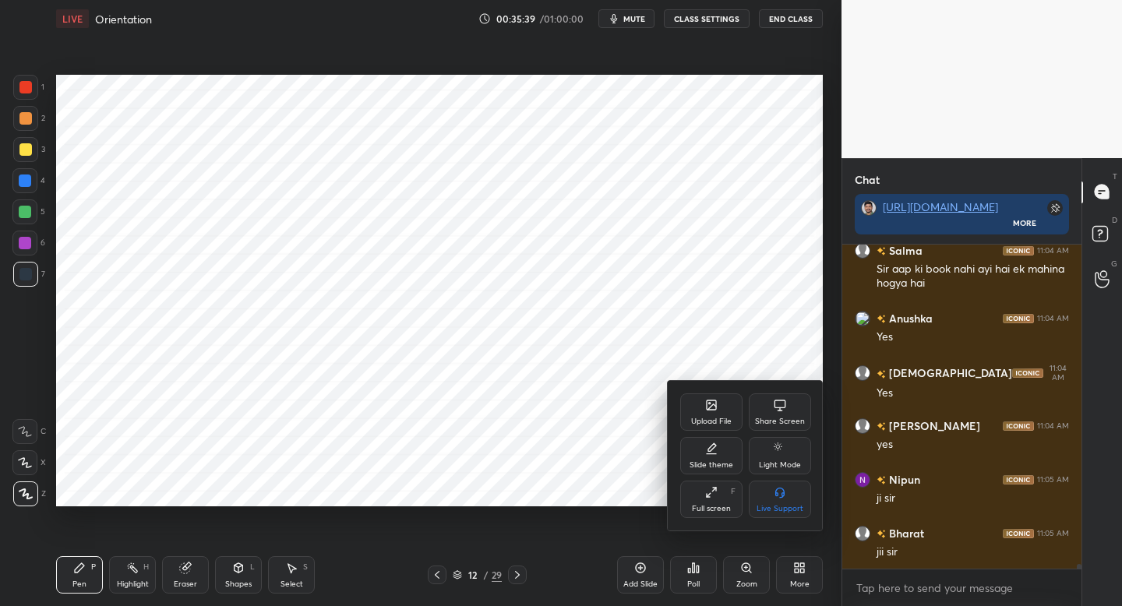
click at [710, 417] on div "Upload File" at bounding box center [711, 421] width 40 height 8
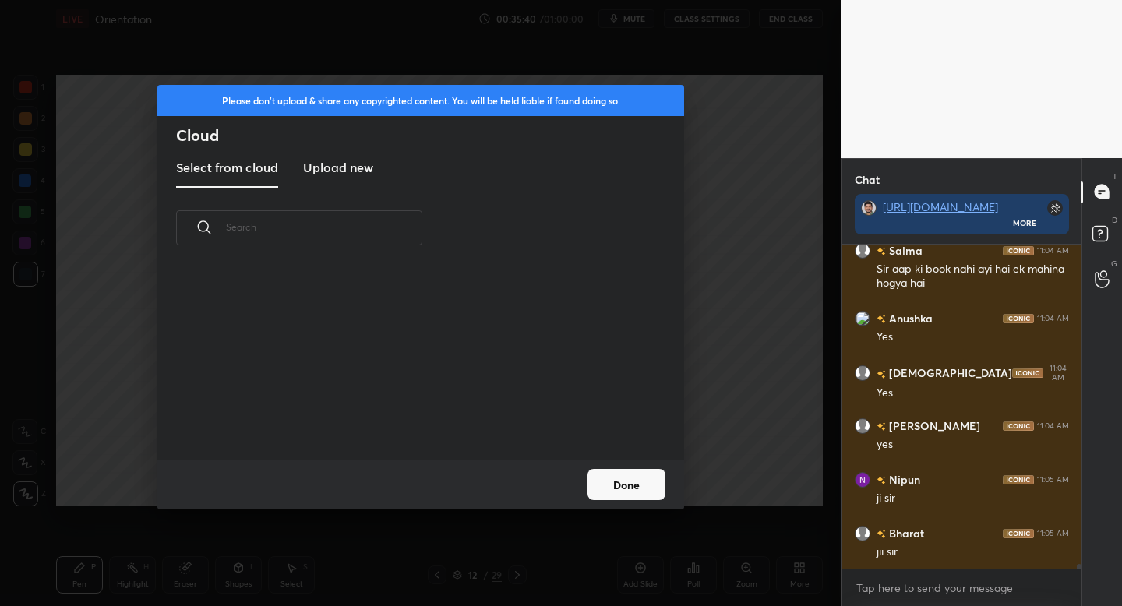
scroll to position [192, 500]
click at [343, 178] on new "Upload new" at bounding box center [338, 168] width 70 height 39
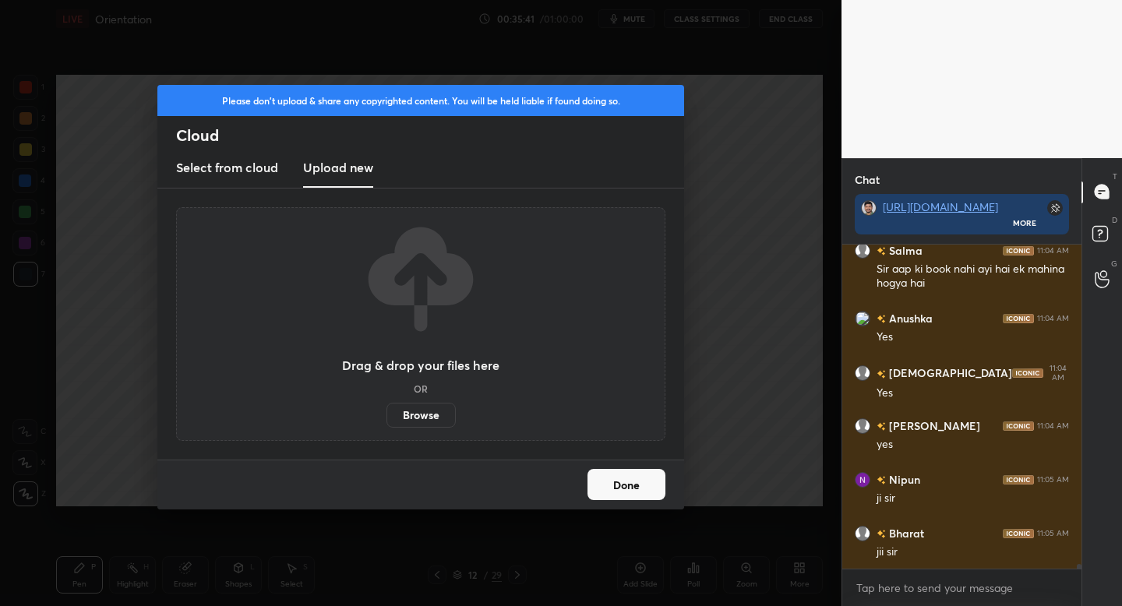
click at [427, 407] on label "Browse" at bounding box center [420, 415] width 69 height 25
click at [386, 407] on input "Browse" at bounding box center [386, 415] width 0 height 25
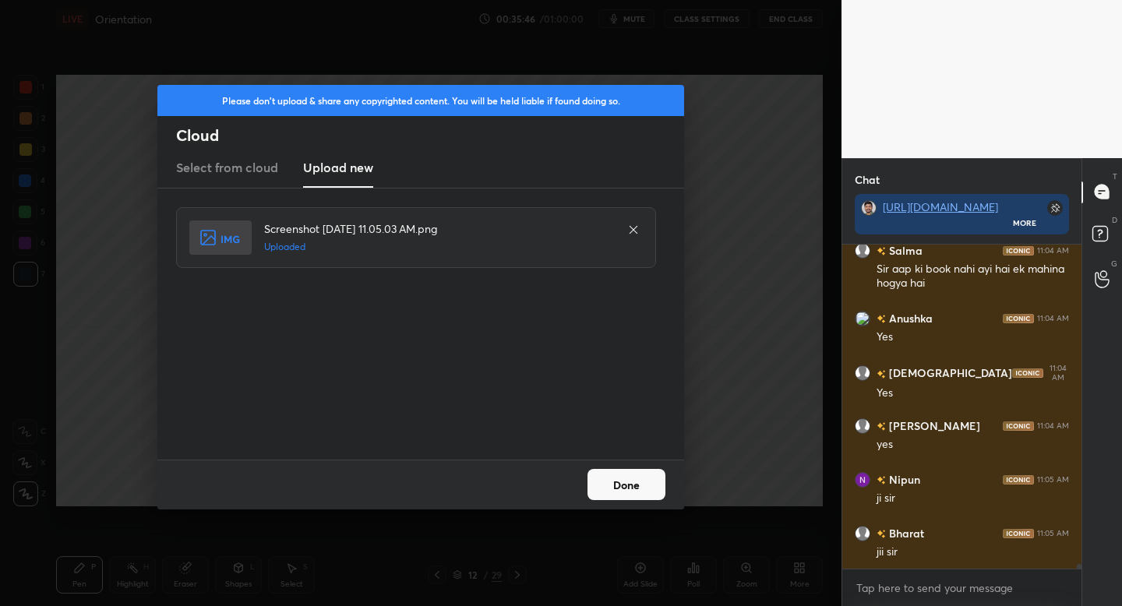
click at [629, 488] on button "Done" at bounding box center [626, 484] width 78 height 31
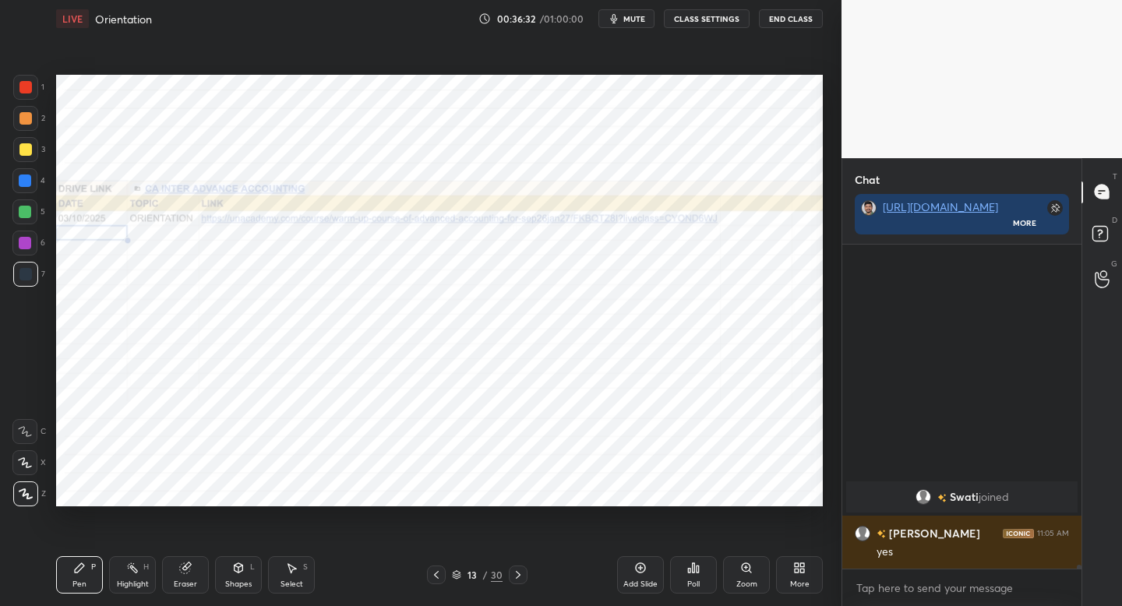
scroll to position [24949, 0]
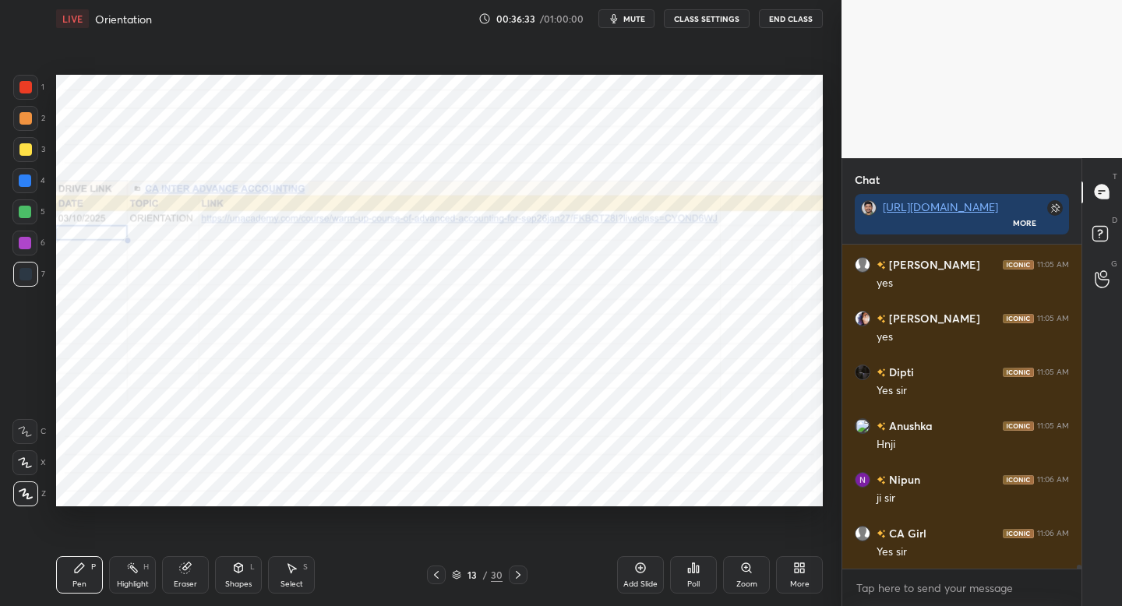
click at [801, 566] on icon at bounding box center [802, 565] width 4 height 4
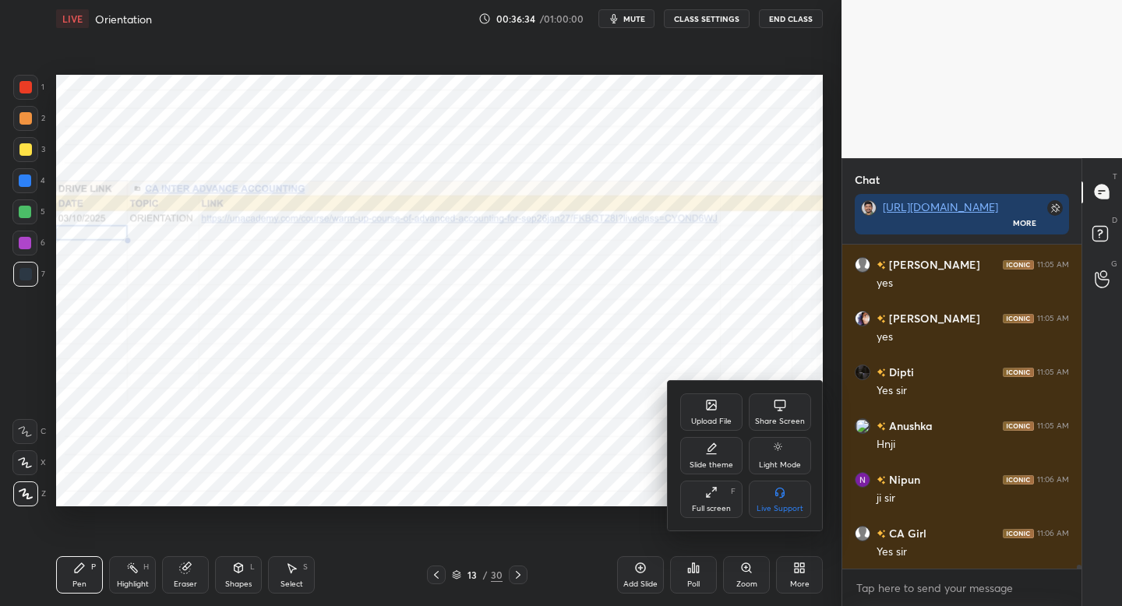
click at [713, 417] on div "Upload File" at bounding box center [711, 421] width 40 height 8
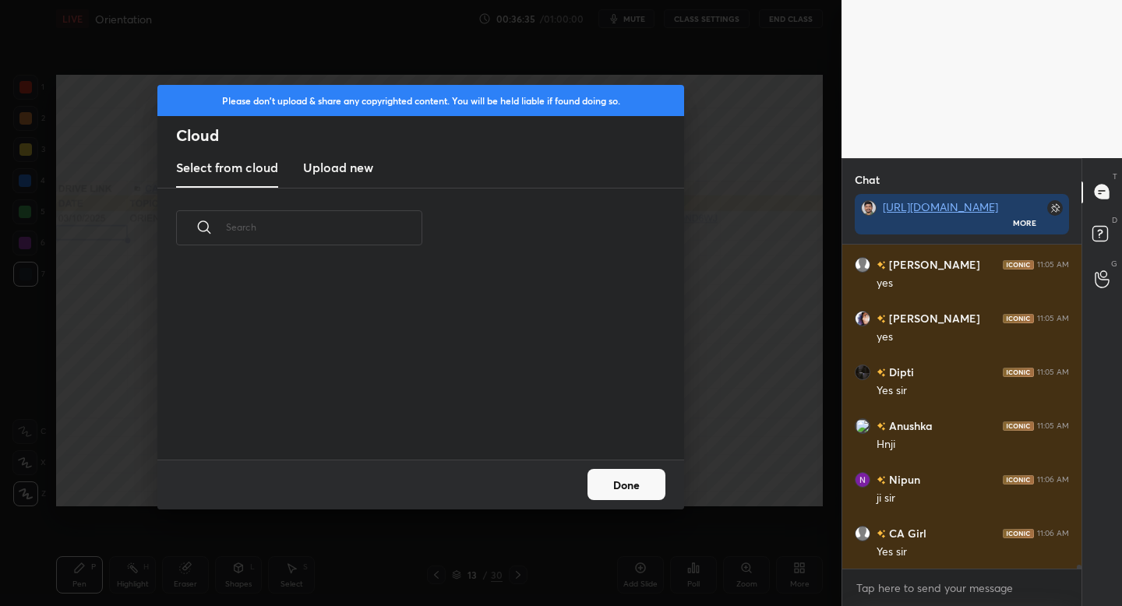
scroll to position [5, 9]
click at [344, 174] on h3 "Upload new" at bounding box center [338, 167] width 70 height 19
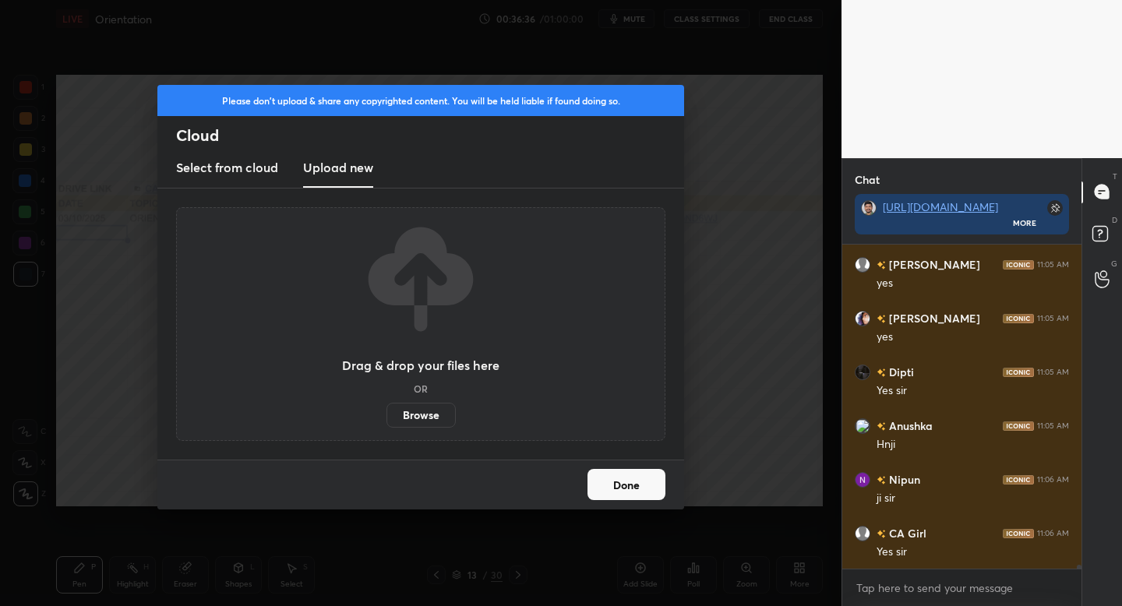
click at [417, 414] on label "Browse" at bounding box center [420, 415] width 69 height 25
click at [386, 414] on input "Browse" at bounding box center [386, 415] width 0 height 25
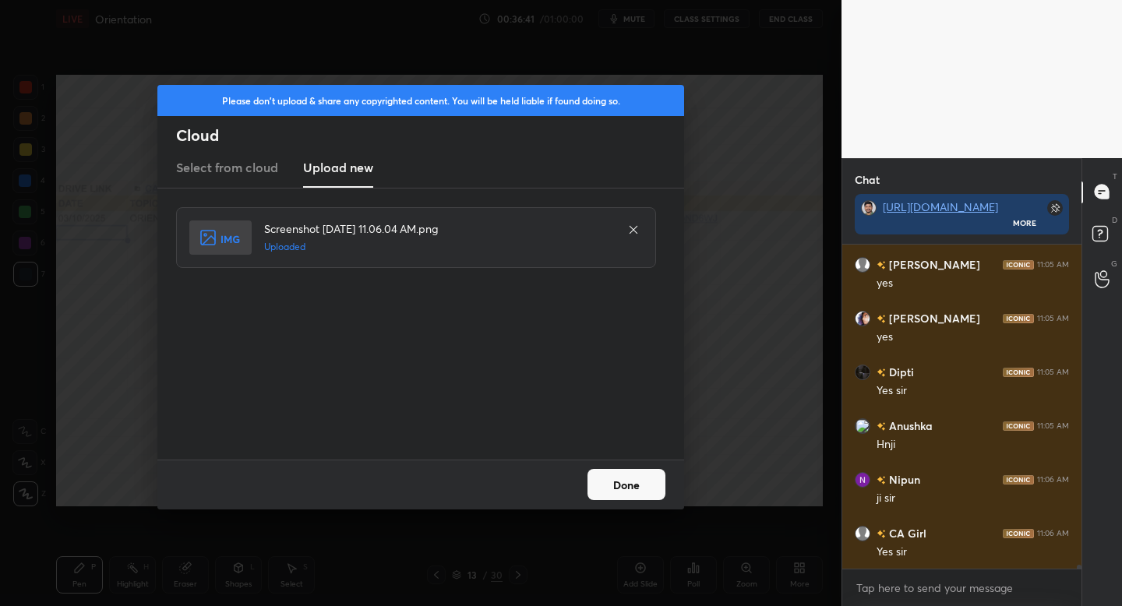
click at [610, 486] on button "Done" at bounding box center [626, 484] width 78 height 31
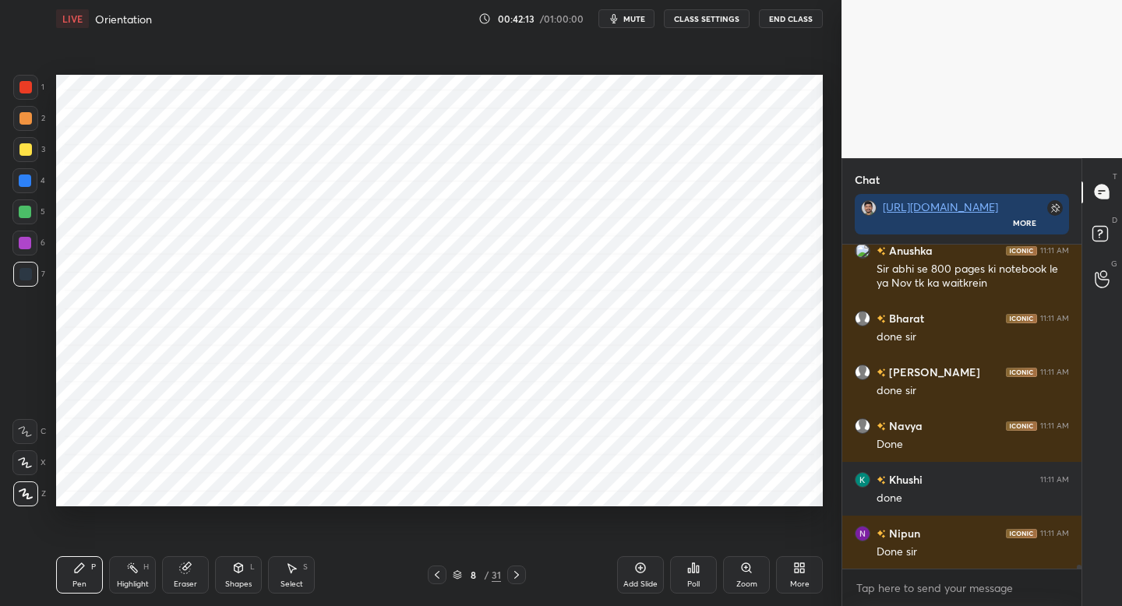
scroll to position [27621, 0]
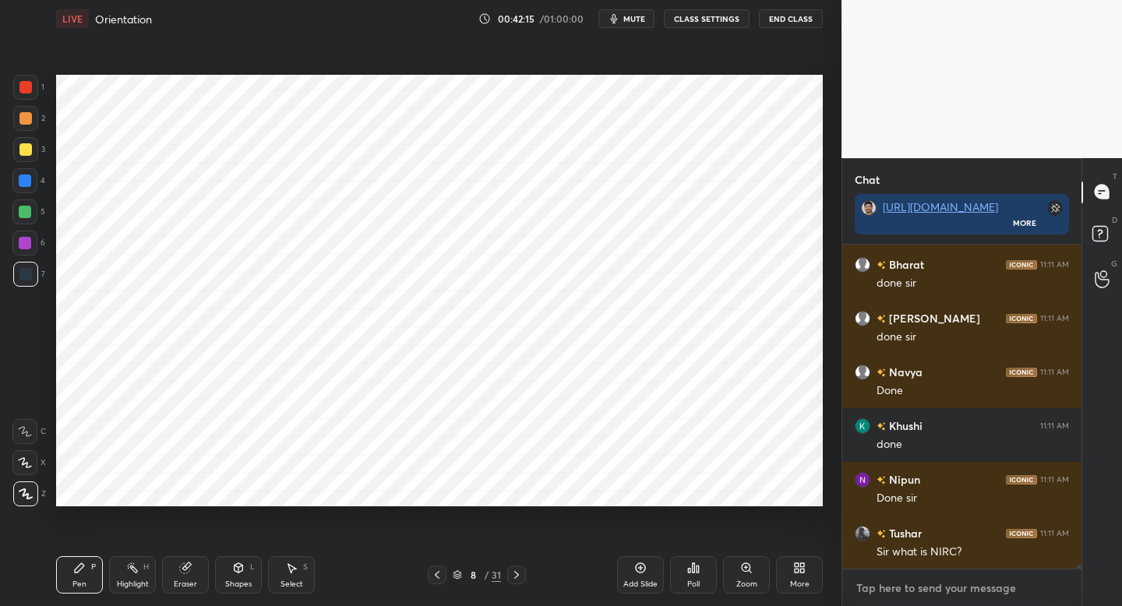
click at [893, 587] on textarea at bounding box center [961, 588] width 214 height 25
type textarea "x"
paste textarea "CA INTER ADVANCE ACCOUNTING"
type textarea "CA INTER ADVANCE ACCOUNTING"
type textarea "x"
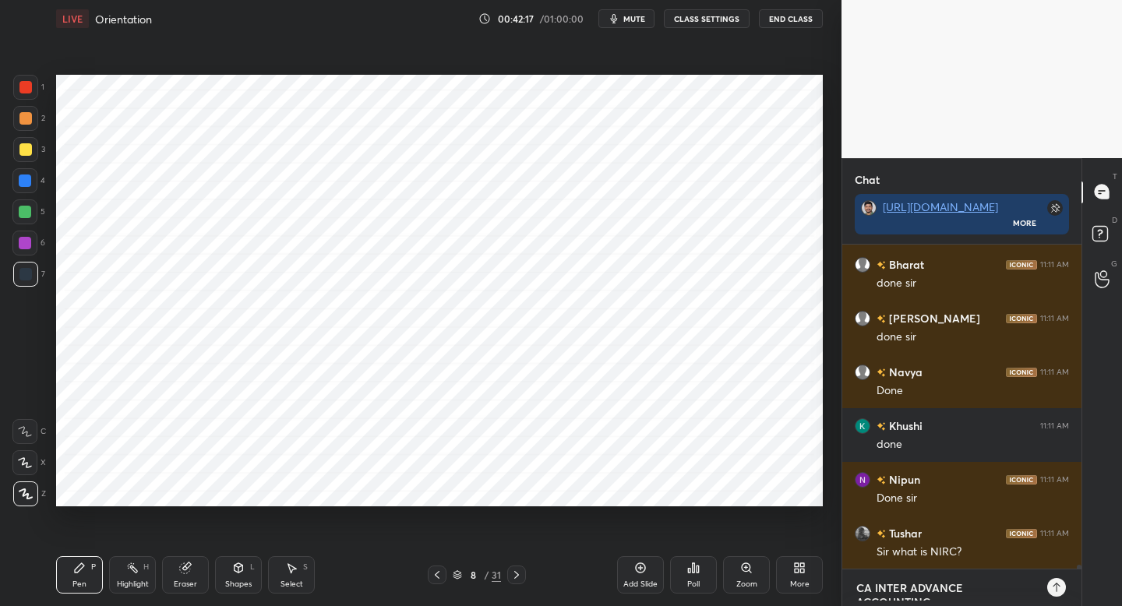
scroll to position [27675, 0]
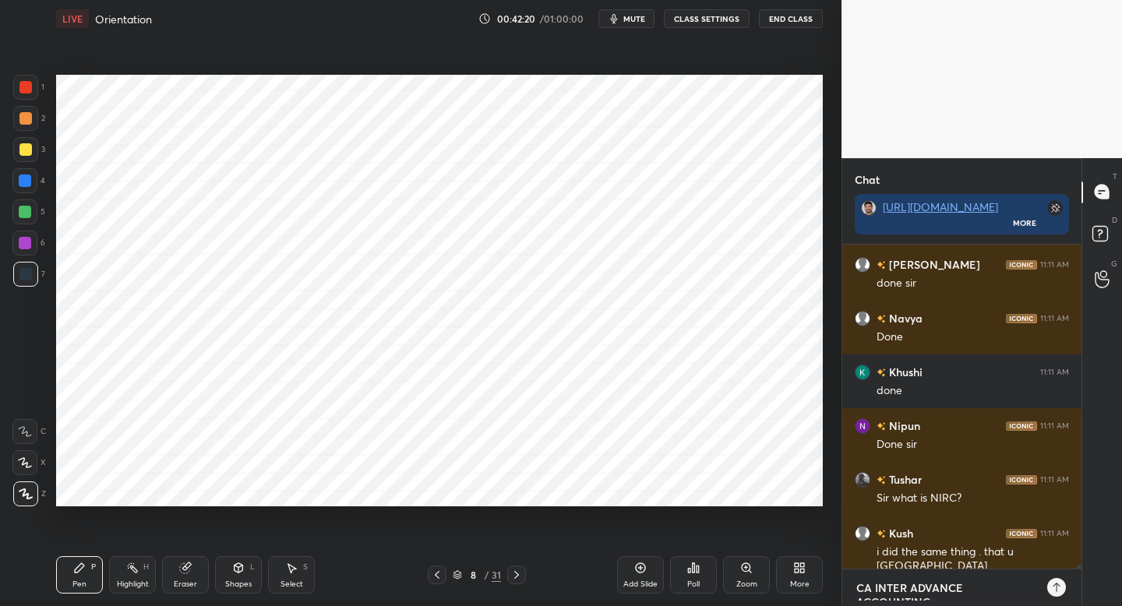
type textarea "CA INTER ADVANCE ACCOUNTING \"
type textarea "x"
type textarea "CA INTER ADVANCE ACCOUNTING"
type textarea "x"
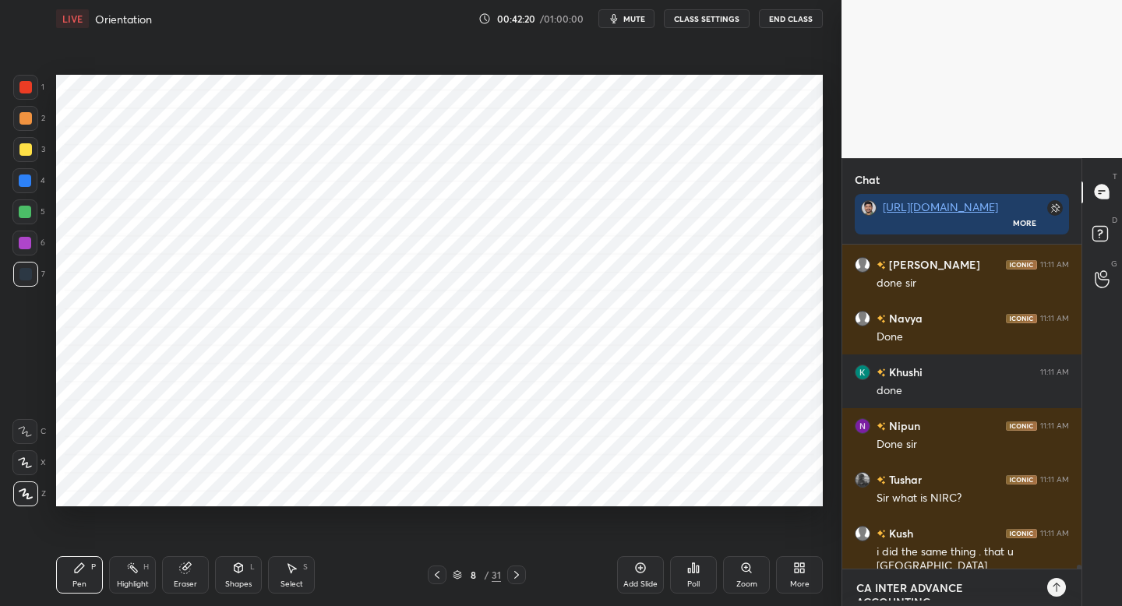
scroll to position [319, 234]
type textarea "CA INTER ADVANCE ACCOUNTING"
type textarea "x"
type textarea "CA INTER ADVANCE ACCOUNTING"
type textarea "x"
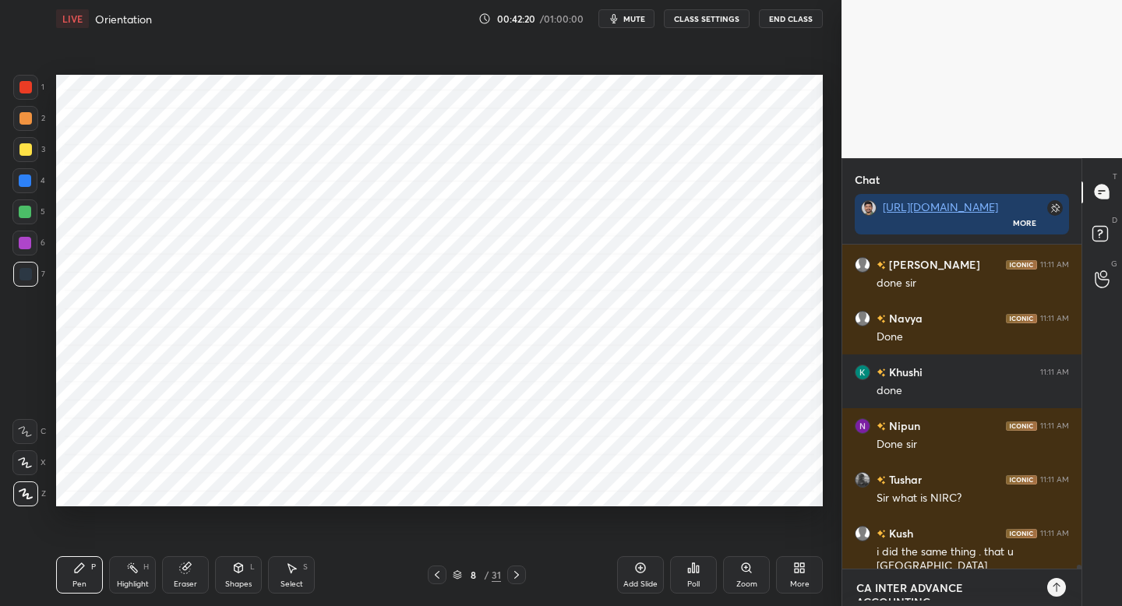
scroll to position [9, 0]
type textarea "CA INTER ADVANCE ACCOUNTING"
type textarea "x"
type textarea "CA INTER ADVANCE ACCOUNTIN"
type textarea "x"
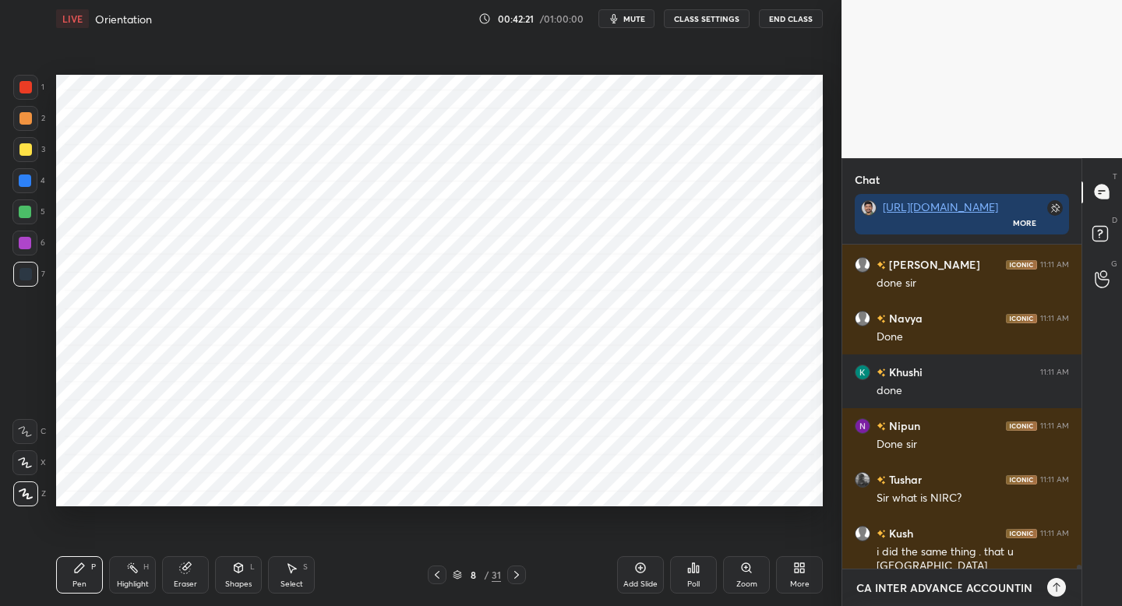
type textarea "CA INTER ADVANCE ACCOUNTI"
type textarea "x"
type textarea "CA INTER ADVANCE ACCOUNT"
type textarea "x"
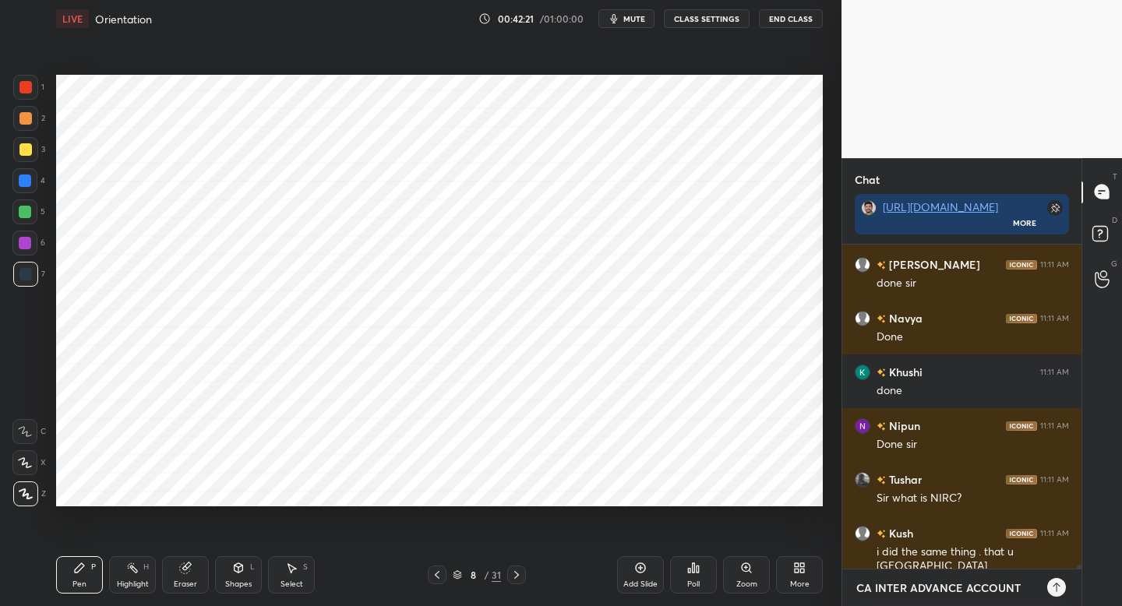
type textarea "CA INTER ADVANCE ACCOUN"
type textarea "x"
type textarea "CA INTER ADVANCE ACCOU"
type textarea "x"
type textarea "CA INTER ADVANCE ACCO"
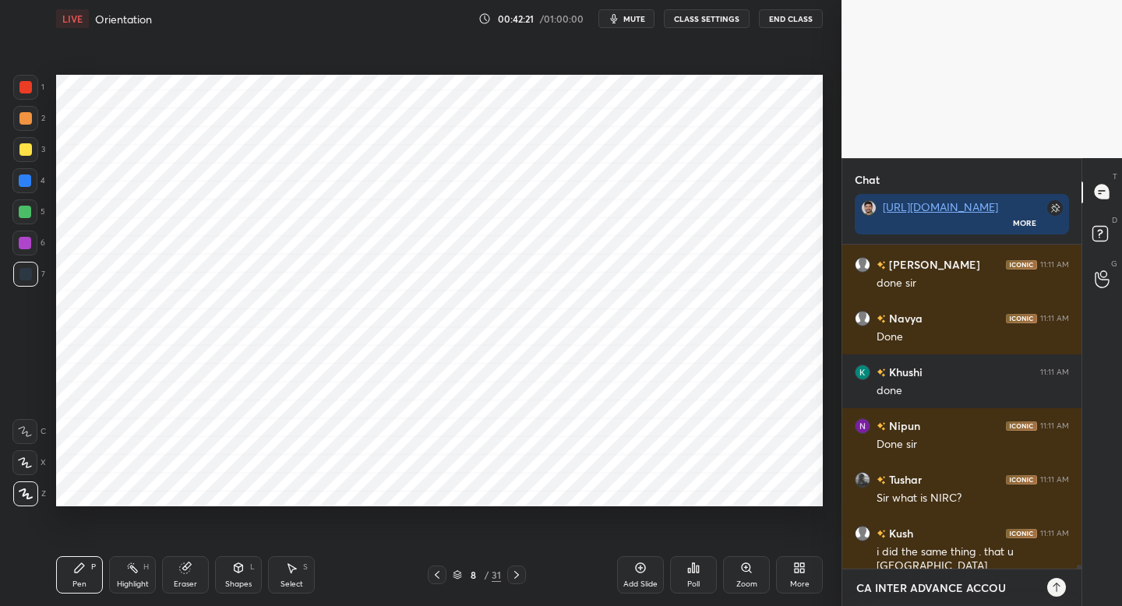
type textarea "x"
type textarea "CA INTER ADVANCE ACC"
type textarea "x"
type textarea "CA INTER ADVANCE AC"
type textarea "x"
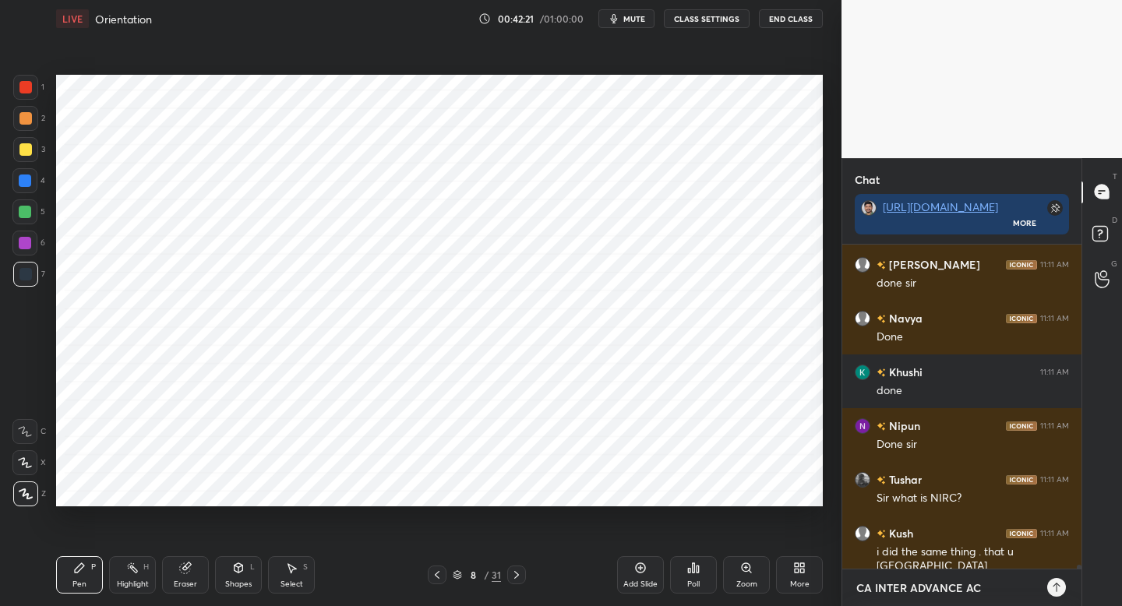
type textarea "CA INTER ADVANCE A"
type textarea "x"
type textarea "CA INTER ADVANCE"
type textarea "x"
type textarea "CA INTER ADVANCE"
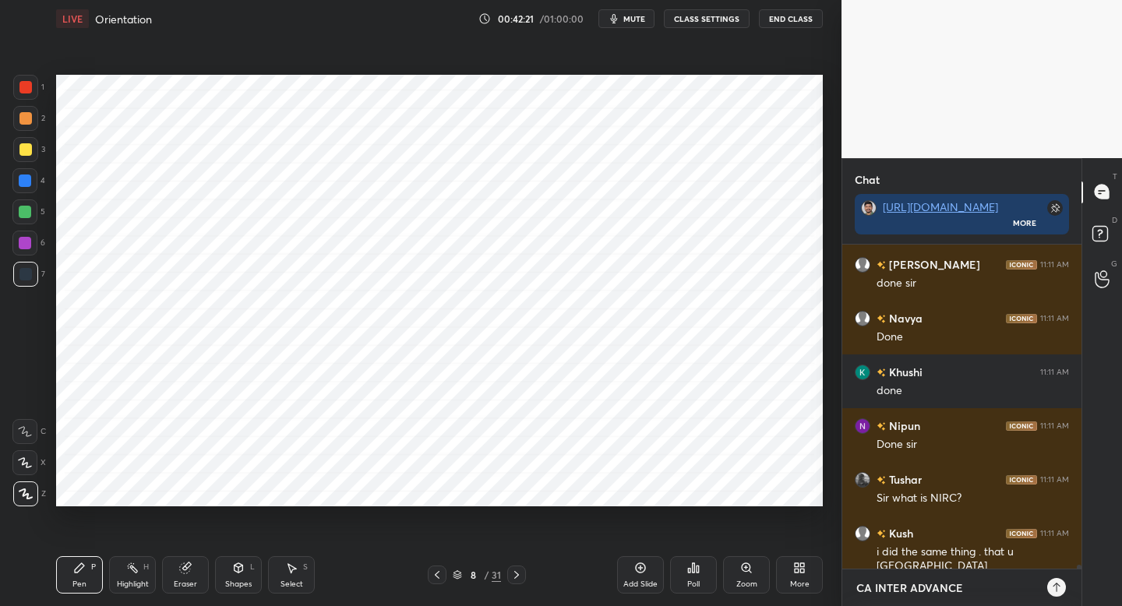
type textarea "x"
type textarea "CA INTER ADVANC"
type textarea "x"
type textarea "CA INTER ADVAN"
type textarea "x"
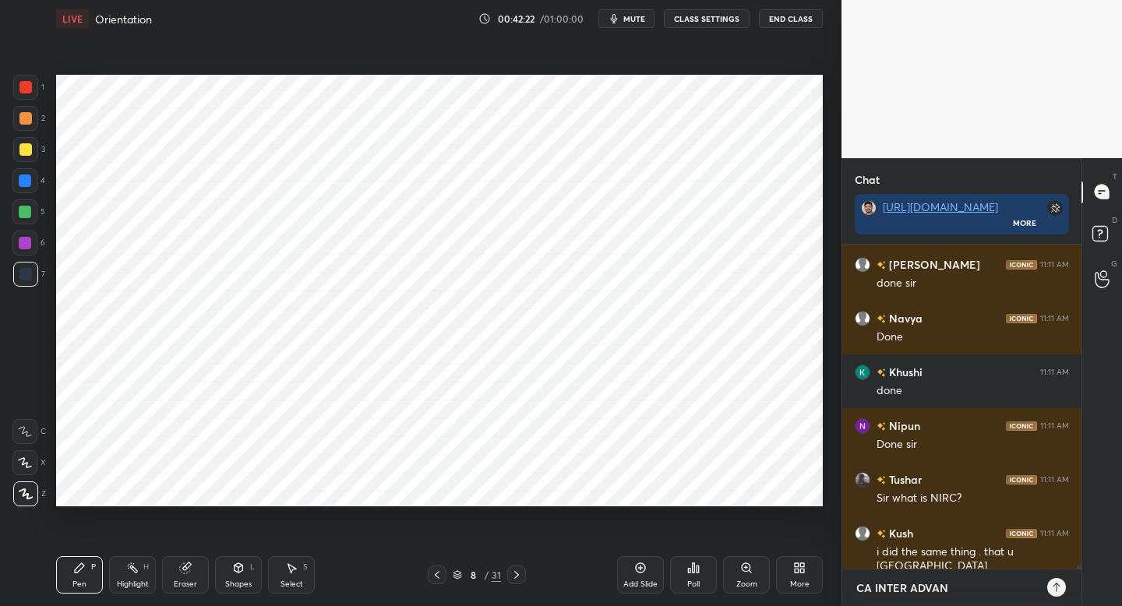
type textarea "CA INTER ADVA"
type textarea "x"
type textarea "CA INTER ADV"
type textarea "x"
type textarea "CA INTER AD"
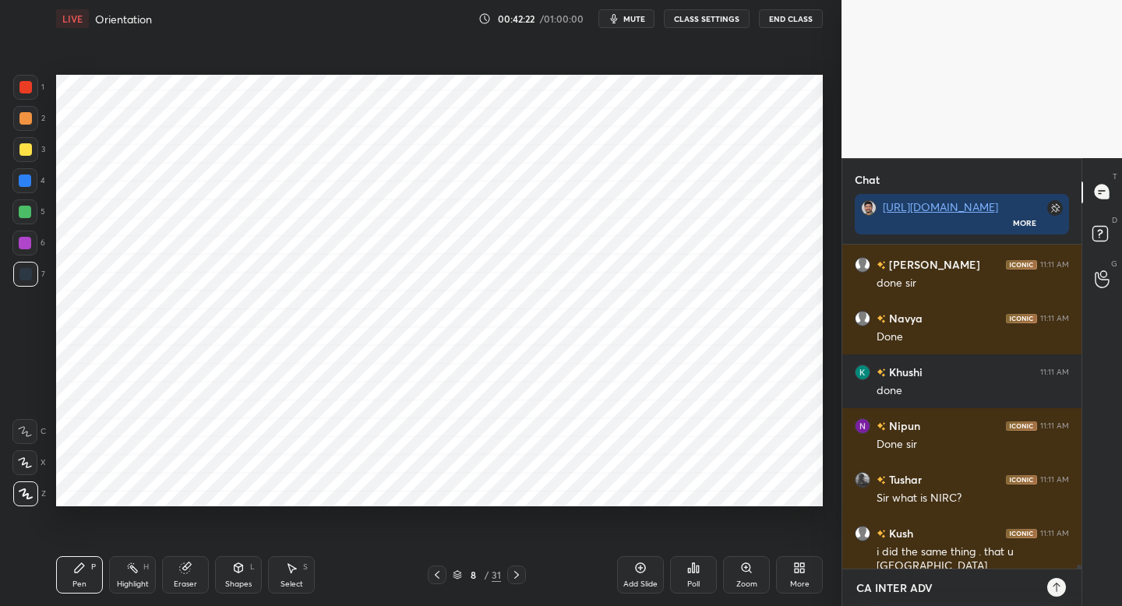
type textarea "x"
type textarea "CA INTER A"
type textarea "x"
type textarea "CA INTER"
type textarea "x"
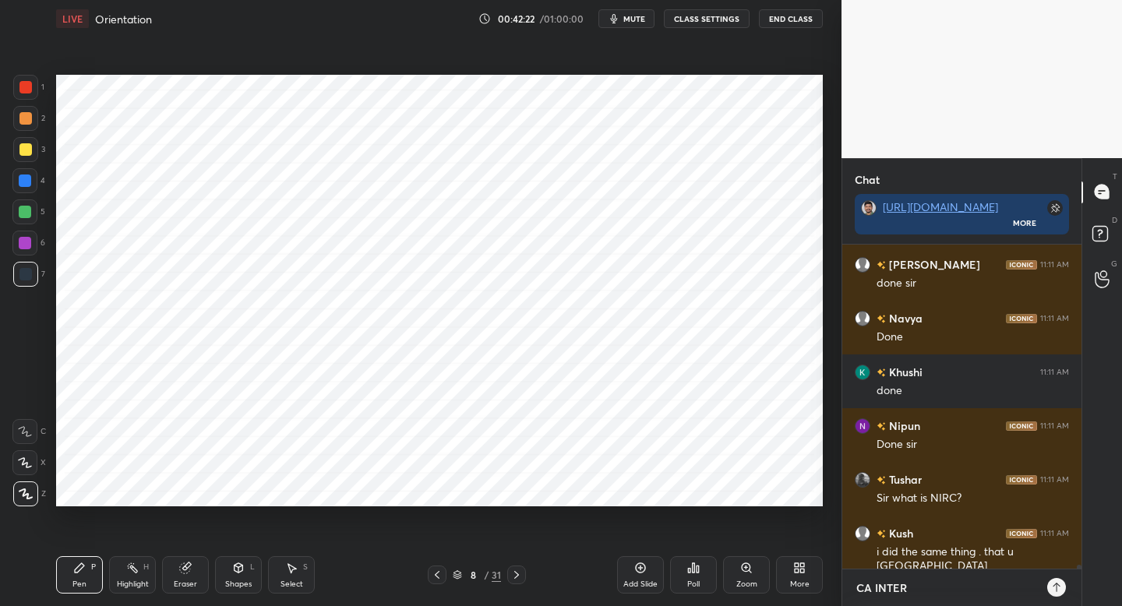
type textarea "CA INTER"
type textarea "x"
type textarea "CA INTE"
type textarea "x"
type textarea "CA INT"
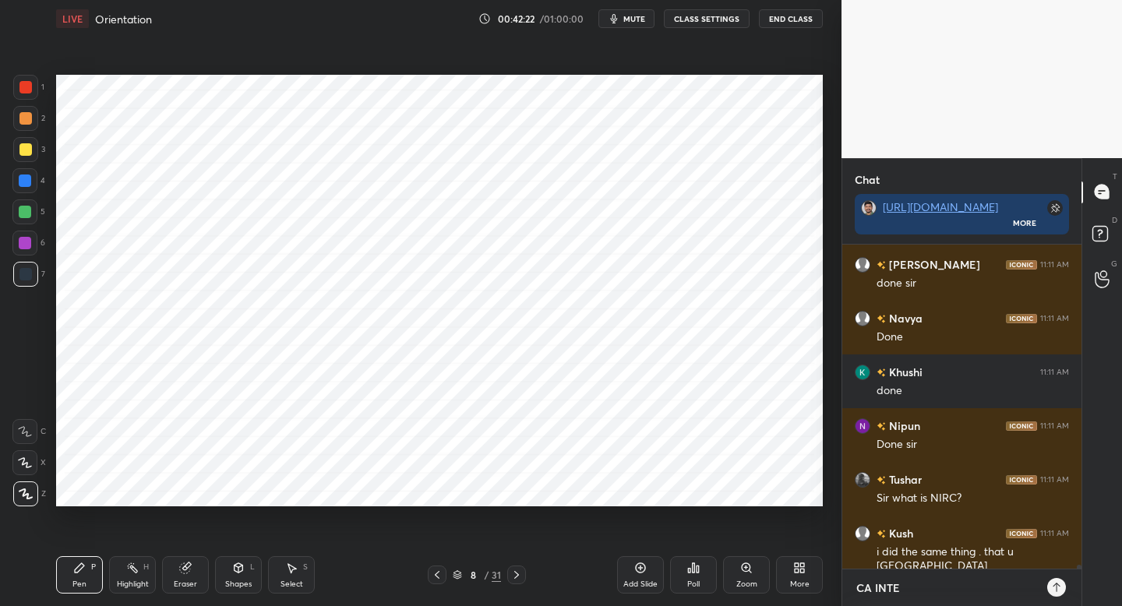
type textarea "x"
type textarea "CA IN"
type textarea "x"
type textarea "CA I"
type textarea "x"
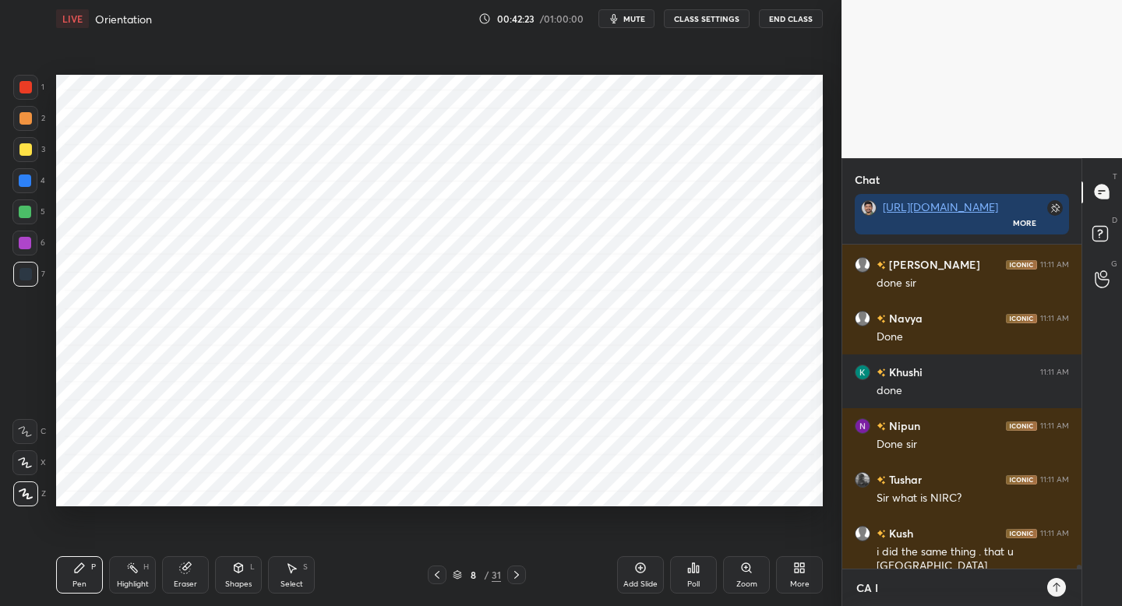
type textarea "CA"
type textarea "x"
type textarea "CA"
type textarea "x"
type textarea "C"
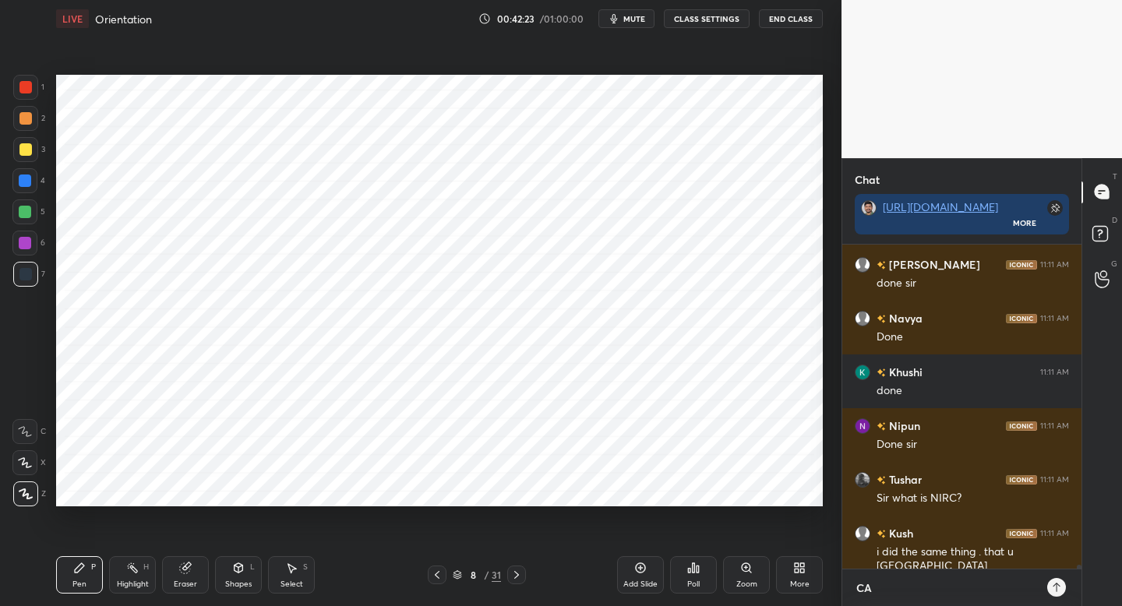
type textarea "x"
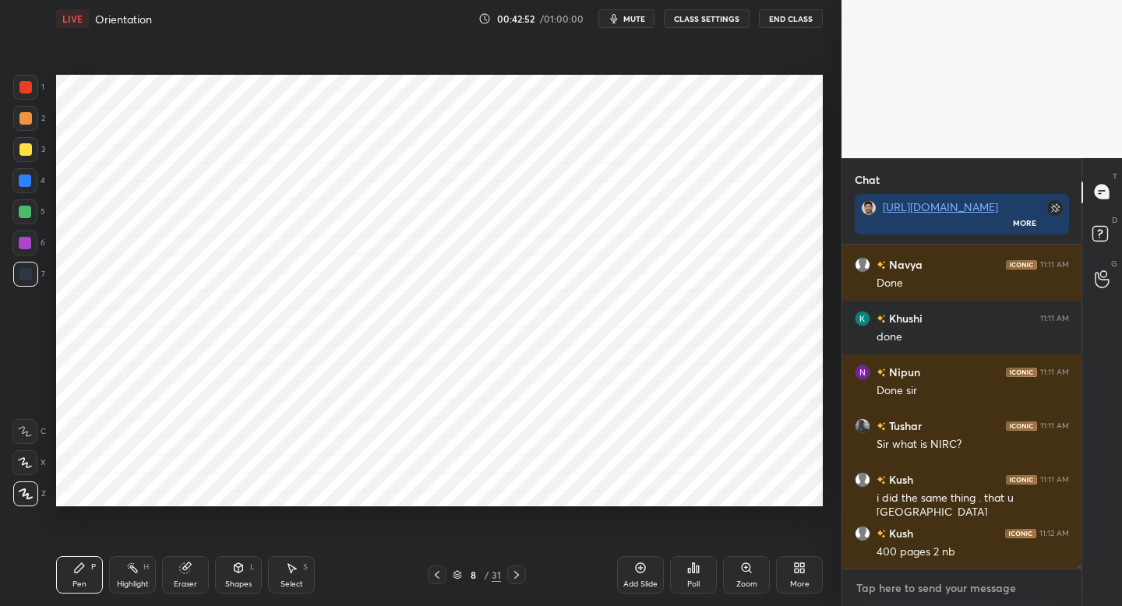
type textarea "x"
click at [898, 586] on textarea at bounding box center [961, 588] width 214 height 25
paste textarea "[URL][DOMAIN_NAME]"
type textarea "[URL][DOMAIN_NAME]"
type textarea "x"
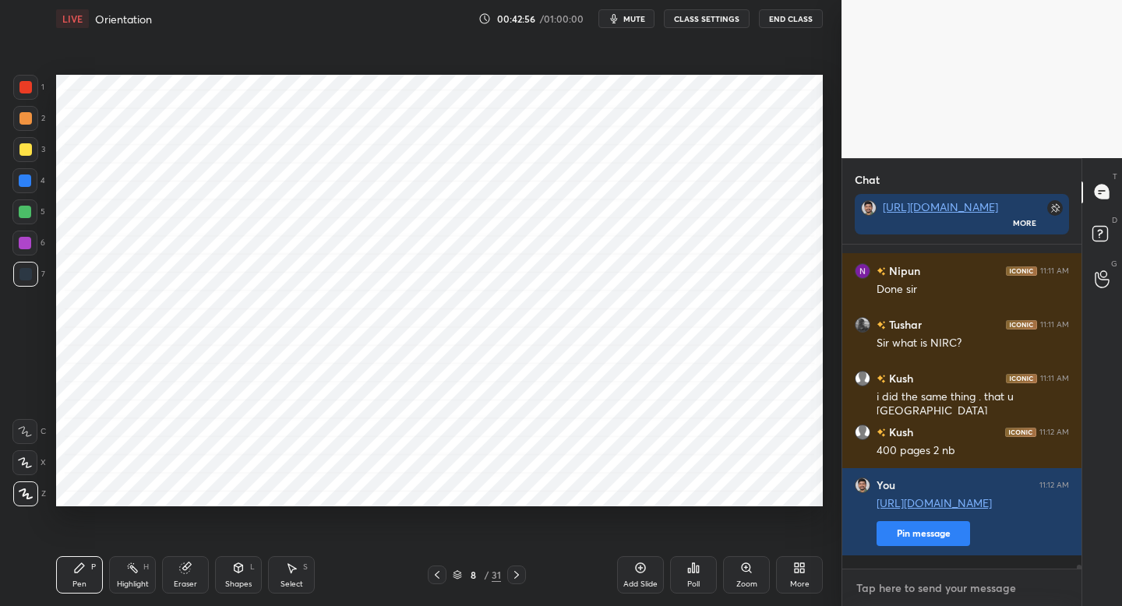
scroll to position [27883, 0]
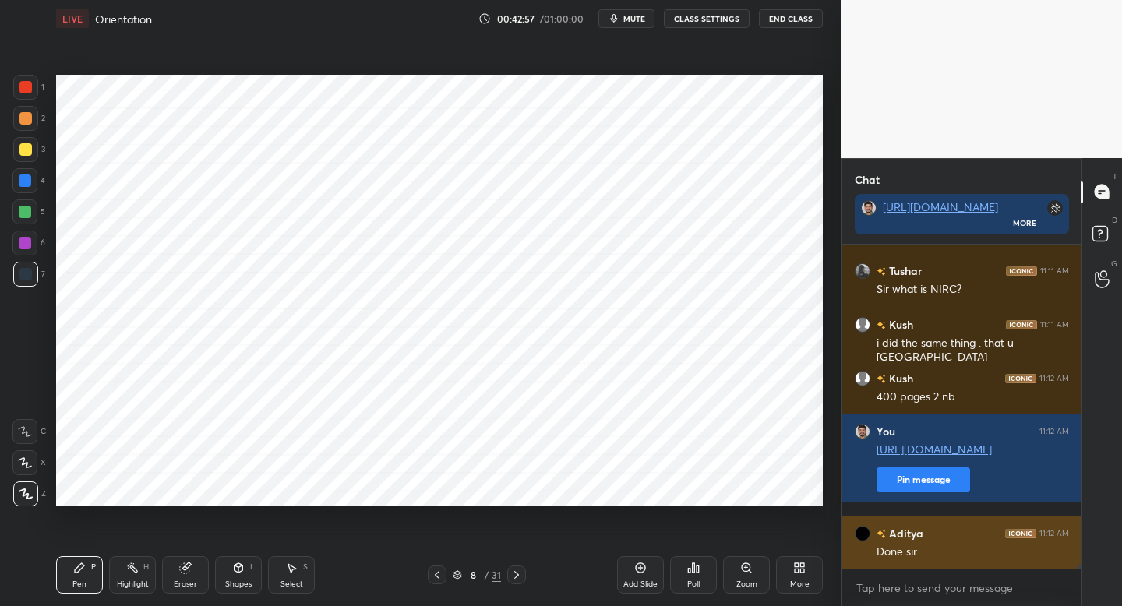
click at [916, 549] on div "Done sir" at bounding box center [972, 552] width 192 height 16
type textarea "x"
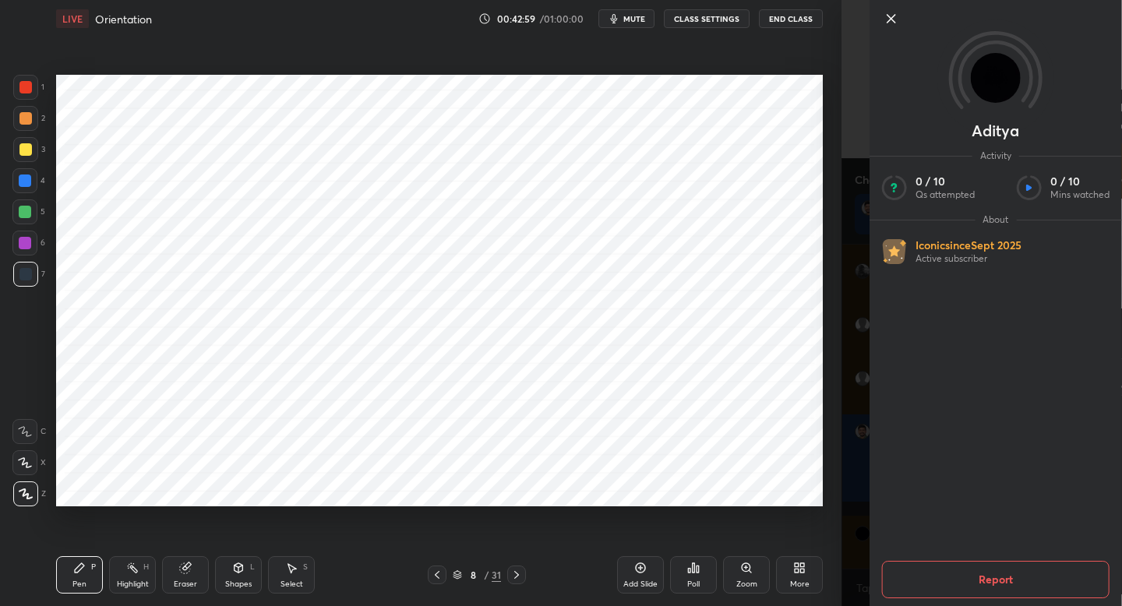
click at [888, 21] on icon at bounding box center [891, 18] width 19 height 19
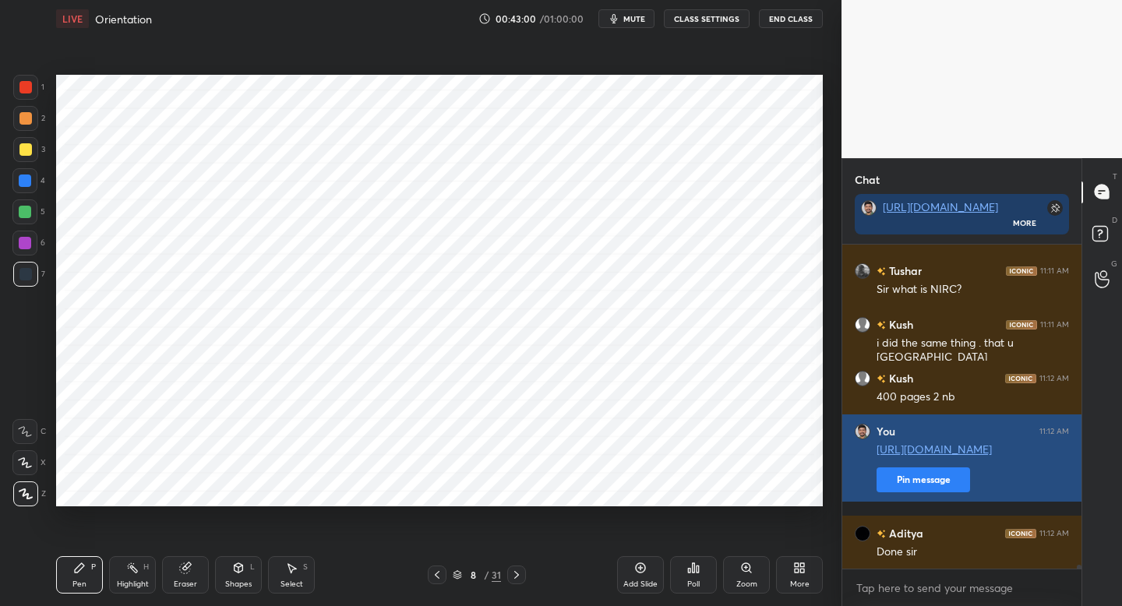
click at [914, 488] on button "Pin message" at bounding box center [922, 479] width 93 height 25
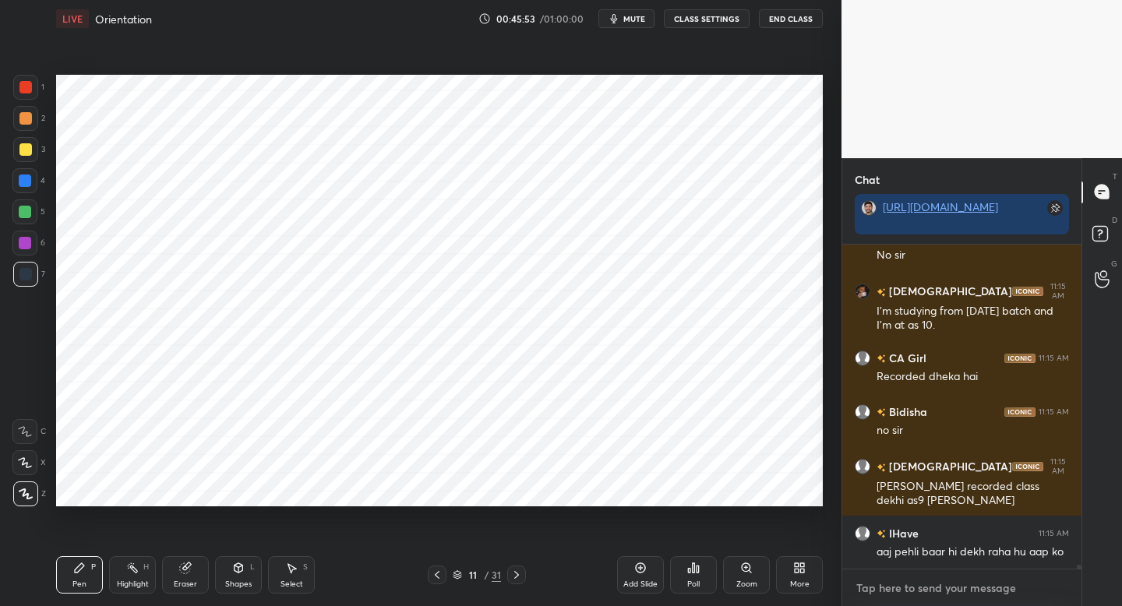
scroll to position [29161, 0]
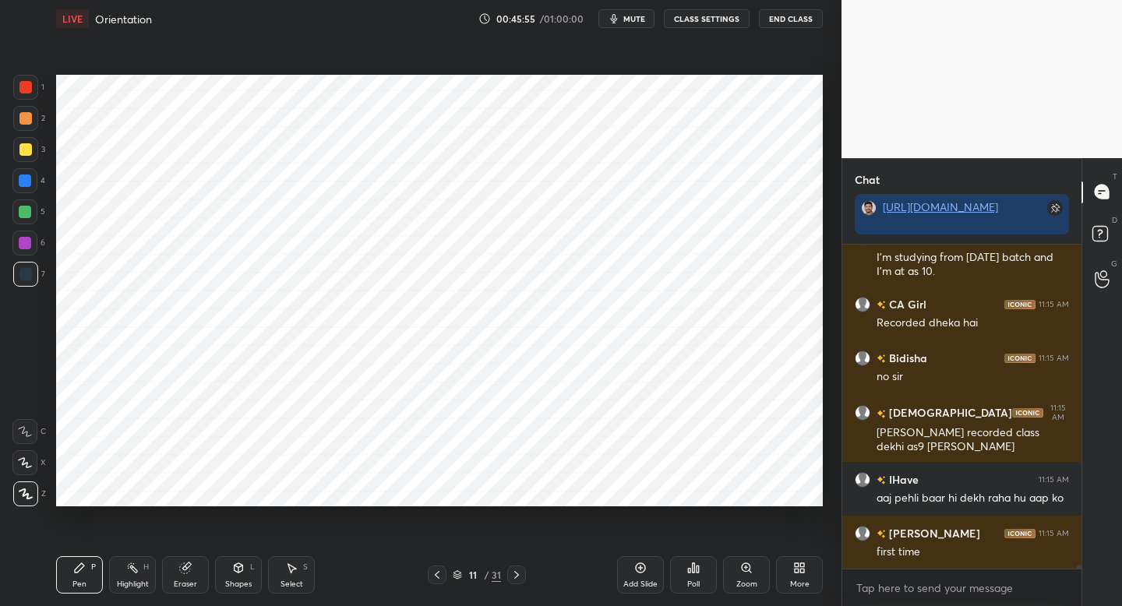
click at [639, 576] on div "Add Slide" at bounding box center [640, 574] width 47 height 37
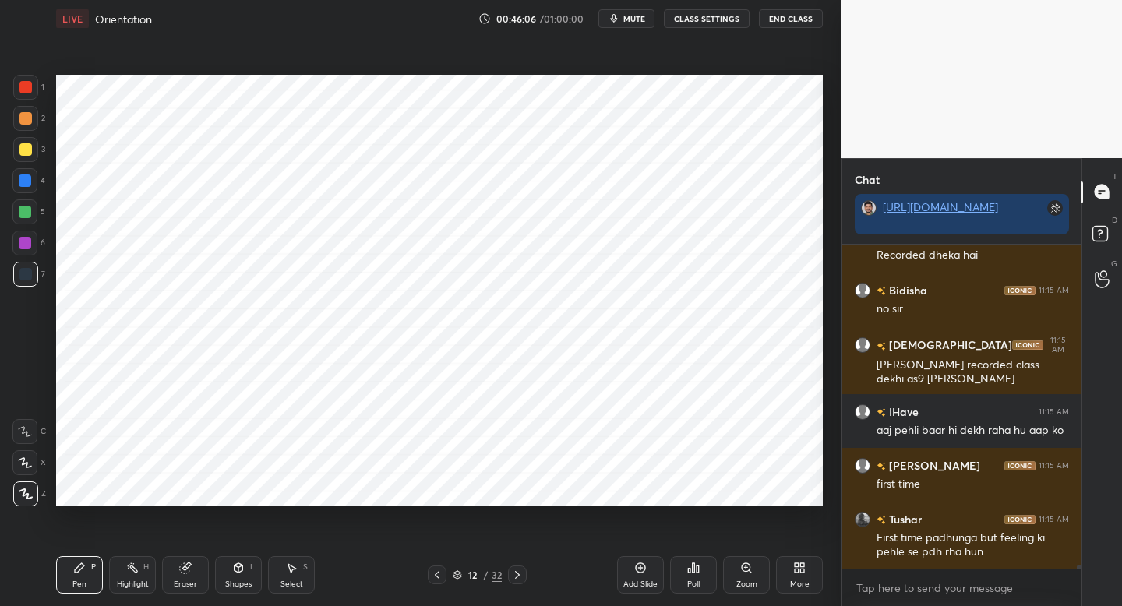
scroll to position [29283, 0]
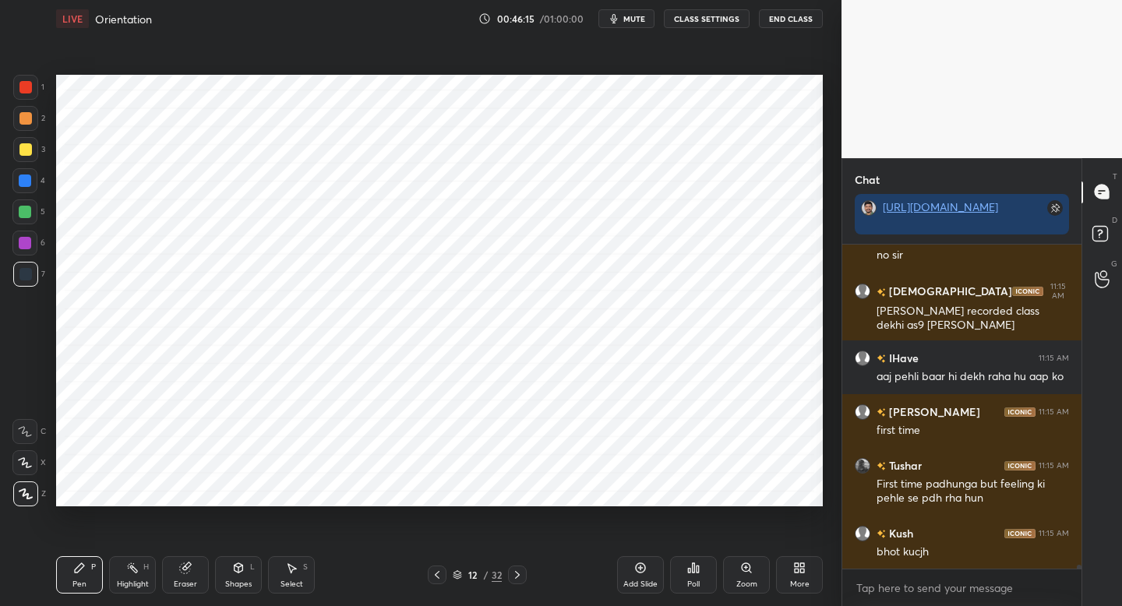
click at [240, 578] on div "Shapes L" at bounding box center [238, 574] width 47 height 37
click at [102, 577] on div "Pen P" at bounding box center [79, 574] width 47 height 37
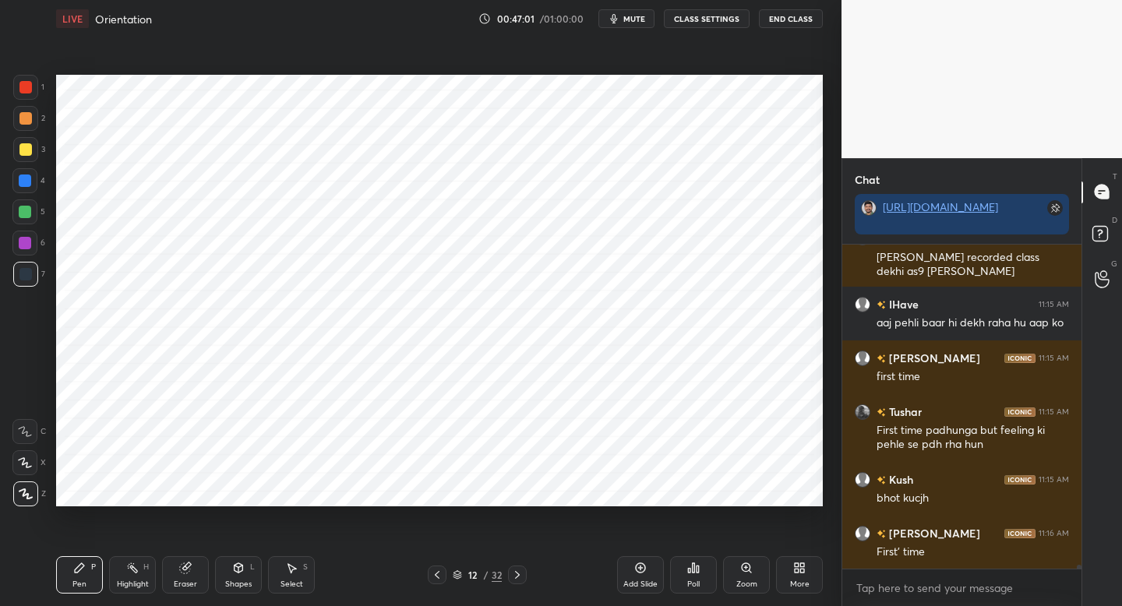
click at [32, 85] on div at bounding box center [25, 87] width 25 height 25
click at [238, 587] on div "Shapes L" at bounding box center [238, 574] width 47 height 37
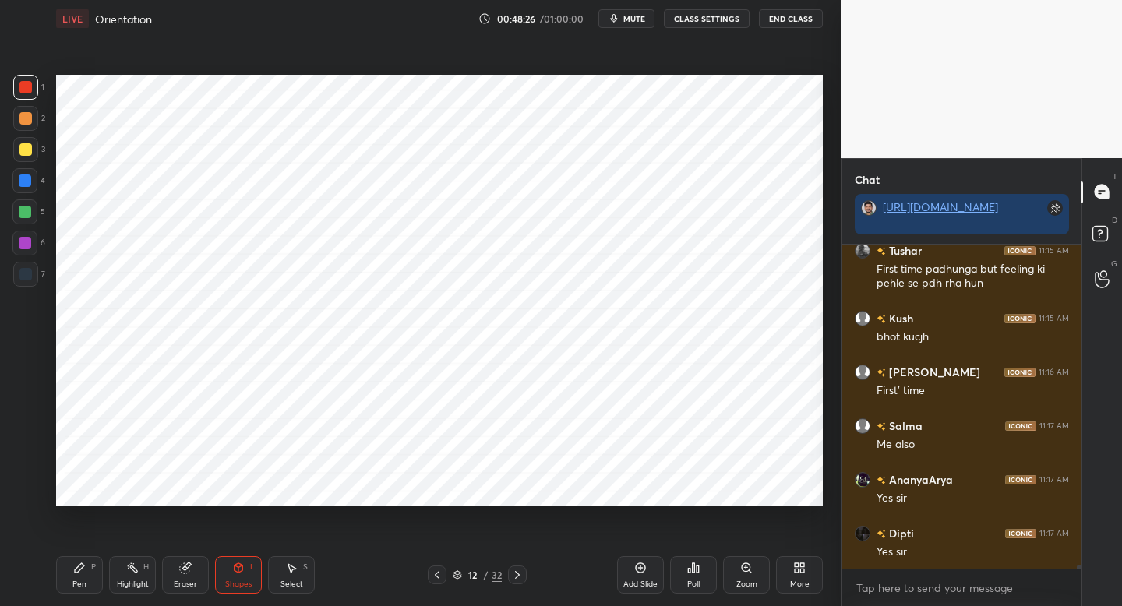
scroll to position [29552, 0]
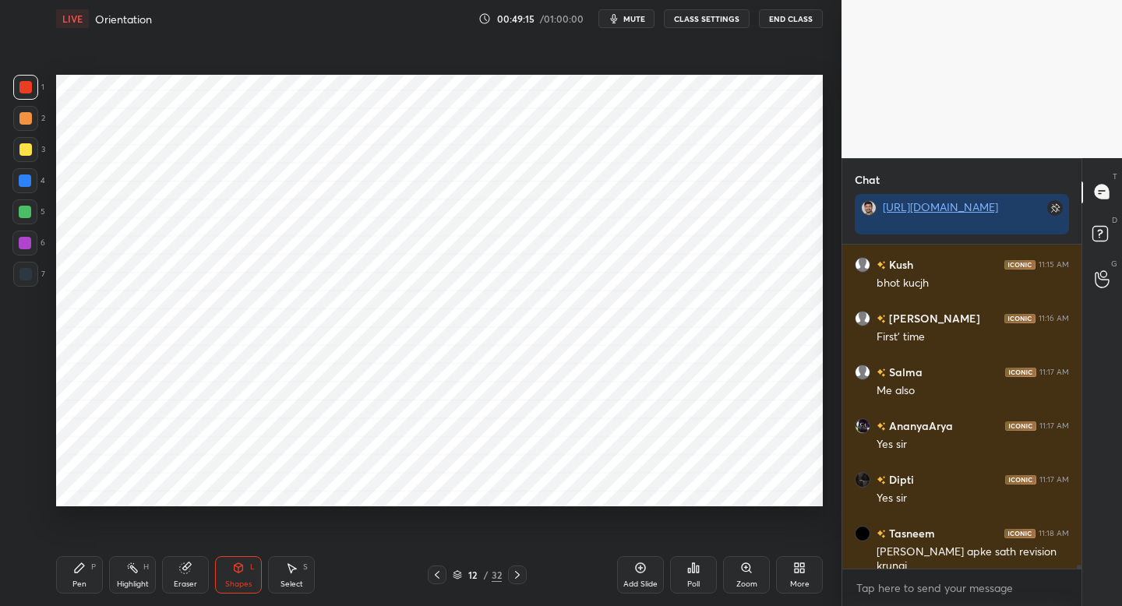
click at [26, 178] on div at bounding box center [25, 180] width 12 height 12
click at [77, 587] on div "Pen" at bounding box center [79, 584] width 14 height 8
click at [35, 273] on div at bounding box center [25, 274] width 25 height 25
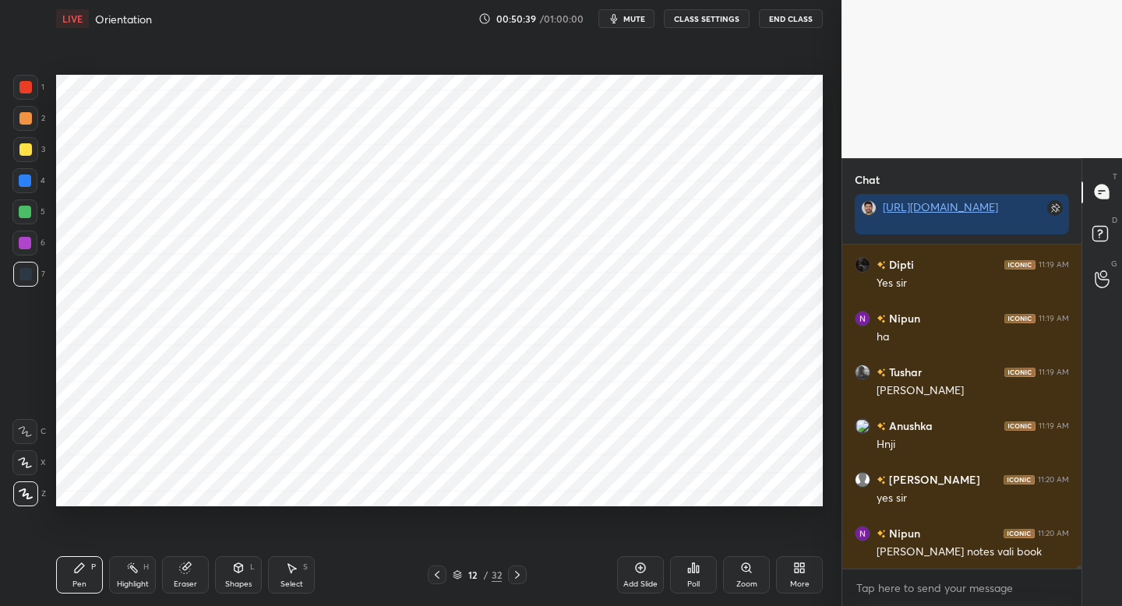
scroll to position [30103, 0]
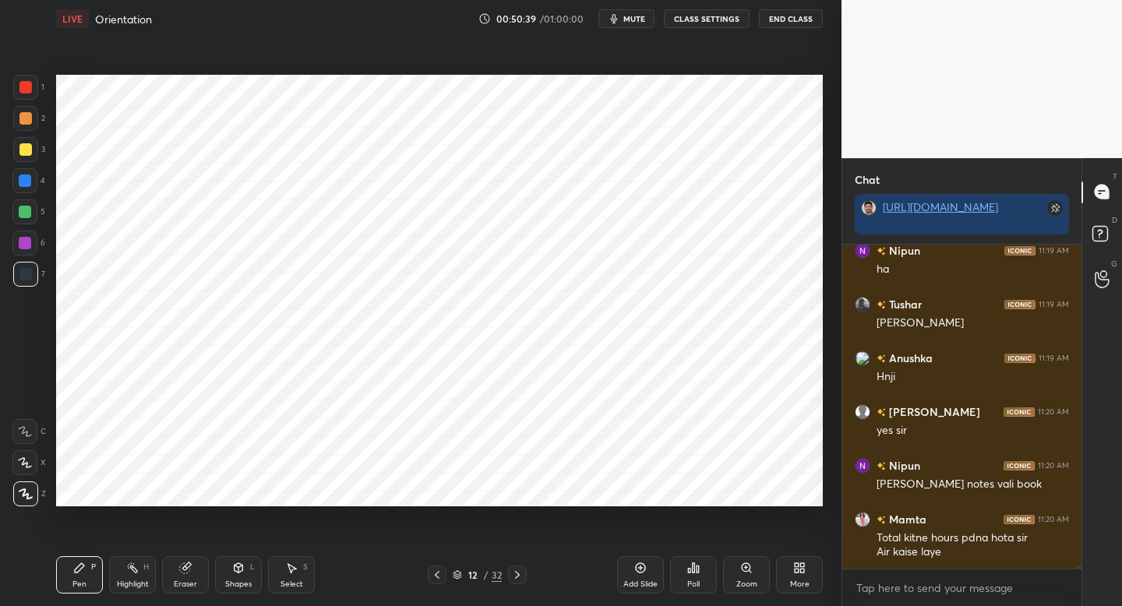
click at [792, 570] on div "More" at bounding box center [799, 574] width 47 height 37
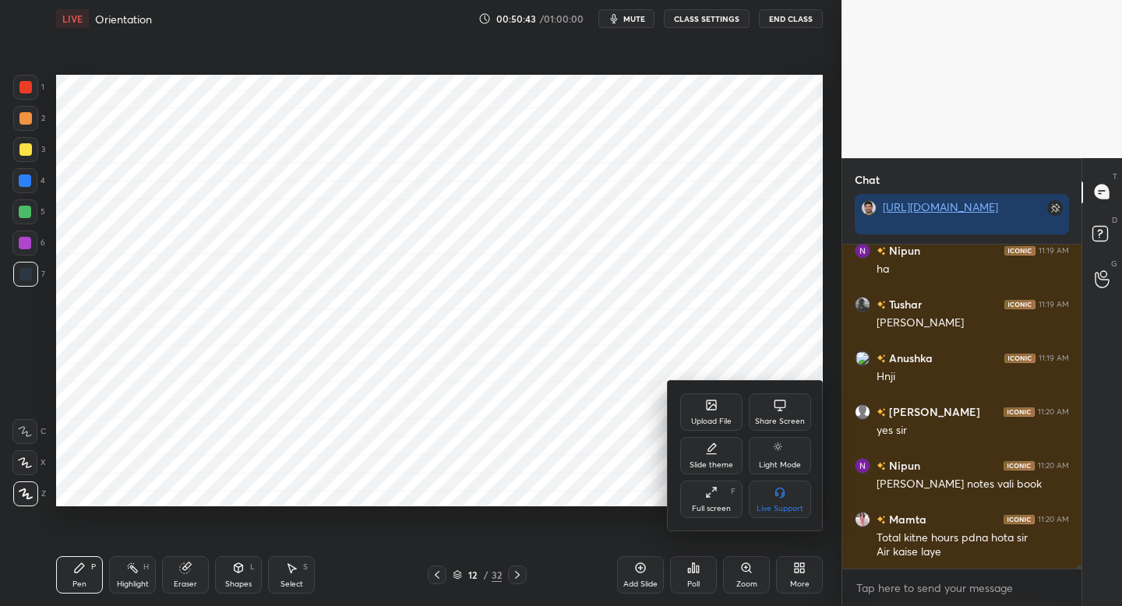
click at [719, 423] on div "Upload File" at bounding box center [711, 421] width 40 height 8
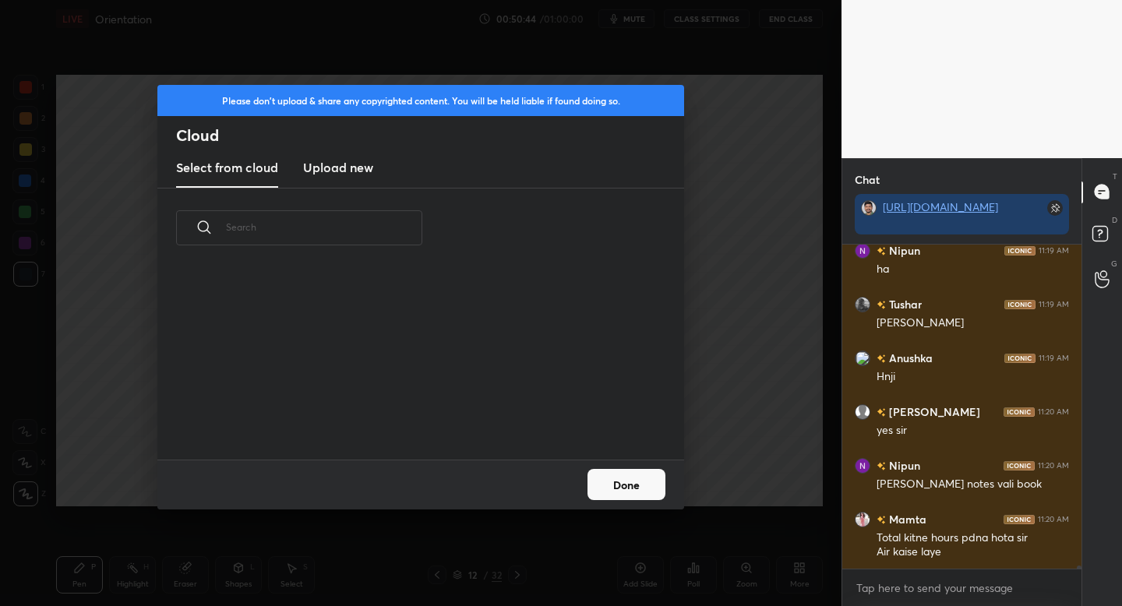
scroll to position [192, 500]
click at [332, 164] on h3 "Upload new" at bounding box center [338, 167] width 70 height 19
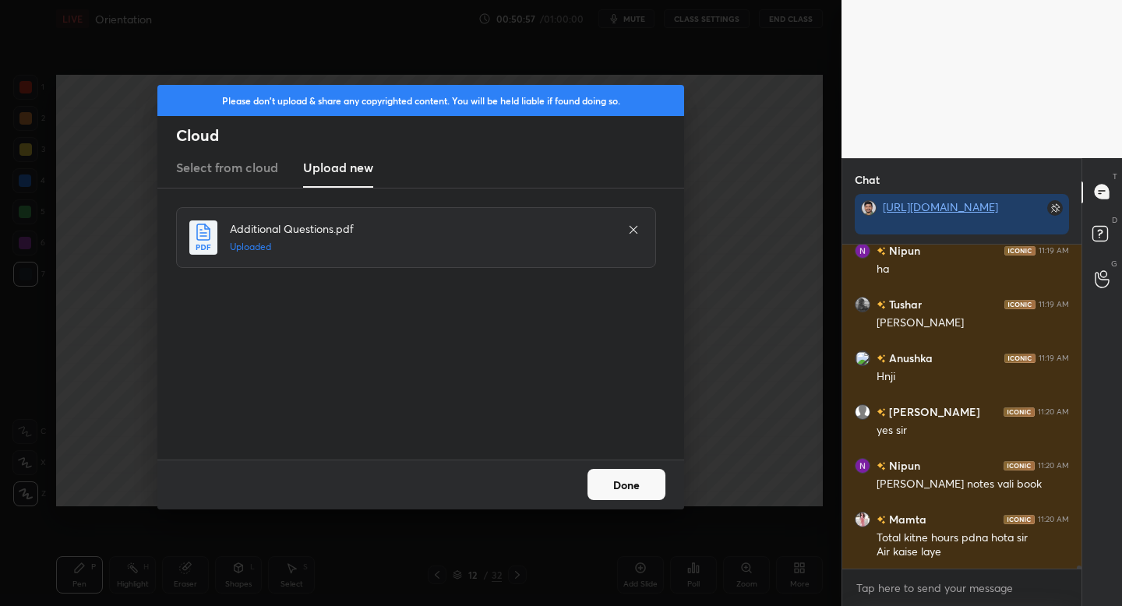
click at [609, 479] on button "Done" at bounding box center [626, 484] width 78 height 31
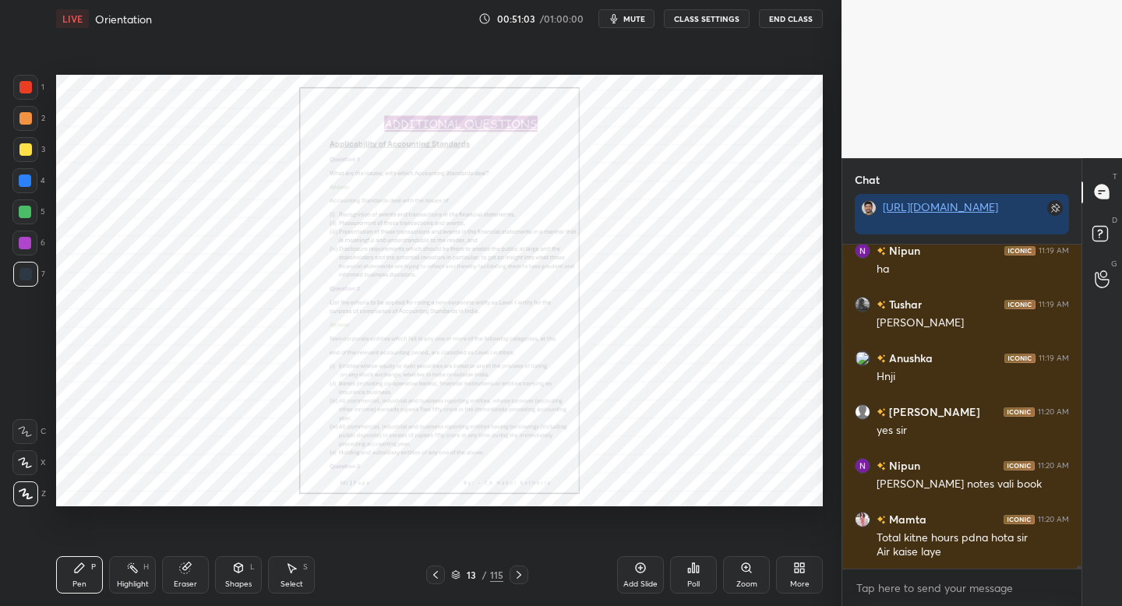
click at [754, 572] on div "Zoom" at bounding box center [746, 574] width 47 height 37
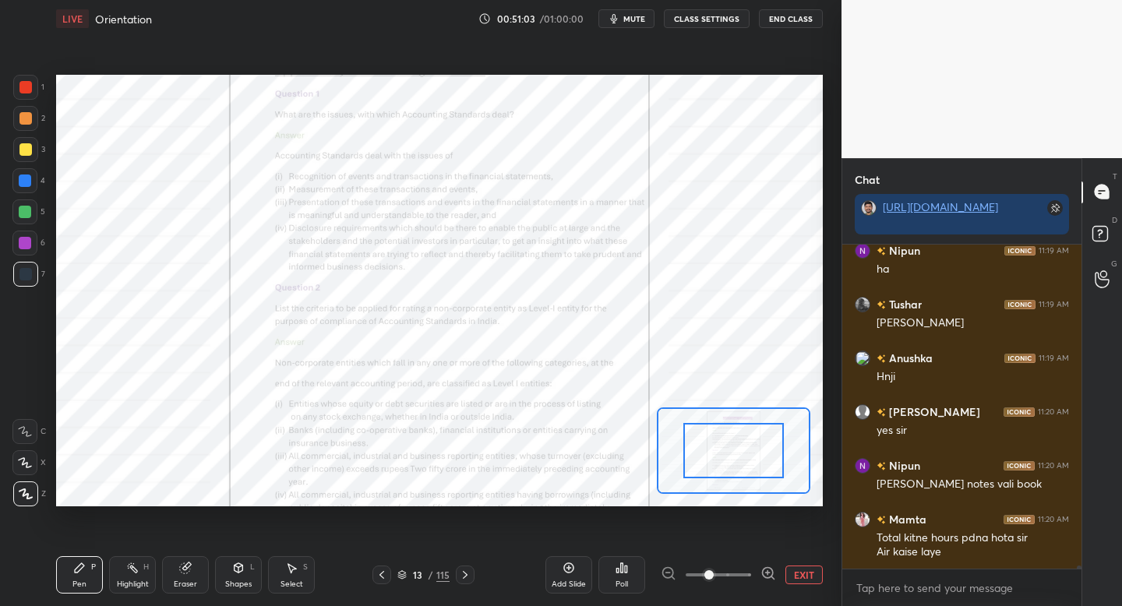
click at [766, 569] on icon at bounding box center [768, 573] width 16 height 16
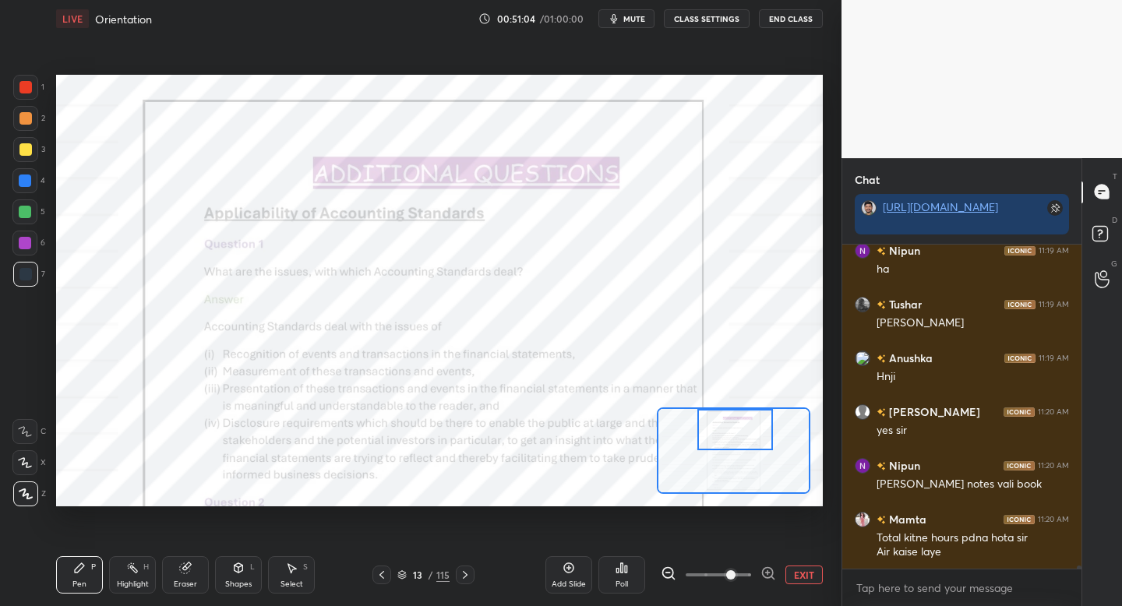
click at [738, 431] on div at bounding box center [734, 429] width 75 height 41
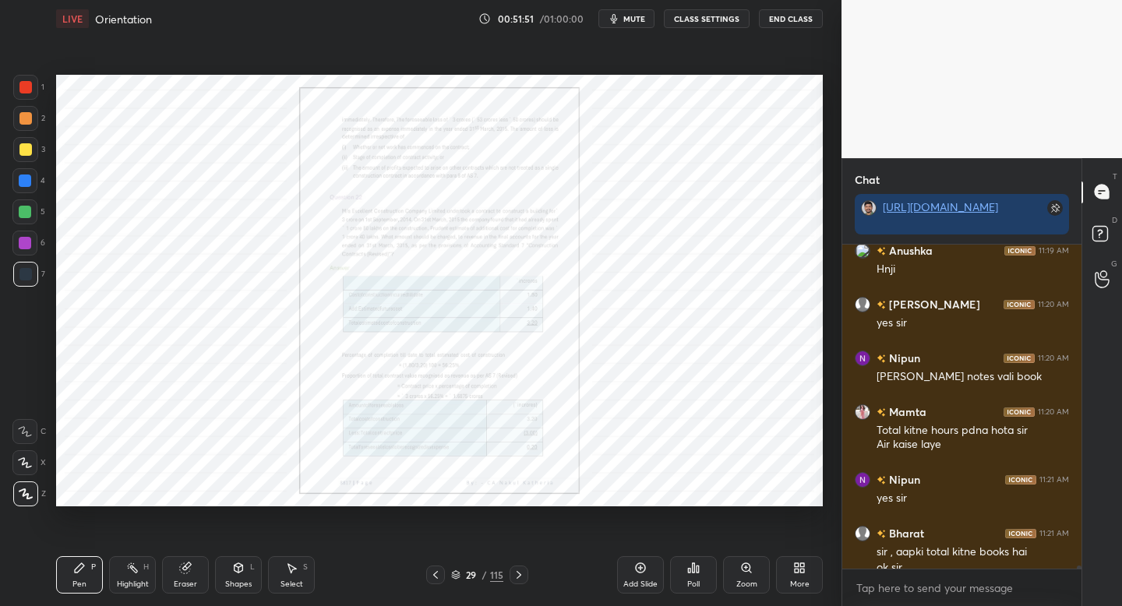
scroll to position [30226, 0]
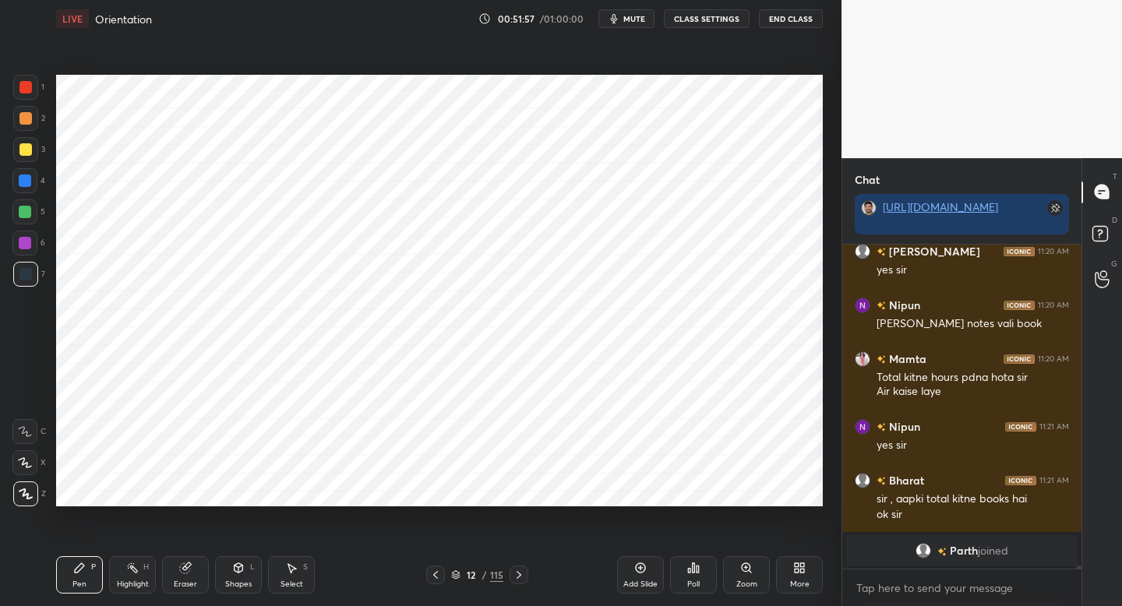
click at [655, 580] on div "Add Slide" at bounding box center [640, 584] width 34 height 8
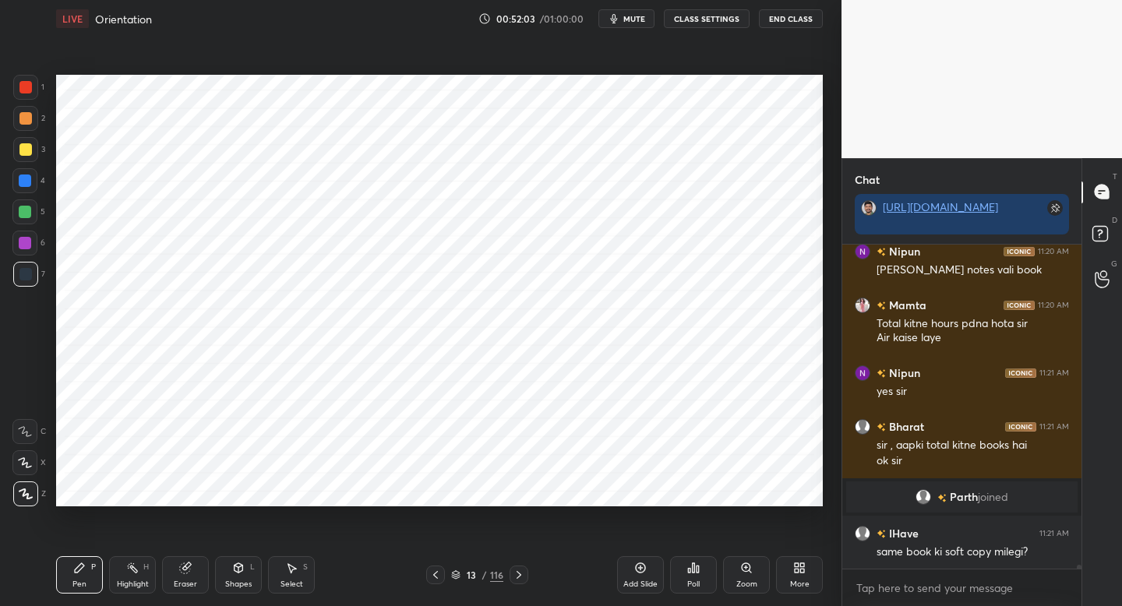
scroll to position [29502, 0]
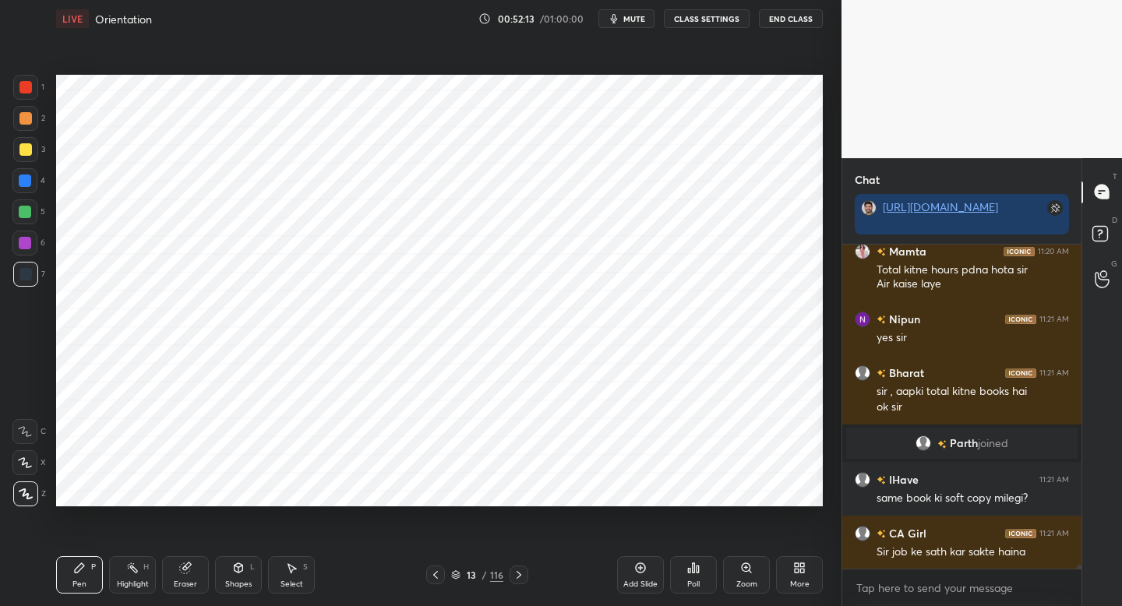
click at [249, 562] on div "Shapes L" at bounding box center [238, 574] width 47 height 37
click at [47, 107] on div "1 2 3 4 5 6 7 C X Z C X Z E E Erase all H H" at bounding box center [25, 290] width 50 height 431
drag, startPoint x: 37, startPoint y: 98, endPoint x: 45, endPoint y: 101, distance: 9.1
click at [47, 100] on div "1 2 3 4 5 6 7 C X Z C X Z E E Erase all H H" at bounding box center [25, 290] width 50 height 431
click at [27, 98] on div at bounding box center [25, 87] width 25 height 25
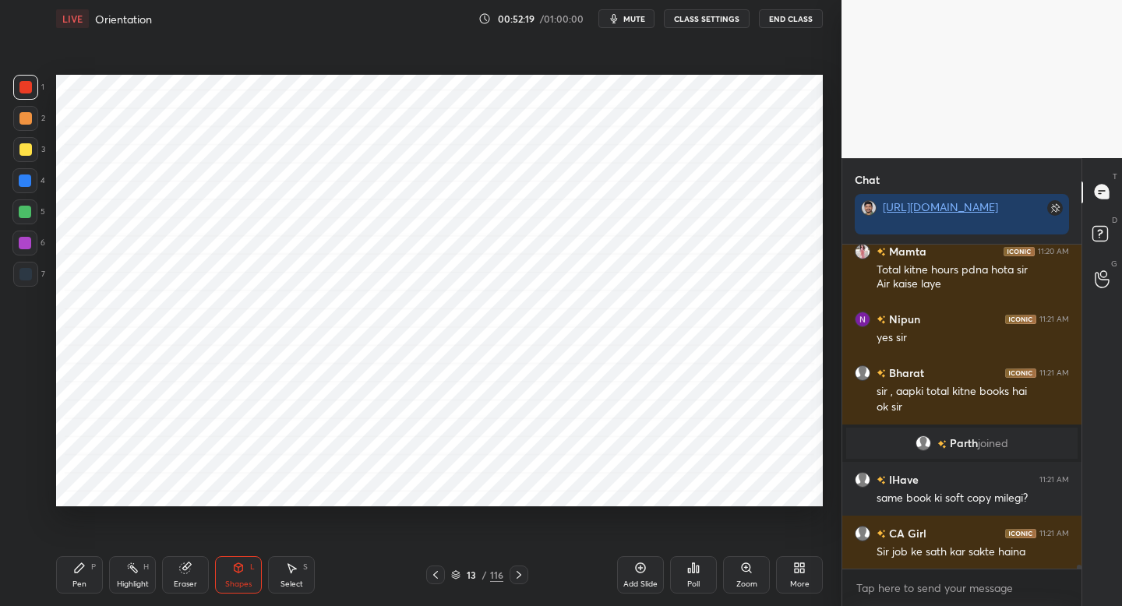
click at [75, 581] on div "Pen" at bounding box center [79, 584] width 14 height 8
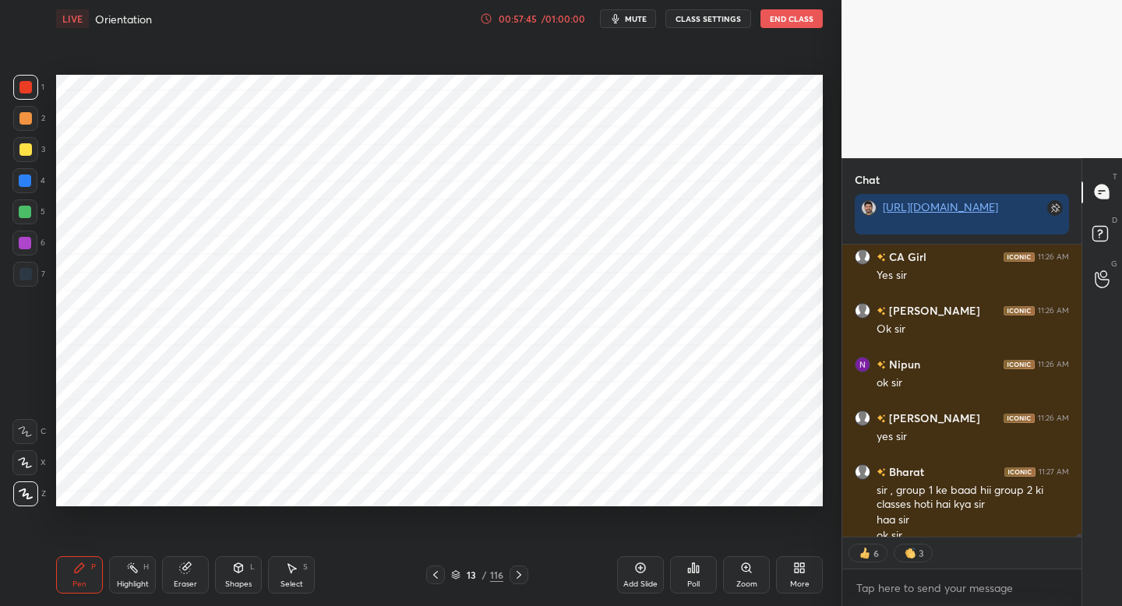
scroll to position [31084, 0]
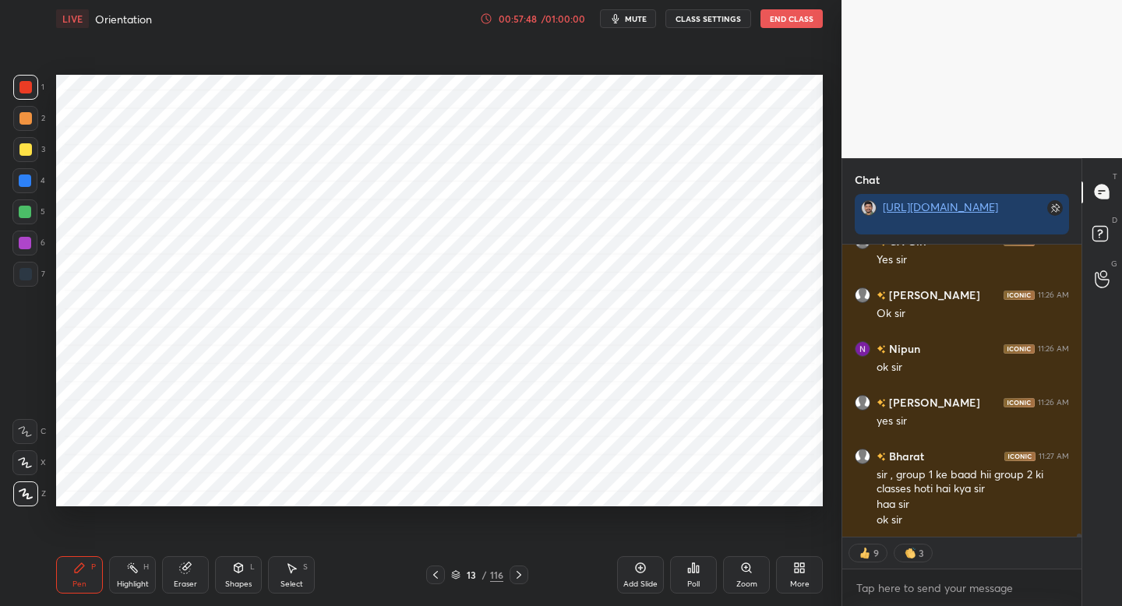
click at [621, 19] on icon "button" at bounding box center [615, 18] width 12 height 12
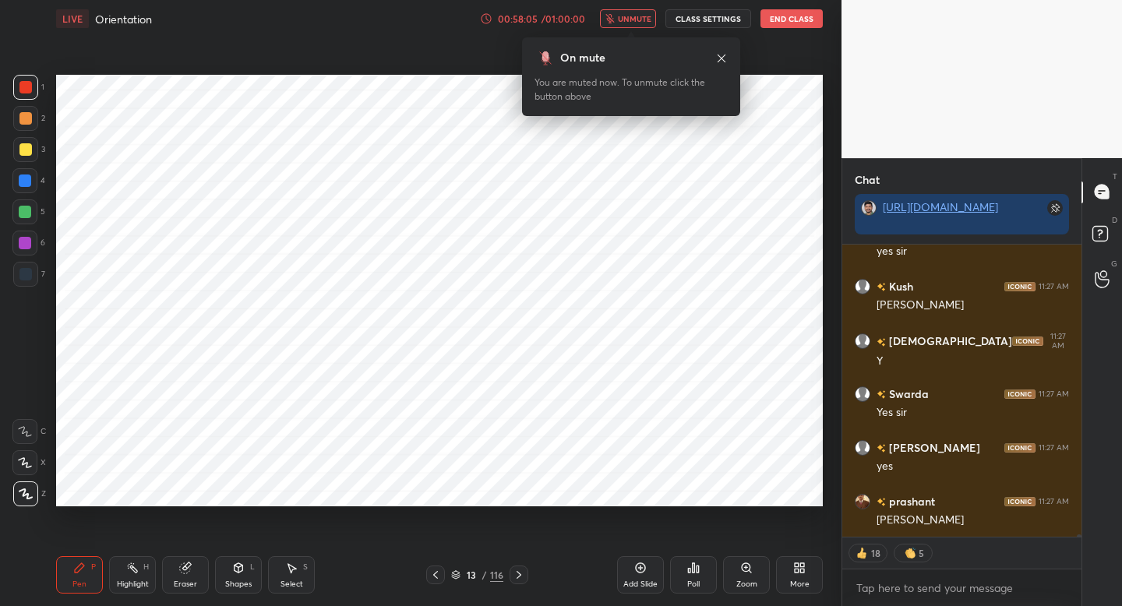
scroll to position [32051, 0]
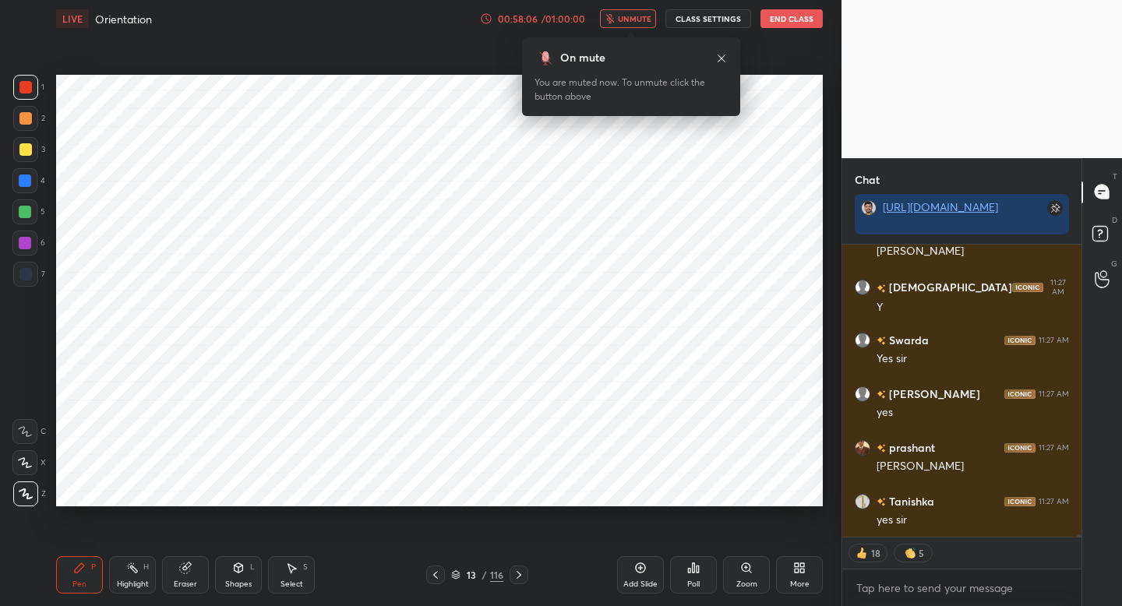
click at [623, 19] on span "unmute" at bounding box center [634, 18] width 33 height 11
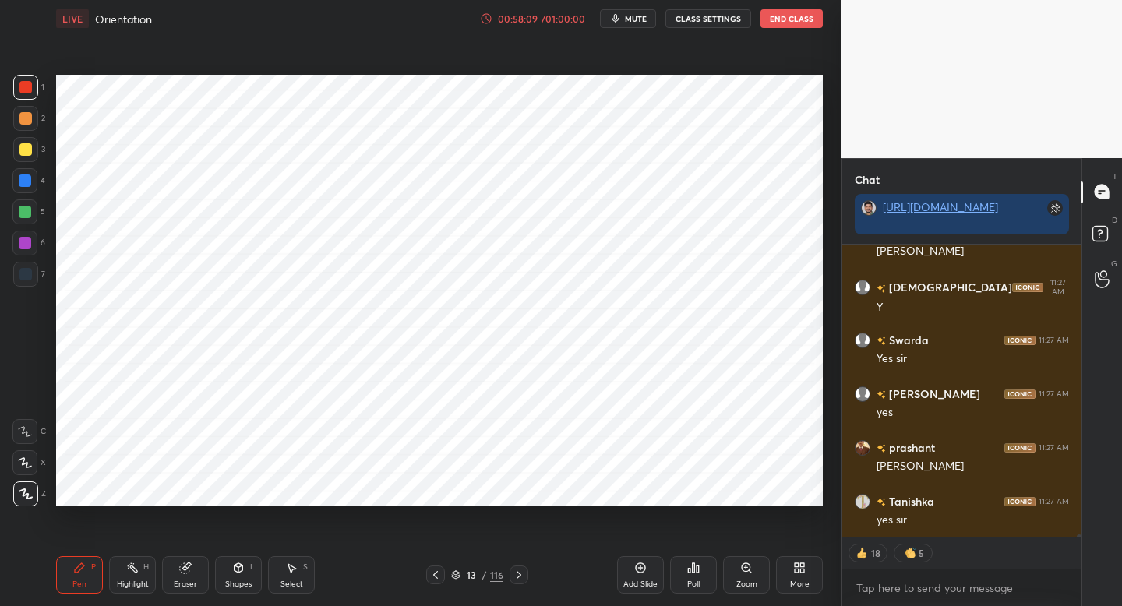
type textarea "x"
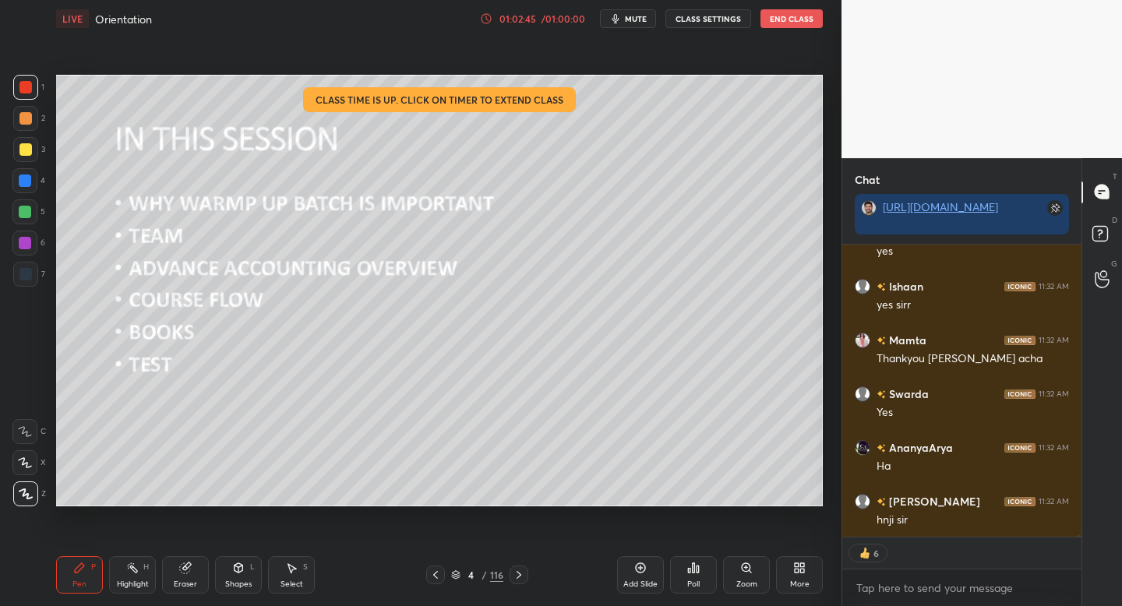
scroll to position [50550, 0]
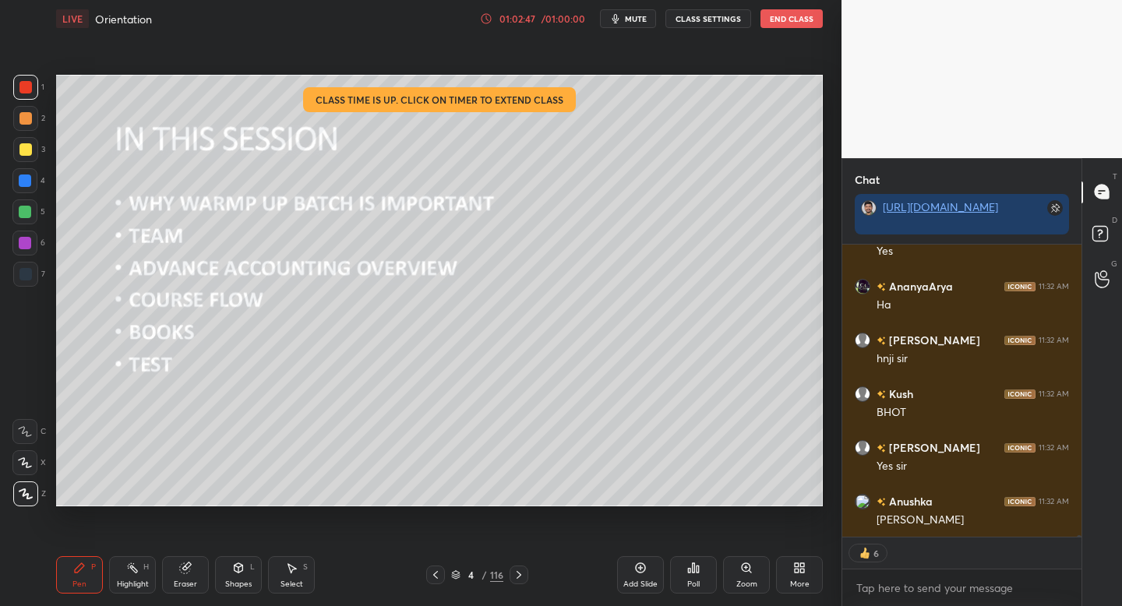
click at [641, 573] on icon at bounding box center [640, 568] width 12 height 12
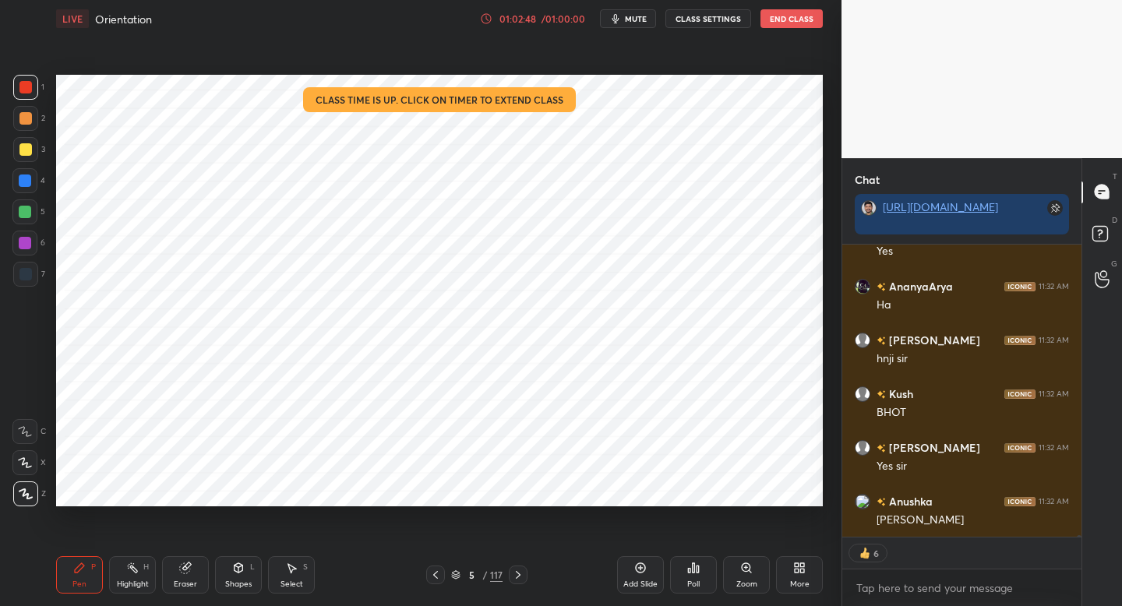
click at [439, 576] on icon at bounding box center [435, 575] width 12 height 12
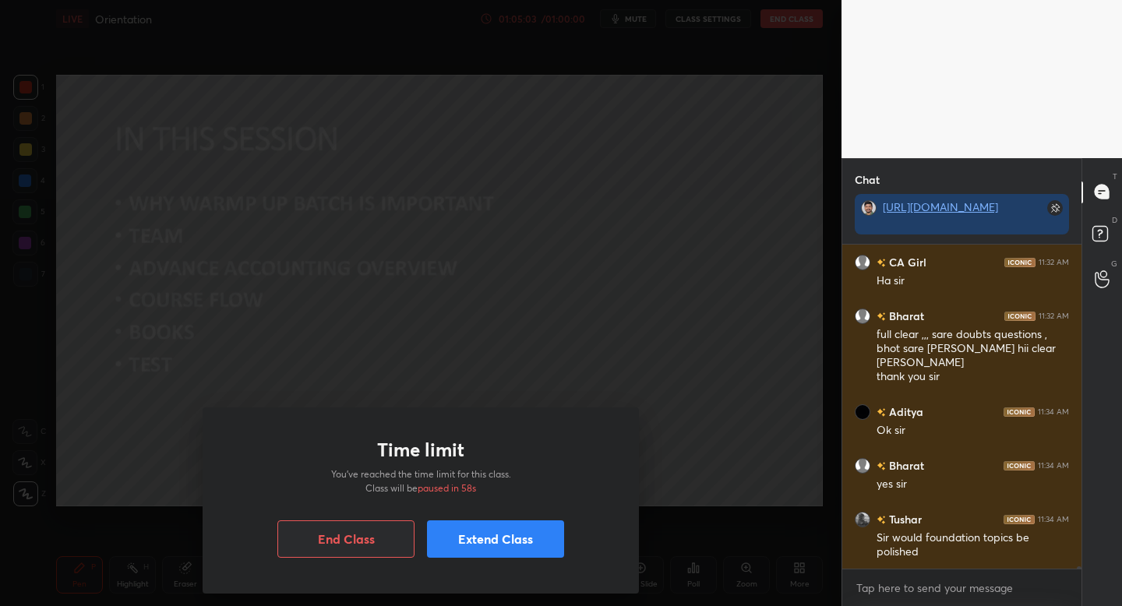
scroll to position [51004, 0]
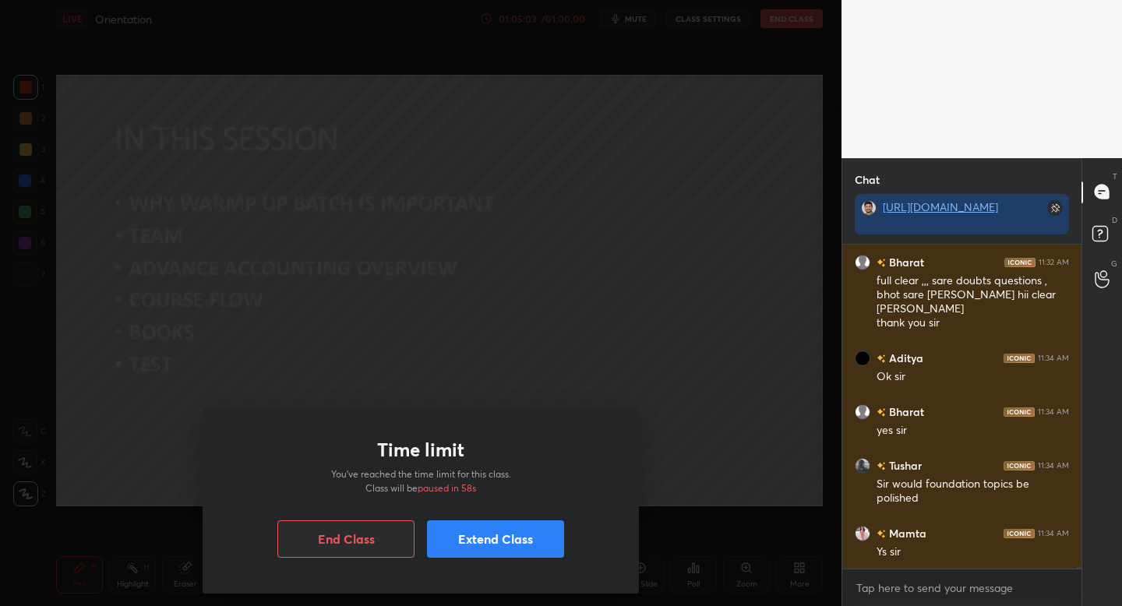
click at [512, 541] on button "Extend Class" at bounding box center [495, 538] width 137 height 37
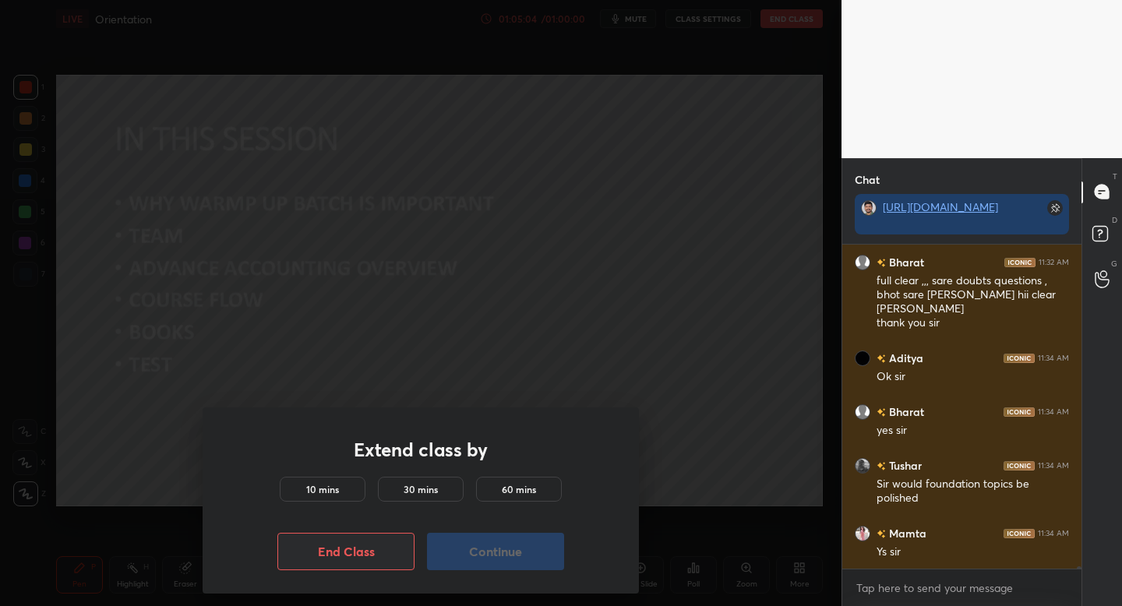
click at [343, 495] on div "10 mins" at bounding box center [323, 489] width 86 height 25
click at [477, 550] on button "Continue" at bounding box center [495, 551] width 137 height 37
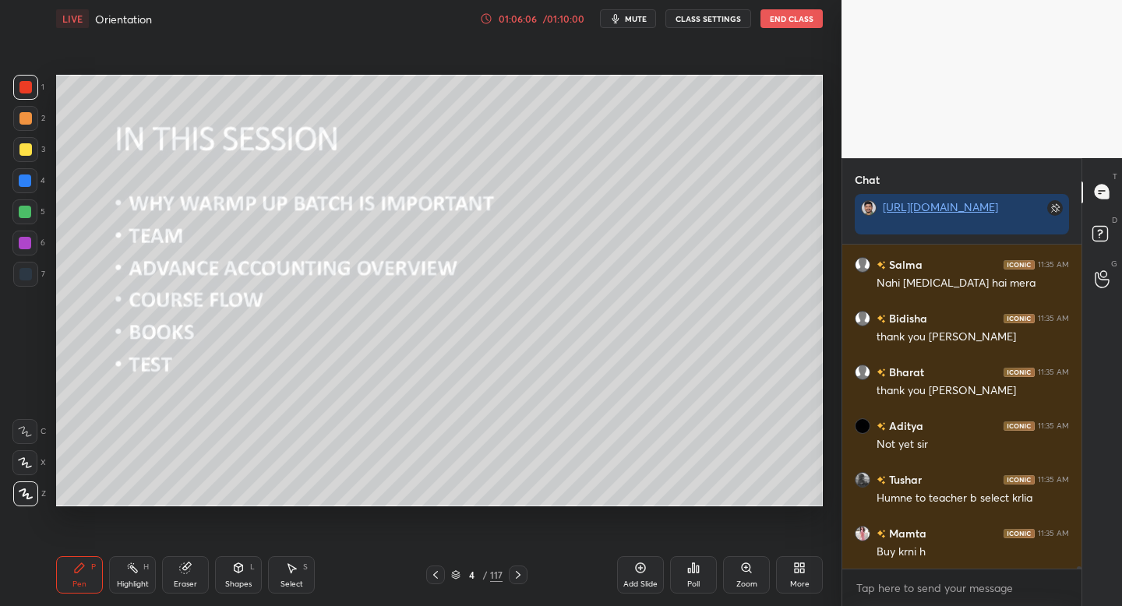
scroll to position [52200, 0]
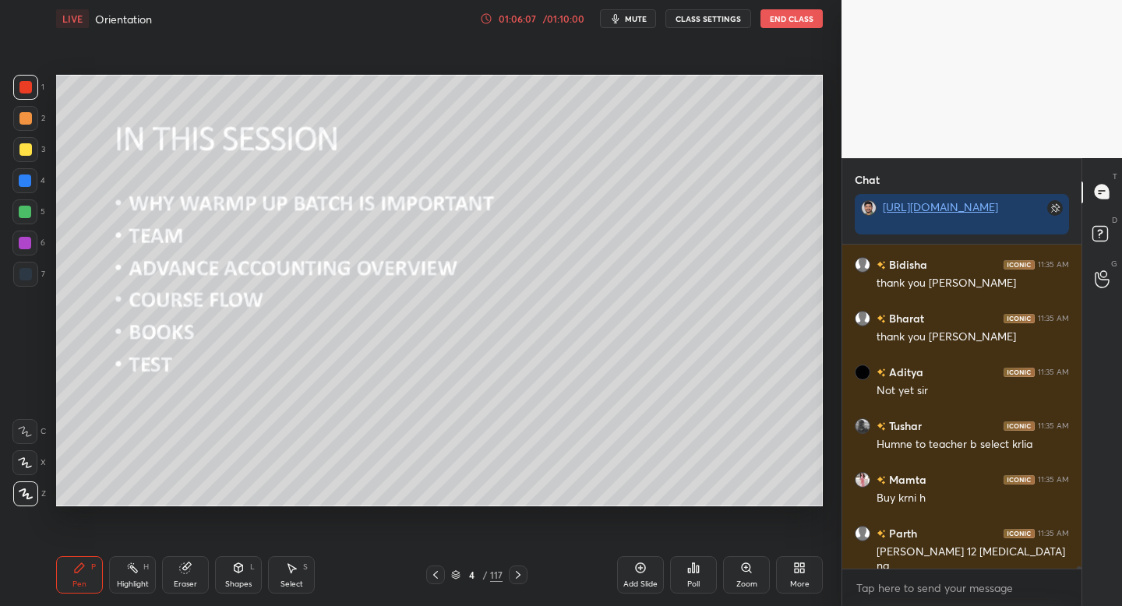
click at [791, 20] on button "End Class" at bounding box center [791, 18] width 62 height 19
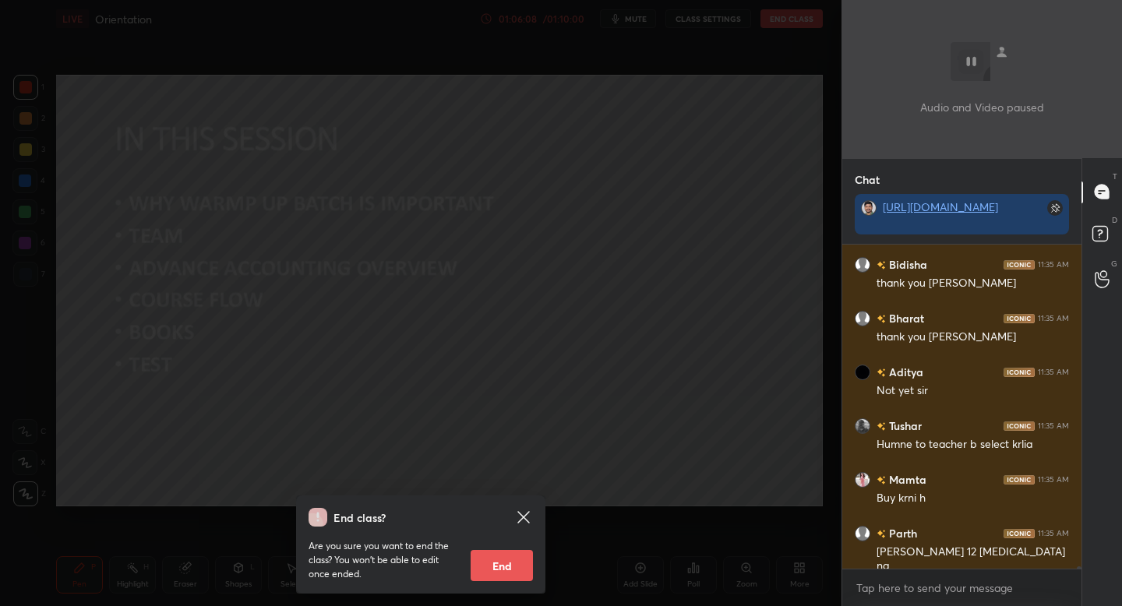
scroll to position [52254, 0]
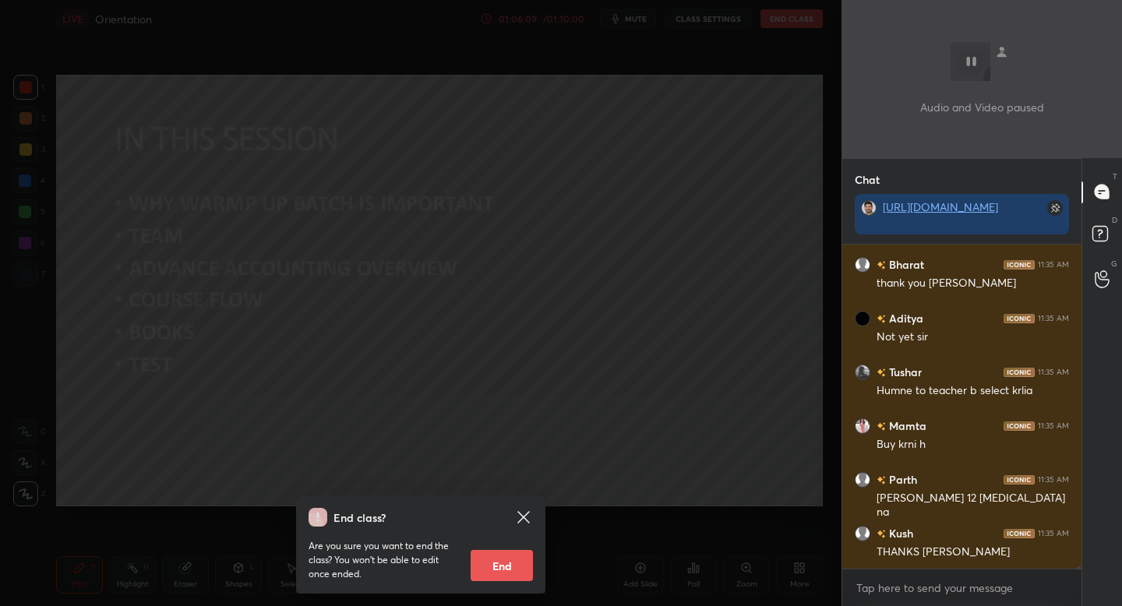
click at [502, 559] on button "End" at bounding box center [501, 565] width 62 height 31
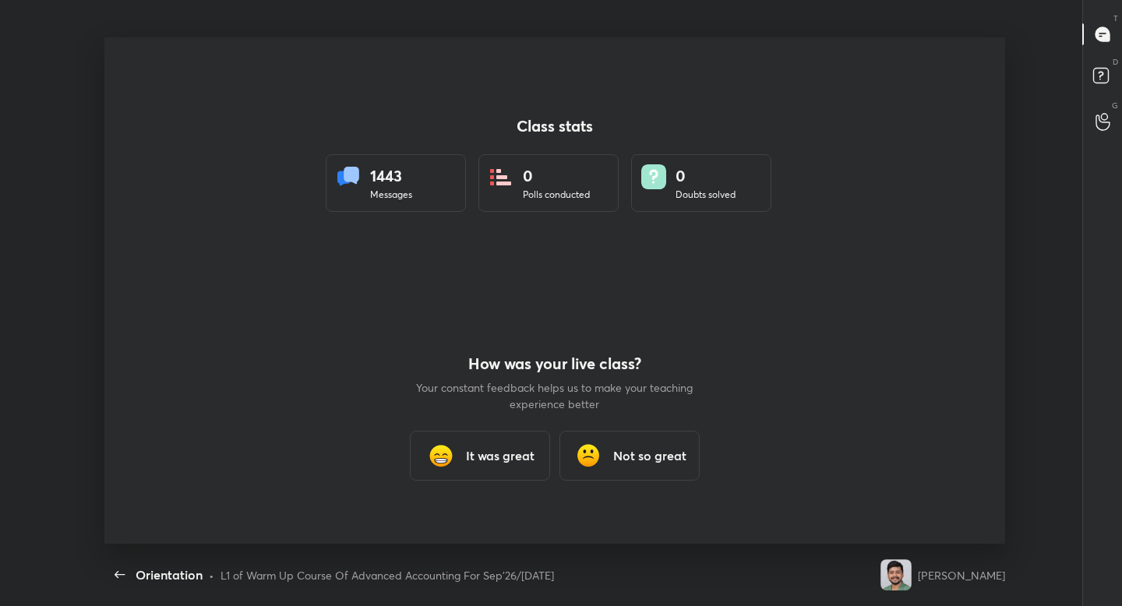
scroll to position [77376, 76773]
type textarea "x"
